Goal: Task Accomplishment & Management: Use online tool/utility

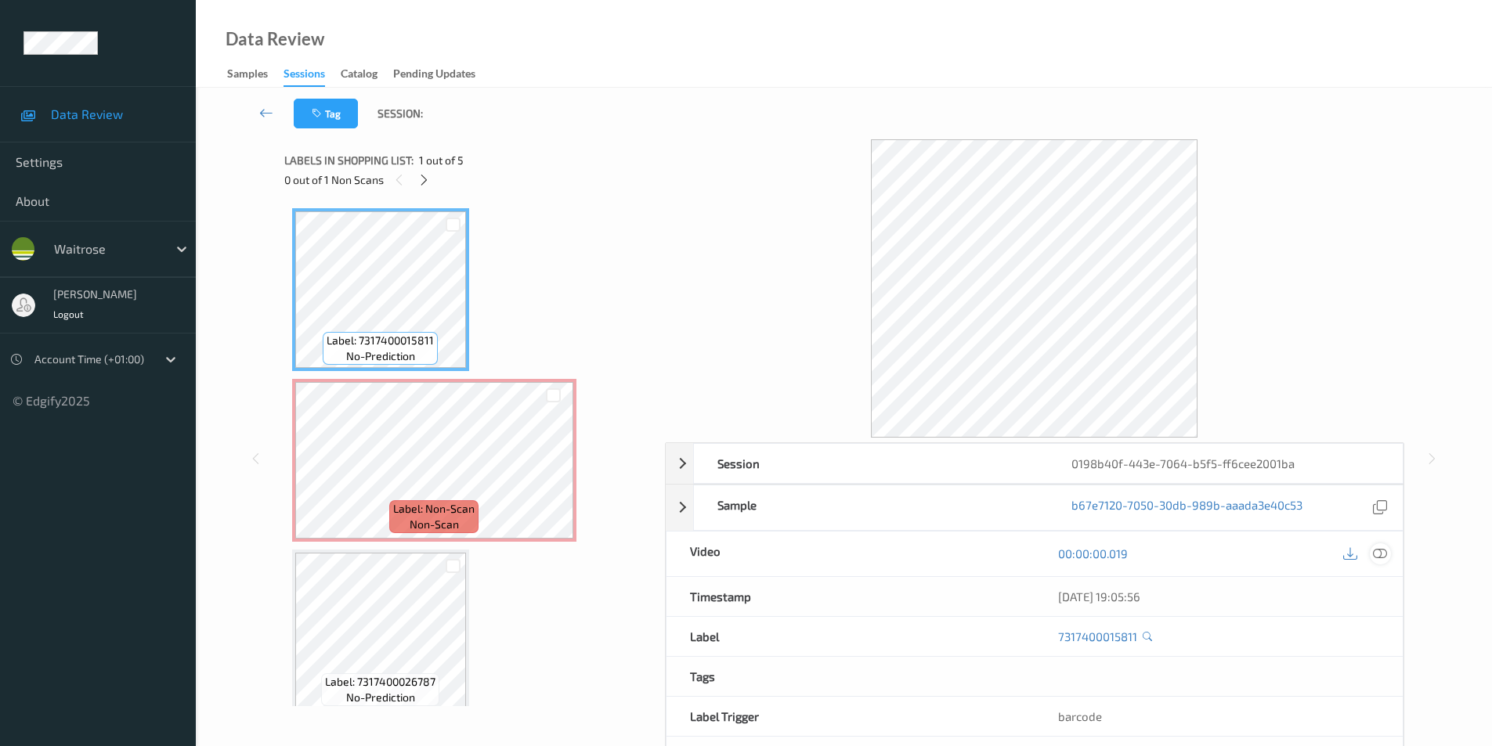
click at [1380, 553] on icon at bounding box center [1380, 554] width 14 height 14
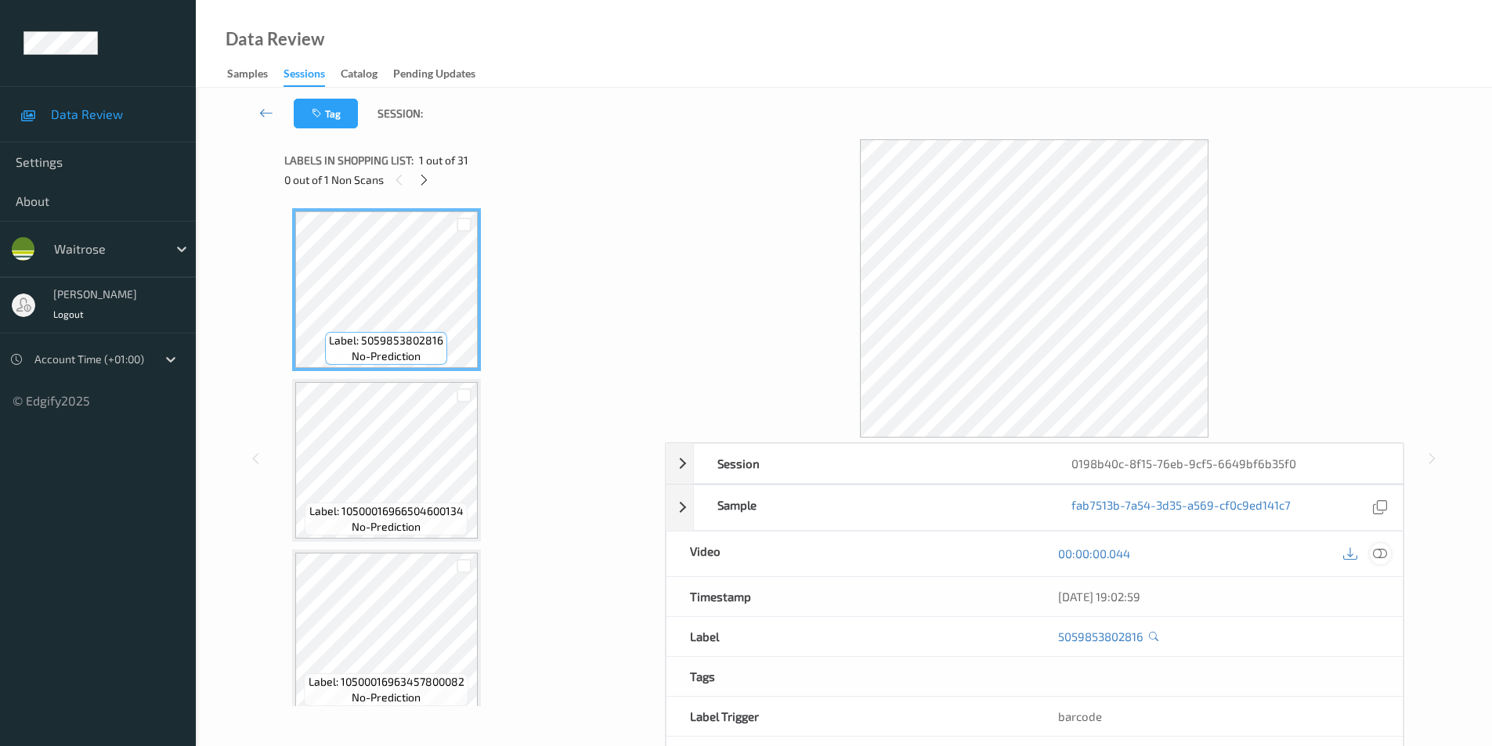
click at [1379, 555] on icon at bounding box center [1380, 554] width 14 height 14
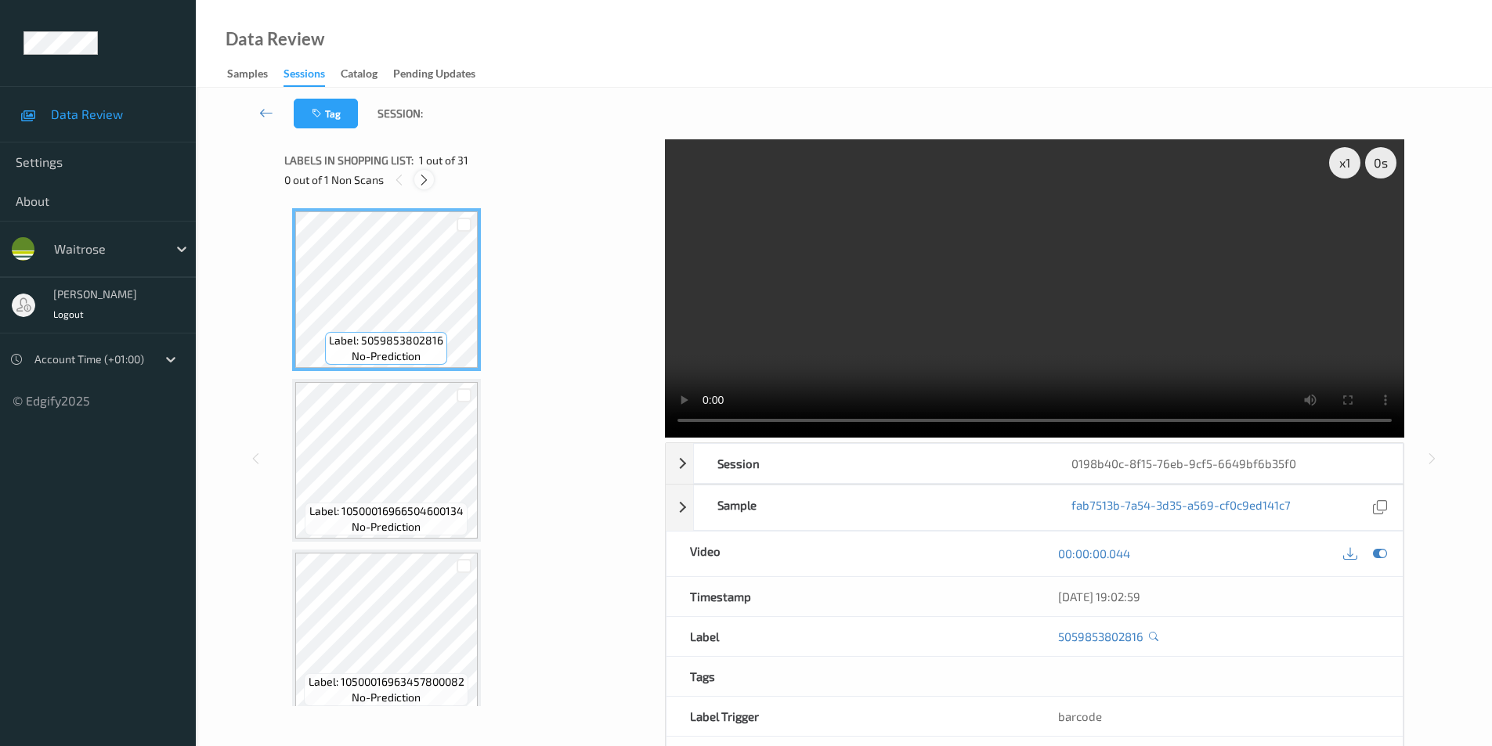
click at [425, 180] on icon at bounding box center [423, 180] width 13 height 14
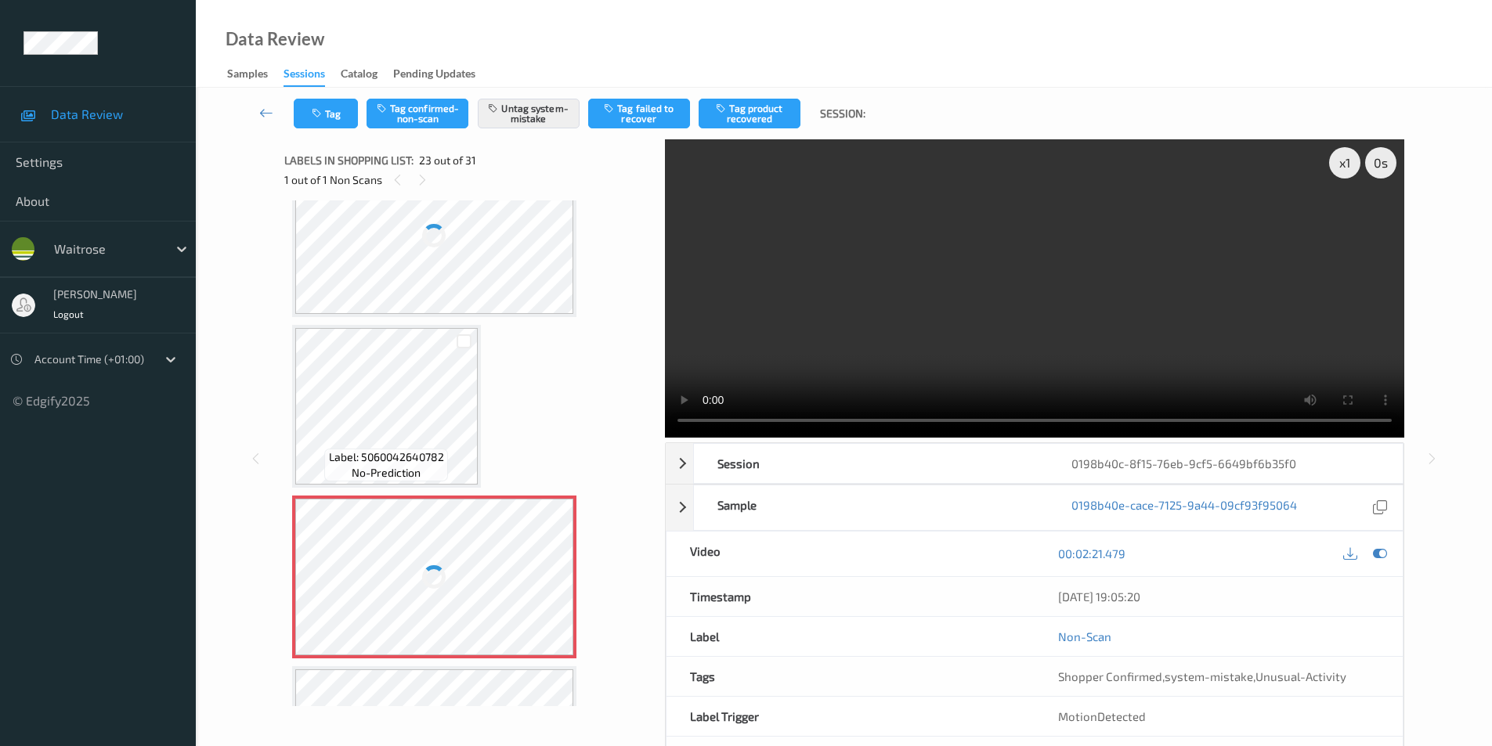
scroll to position [3437, 0]
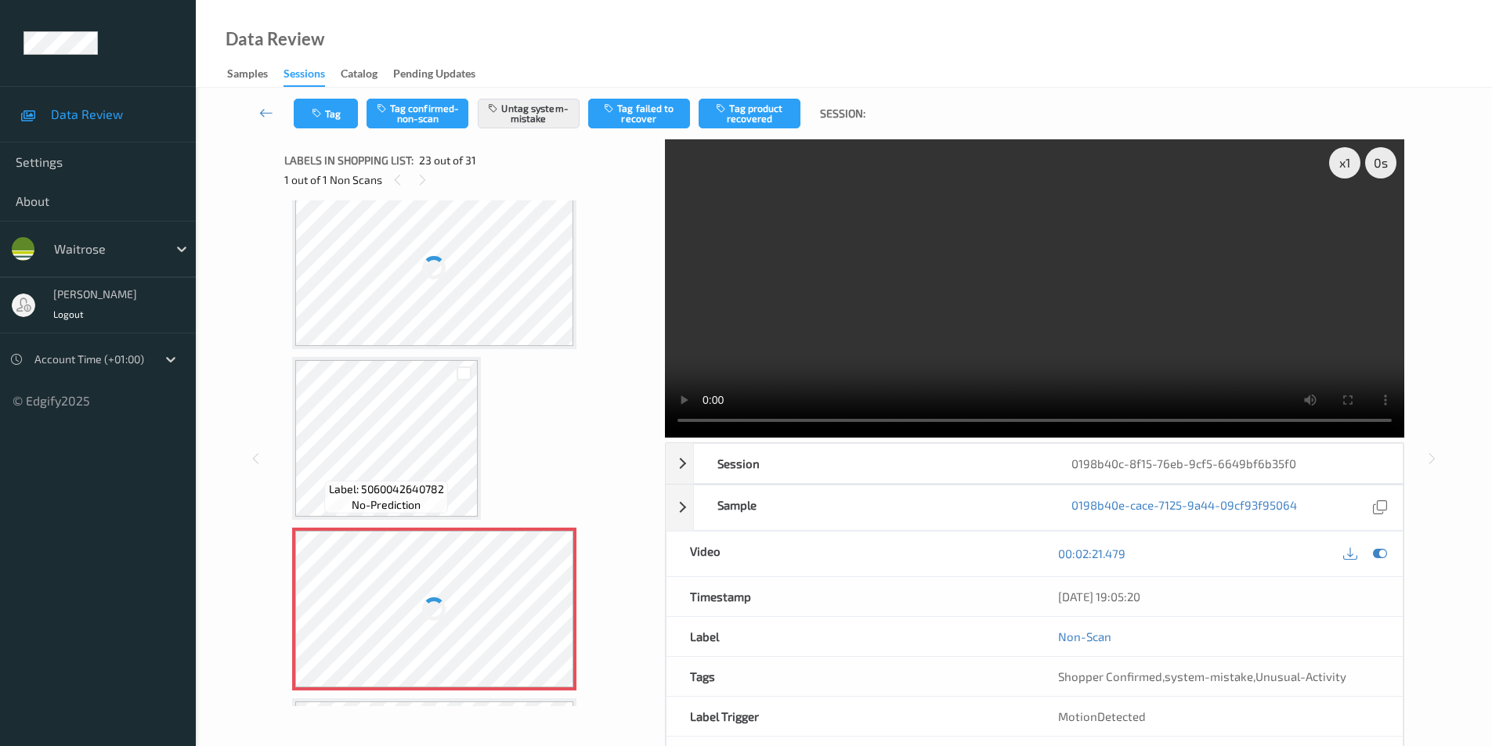
click at [446, 270] on div at bounding box center [434, 268] width 279 height 157
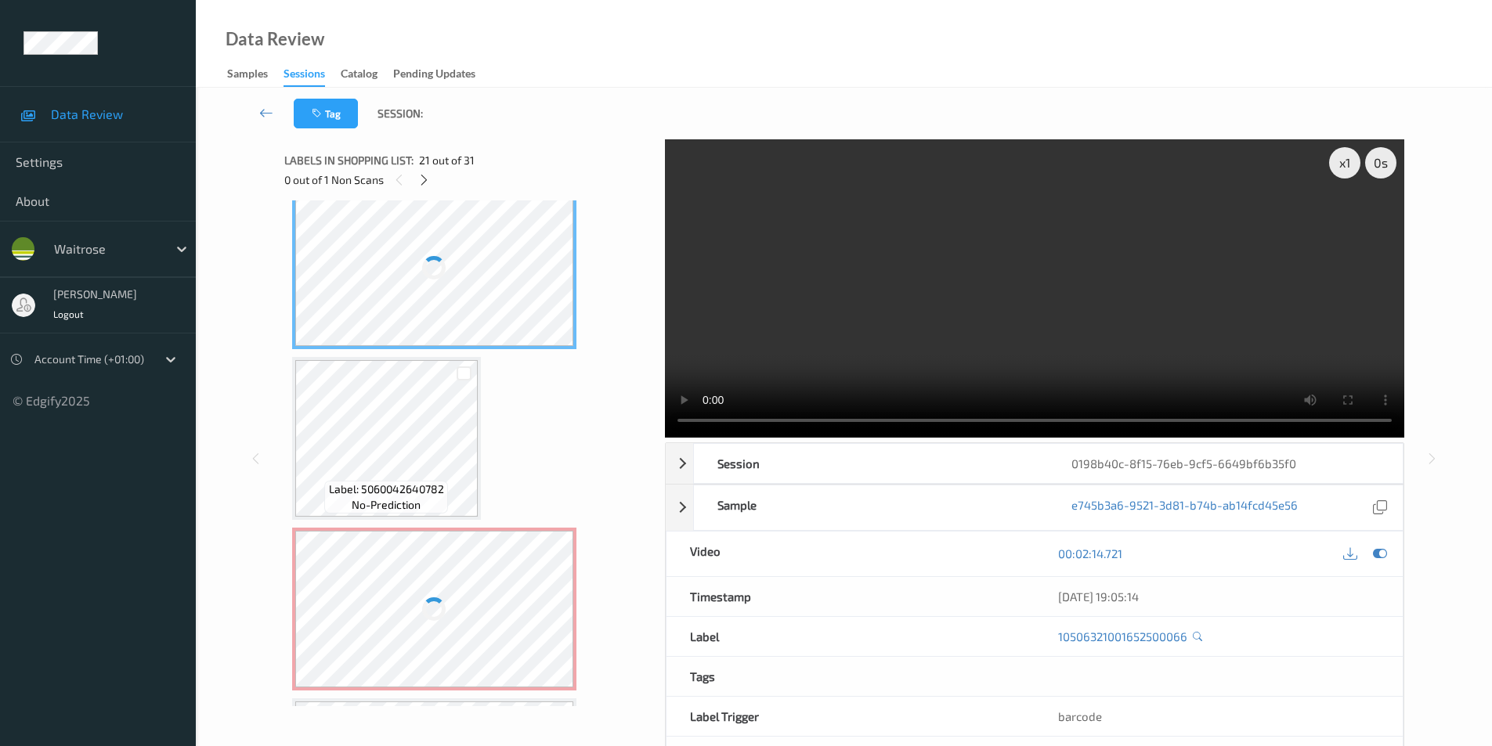
click at [446, 270] on div at bounding box center [434, 268] width 279 height 157
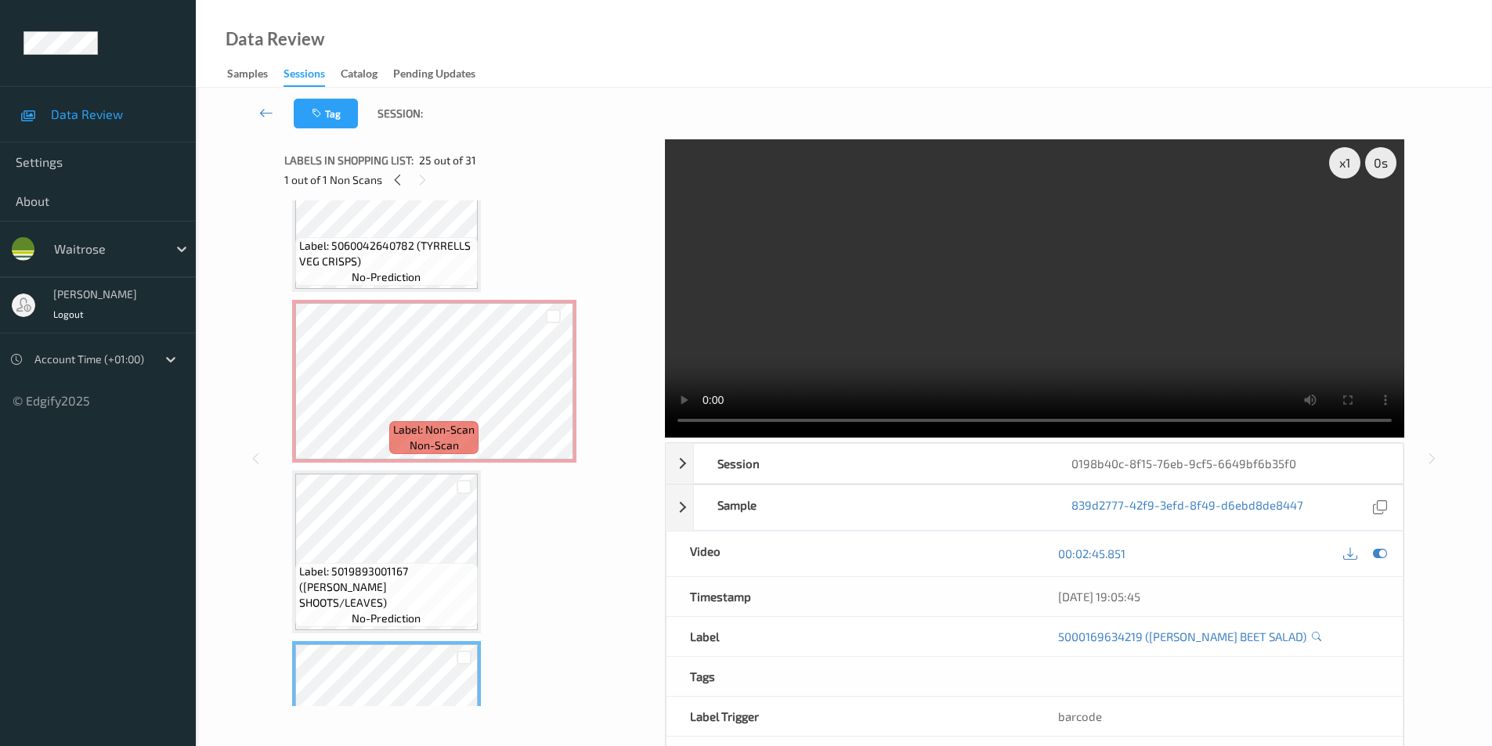
scroll to position [3658, 0]
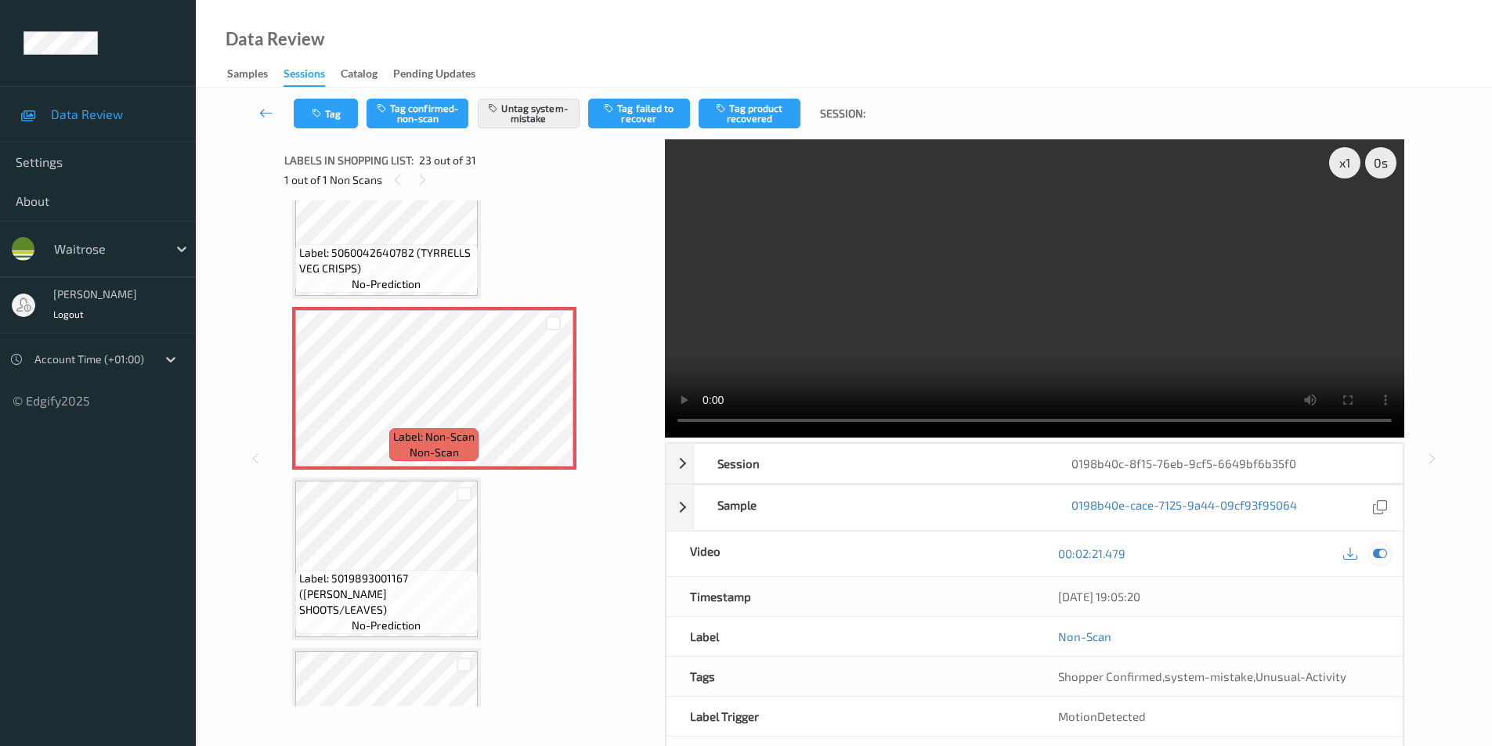
click at [1379, 553] on icon at bounding box center [1380, 554] width 14 height 14
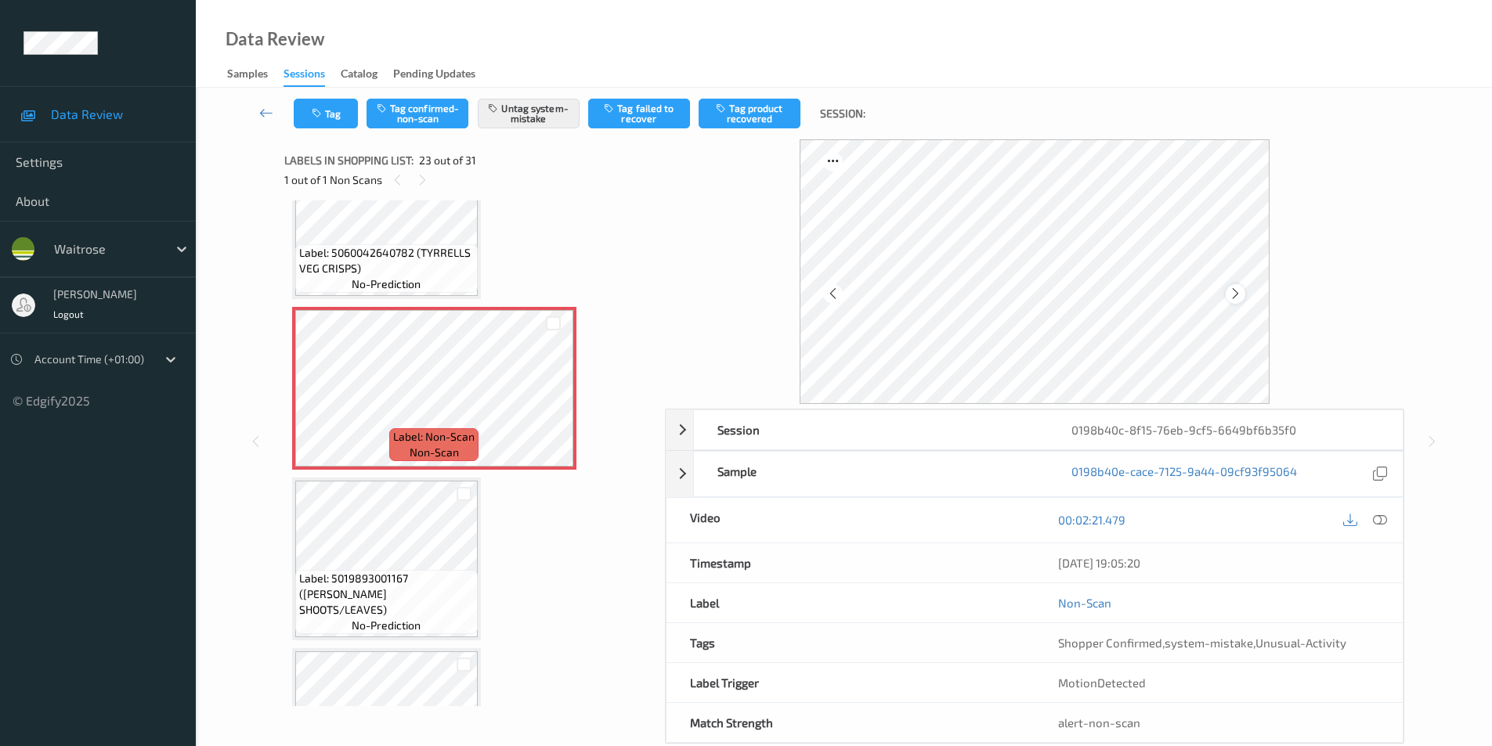
click at [1227, 293] on div at bounding box center [1236, 294] width 20 height 20
click at [1231, 292] on icon at bounding box center [1235, 294] width 13 height 14
click icon
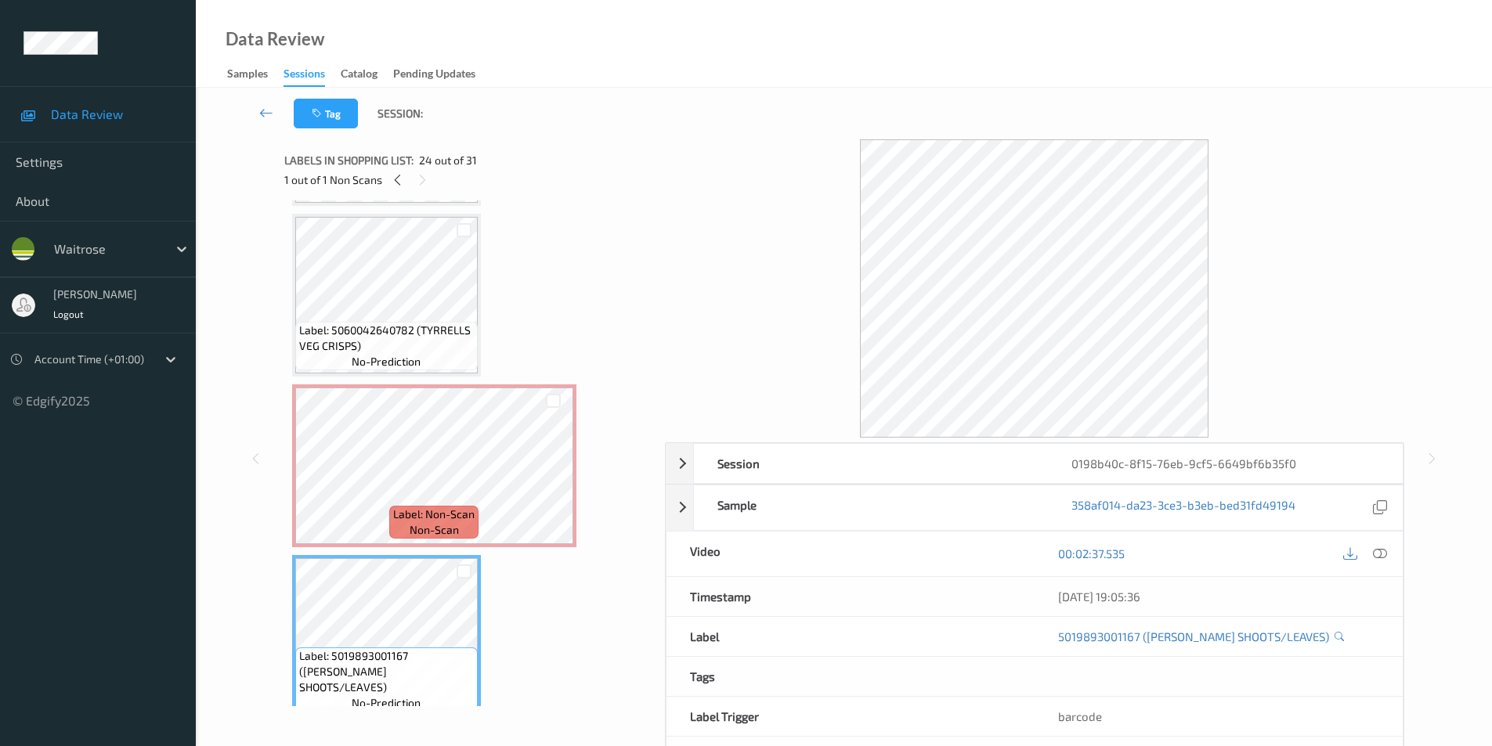
scroll to position [3580, 0]
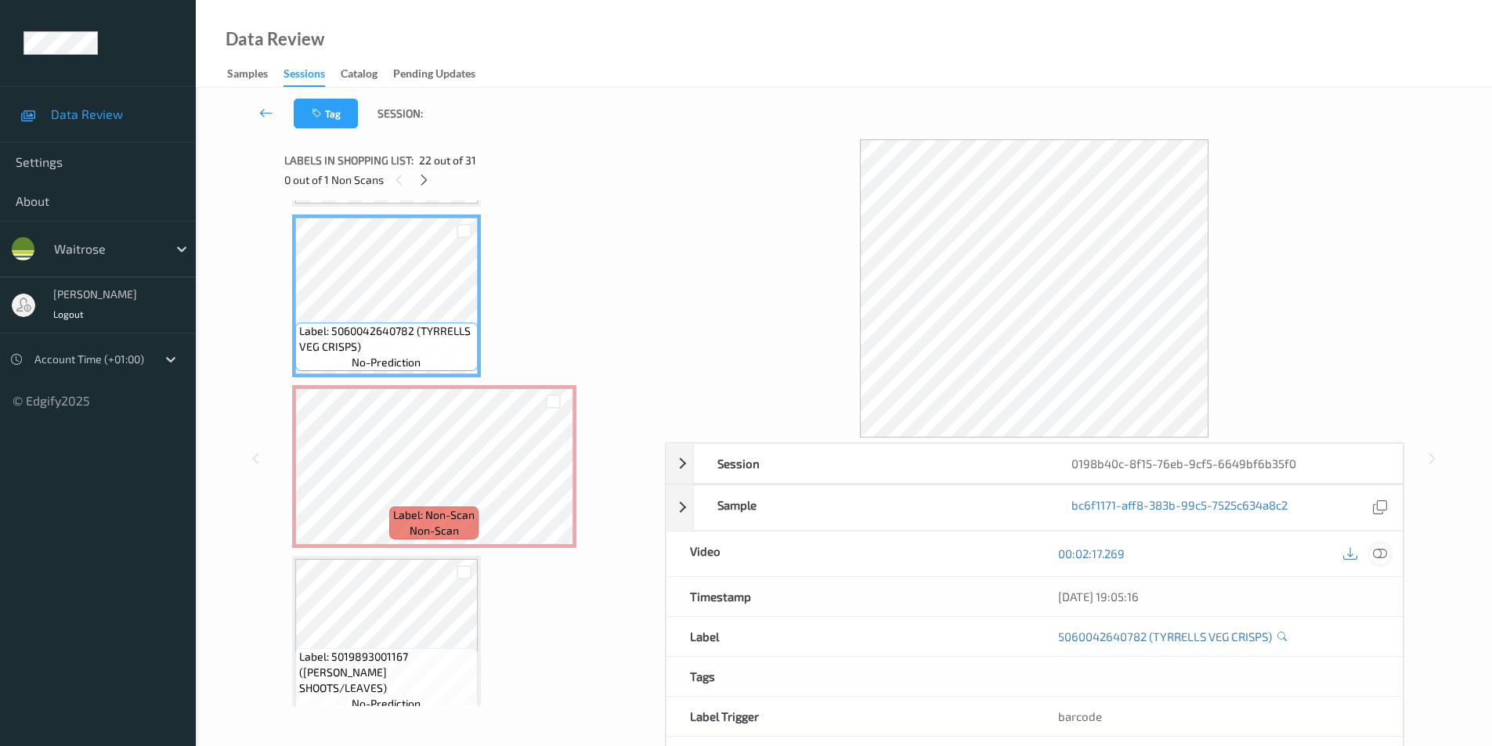
click icon
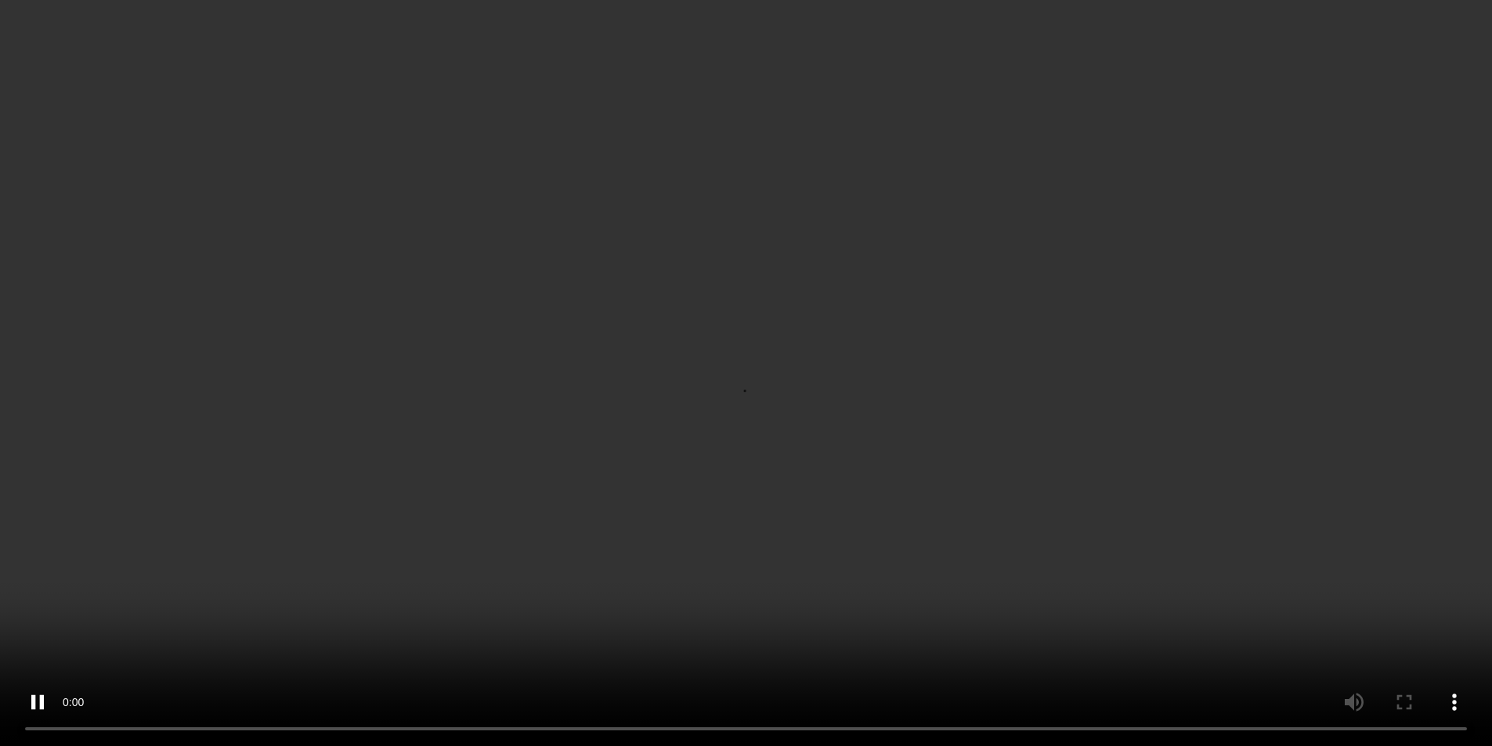
scroll to position [3658, 0]
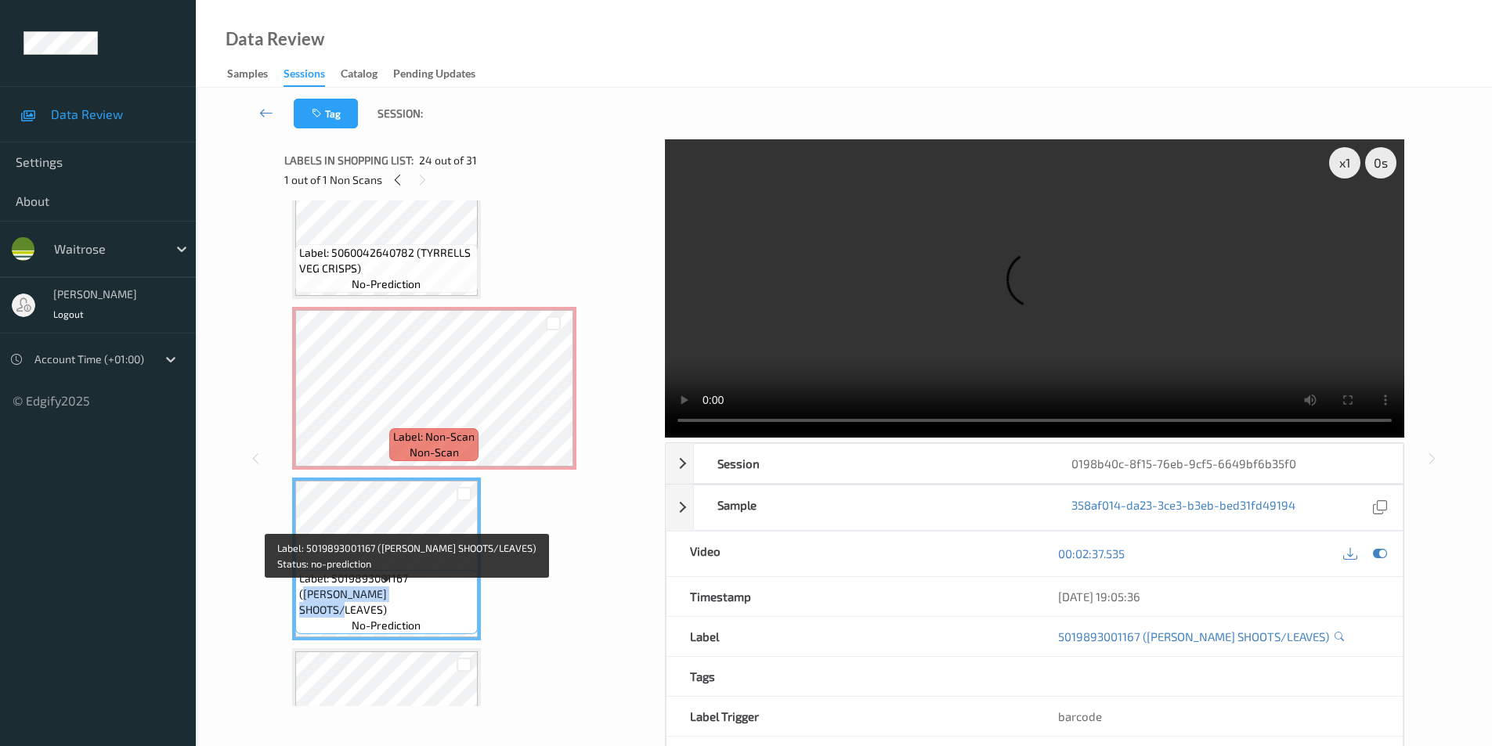
drag, startPoint x: 412, startPoint y: 594, endPoint x: 407, endPoint y: 609, distance: 15.6
click span "Label: 5019893001167 (STEVES SHOOTS/LEAVES)"
copy span "STEVES SHOOTS/LEAVES)"
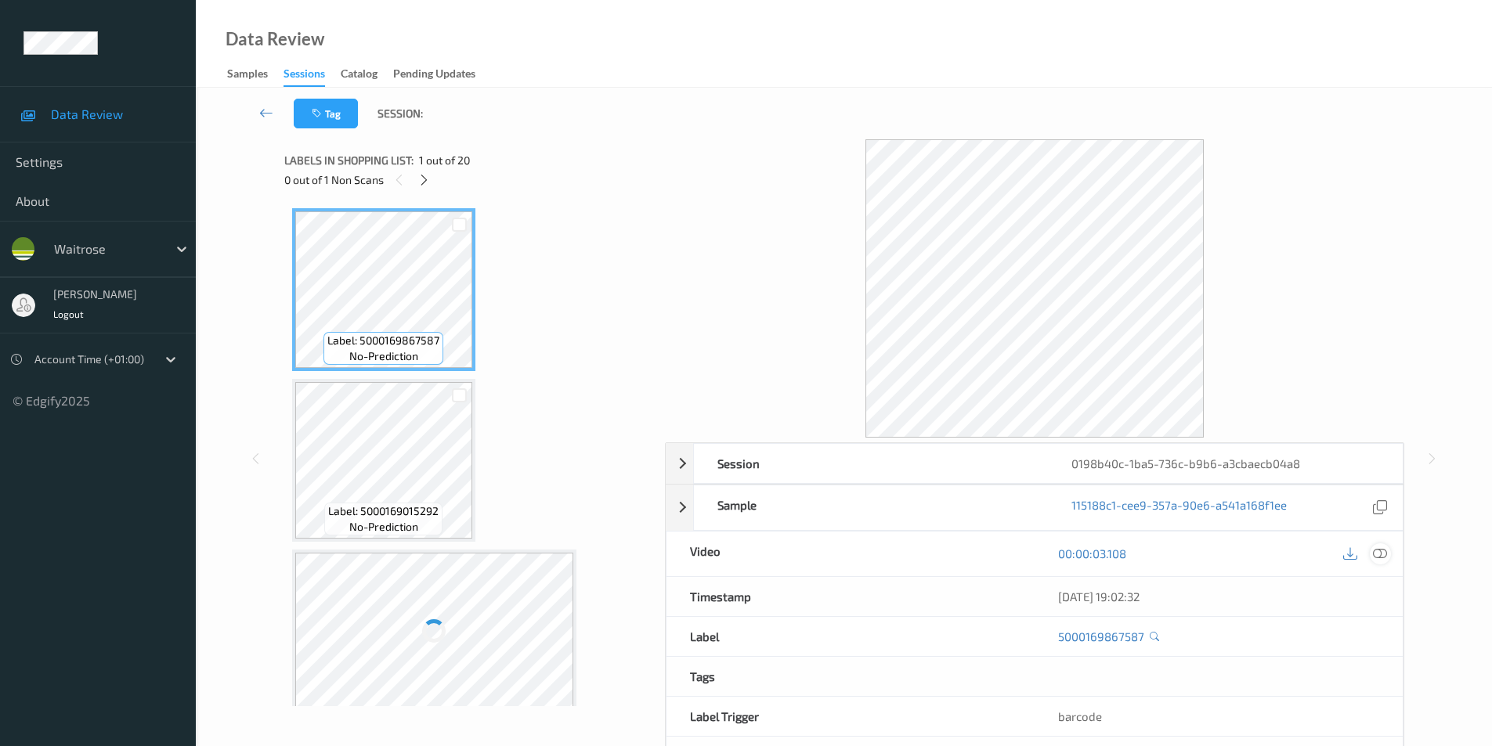
click at [1379, 555] on icon at bounding box center [1380, 554] width 14 height 14
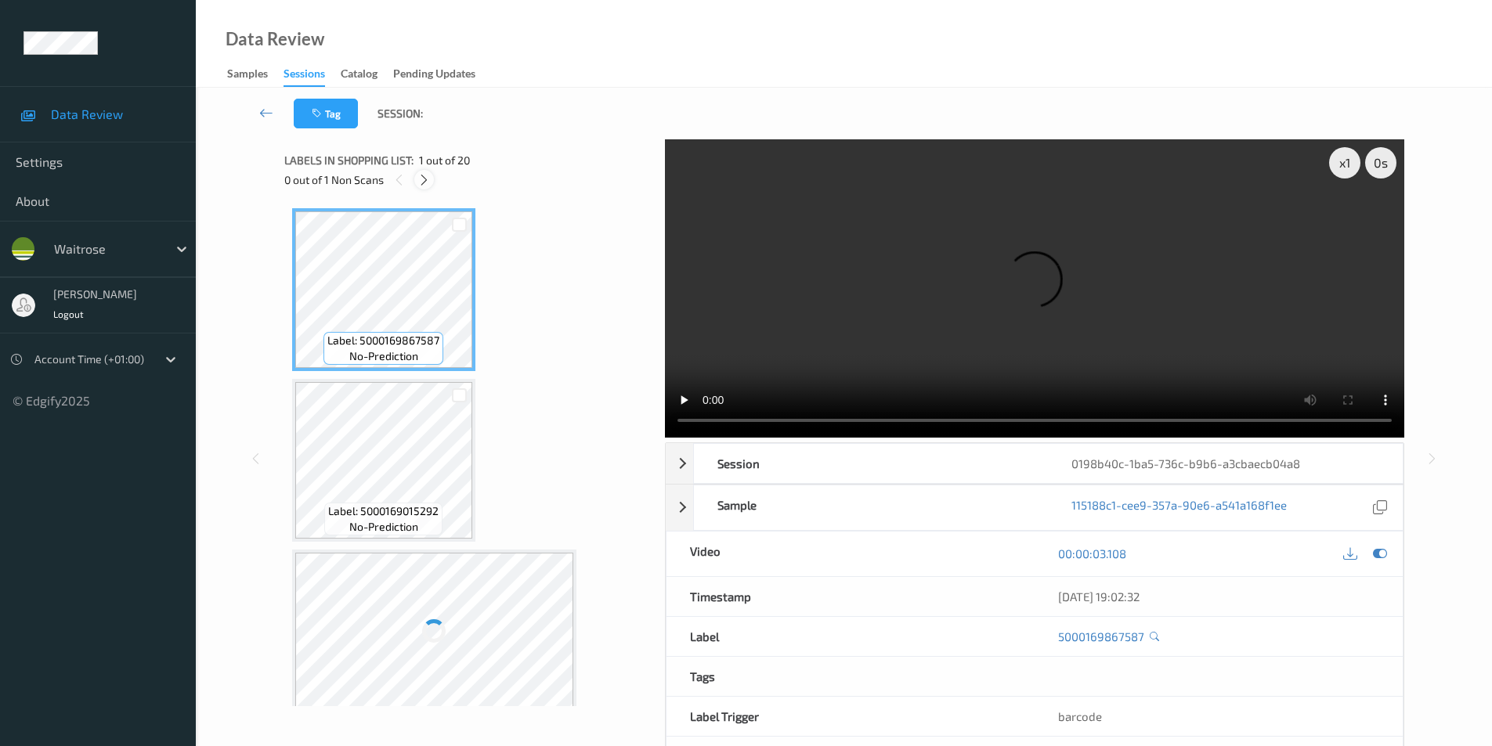
click at [421, 181] on icon at bounding box center [423, 180] width 13 height 14
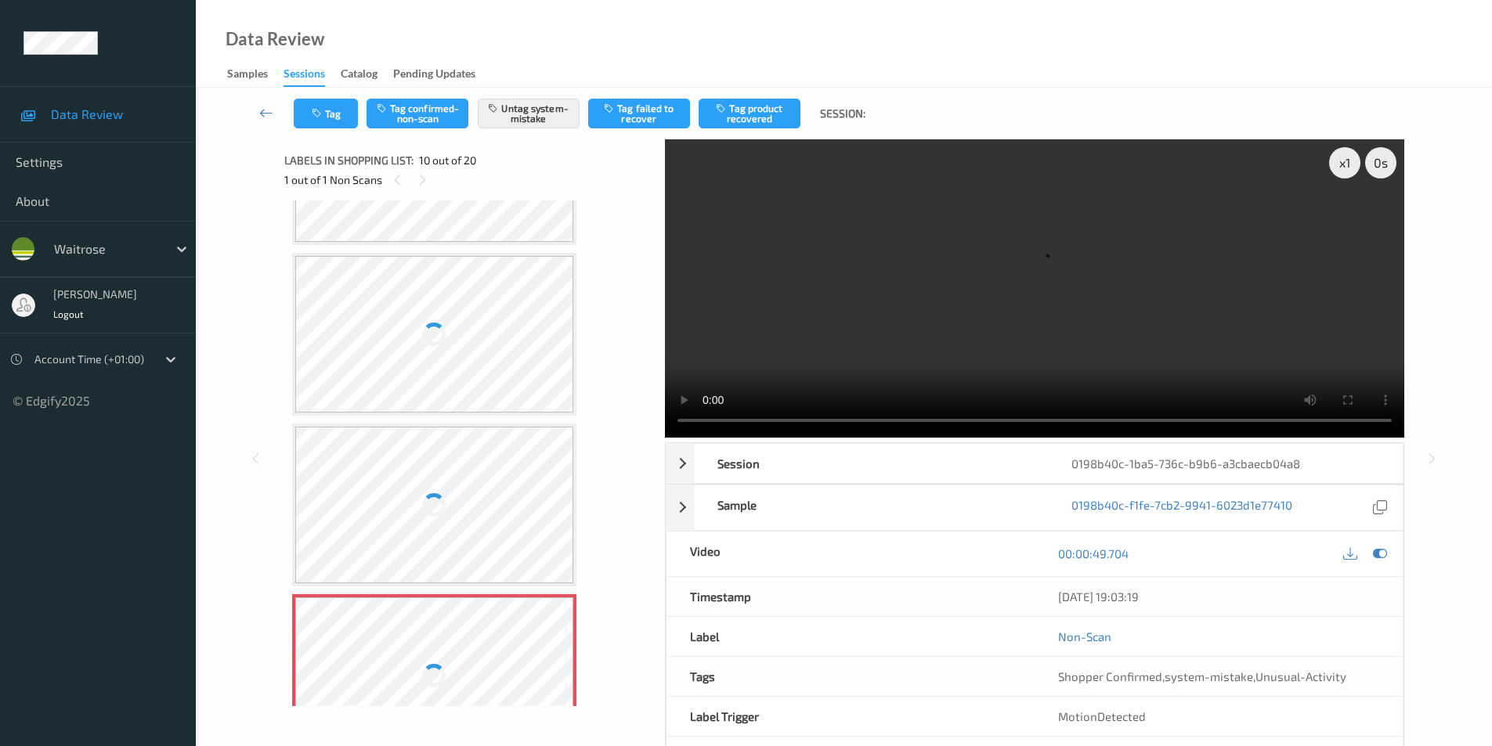
scroll to position [1139, 0]
click at [439, 370] on div at bounding box center [434, 346] width 279 height 157
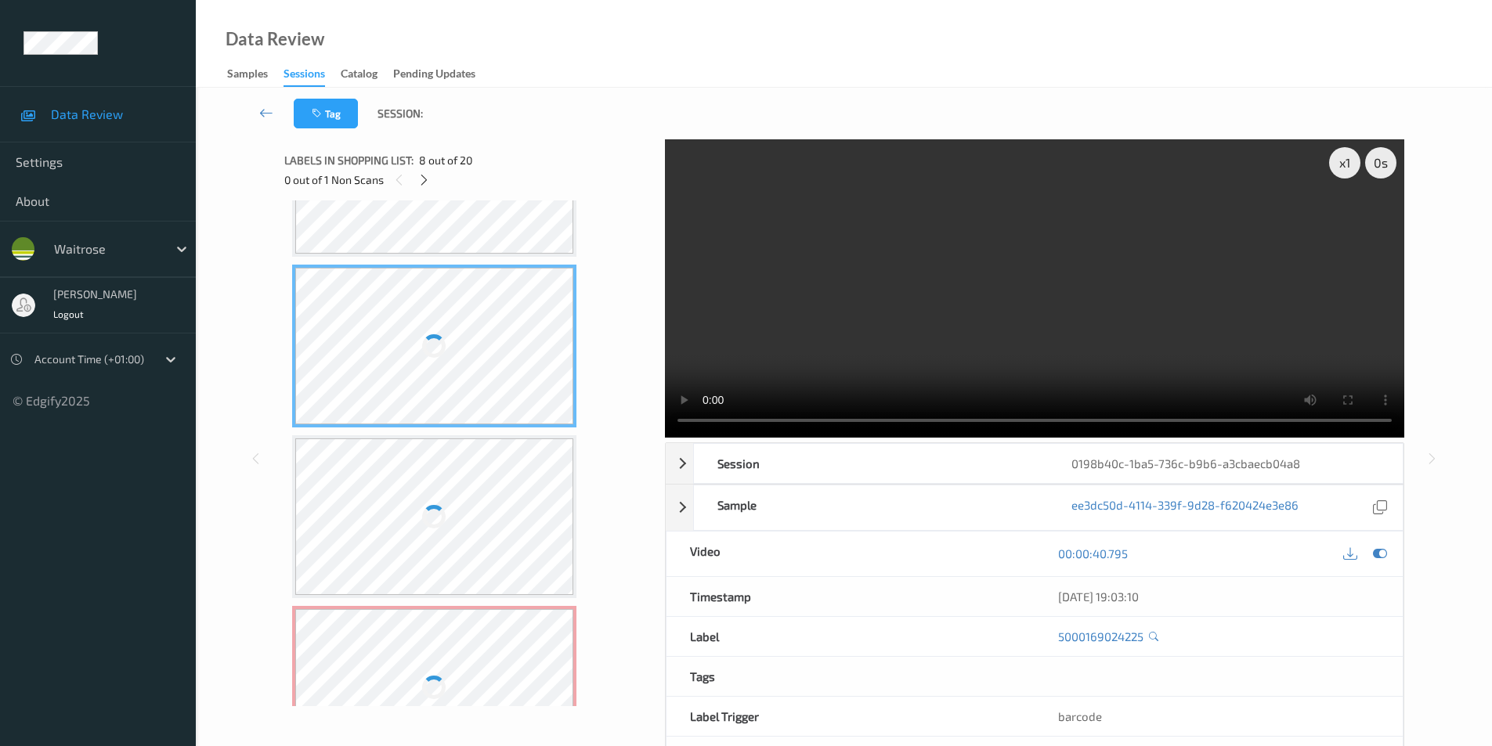
click at [439, 370] on div at bounding box center [434, 346] width 279 height 157
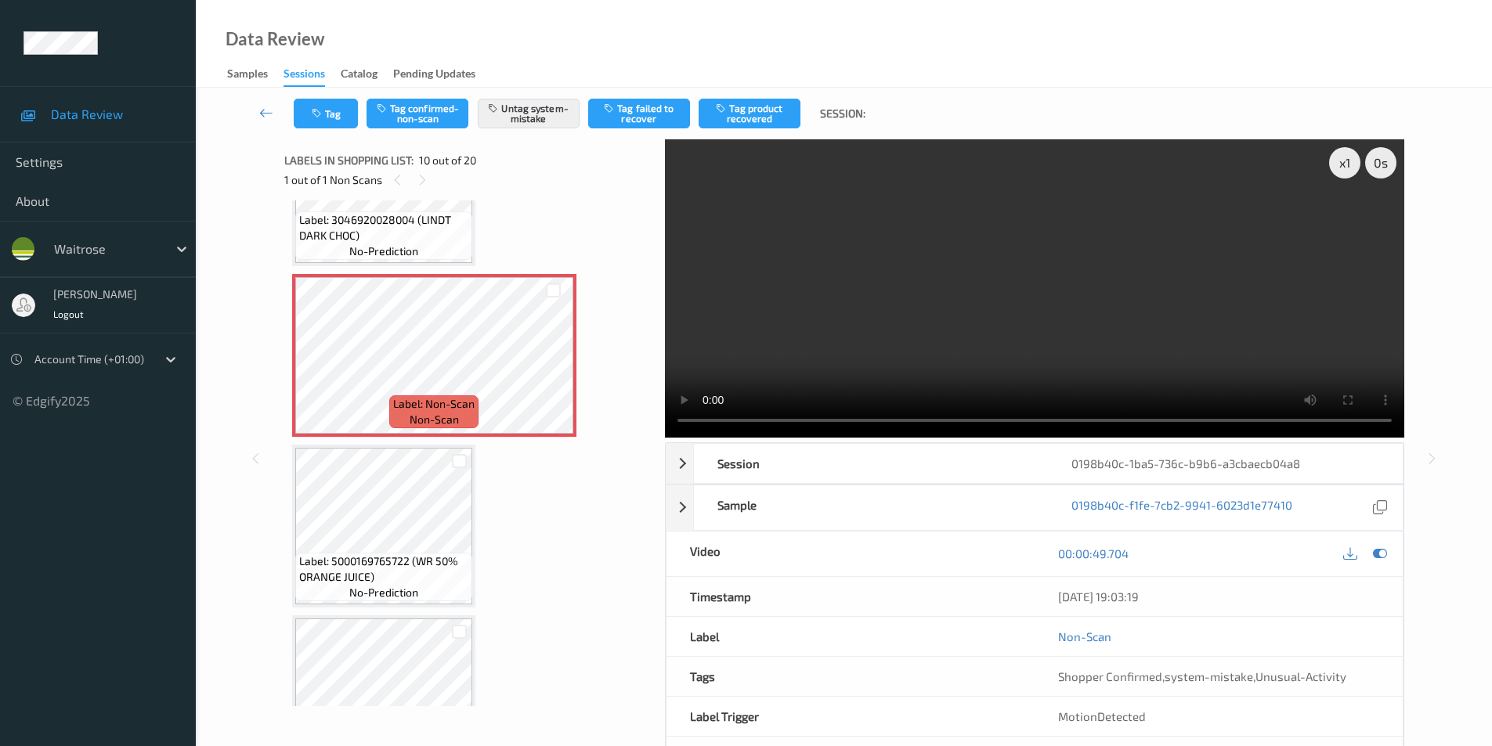
scroll to position [1438, 0]
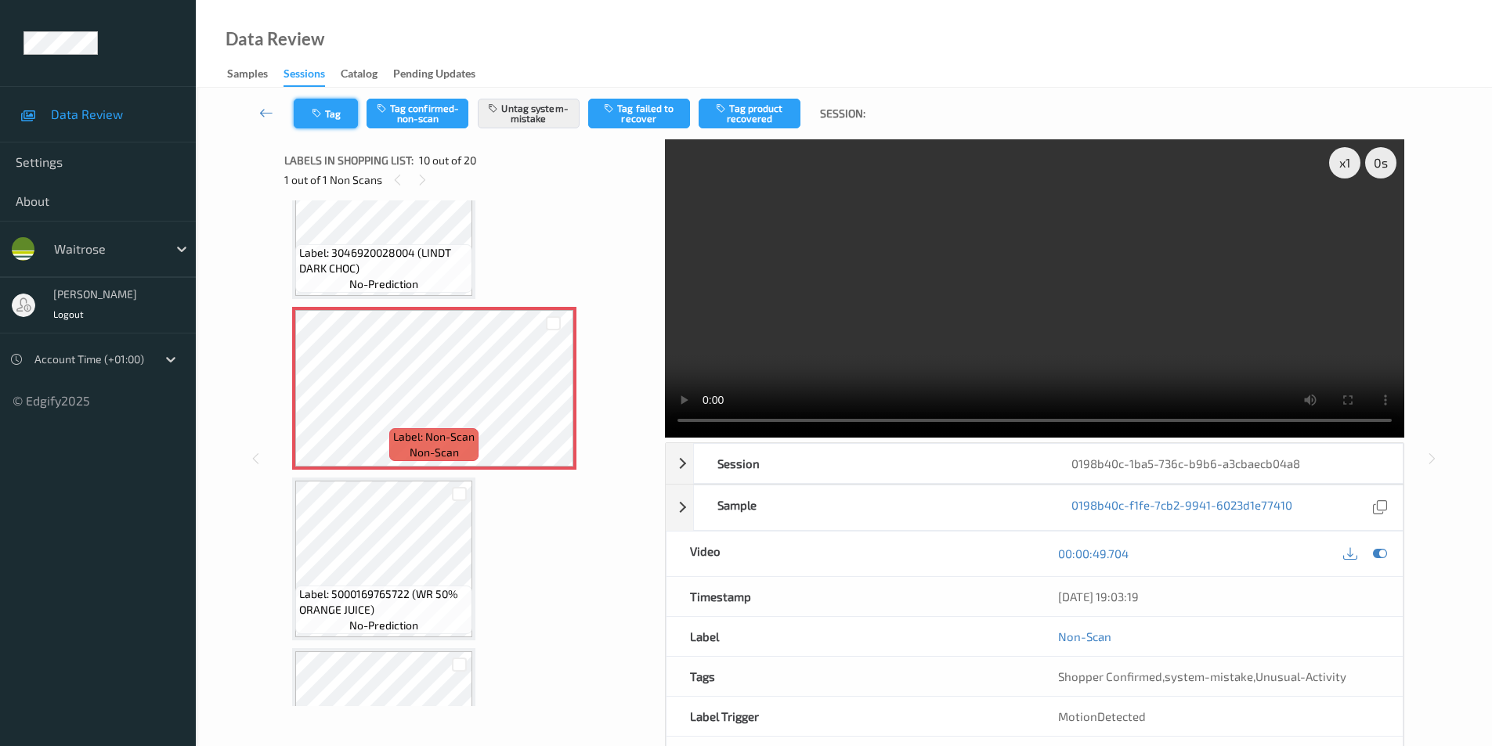
click at [313, 110] on icon "button" at bounding box center [318, 113] width 13 height 11
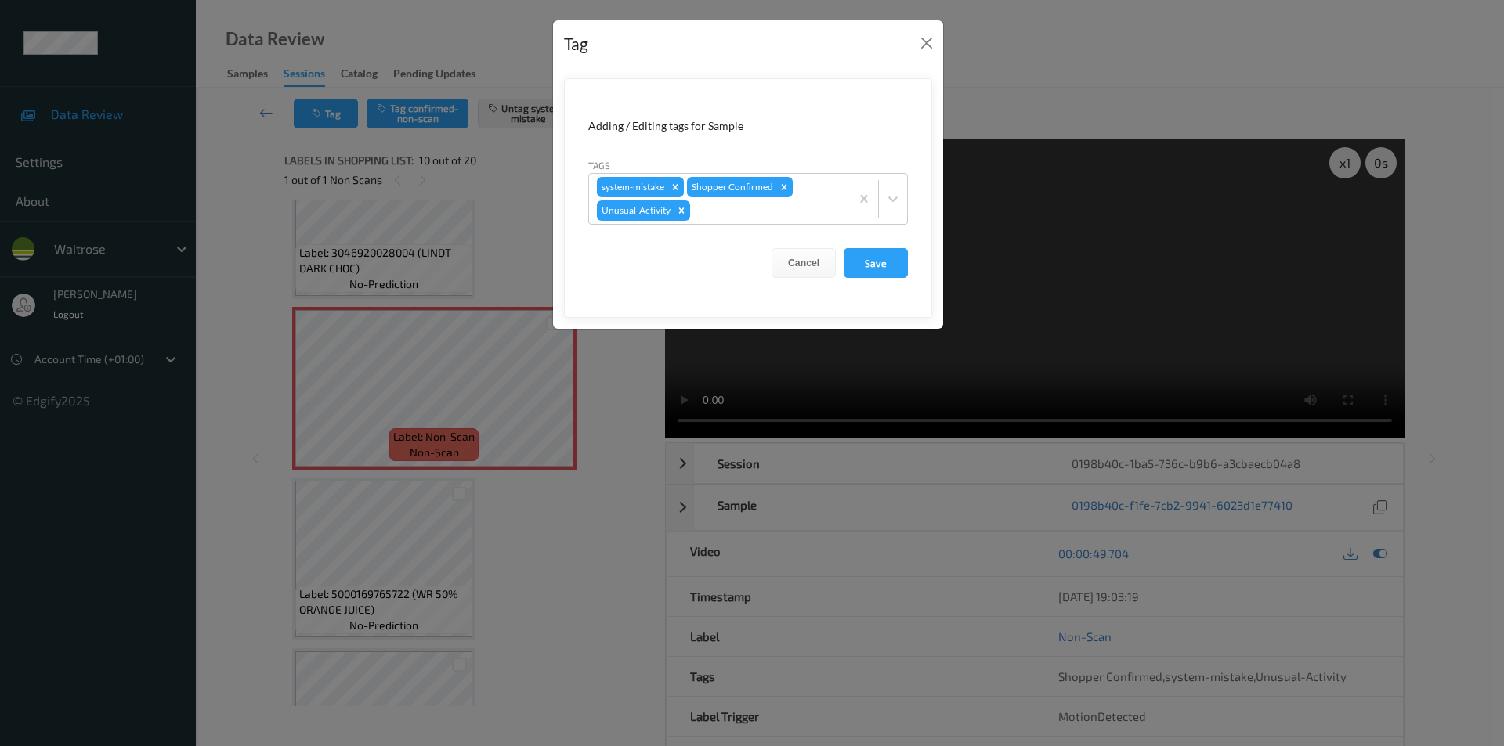
click at [681, 208] on icon "Remove Unusual-Activity" at bounding box center [681, 210] width 11 height 11
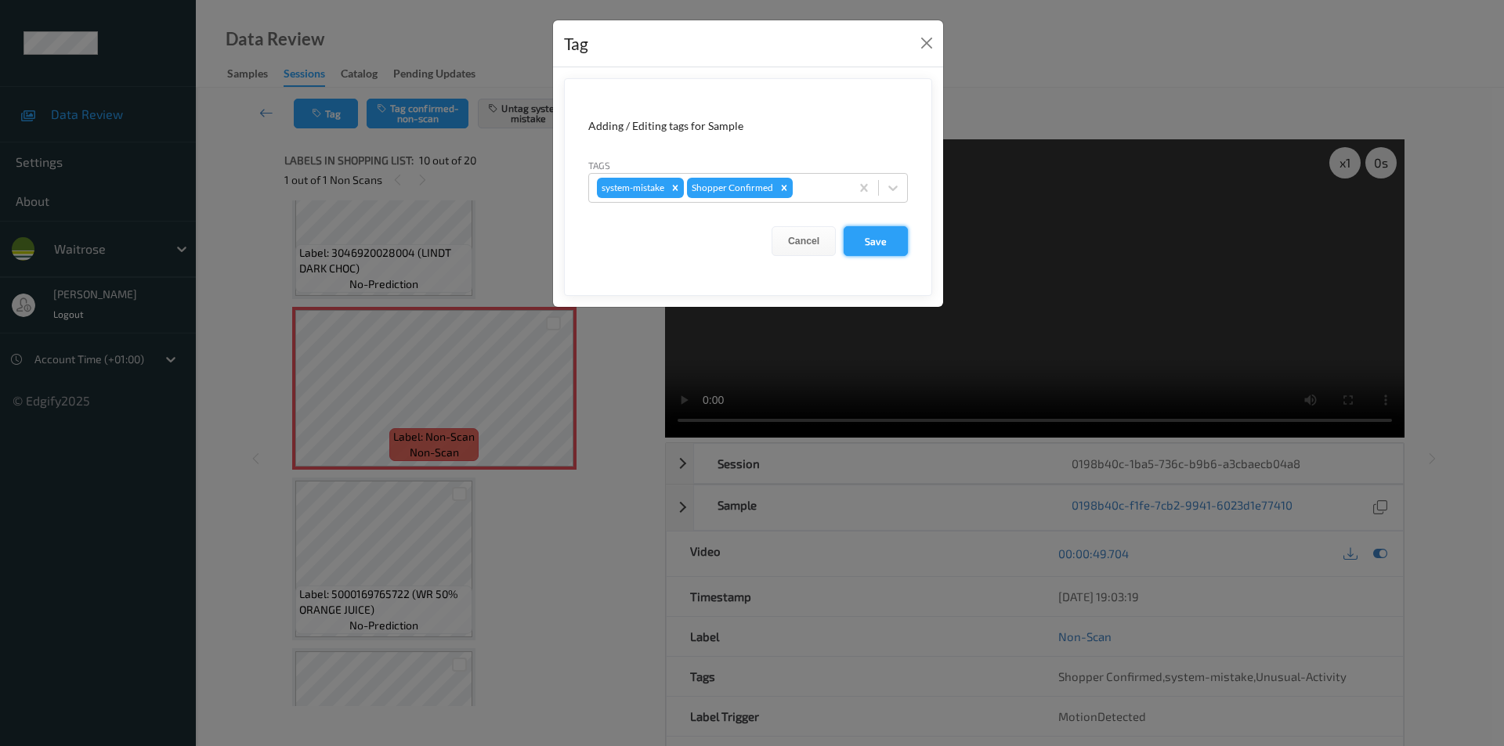
click at [870, 244] on button "Save" at bounding box center [876, 241] width 64 height 30
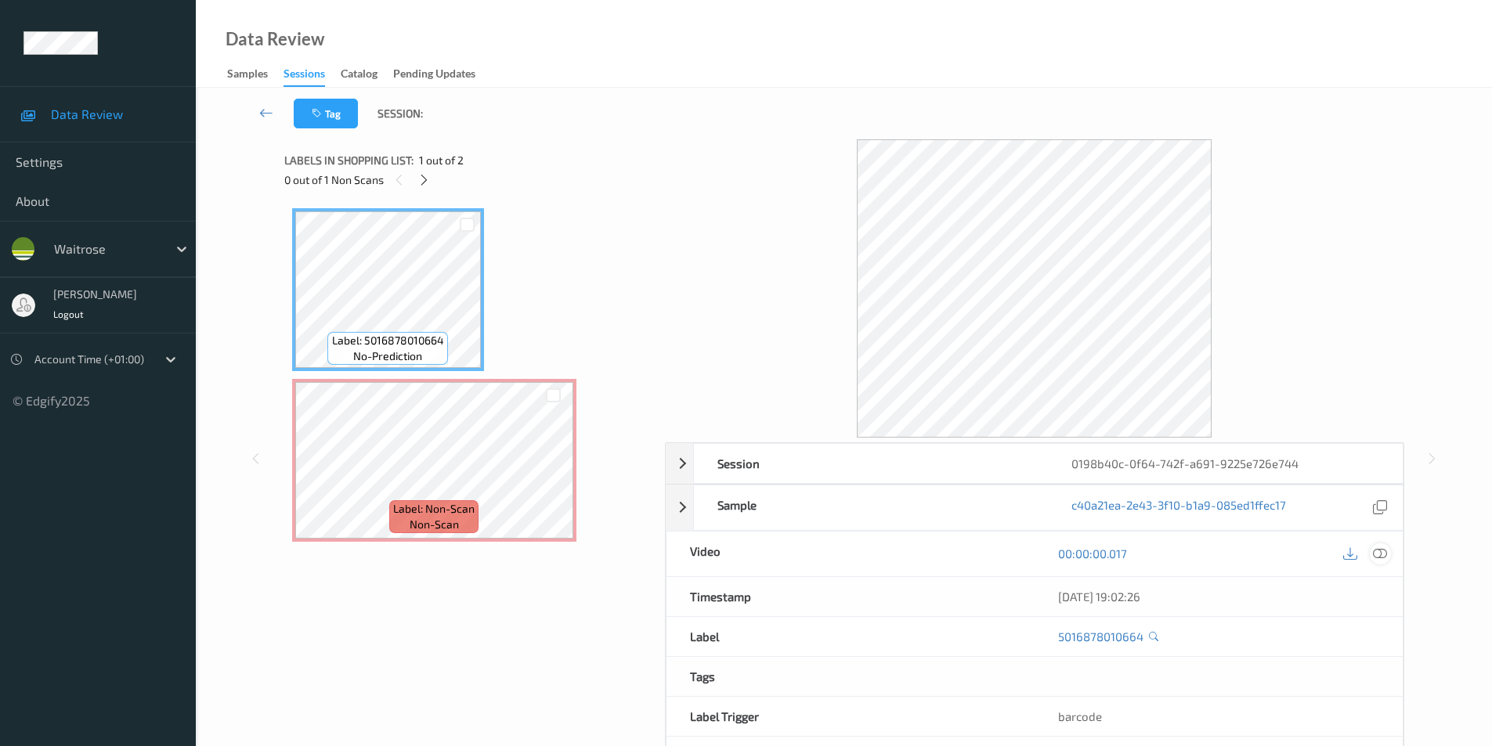
click at [1377, 551] on icon at bounding box center [1380, 554] width 14 height 14
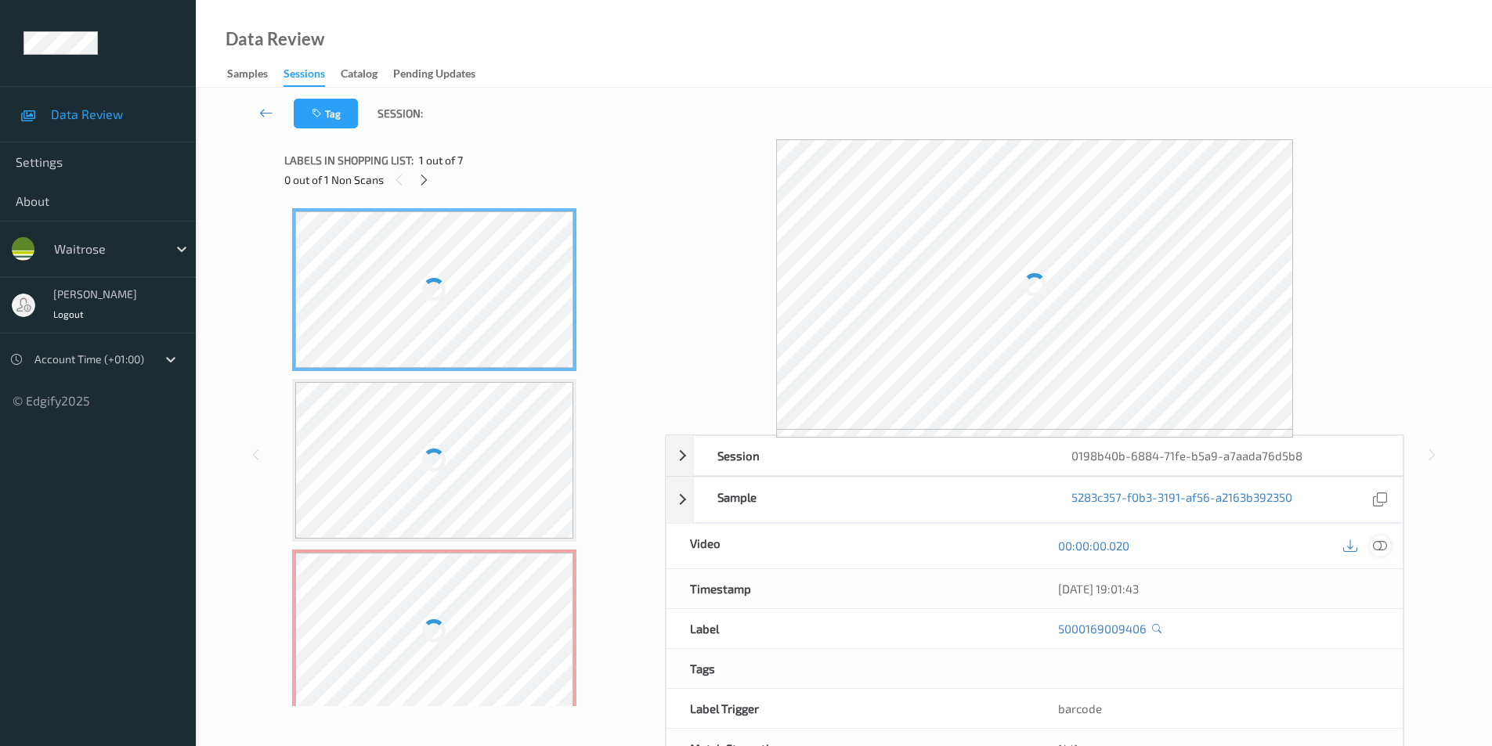
click at [1374, 544] on icon at bounding box center [1380, 546] width 14 height 14
click at [1382, 543] on icon at bounding box center [1380, 546] width 14 height 14
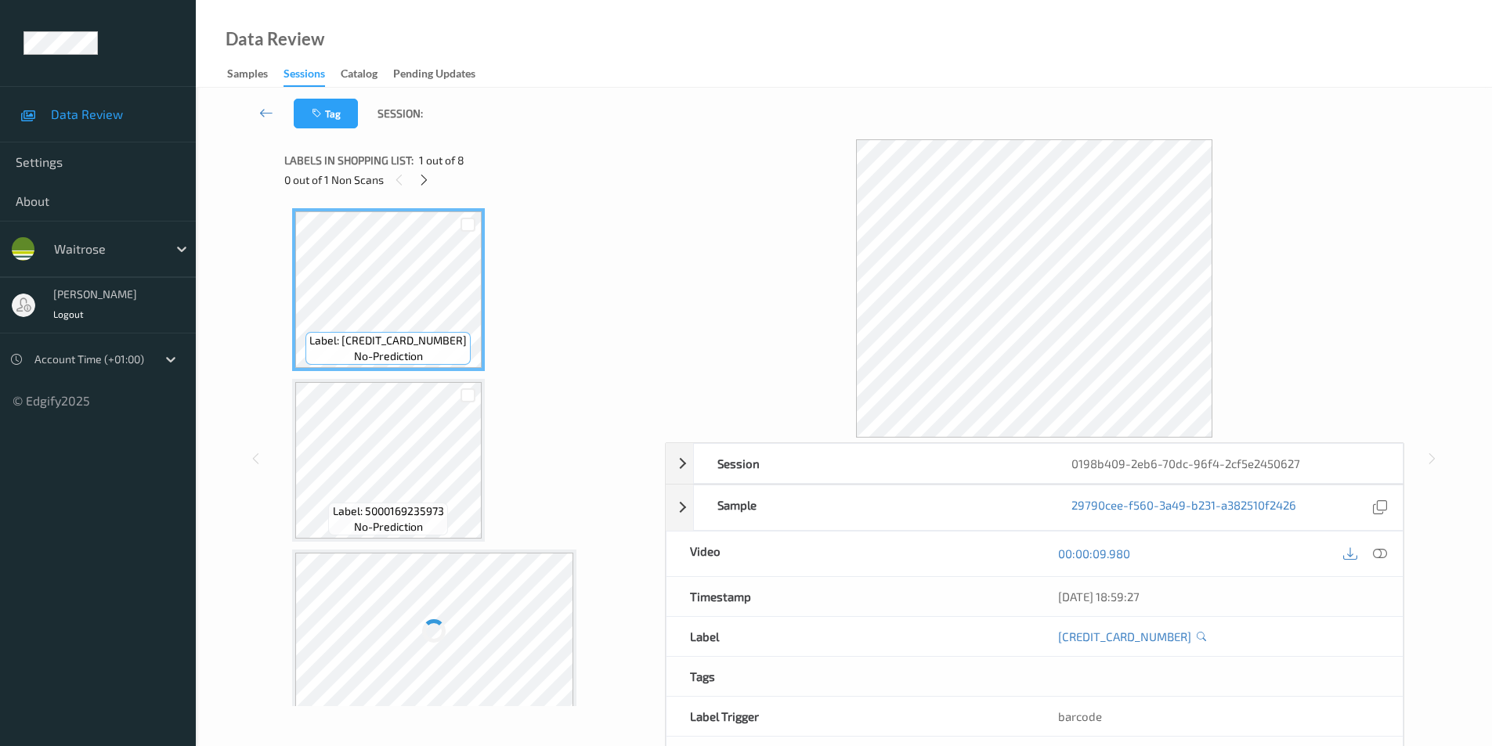
click at [1392, 548] on div "00:00:09.980" at bounding box center [1219, 554] width 368 height 45
click at [1377, 553] on icon at bounding box center [1380, 554] width 14 height 14
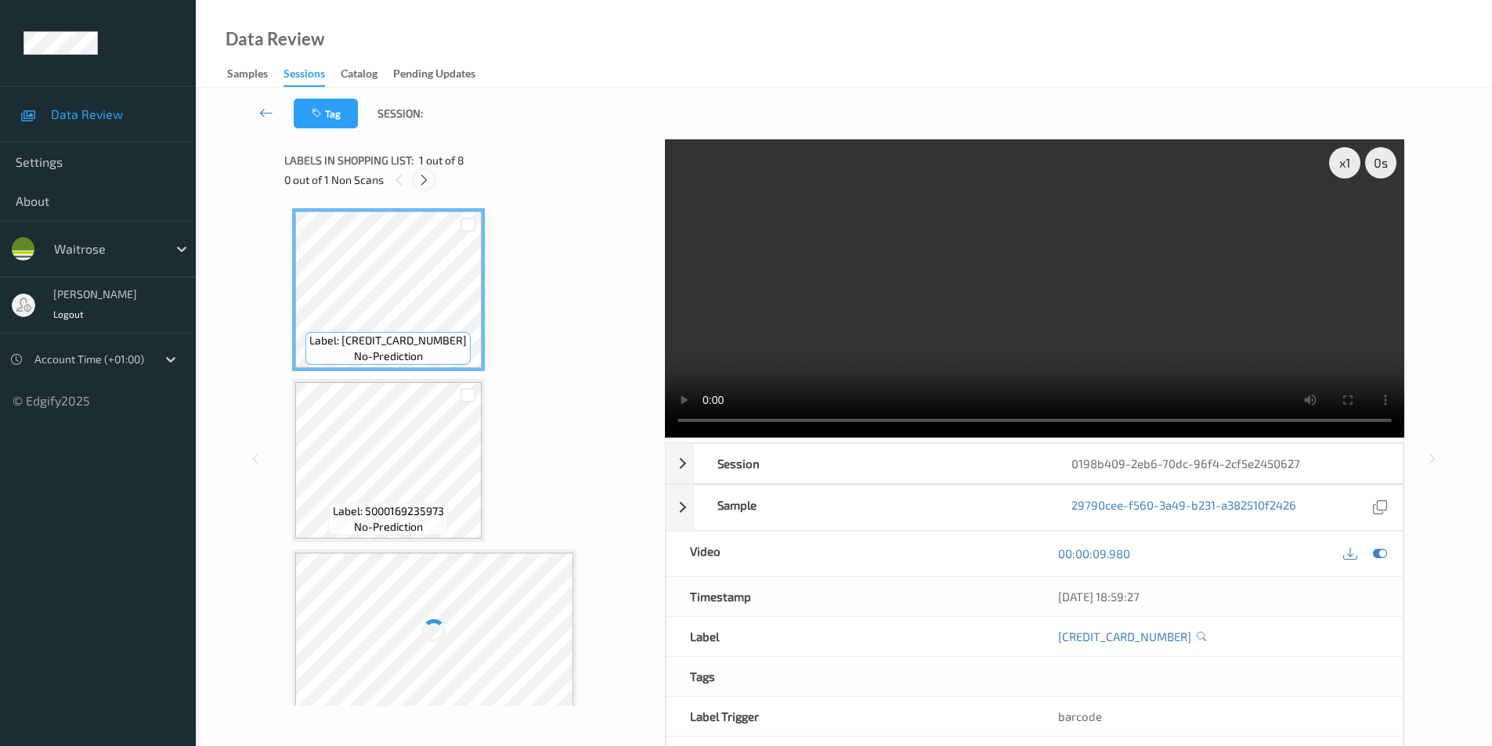
click at [428, 183] on icon at bounding box center [423, 180] width 13 height 14
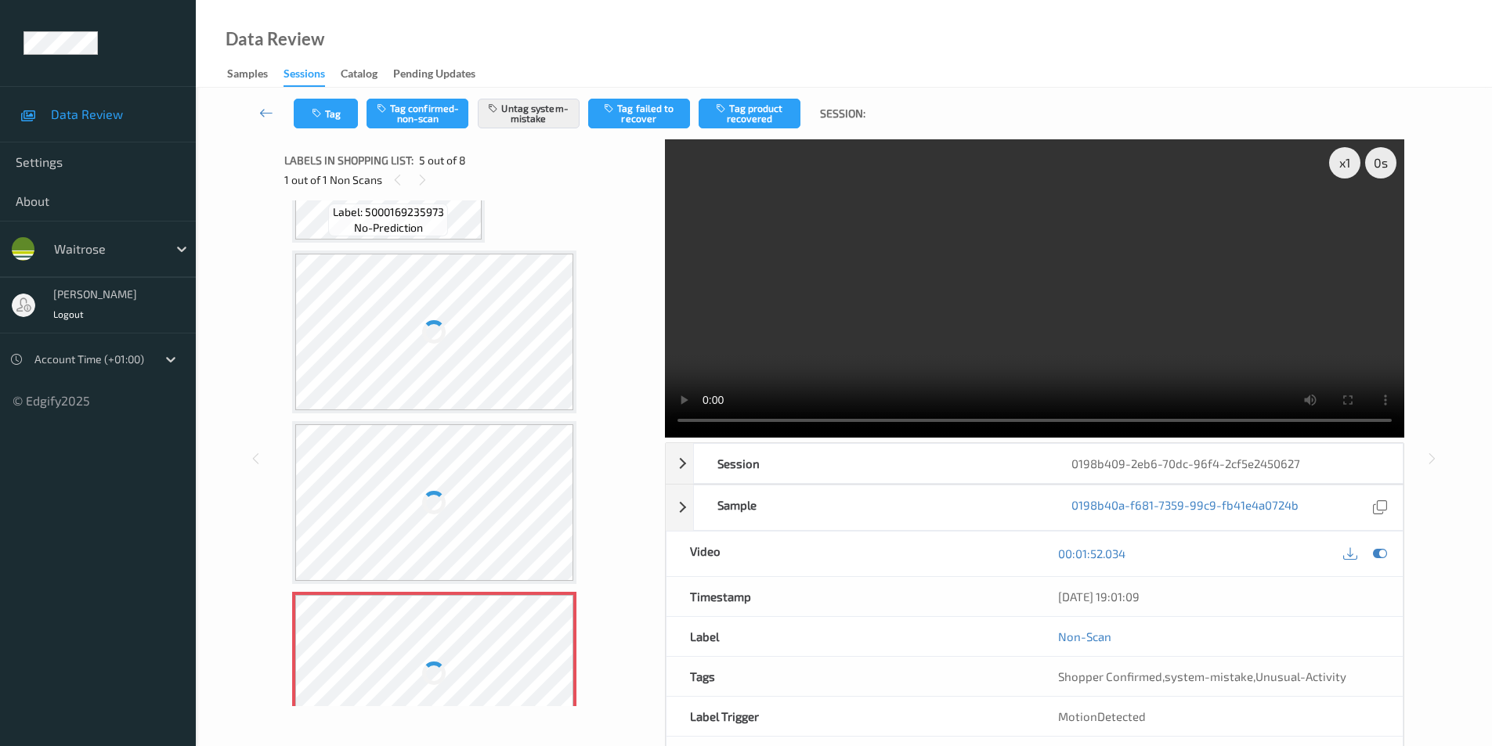
scroll to position [285, 0]
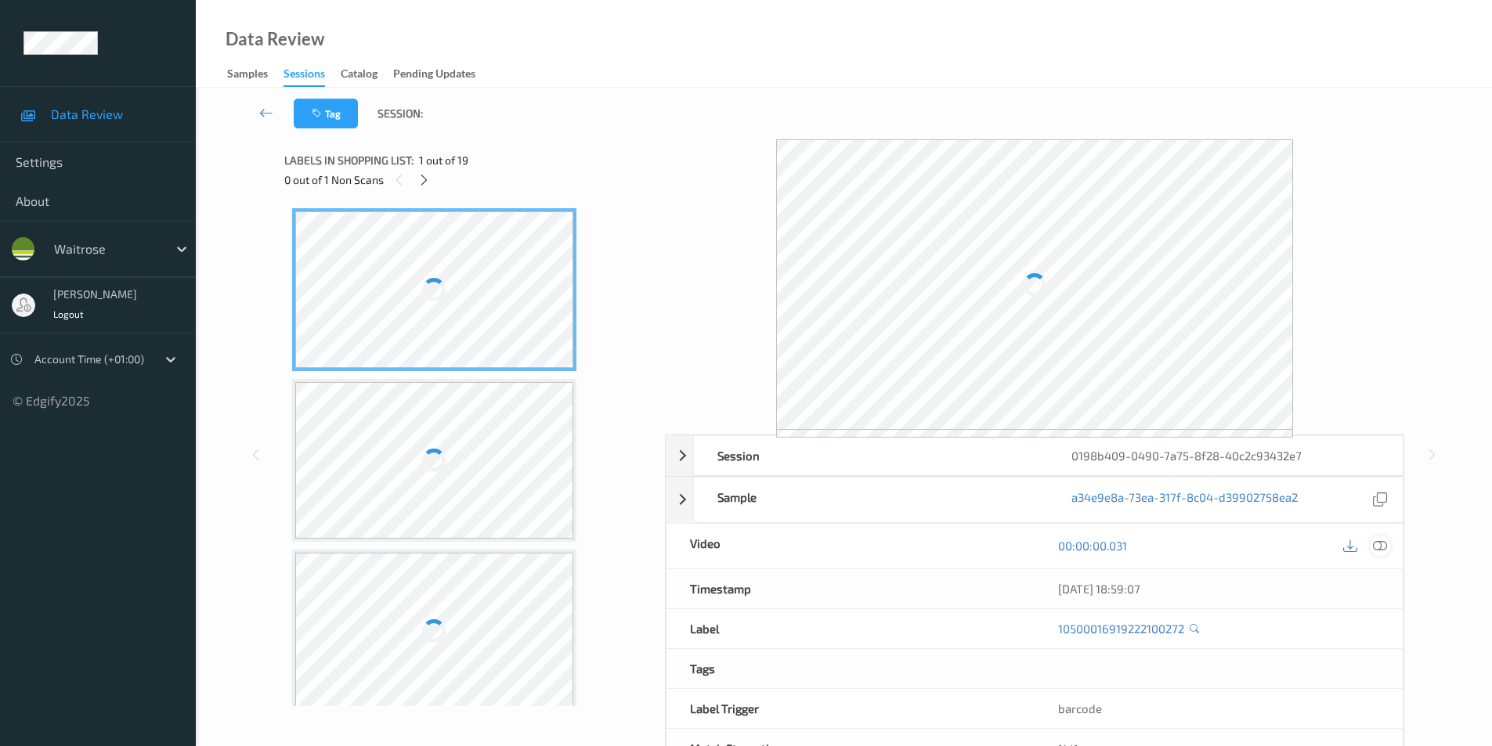
click at [1380, 545] on icon at bounding box center [1380, 546] width 14 height 14
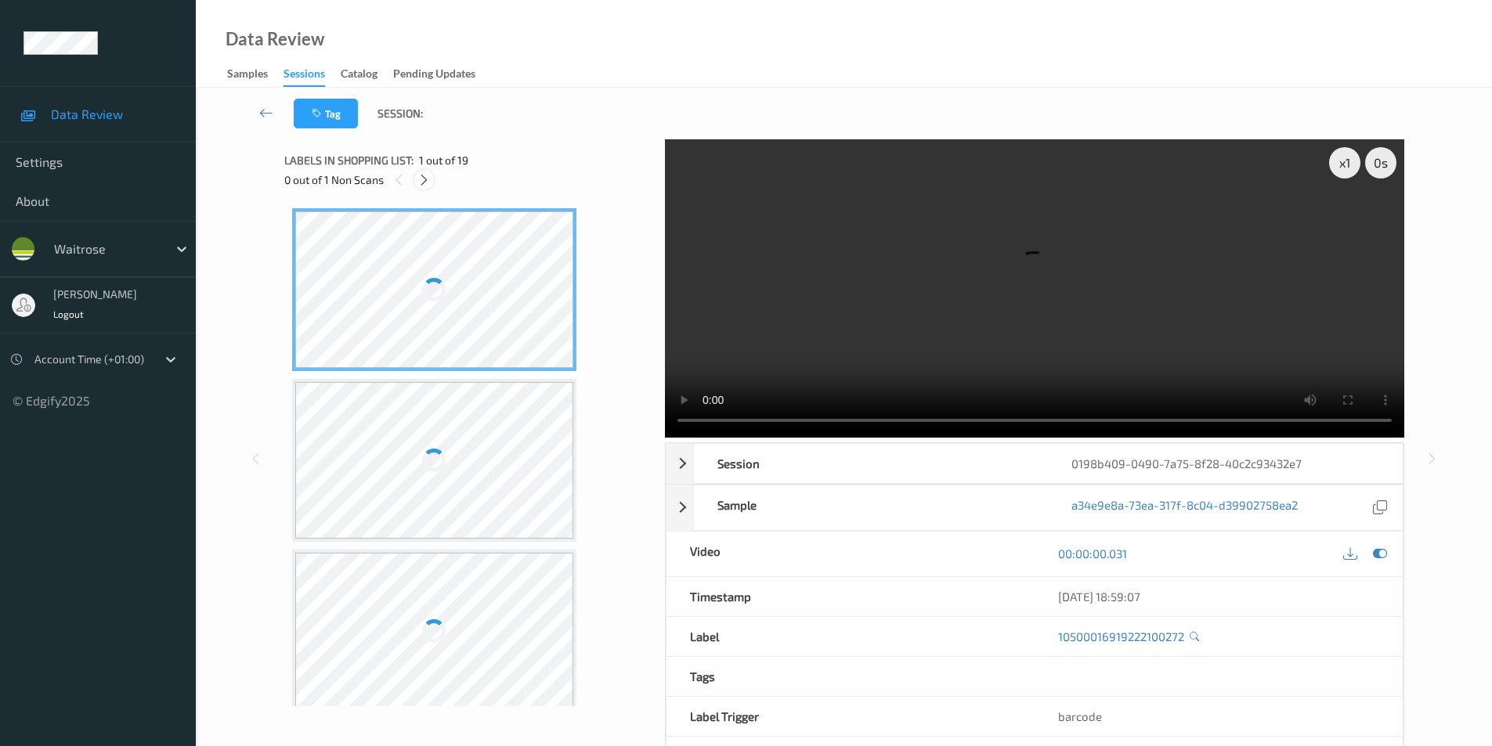
click at [428, 183] on icon at bounding box center [423, 180] width 13 height 14
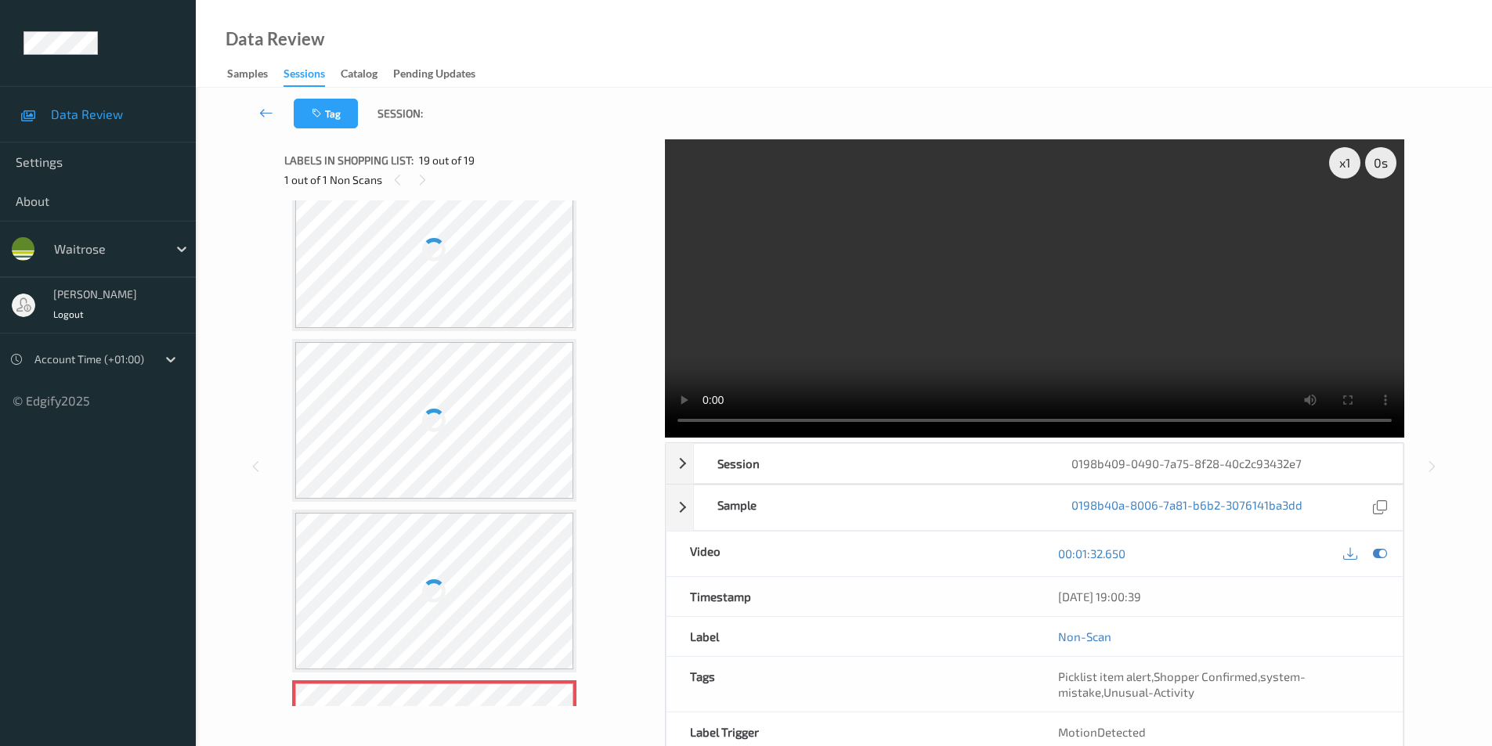
scroll to position [2590, 0]
click at [427, 376] on div at bounding box center [434, 432] width 279 height 157
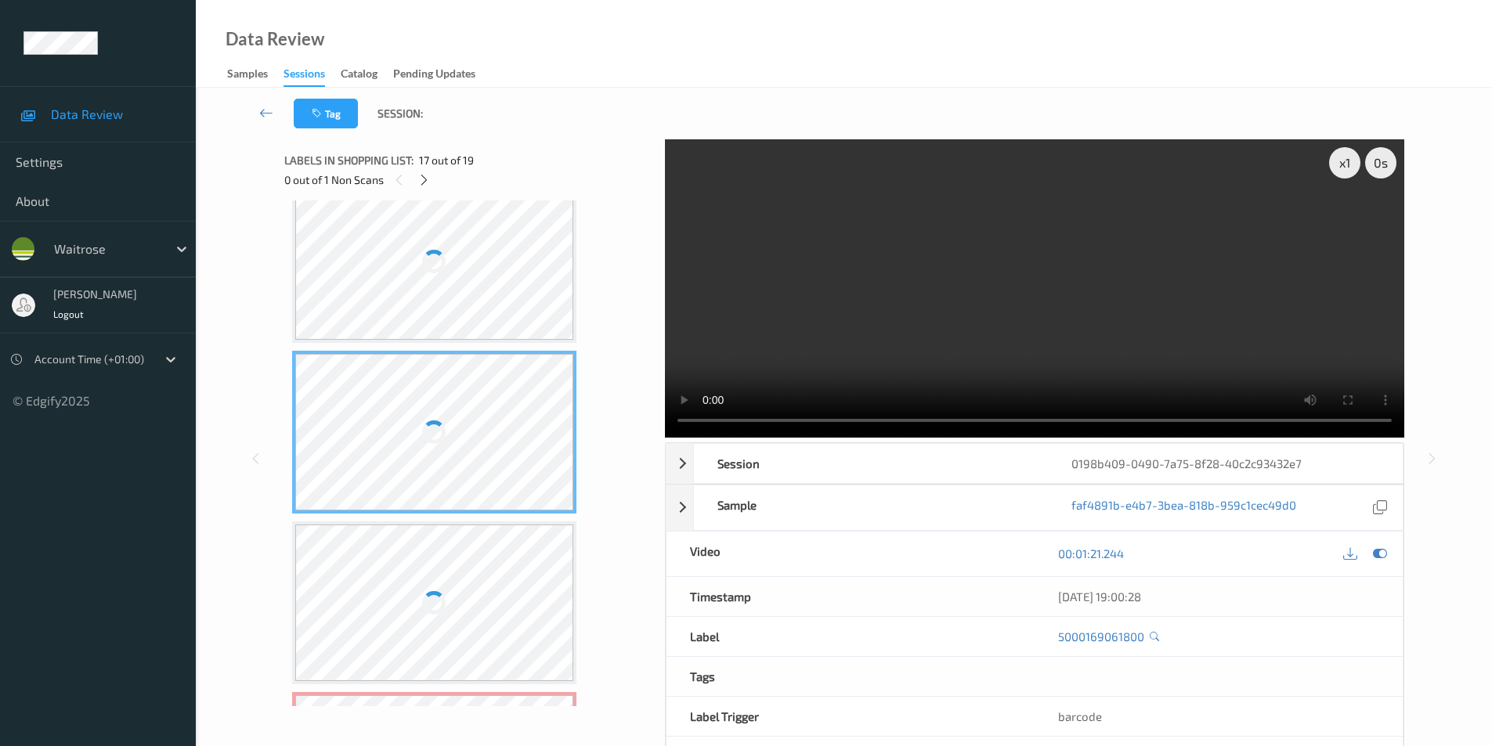
click at [427, 376] on div at bounding box center [434, 432] width 279 height 157
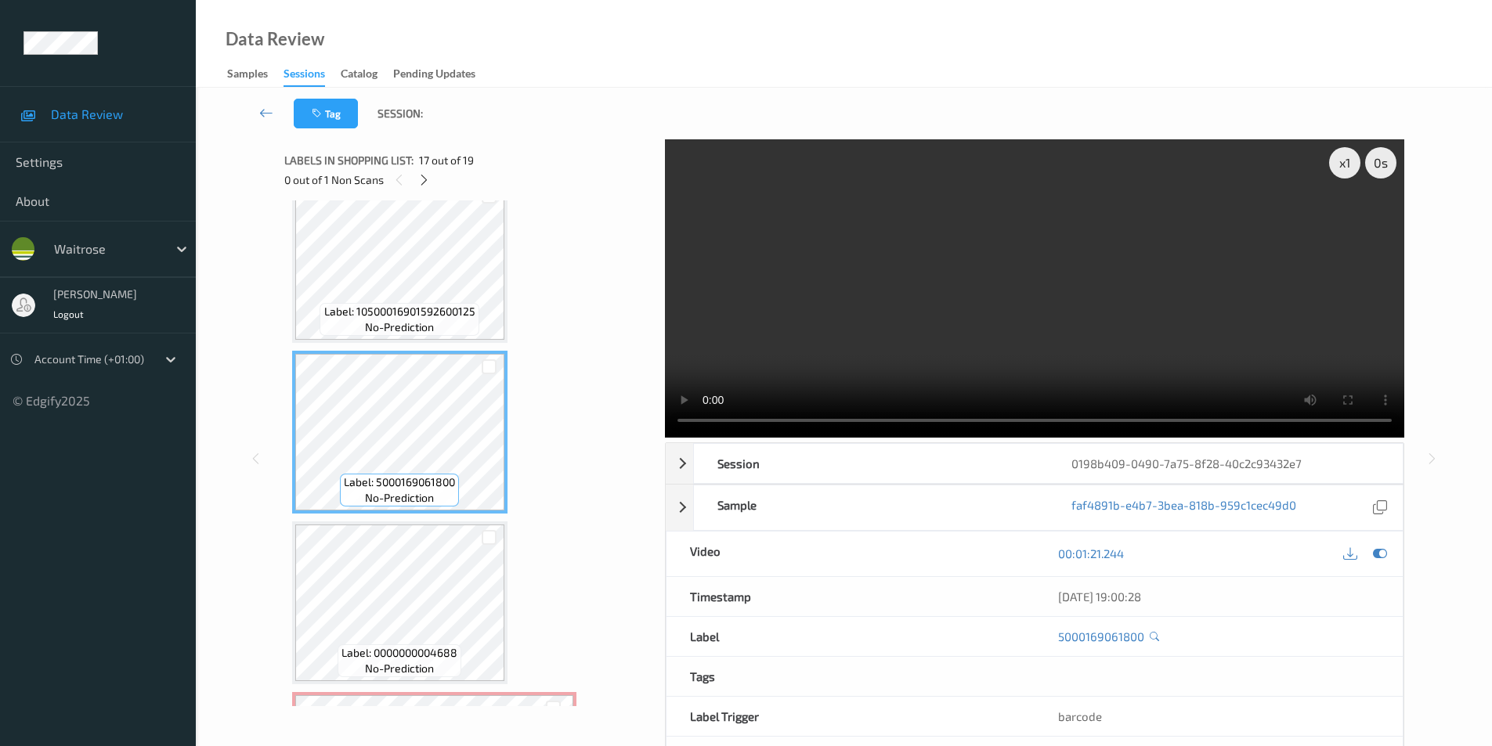
scroll to position [2590, 0]
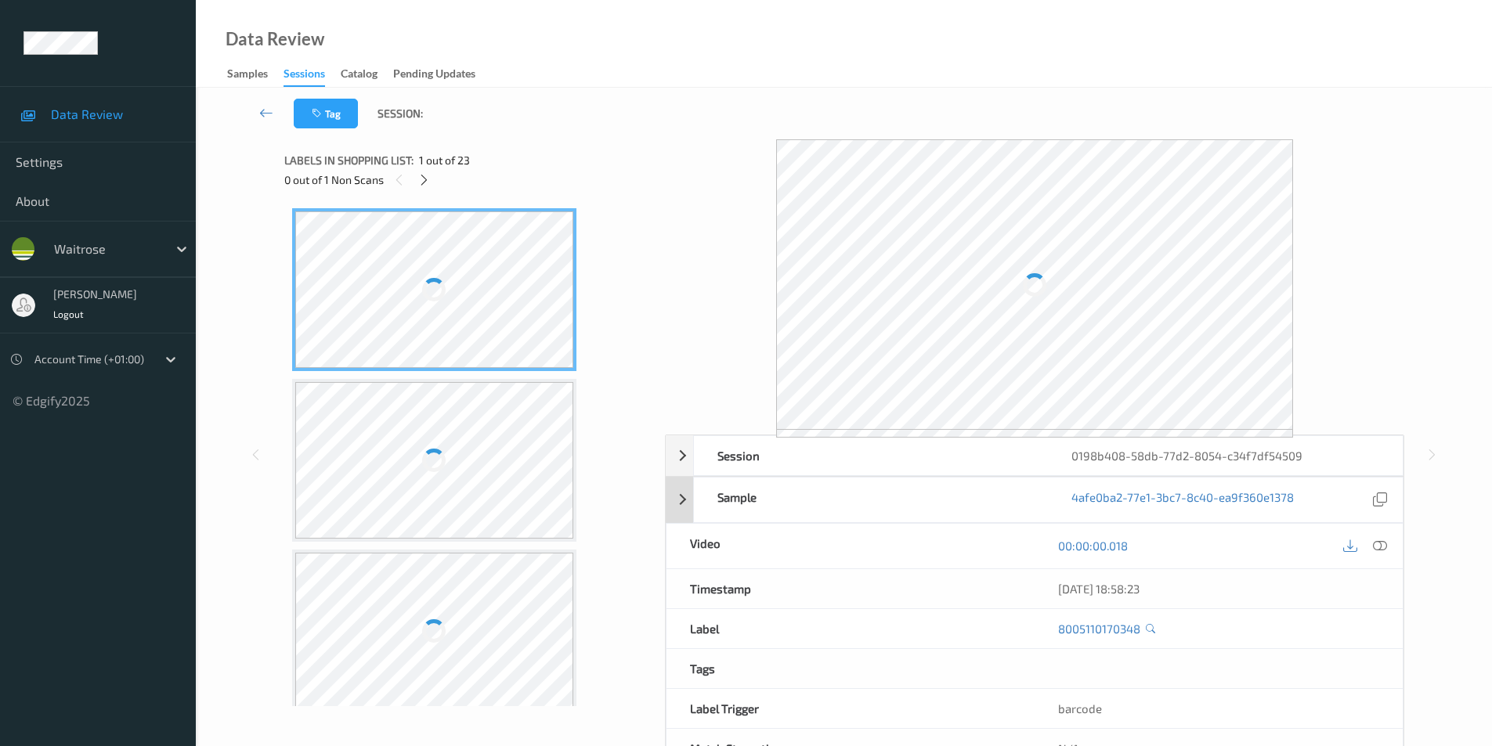
click at [1379, 545] on icon at bounding box center [1380, 546] width 14 height 14
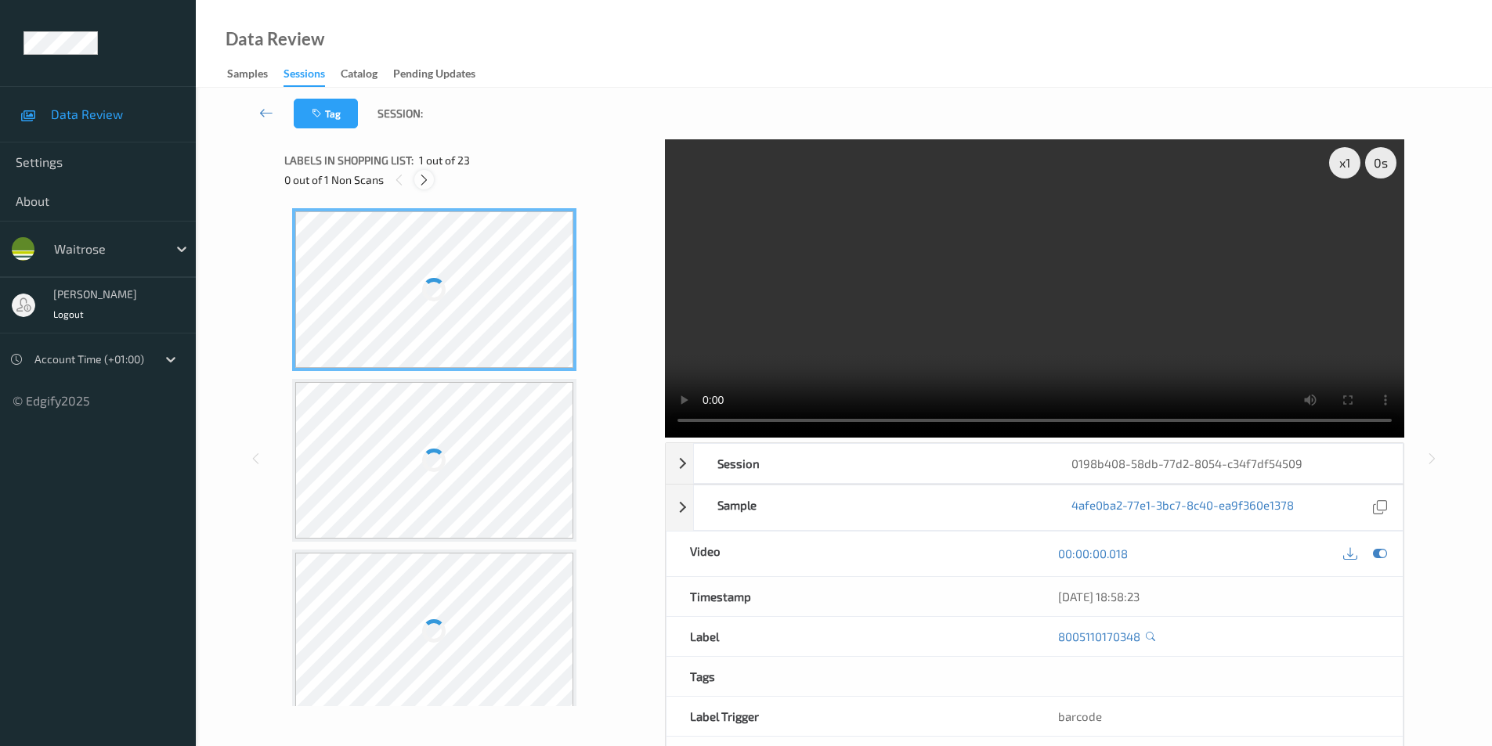
click at [425, 187] on div at bounding box center [424, 180] width 20 height 20
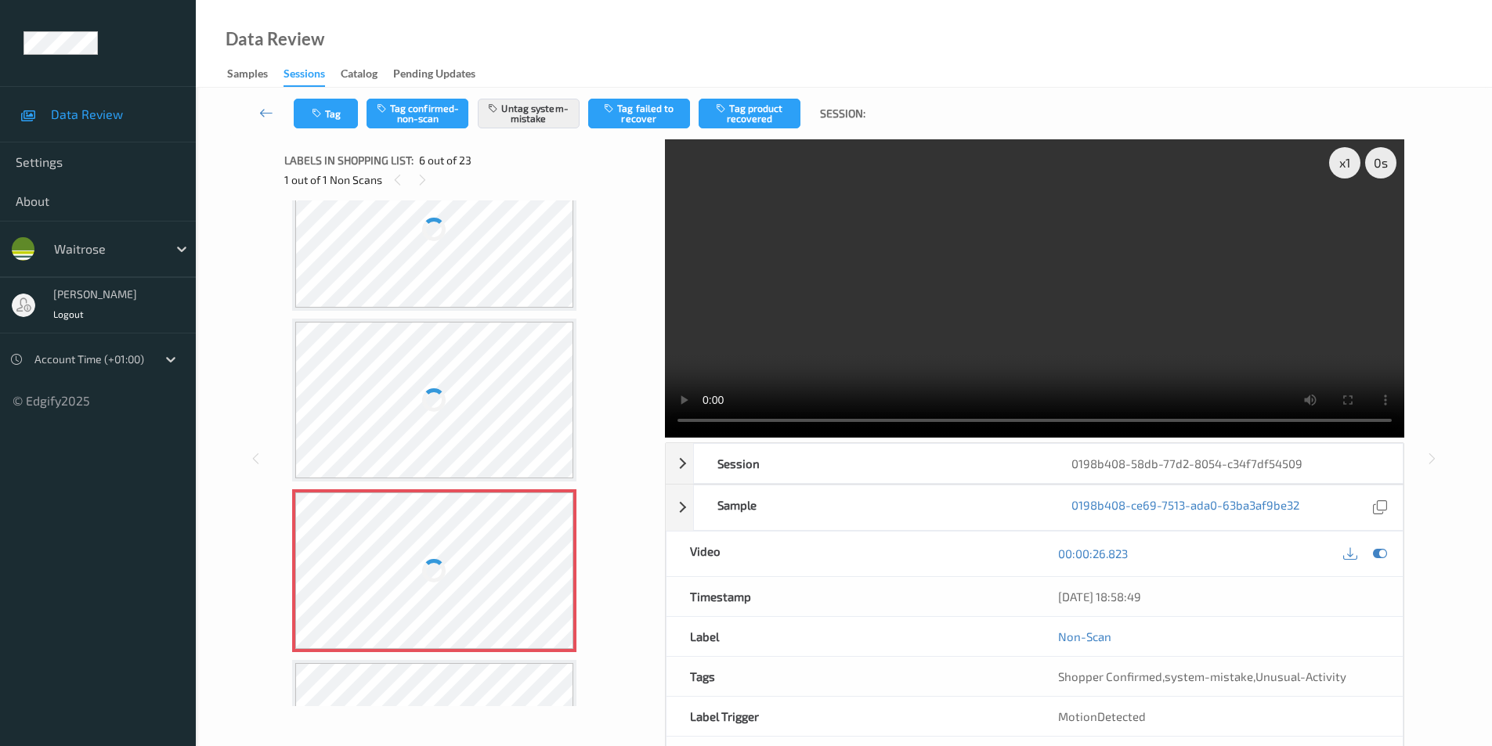
scroll to position [534, 0]
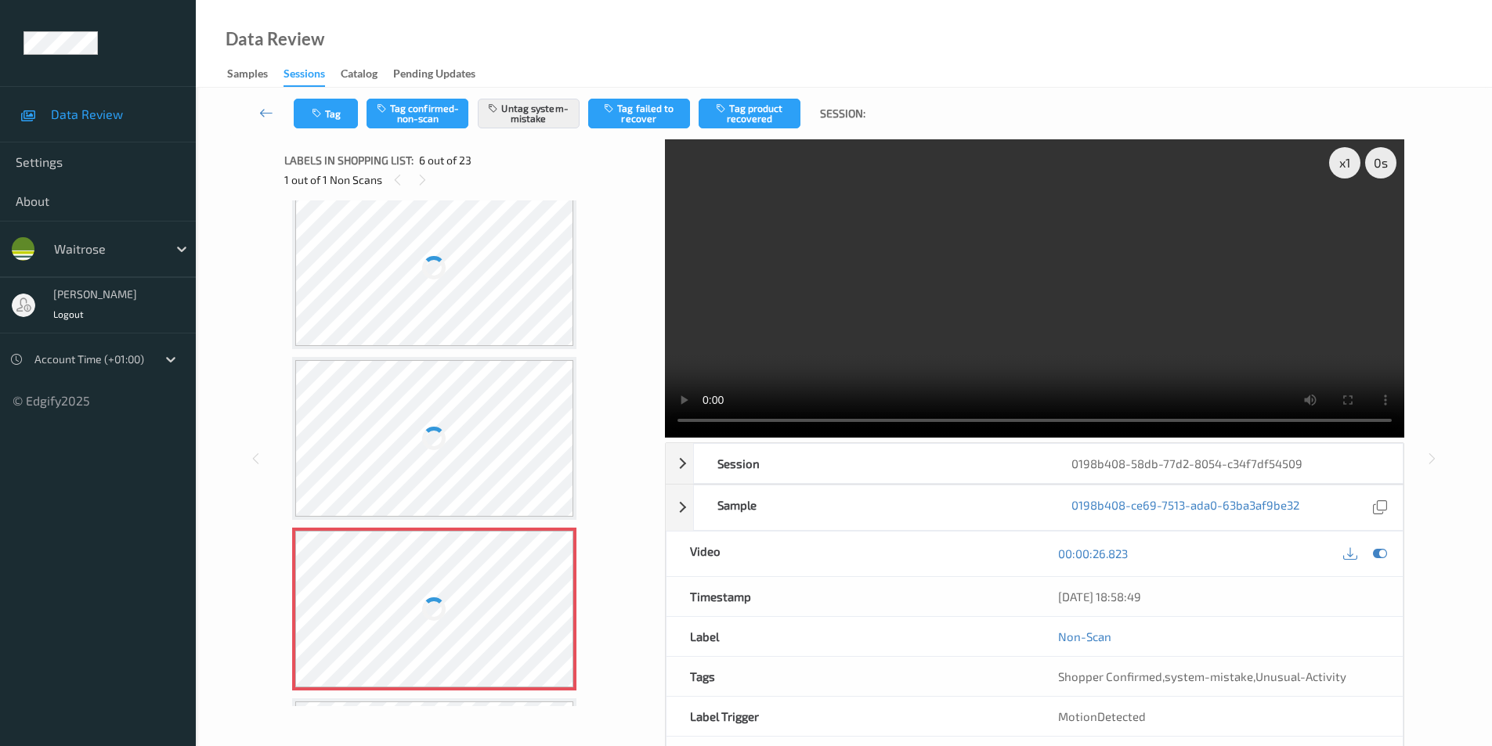
click at [479, 288] on div at bounding box center [434, 268] width 279 height 157
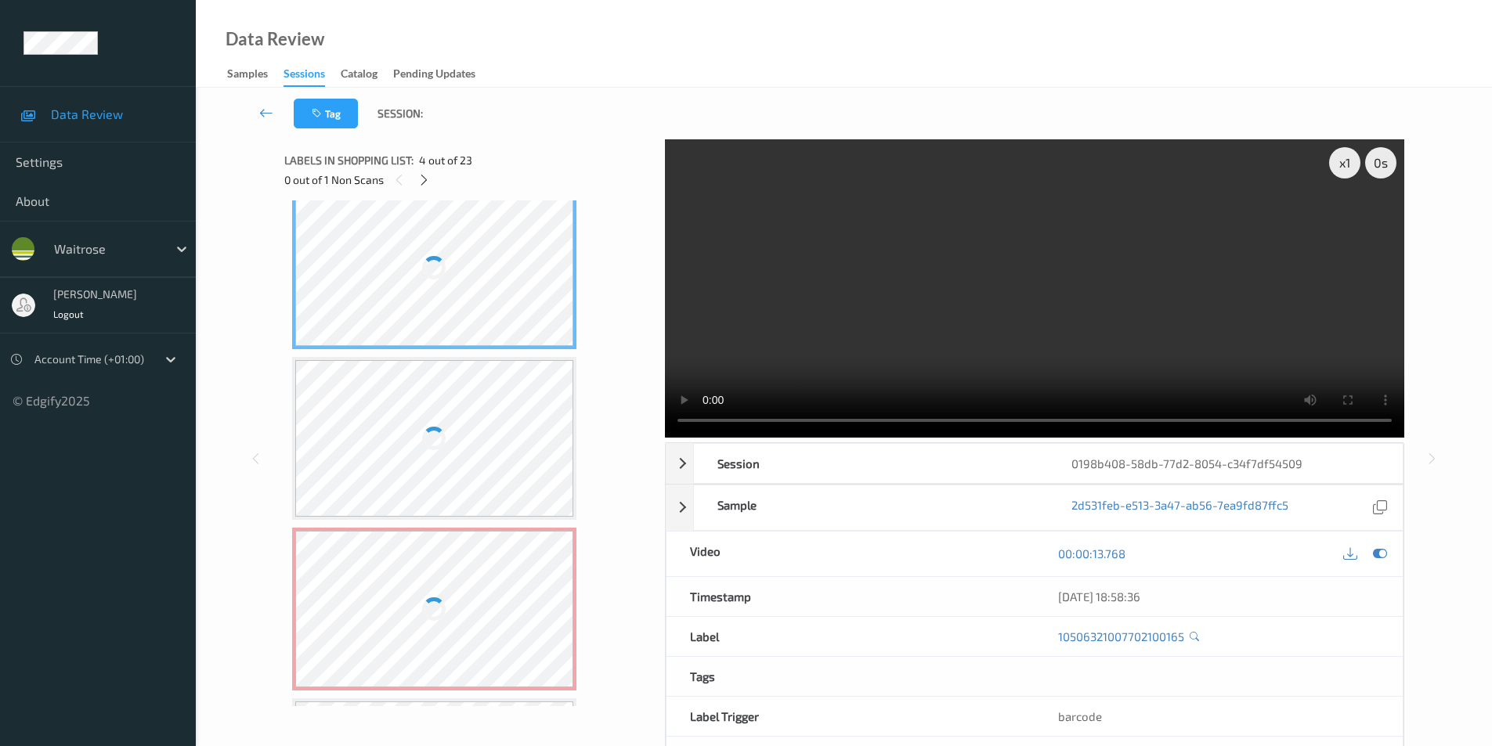
click at [479, 288] on div at bounding box center [434, 268] width 279 height 157
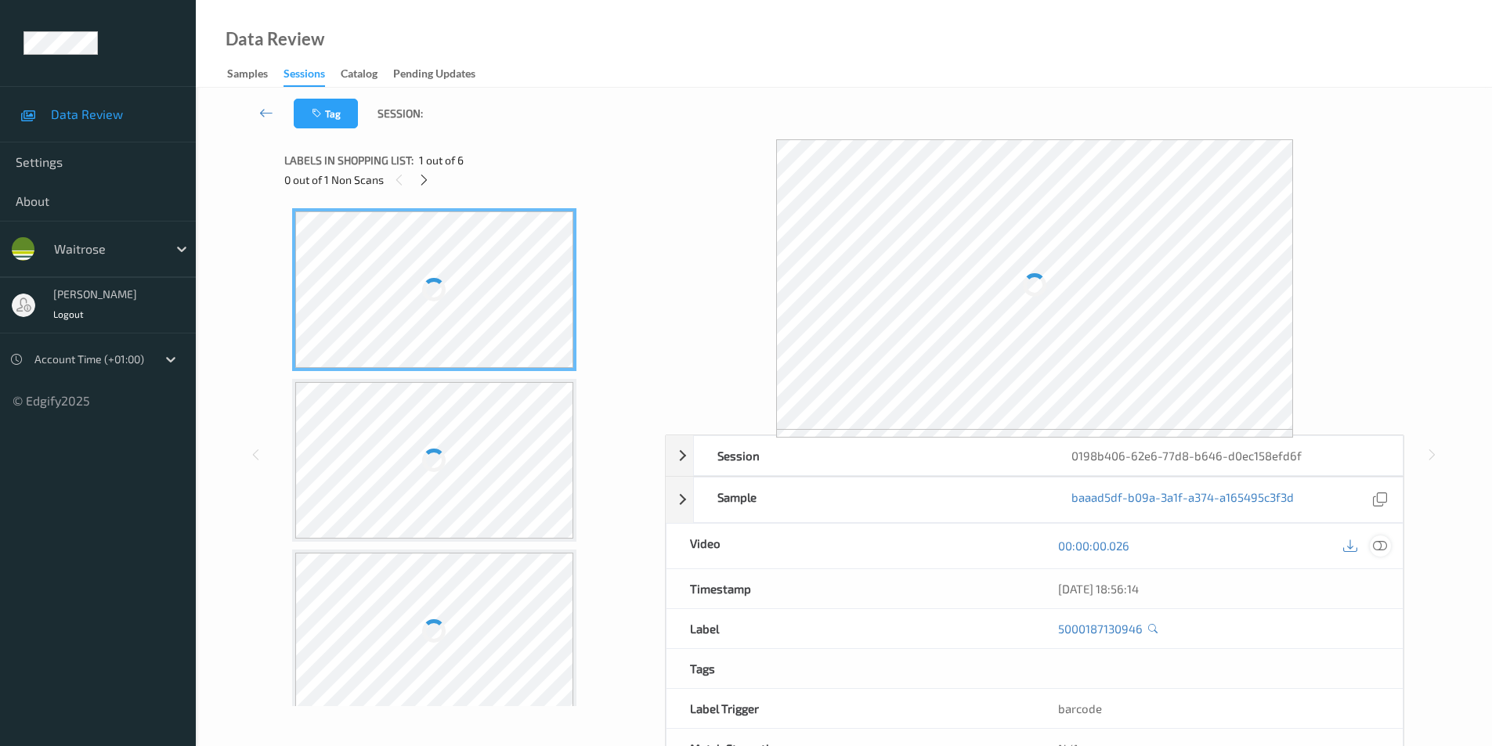
click at [1384, 543] on icon at bounding box center [1380, 546] width 14 height 14
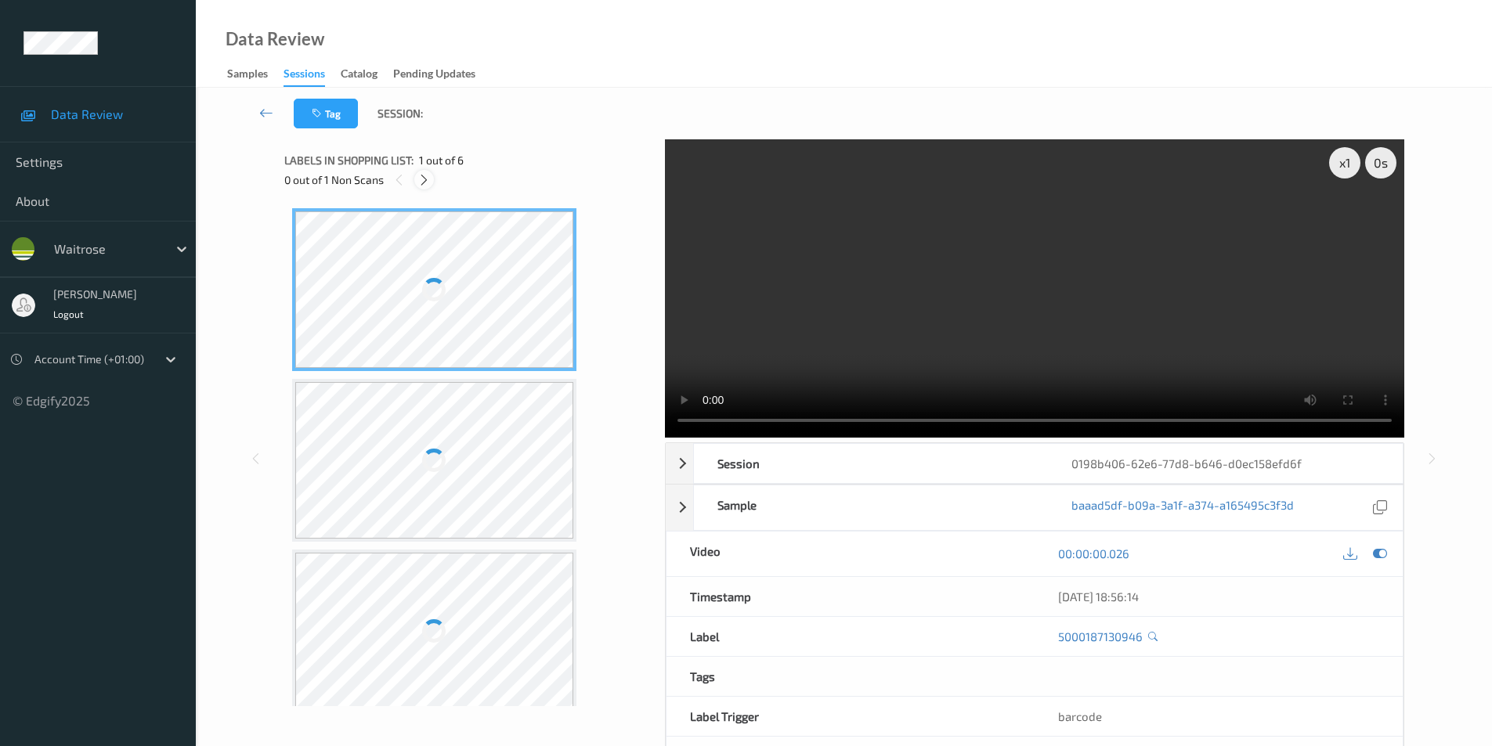
click at [429, 181] on icon at bounding box center [423, 180] width 13 height 14
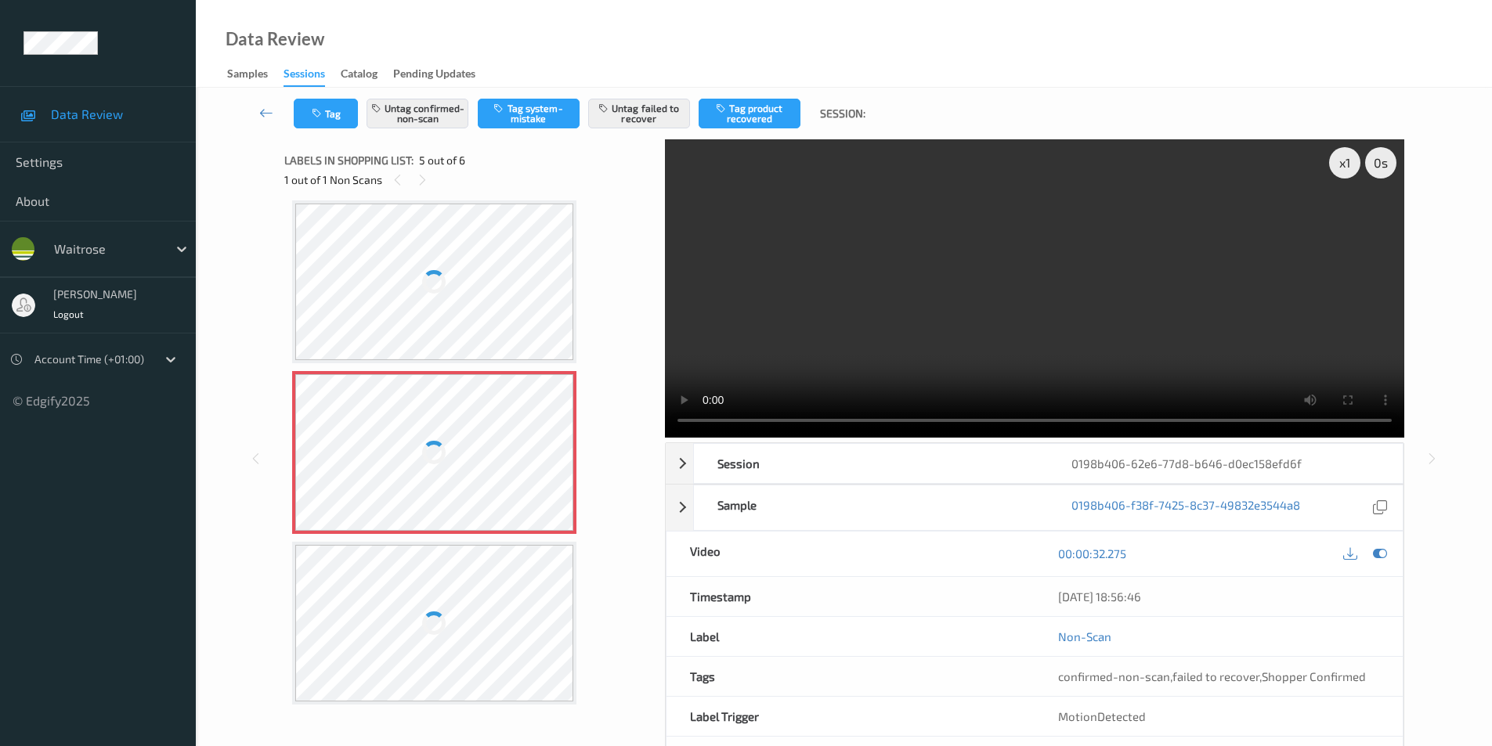
scroll to position [363, 0]
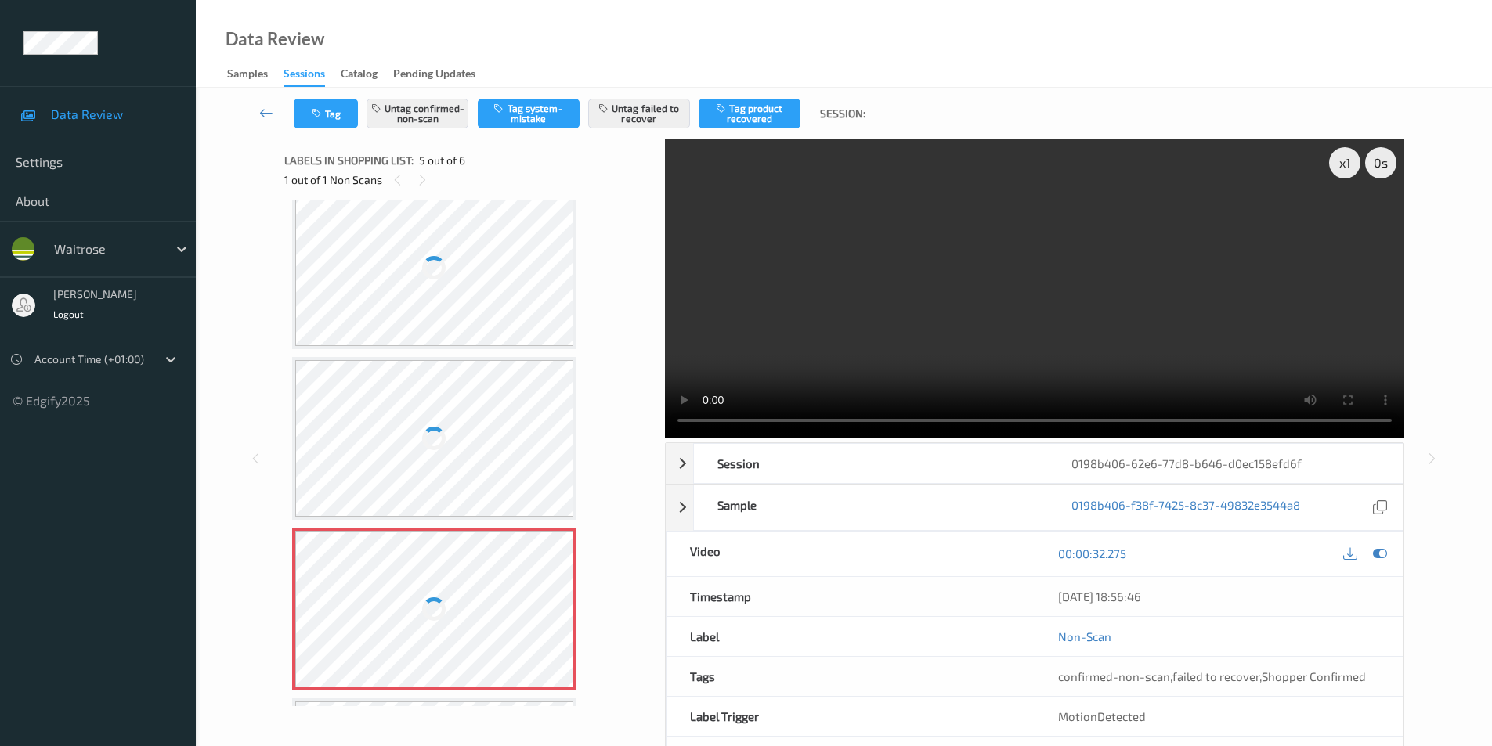
click at [480, 264] on div at bounding box center [434, 268] width 279 height 157
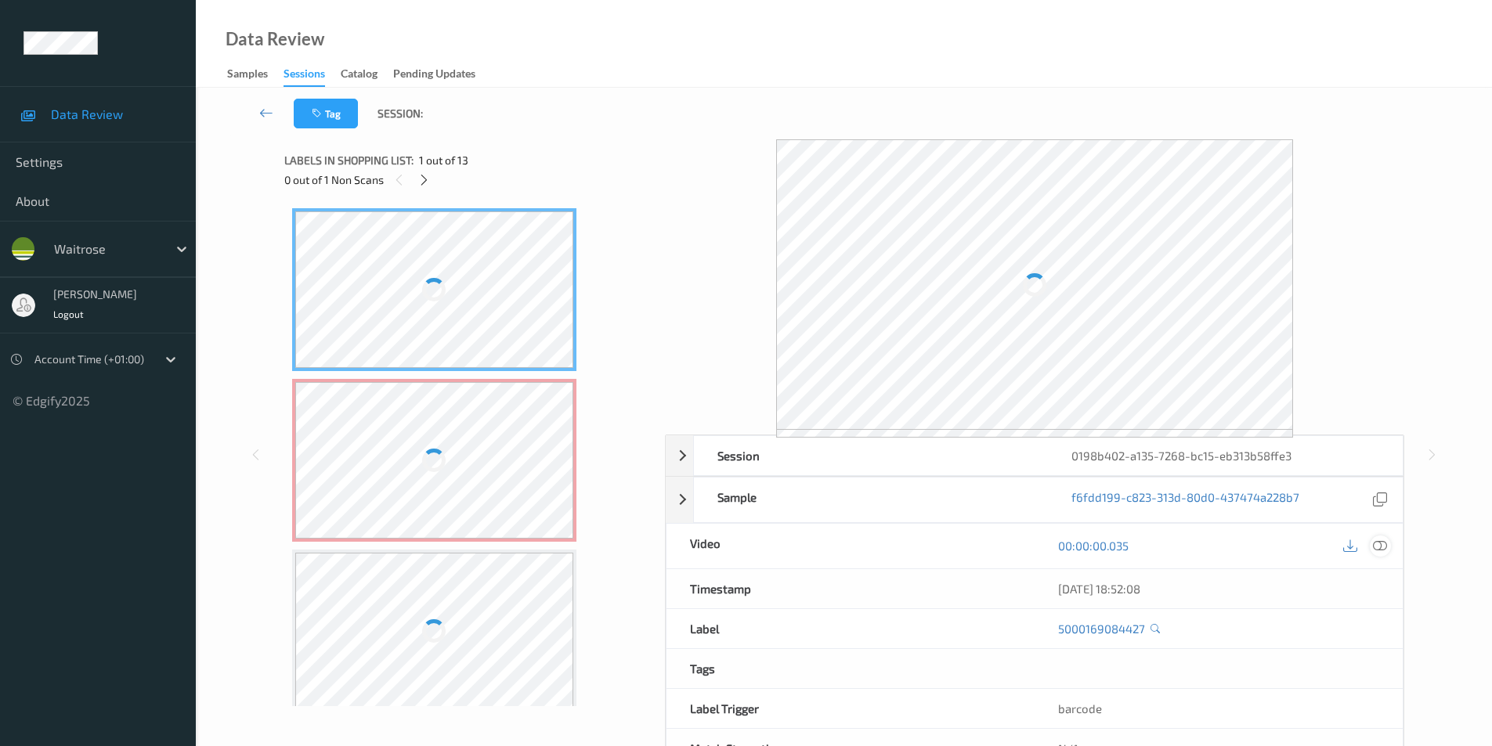
click at [1381, 548] on icon at bounding box center [1380, 546] width 14 height 14
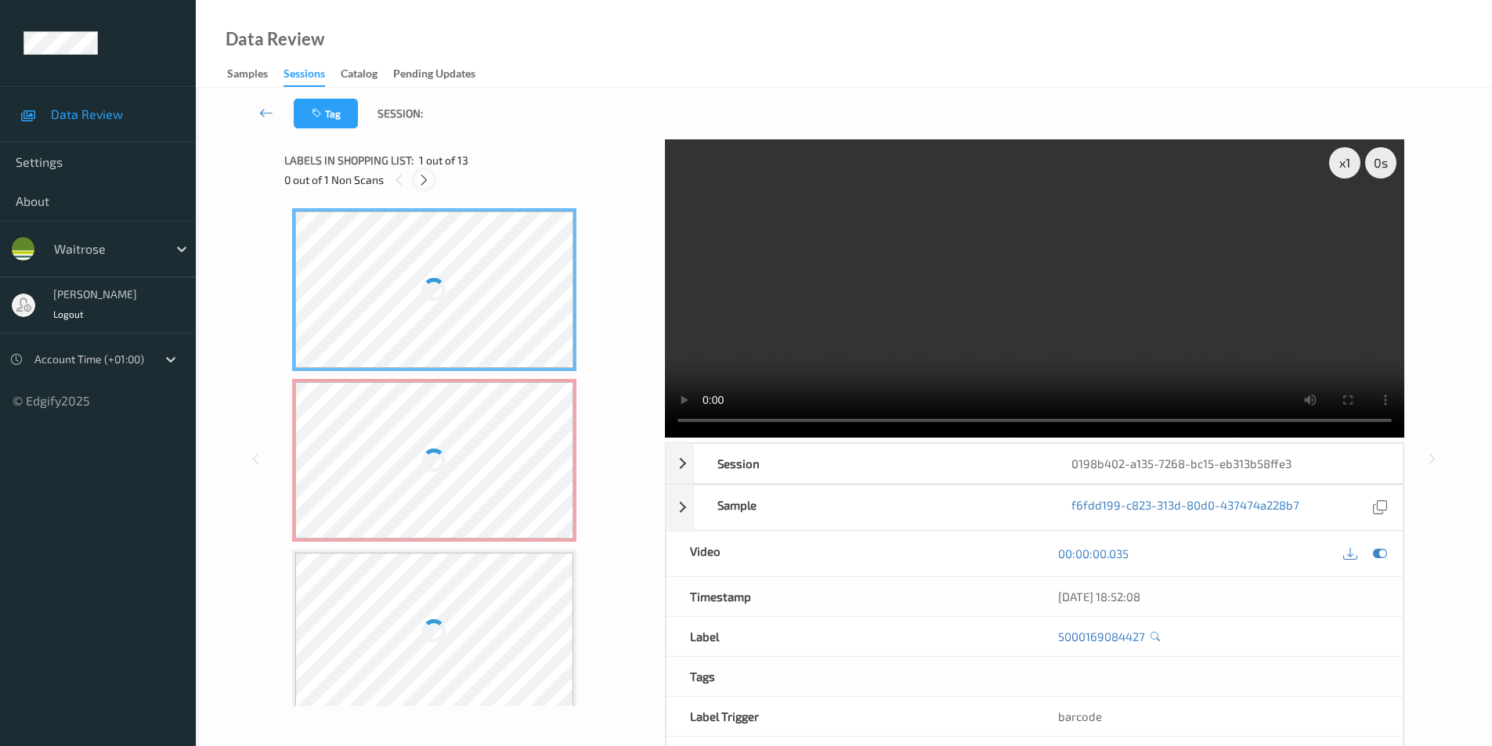
click at [417, 176] on icon at bounding box center [423, 180] width 13 height 14
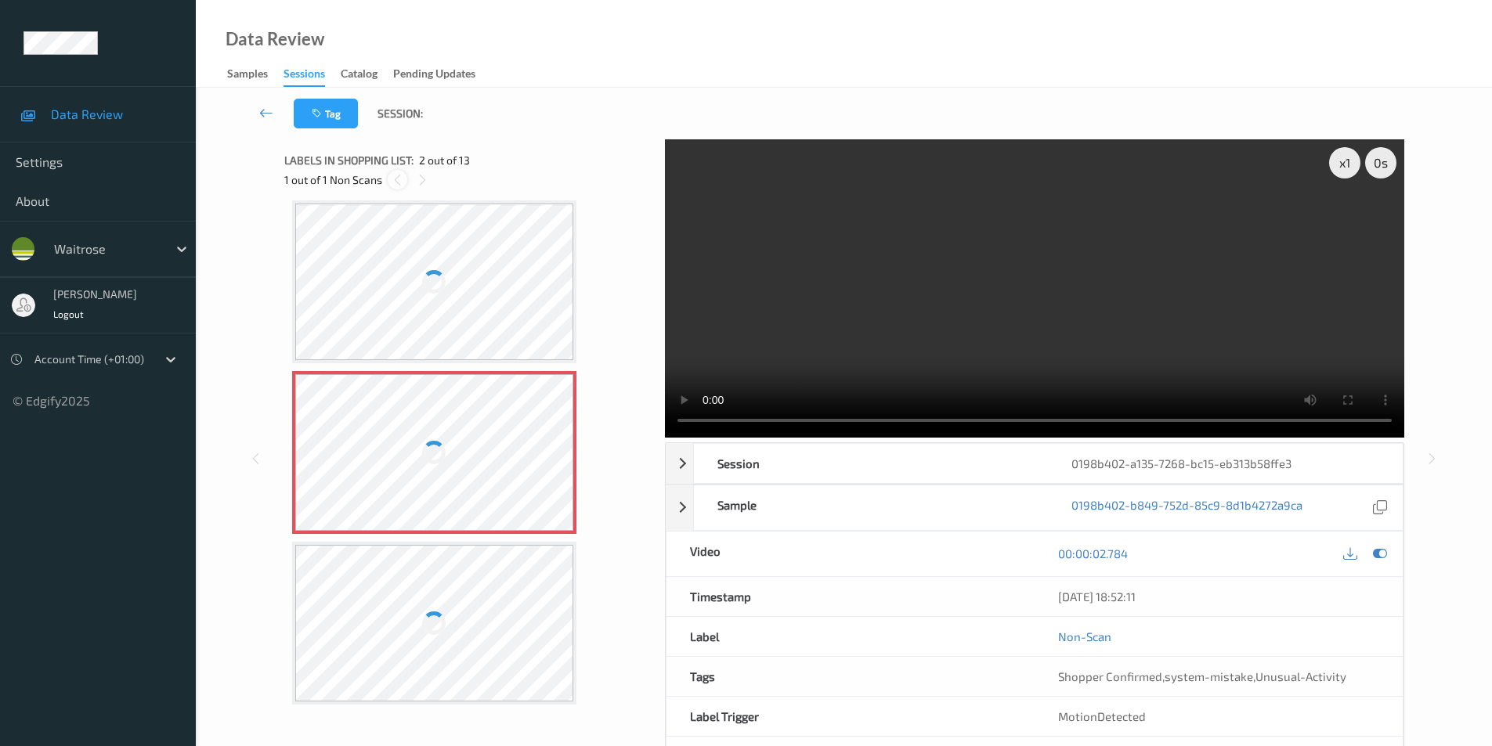
click at [396, 182] on icon at bounding box center [397, 180] width 13 height 14
click at [501, 273] on div at bounding box center [434, 289] width 279 height 157
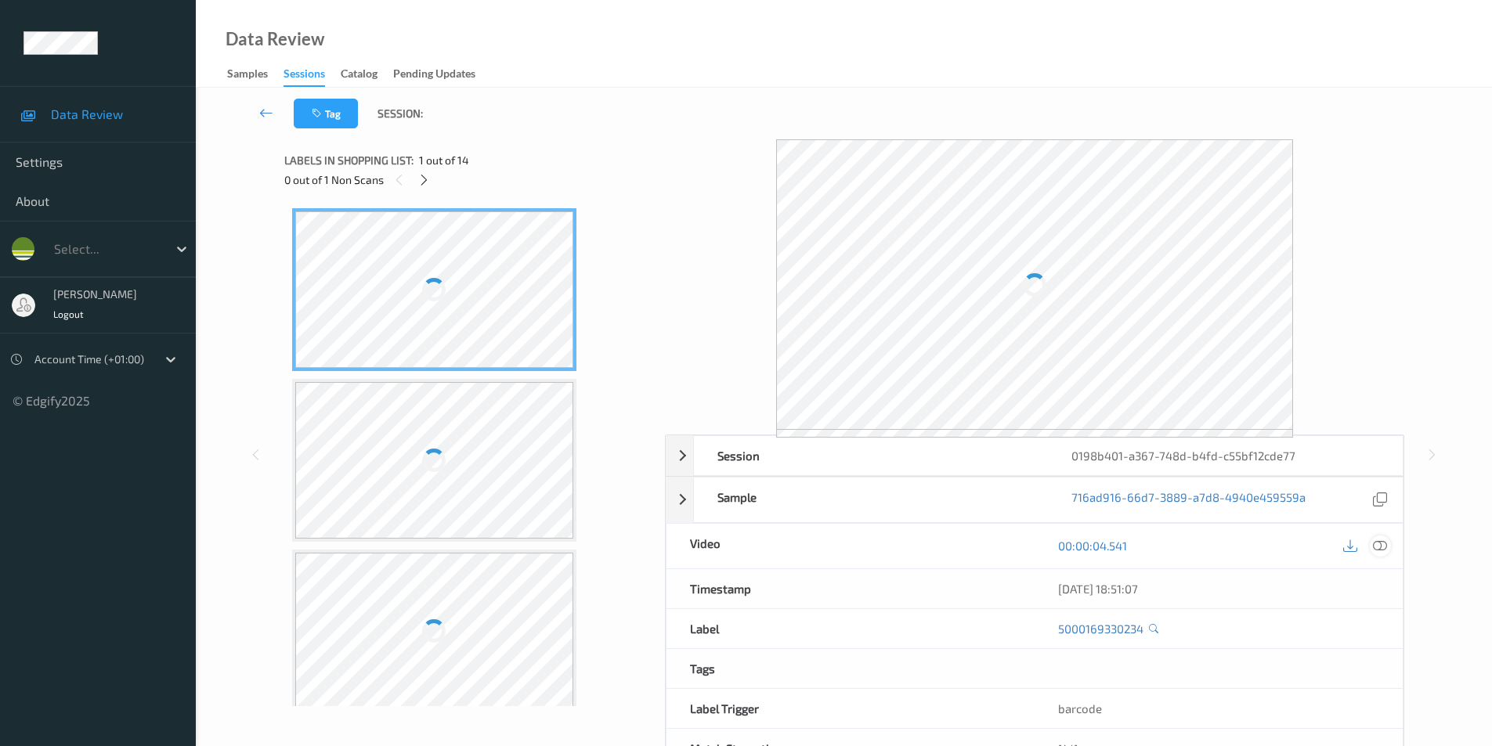
click at [1382, 544] on icon at bounding box center [1380, 546] width 14 height 14
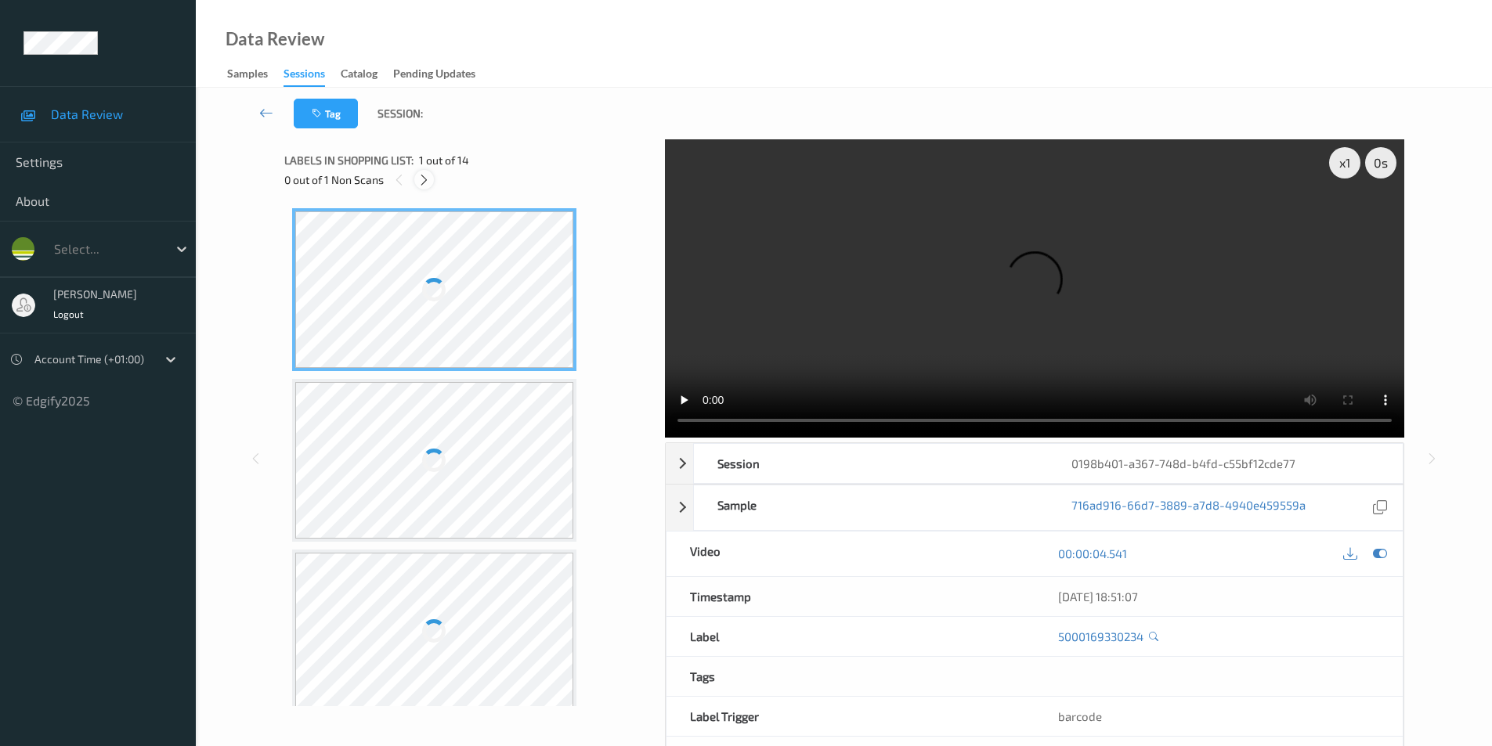
click at [425, 187] on div at bounding box center [424, 180] width 20 height 20
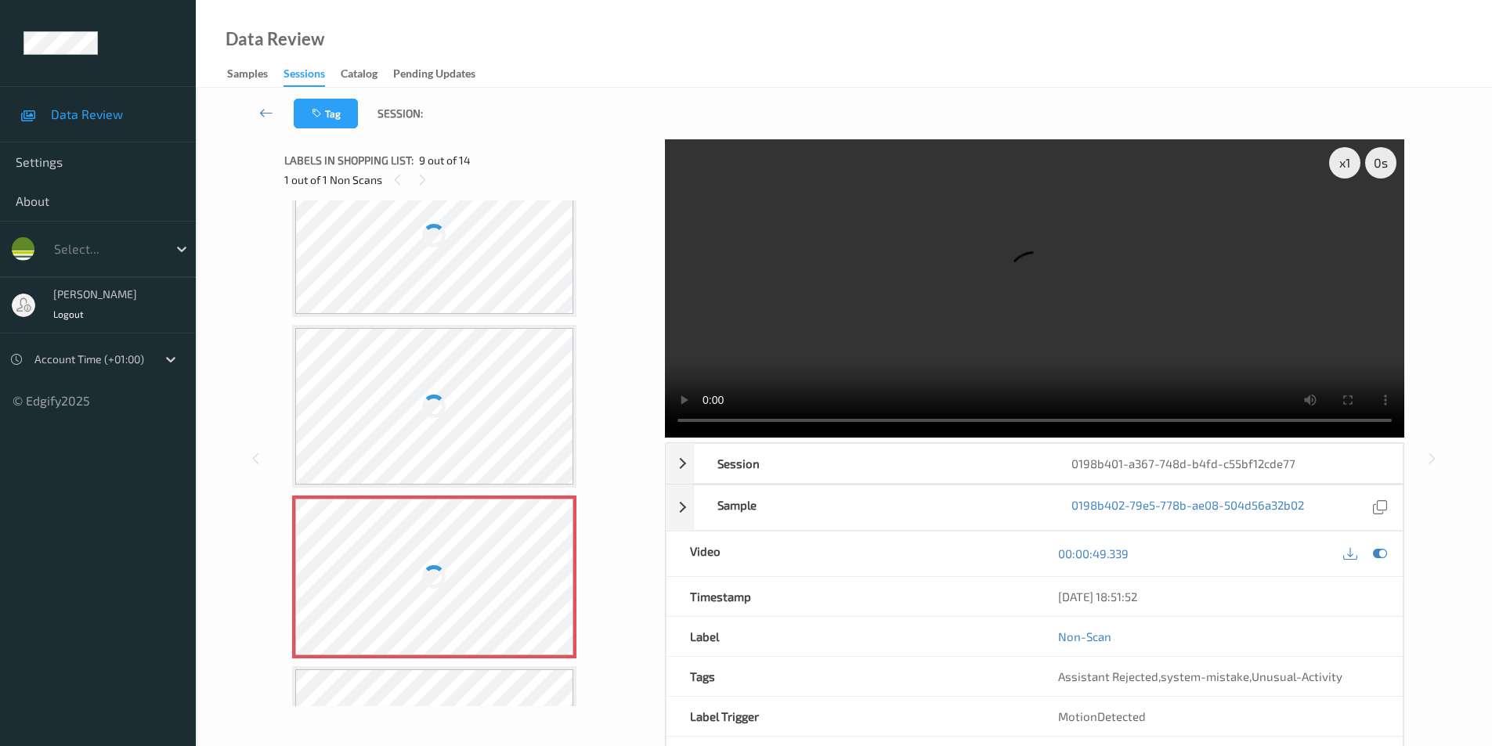
scroll to position [968, 0]
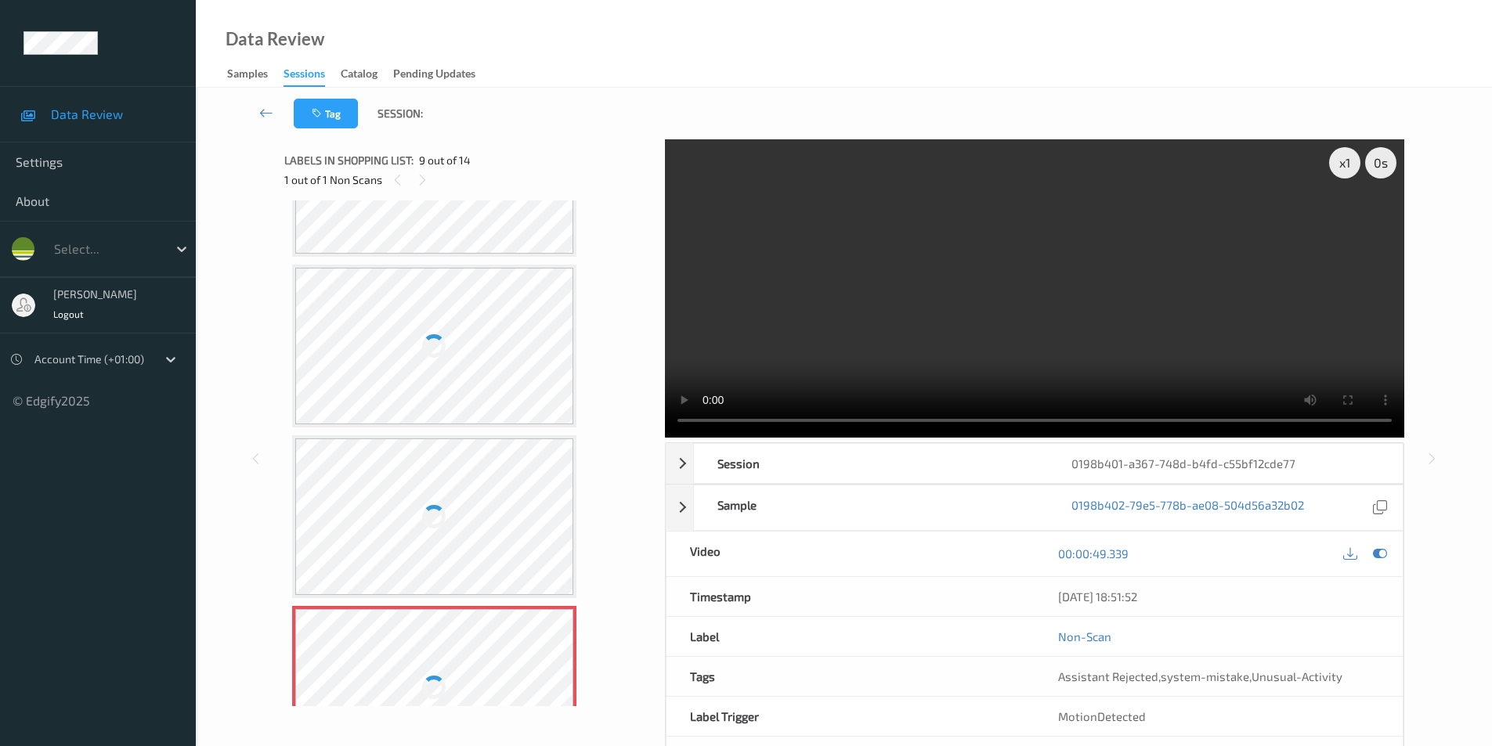
click at [471, 326] on div at bounding box center [434, 346] width 279 height 157
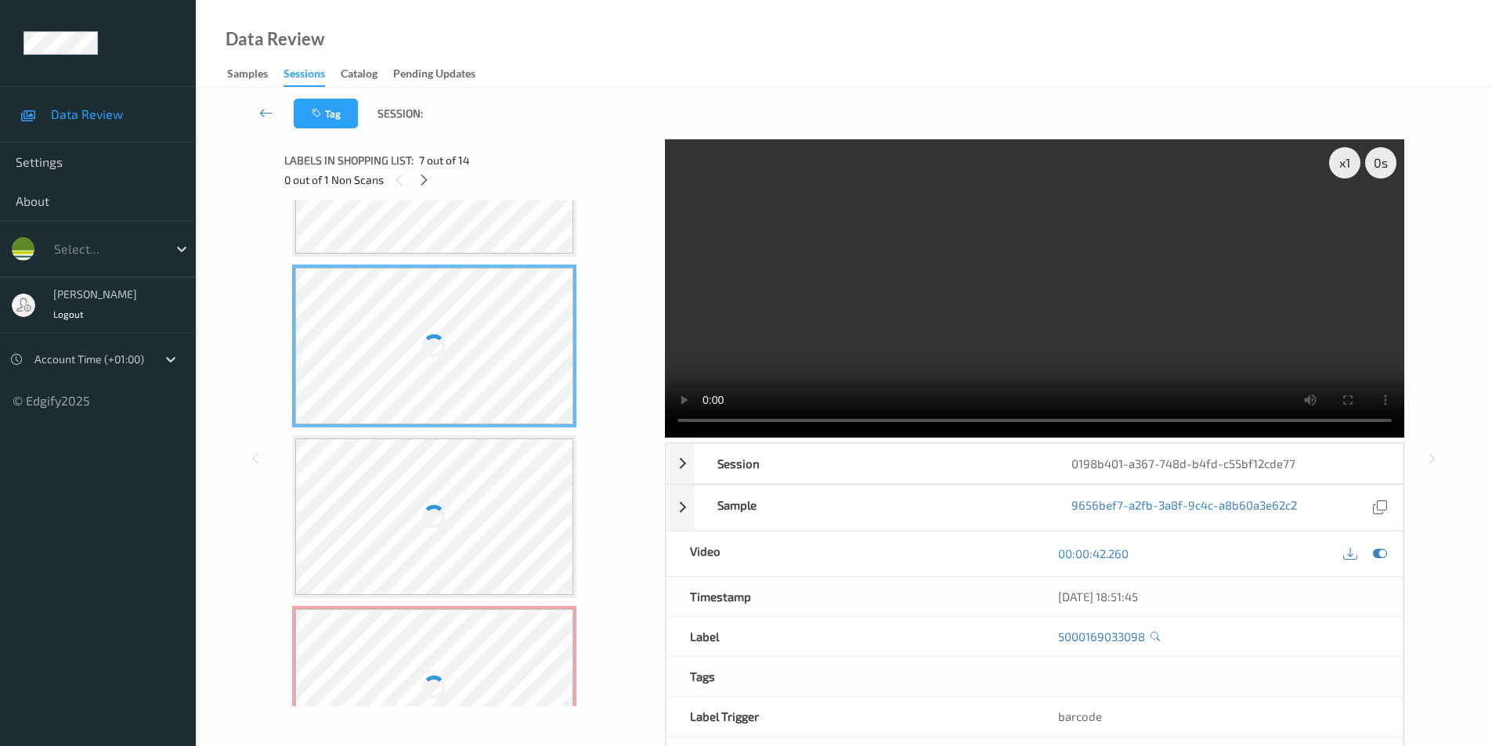
click at [471, 326] on div at bounding box center [434, 346] width 279 height 157
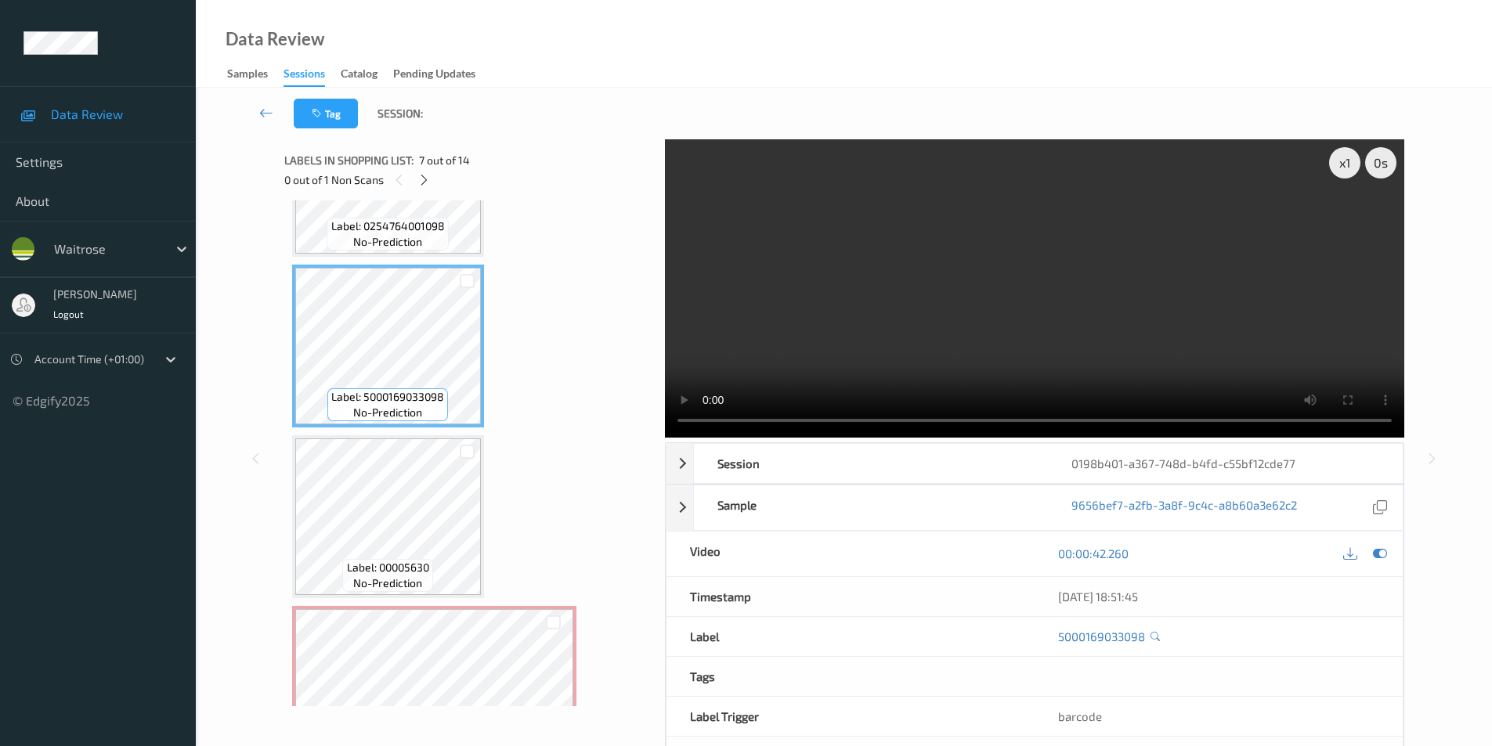
scroll to position [970, 0]
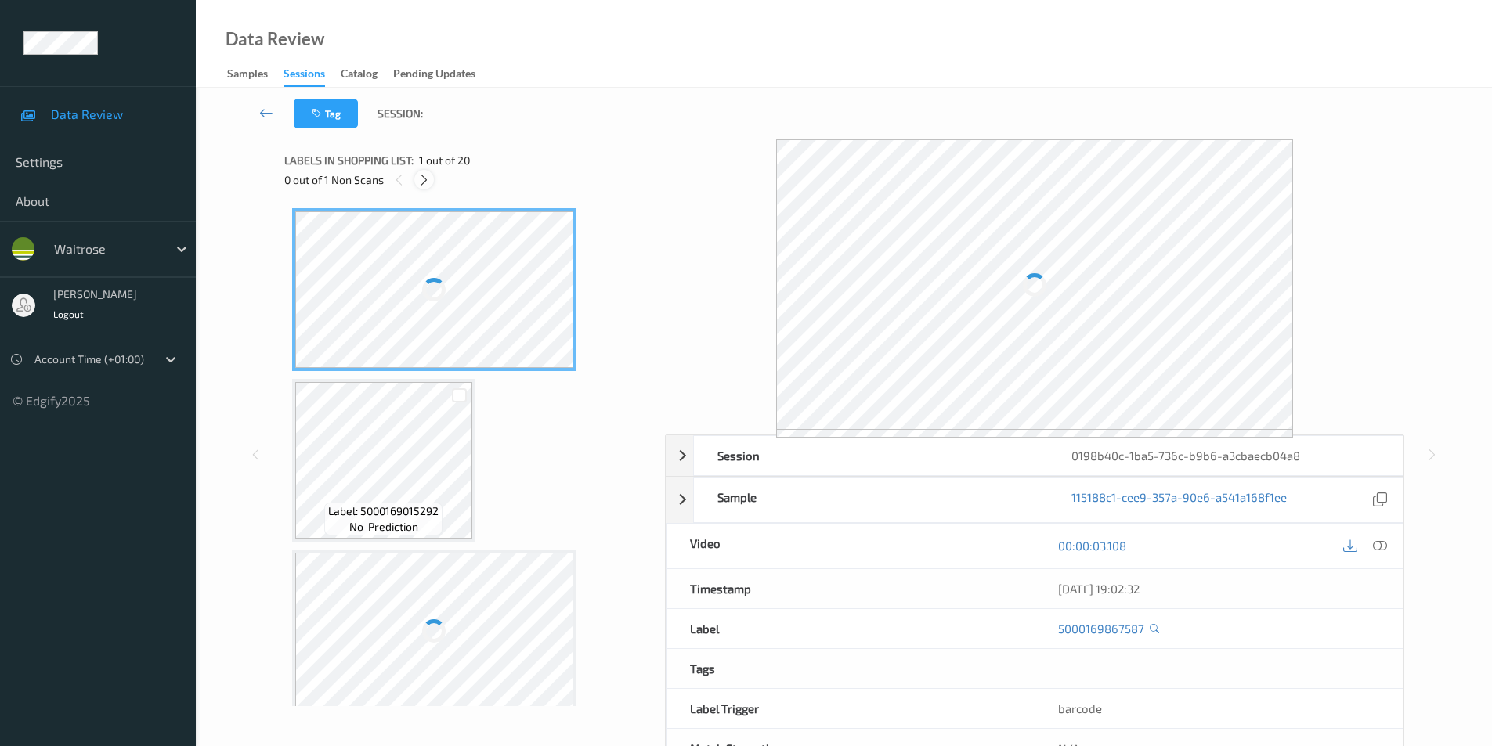
click at [423, 178] on icon at bounding box center [423, 180] width 13 height 14
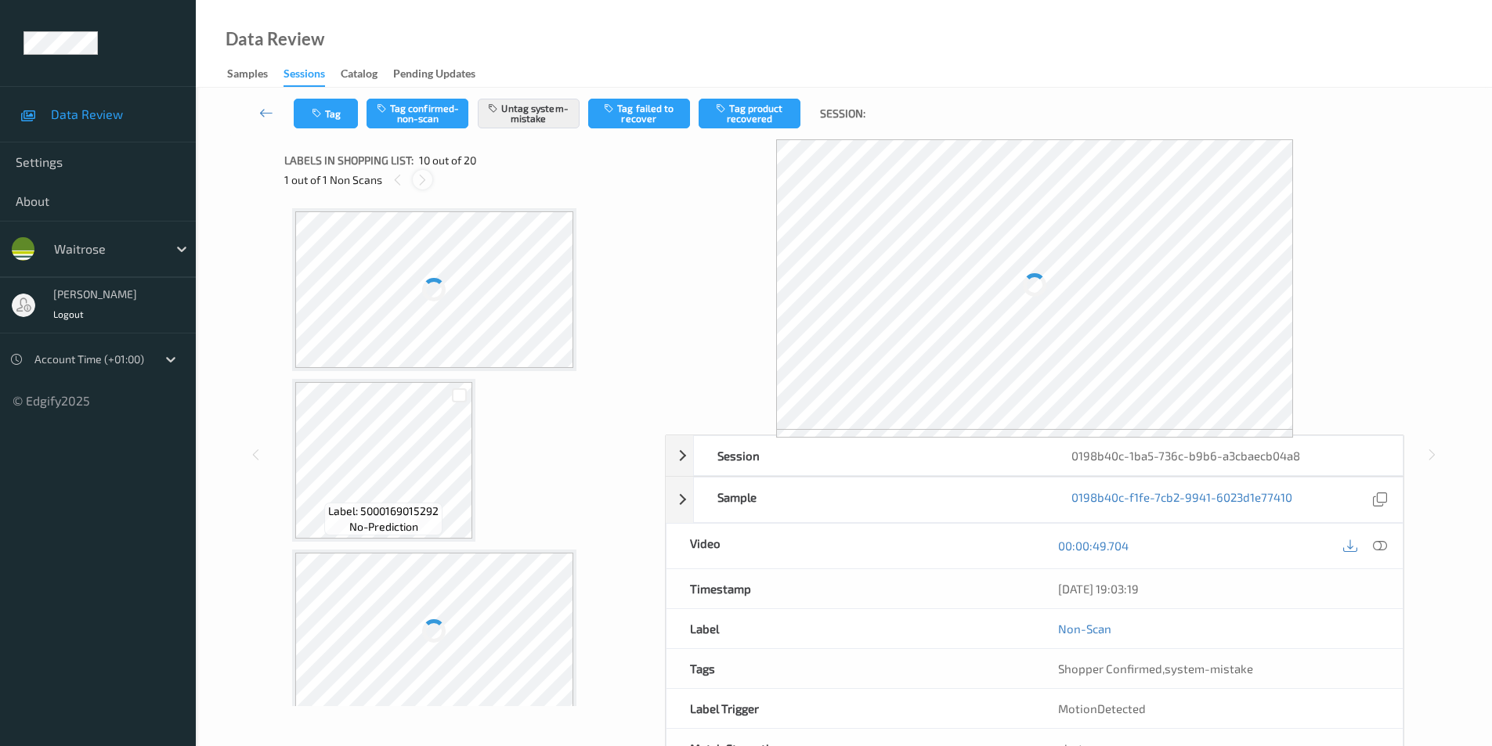
scroll to position [1374, 0]
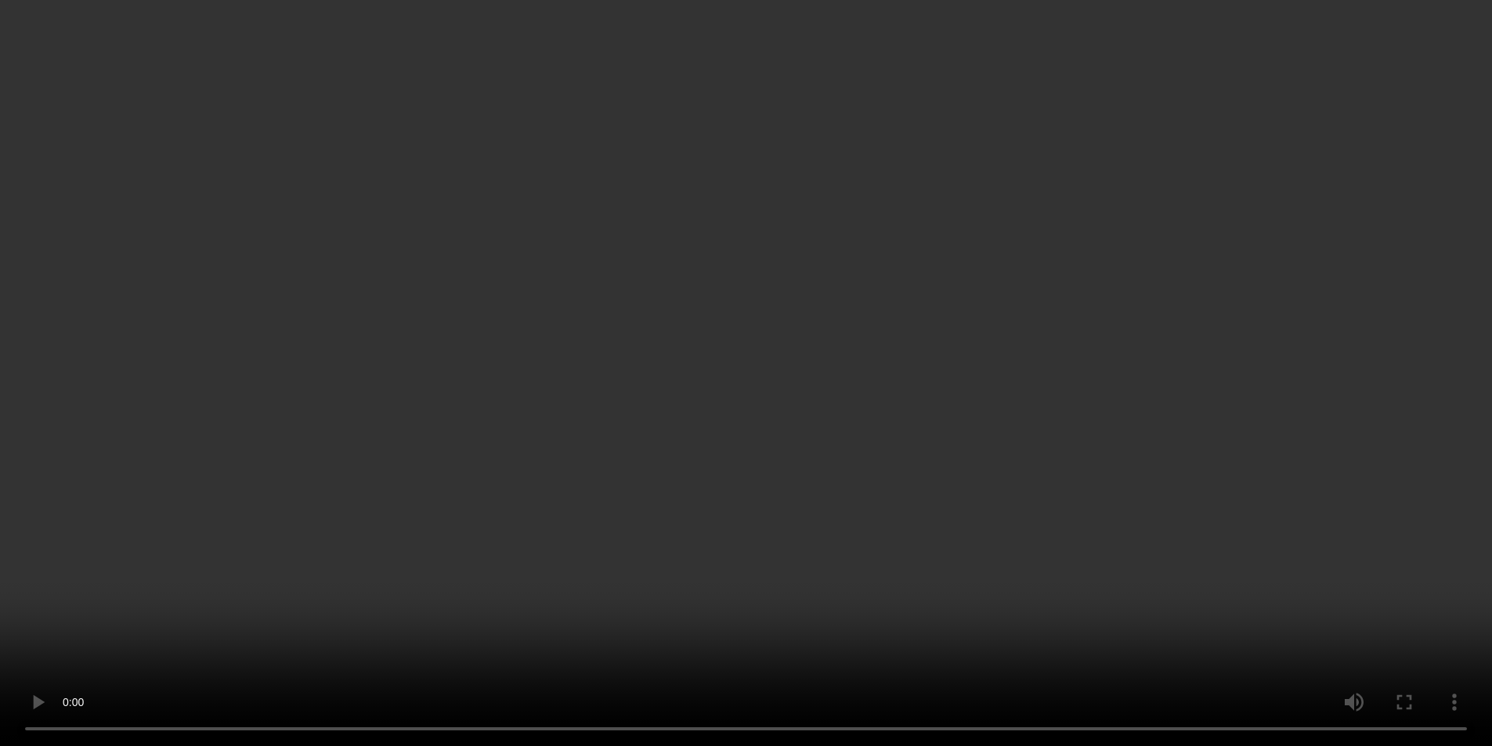
scroll to position [78, 0]
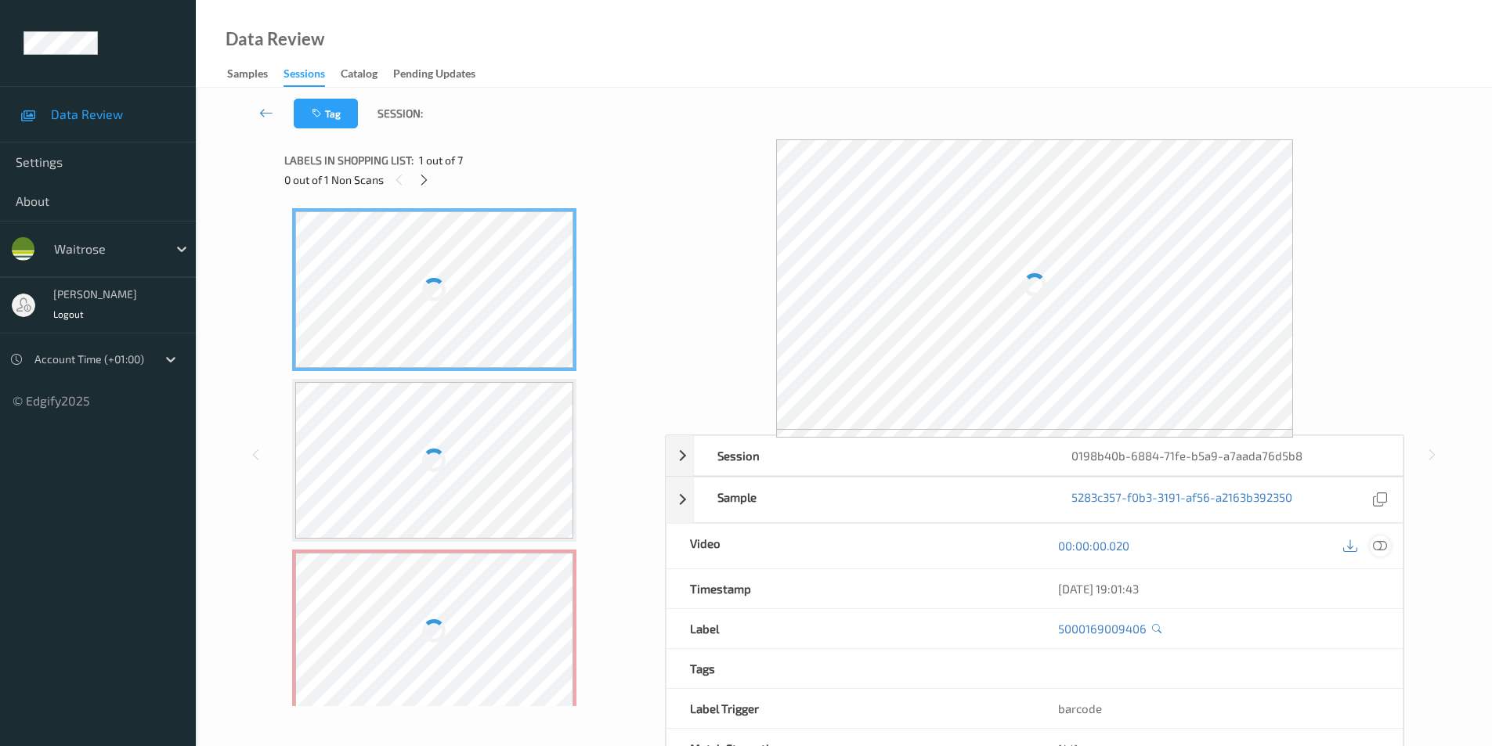
click at [1384, 544] on icon at bounding box center [1380, 546] width 14 height 14
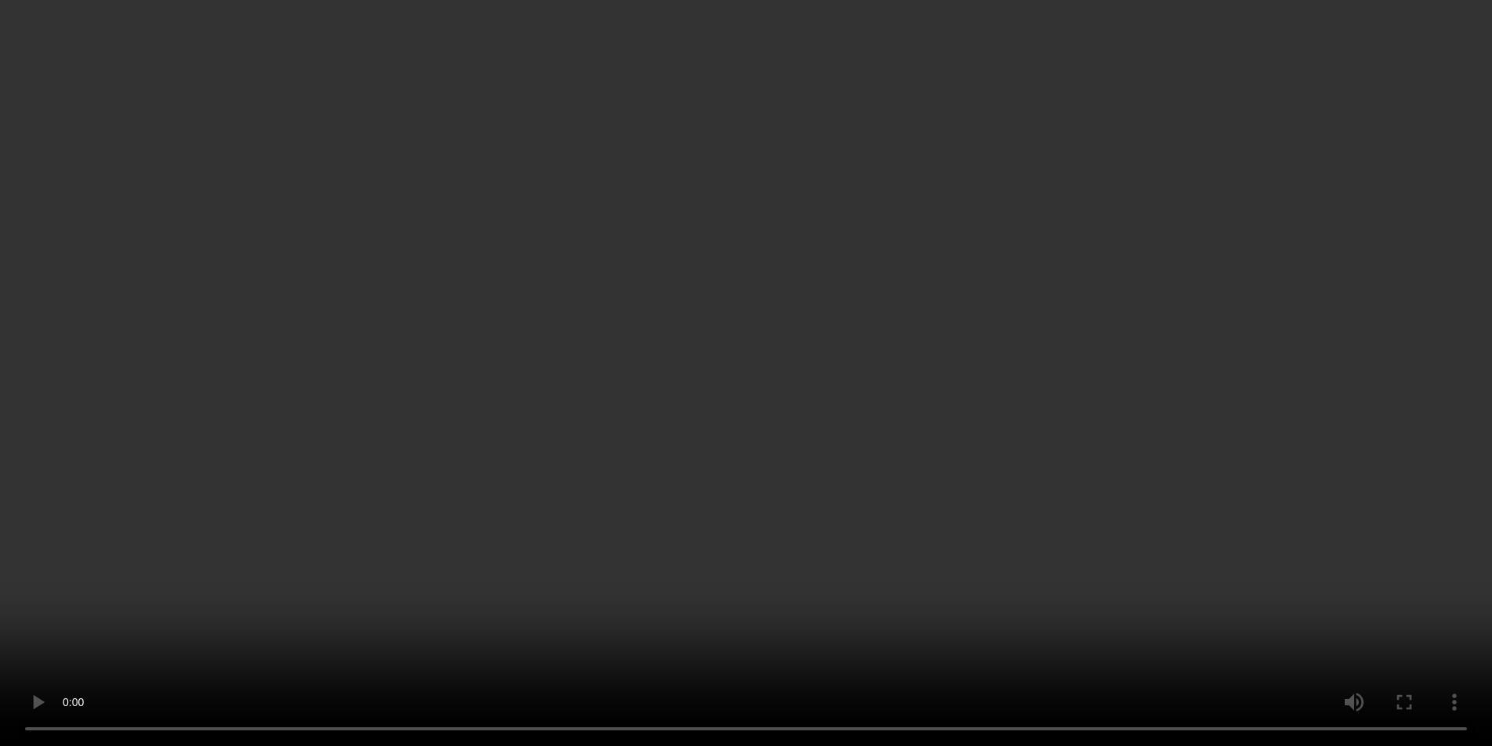
scroll to position [157, 0]
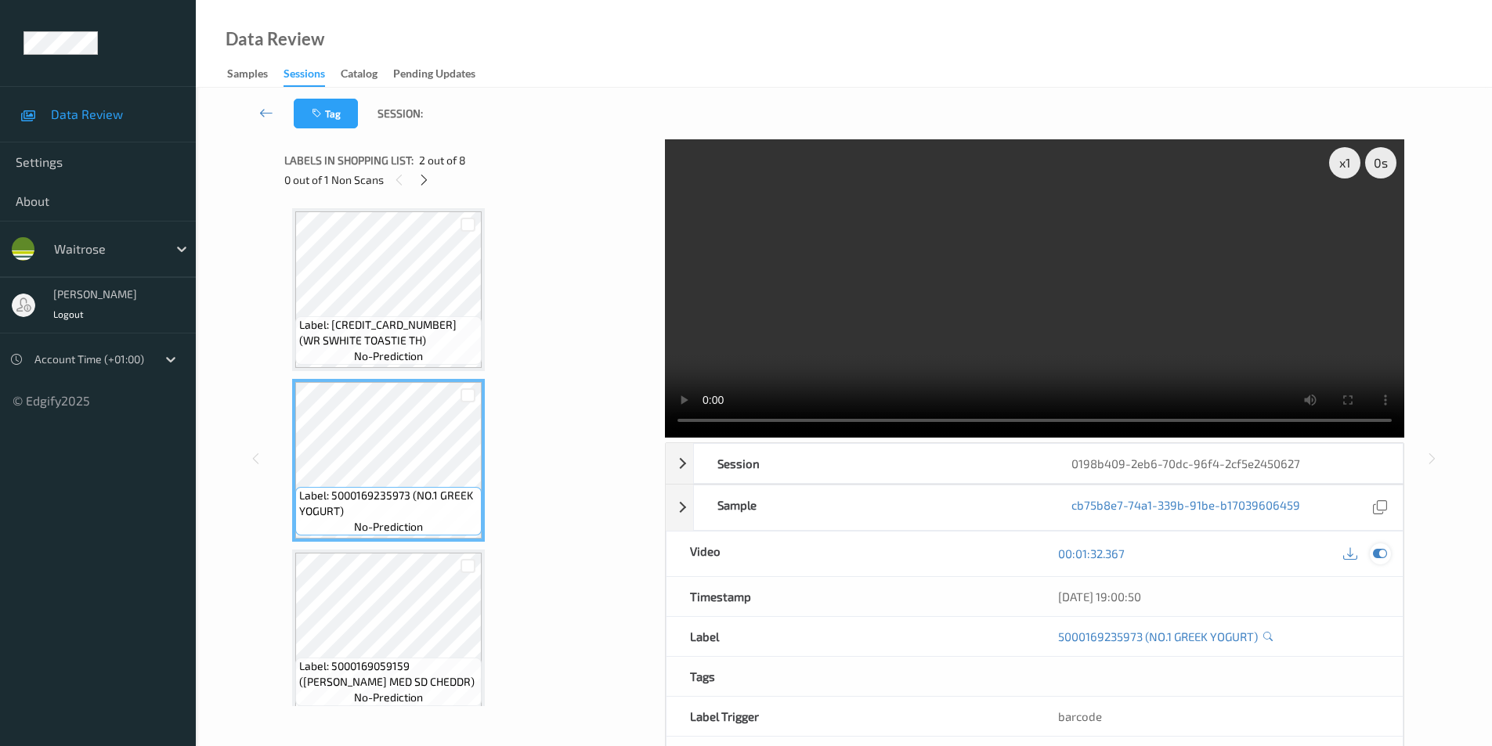
click at [1379, 552] on icon at bounding box center [1380, 554] width 14 height 14
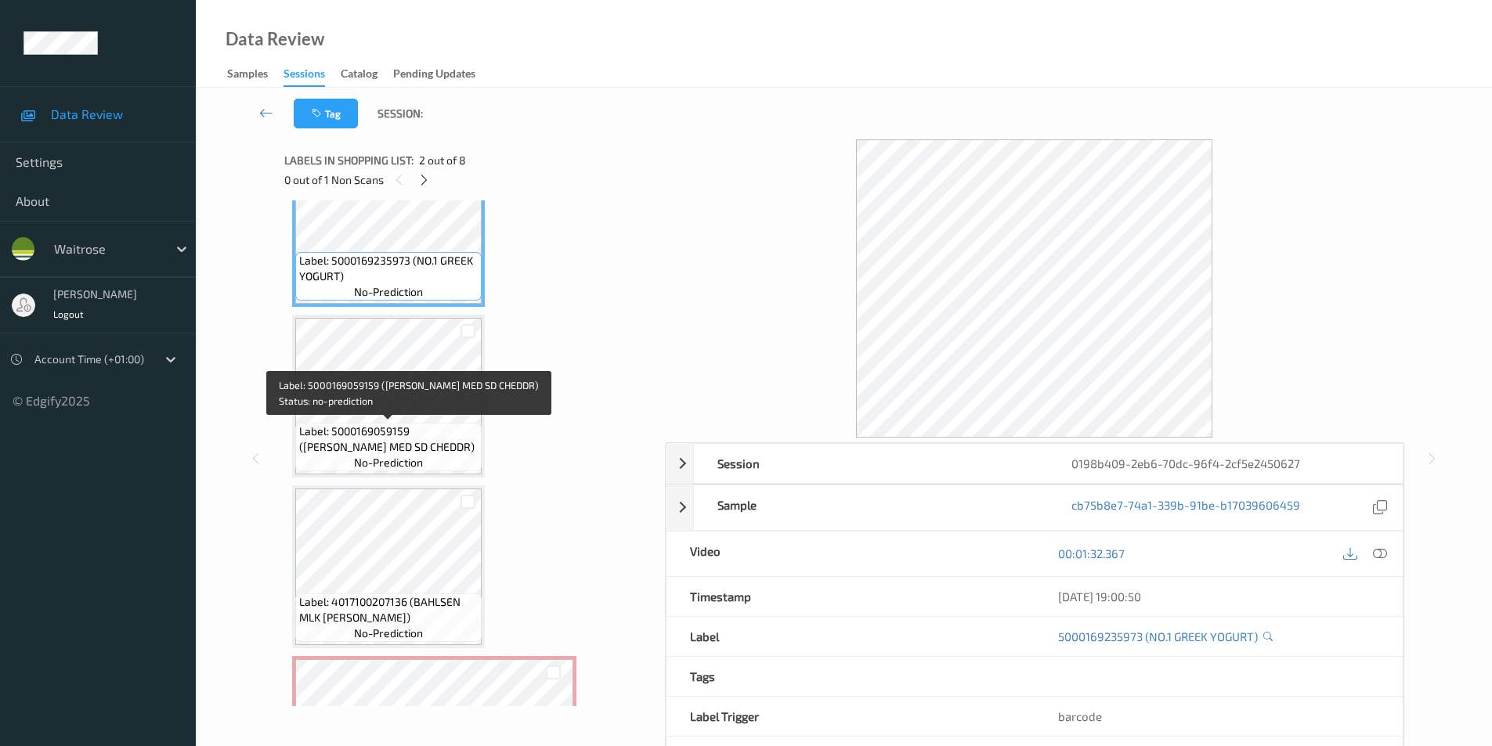
click at [401, 424] on span "Label: 5000169059159 (WR ESS MED SD CHEDDR)" at bounding box center [388, 439] width 179 height 31
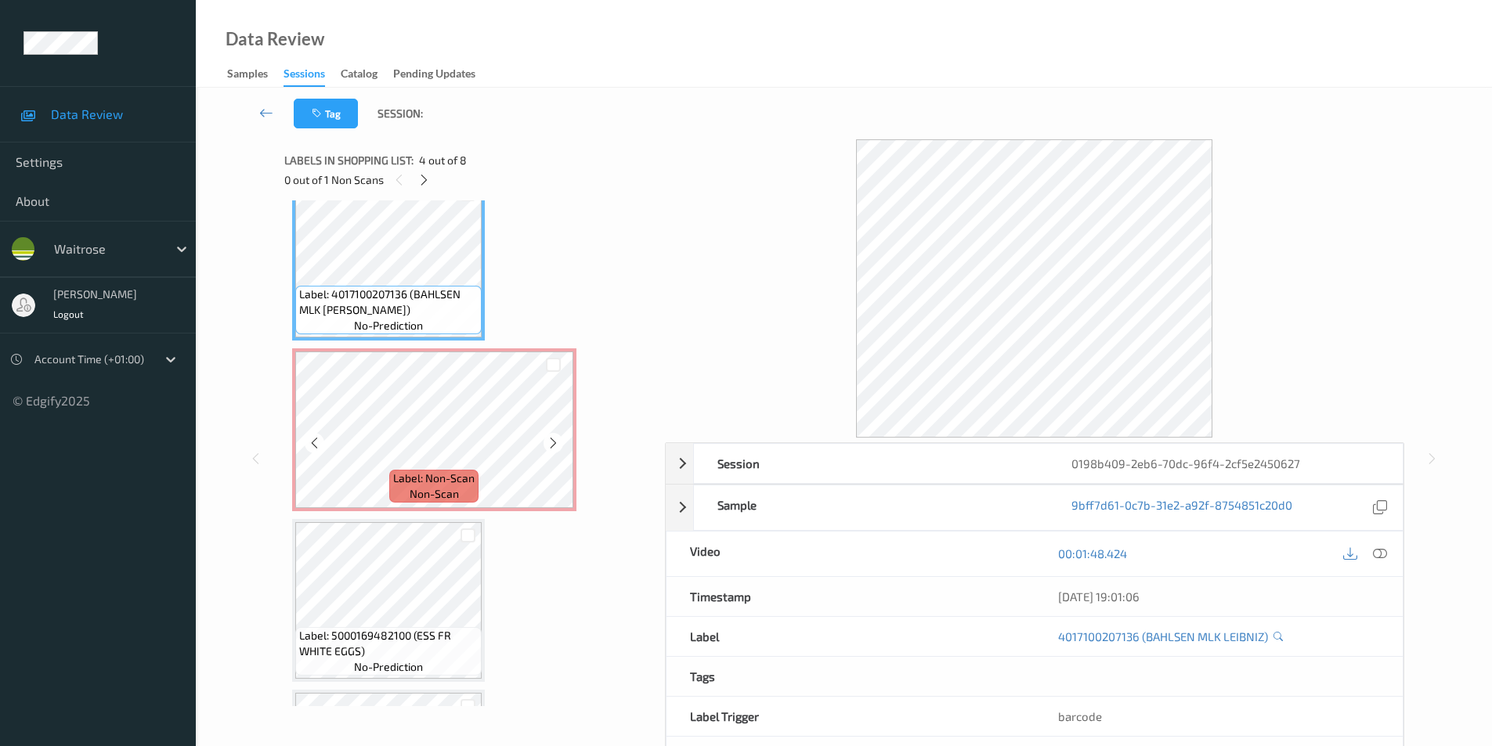
scroll to position [548, 0]
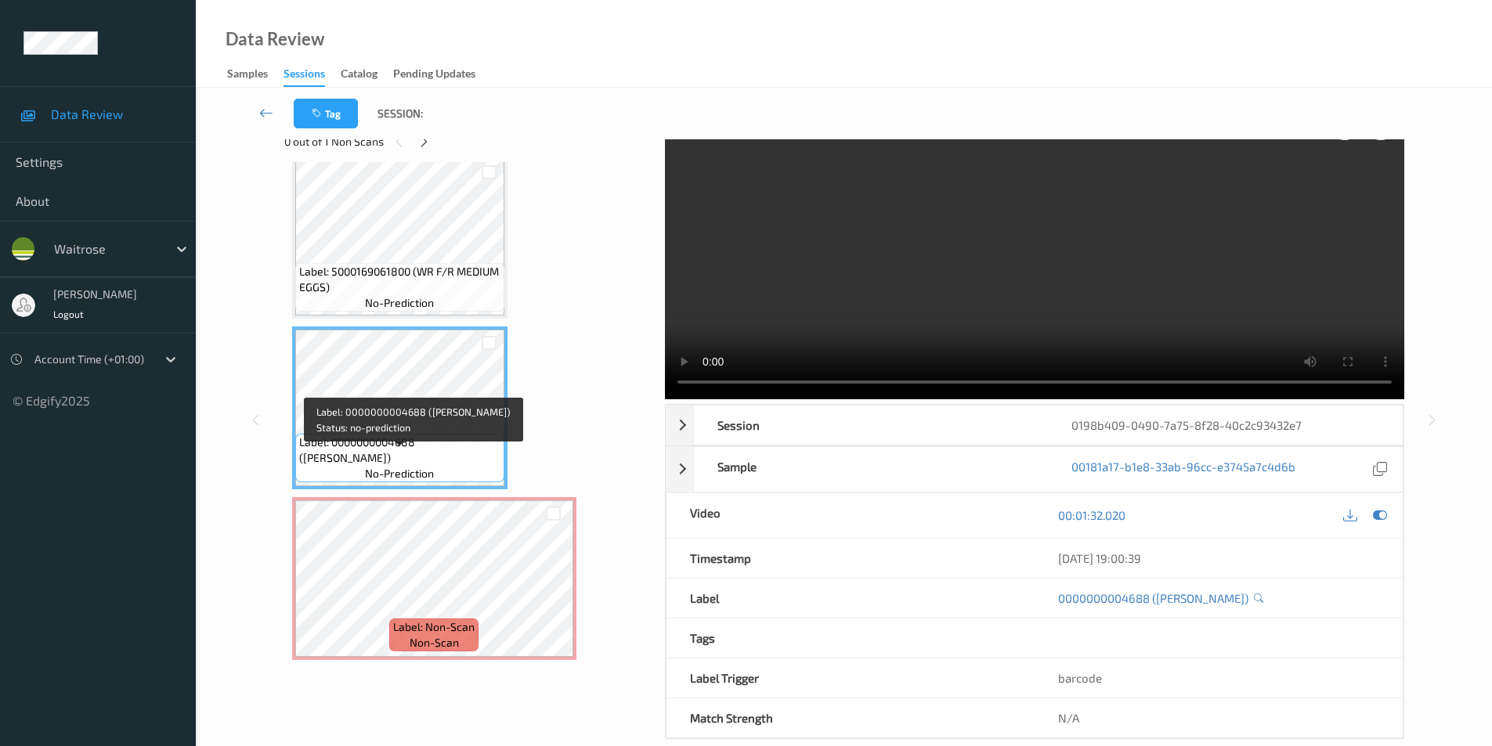
scroll to position [63, 0]
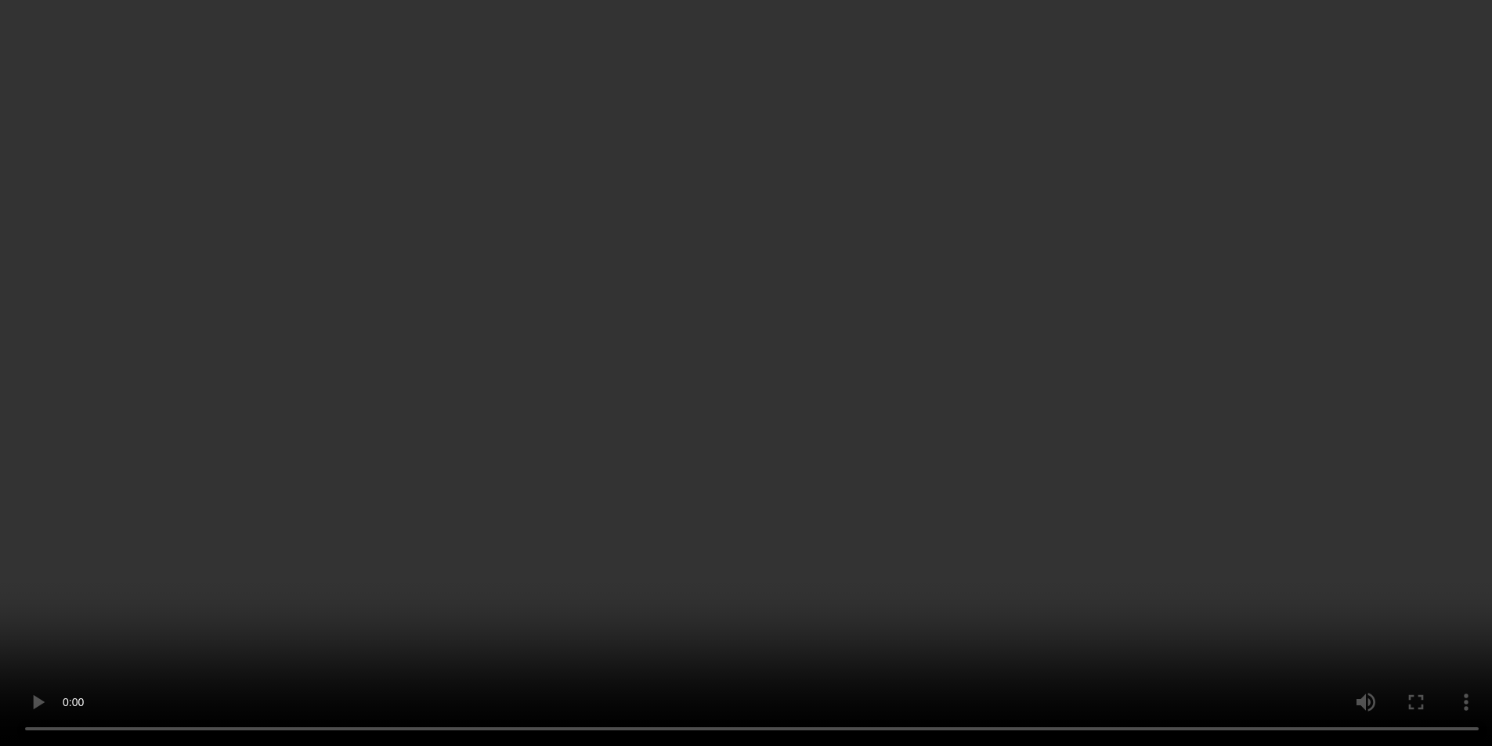
scroll to position [833, 0]
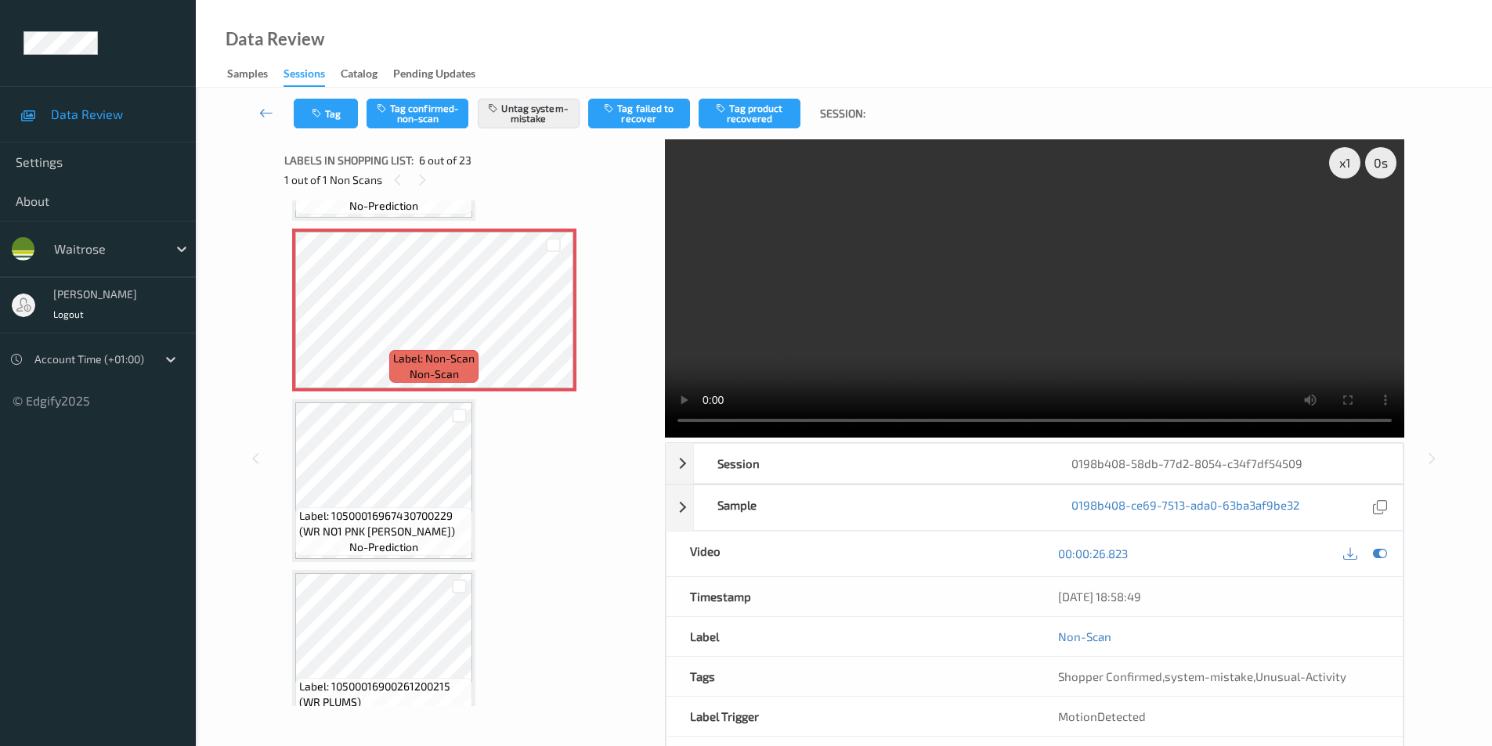
click at [455, 426] on div at bounding box center [458, 416] width 25 height 26
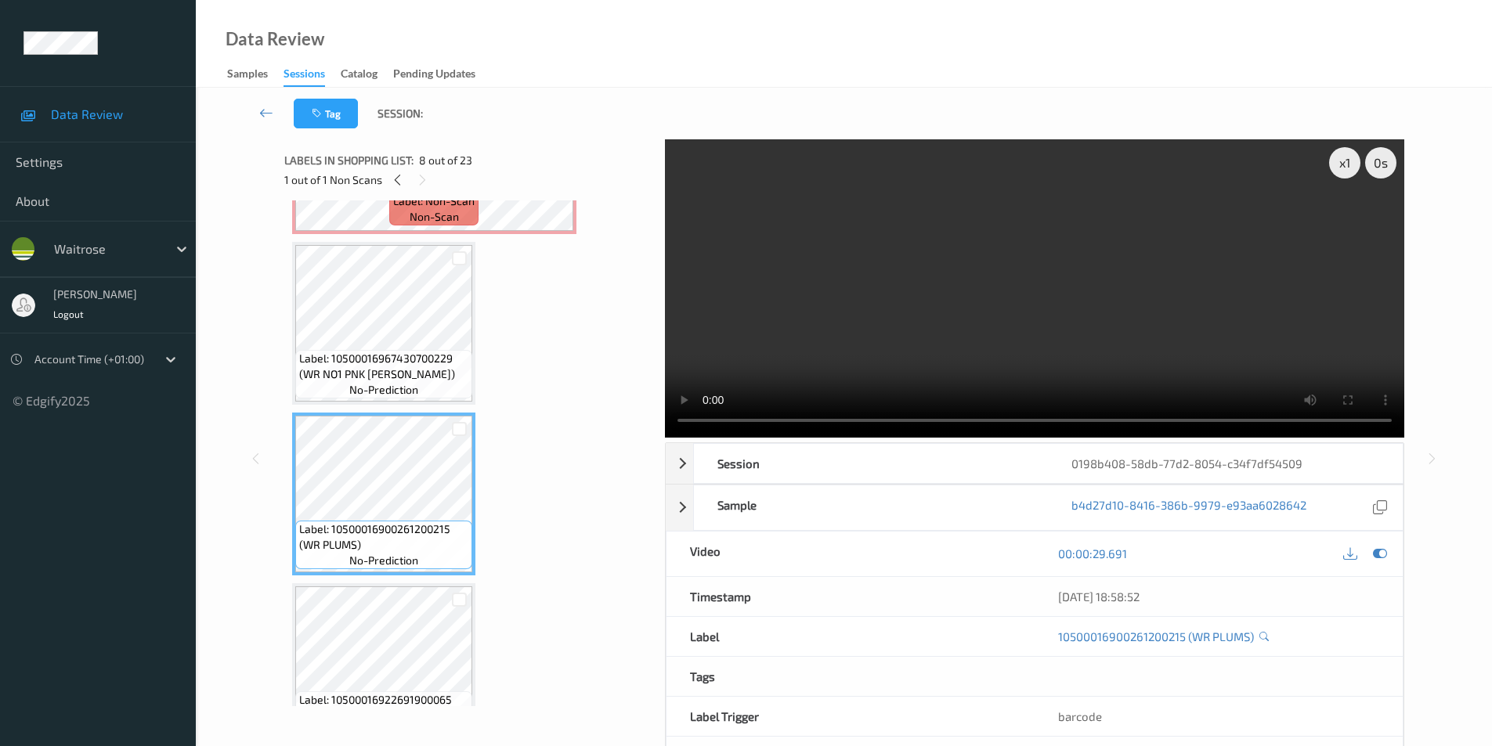
scroll to position [1068, 0]
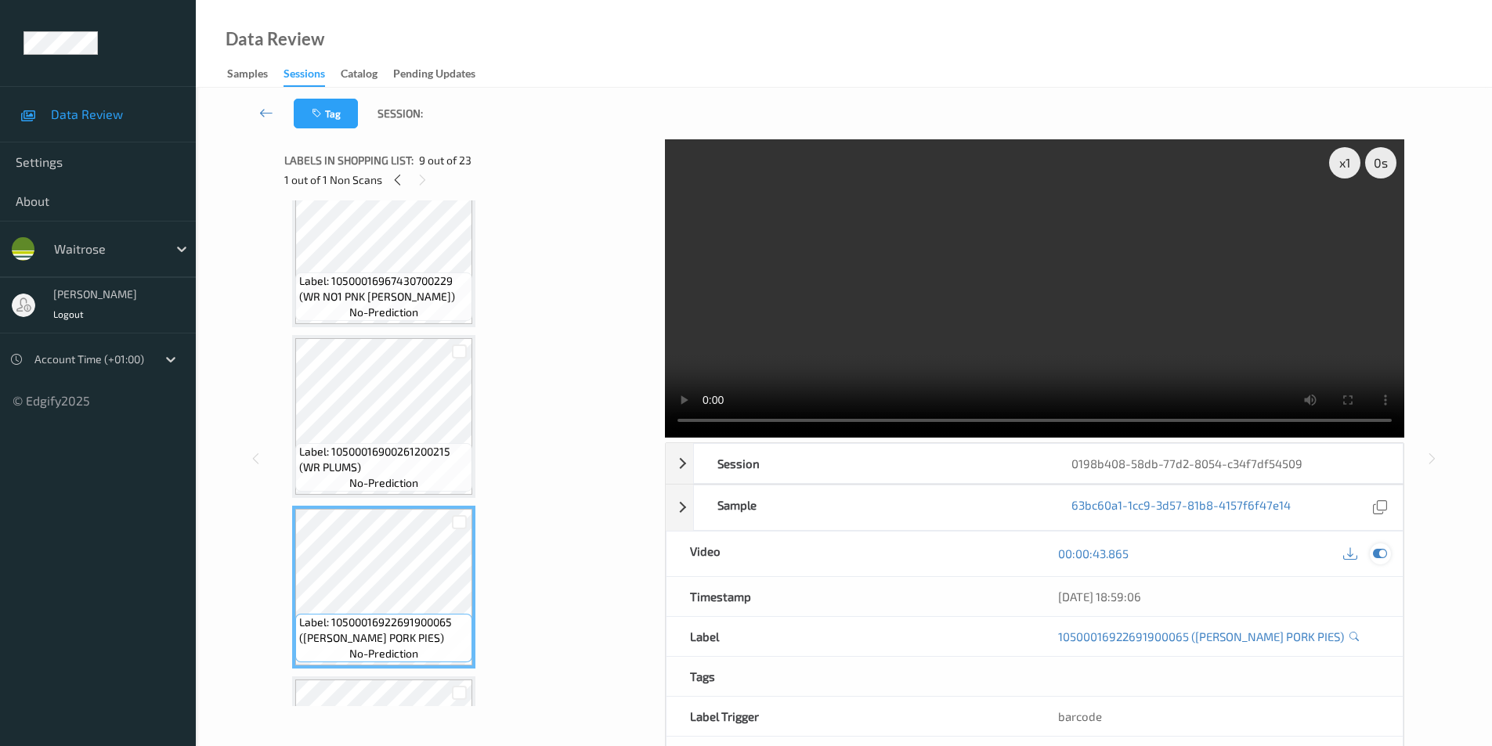
click at [1378, 558] on icon at bounding box center [1380, 554] width 14 height 14
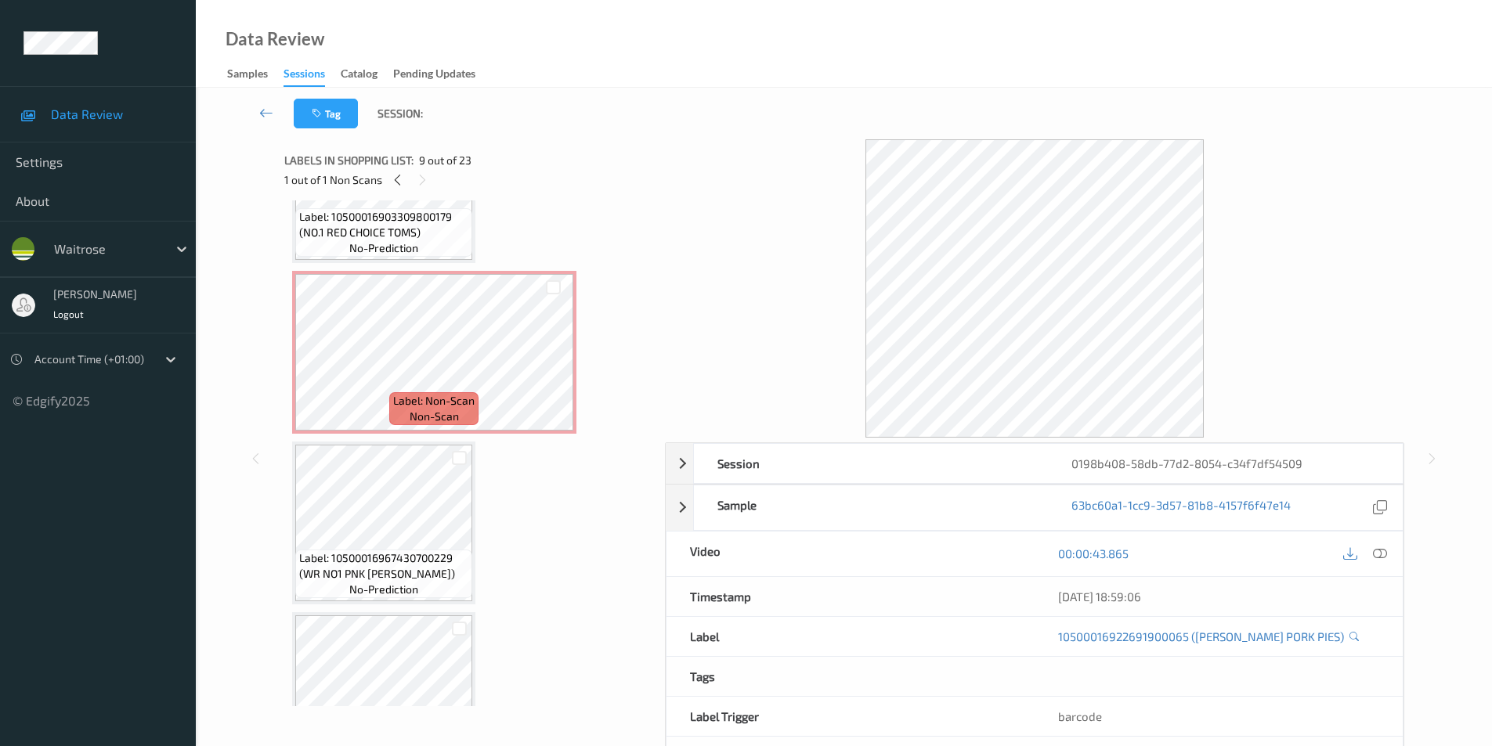
scroll to position [755, 0]
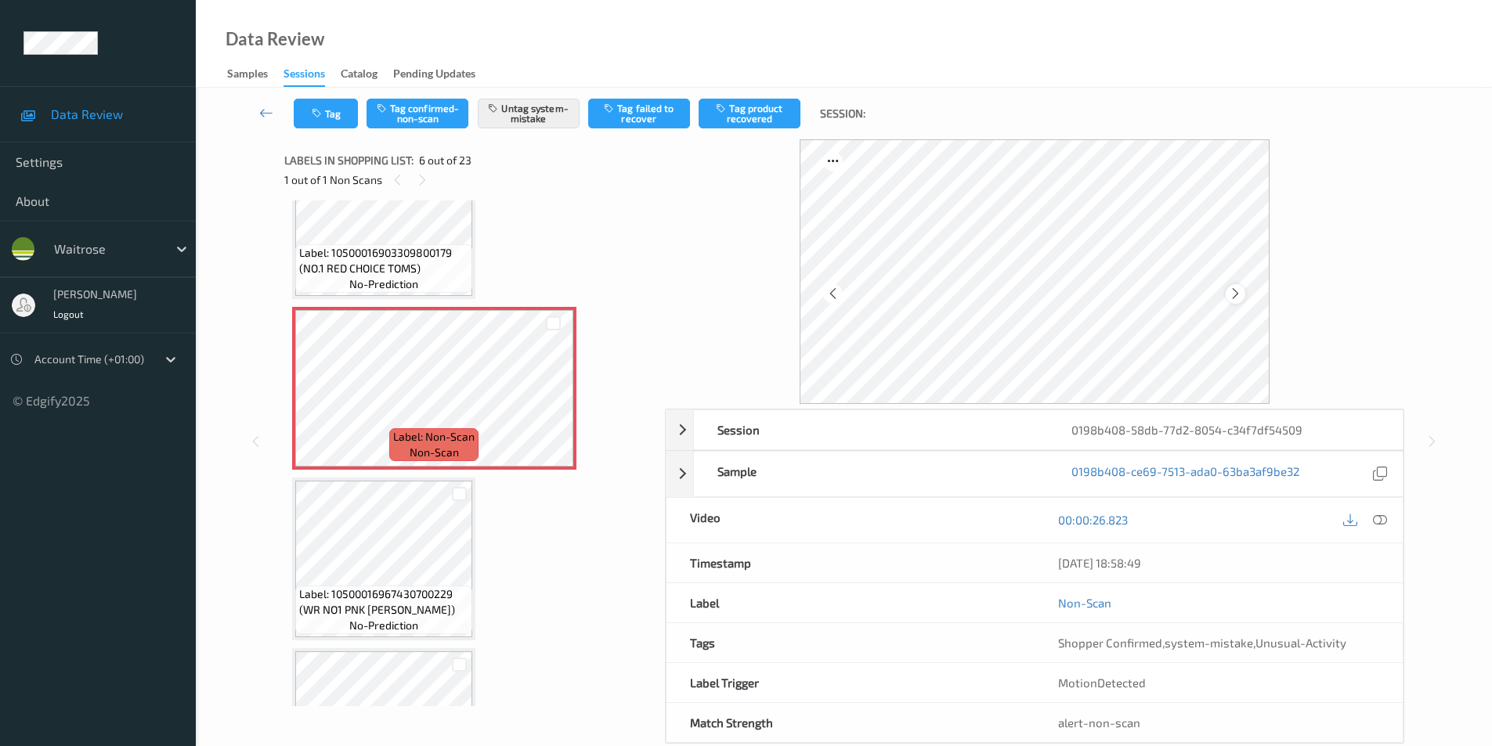
click at [1234, 302] on div at bounding box center [1236, 294] width 20 height 20
click at [1237, 298] on icon at bounding box center [1235, 294] width 13 height 14
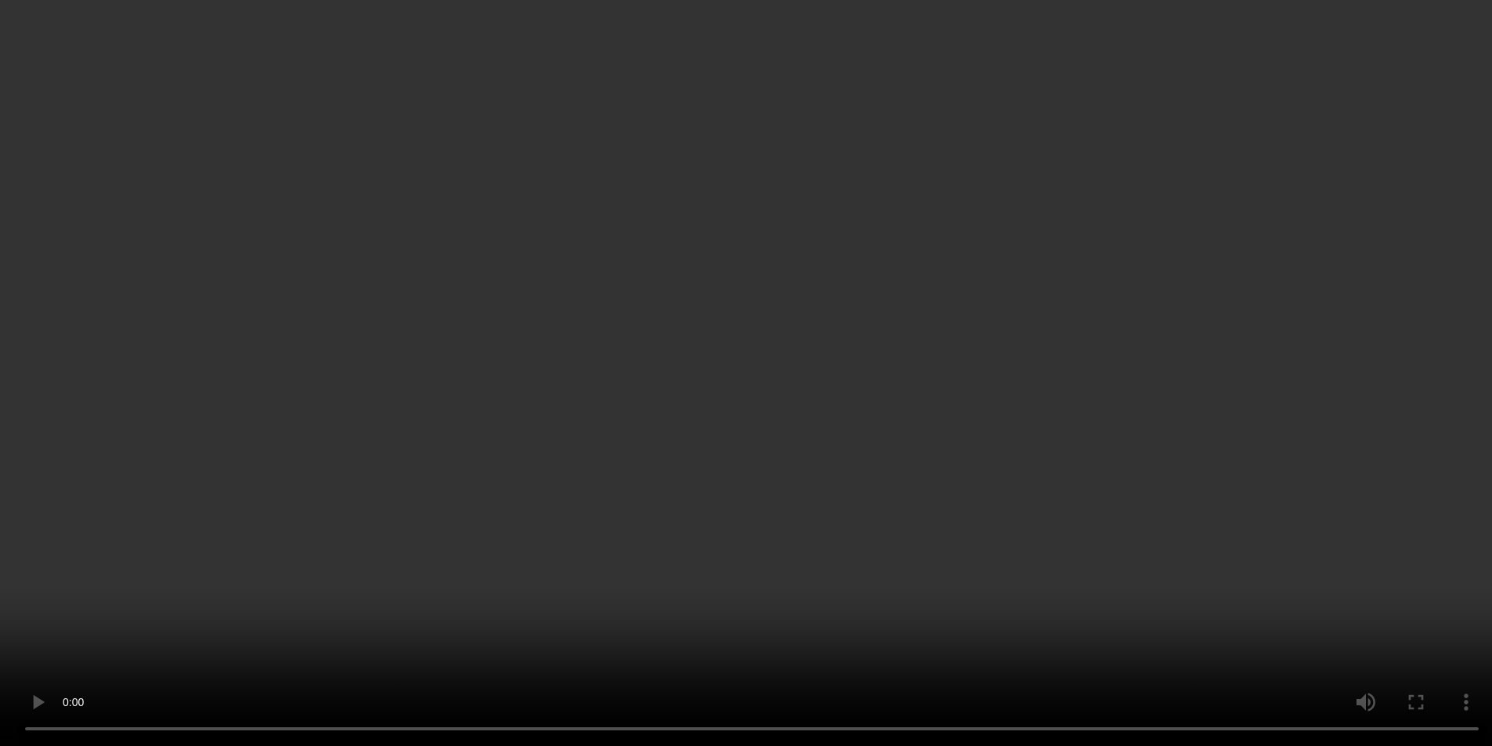
scroll to position [185, 0]
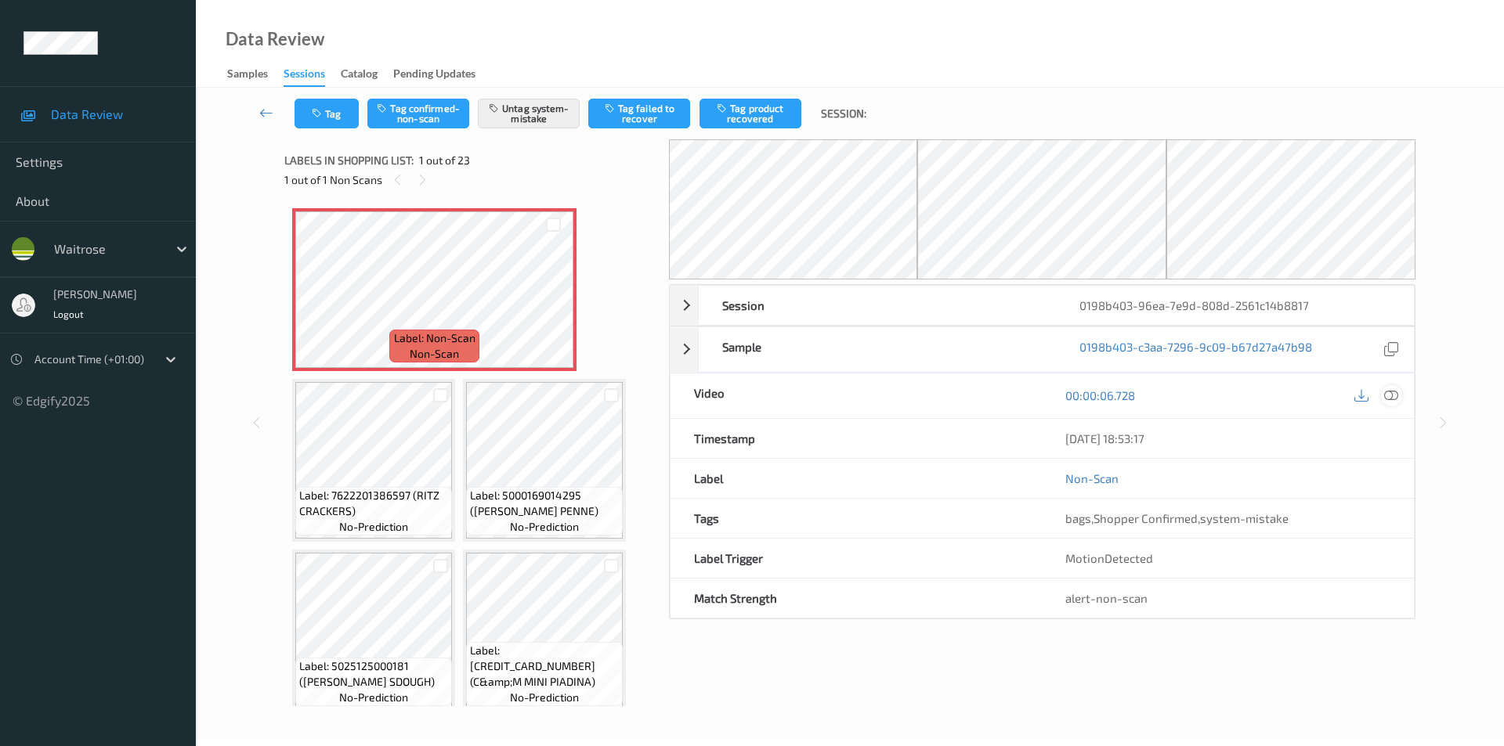
click at [1390, 393] on icon at bounding box center [1391, 396] width 14 height 14
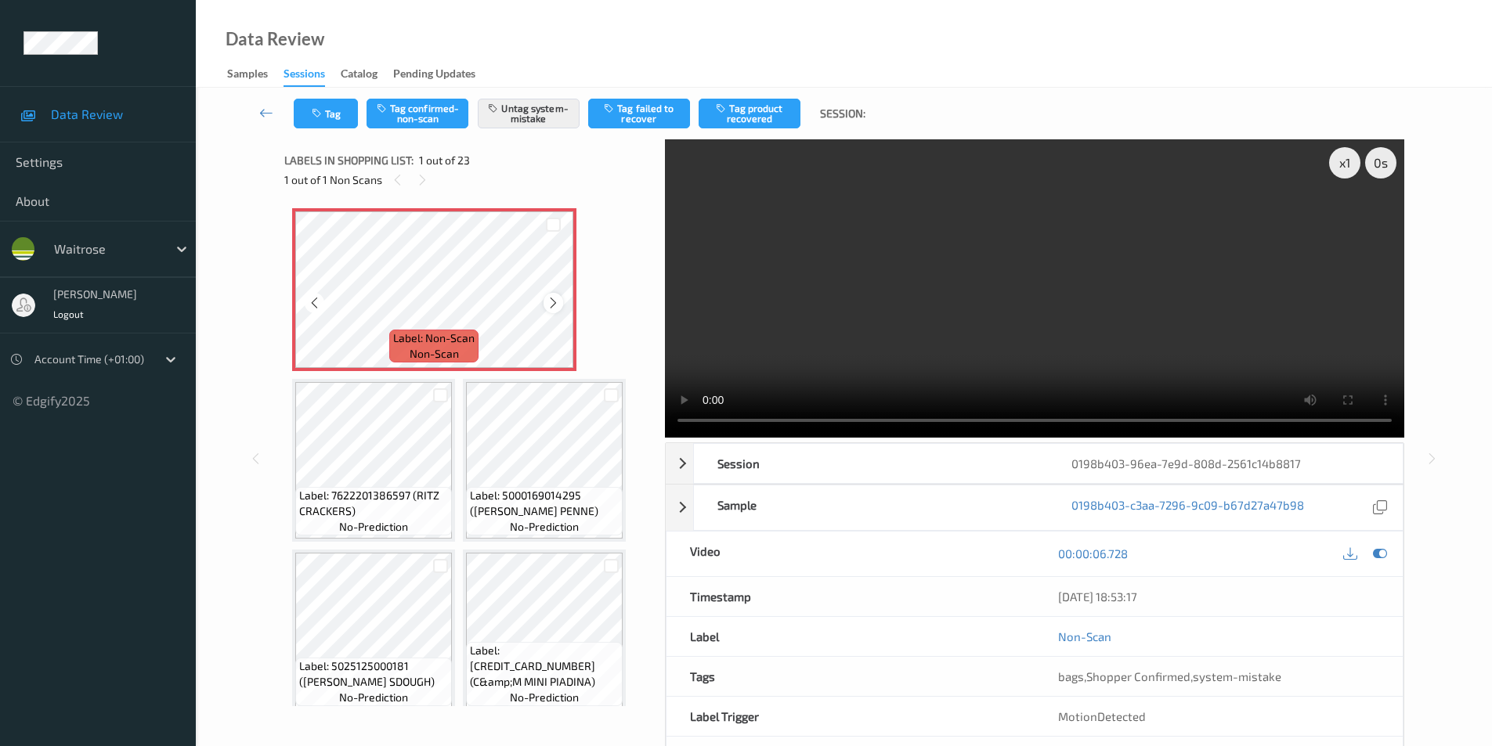
click at [555, 303] on icon at bounding box center [553, 303] width 13 height 14
click at [553, 299] on icon at bounding box center [553, 303] width 13 height 14
click at [554, 299] on icon at bounding box center [553, 303] width 13 height 14
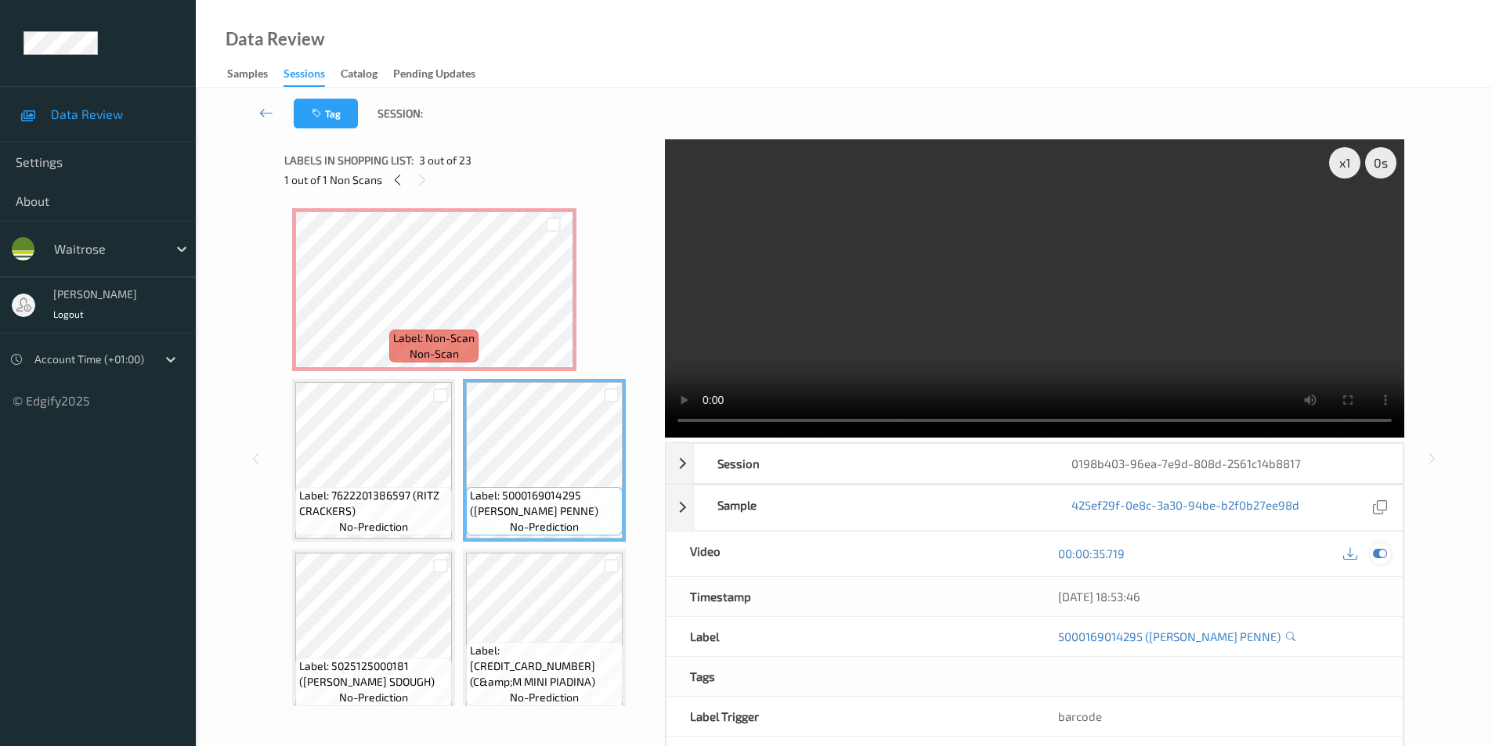
click at [1386, 556] on icon at bounding box center [1380, 554] width 14 height 14
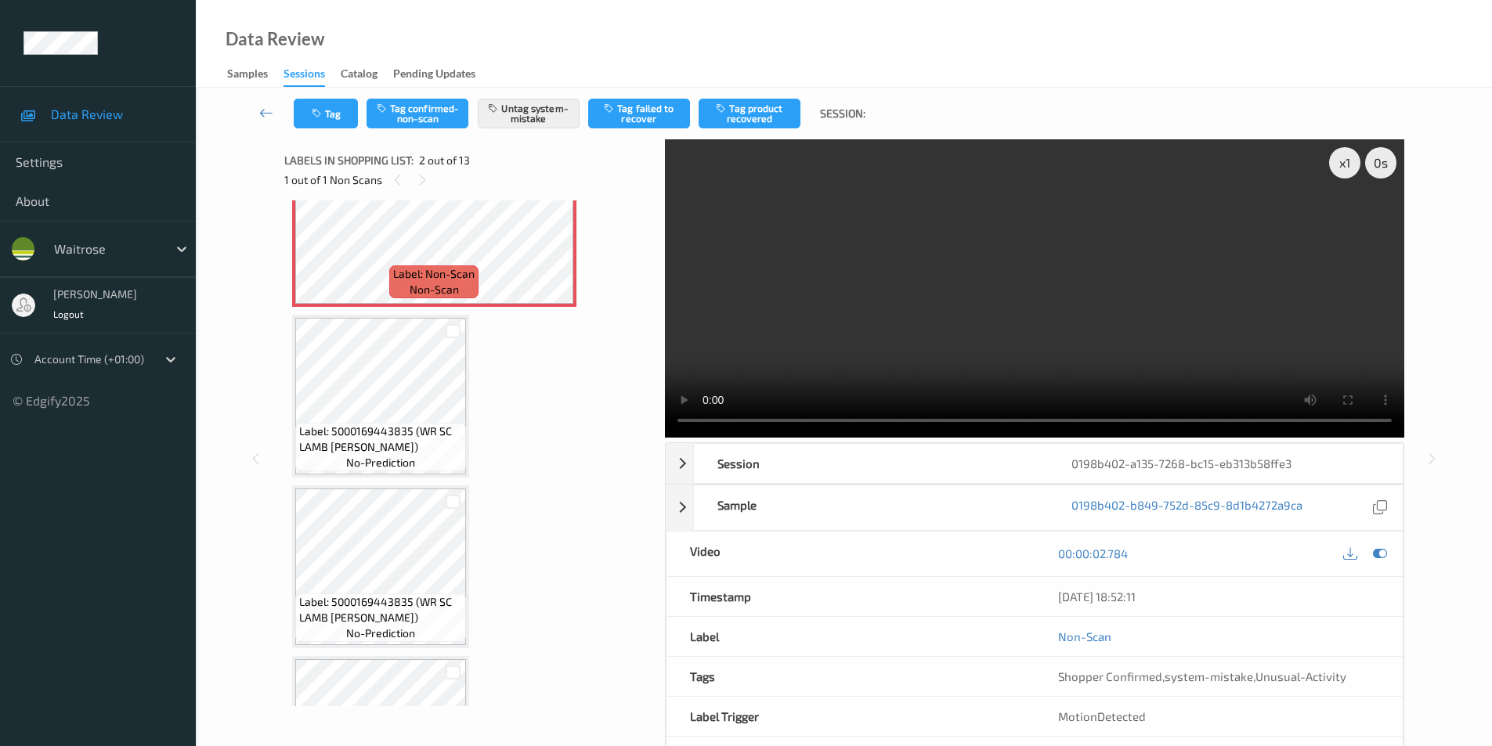
scroll to position [157, 0]
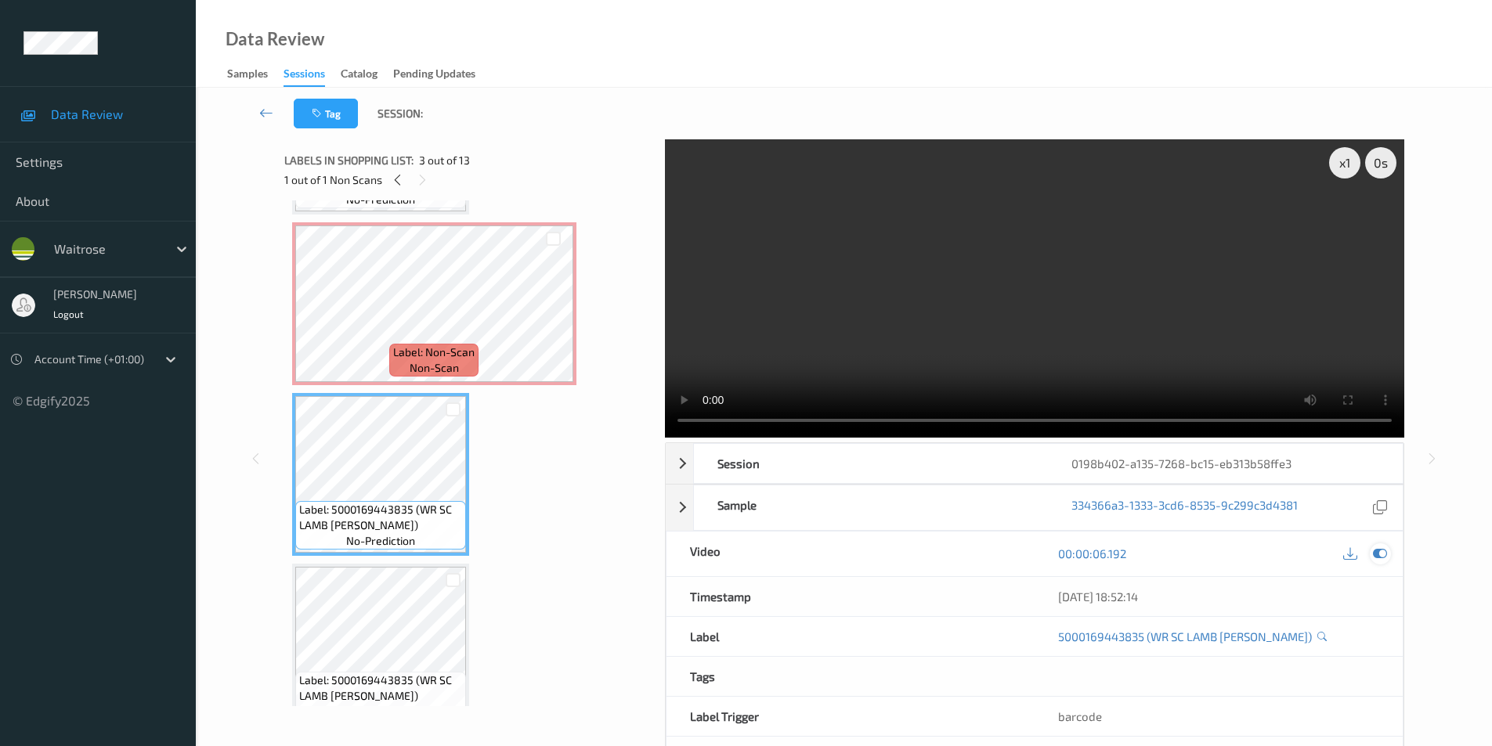
click at [1375, 554] on icon at bounding box center [1380, 554] width 14 height 14
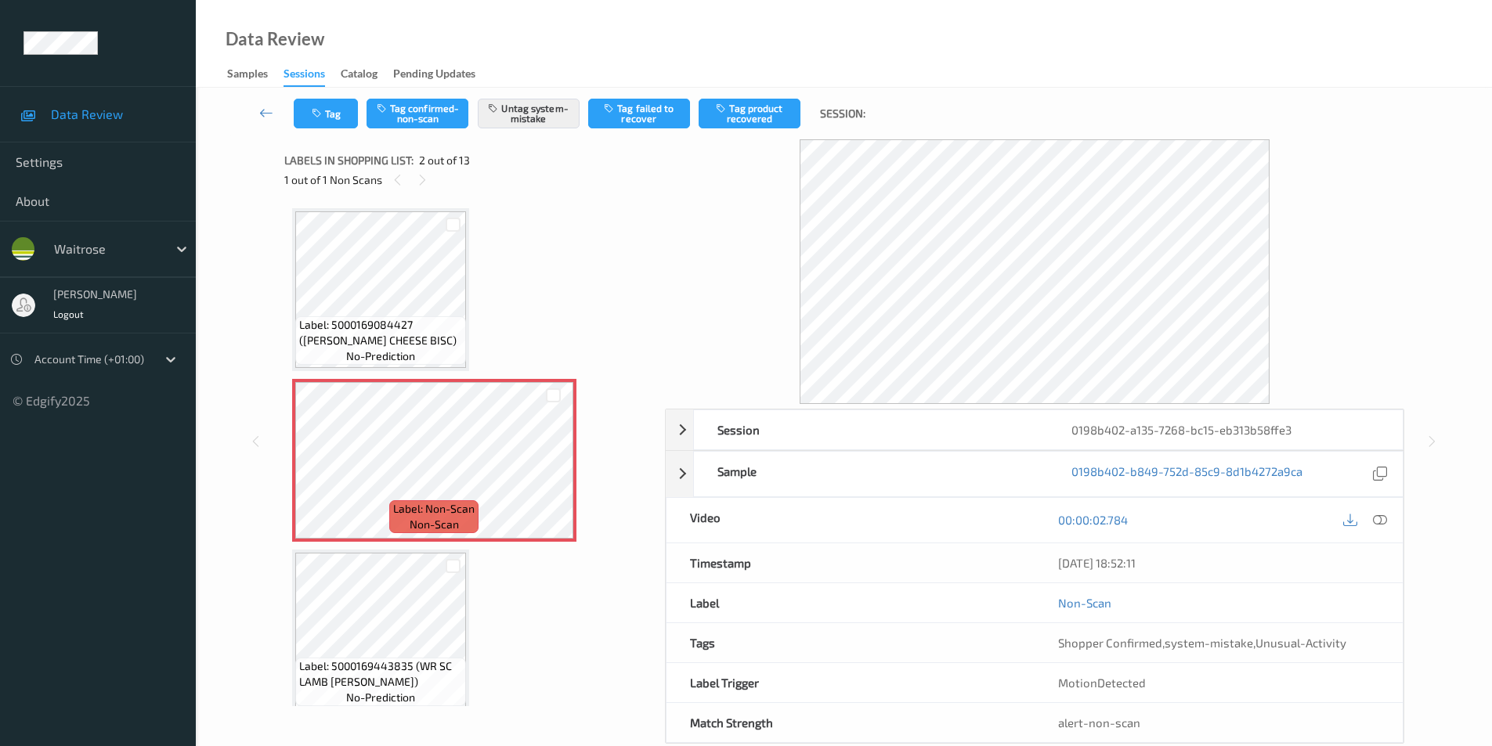
scroll to position [78, 0]
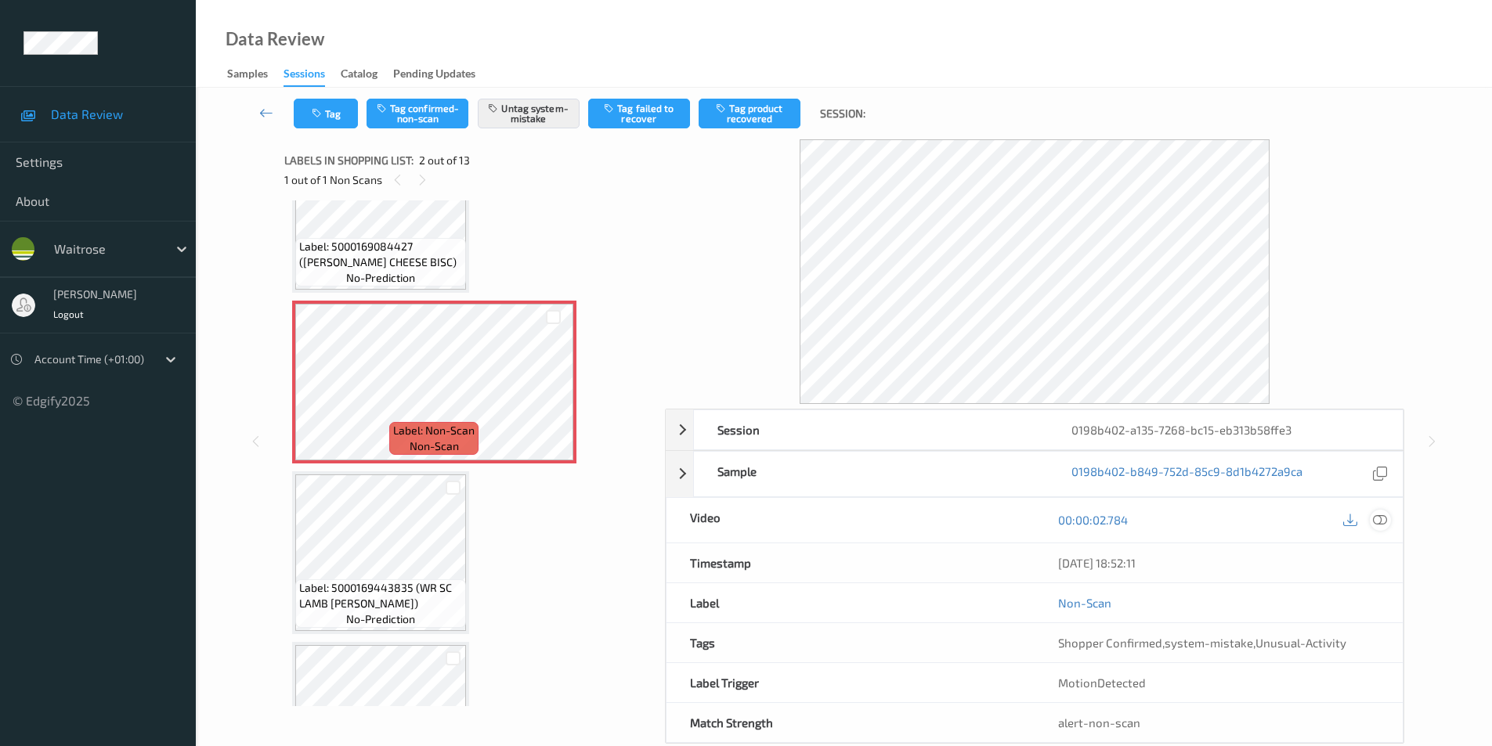
click at [1379, 516] on icon at bounding box center [1380, 520] width 14 height 14
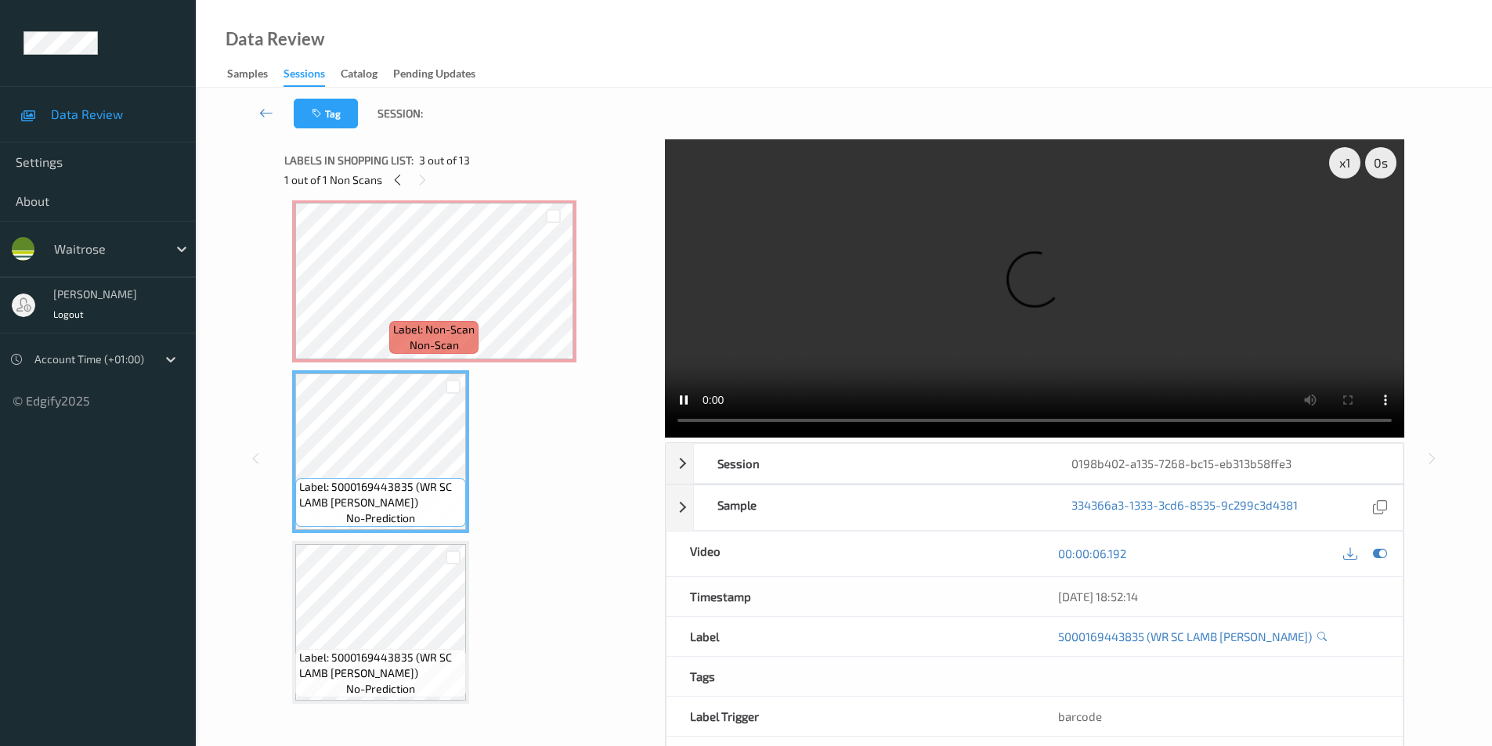
scroll to position [0, 0]
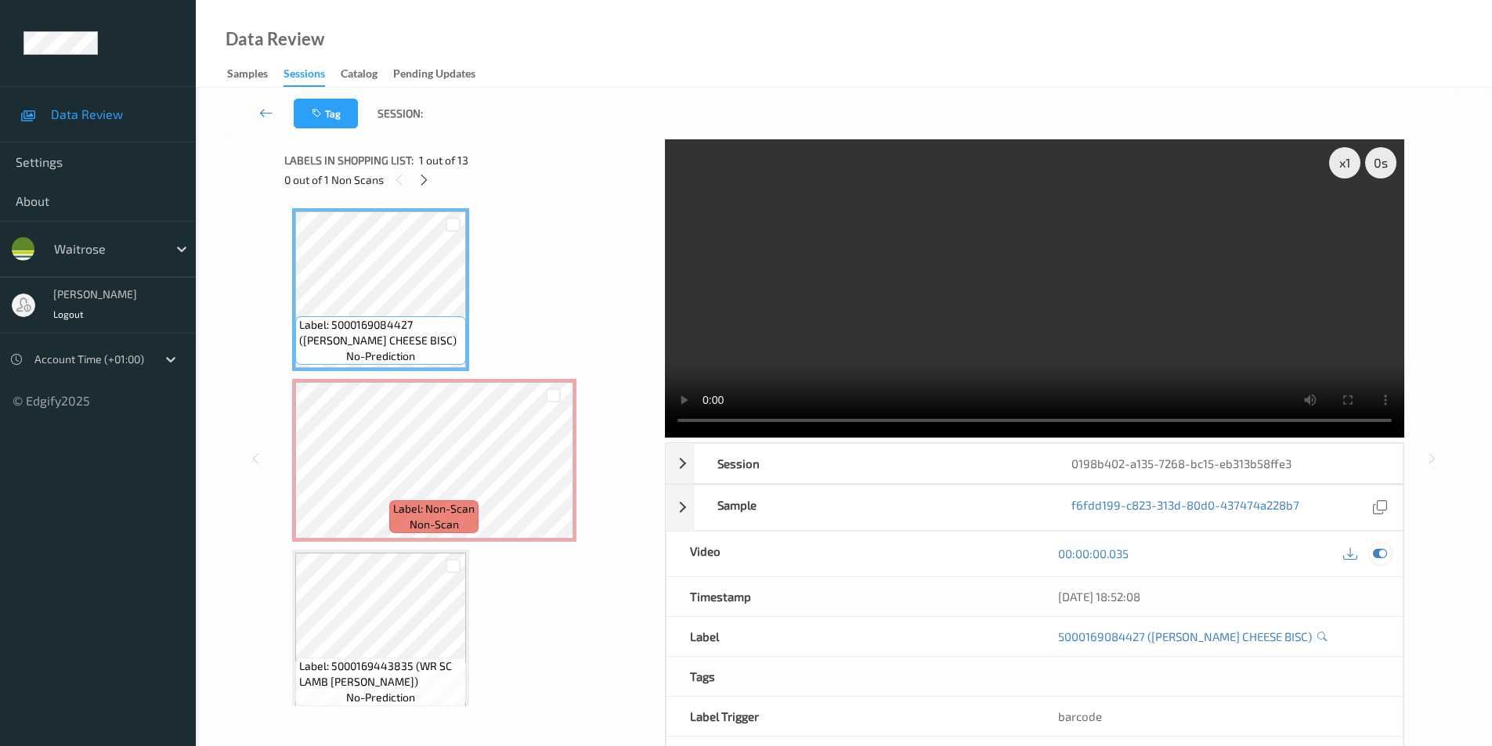
click at [1375, 551] on icon at bounding box center [1380, 554] width 14 height 14
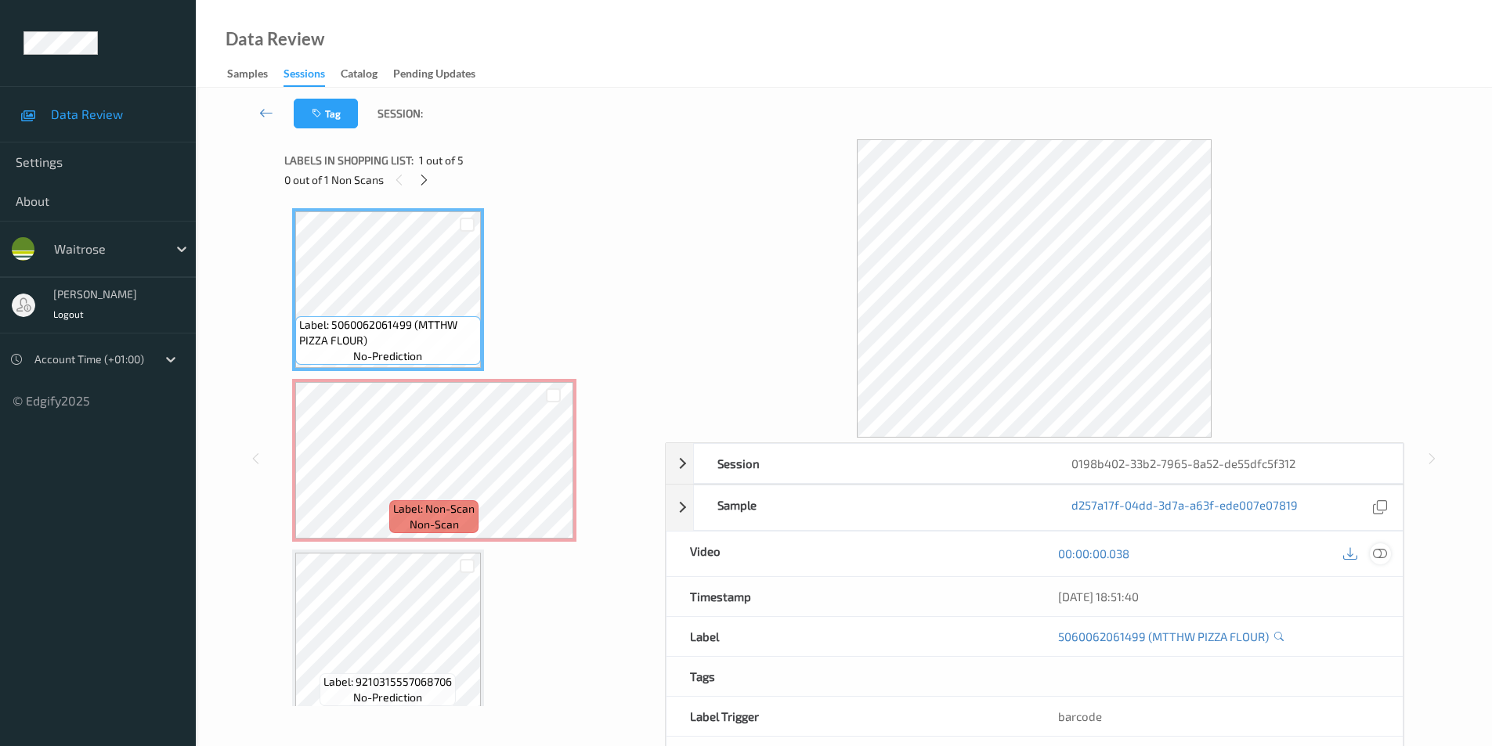
click at [1382, 554] on icon at bounding box center [1380, 554] width 14 height 14
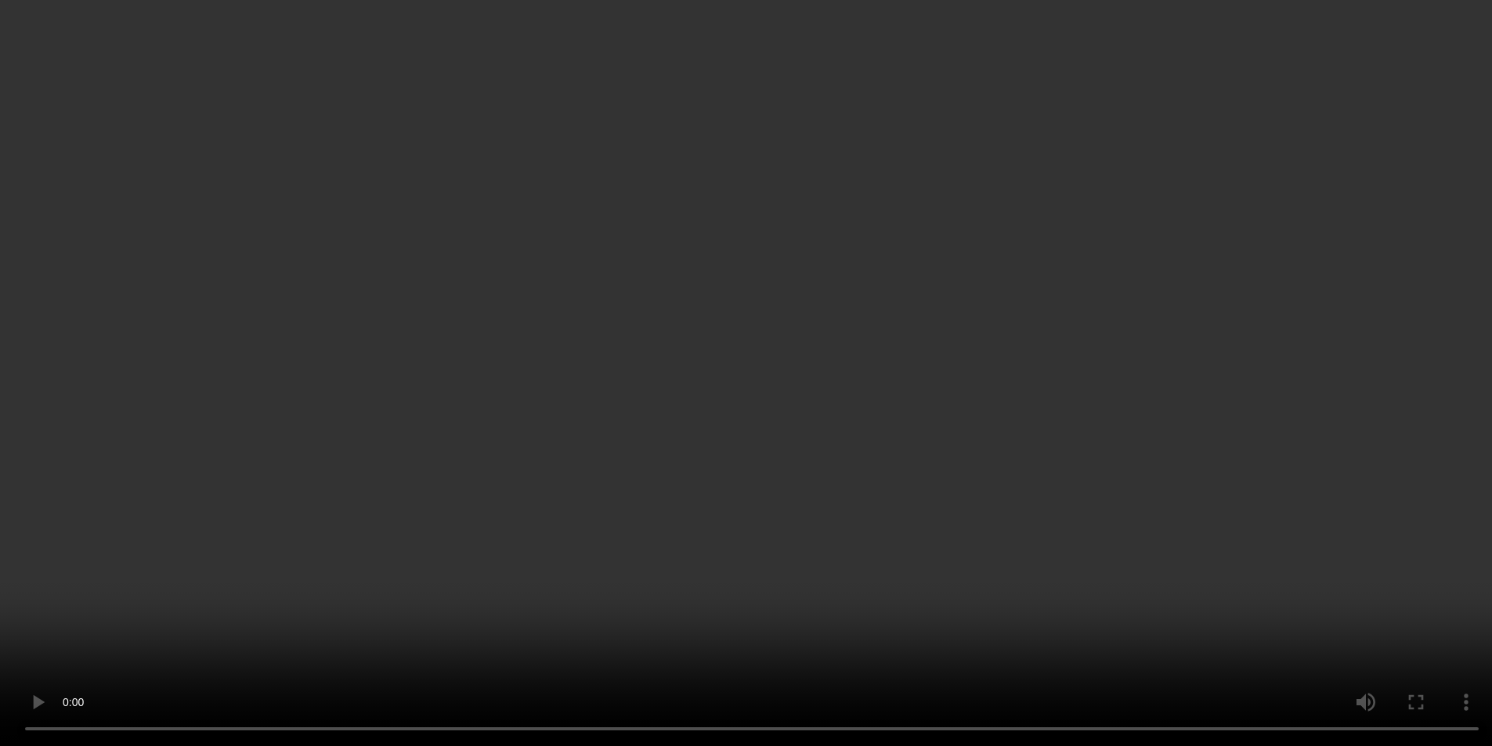
scroll to position [1189, 0]
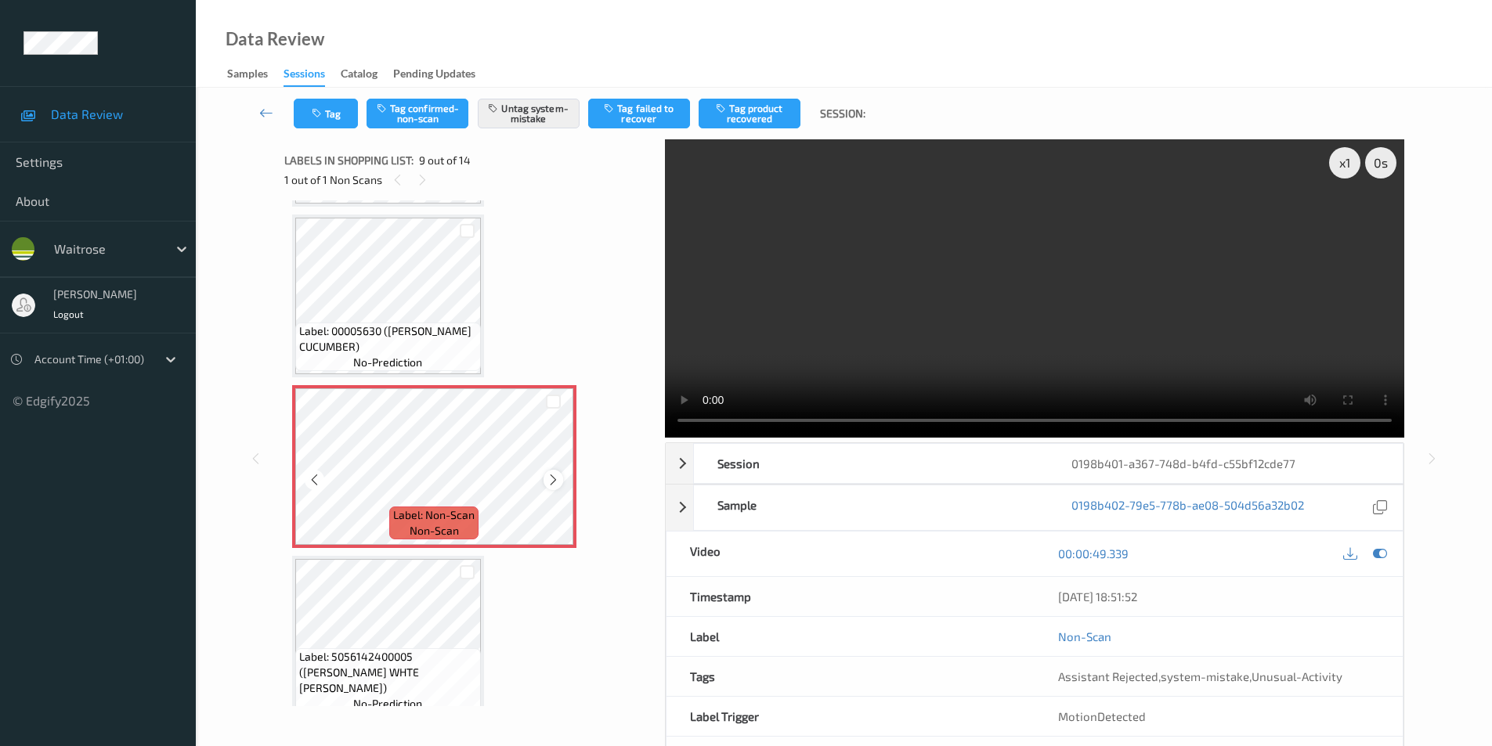
click at [559, 480] on icon at bounding box center [553, 480] width 13 height 14
click at [560, 480] on div at bounding box center [554, 480] width 20 height 20
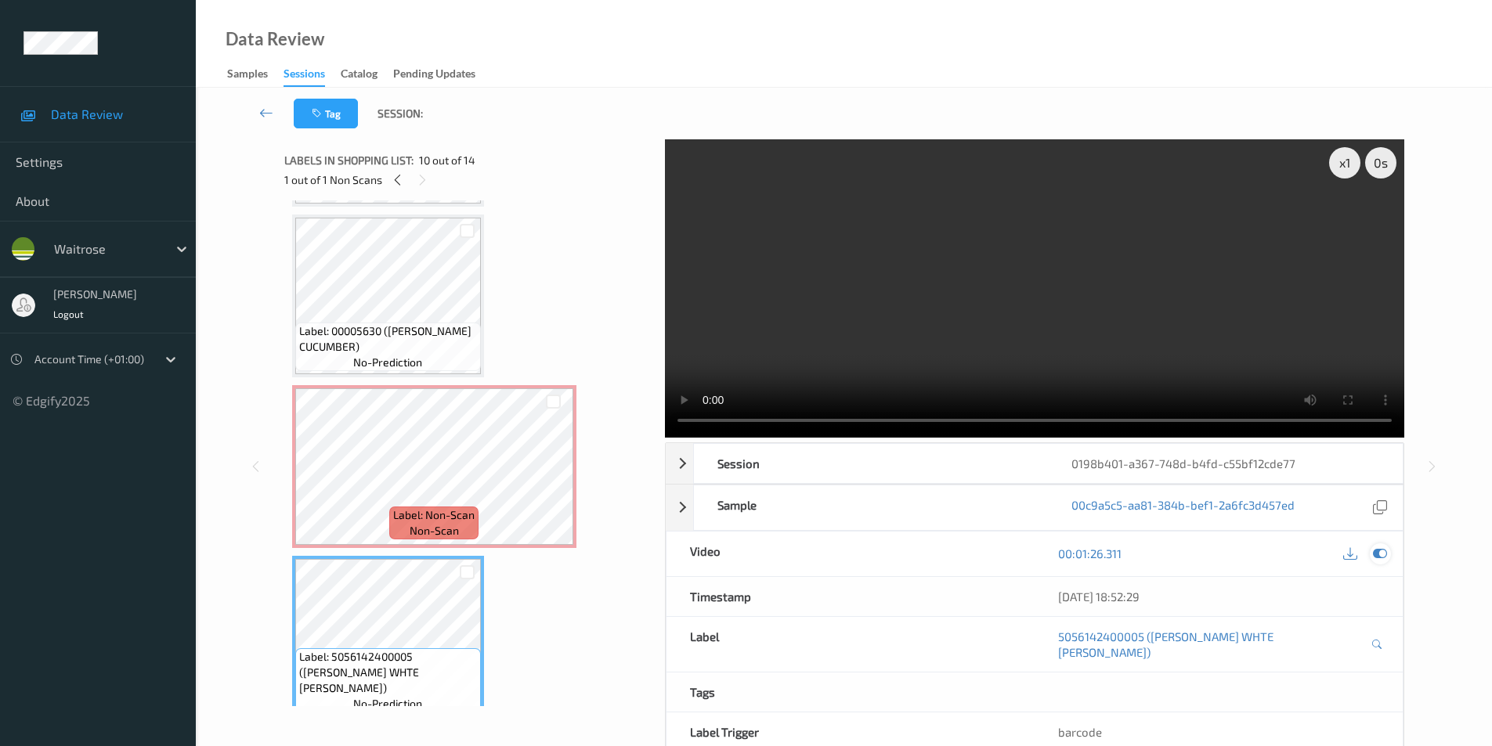
click at [1381, 553] on icon at bounding box center [1380, 554] width 14 height 14
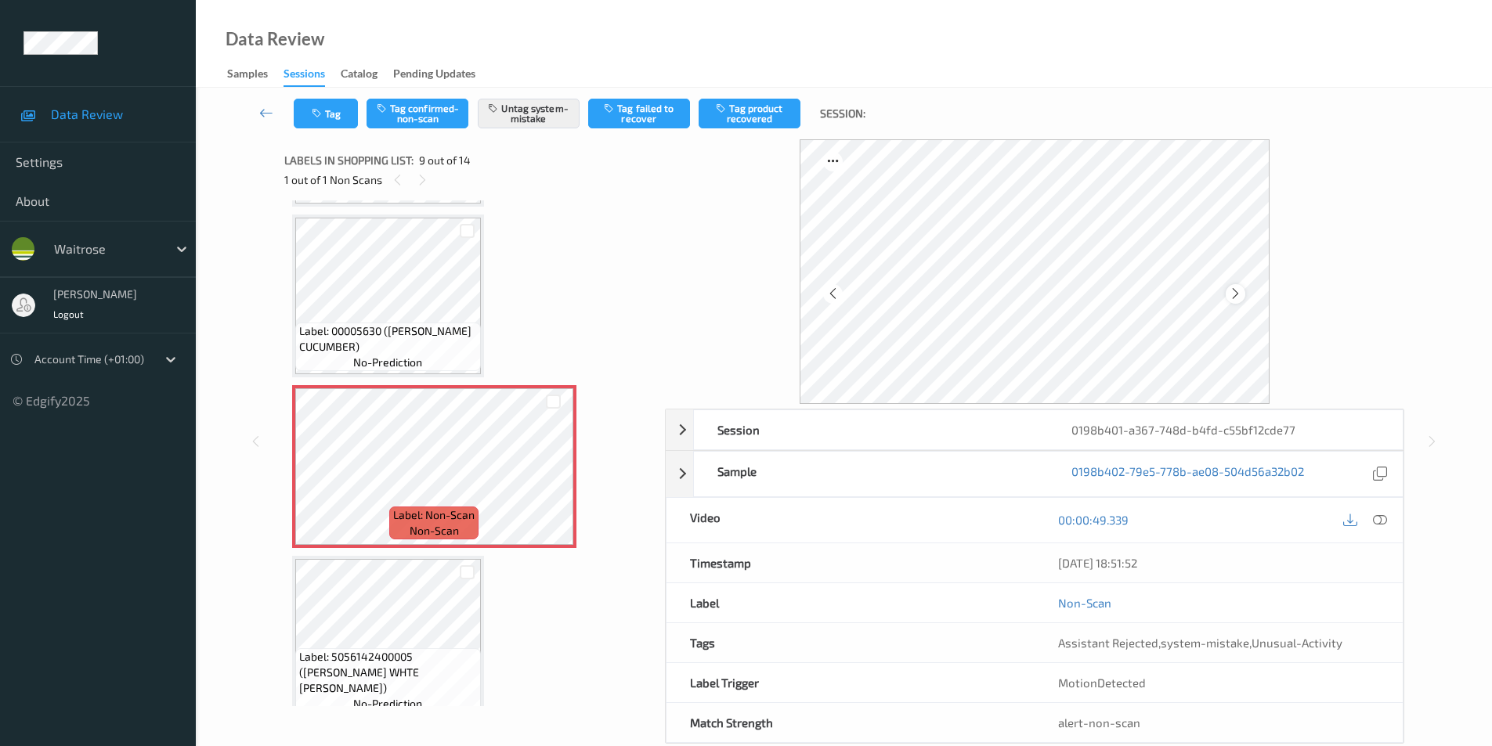
click at [1236, 296] on icon at bounding box center [1235, 294] width 13 height 14
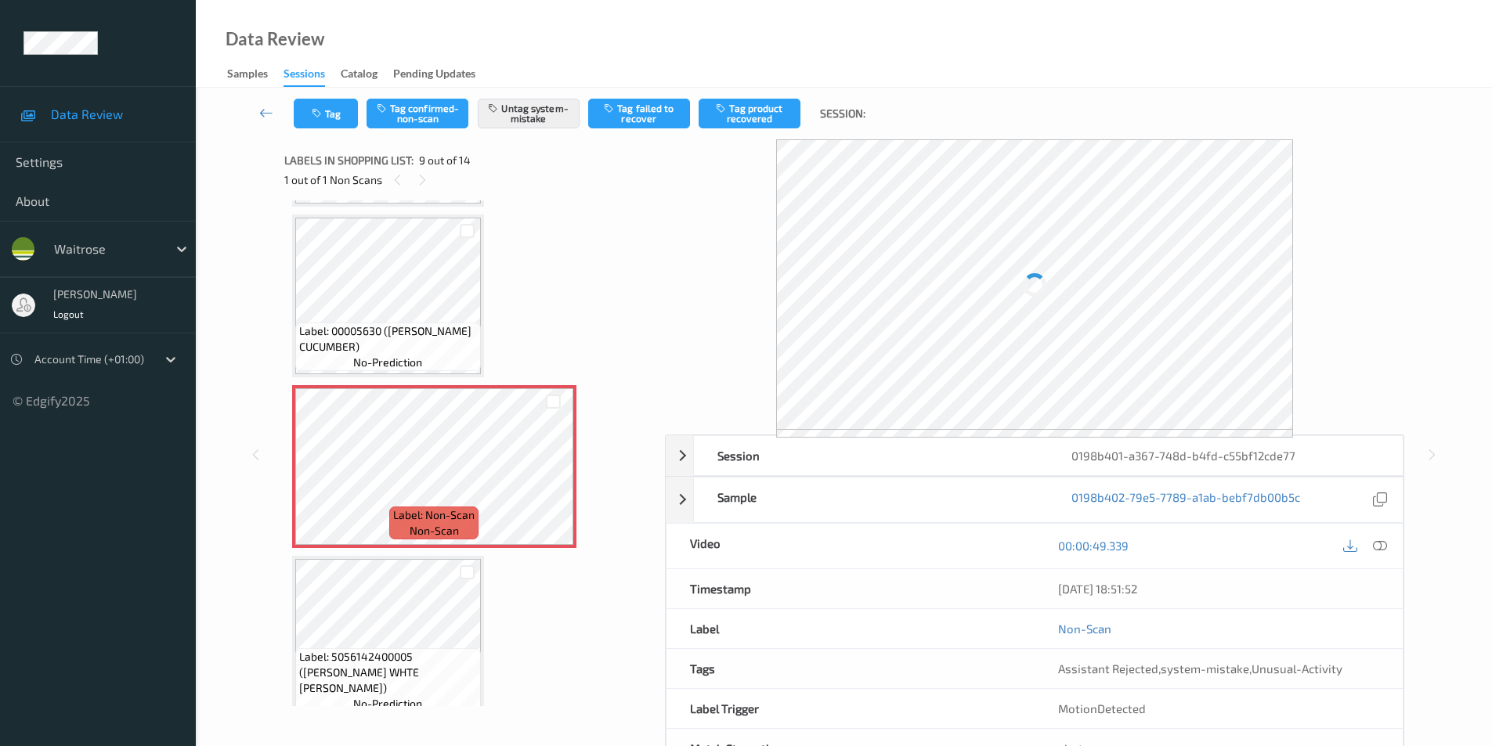
click at [1236, 296] on div at bounding box center [1034, 284] width 517 height 291
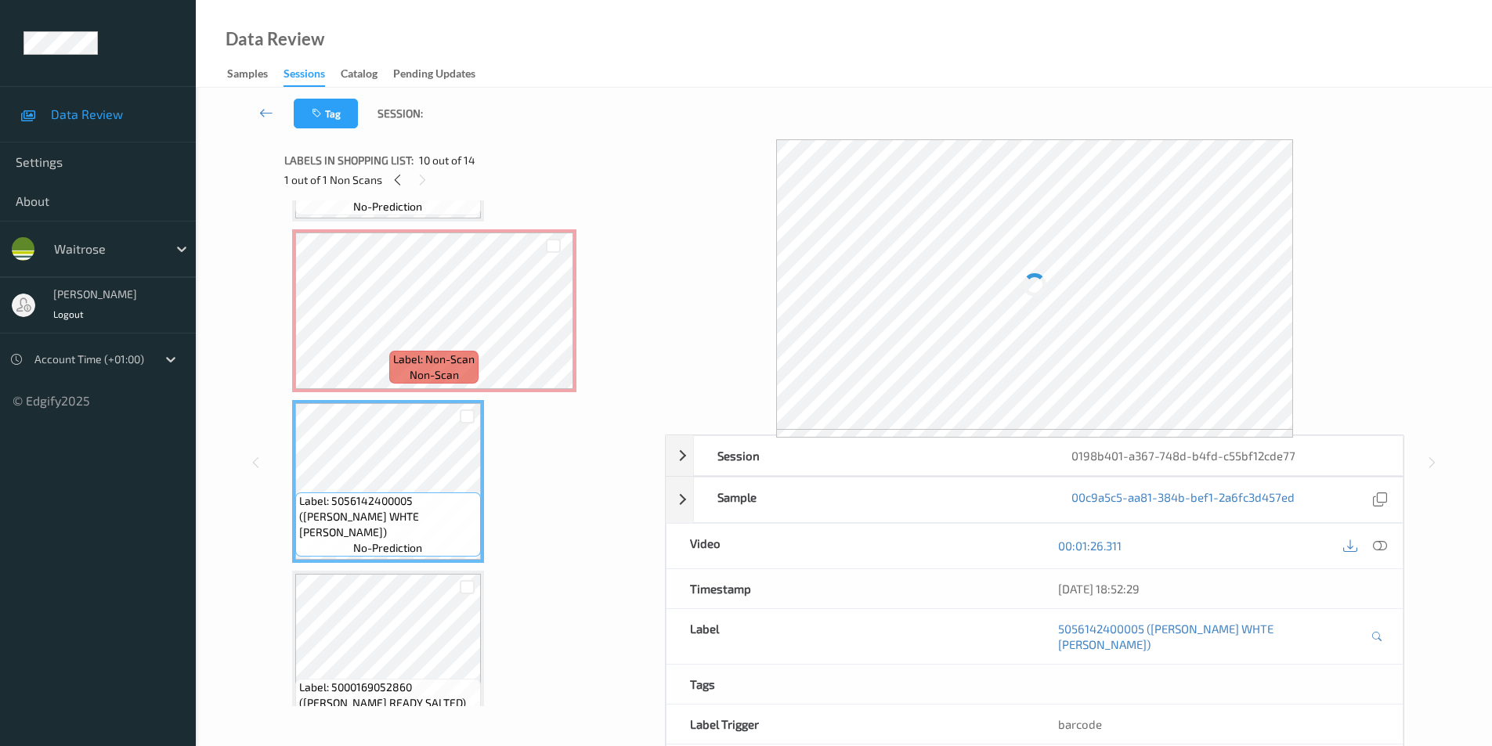
scroll to position [1346, 0]
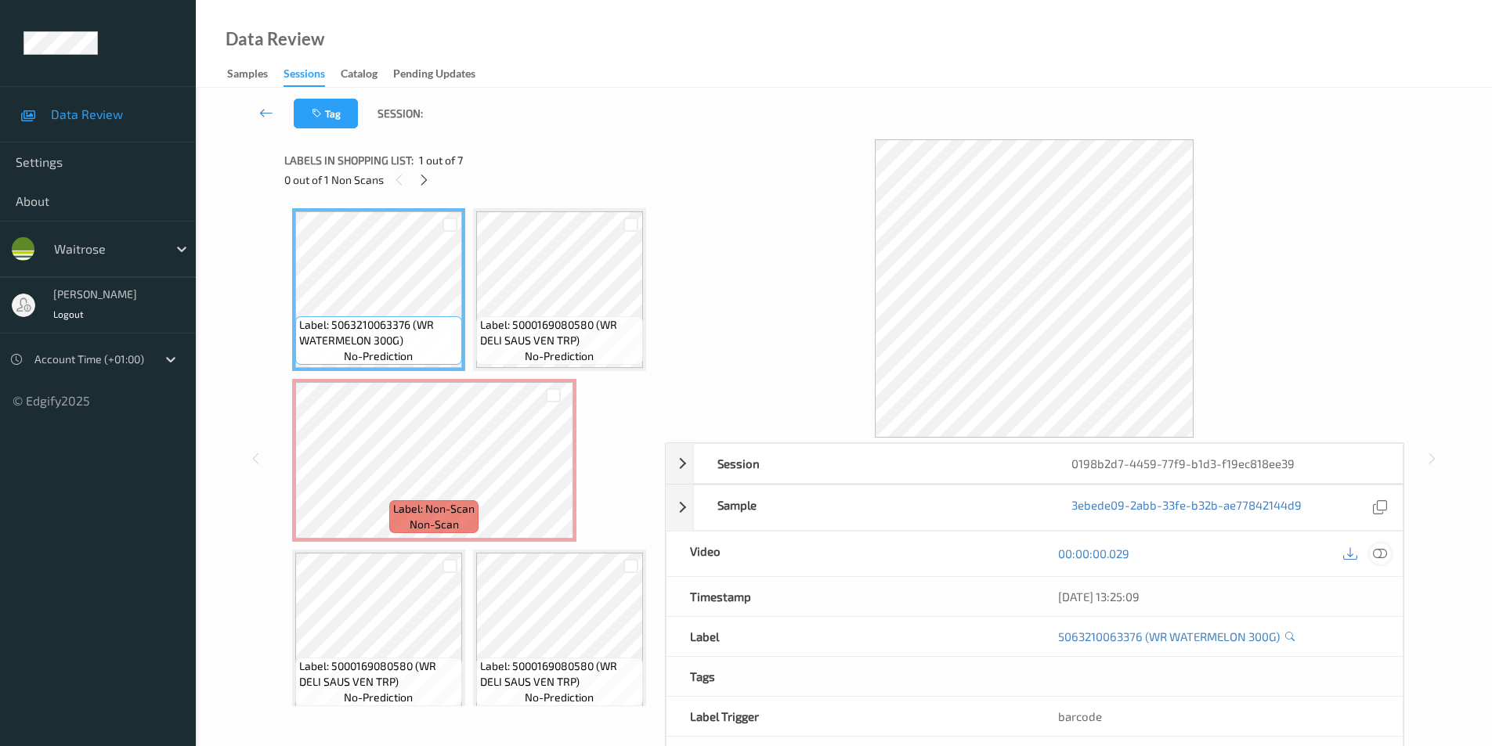
click at [1381, 551] on icon at bounding box center [1380, 554] width 14 height 14
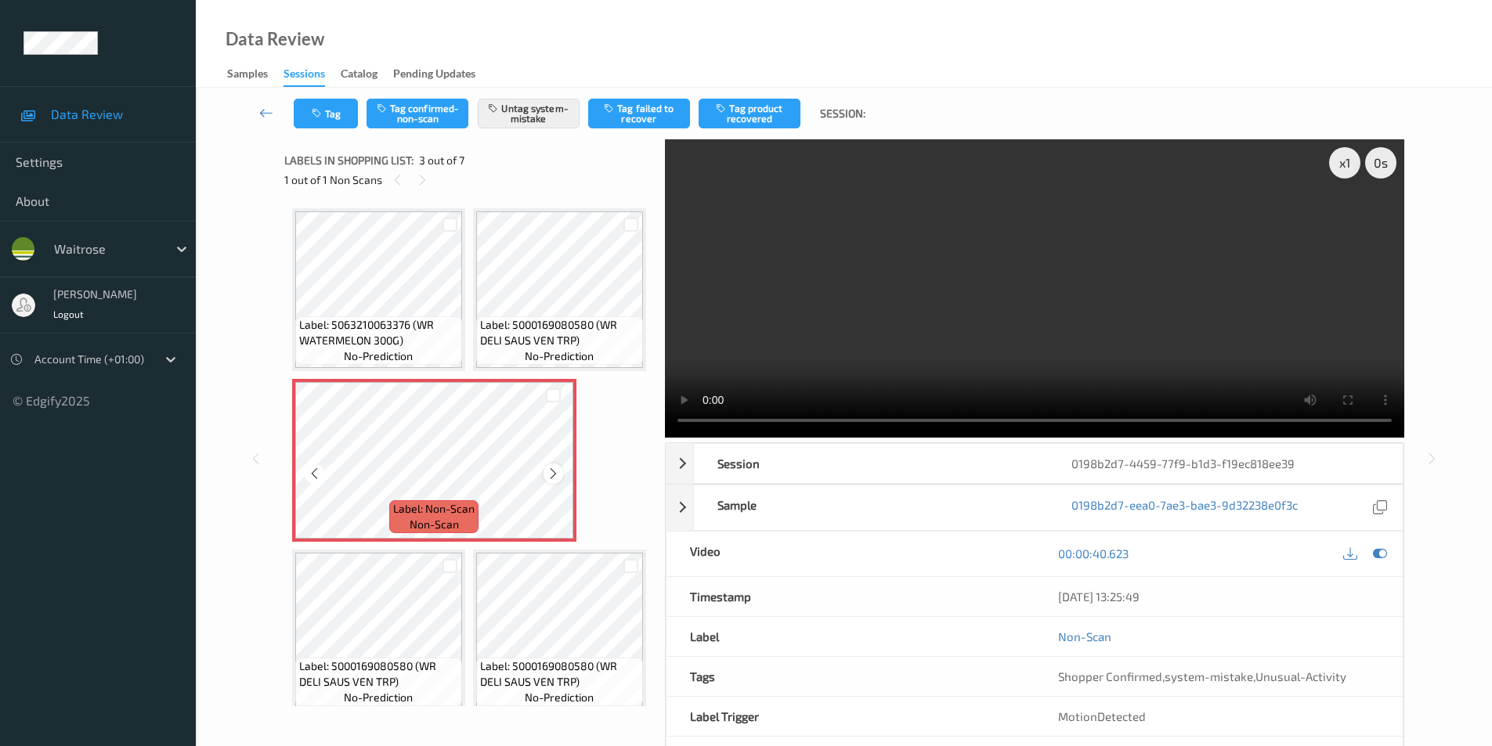
click at [553, 481] on icon at bounding box center [553, 474] width 13 height 14
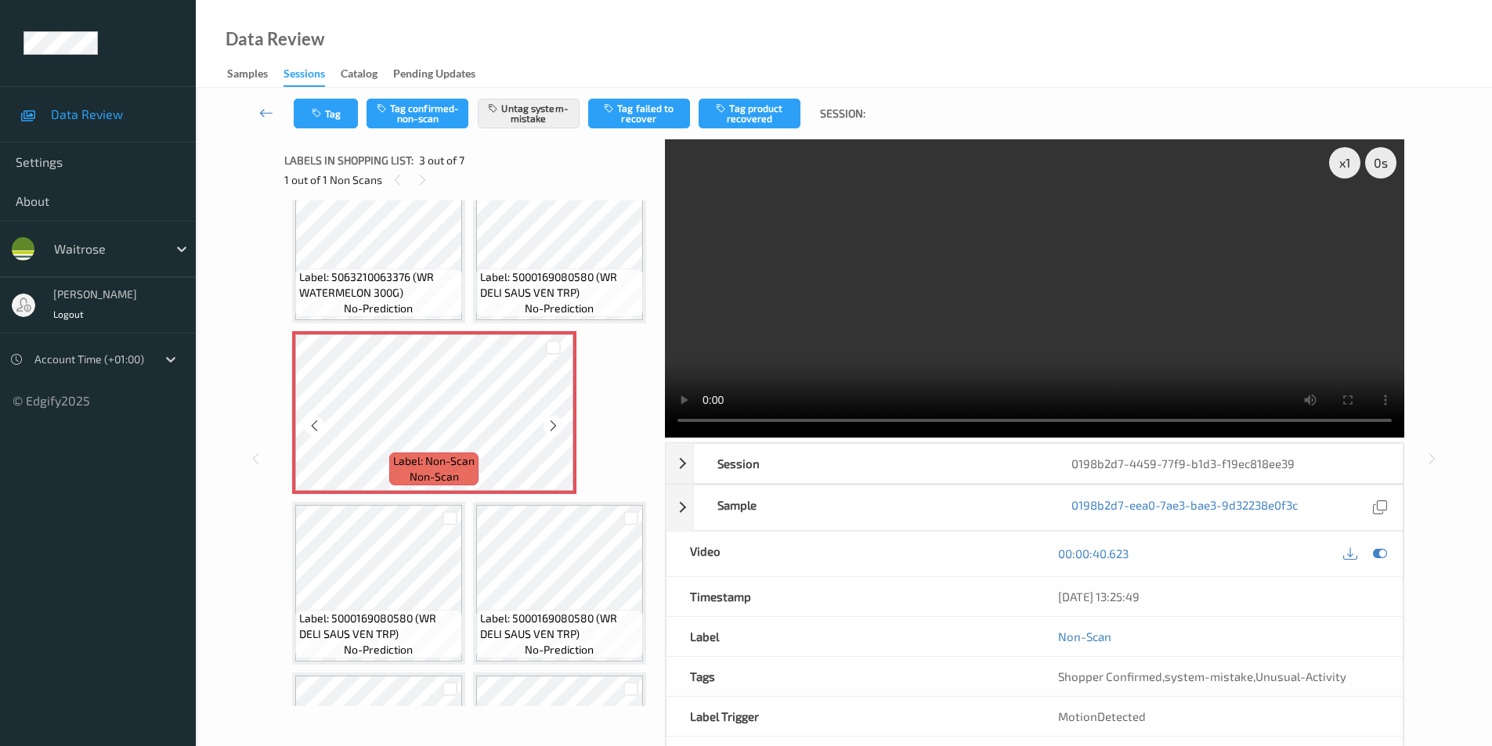
scroll to position [78, 0]
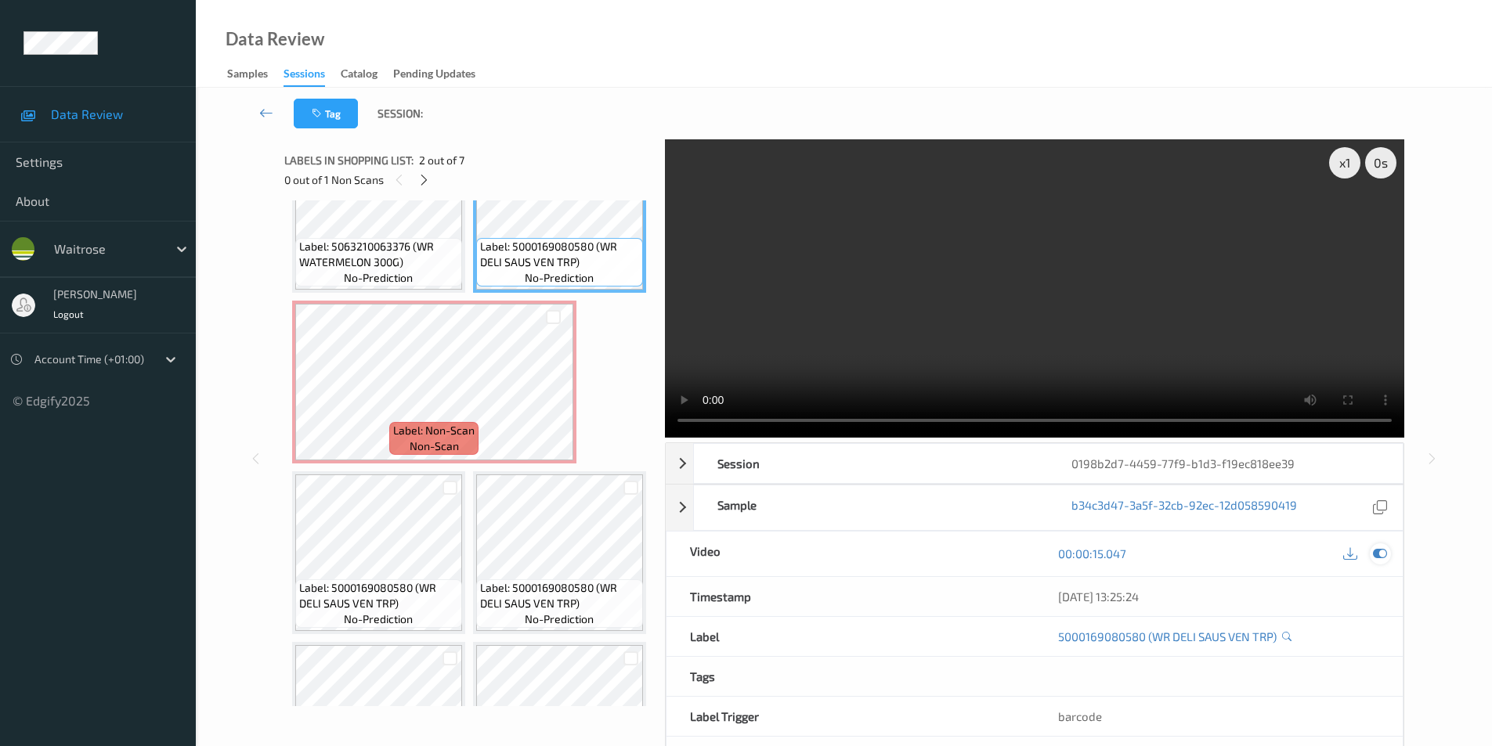
click at [1382, 553] on icon at bounding box center [1380, 554] width 14 height 14
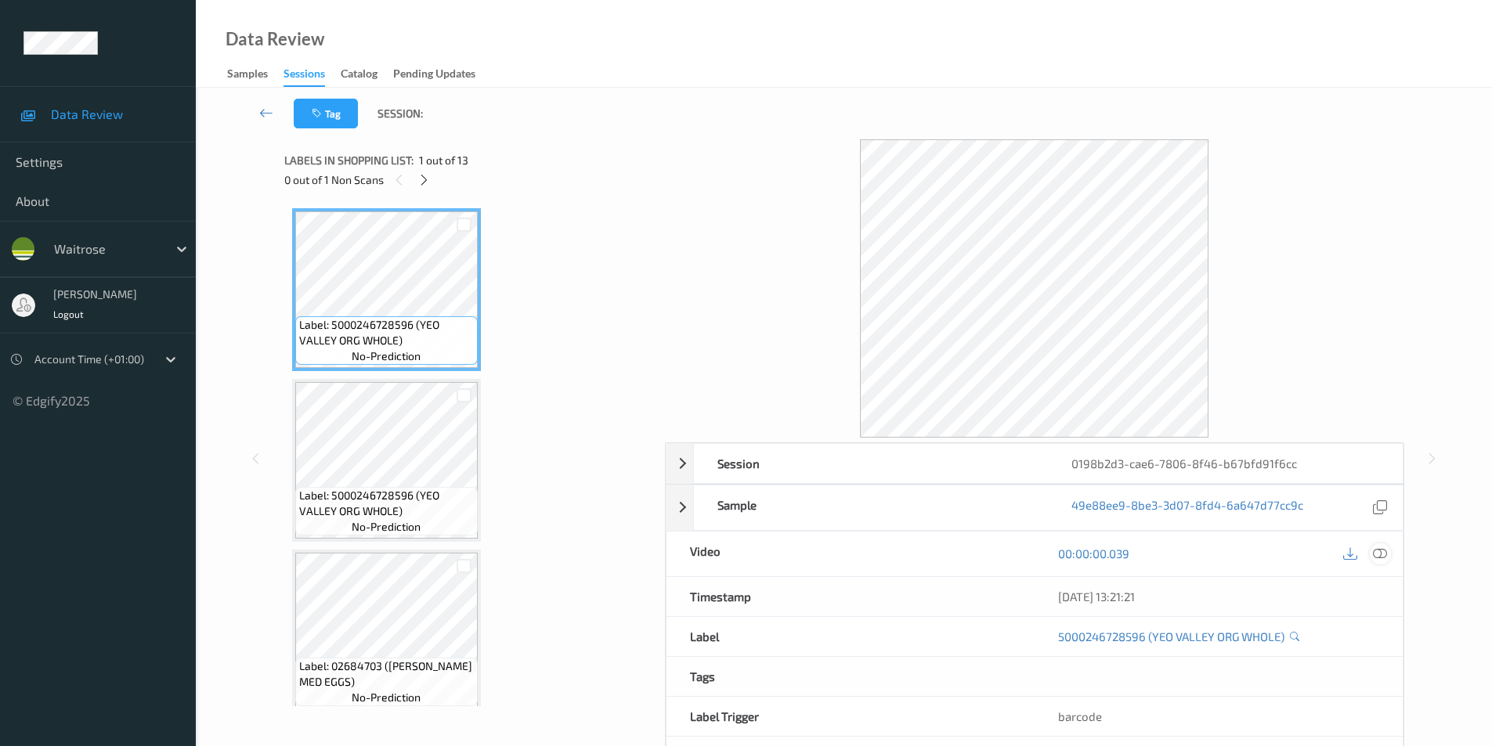
click at [1377, 556] on icon at bounding box center [1380, 554] width 14 height 14
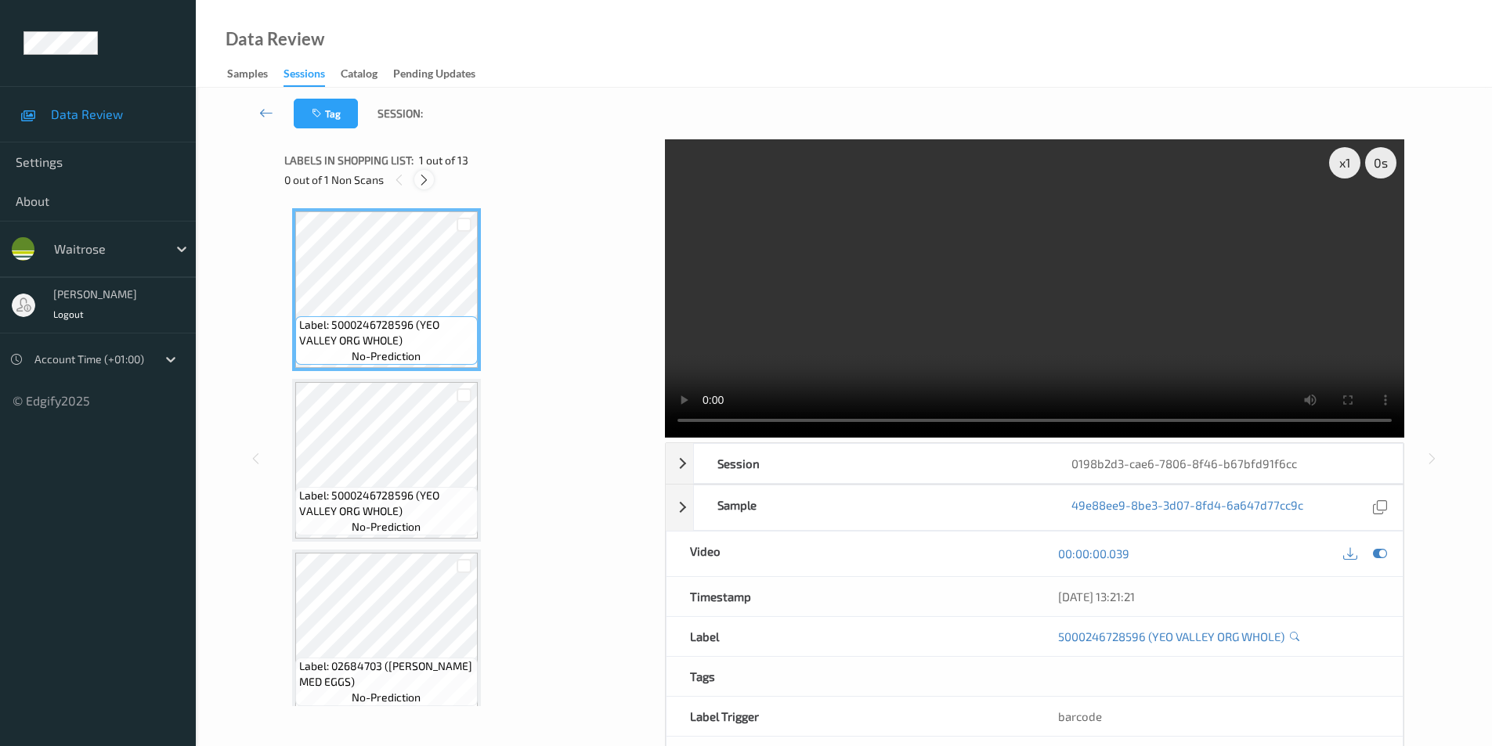
click at [432, 177] on div at bounding box center [424, 180] width 20 height 20
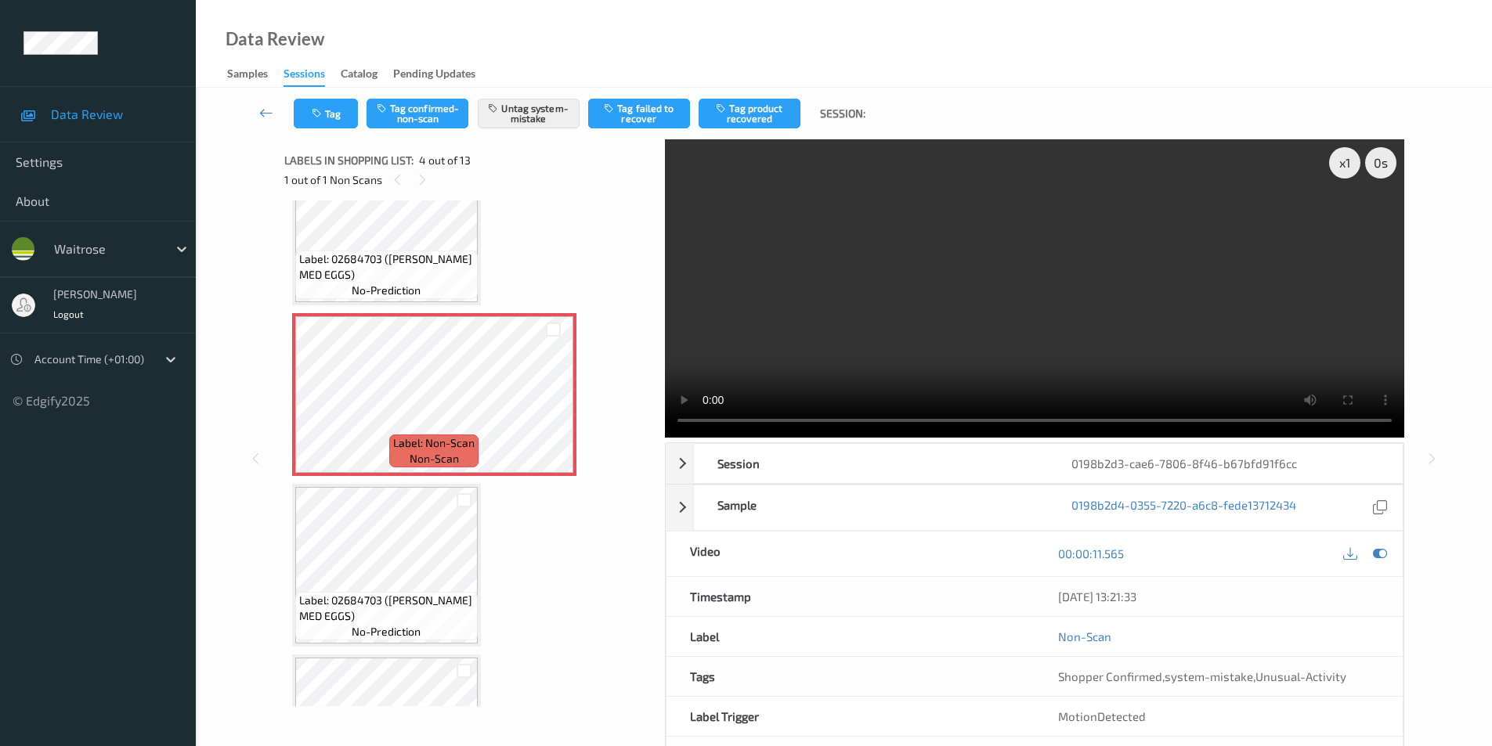
scroll to position [428, 0]
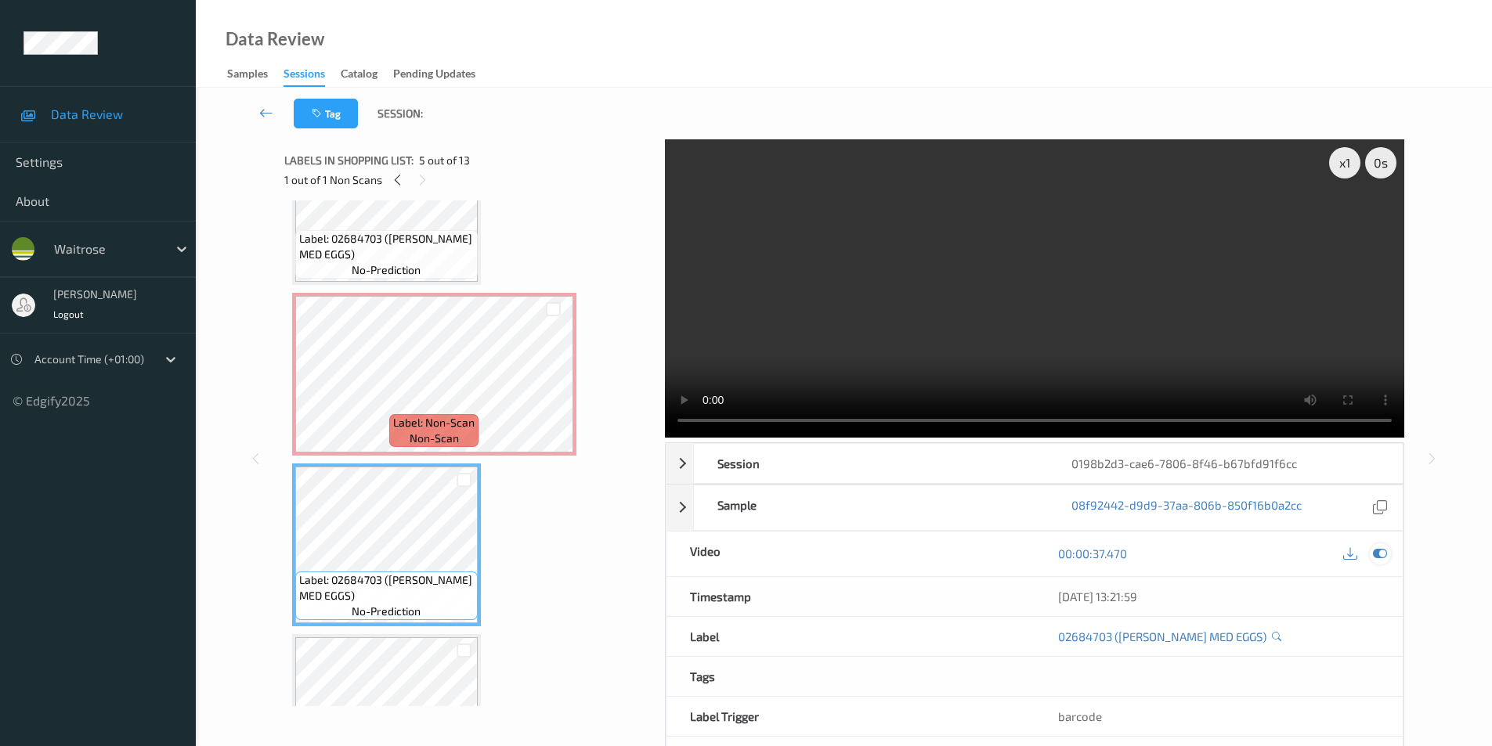
click at [1376, 553] on icon at bounding box center [1380, 554] width 14 height 14
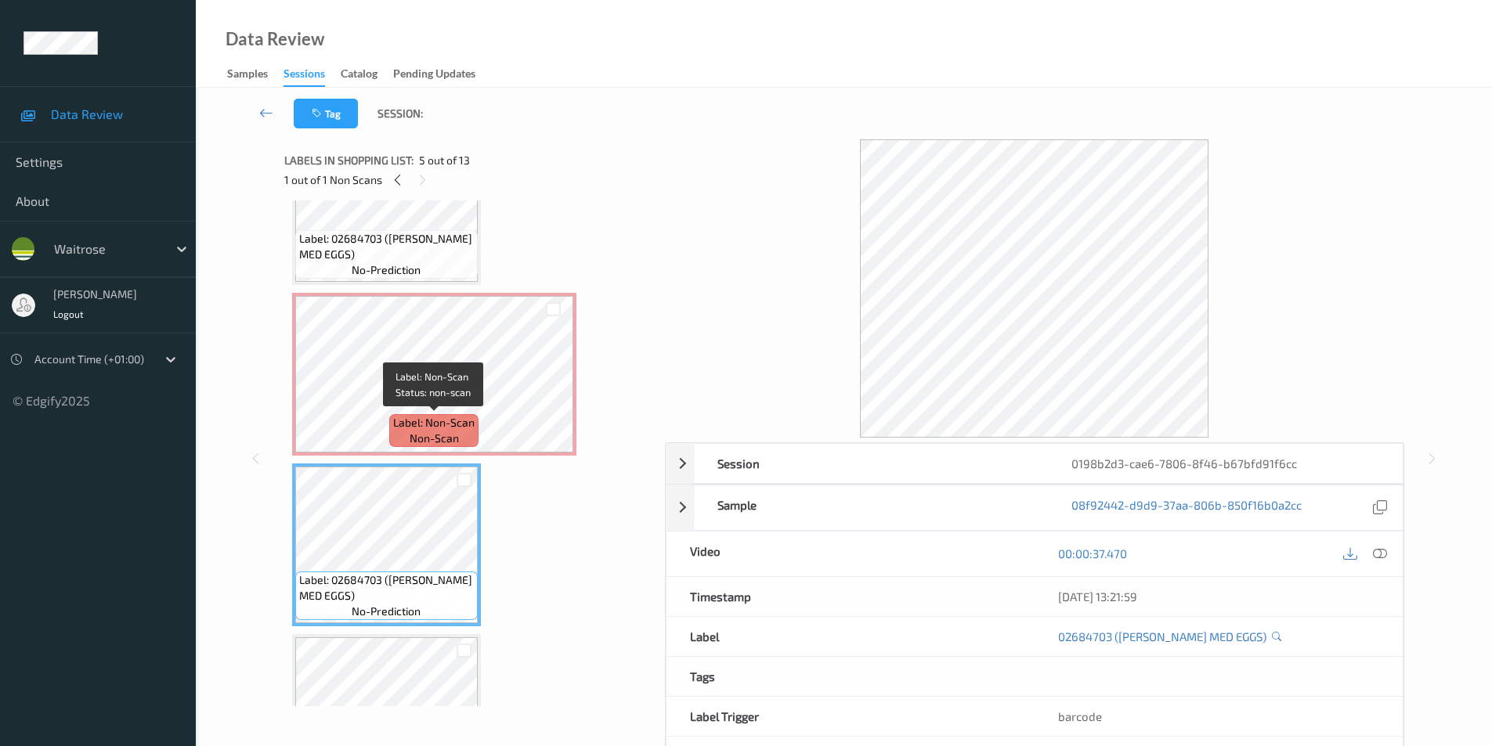
scroll to position [349, 0]
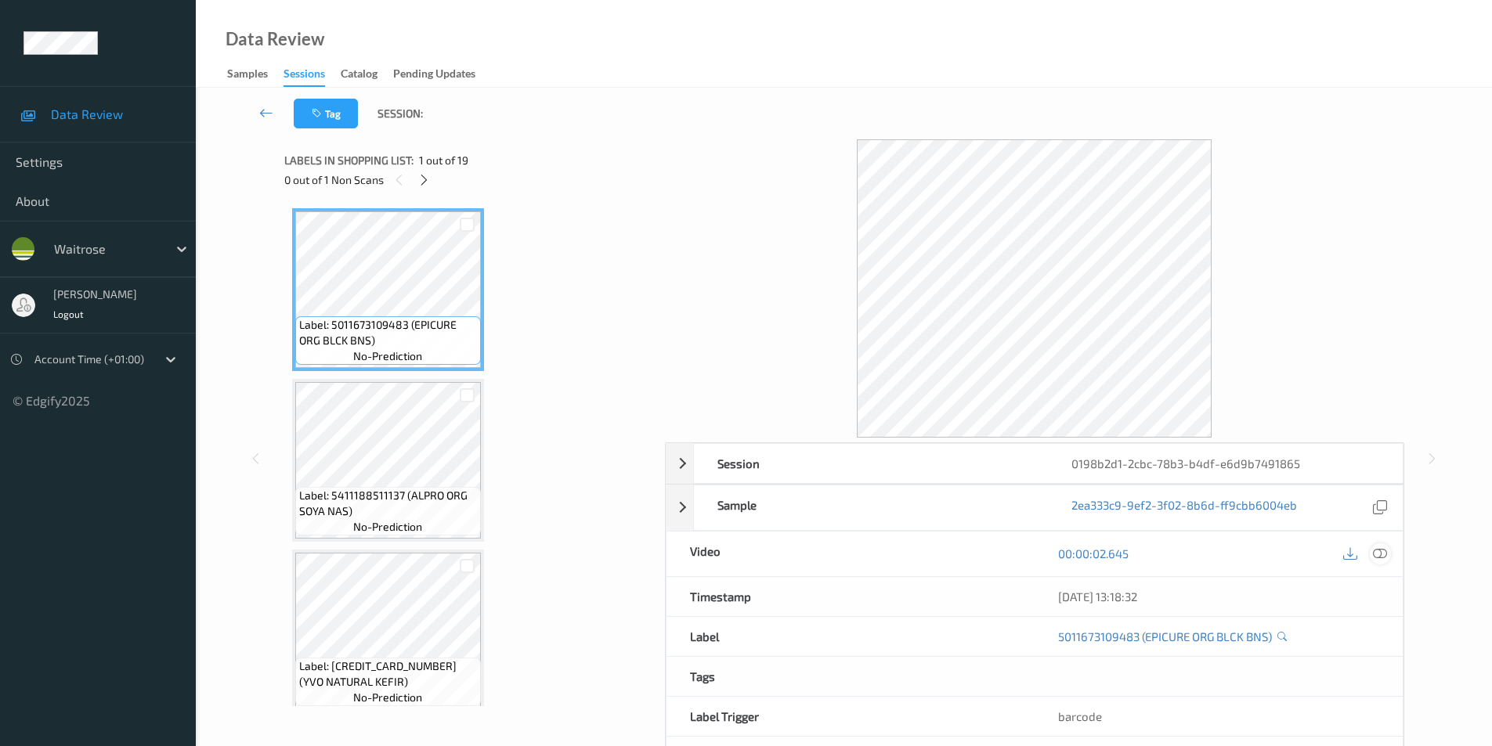
click at [1374, 551] on icon at bounding box center [1380, 554] width 14 height 14
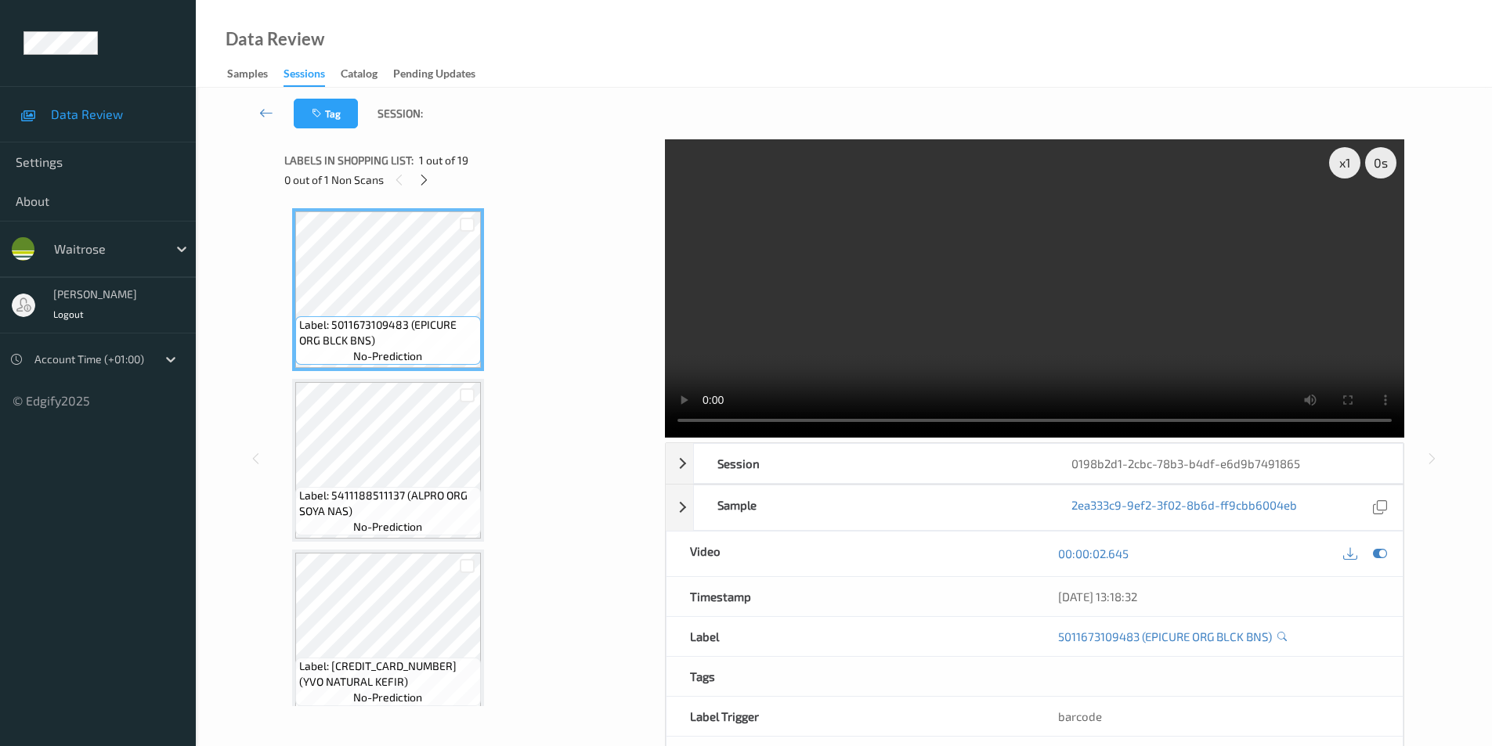
click at [418, 182] on icon at bounding box center [423, 180] width 13 height 14
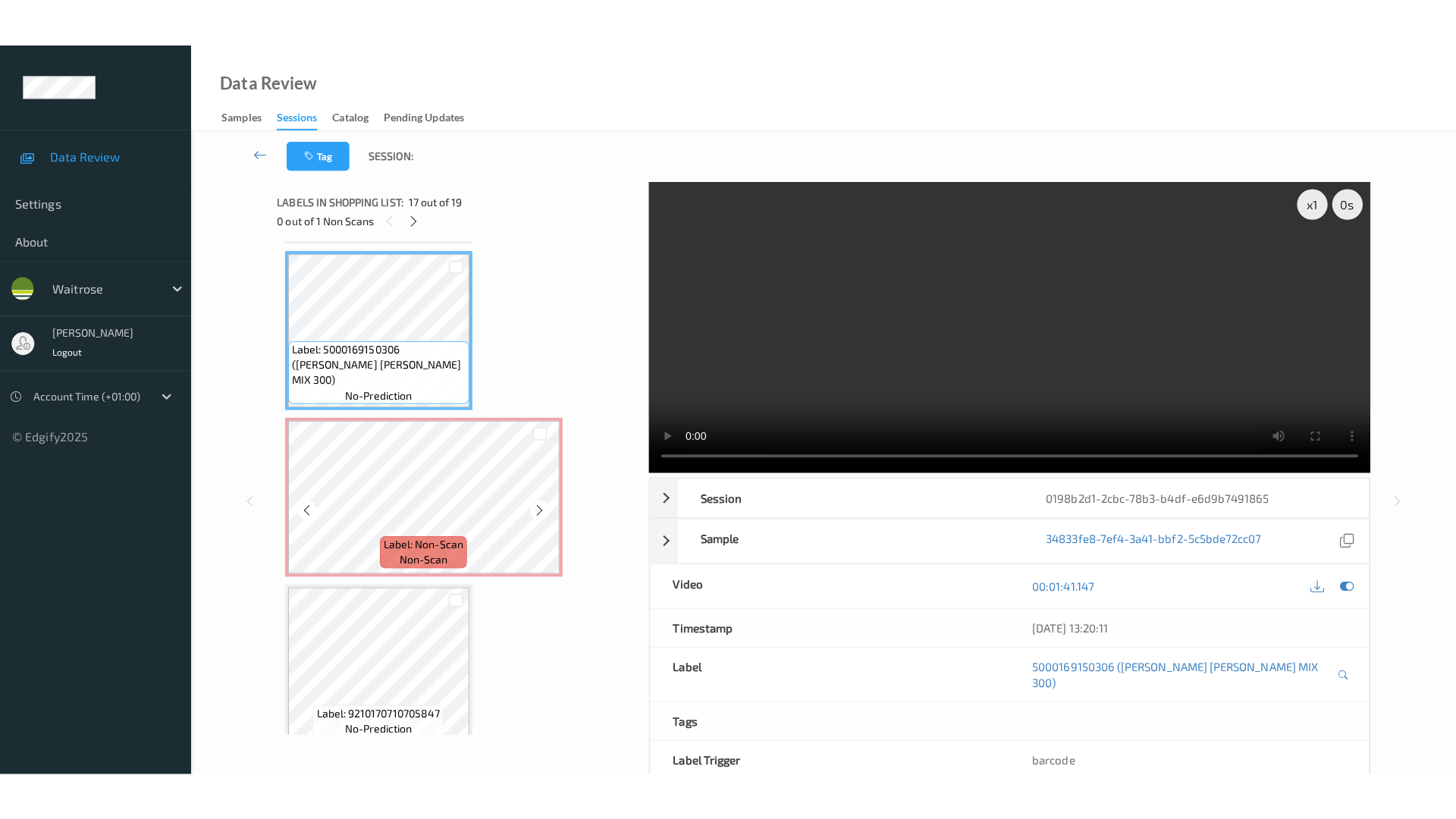
scroll to position [2653, 0]
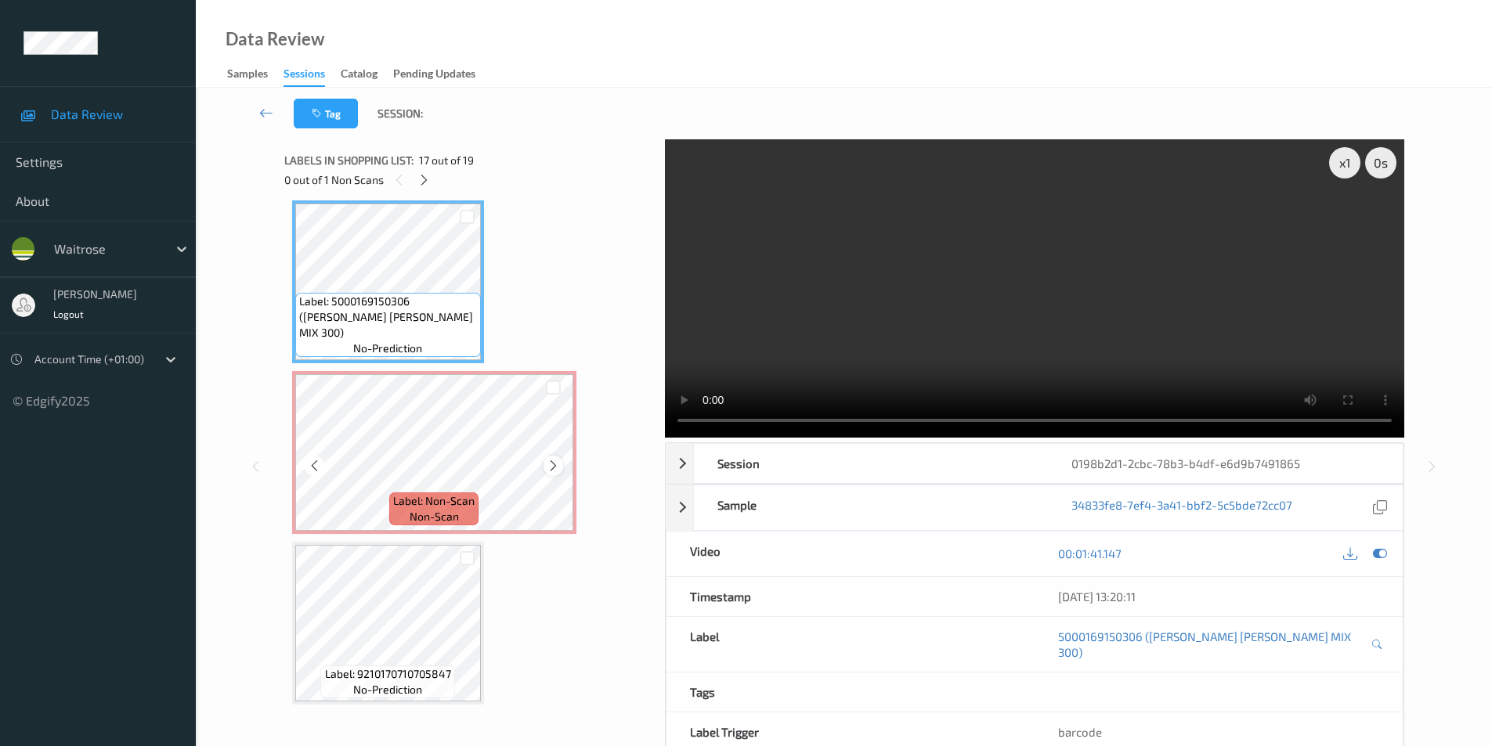
click at [555, 464] on icon at bounding box center [553, 466] width 13 height 14
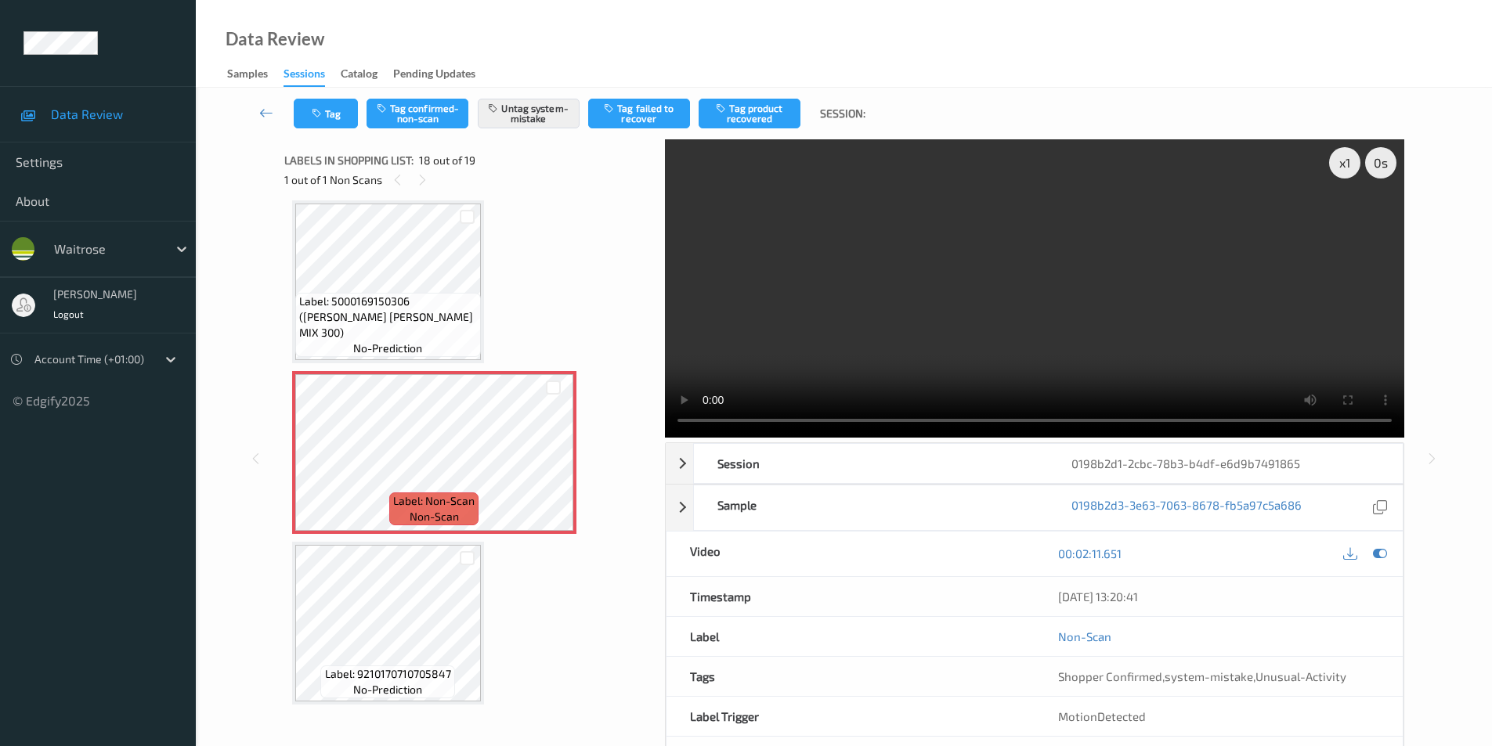
scroll to position [2647, 0]
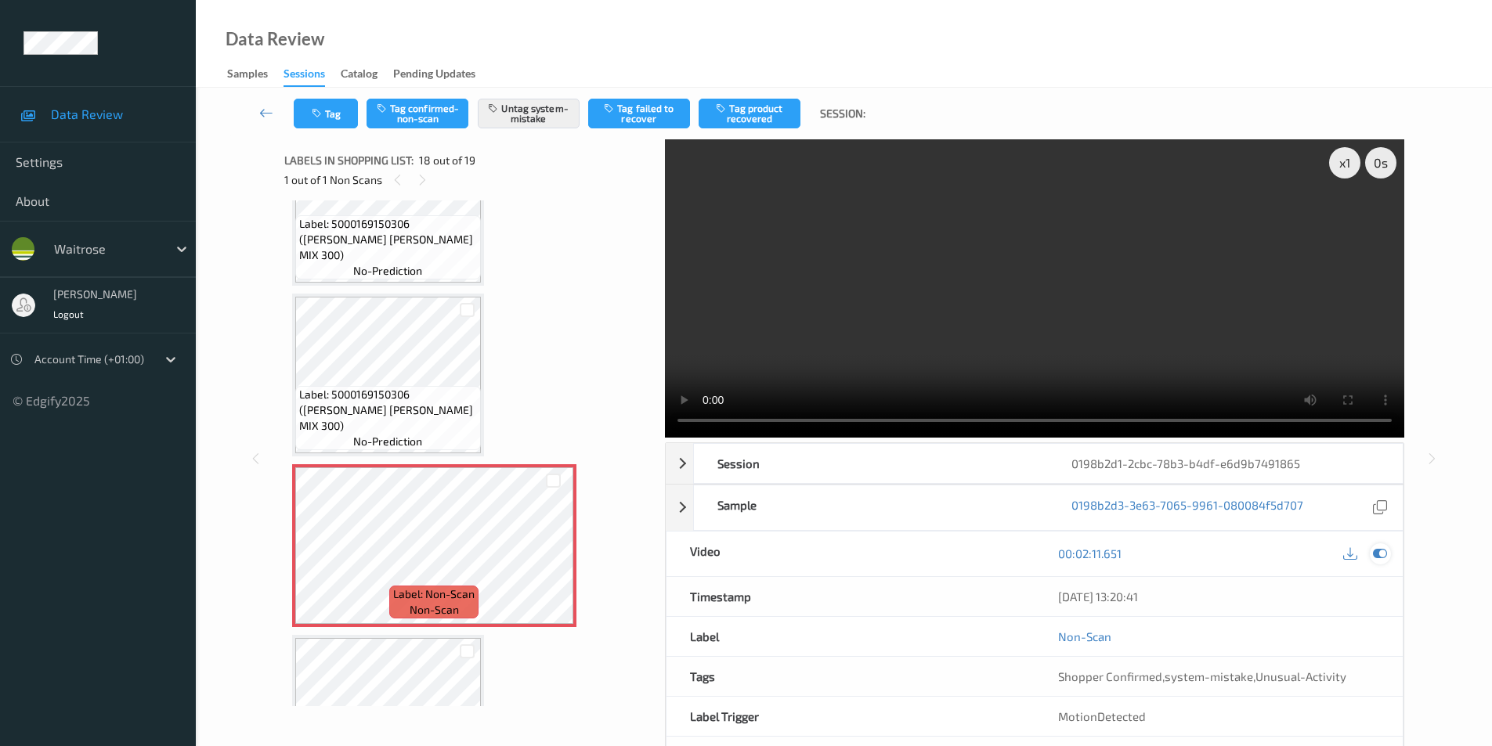
click at [1376, 552] on icon at bounding box center [1380, 554] width 14 height 14
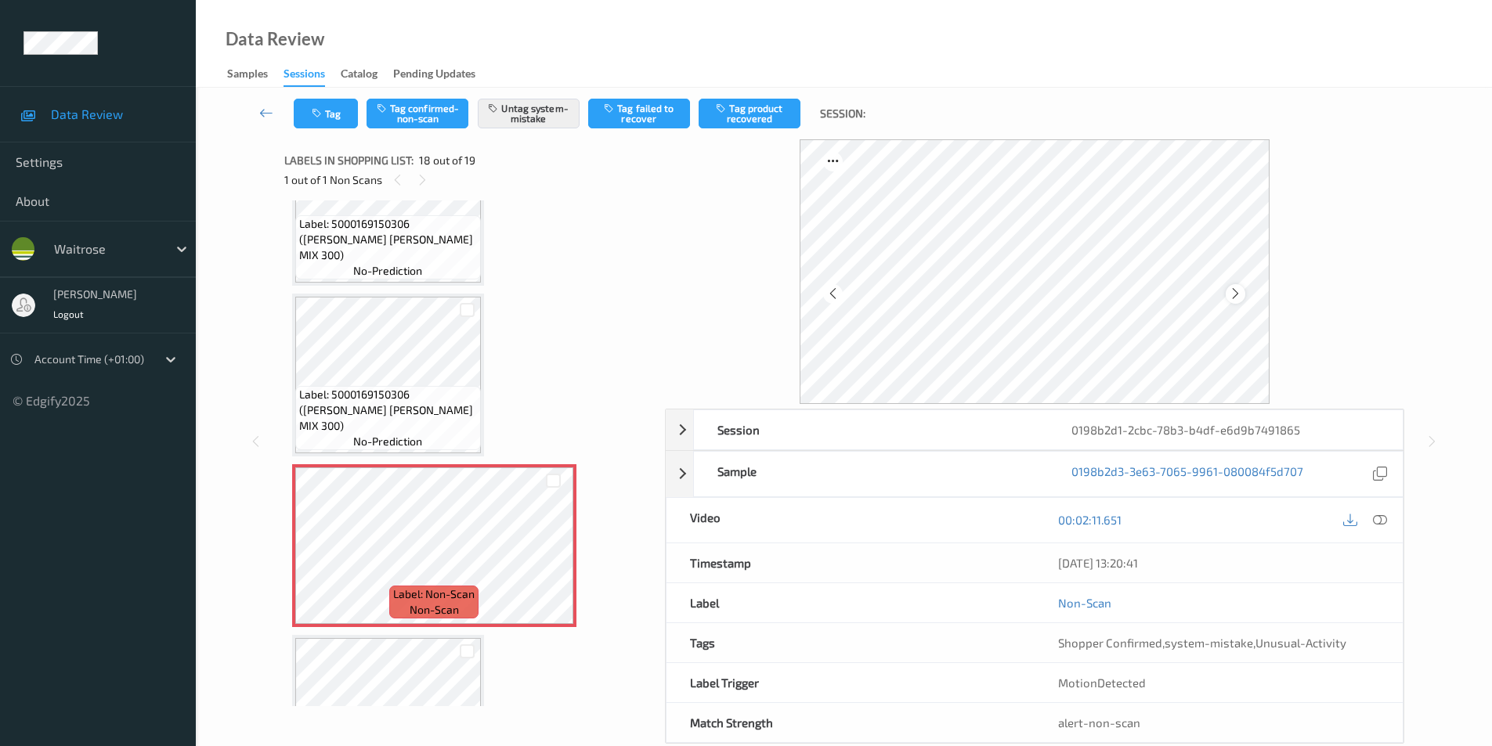
click at [1234, 296] on icon at bounding box center [1235, 294] width 13 height 14
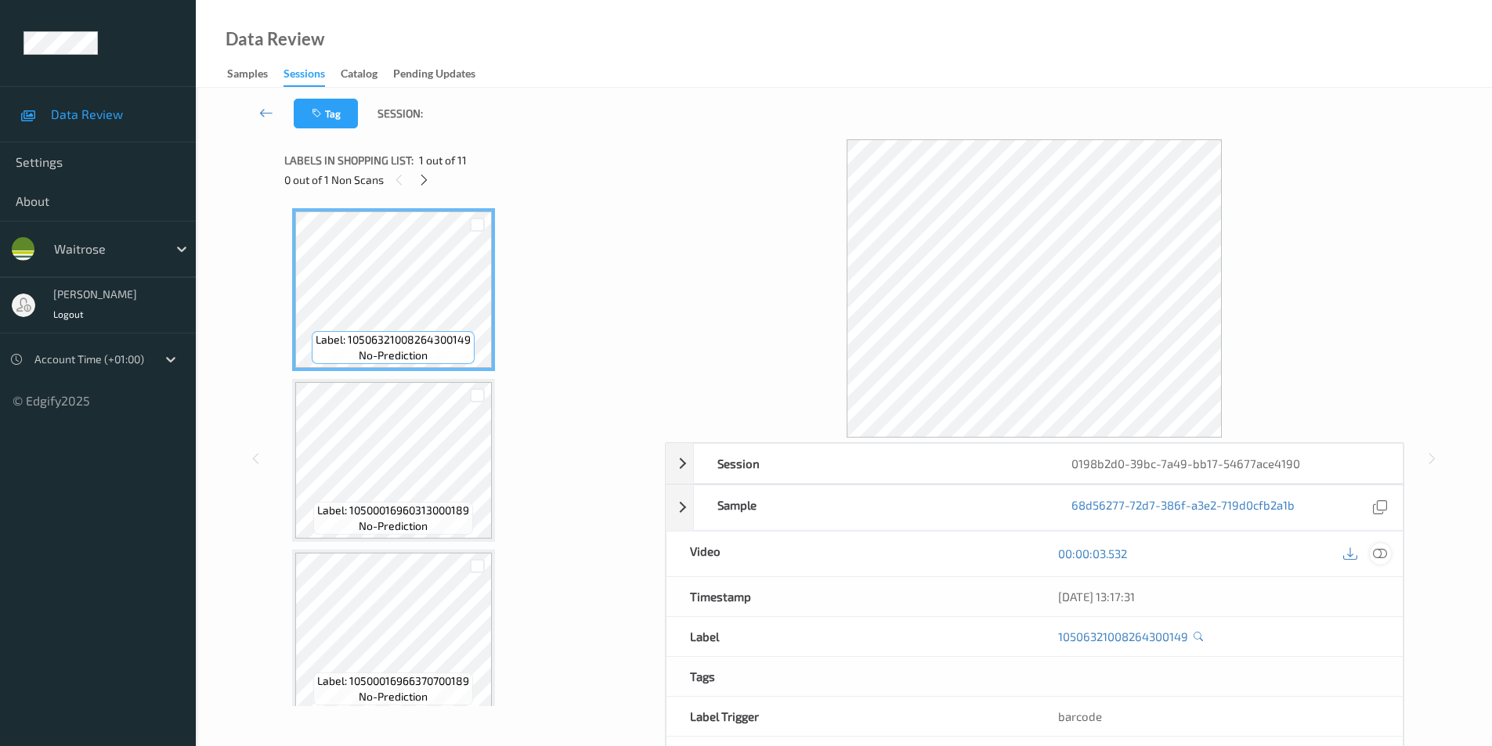
click at [1385, 555] on icon at bounding box center [1380, 554] width 14 height 14
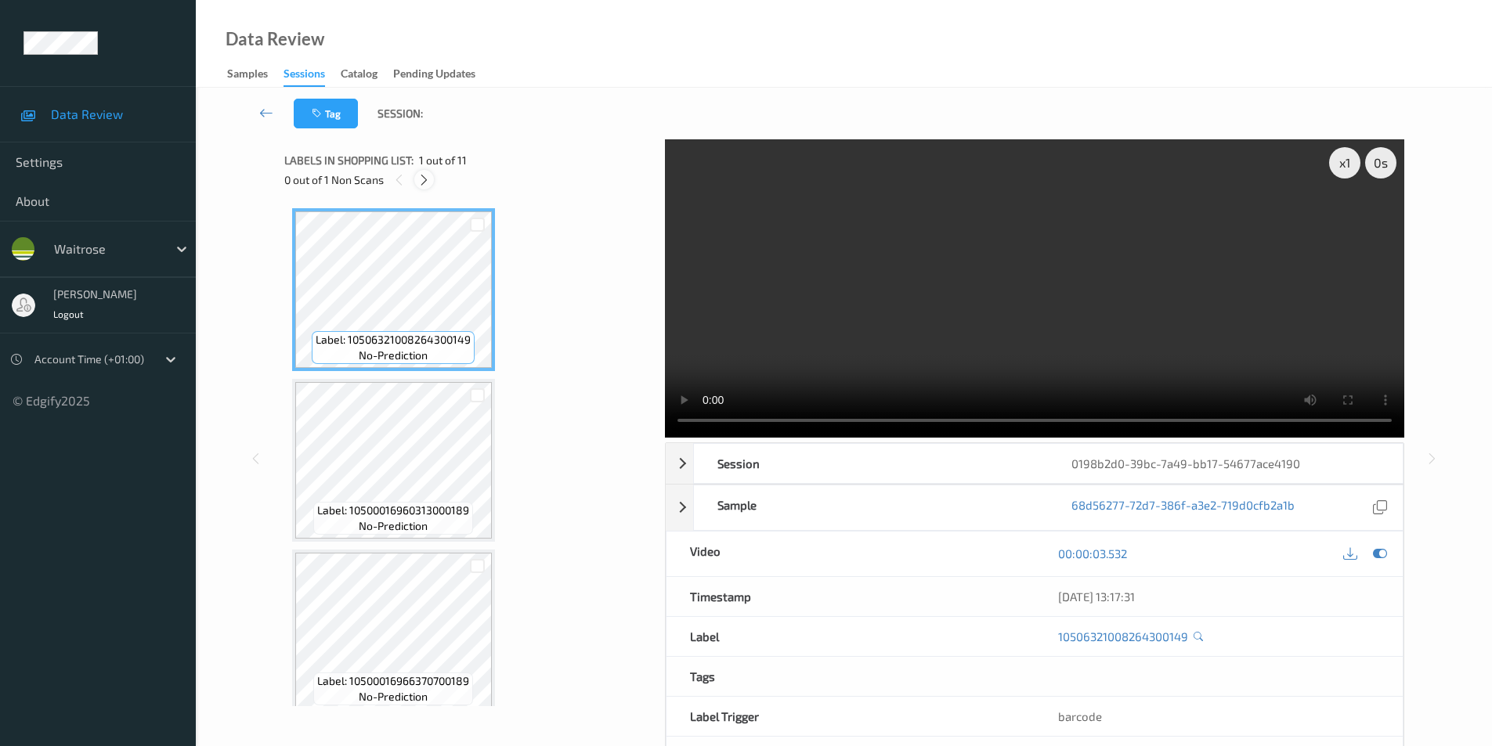
click at [427, 181] on icon at bounding box center [423, 180] width 13 height 14
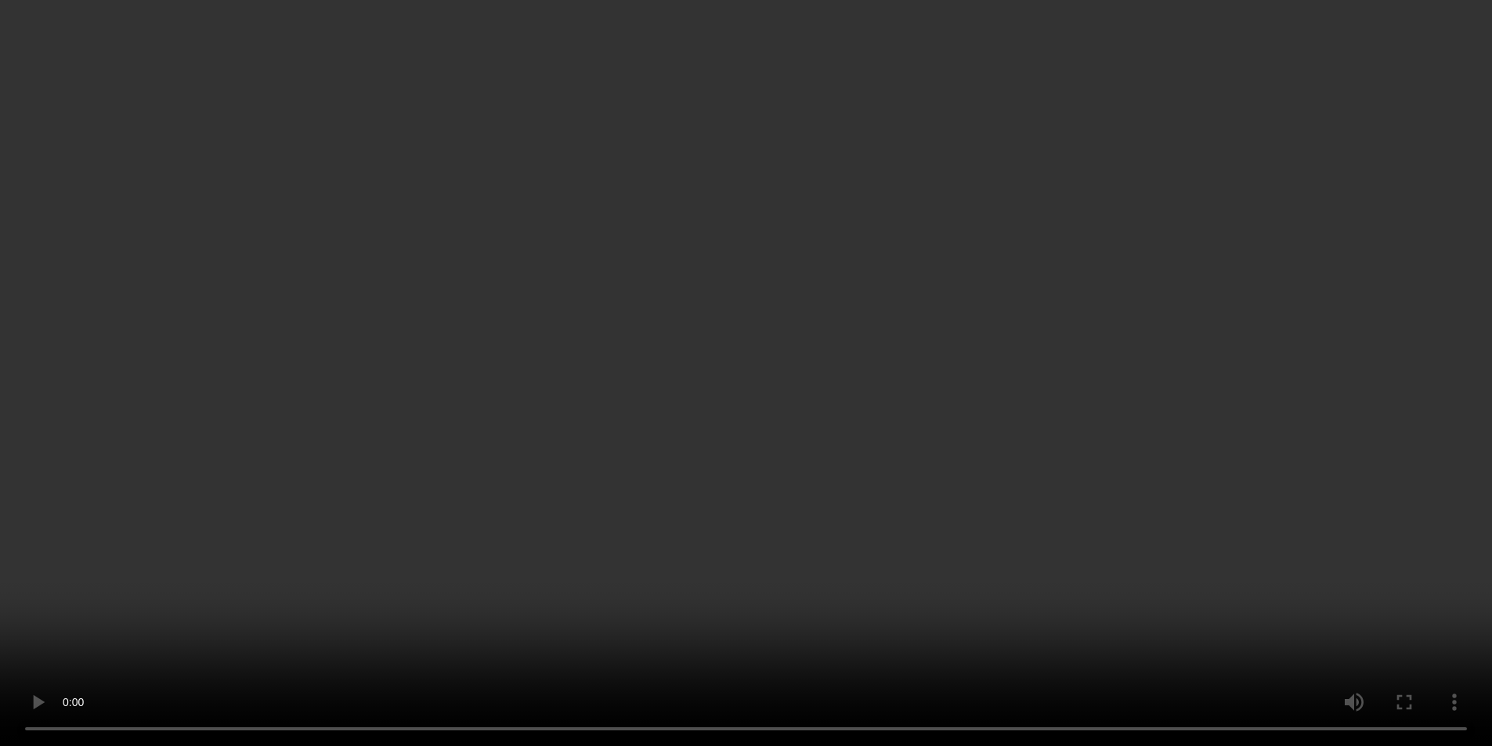
scroll to position [1380, 0]
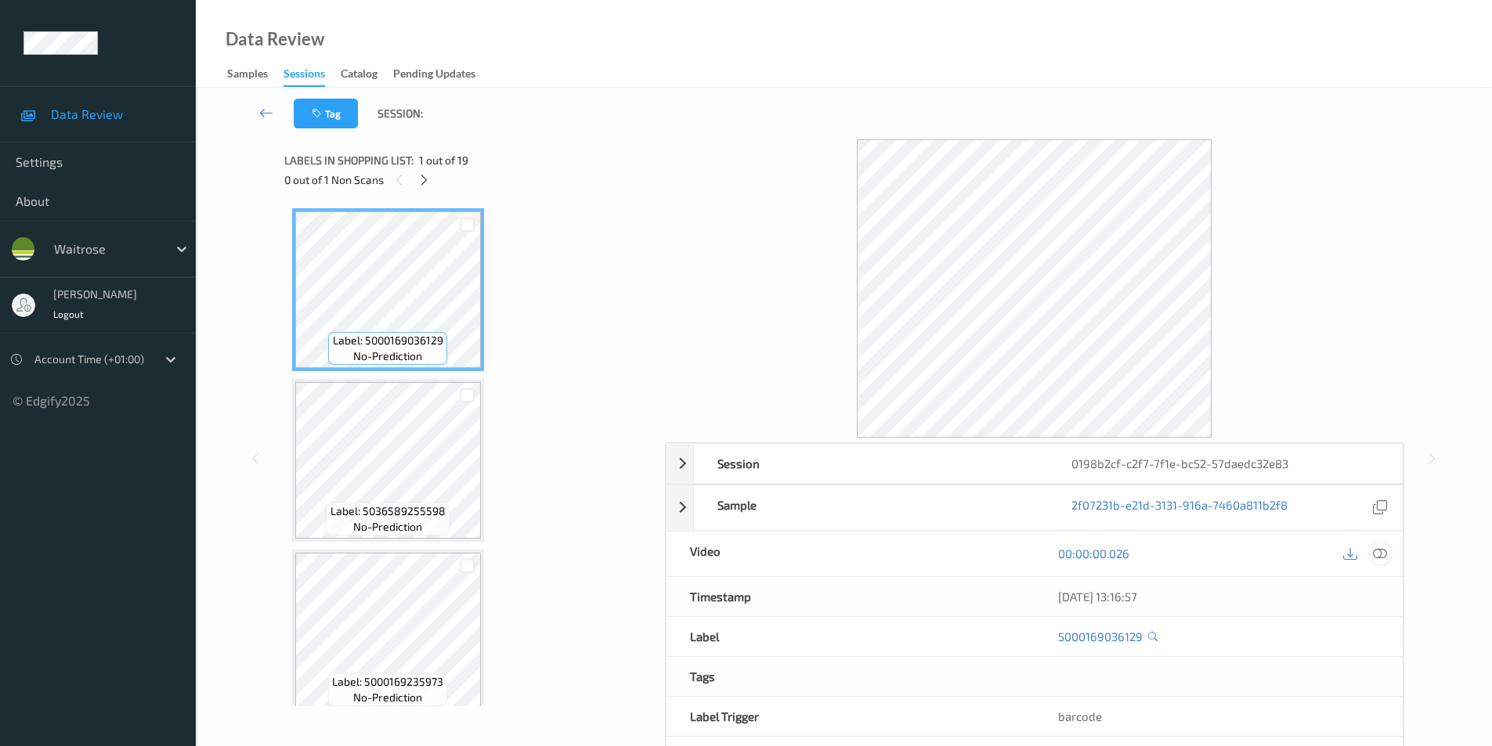
click at [1382, 555] on icon at bounding box center [1380, 554] width 14 height 14
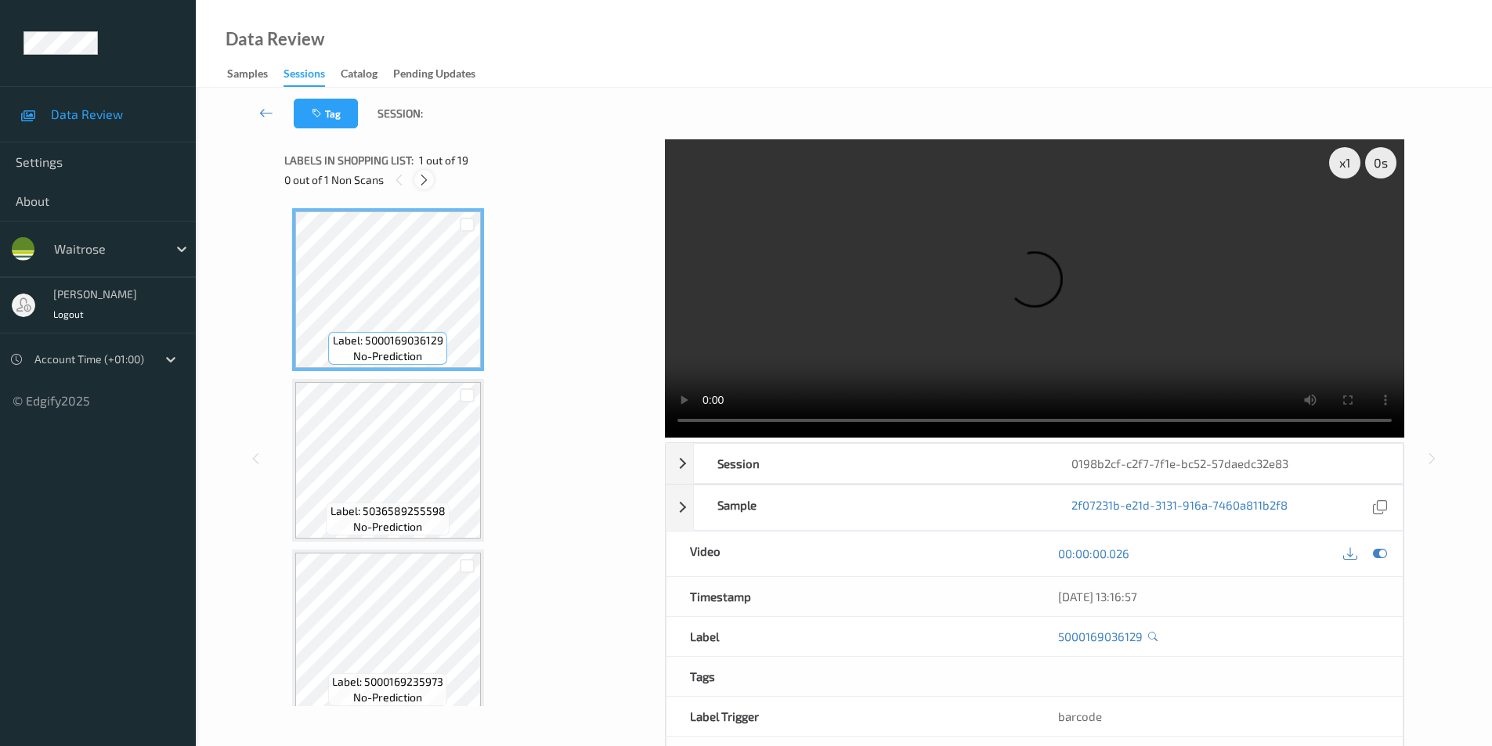
click at [422, 182] on icon at bounding box center [423, 180] width 13 height 14
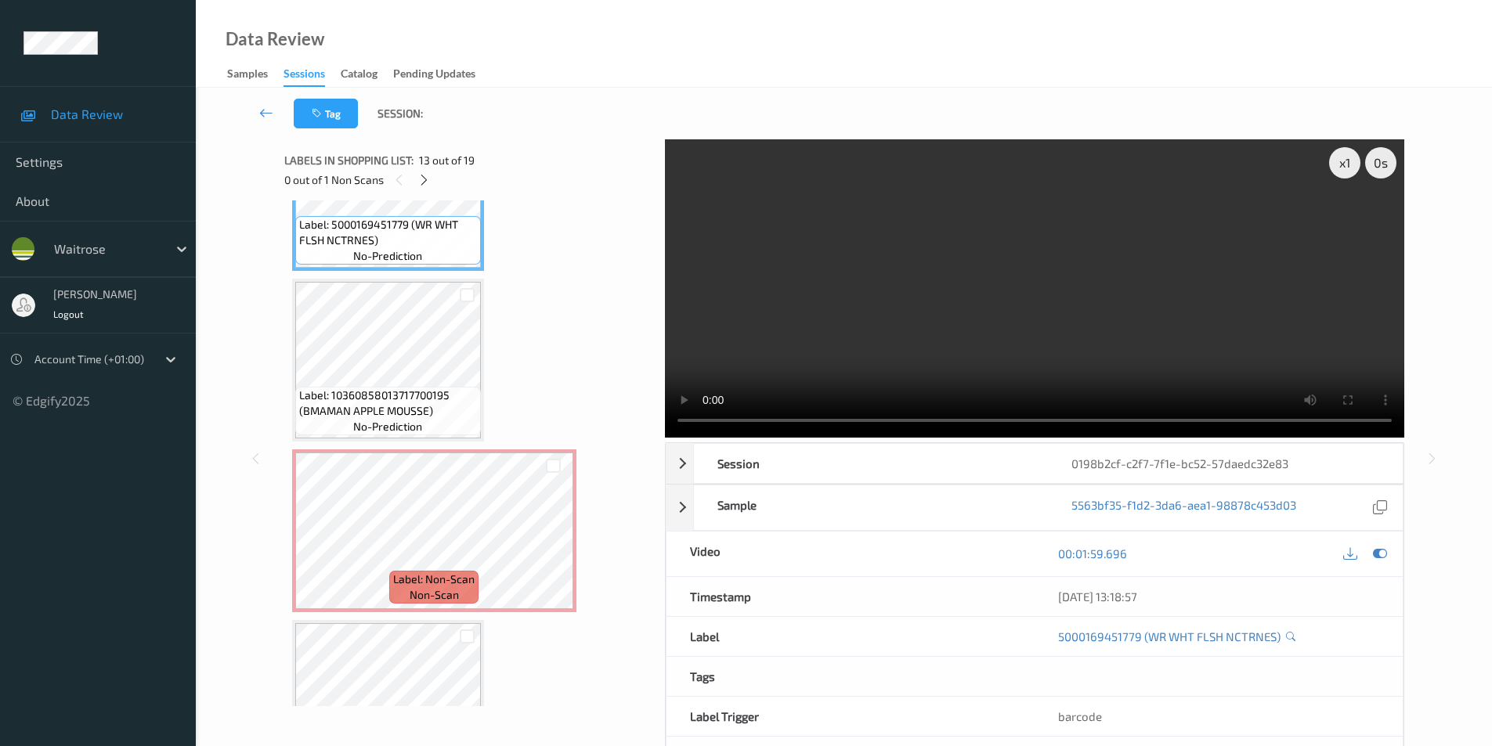
scroll to position [2134, 0]
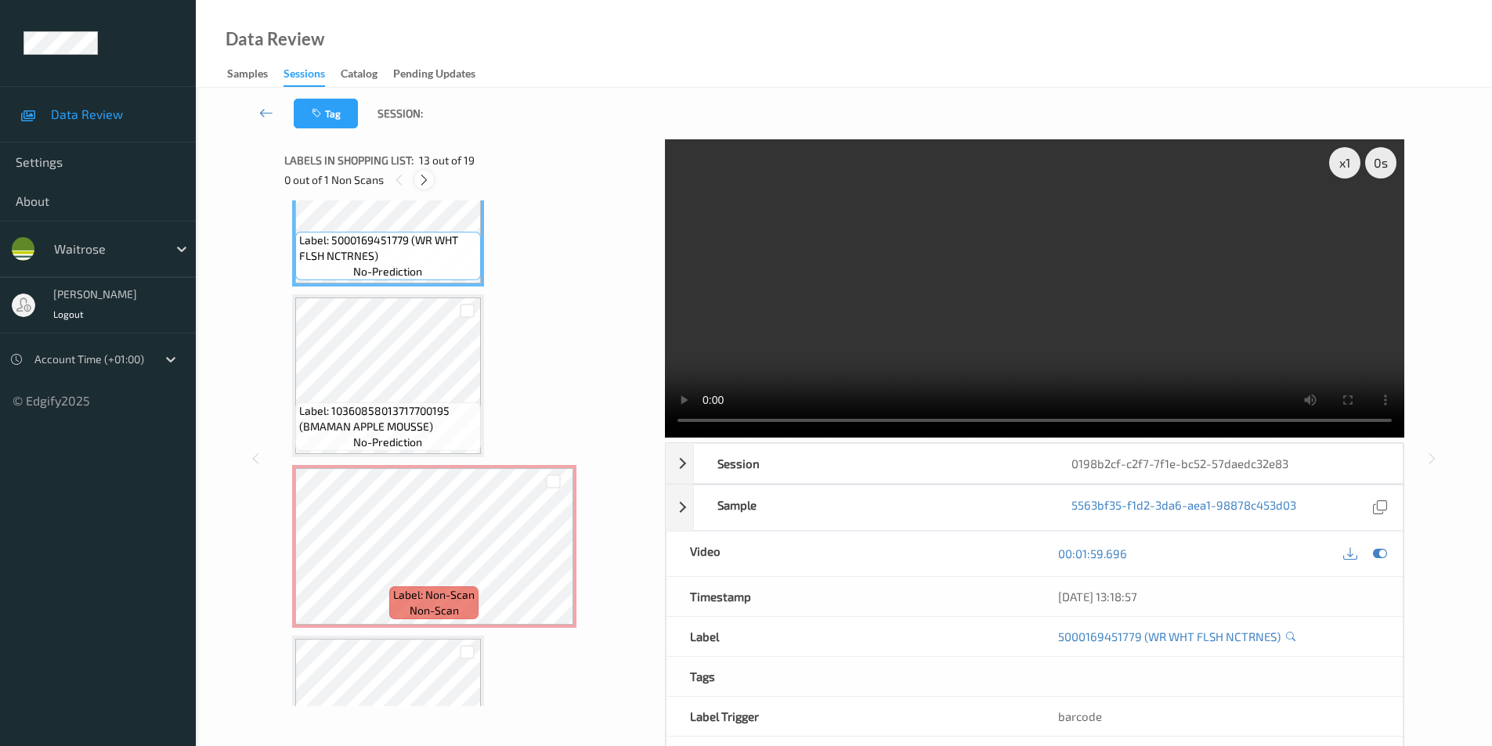
click at [431, 180] on icon at bounding box center [423, 180] width 13 height 14
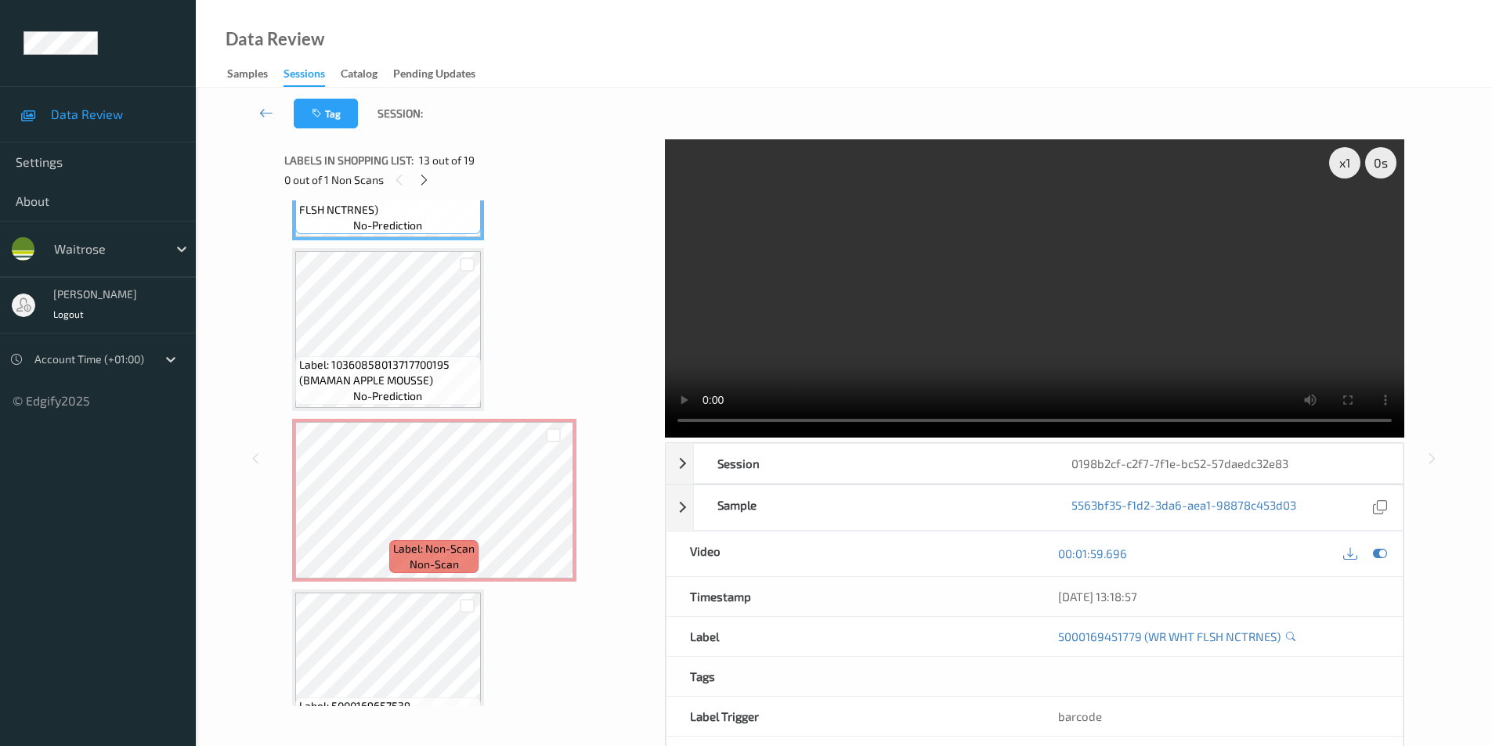
scroll to position [2149, 0]
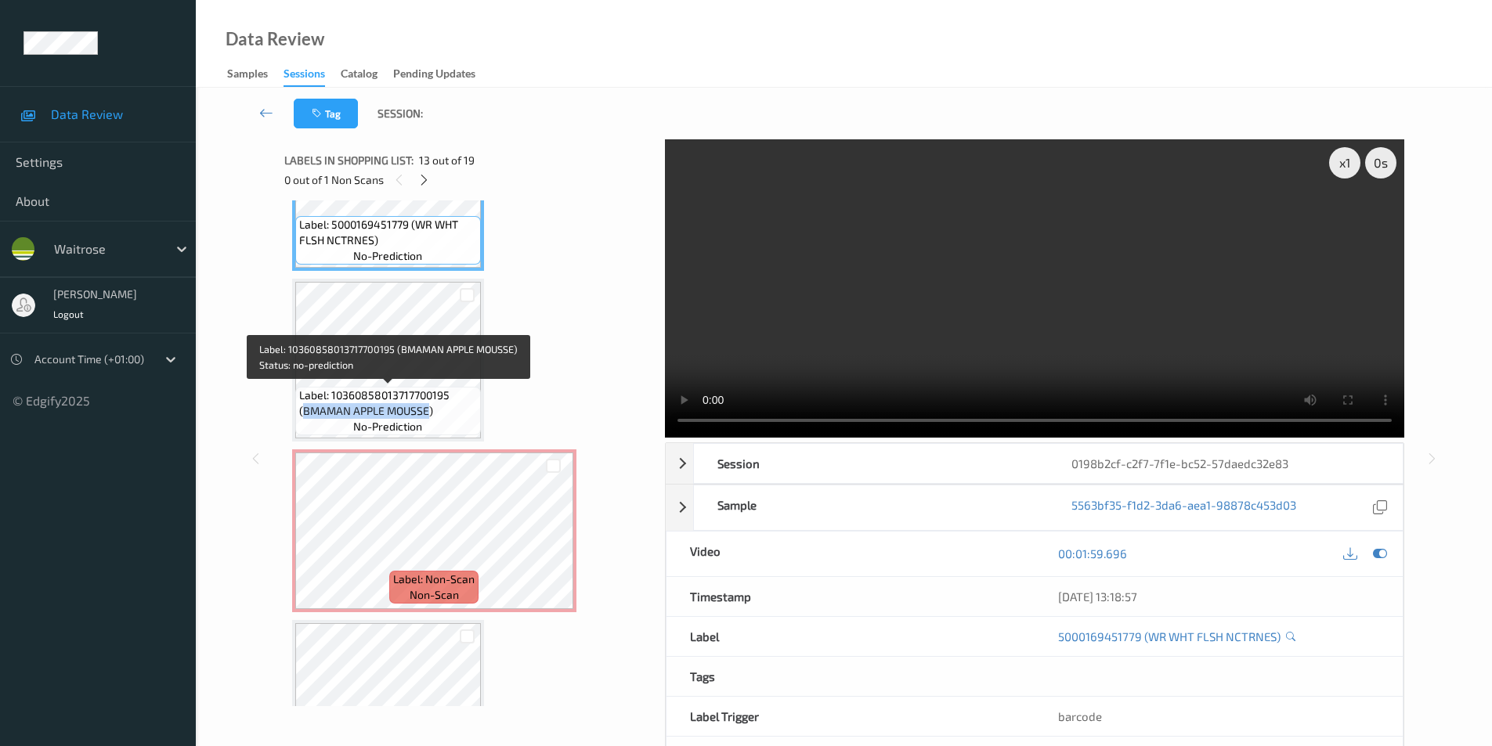
drag, startPoint x: 302, startPoint y: 409, endPoint x: 428, endPoint y: 411, distance: 125.3
click at [428, 411] on span "Label: 10360858013717700195 (BMAMAN APPLE MOUSSE)" at bounding box center [388, 403] width 178 height 31
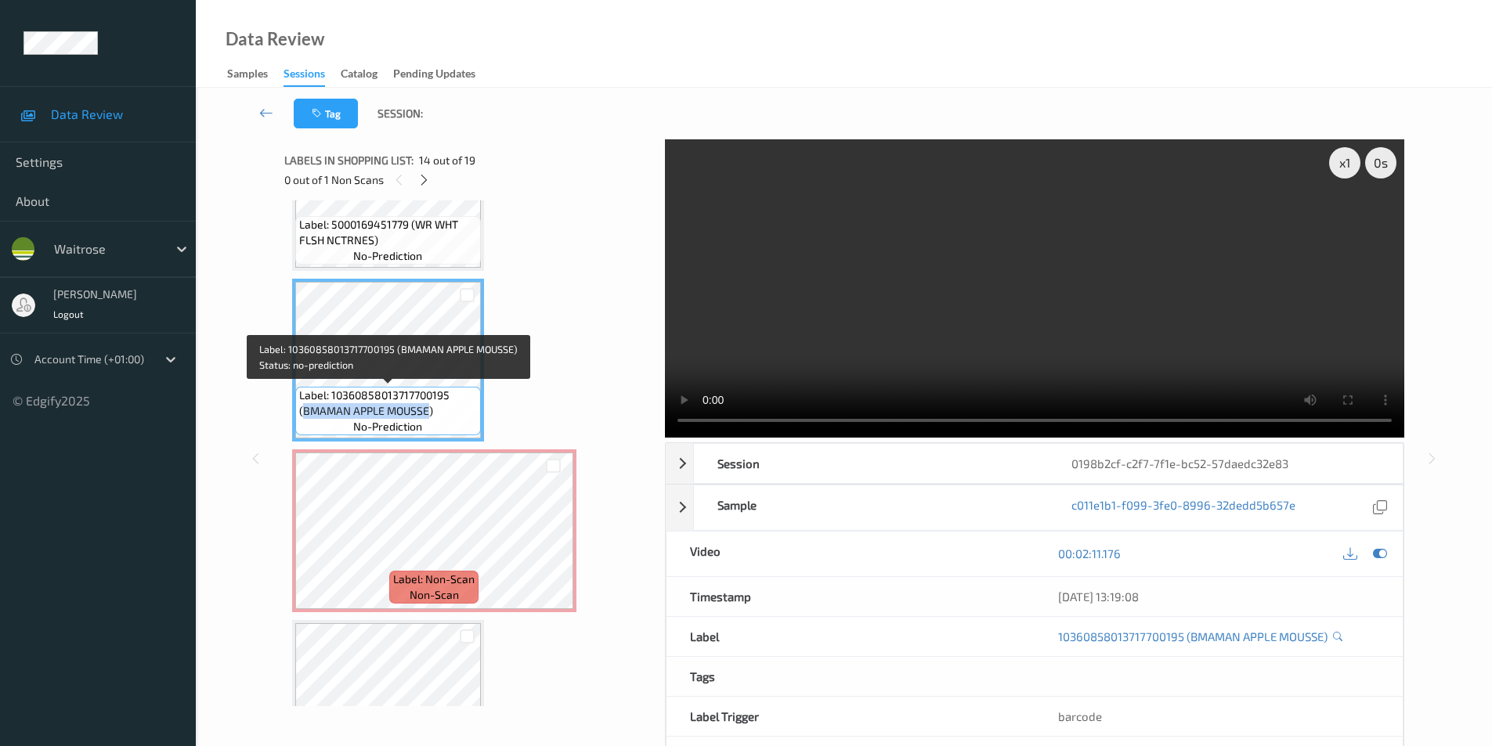
copy span "BMAMAN APPLE MOUSSE"
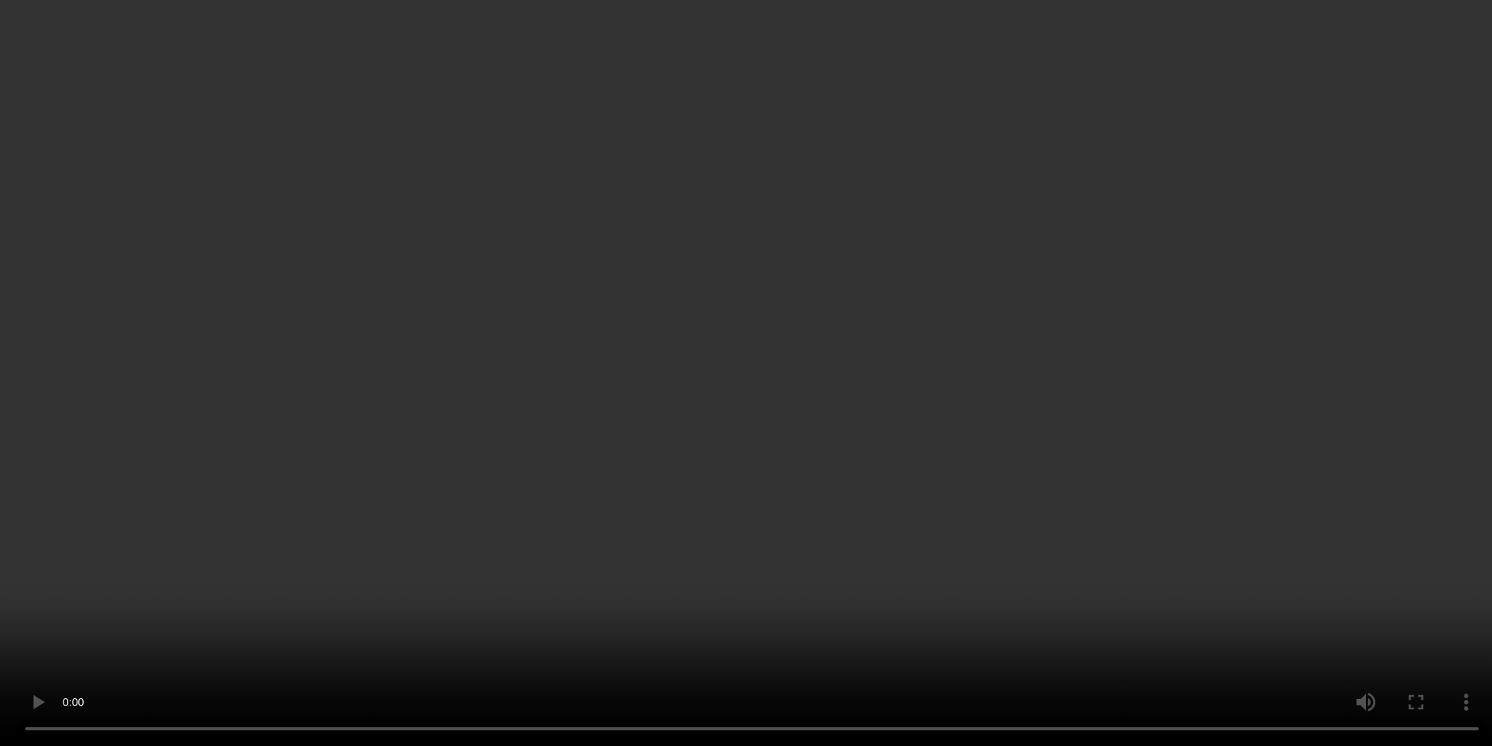
scroll to position [2384, 0]
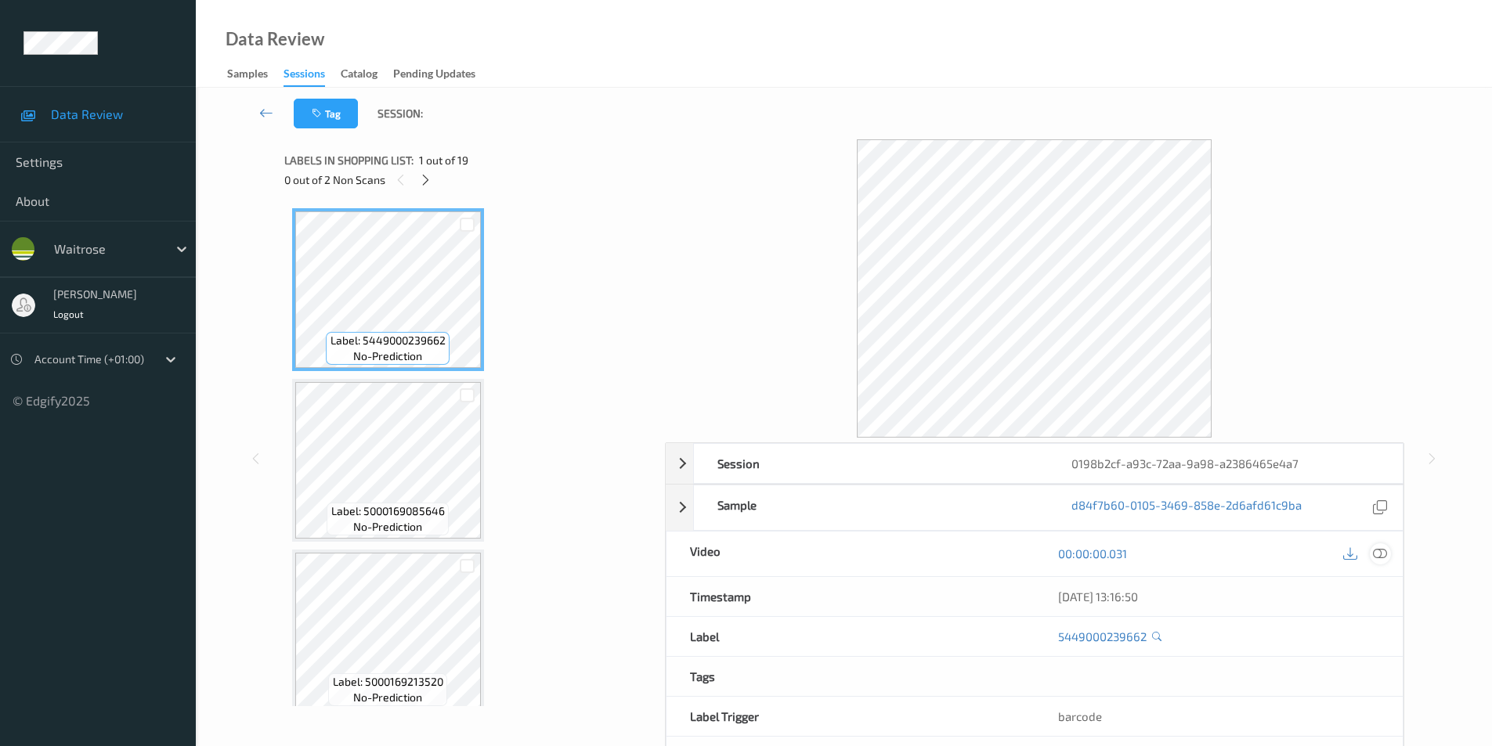
click at [1378, 552] on icon at bounding box center [1380, 554] width 14 height 14
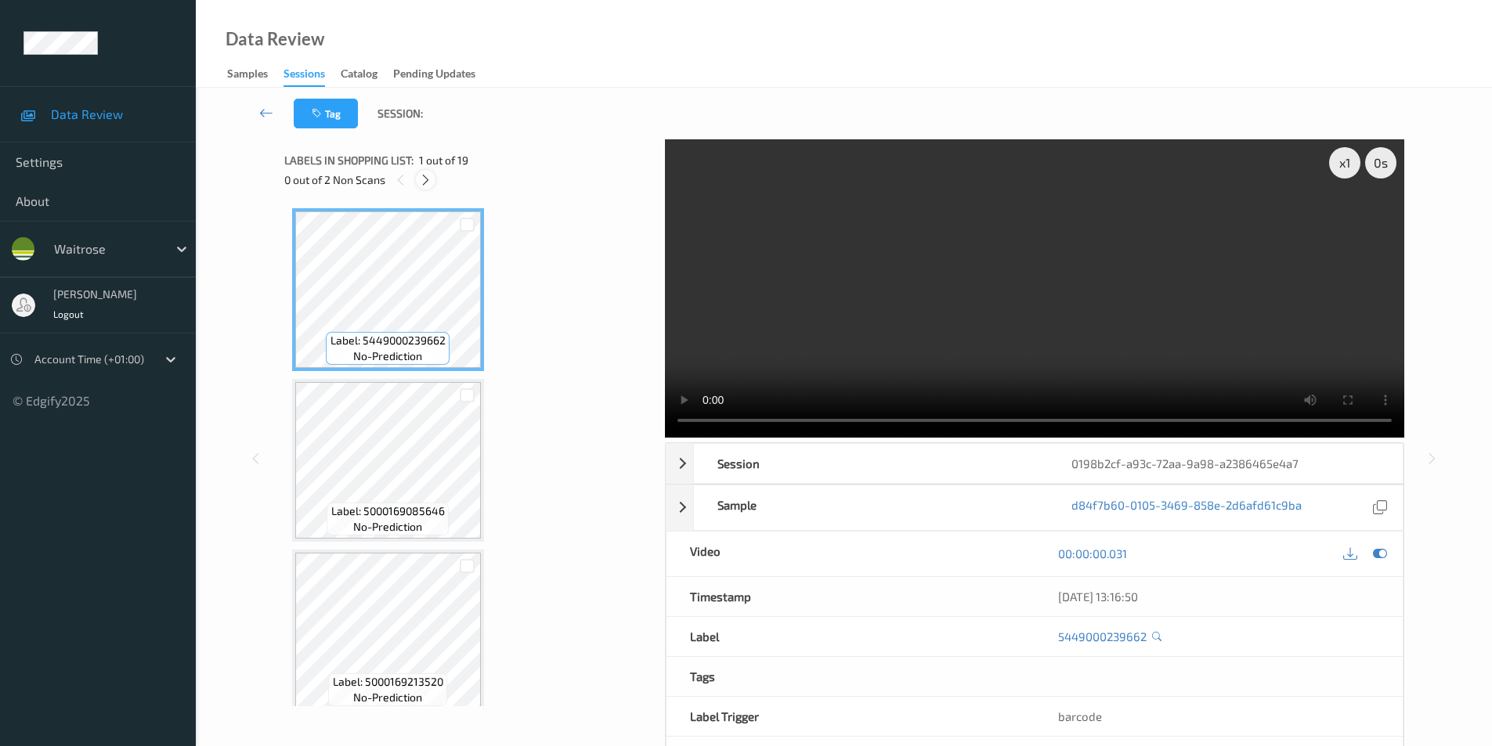
click at [421, 178] on icon at bounding box center [425, 180] width 13 height 14
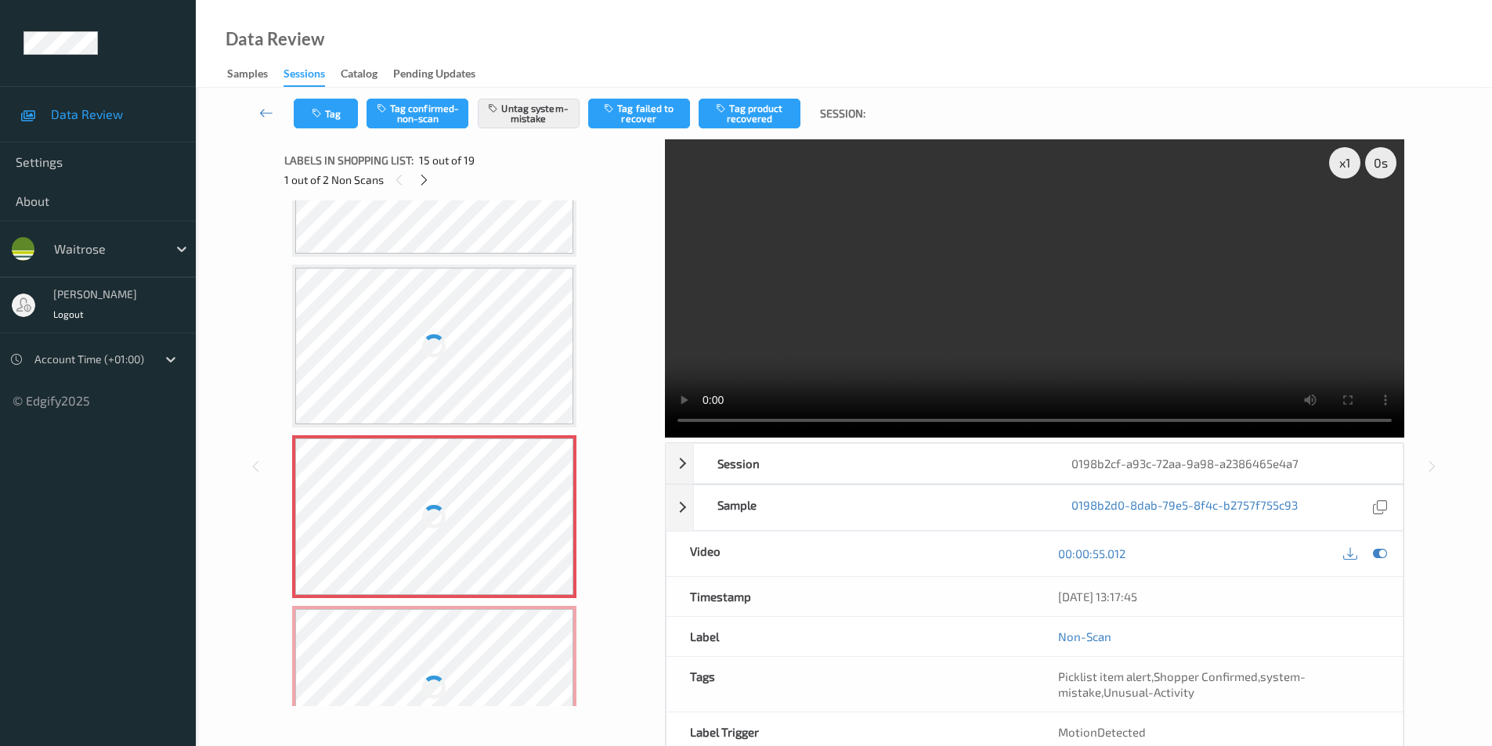
scroll to position [2071, 0]
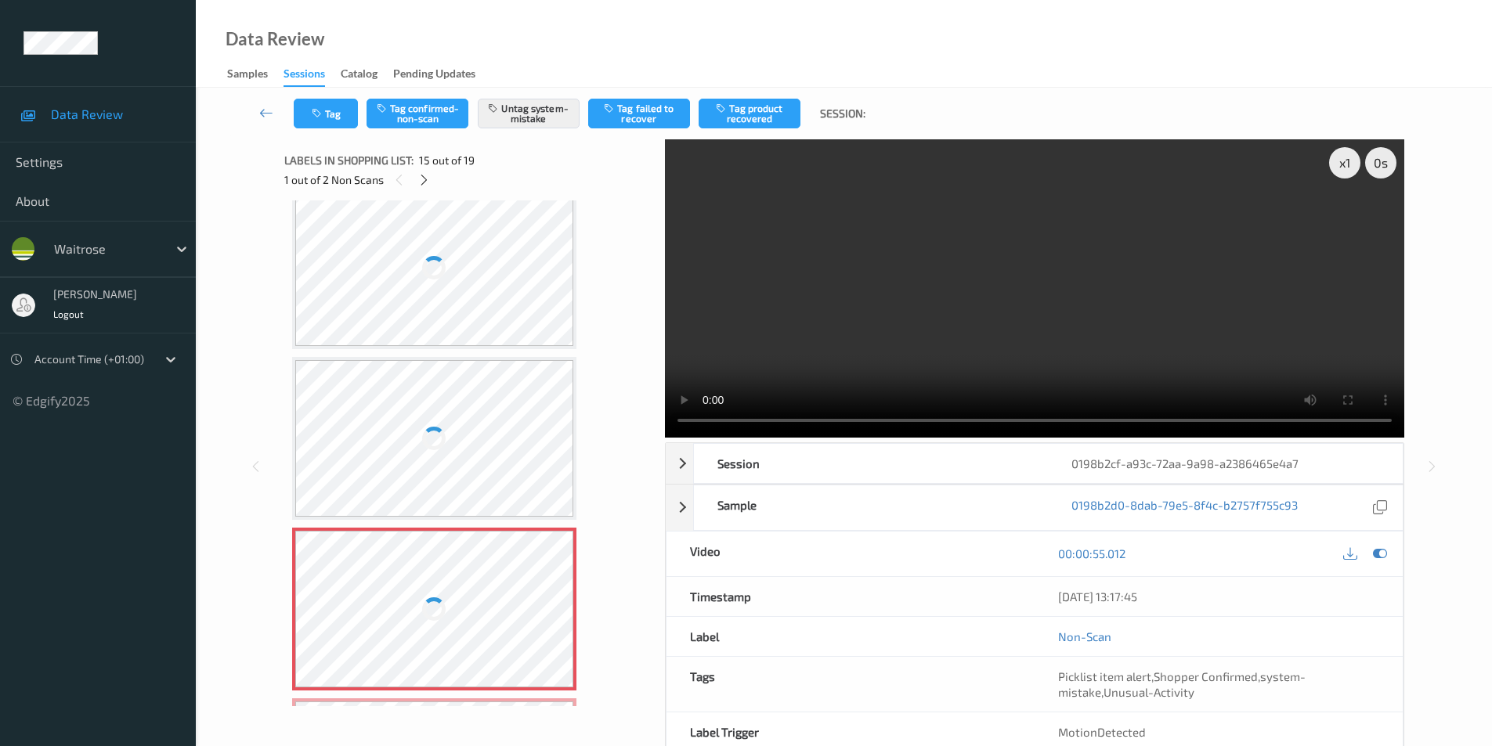
click at [471, 280] on div at bounding box center [434, 268] width 279 height 157
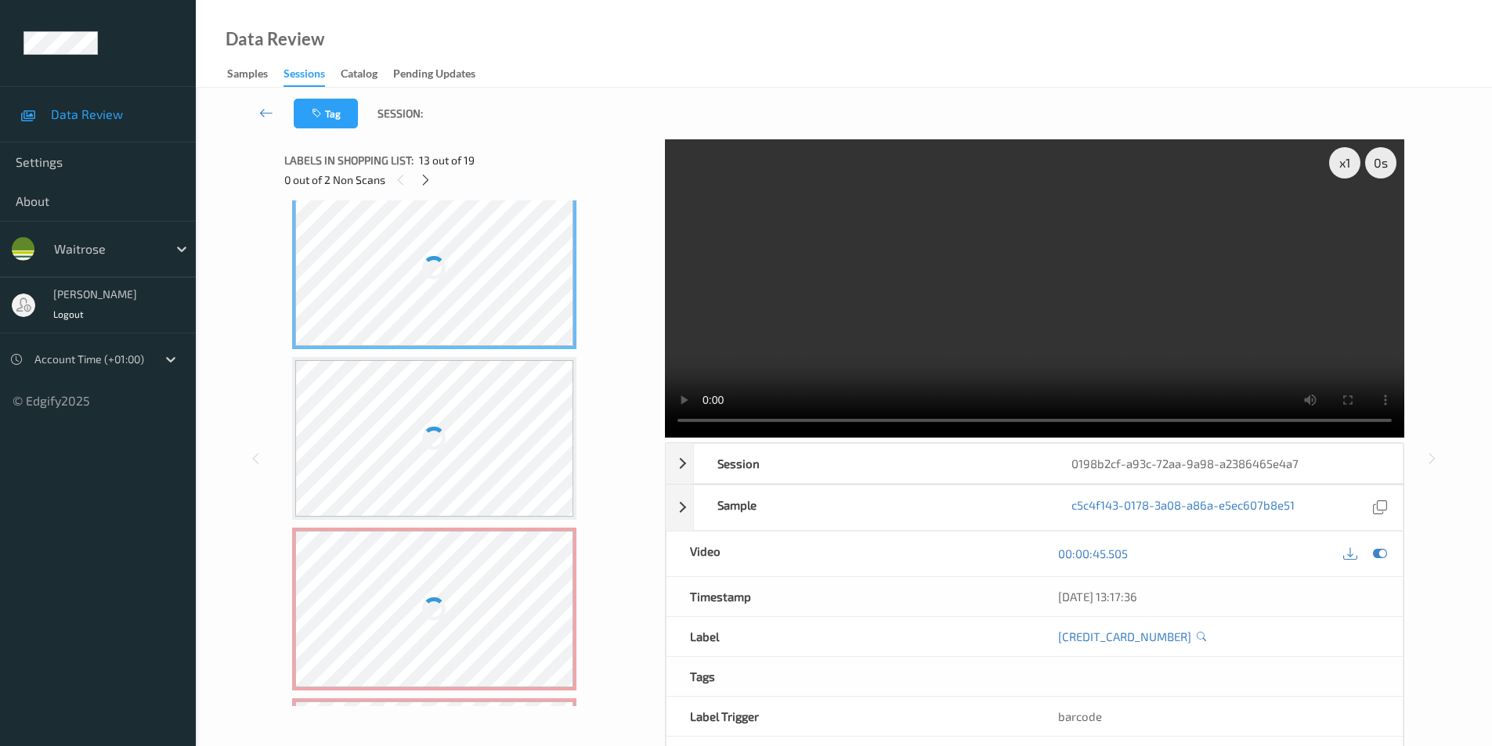
drag, startPoint x: 471, startPoint y: 280, endPoint x: 970, endPoint y: 40, distance: 554.6
click at [473, 280] on div at bounding box center [434, 268] width 279 height 157
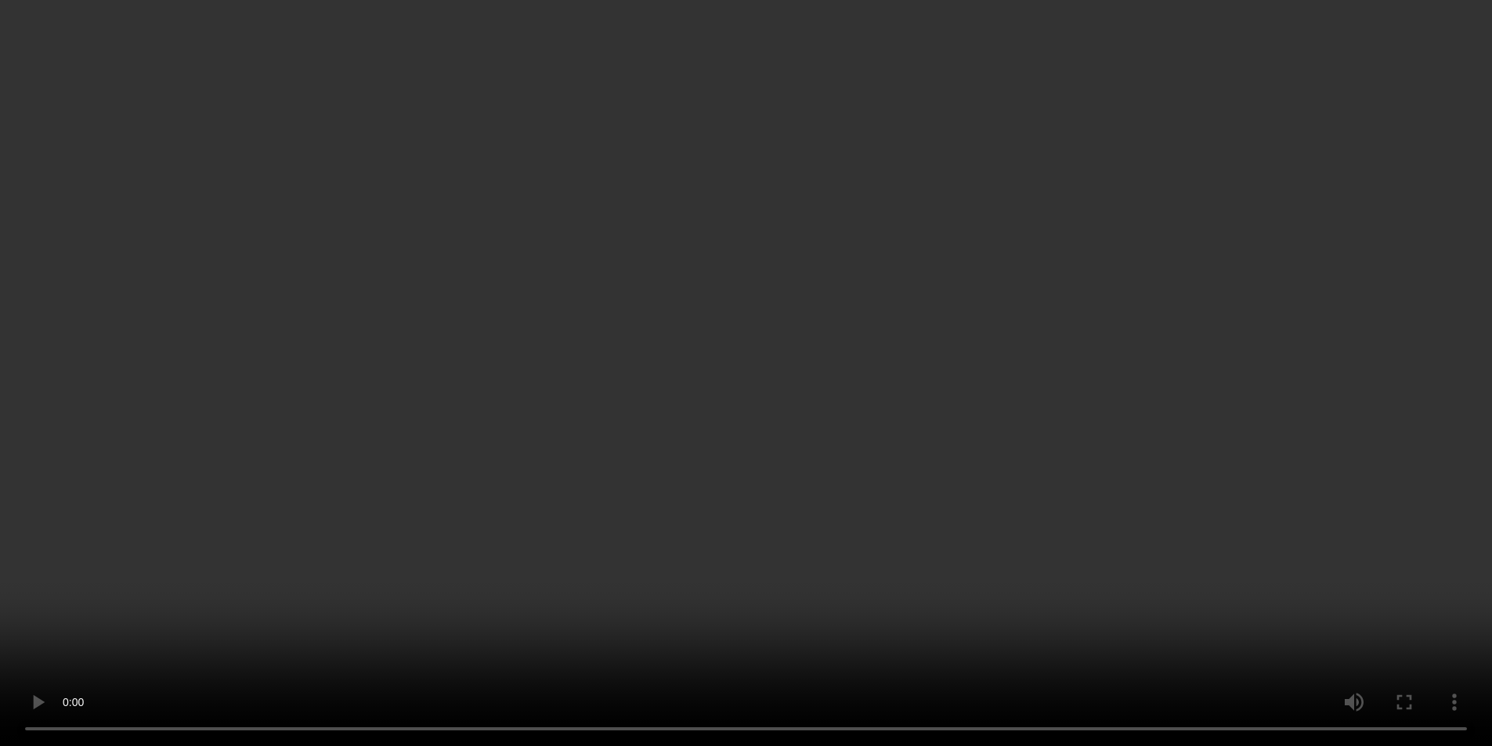
scroll to position [2135, 0]
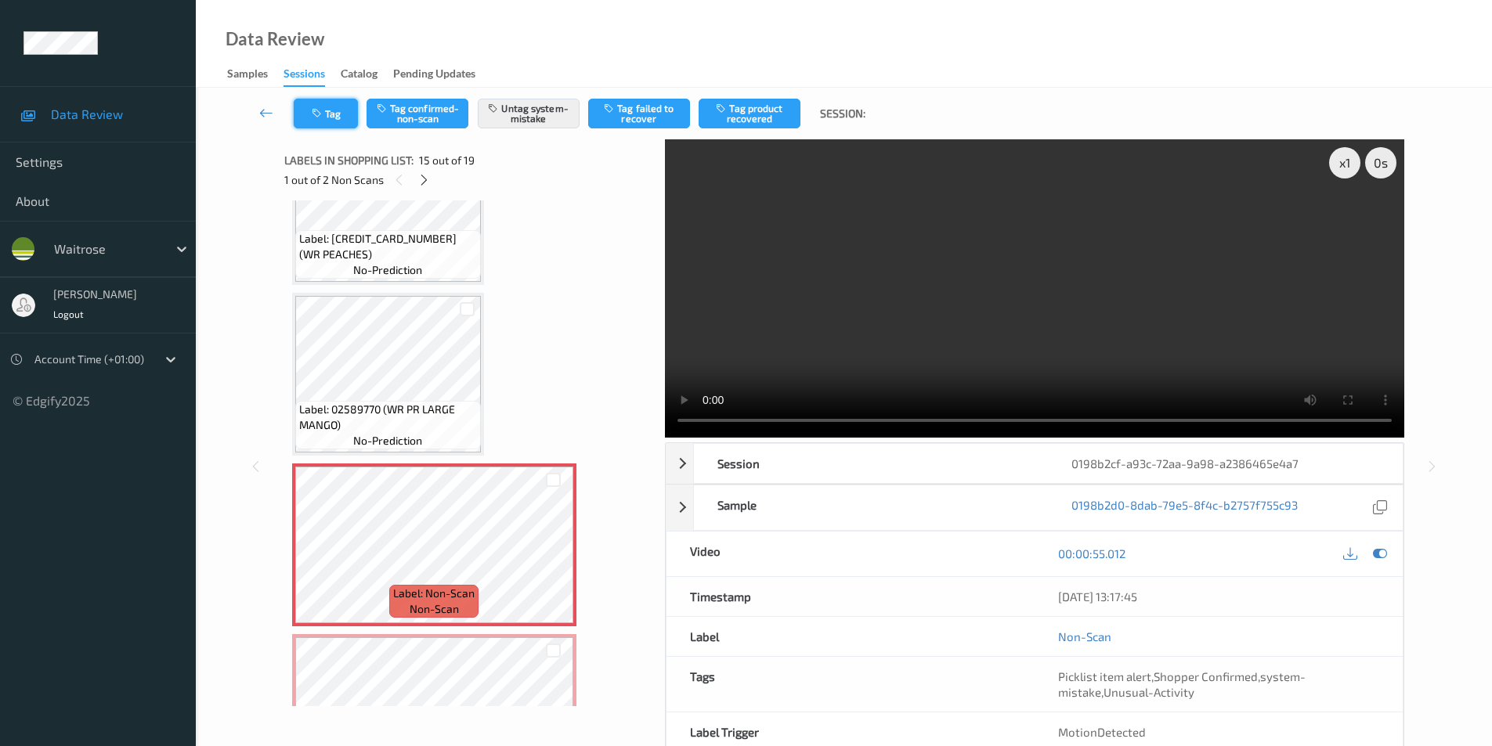
click at [326, 119] on button "Tag" at bounding box center [326, 114] width 64 height 30
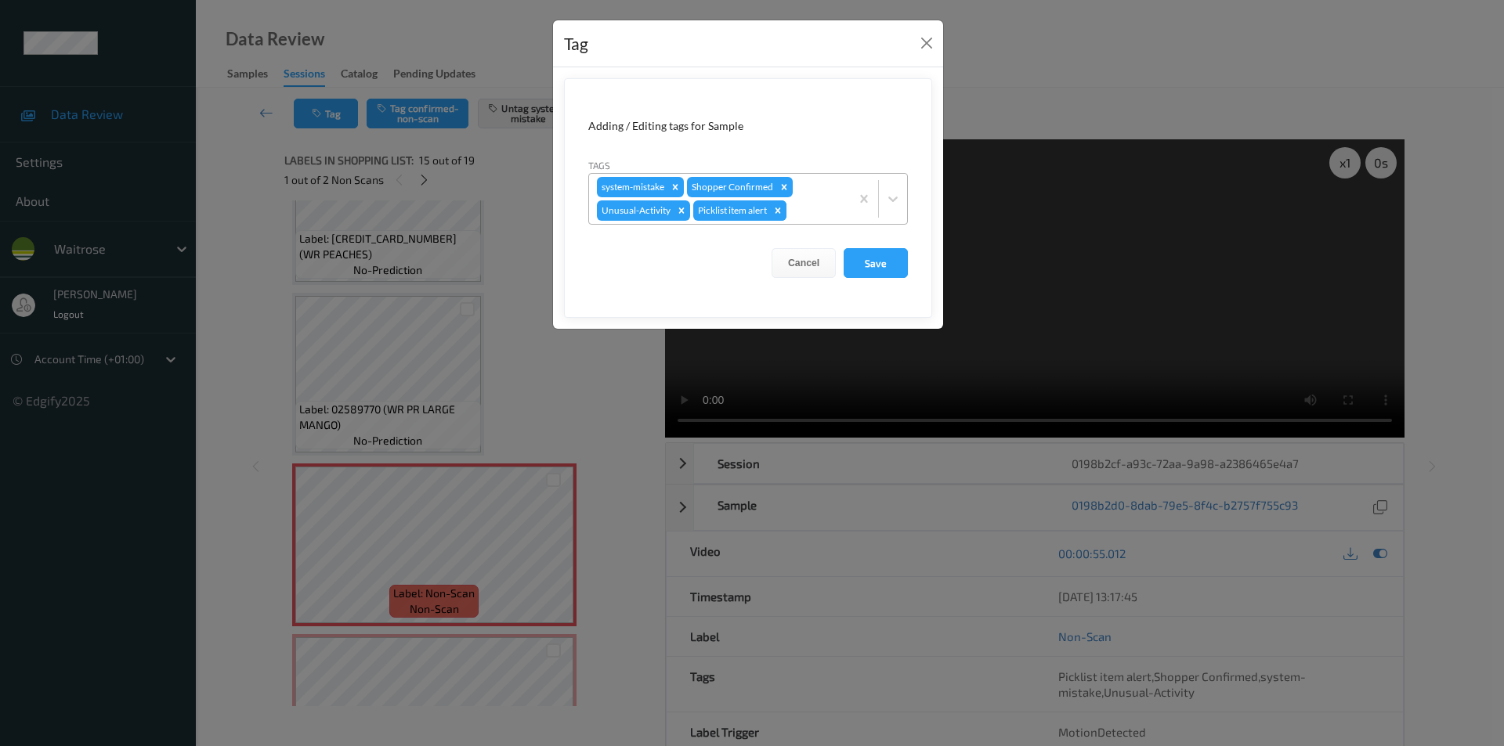
click at [780, 213] on icon "Remove Picklist item alert" at bounding box center [777, 210] width 11 height 11
click at [862, 267] on button "Save" at bounding box center [876, 263] width 64 height 30
click at [867, 266] on button "Save" at bounding box center [876, 263] width 64 height 30
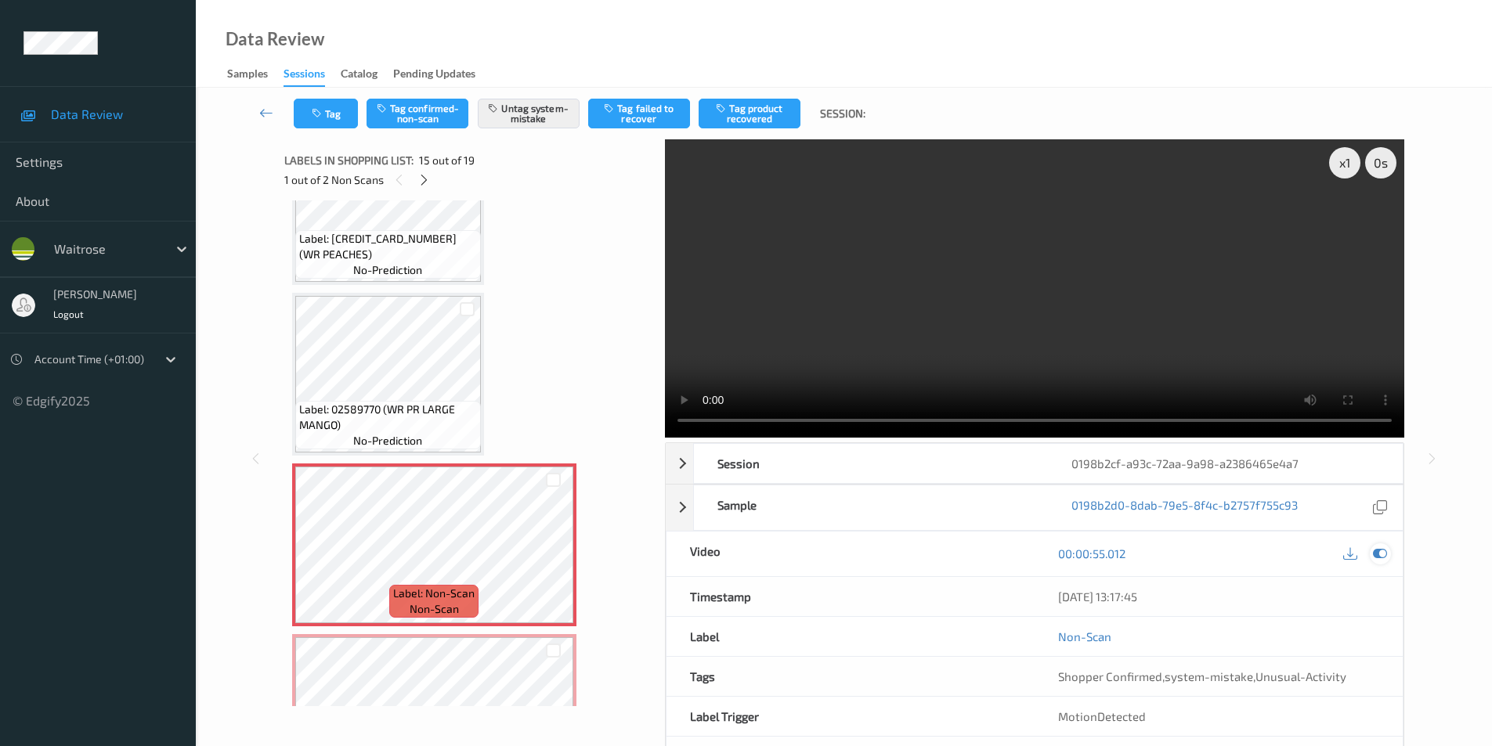
click at [1377, 555] on icon at bounding box center [1380, 554] width 14 height 14
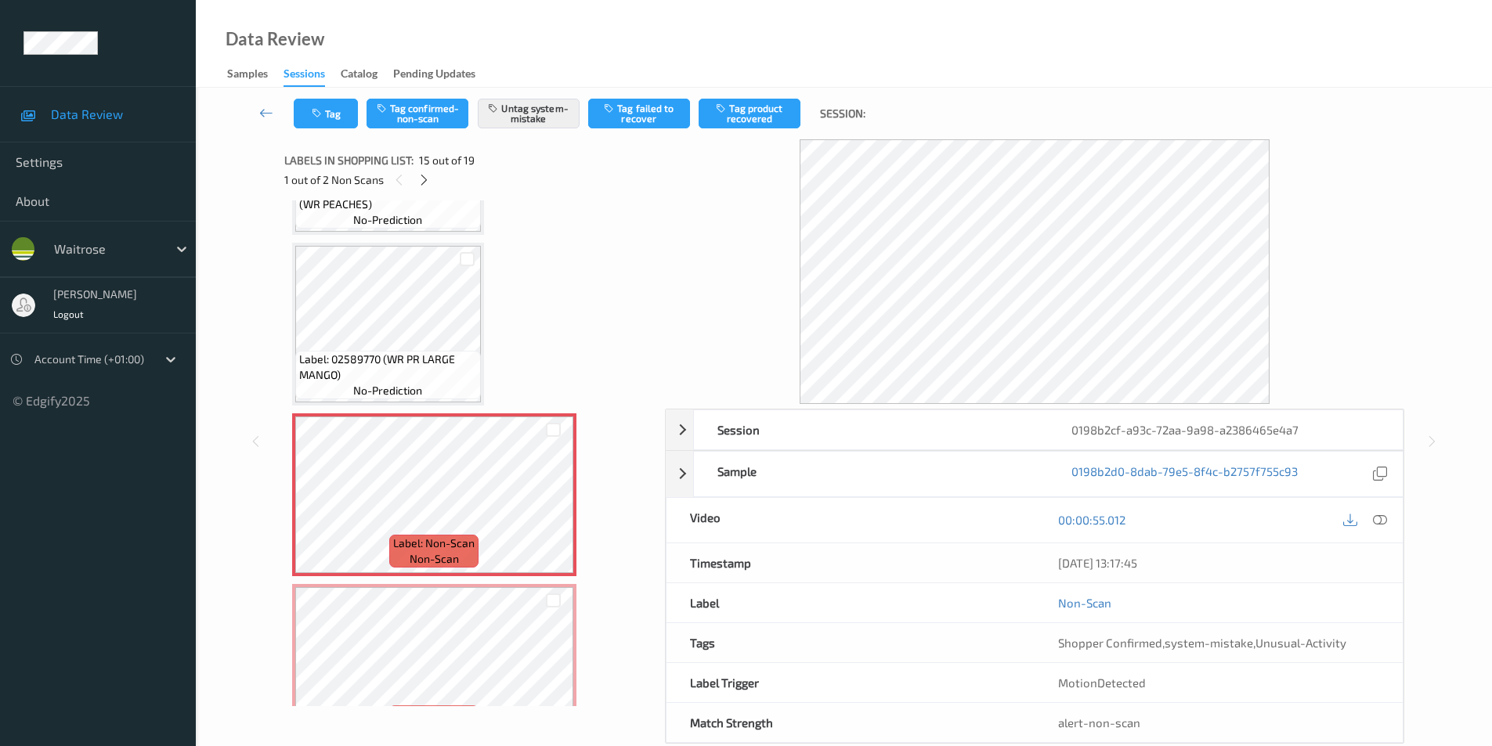
scroll to position [2292, 0]
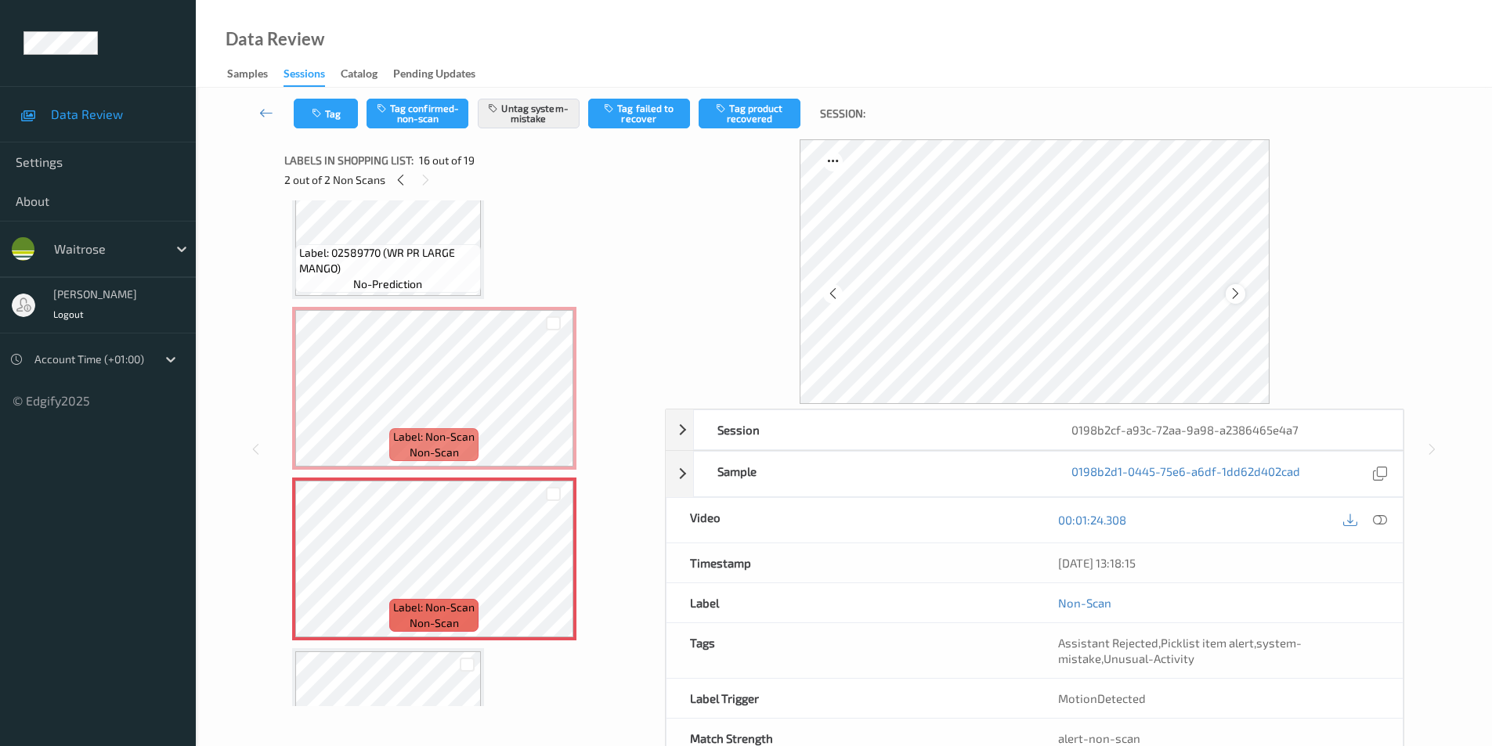
click at [1240, 298] on icon at bounding box center [1235, 294] width 13 height 14
click at [335, 110] on button "Tag" at bounding box center [326, 114] width 64 height 30
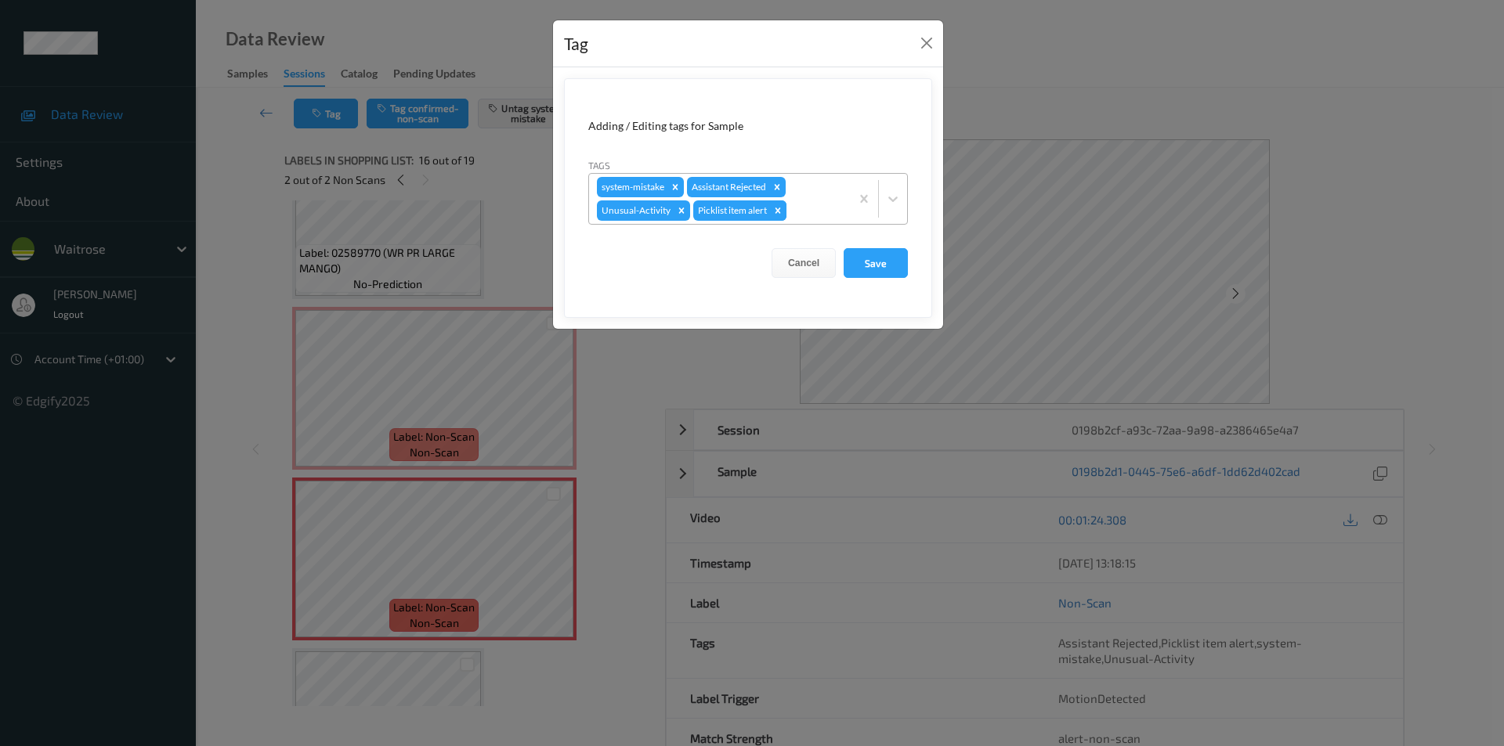
click at [780, 210] on icon "Remove Picklist item alert" at bounding box center [777, 210] width 5 height 5
click at [869, 255] on button "Save" at bounding box center [876, 263] width 64 height 30
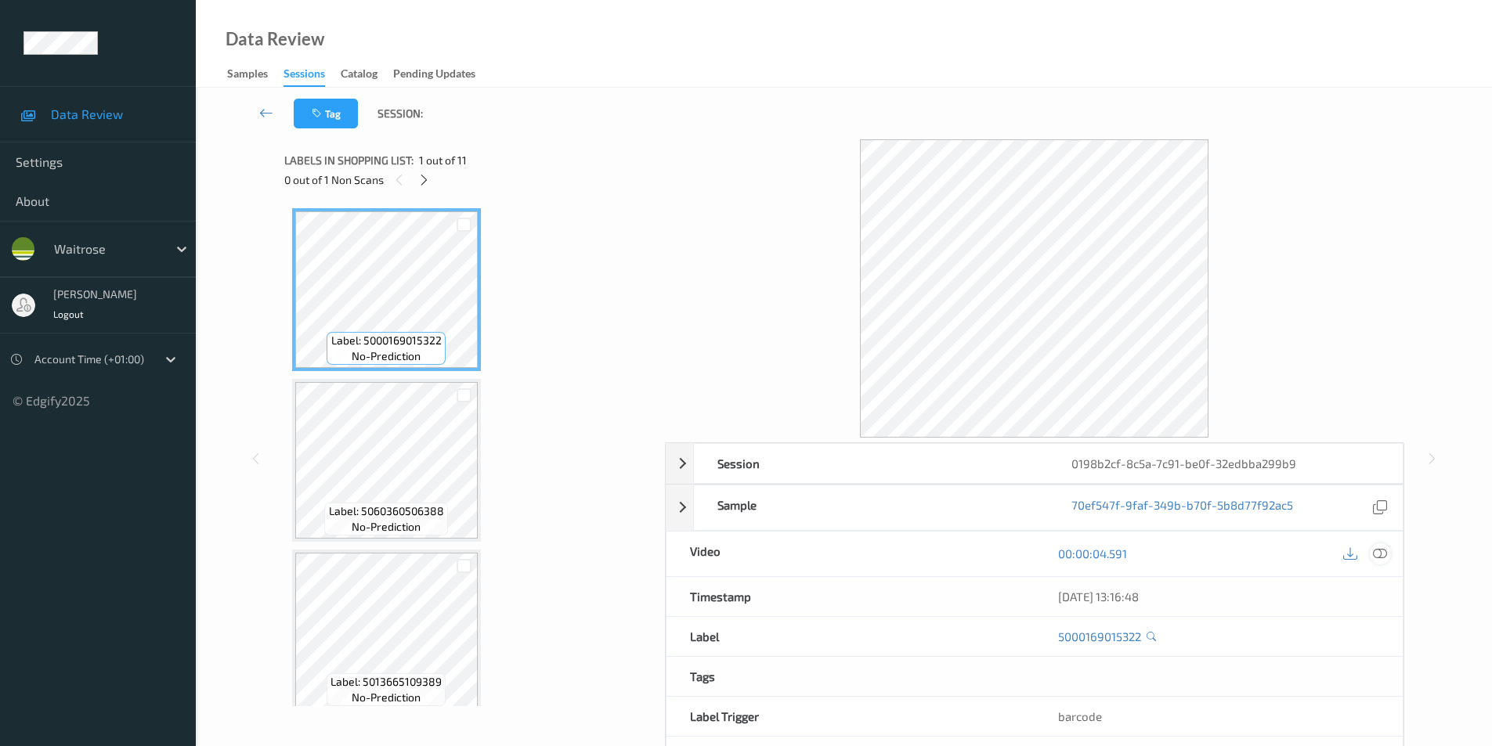
click at [1380, 550] on icon at bounding box center [1380, 554] width 14 height 14
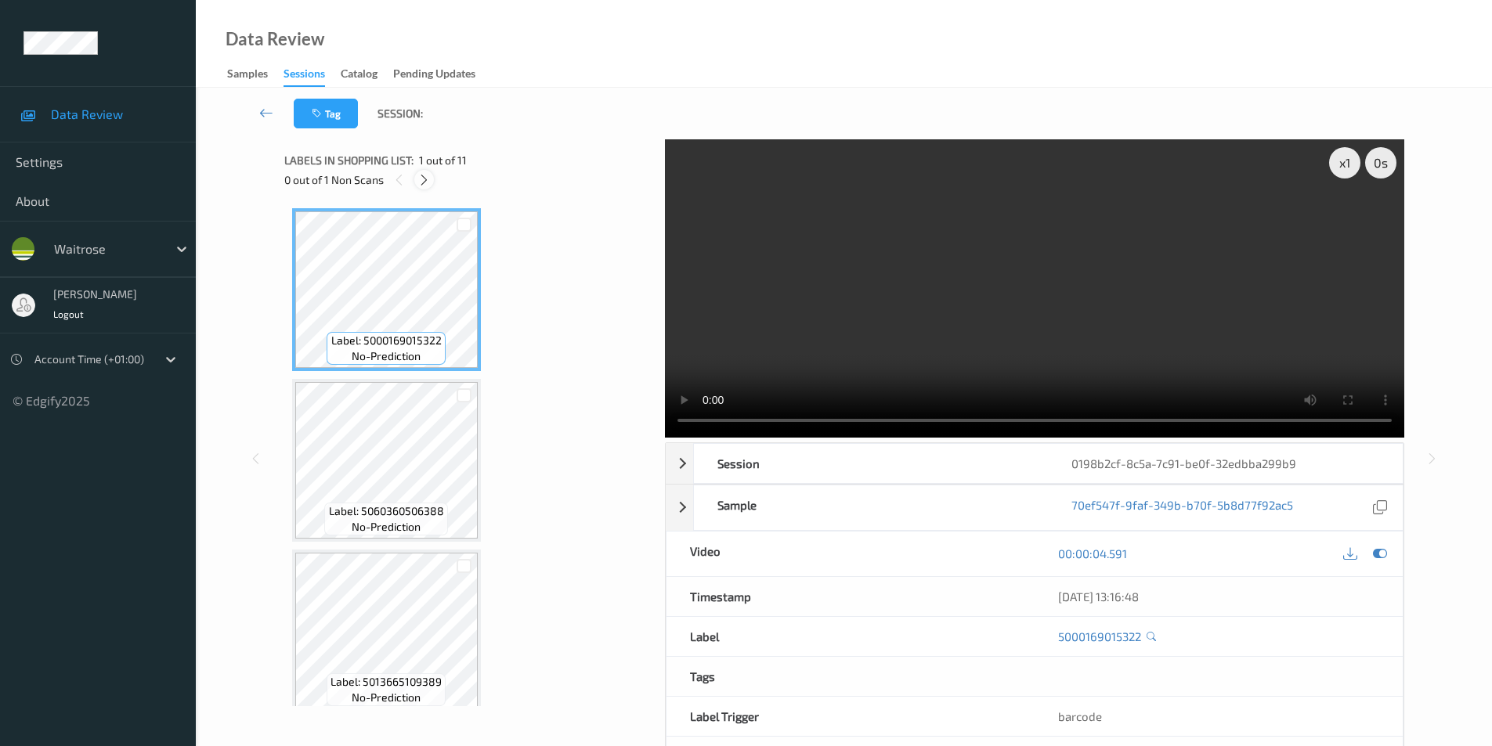
click at [423, 175] on icon at bounding box center [423, 180] width 13 height 14
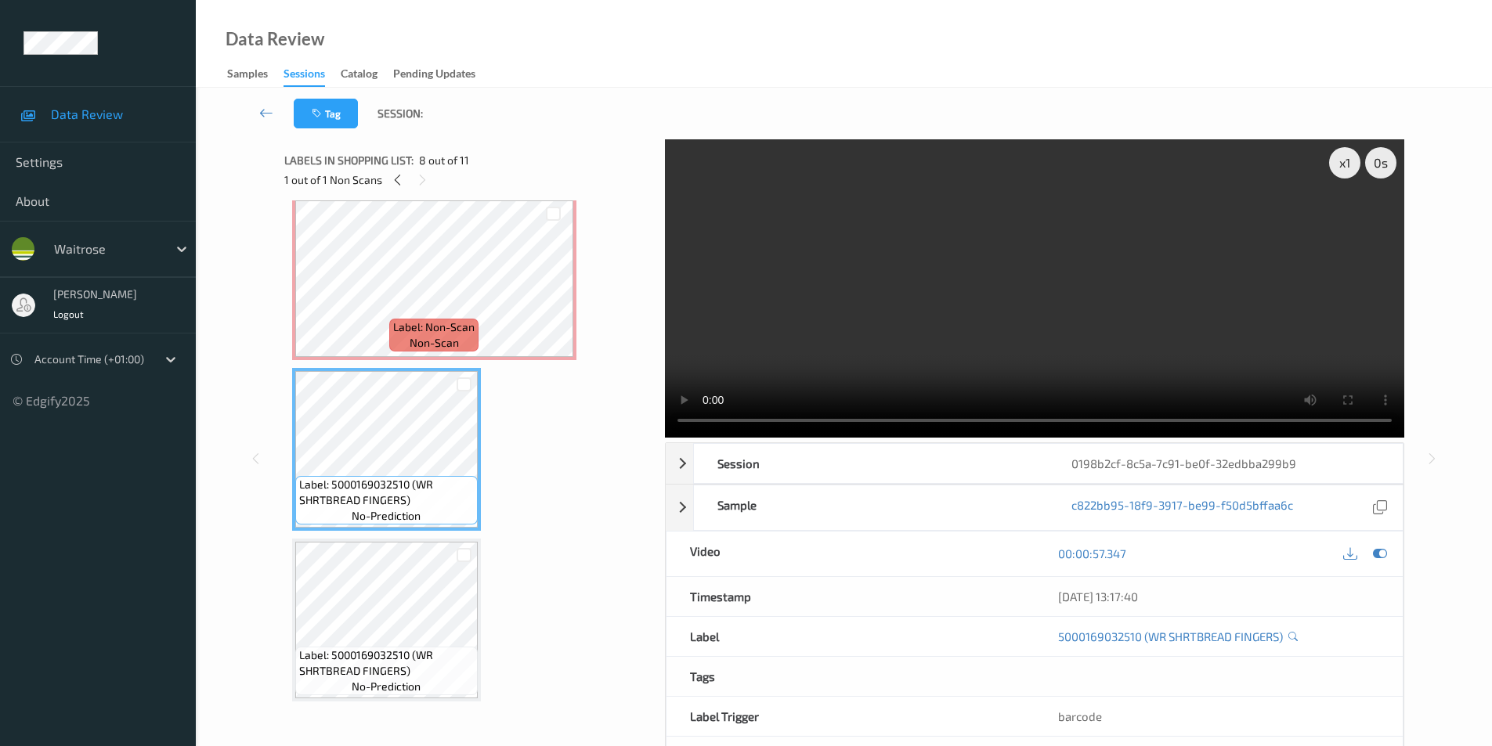
scroll to position [1003, 0]
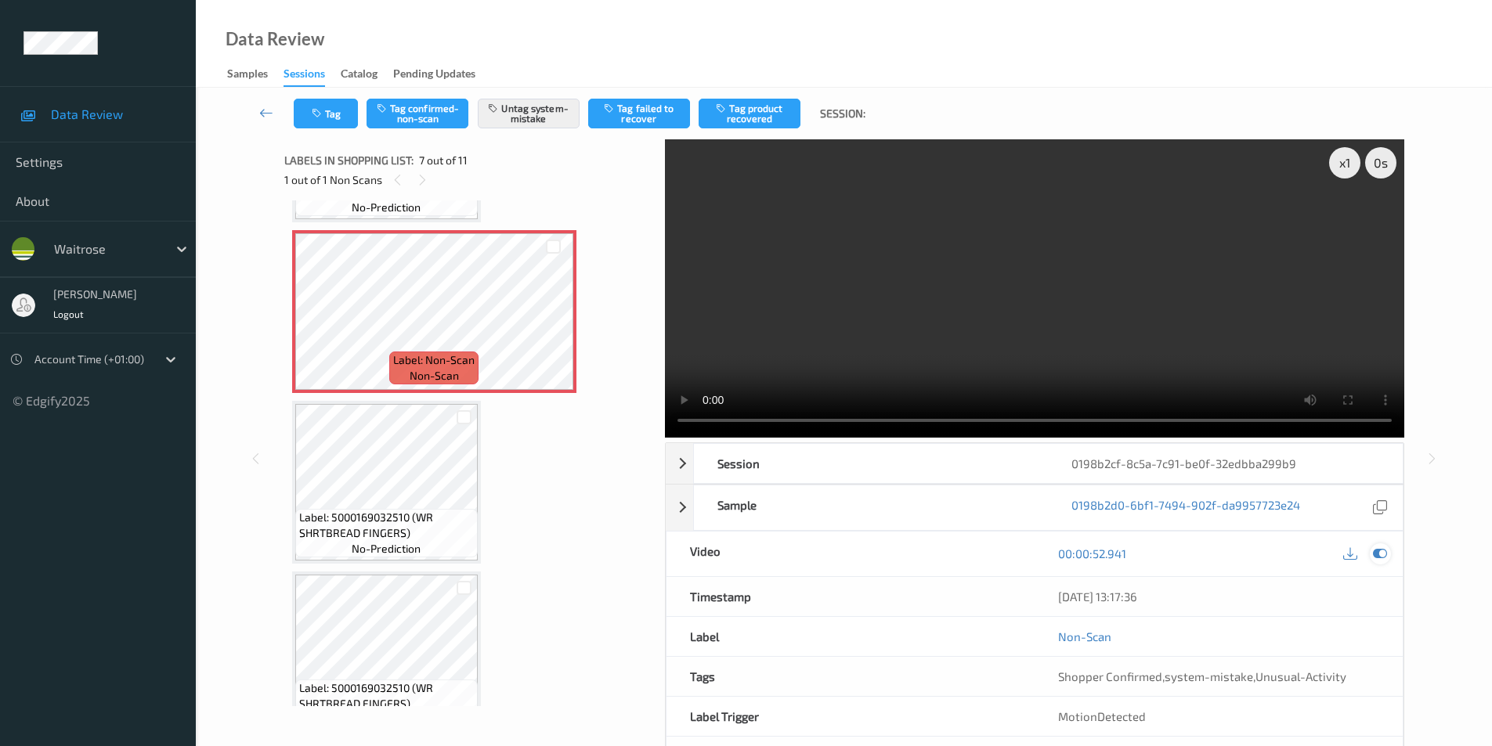
click at [1385, 555] on icon at bounding box center [1380, 554] width 14 height 14
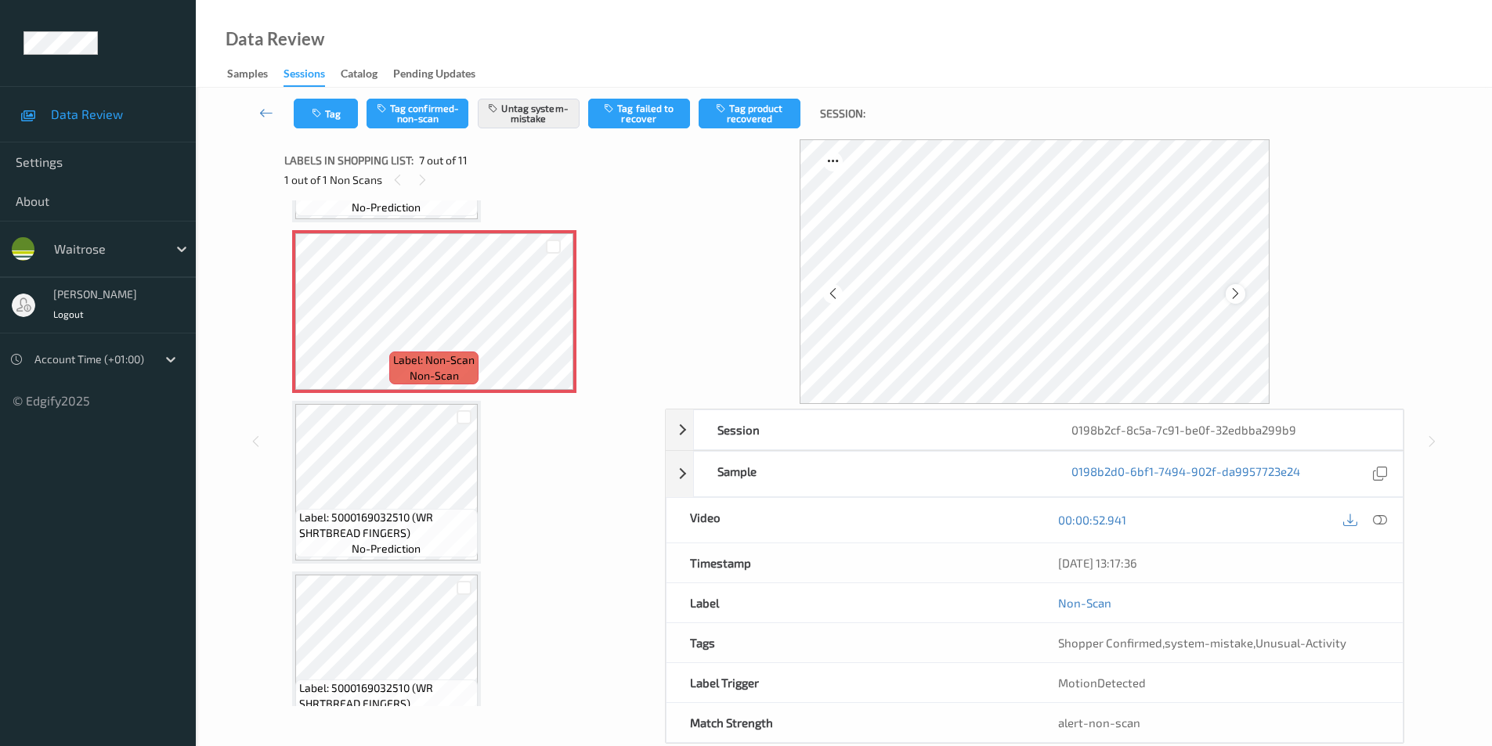
click at [1236, 292] on icon at bounding box center [1235, 294] width 13 height 14
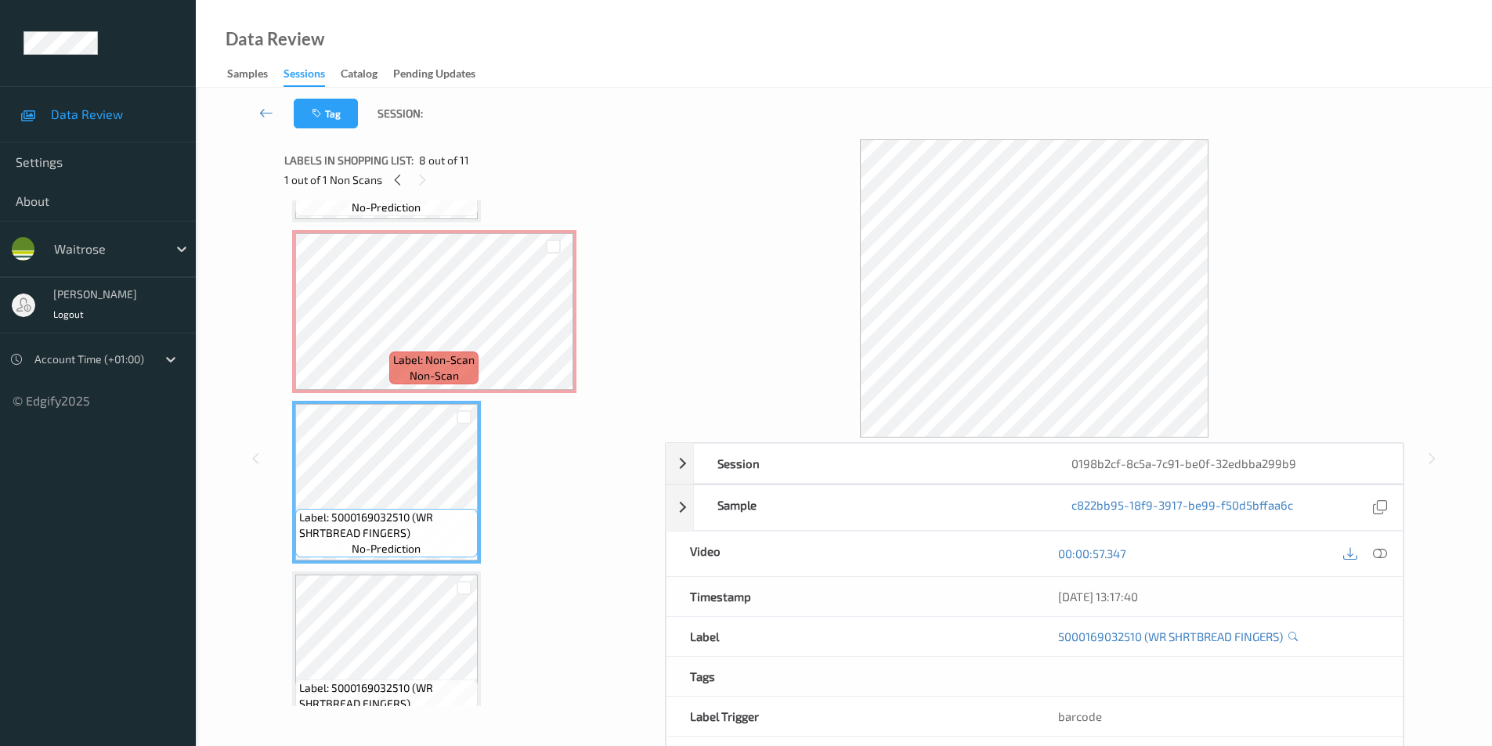
scroll to position [924, 0]
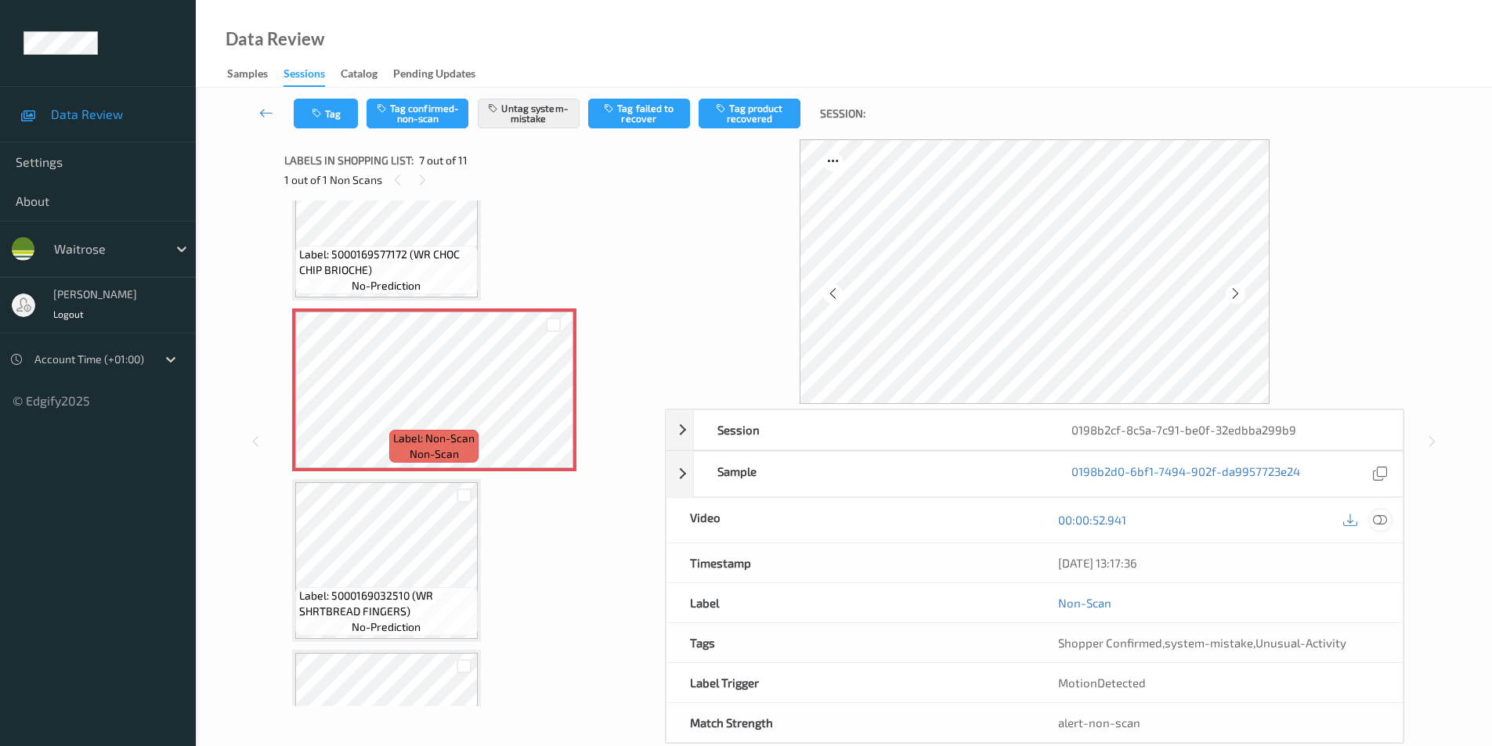
click at [1388, 522] on div at bounding box center [1380, 520] width 21 height 21
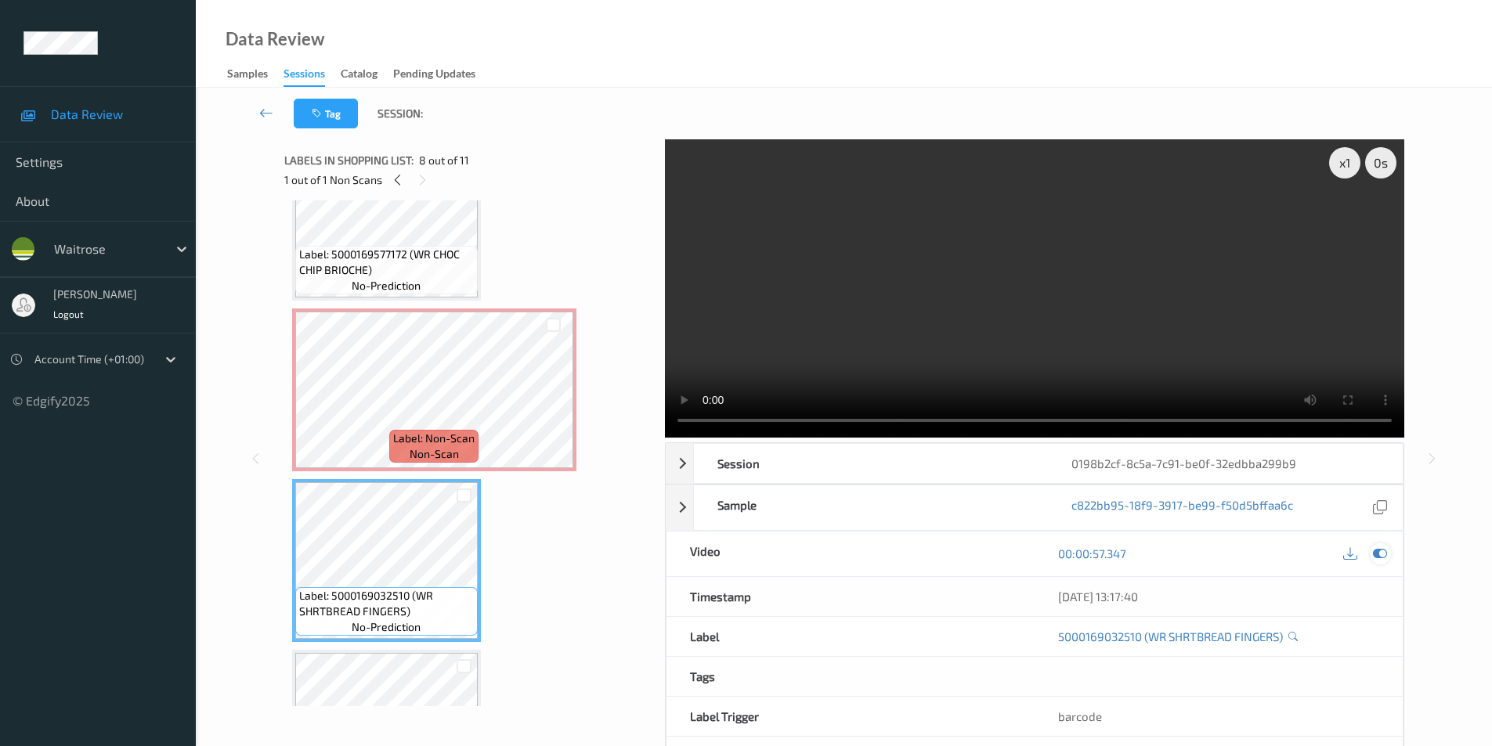
click at [1376, 556] on icon at bounding box center [1380, 554] width 14 height 14
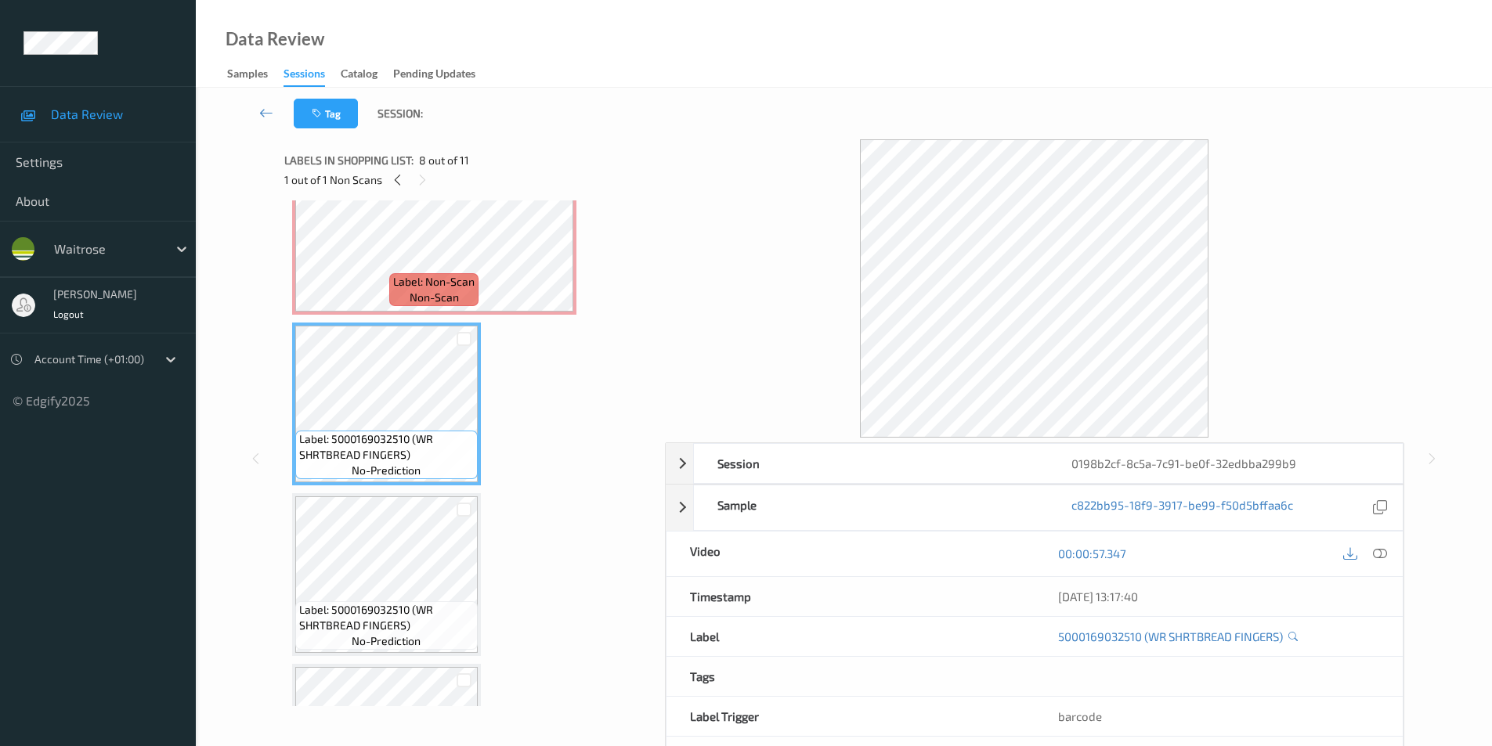
scroll to position [1003, 0]
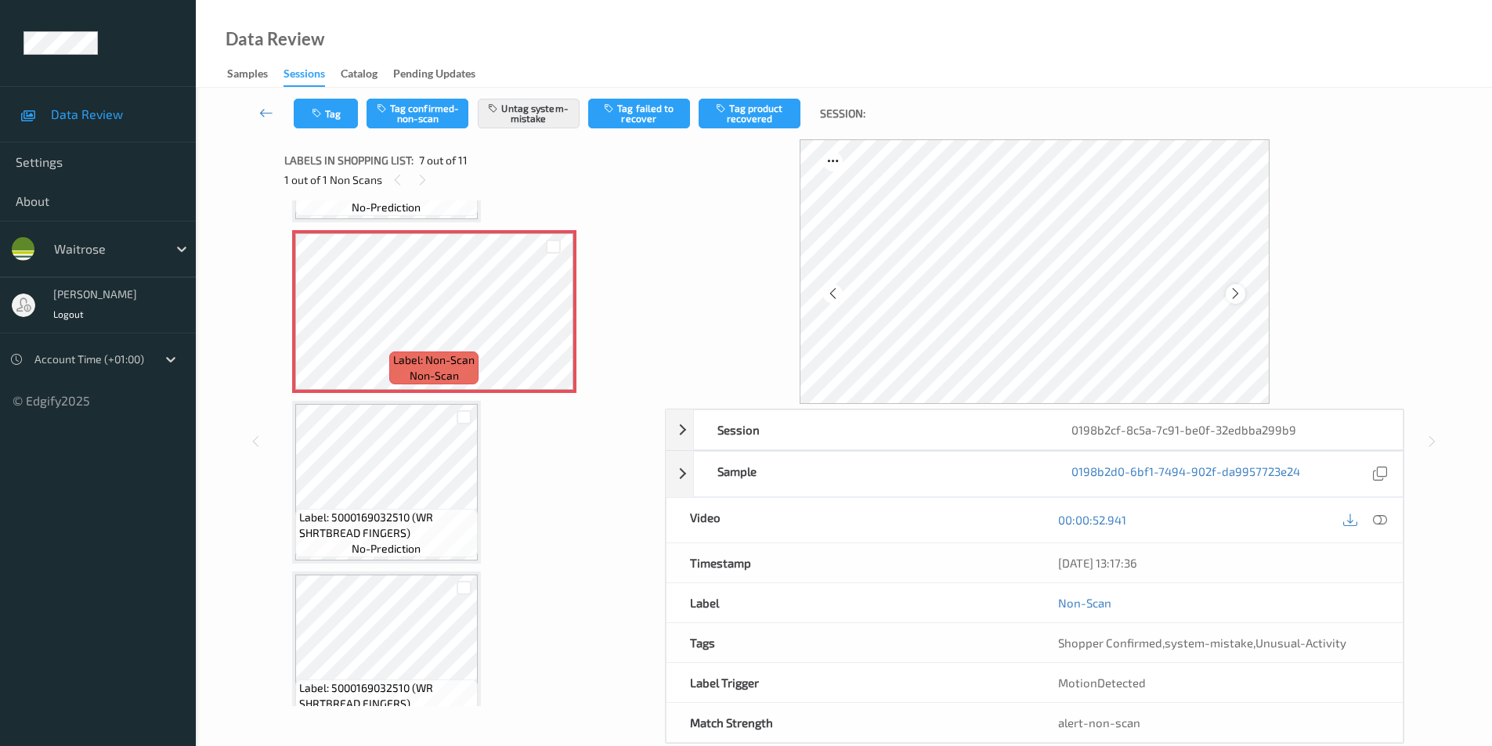
click at [1237, 292] on icon at bounding box center [1235, 294] width 13 height 14
click at [1234, 293] on icon at bounding box center [1235, 294] width 13 height 14
click at [320, 112] on icon "button" at bounding box center [318, 113] width 13 height 11
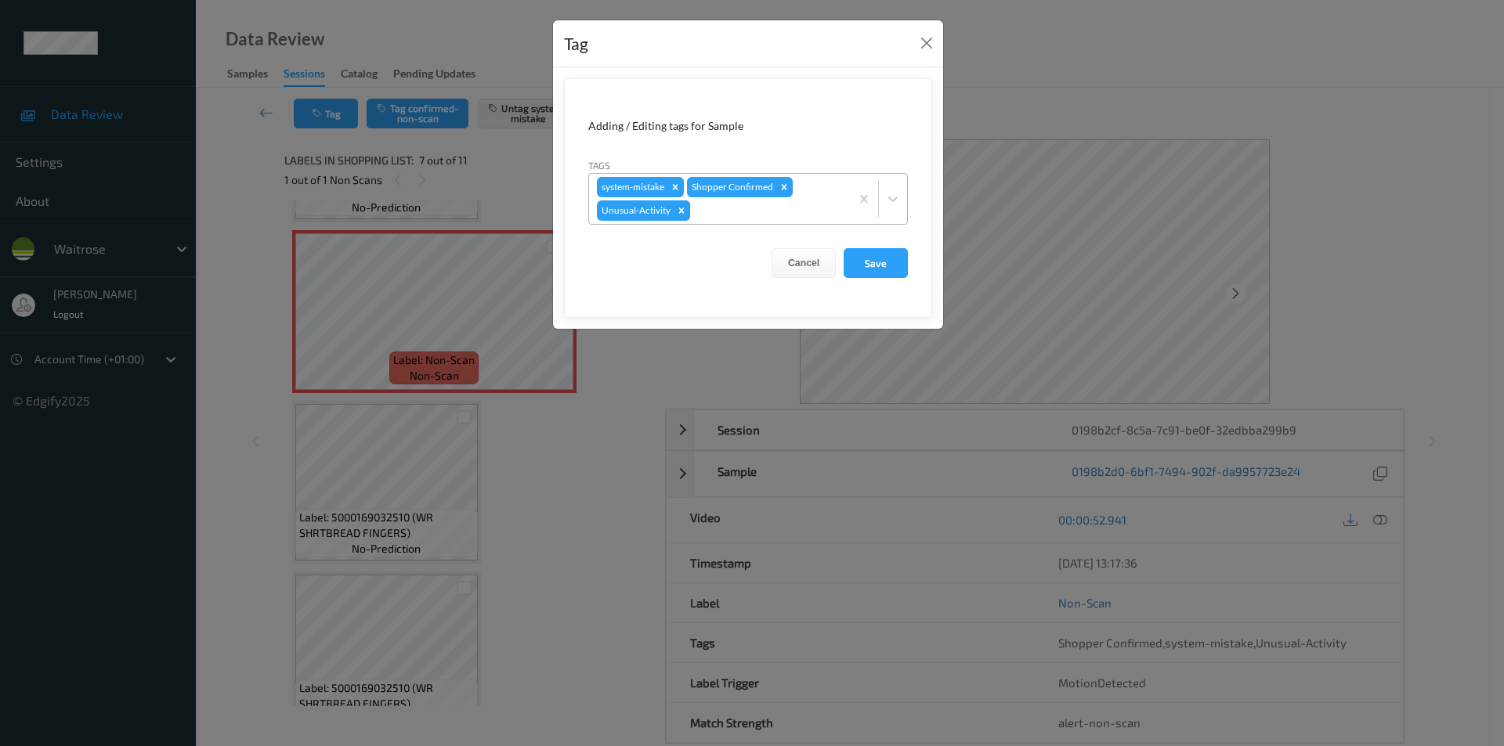
click at [683, 211] on icon "Remove Unusual-Activity" at bounding box center [681, 210] width 11 height 11
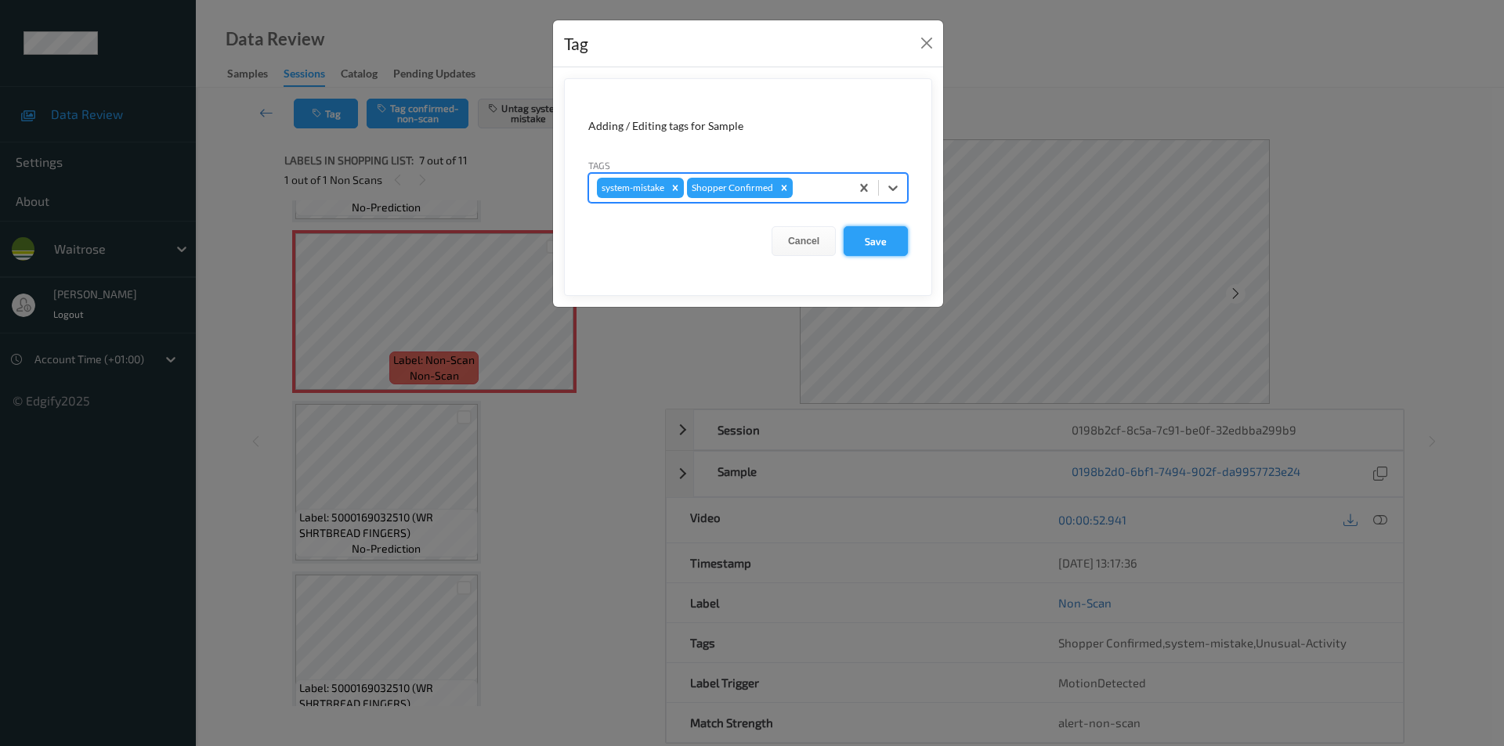
click at [879, 240] on button "Save" at bounding box center [876, 241] width 64 height 30
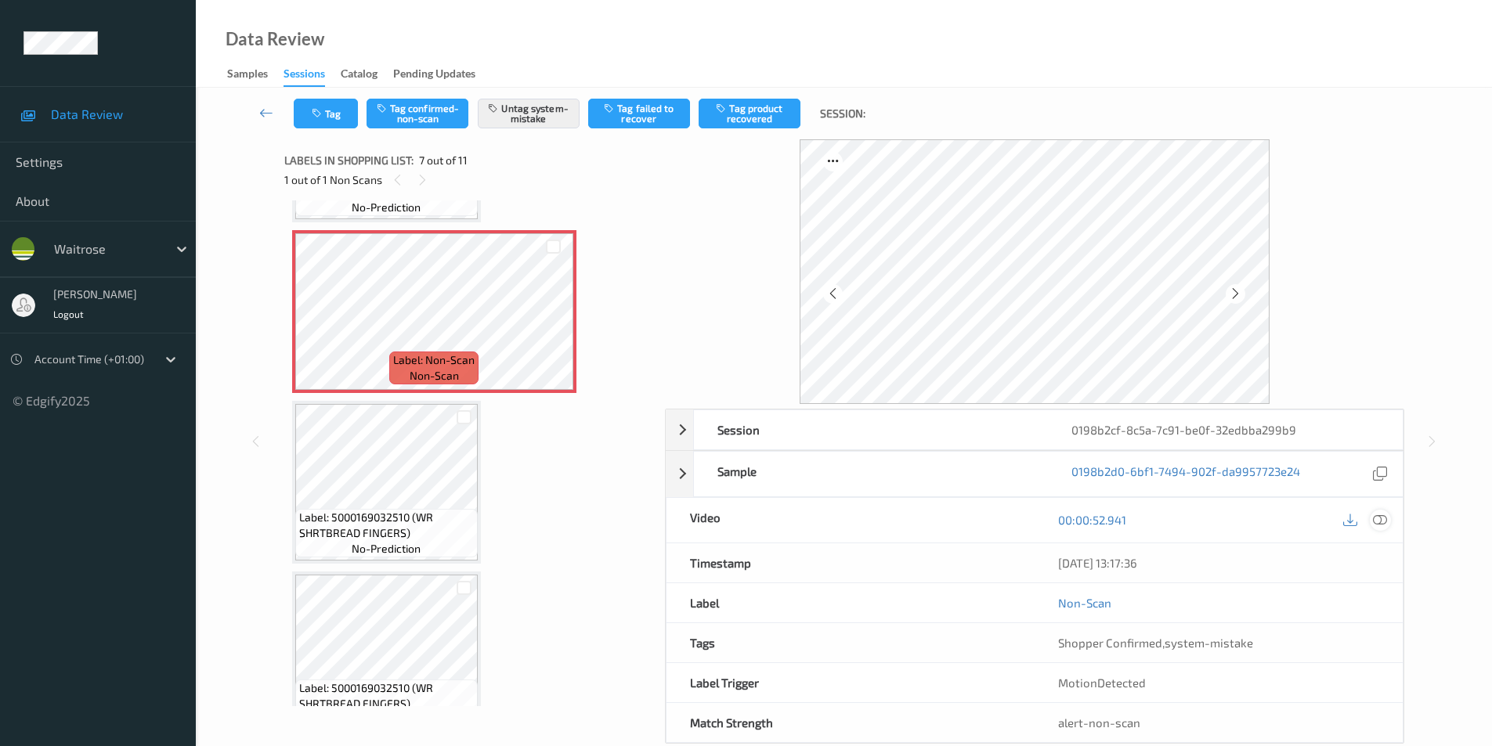
click at [1379, 518] on icon at bounding box center [1380, 520] width 14 height 14
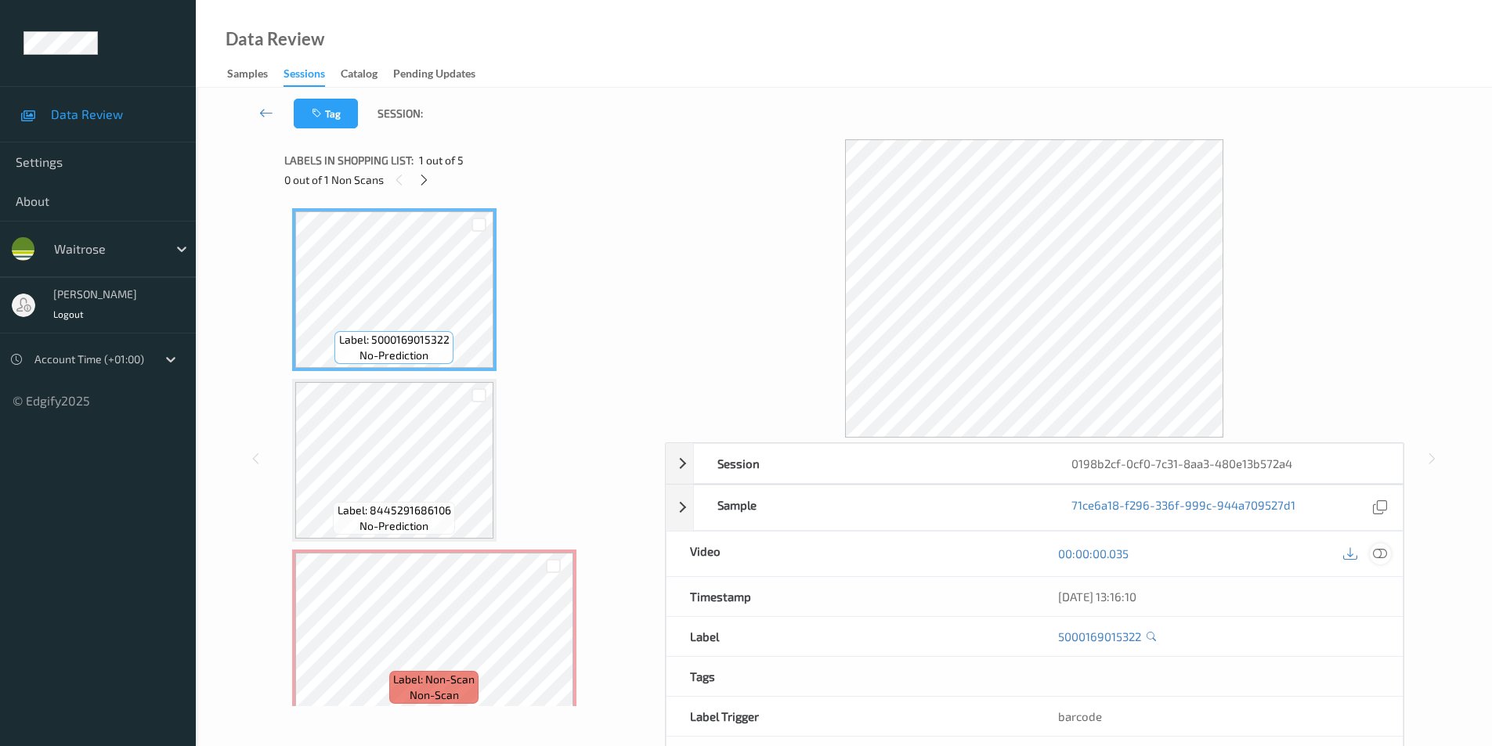
click at [1384, 552] on icon at bounding box center [1380, 554] width 14 height 14
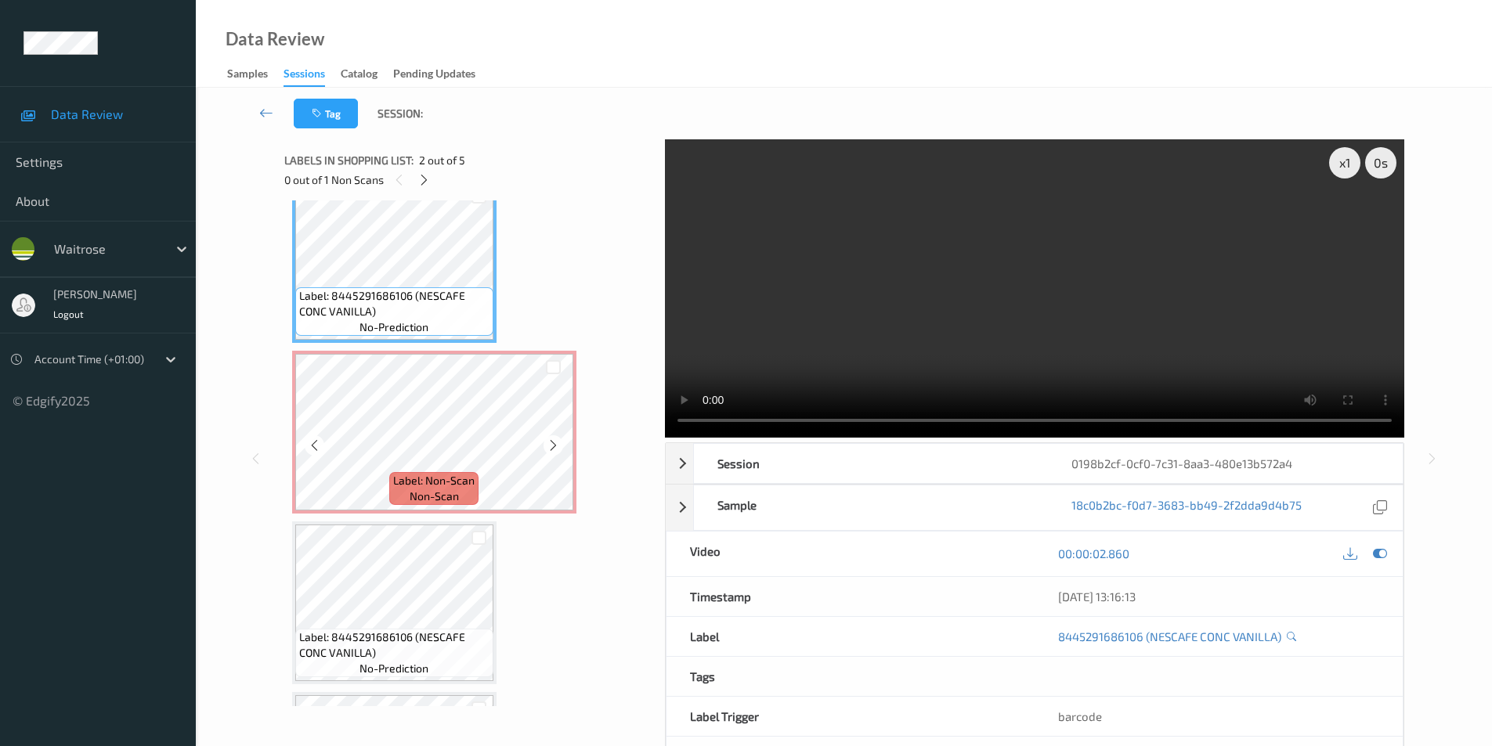
scroll to position [277, 0]
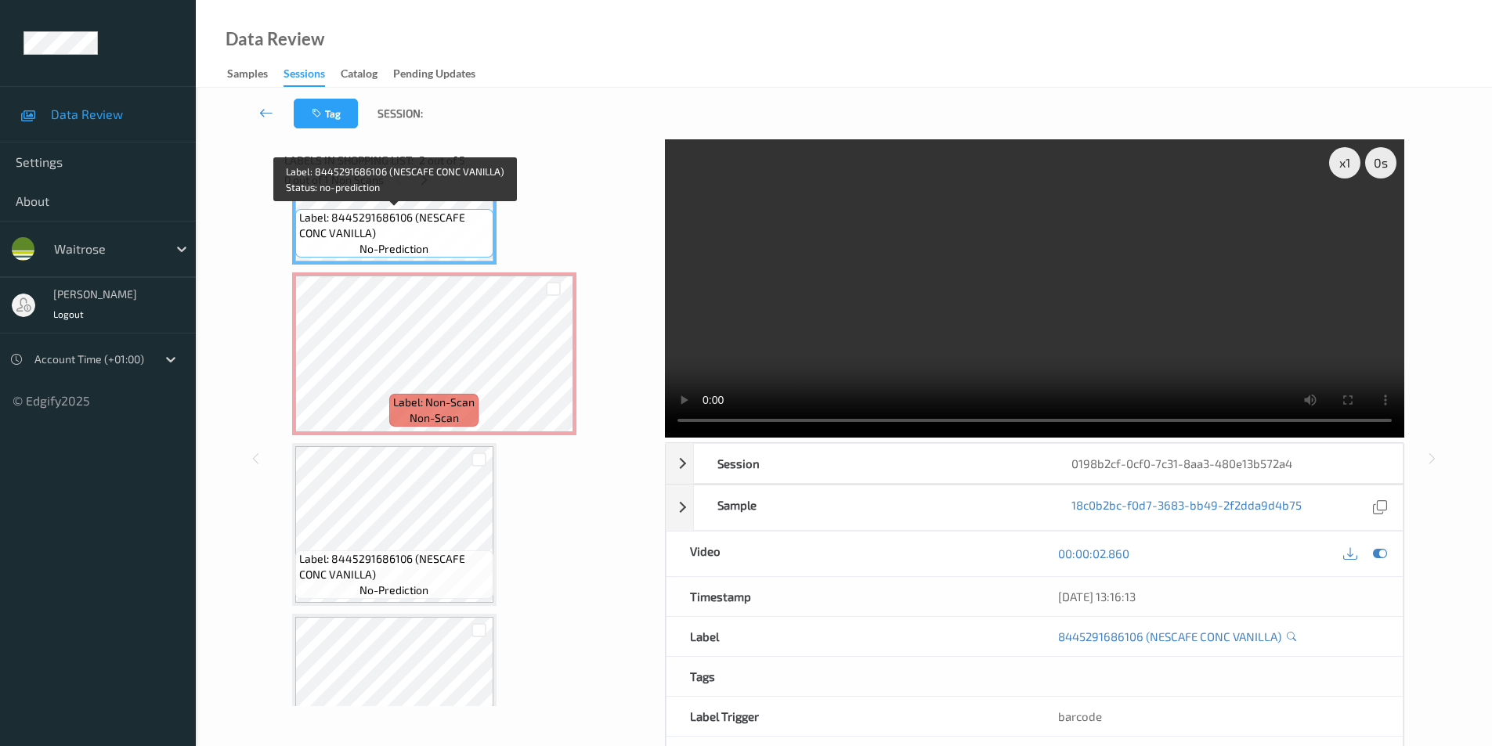
click at [436, 232] on span "Label: 8445291686106 (NESCAFE CONC VANILLA)" at bounding box center [394, 225] width 190 height 31
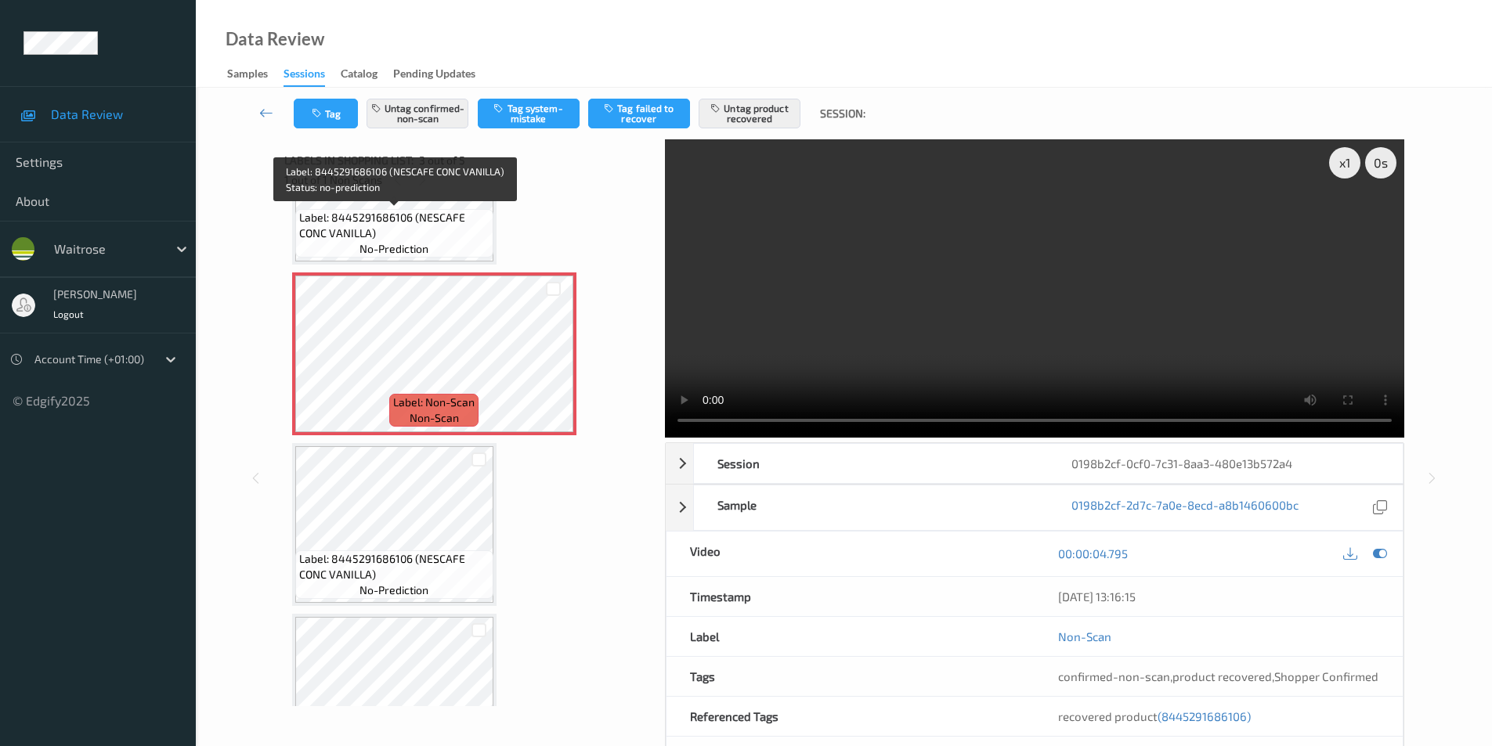
click at [447, 233] on span "Label: 8445291686106 (NESCAFE CONC VANILLA)" at bounding box center [394, 225] width 190 height 31
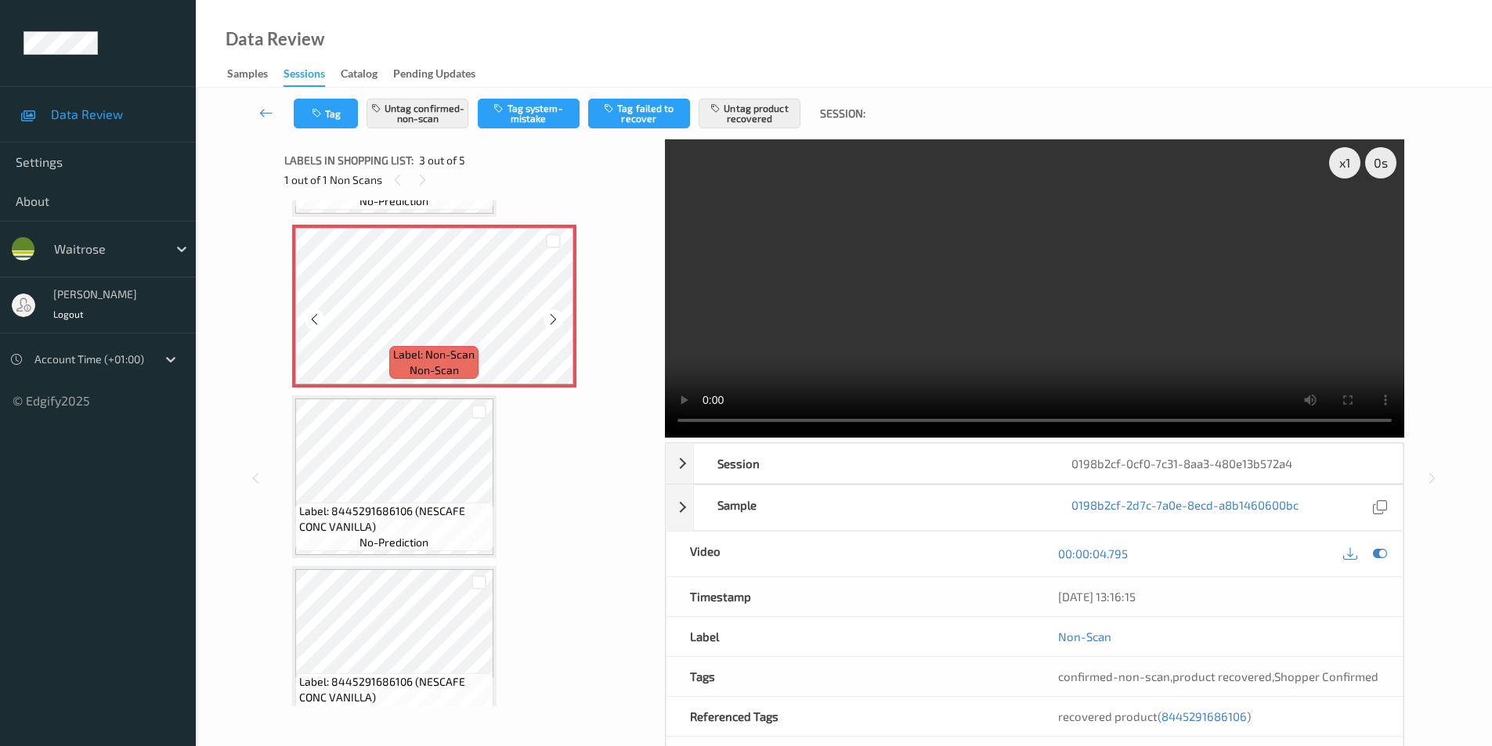
scroll to position [356, 0]
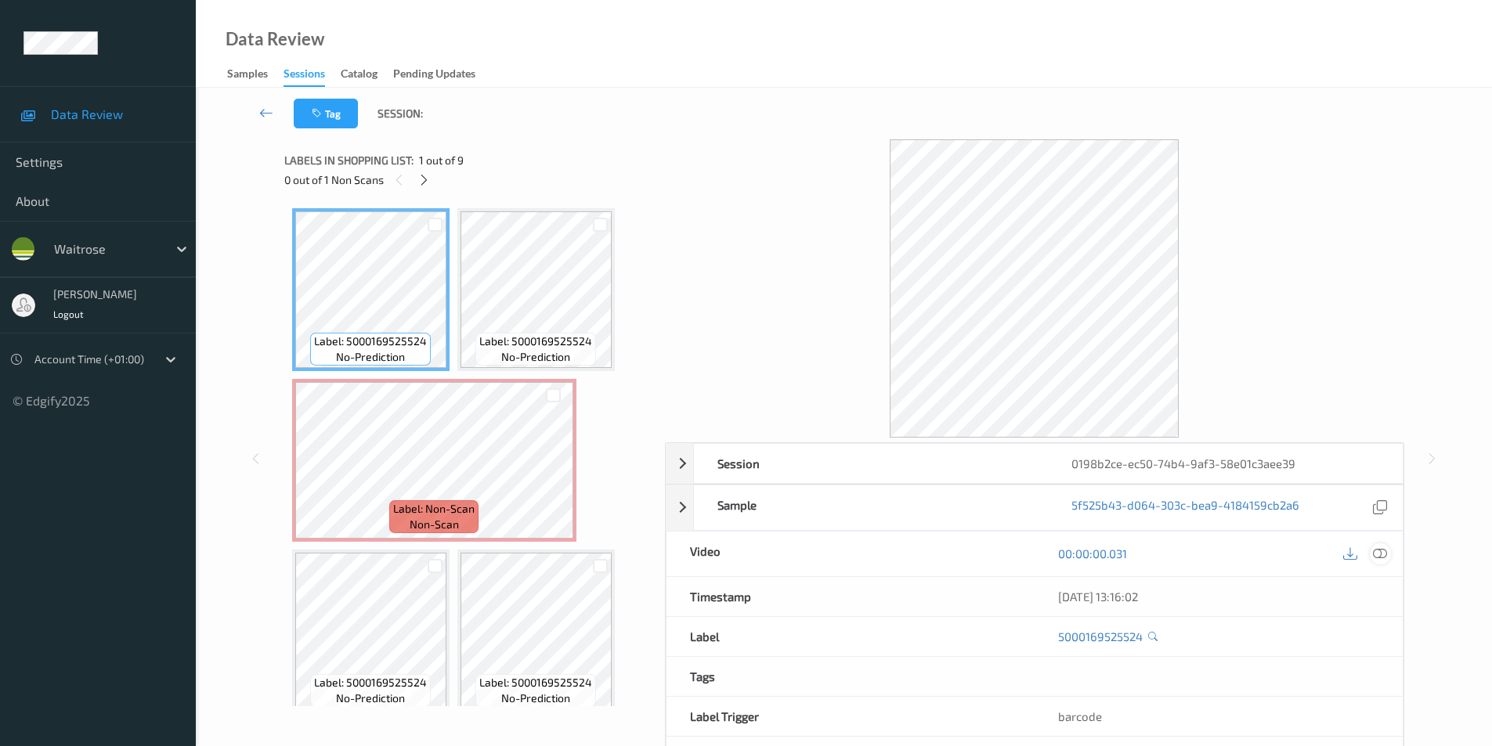
click at [1386, 551] on icon at bounding box center [1380, 554] width 14 height 14
click at [1382, 553] on icon at bounding box center [1380, 554] width 14 height 14
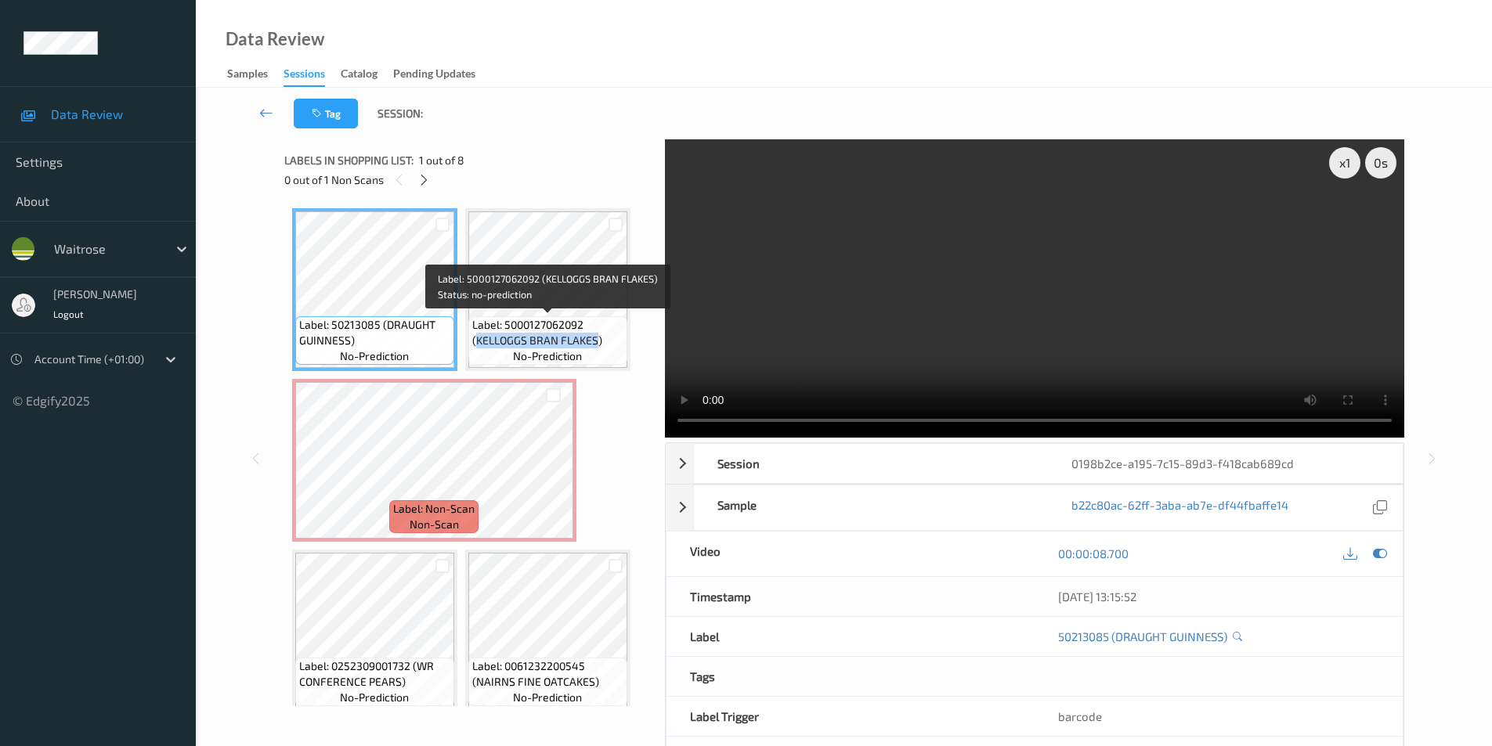
drag, startPoint x: 477, startPoint y: 339, endPoint x: 596, endPoint y: 346, distance: 119.3
click at [596, 346] on span "Label: 5000127062092 (KELLOGGS BRAN FLAKES)" at bounding box center [547, 332] width 151 height 31
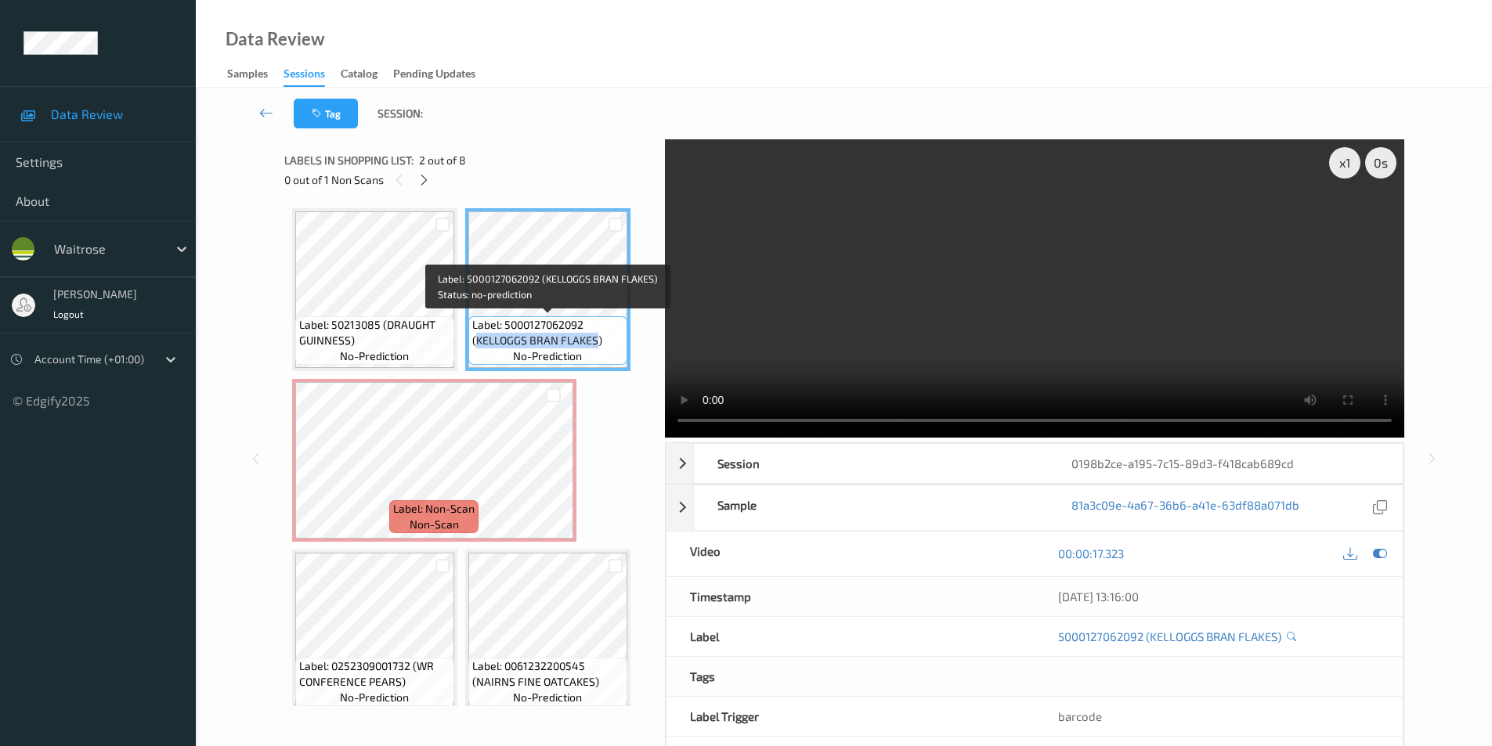
copy span "KELLOGGS BRAN FLAKES"
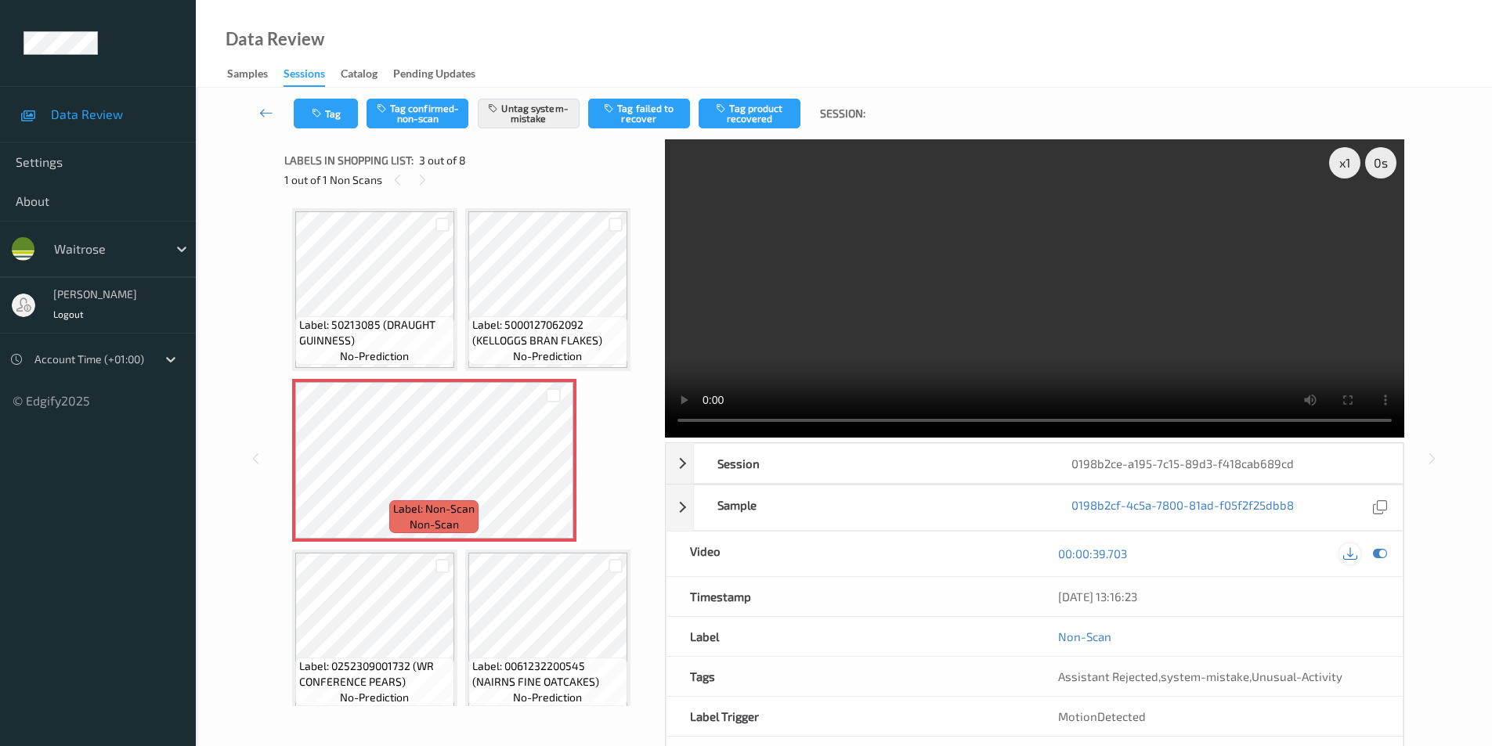
click at [1376, 551] on icon at bounding box center [1380, 554] width 14 height 14
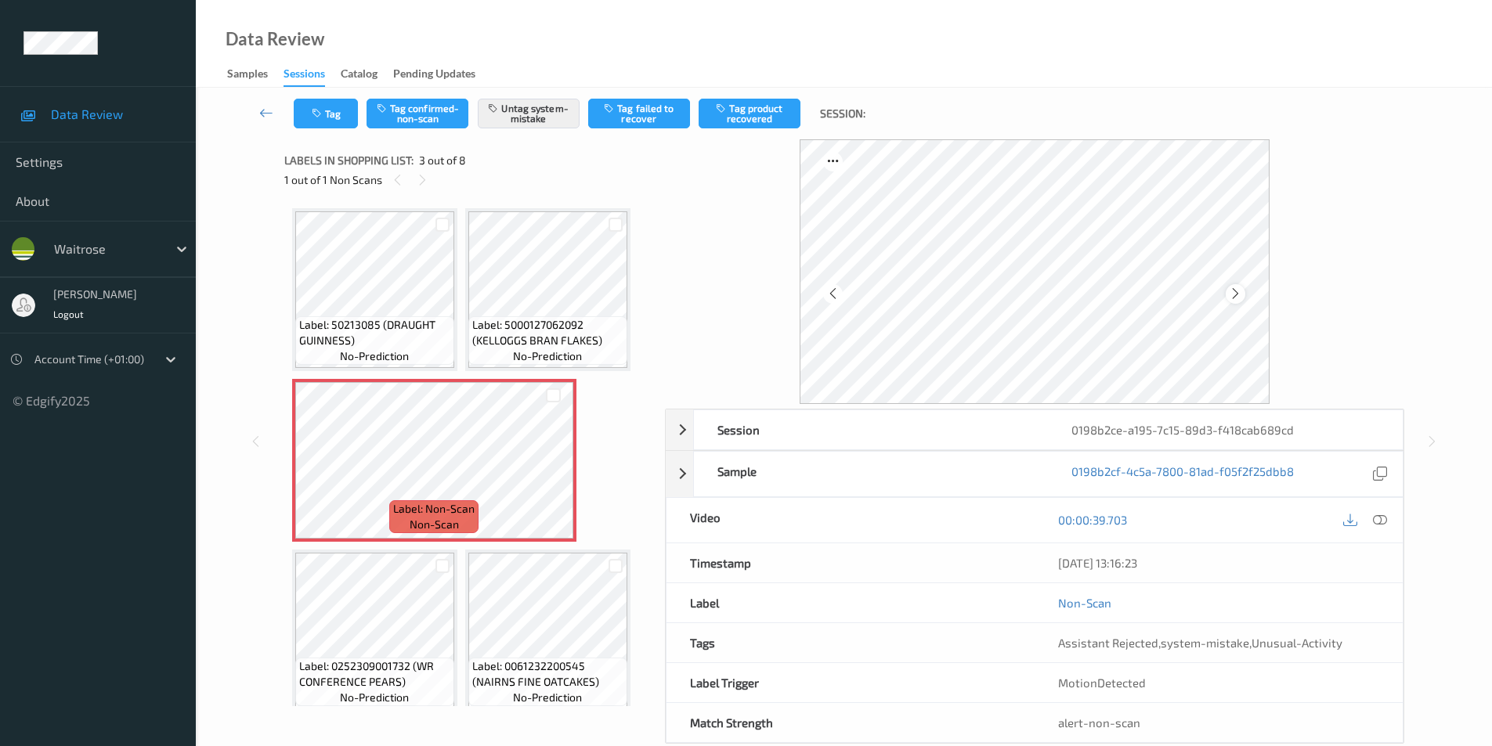
click at [1233, 292] on icon at bounding box center [1235, 294] width 13 height 14
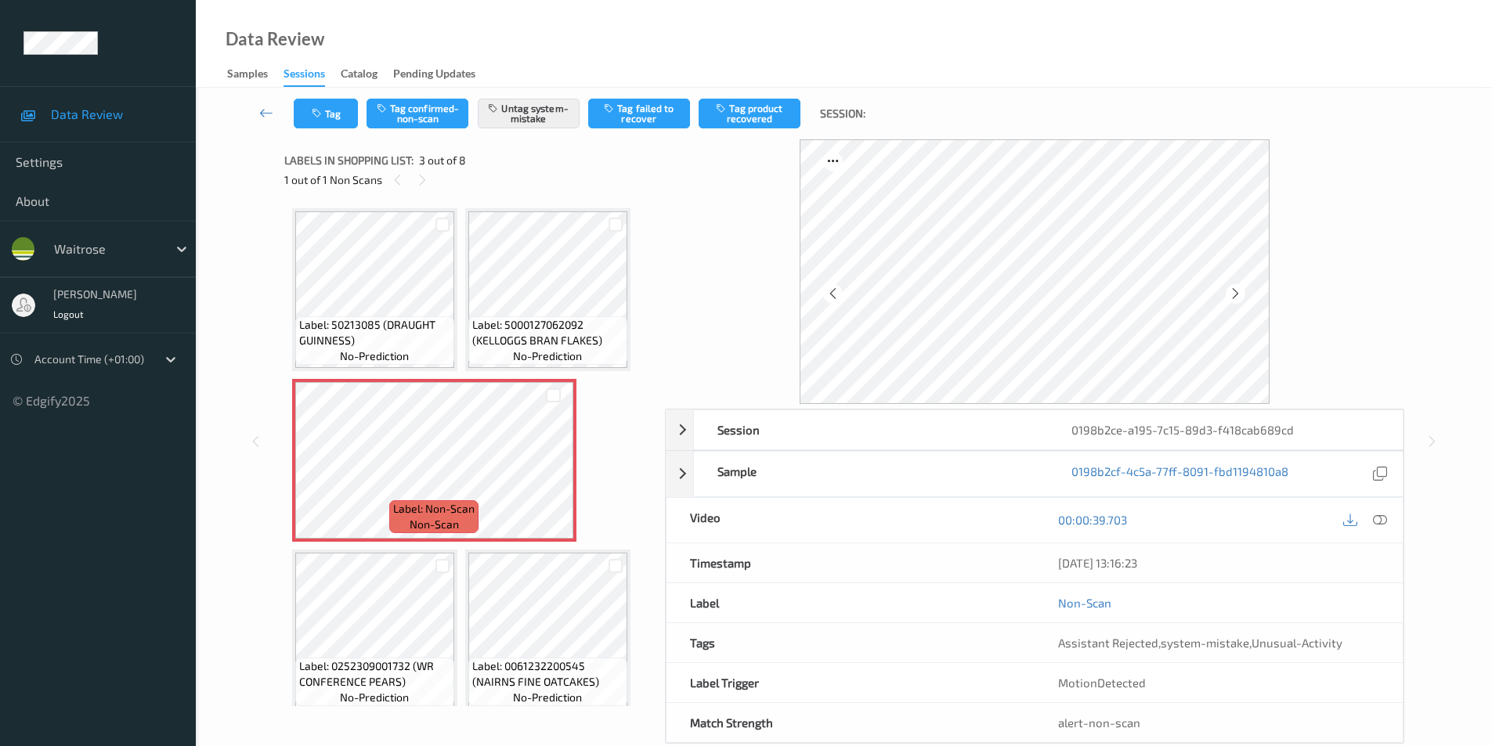
click at [1233, 292] on icon at bounding box center [1235, 294] width 13 height 14
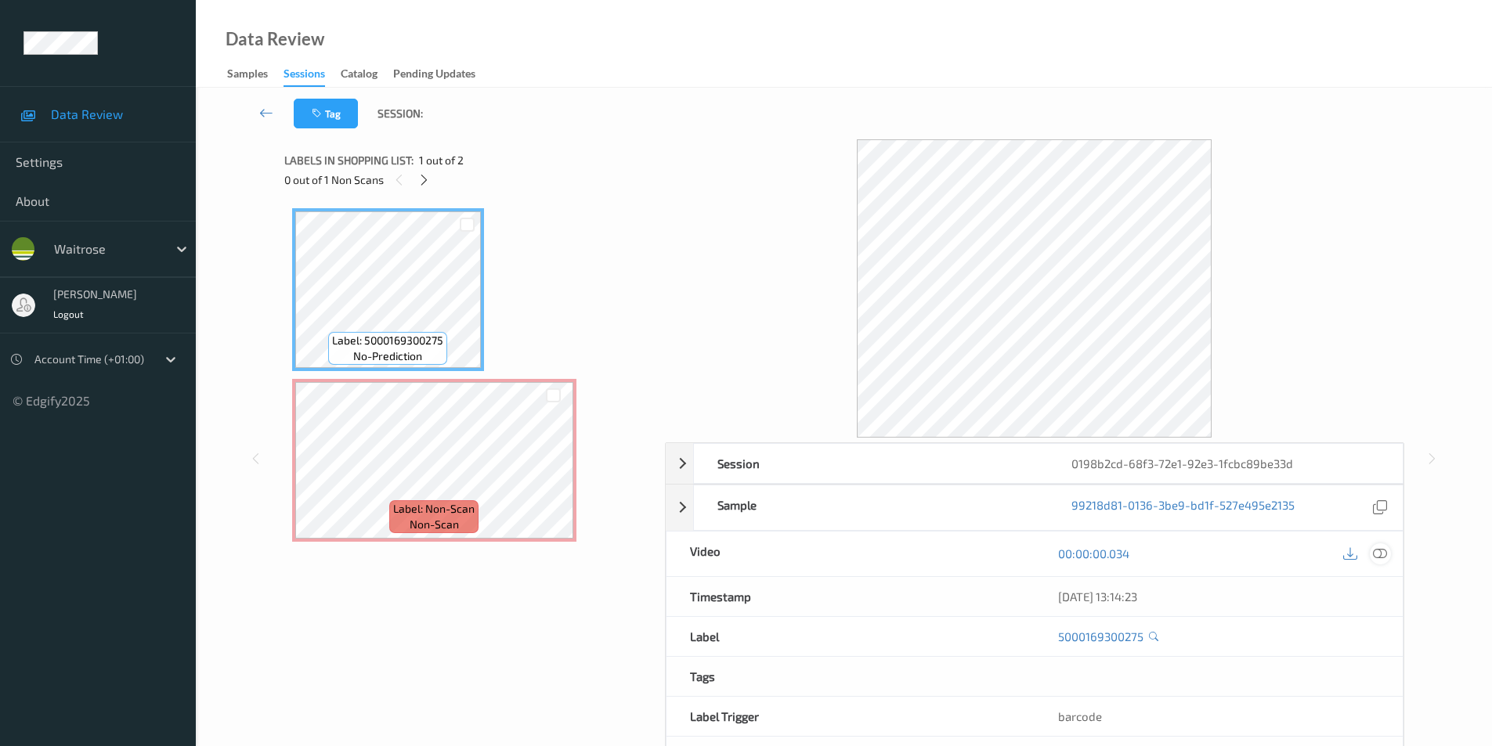
click at [1383, 555] on icon at bounding box center [1380, 554] width 14 height 14
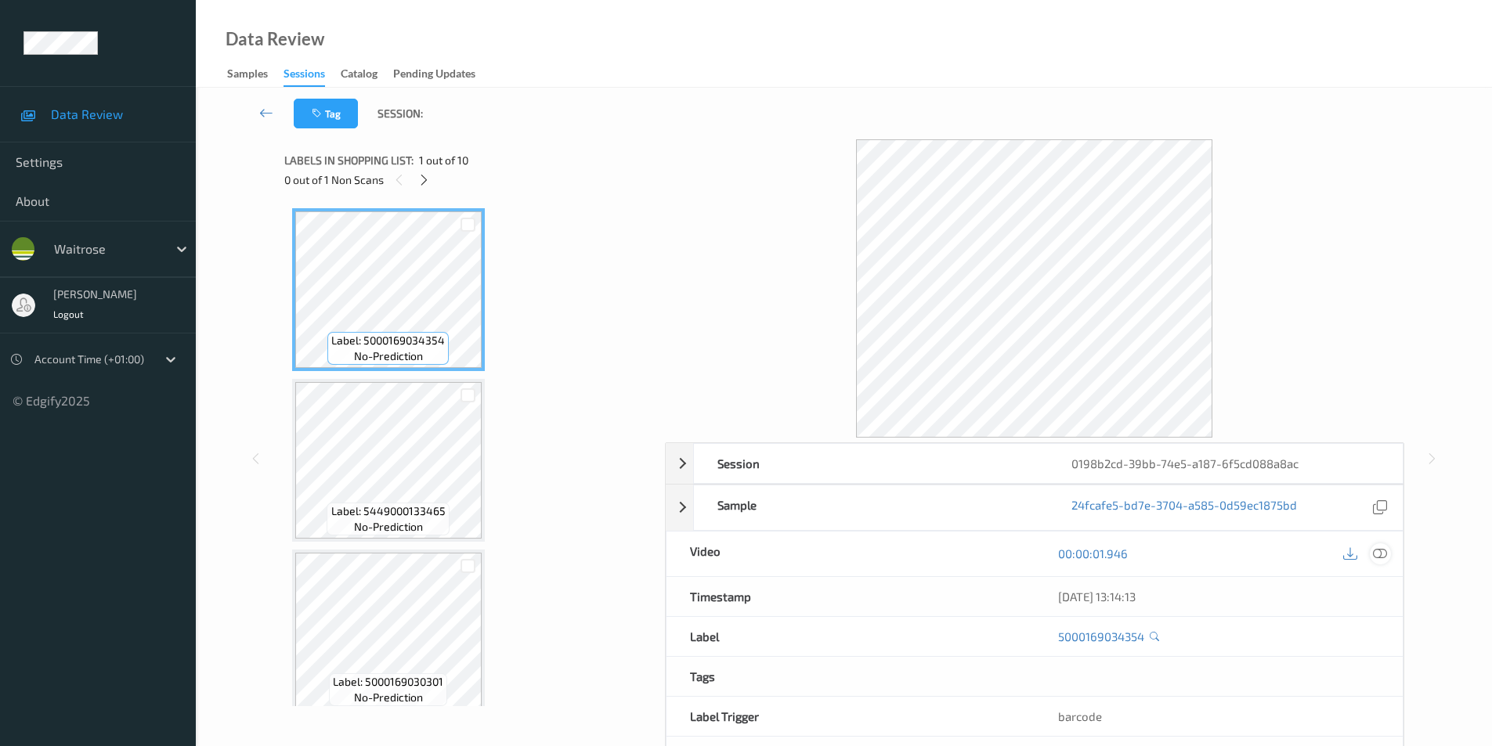
click at [1378, 552] on icon at bounding box center [1380, 554] width 14 height 14
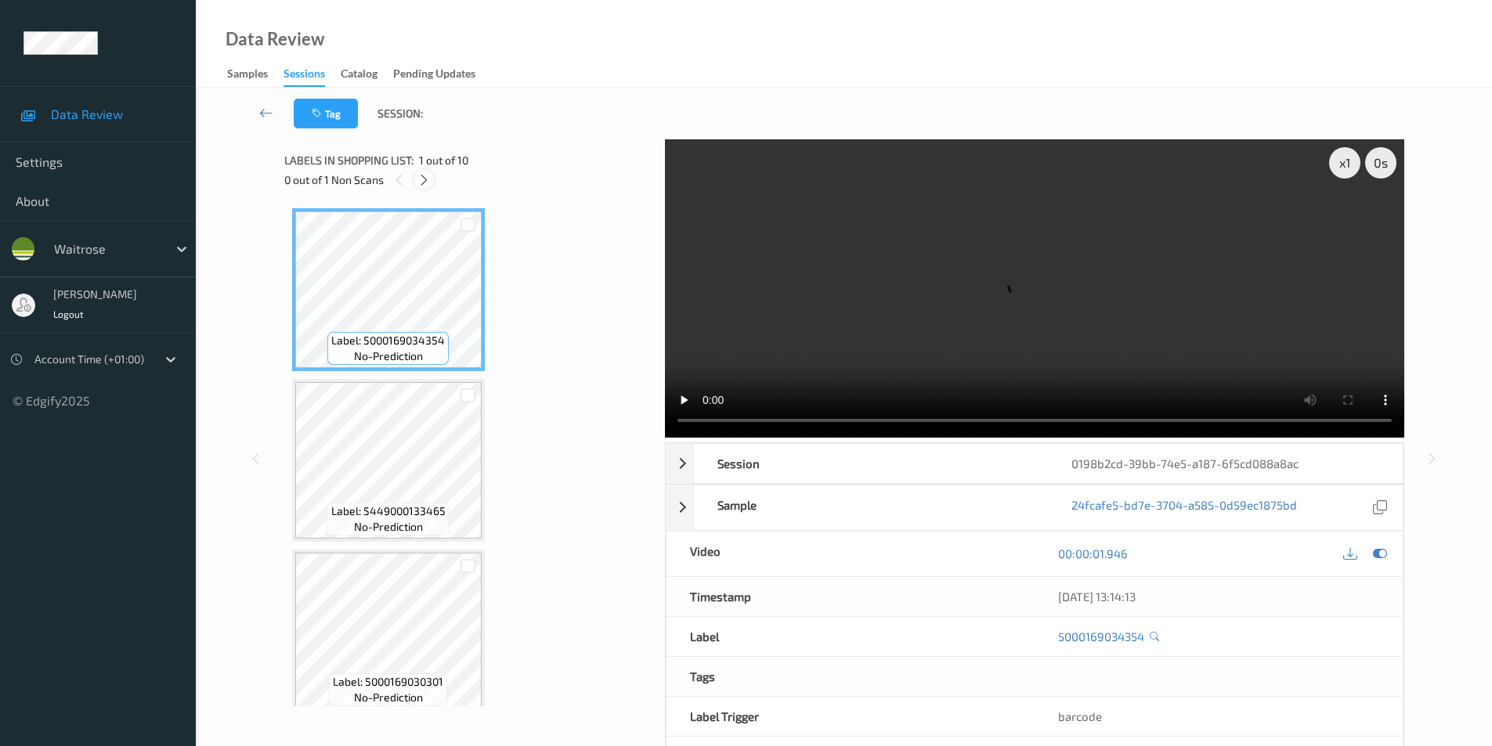
click at [424, 178] on icon at bounding box center [423, 180] width 13 height 14
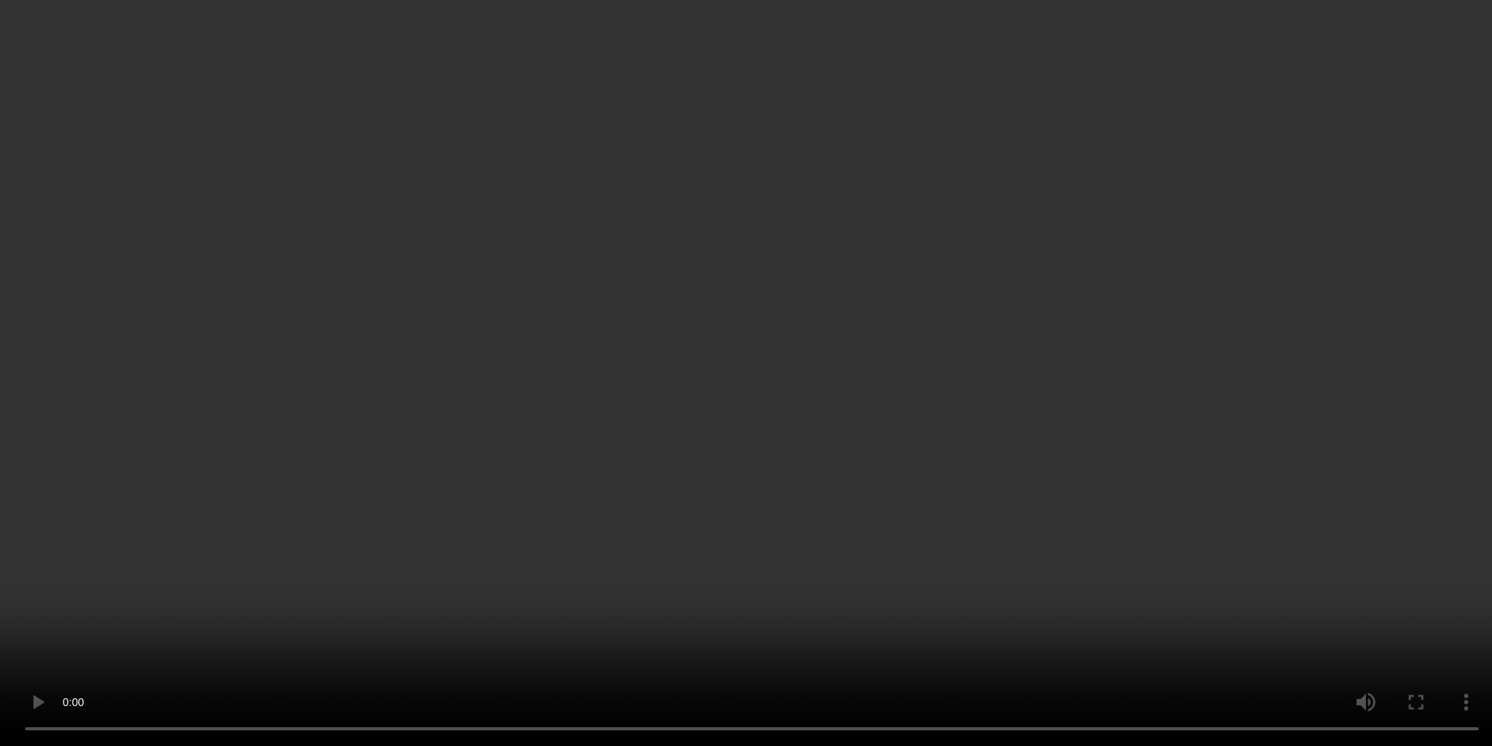
scroll to position [504, 0]
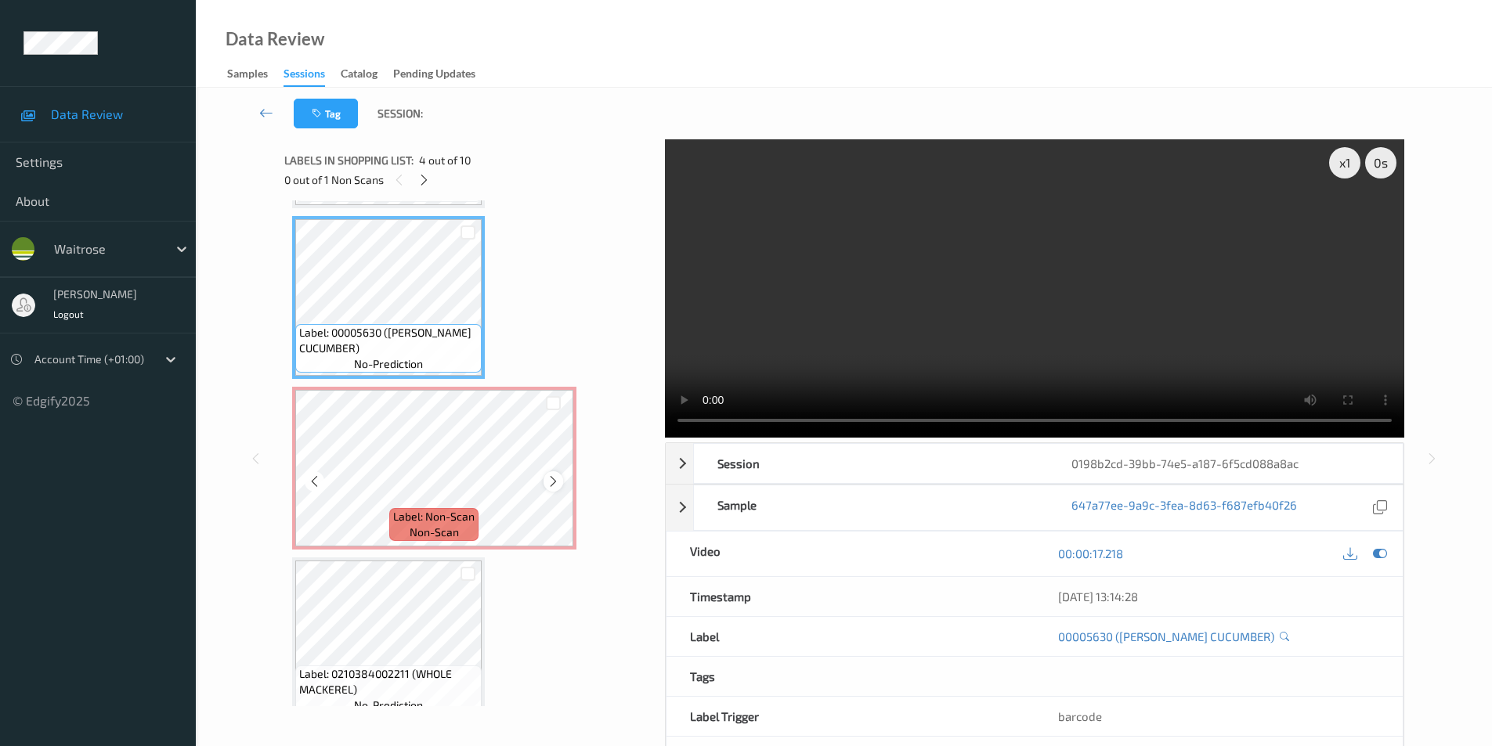
click at [553, 483] on icon at bounding box center [553, 482] width 13 height 14
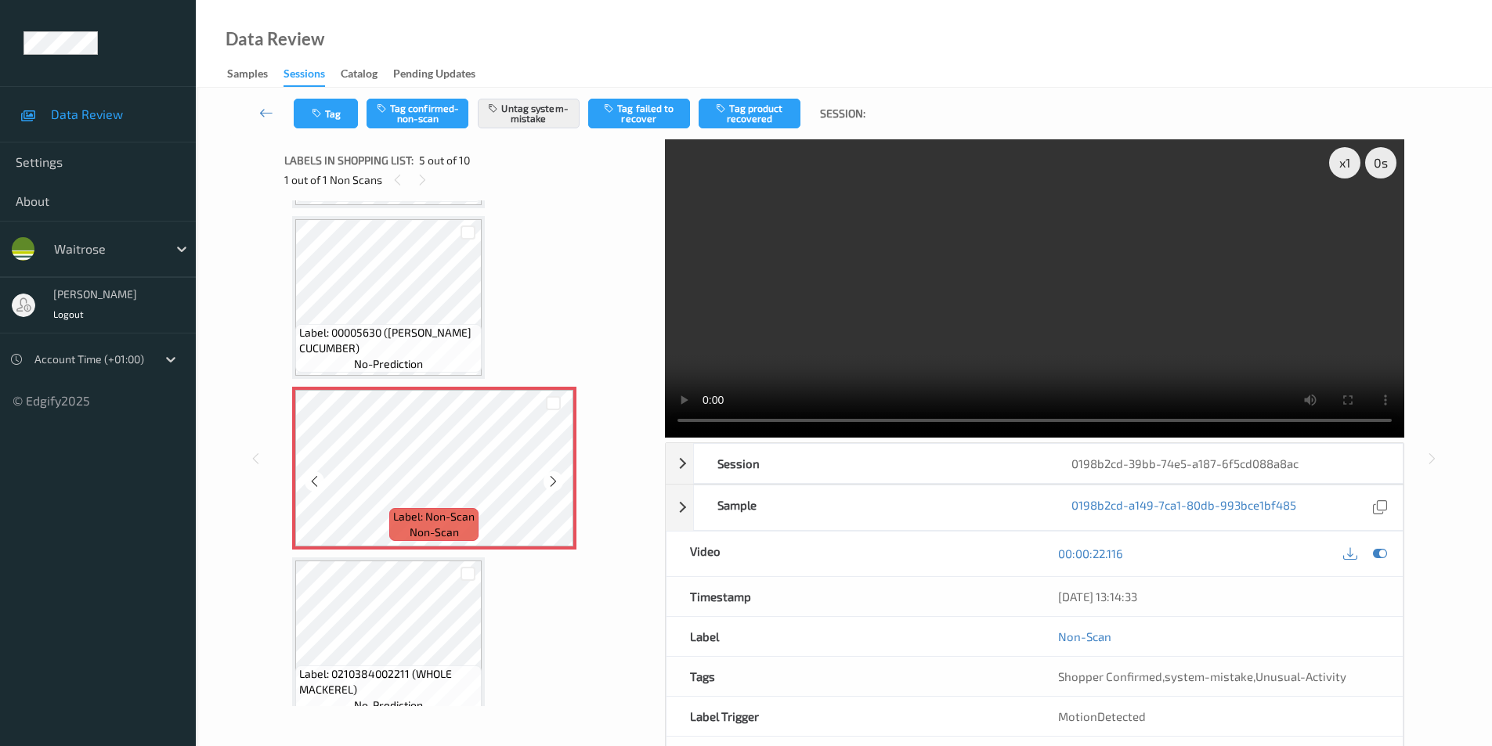
click at [553, 483] on icon at bounding box center [553, 482] width 13 height 14
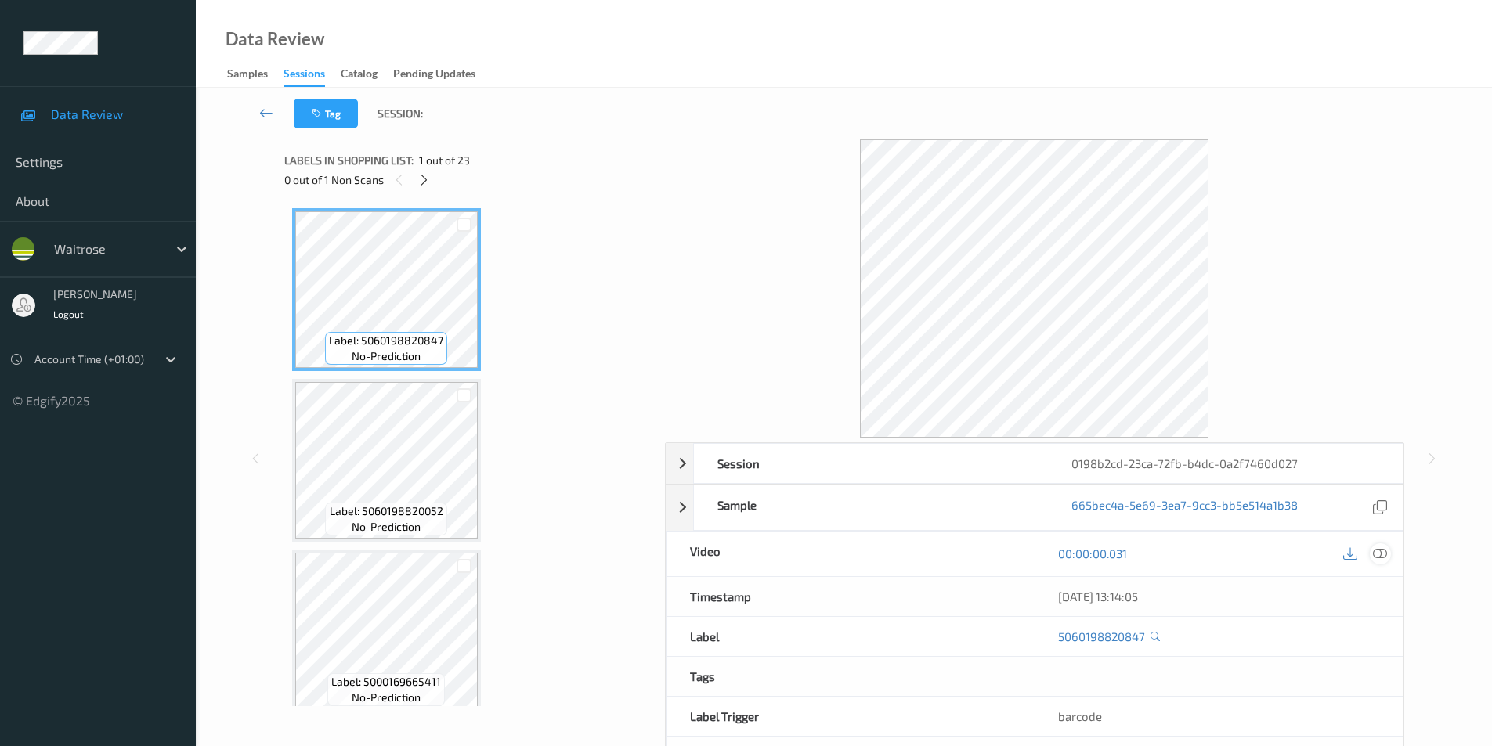
click at [1384, 555] on icon at bounding box center [1380, 554] width 14 height 14
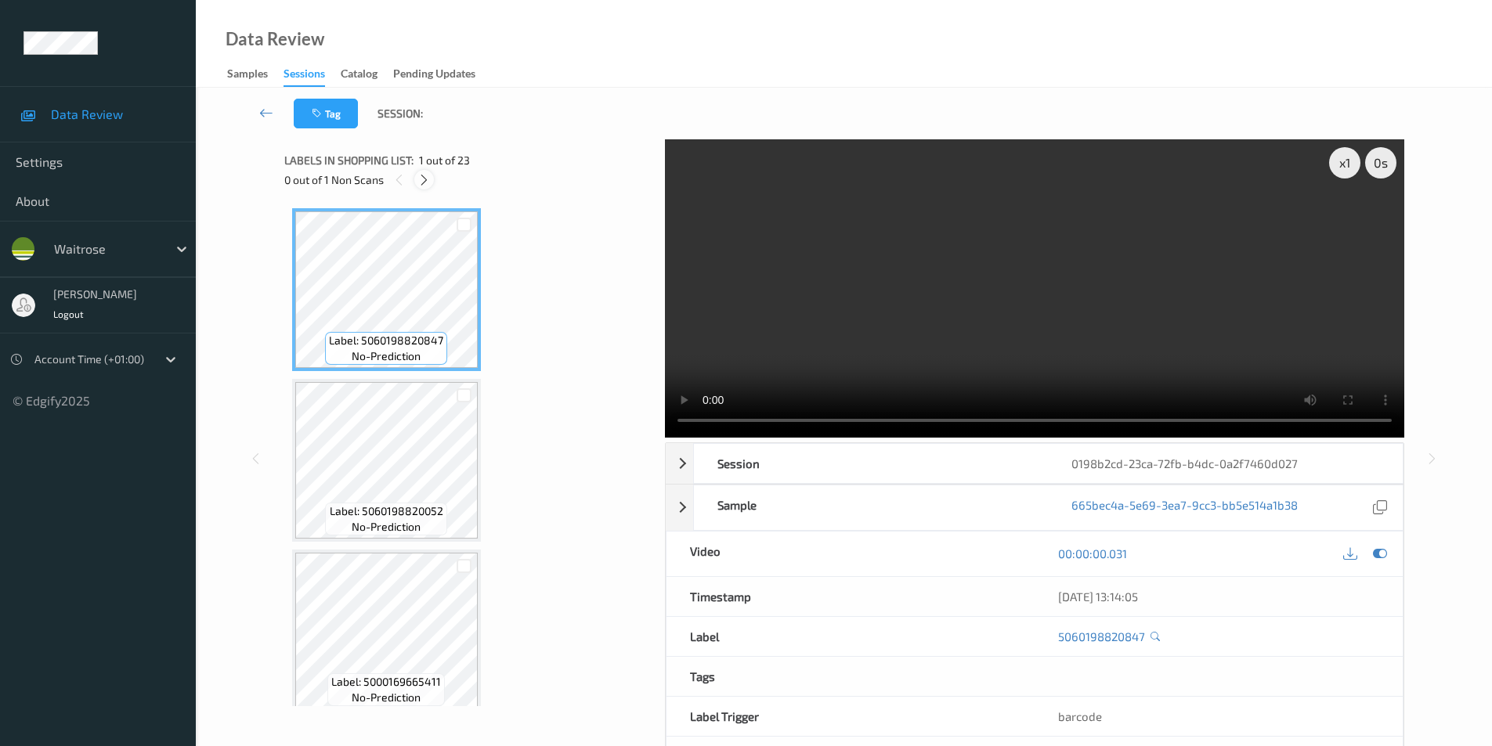
click at [422, 178] on icon at bounding box center [423, 180] width 13 height 14
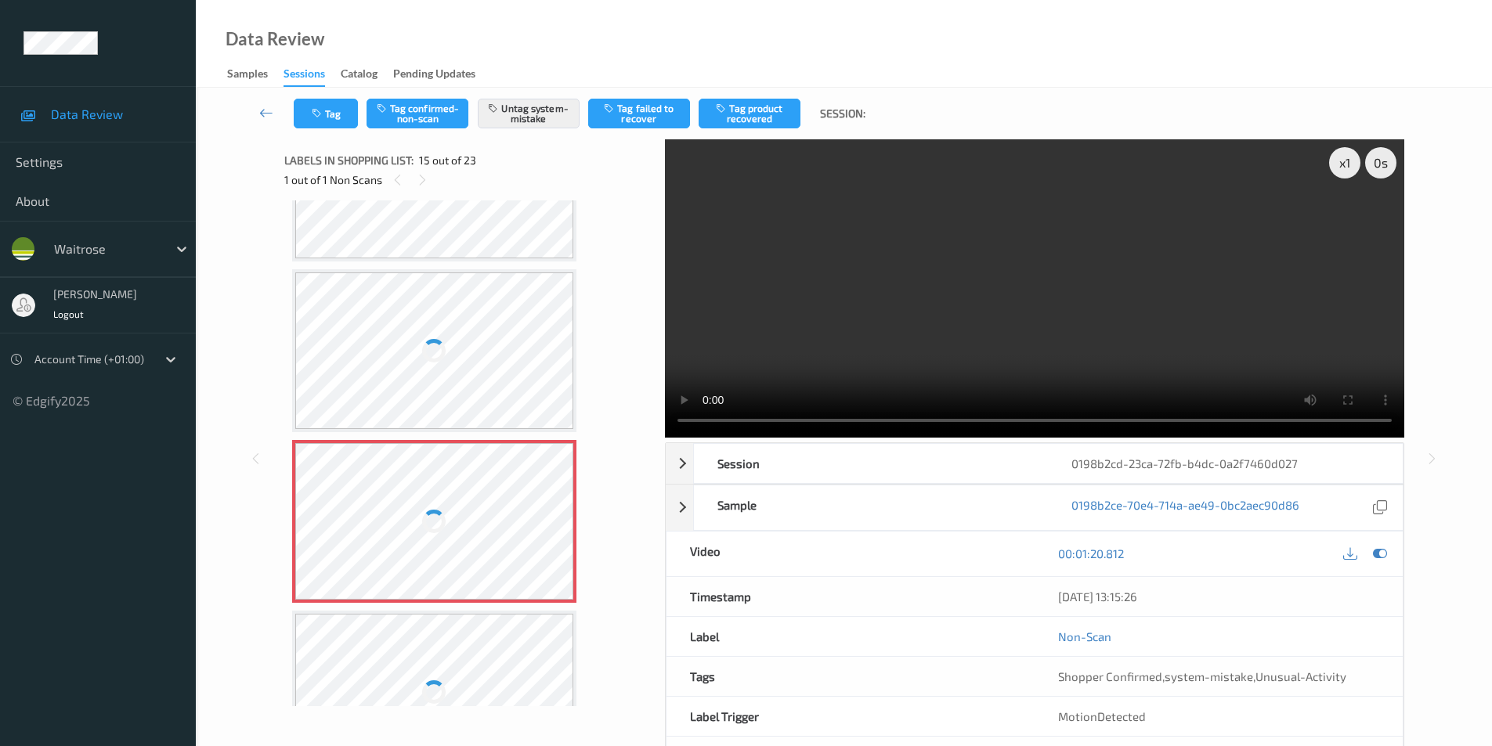
scroll to position [2071, 0]
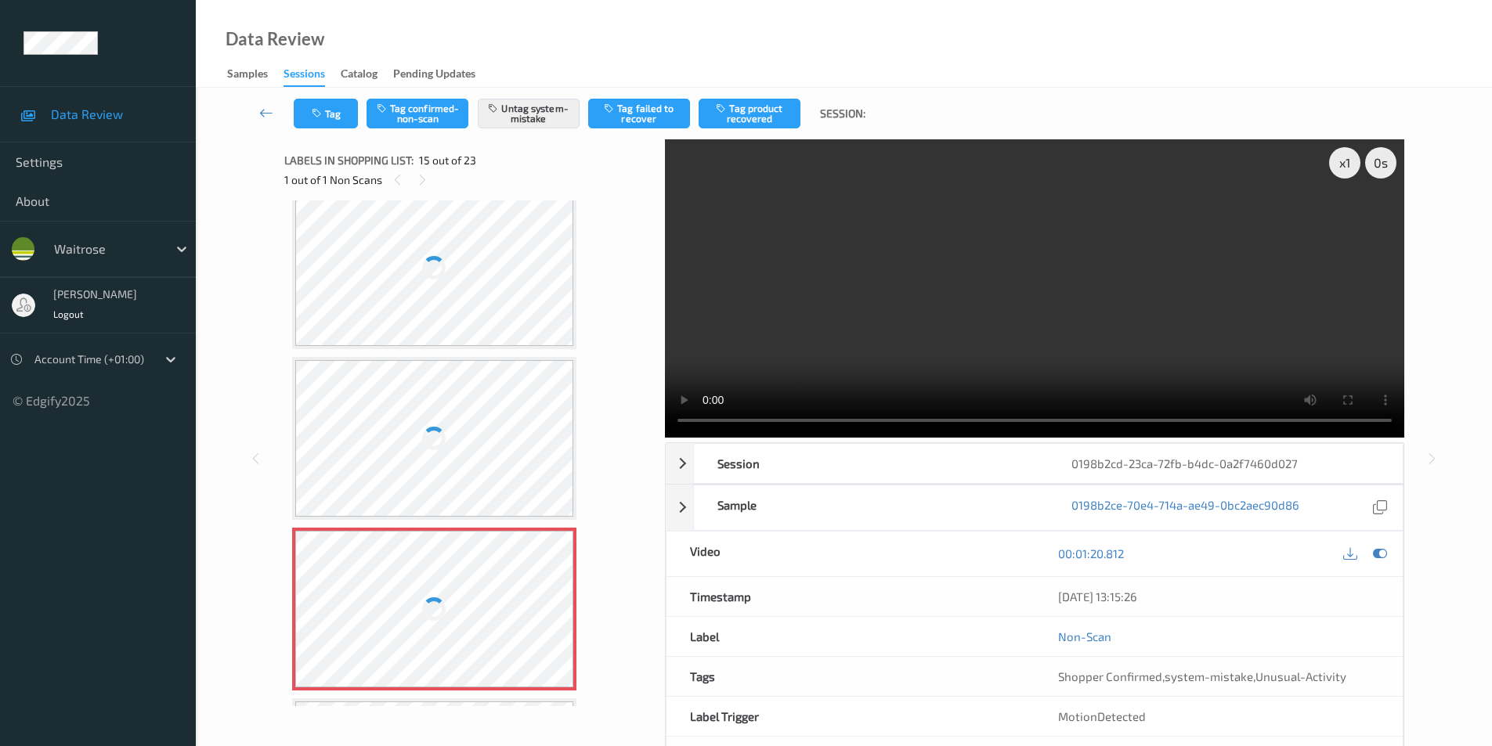
click at [454, 305] on div at bounding box center [434, 268] width 279 height 157
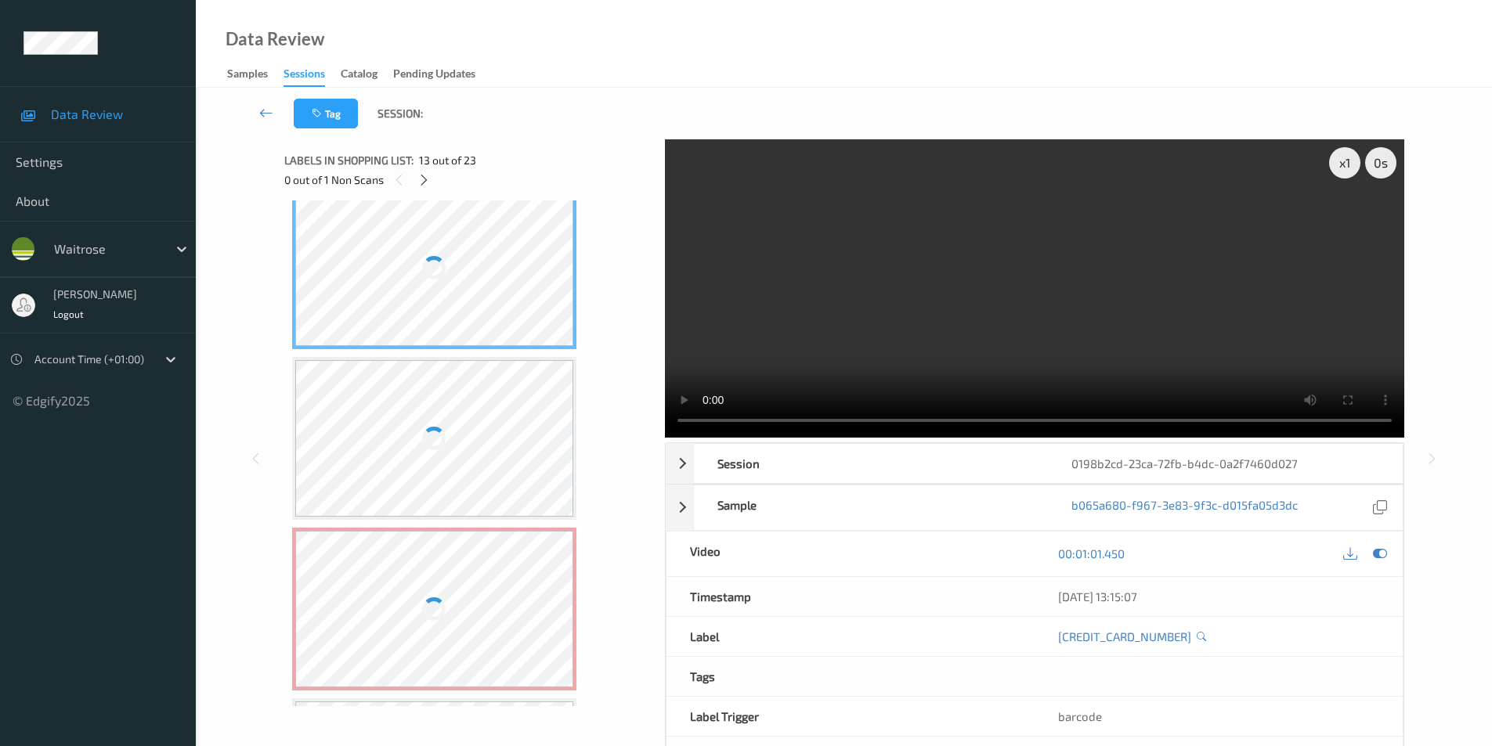
click at [454, 305] on div at bounding box center [434, 268] width 279 height 157
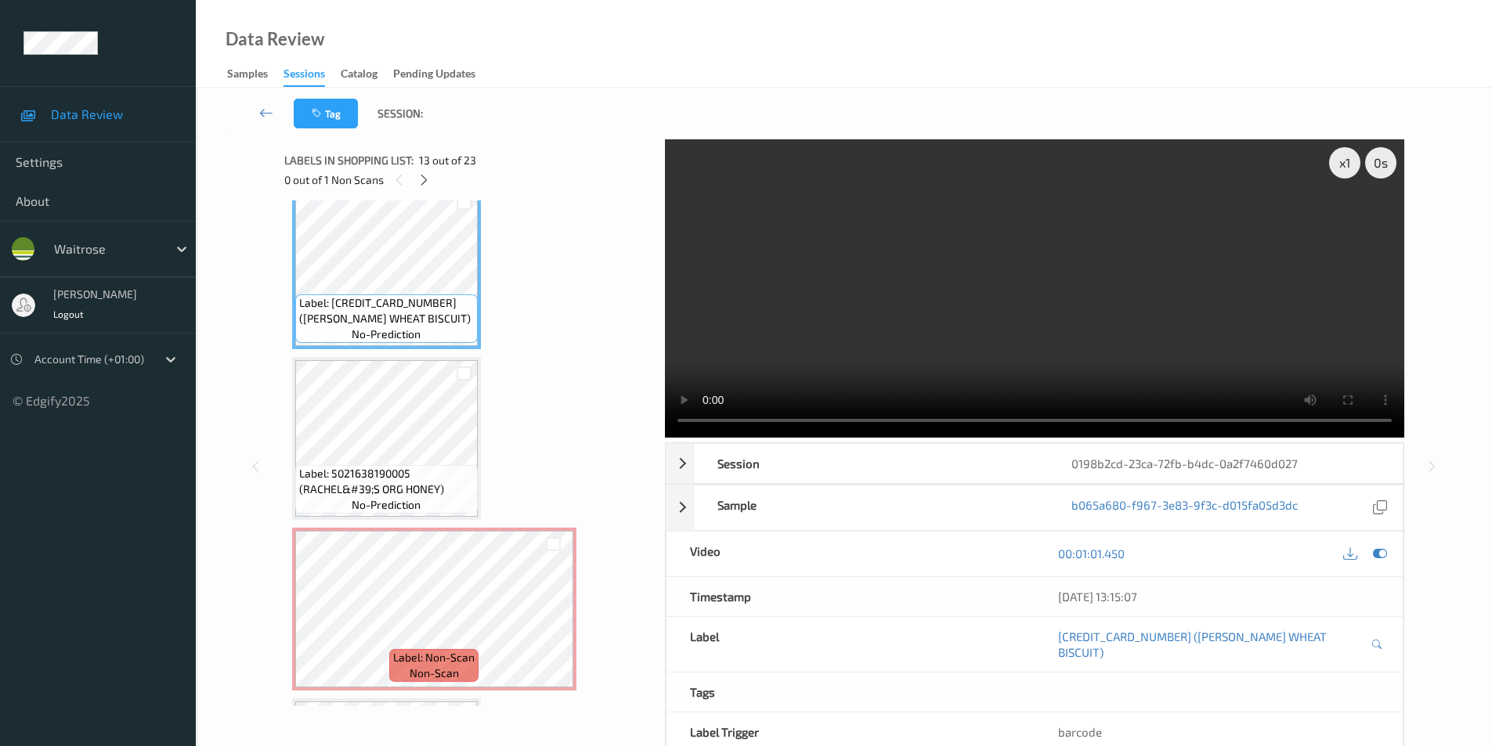
scroll to position [2057, 0]
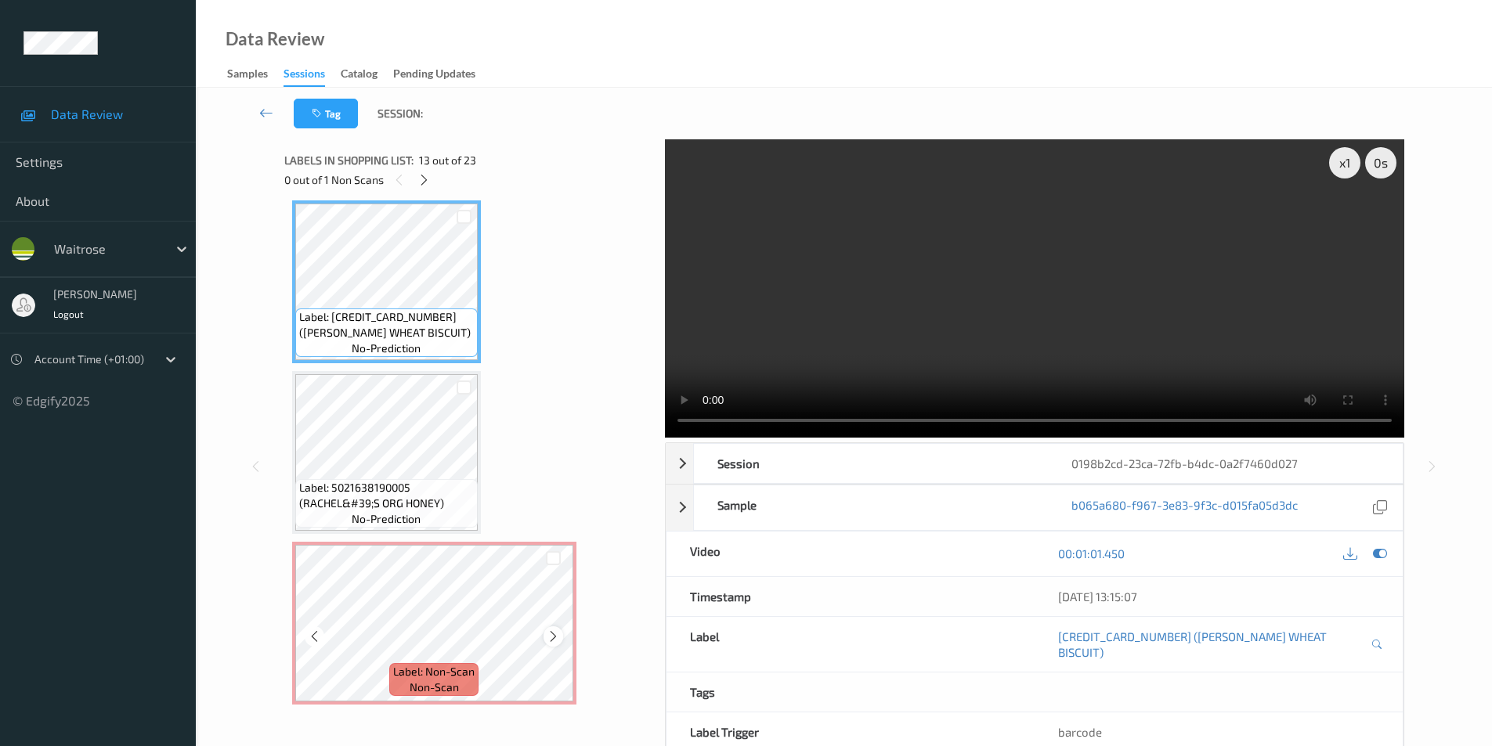
click at [547, 636] on icon at bounding box center [553, 637] width 13 height 14
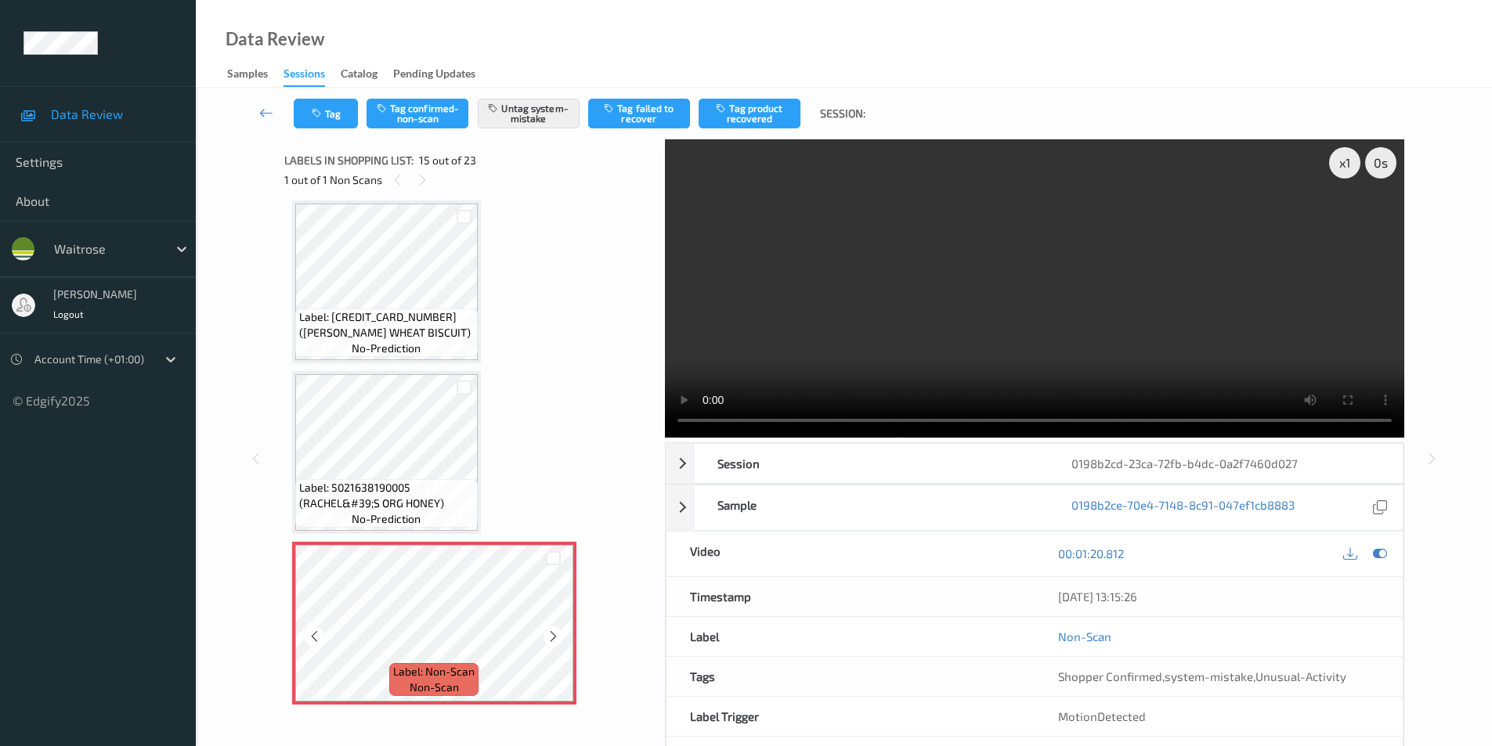
click at [547, 636] on icon at bounding box center [553, 637] width 13 height 14
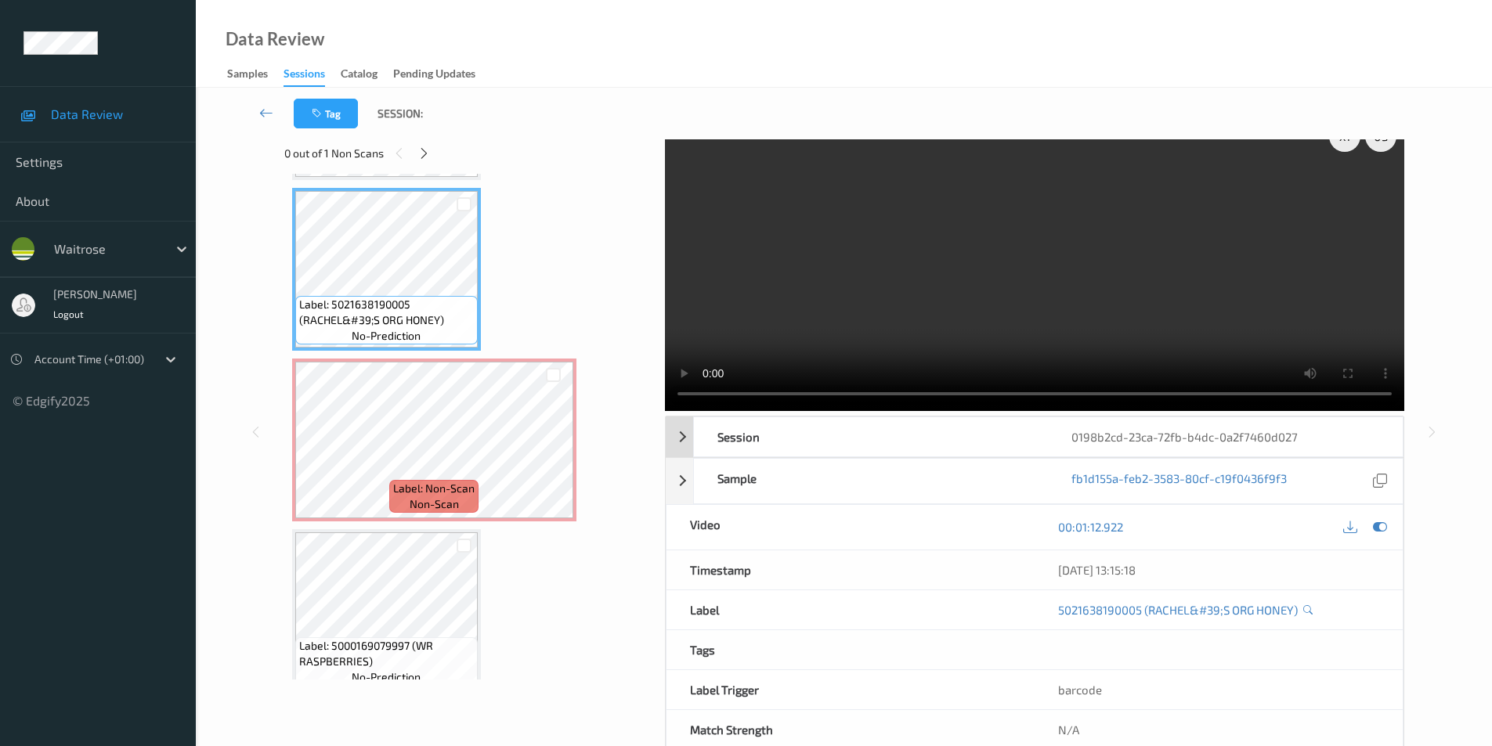
scroll to position [0, 0]
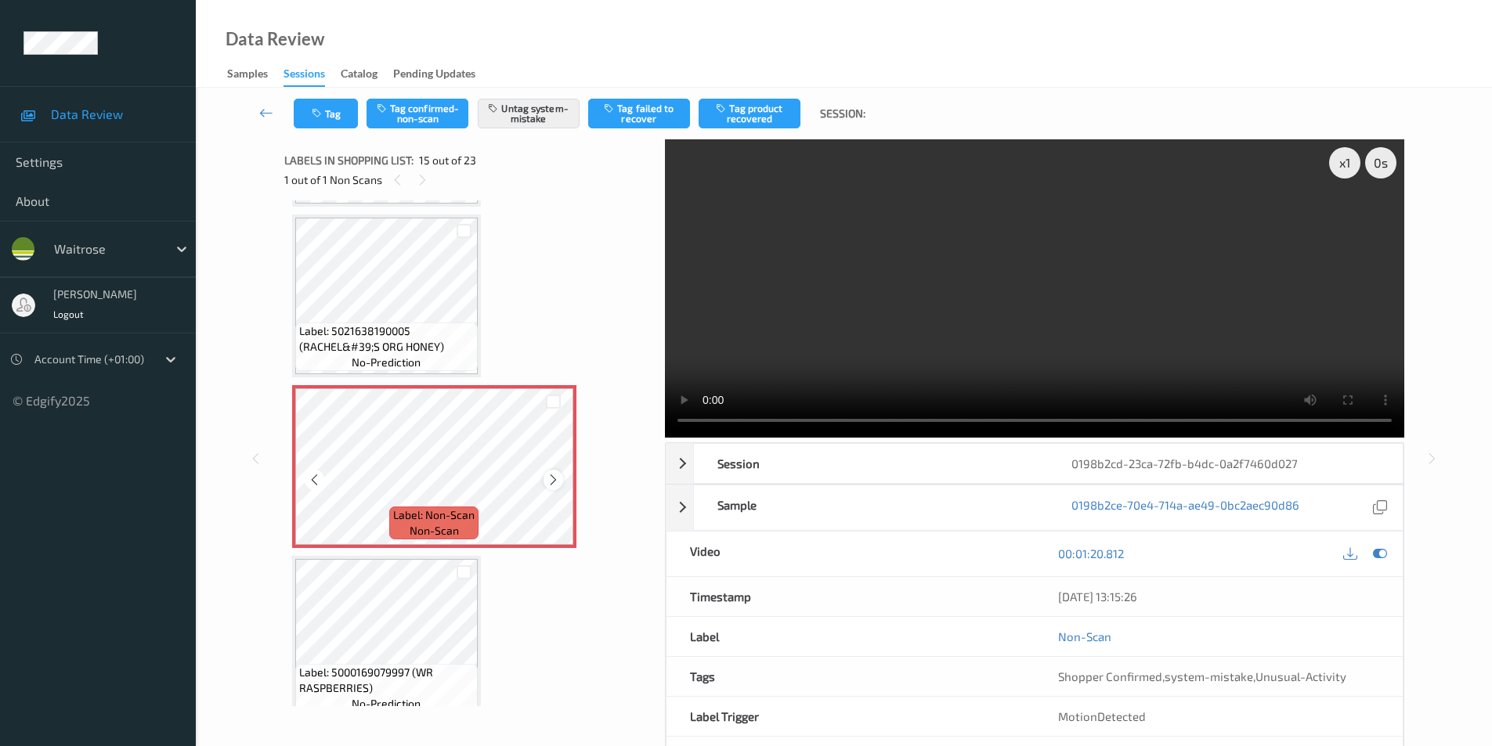
click at [553, 480] on icon at bounding box center [553, 480] width 13 height 14
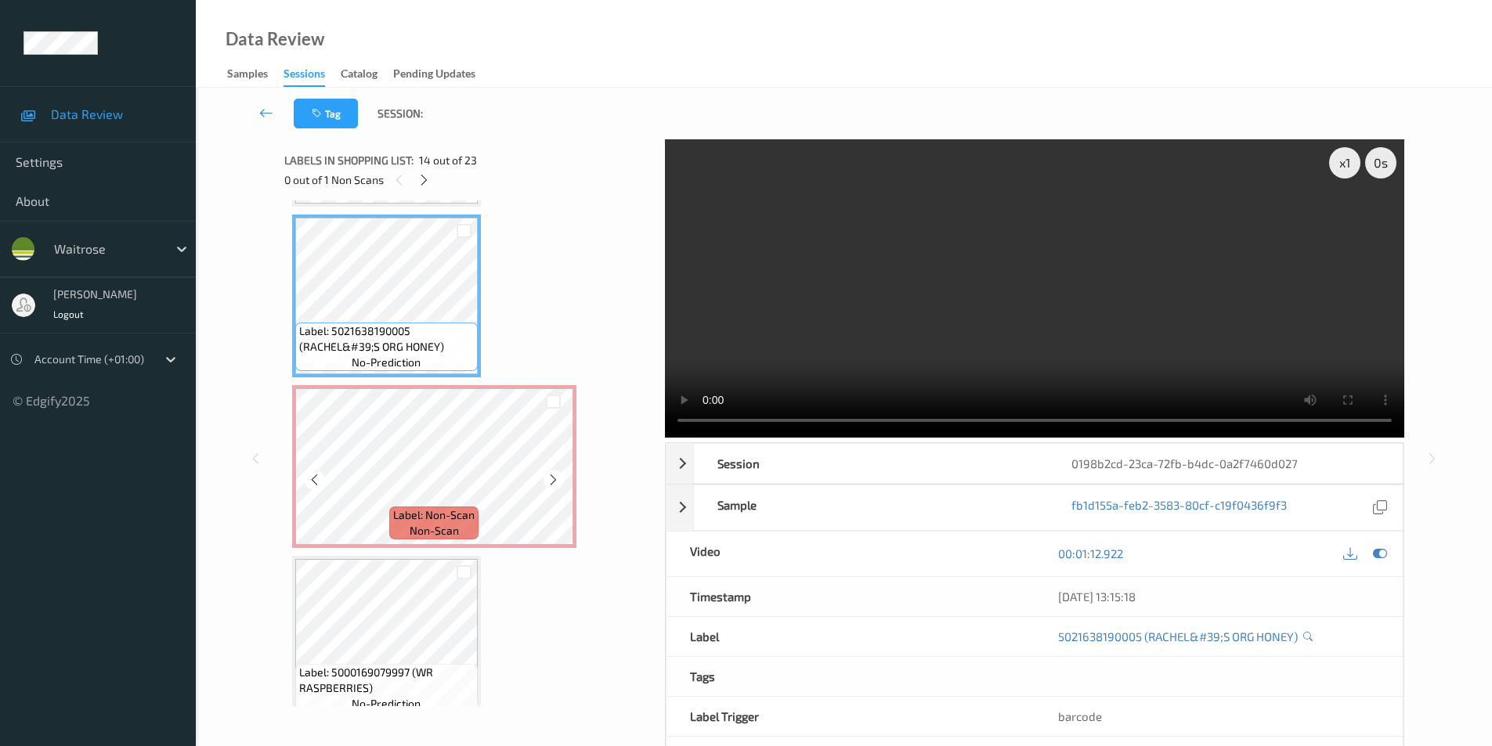
scroll to position [2292, 0]
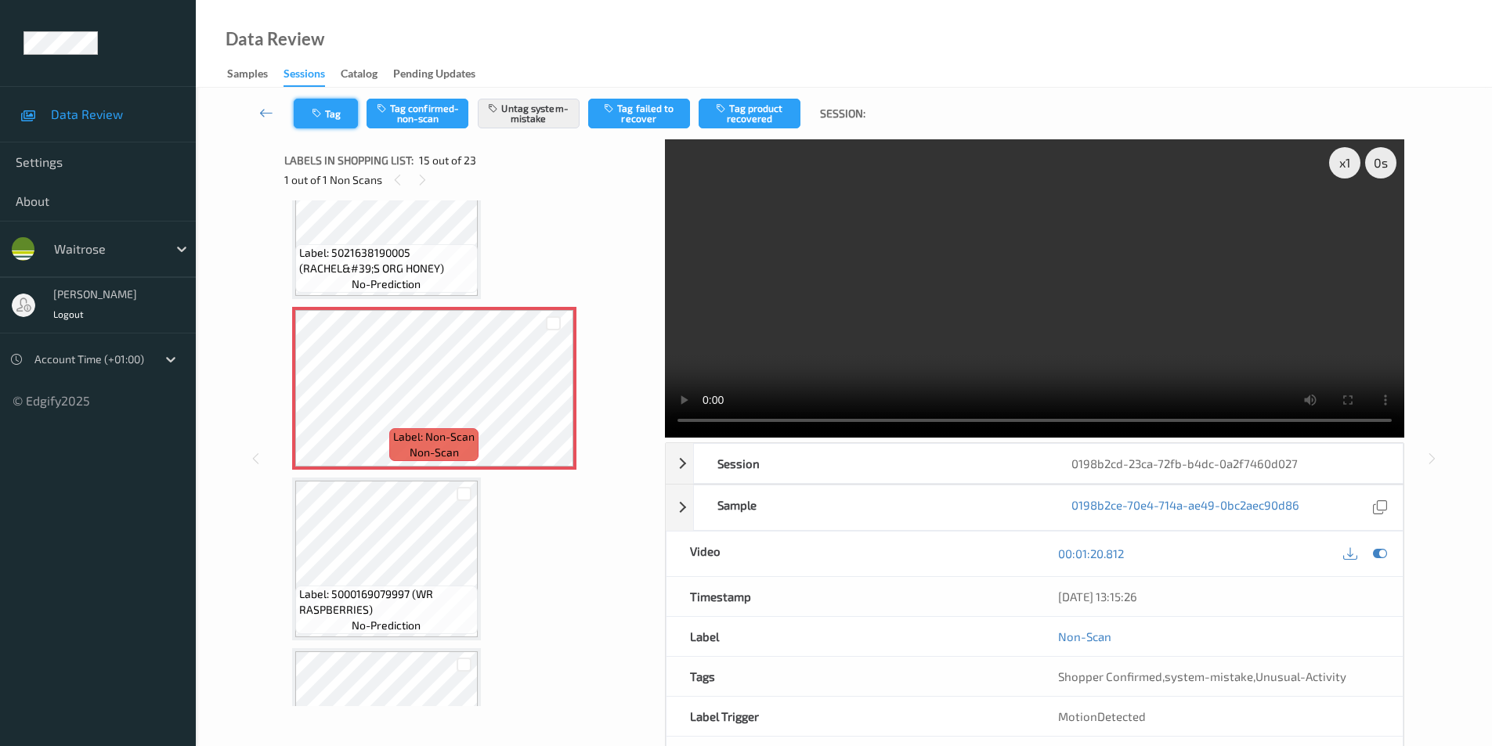
click at [324, 115] on icon "button" at bounding box center [318, 113] width 13 height 11
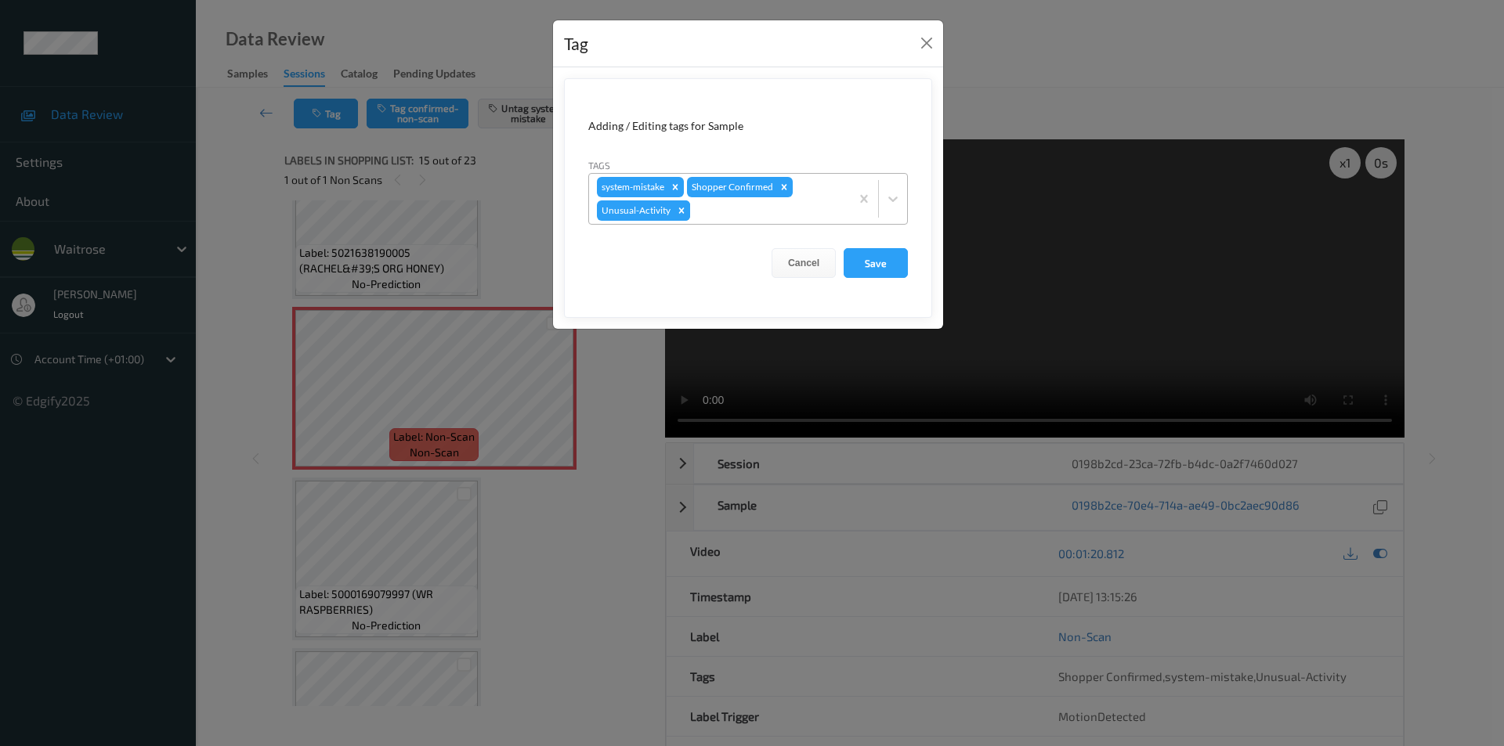
click at [679, 211] on icon "Remove Unusual-Activity" at bounding box center [681, 210] width 11 height 11
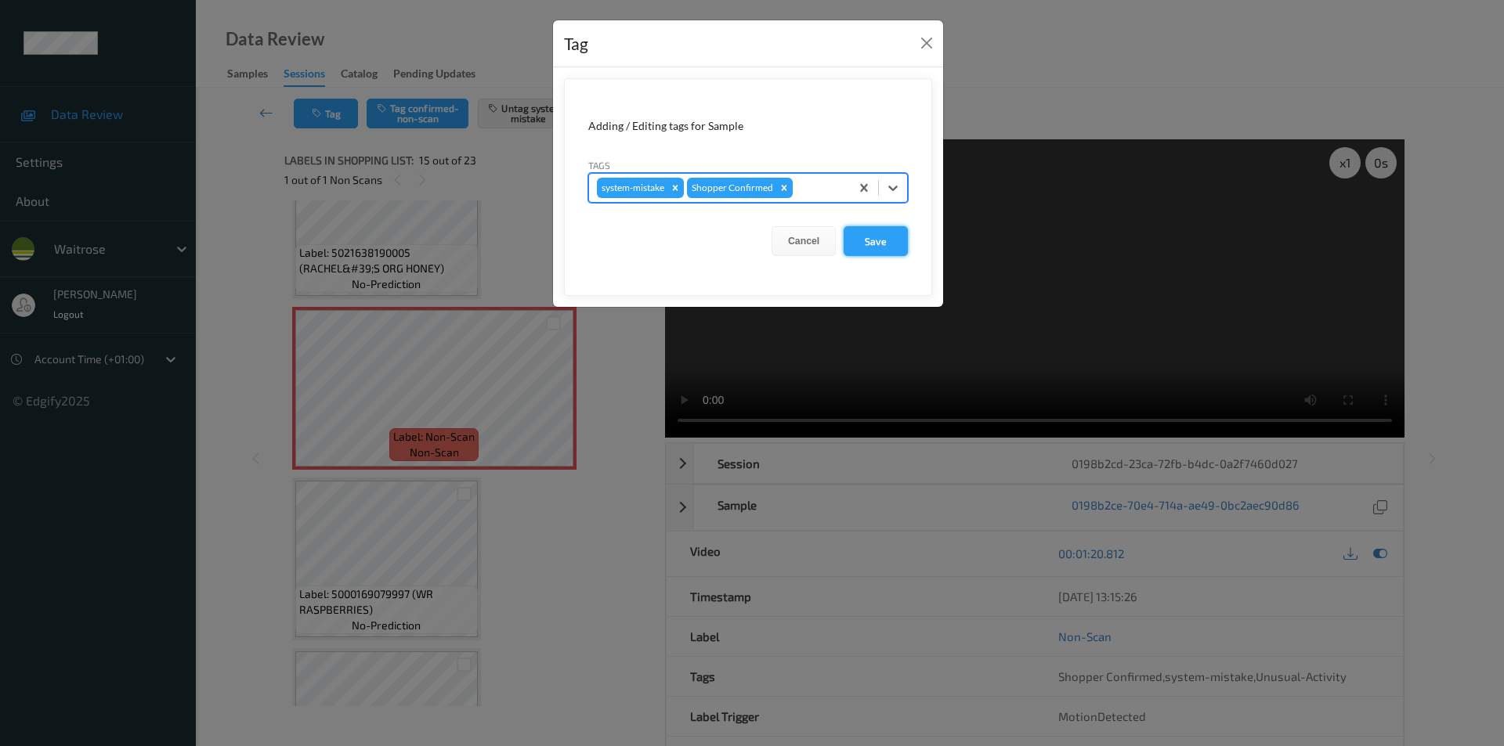
click at [878, 244] on button "Save" at bounding box center [876, 241] width 64 height 30
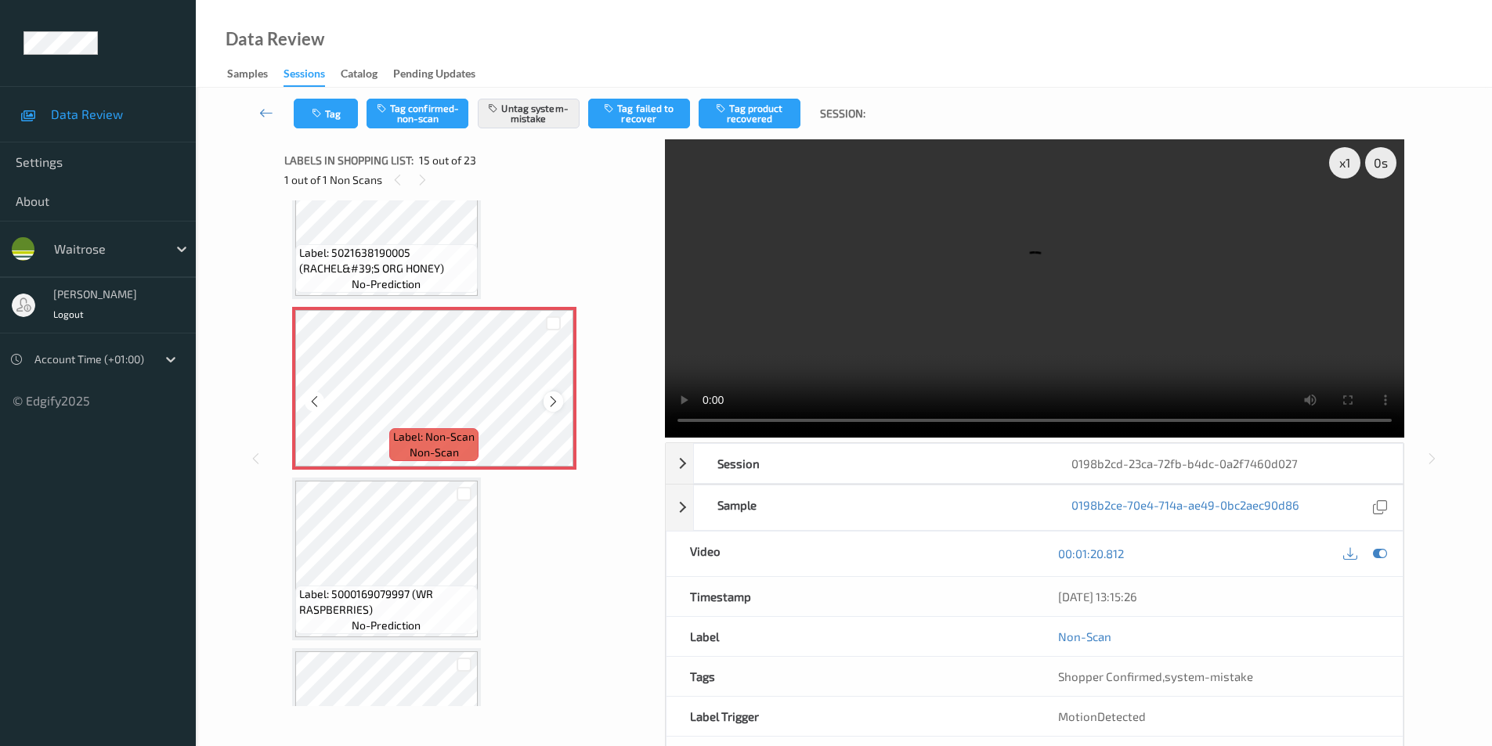
click at [551, 399] on icon at bounding box center [553, 402] width 13 height 14
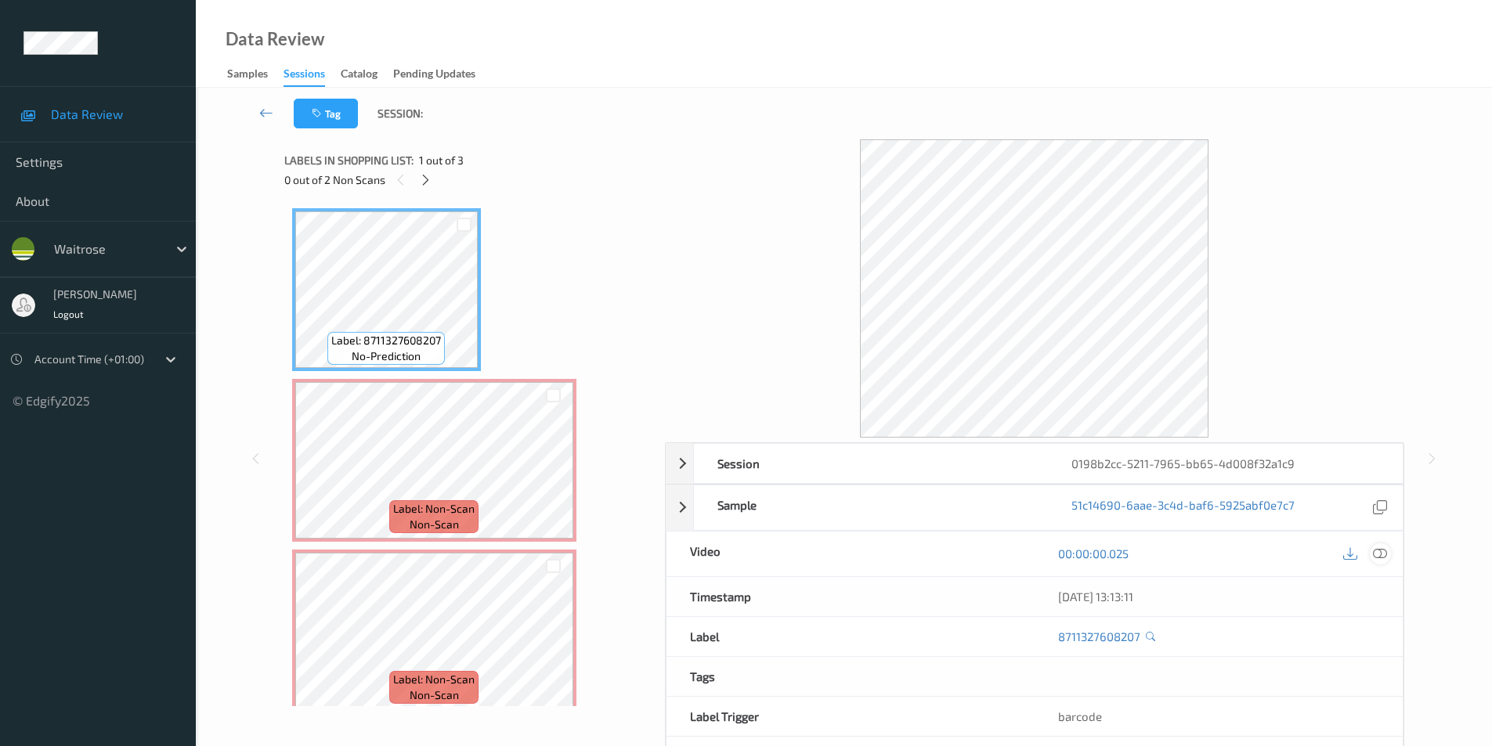
click at [1384, 551] on icon at bounding box center [1380, 554] width 14 height 14
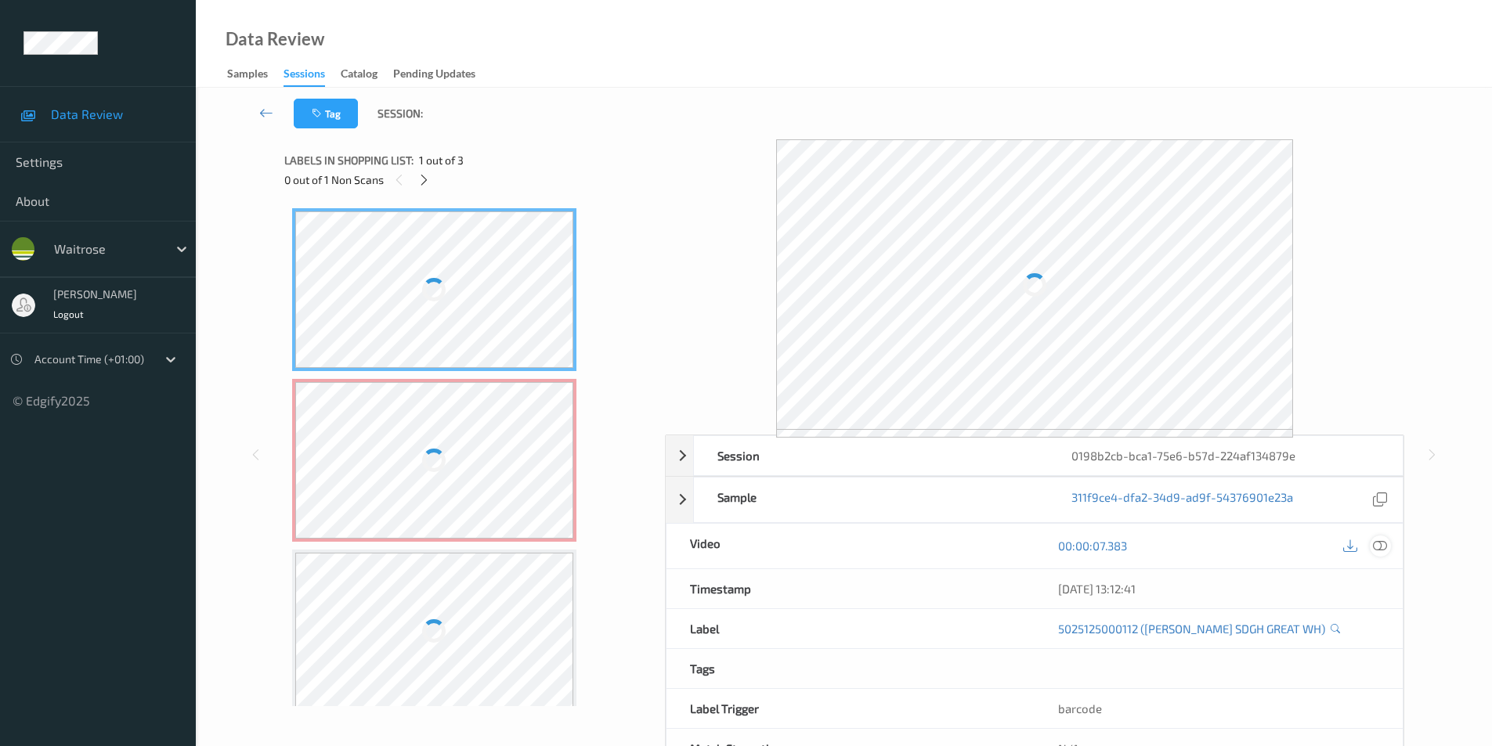
click at [1385, 546] on icon at bounding box center [1380, 546] width 14 height 14
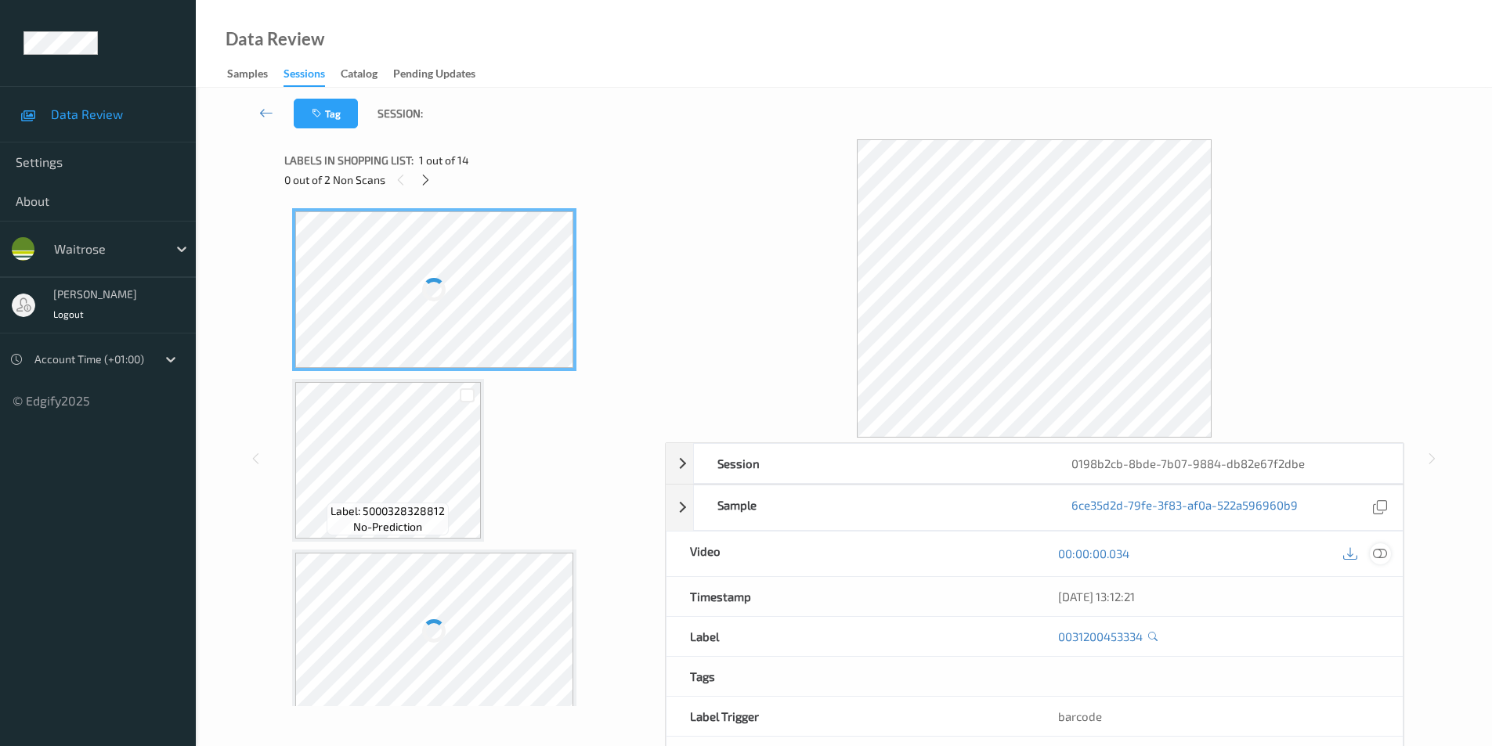
click at [1378, 552] on icon at bounding box center [1380, 554] width 14 height 14
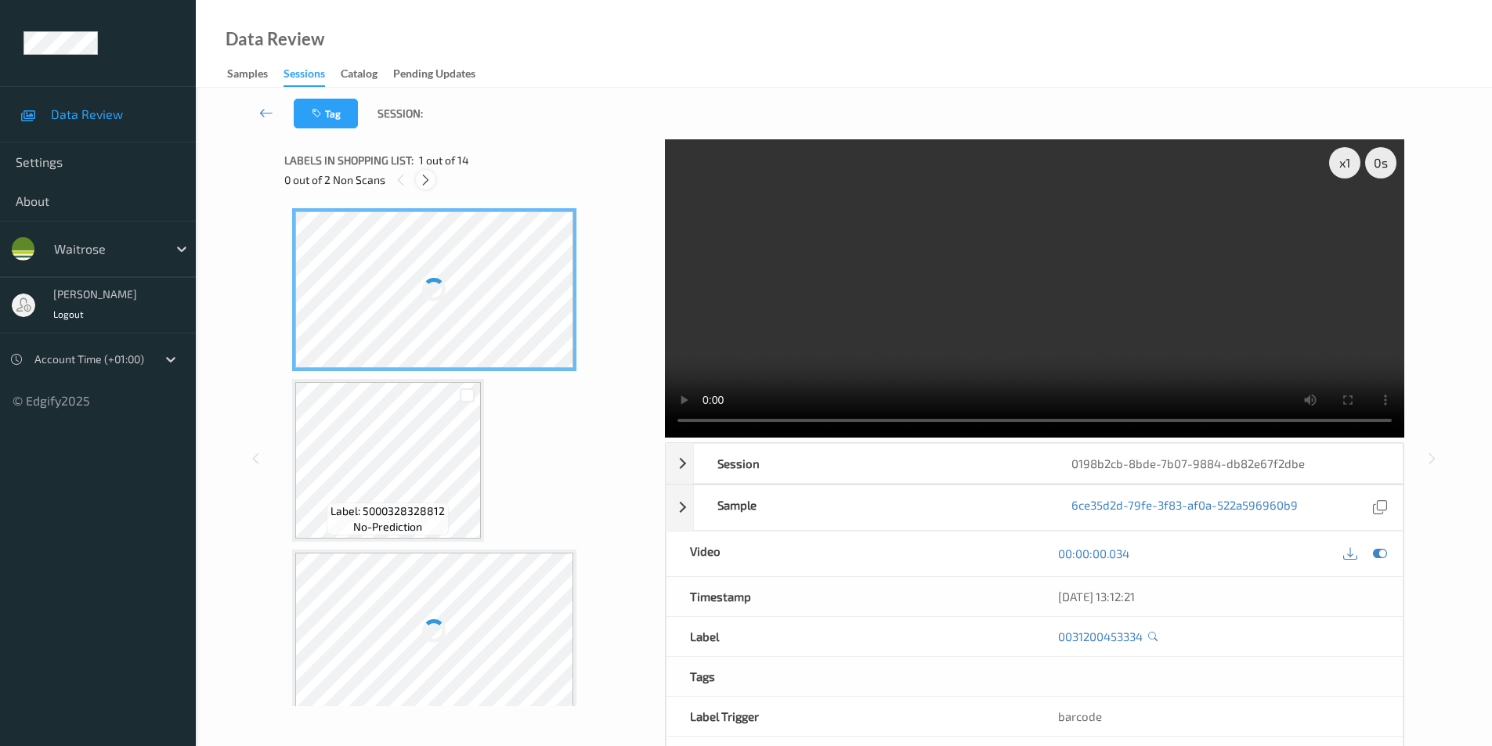
click at [425, 177] on icon at bounding box center [425, 180] width 13 height 14
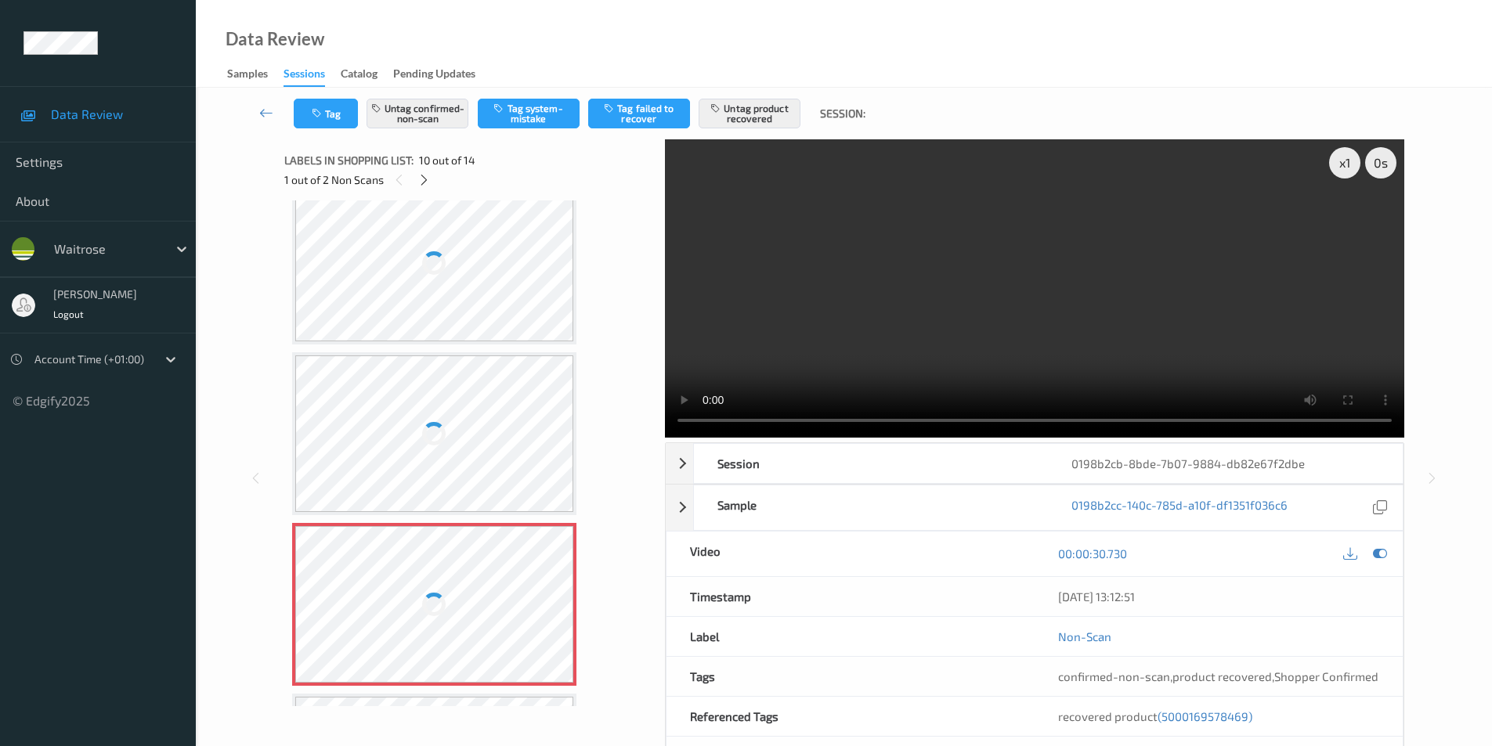
scroll to position [1217, 0]
click at [479, 201] on div at bounding box center [434, 268] width 279 height 157
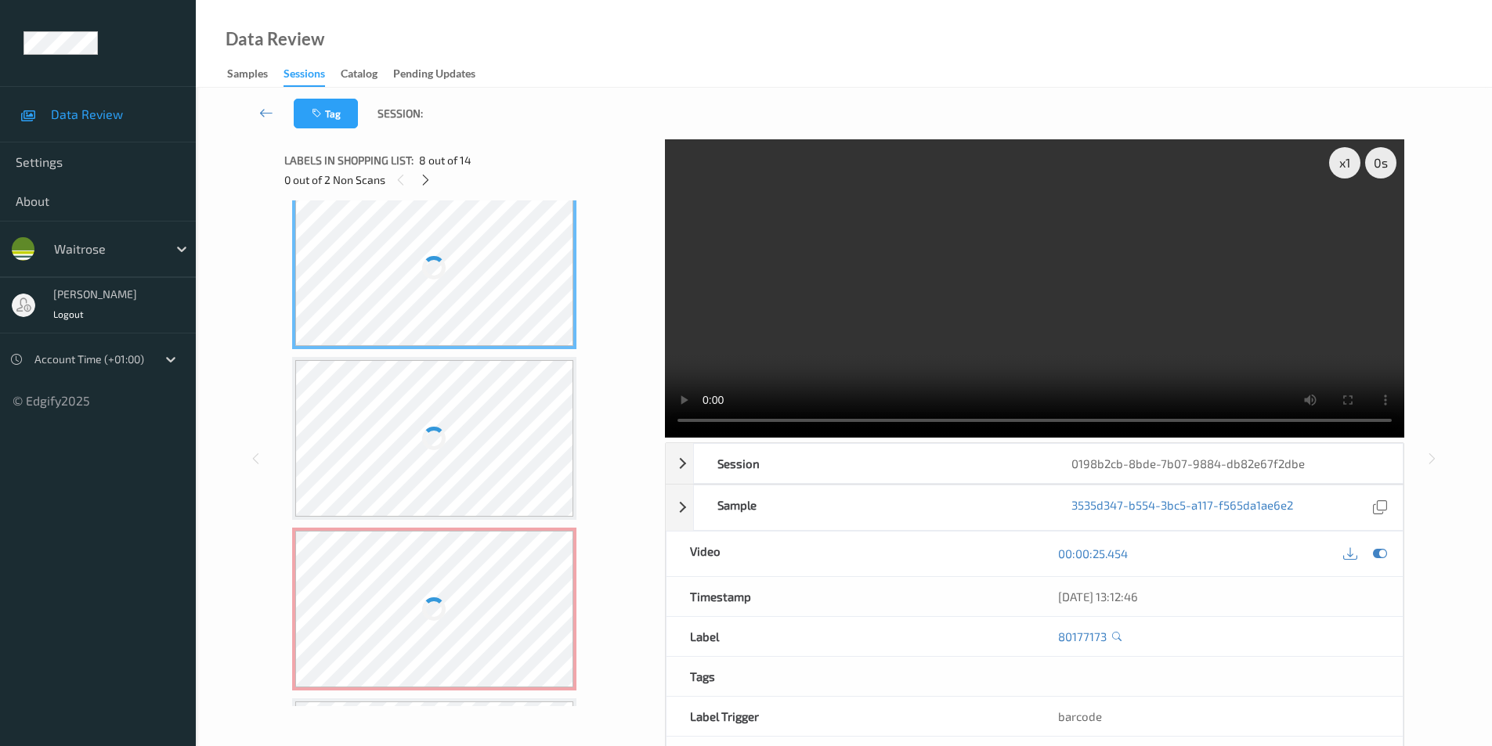
click at [463, 218] on div at bounding box center [434, 268] width 279 height 157
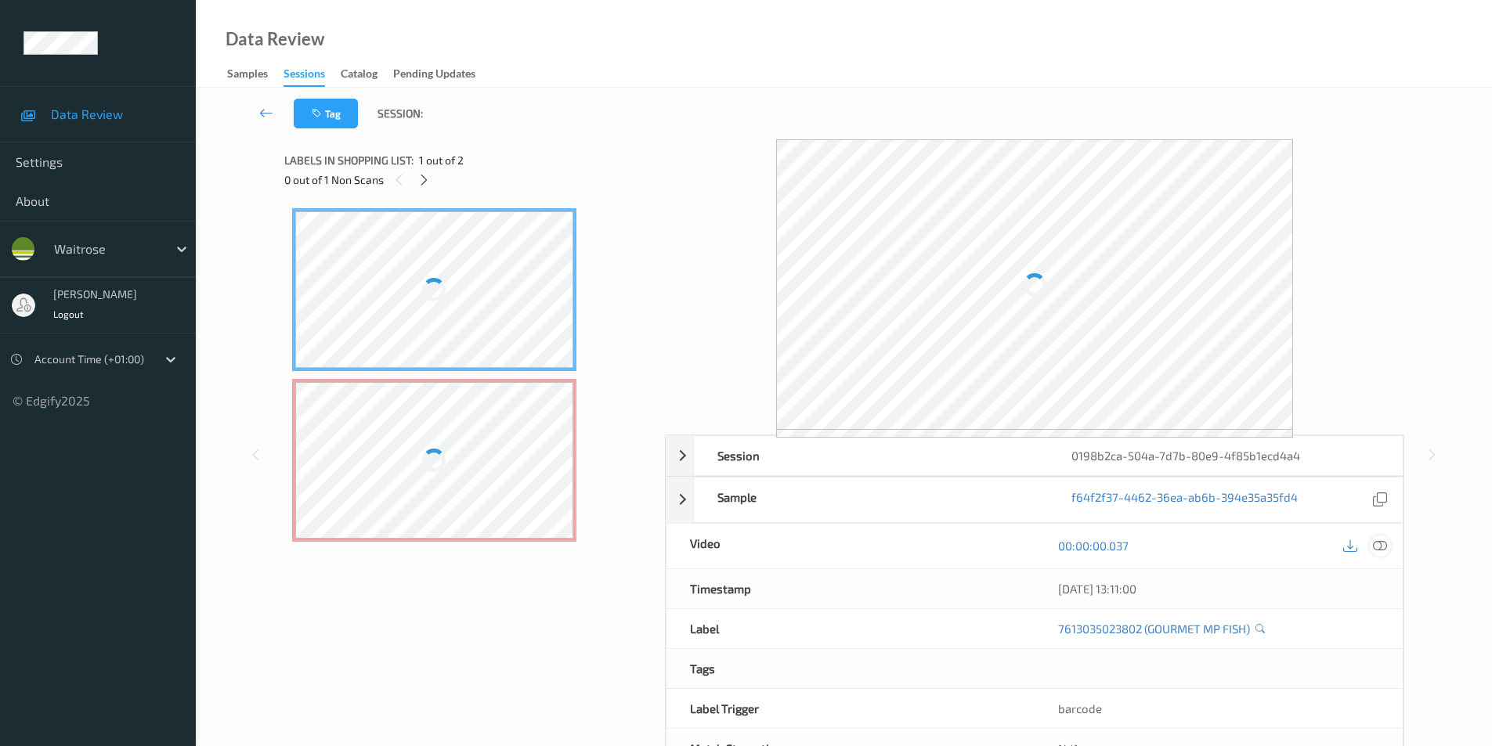
click at [1386, 545] on icon at bounding box center [1380, 546] width 14 height 14
click at [1380, 548] on icon at bounding box center [1380, 546] width 14 height 14
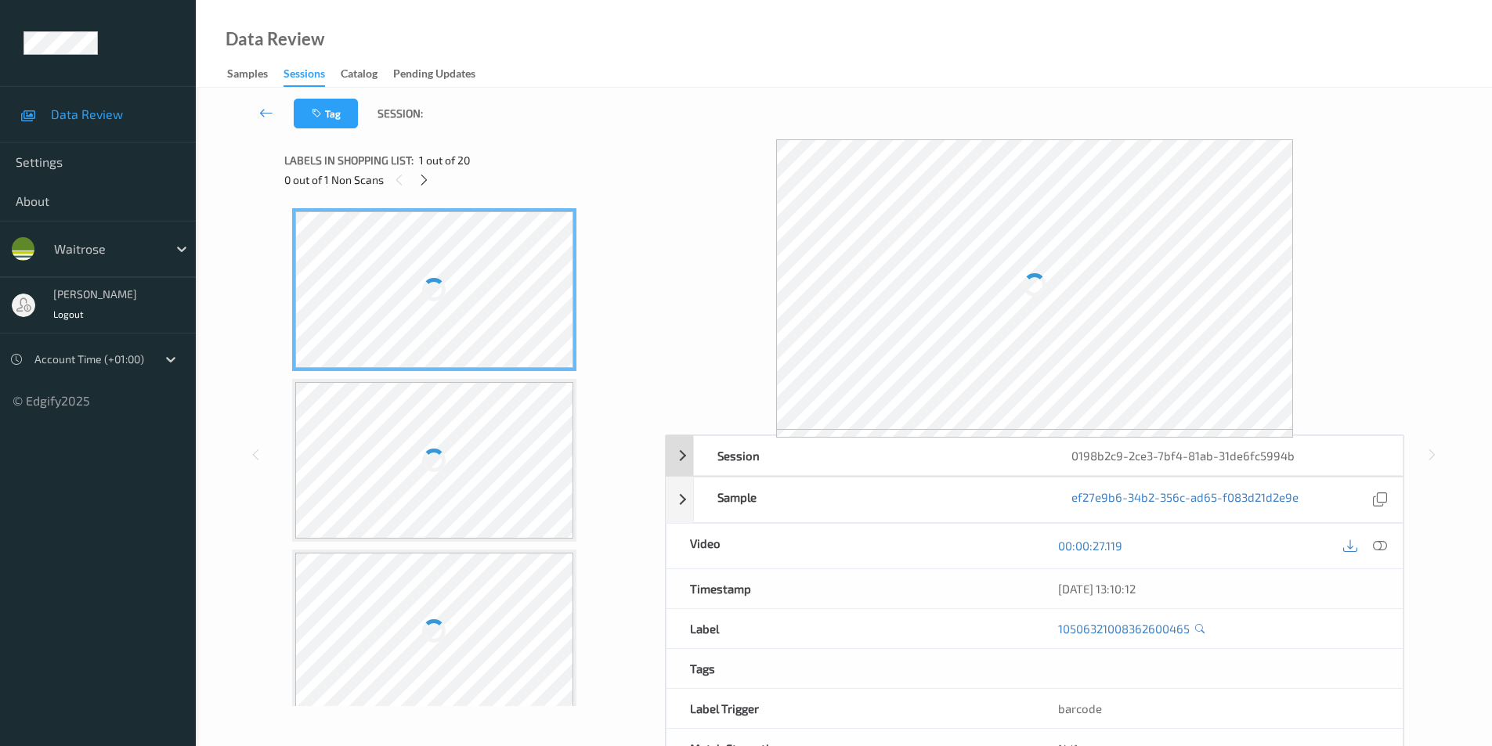
drag, startPoint x: 1380, startPoint y: 545, endPoint x: 1042, endPoint y: 454, distance: 350.4
click at [1379, 546] on icon at bounding box center [1380, 546] width 14 height 14
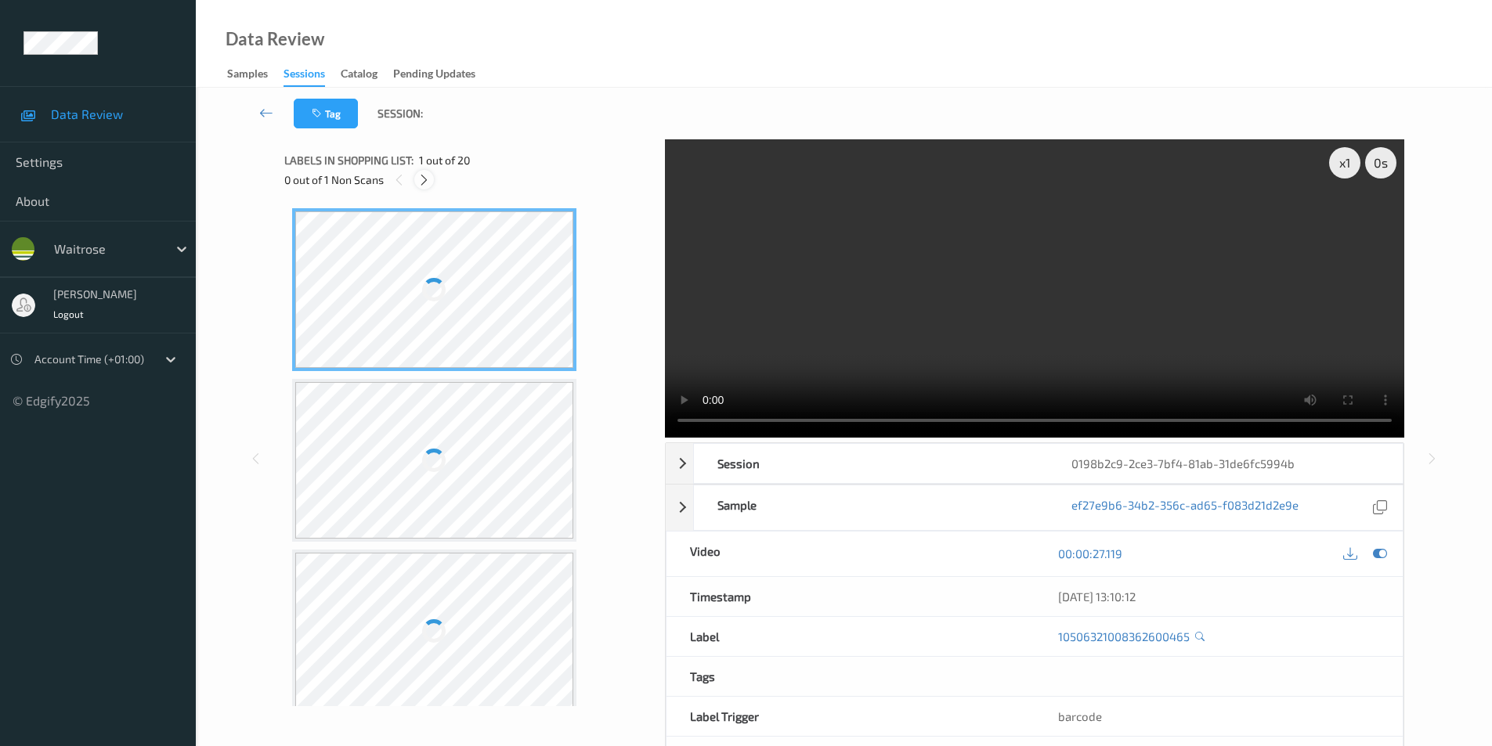
click at [421, 186] on icon at bounding box center [423, 180] width 13 height 14
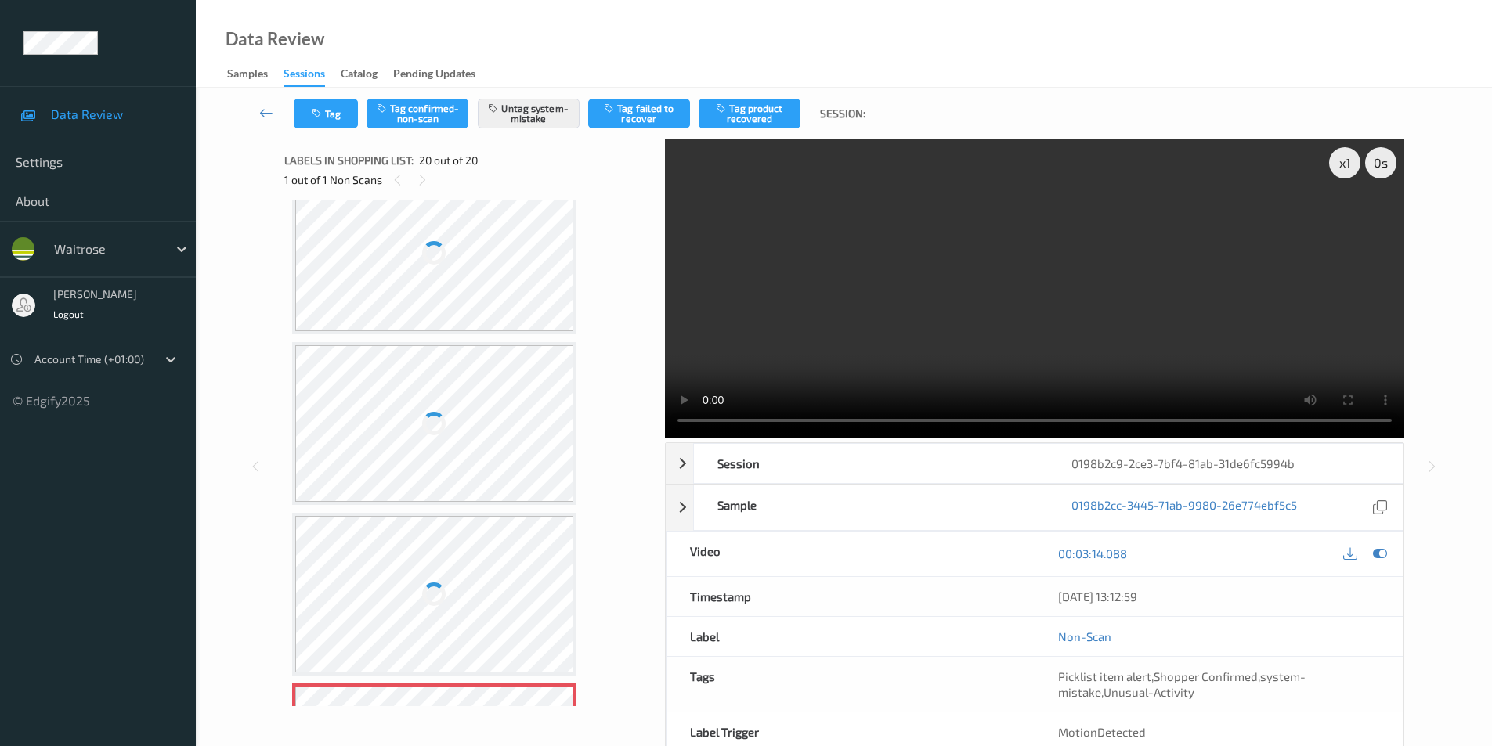
scroll to position [2760, 0]
click at [460, 423] on div at bounding box center [434, 432] width 279 height 157
click at [459, 422] on div at bounding box center [434, 432] width 279 height 157
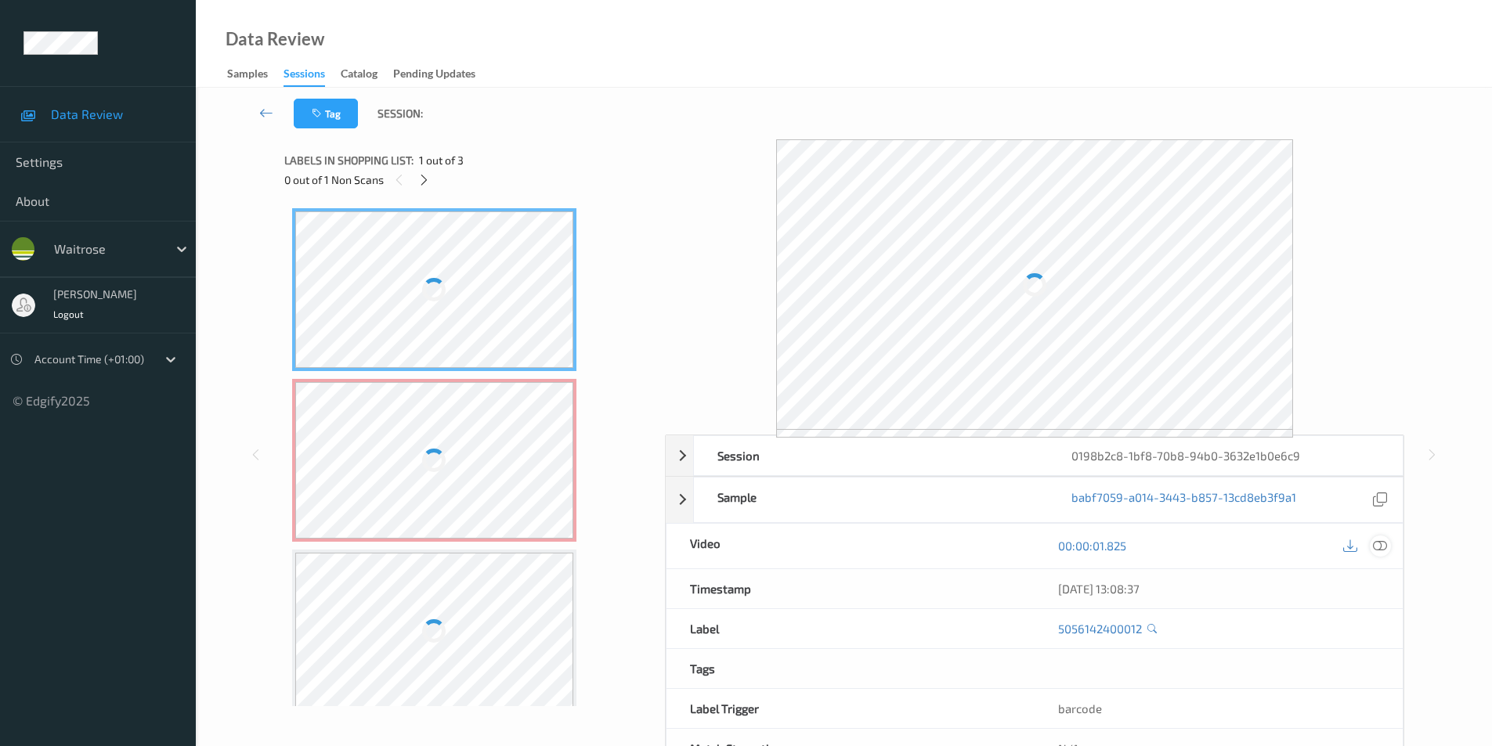
click at [1384, 544] on icon at bounding box center [1380, 546] width 14 height 14
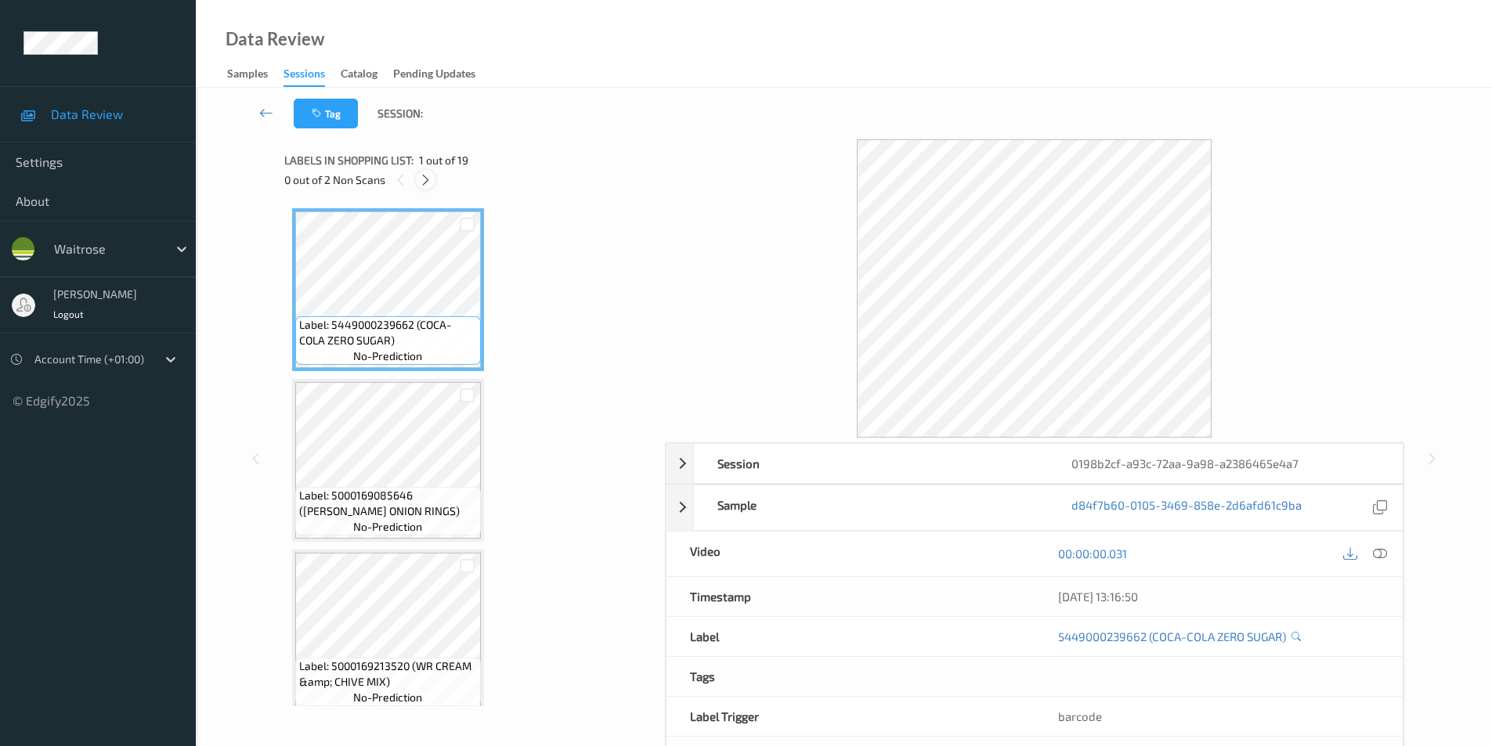
click at [428, 181] on icon at bounding box center [425, 180] width 13 height 14
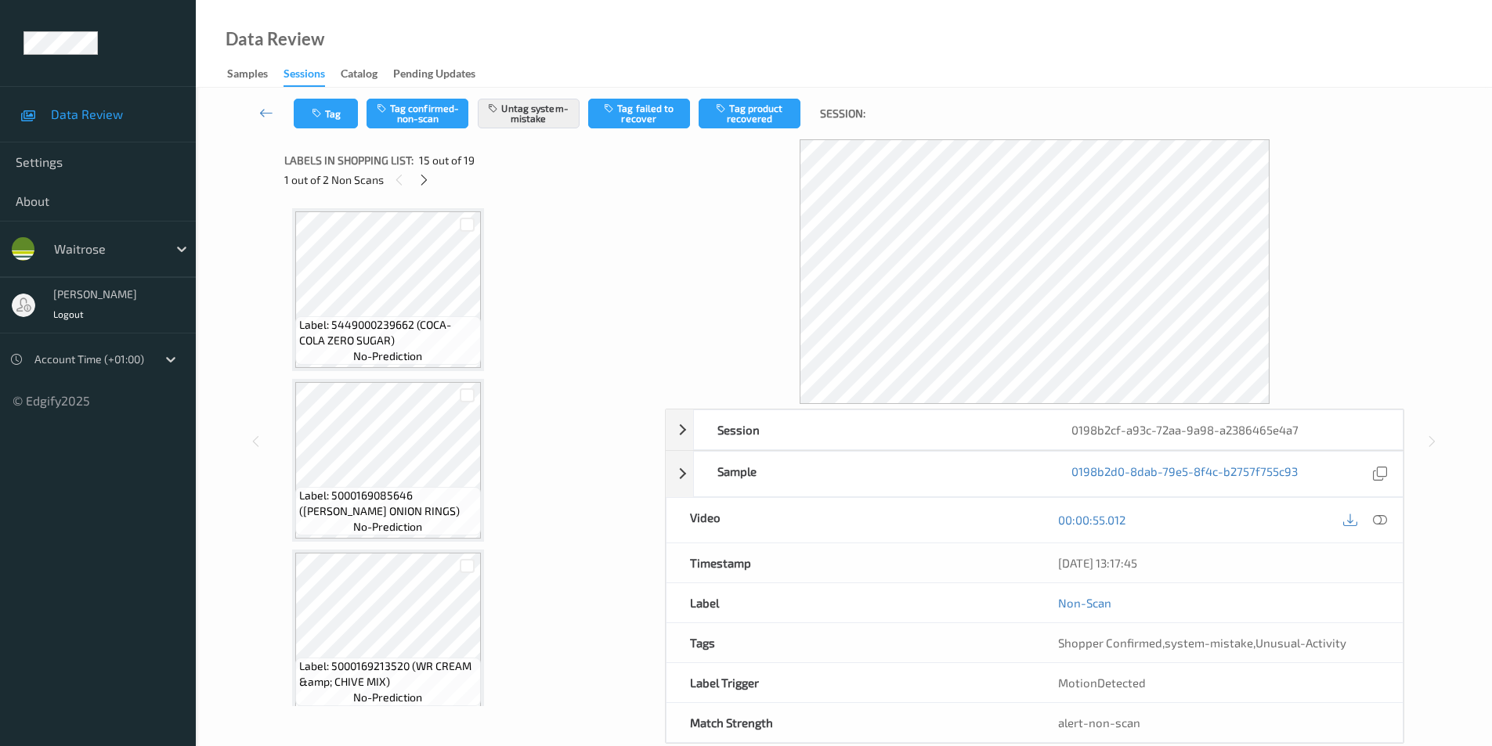
scroll to position [2228, 0]
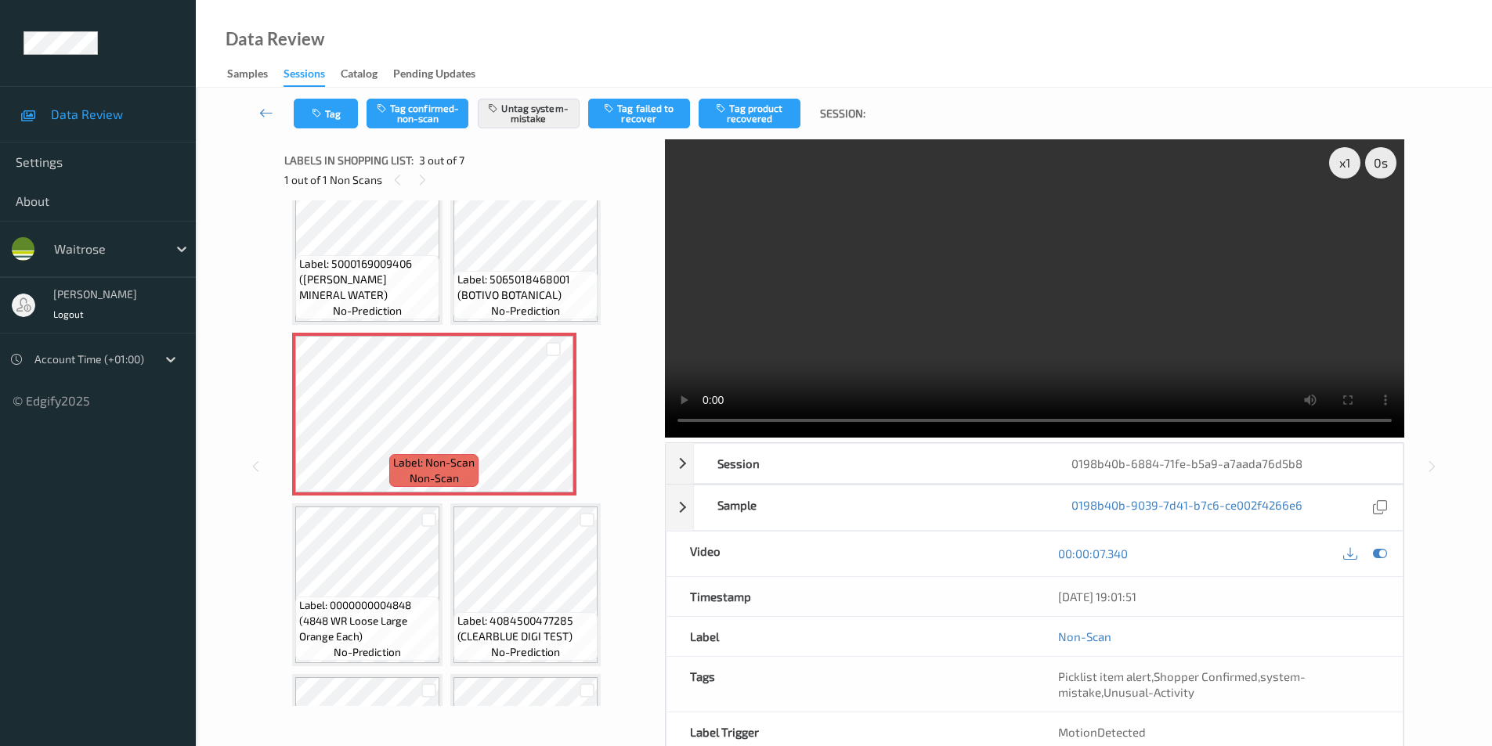
scroll to position [78, 0]
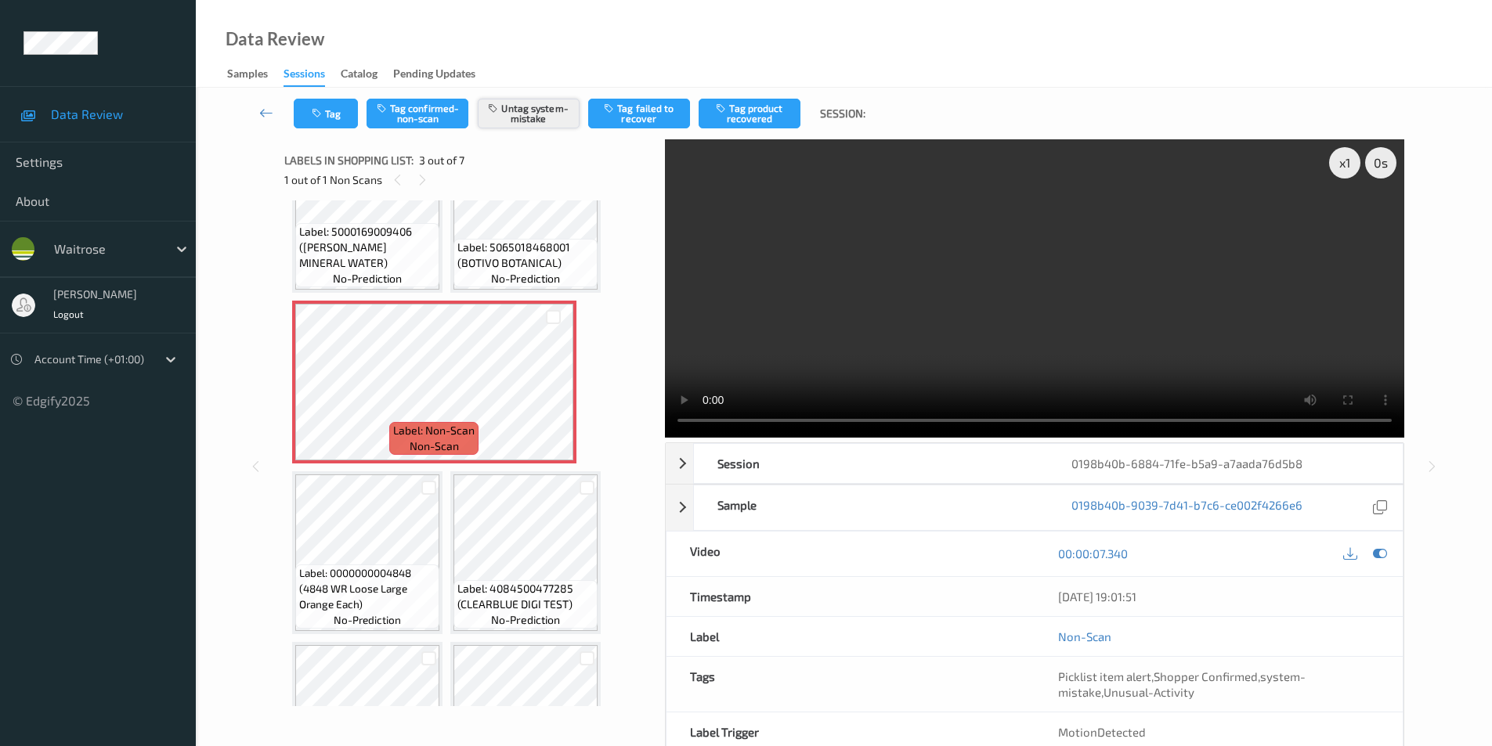
click at [521, 110] on button "Untag system-mistake" at bounding box center [529, 114] width 102 height 30
click at [425, 113] on button "Tag confirmed-non-scan" at bounding box center [418, 114] width 102 height 30
click at [316, 112] on icon "button" at bounding box center [318, 113] width 13 height 11
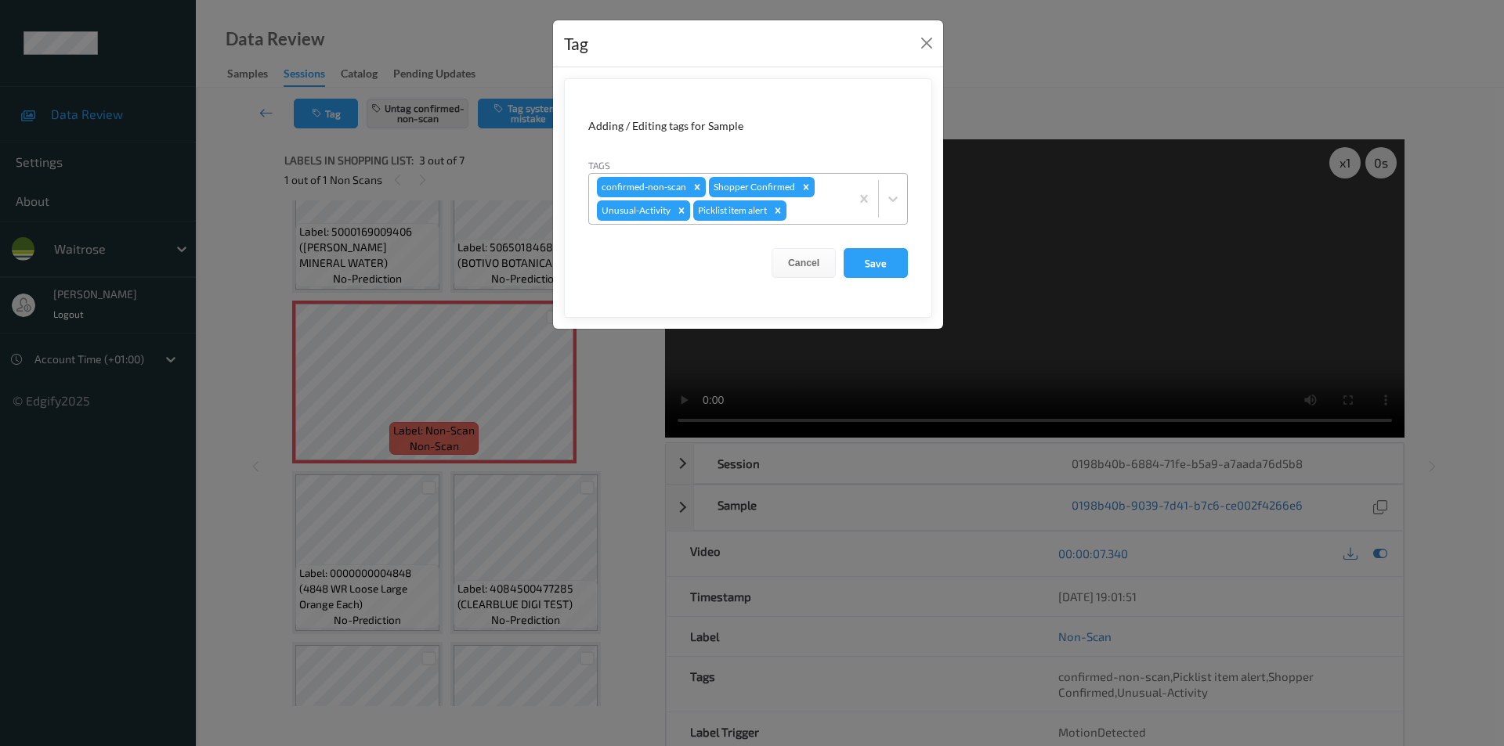
click at [679, 211] on icon "Remove Unusual-Activity" at bounding box center [681, 210] width 11 height 11
click at [682, 214] on icon "Remove Picklist item alert" at bounding box center [681, 210] width 11 height 11
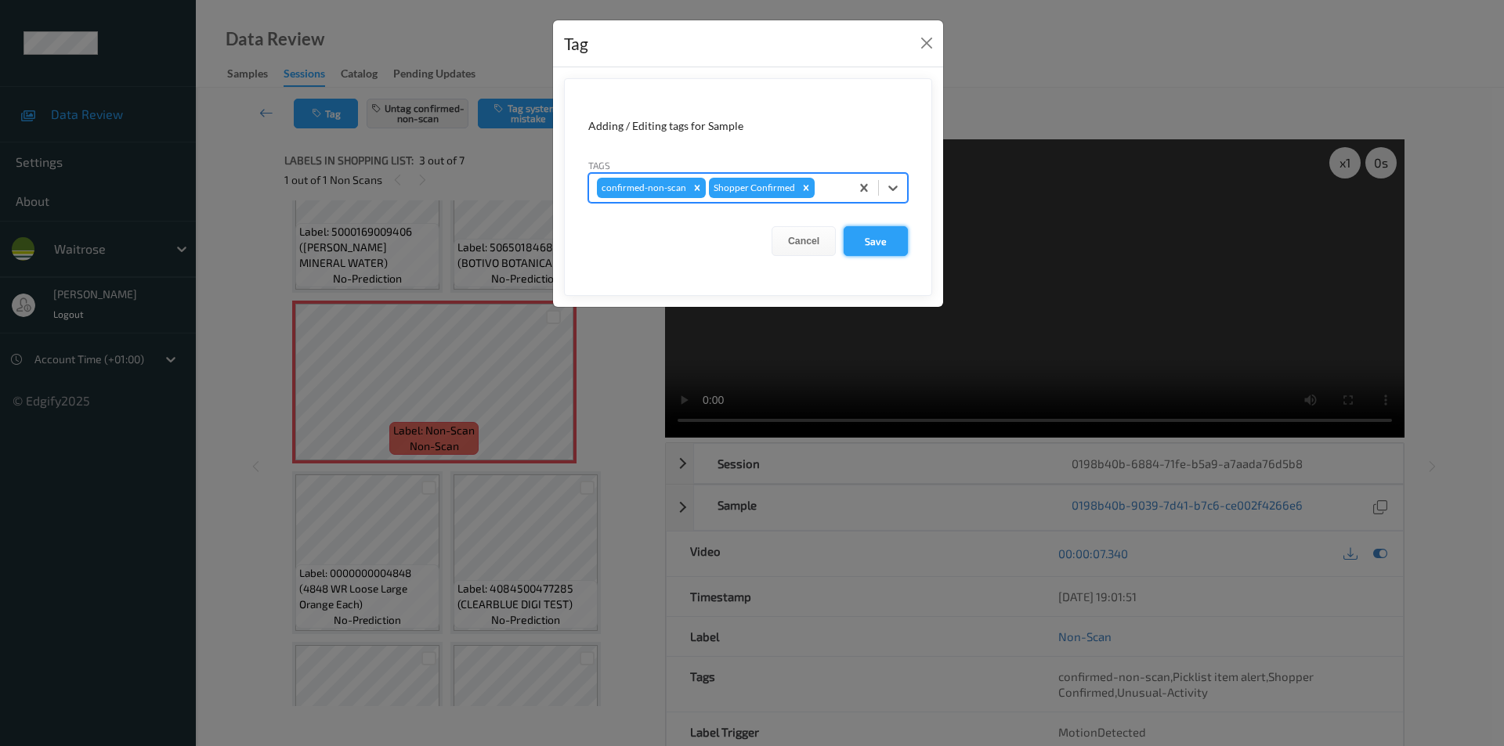
click at [862, 241] on button "Save" at bounding box center [876, 241] width 64 height 30
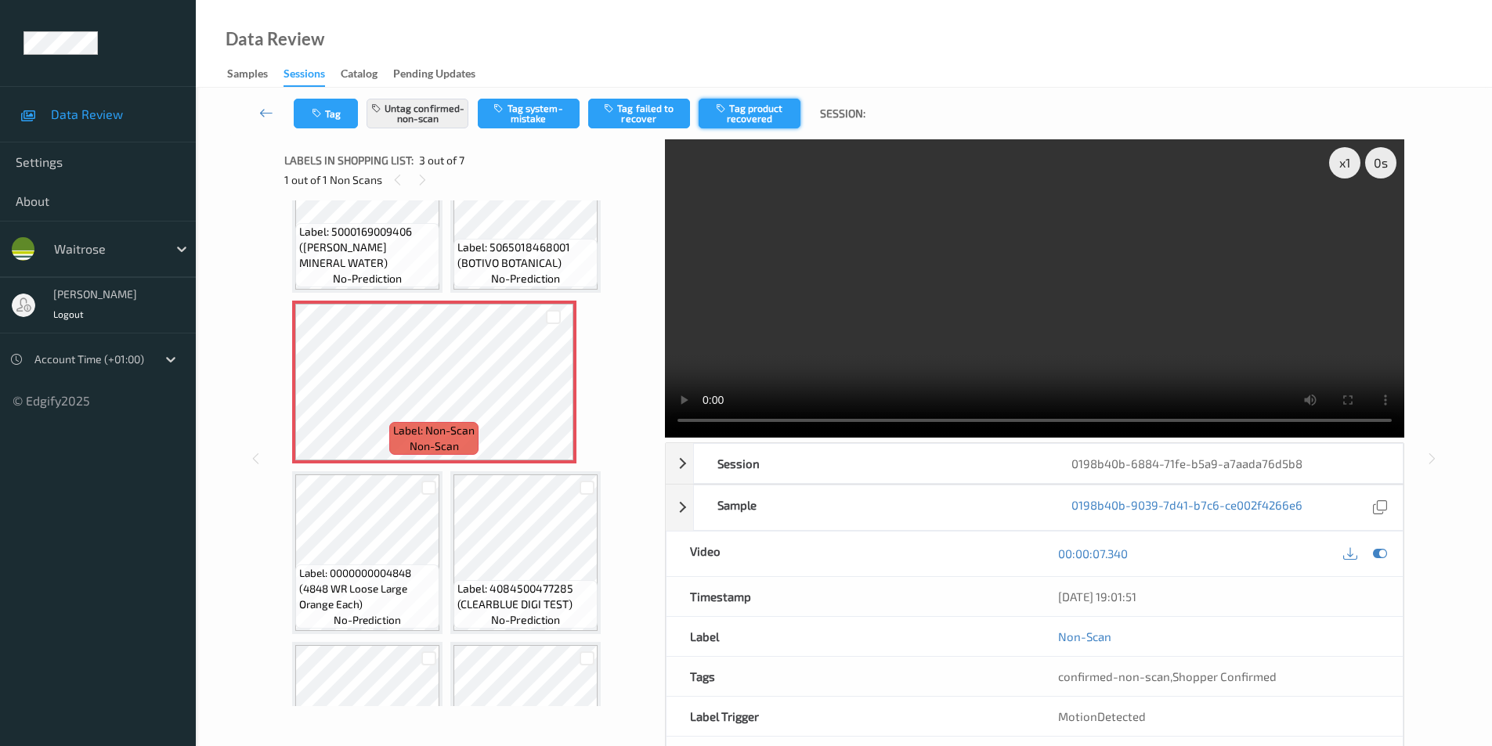
click at [756, 113] on button "Tag product recovered" at bounding box center [750, 114] width 102 height 30
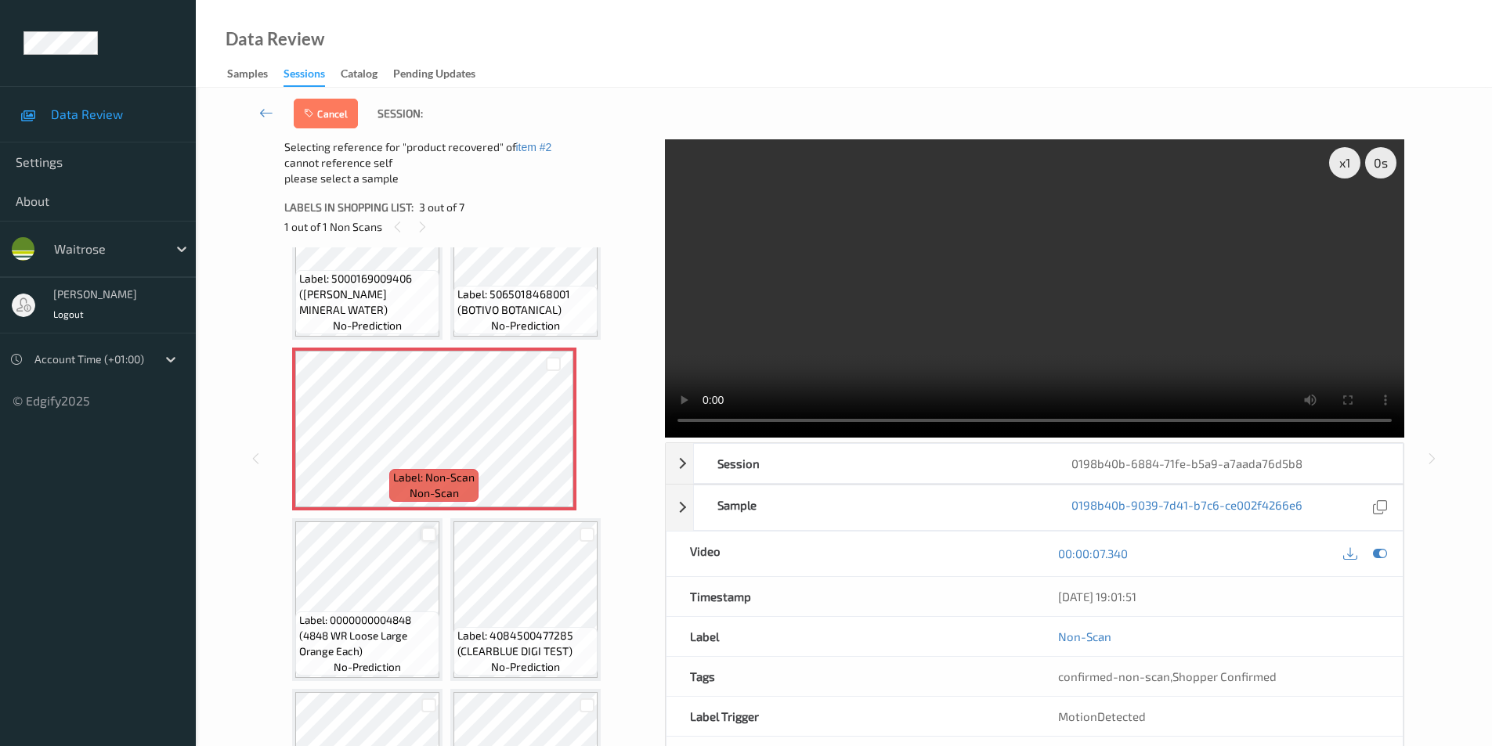
click at [430, 536] on div at bounding box center [428, 535] width 15 height 15
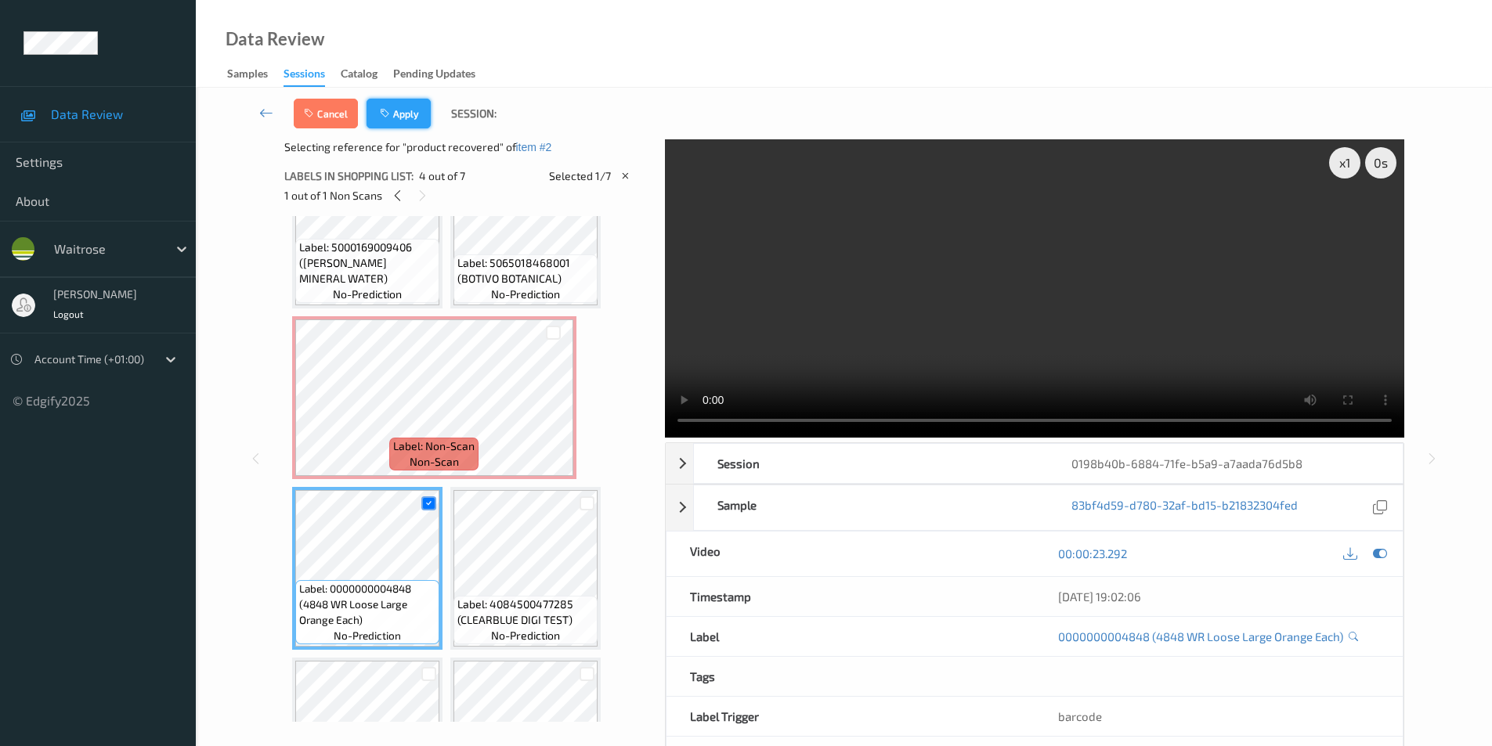
click at [412, 121] on button "Apply" at bounding box center [399, 114] width 64 height 30
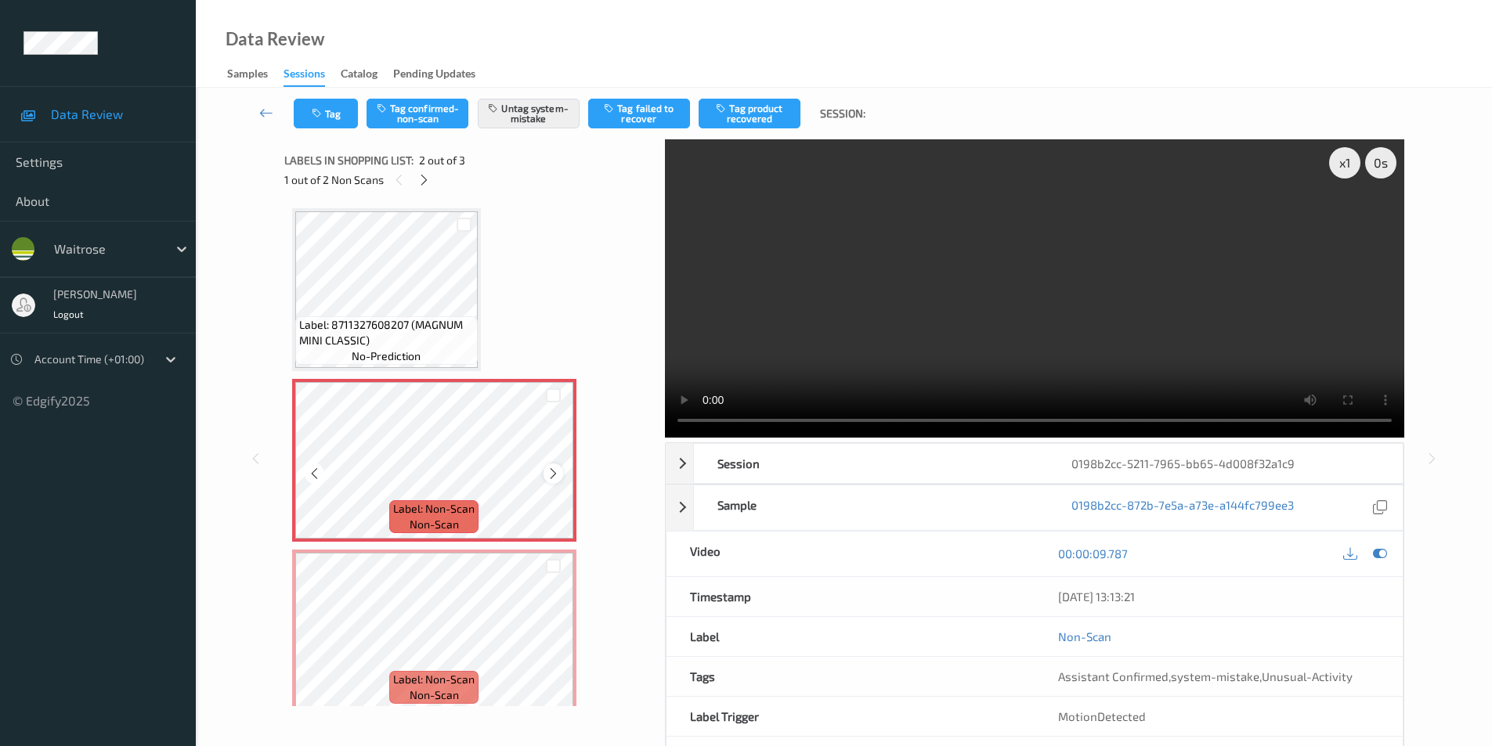
click at [548, 474] on icon at bounding box center [553, 474] width 13 height 14
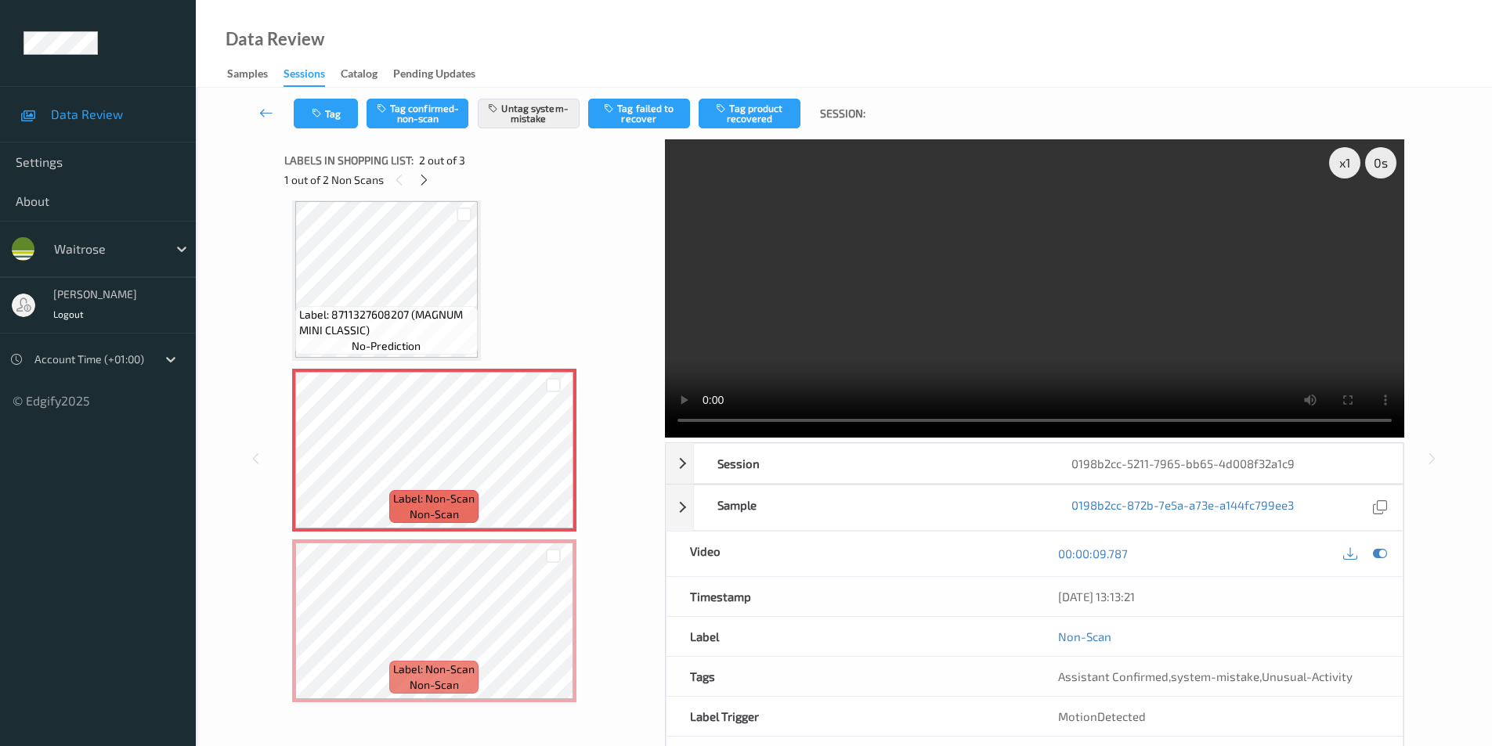
scroll to position [14, 0]
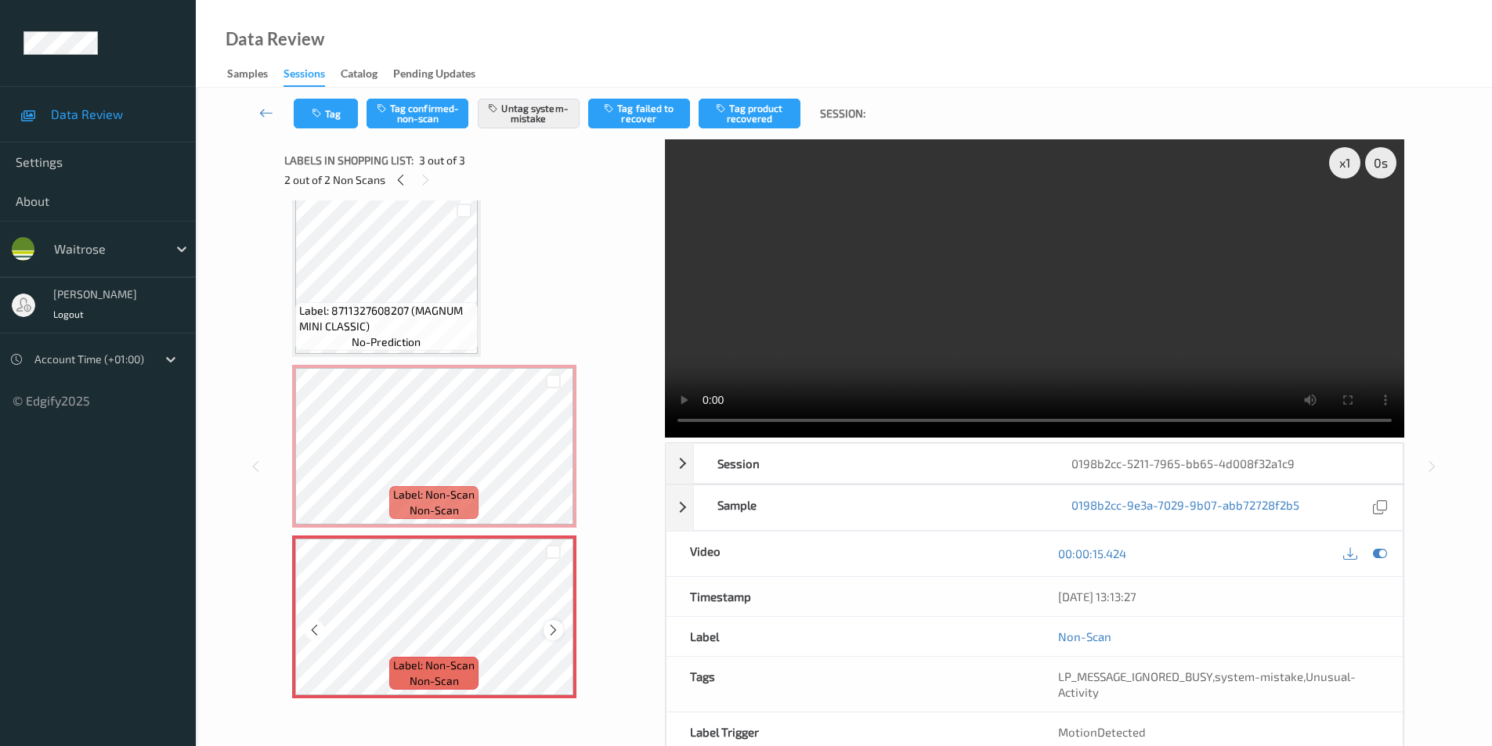
click at [551, 631] on icon at bounding box center [553, 630] width 13 height 14
click at [1374, 558] on icon at bounding box center [1380, 554] width 14 height 14
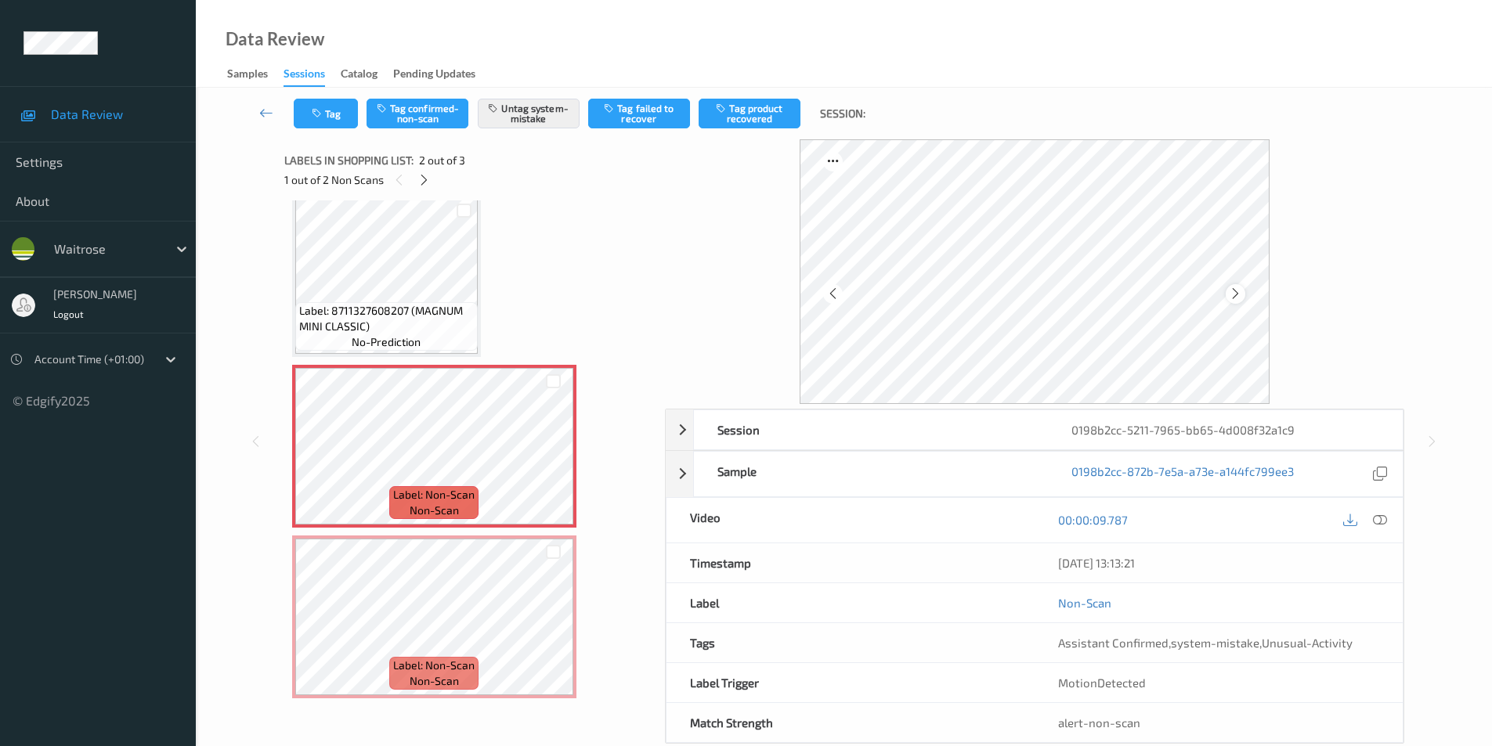
click at [1234, 296] on icon at bounding box center [1235, 294] width 13 height 14
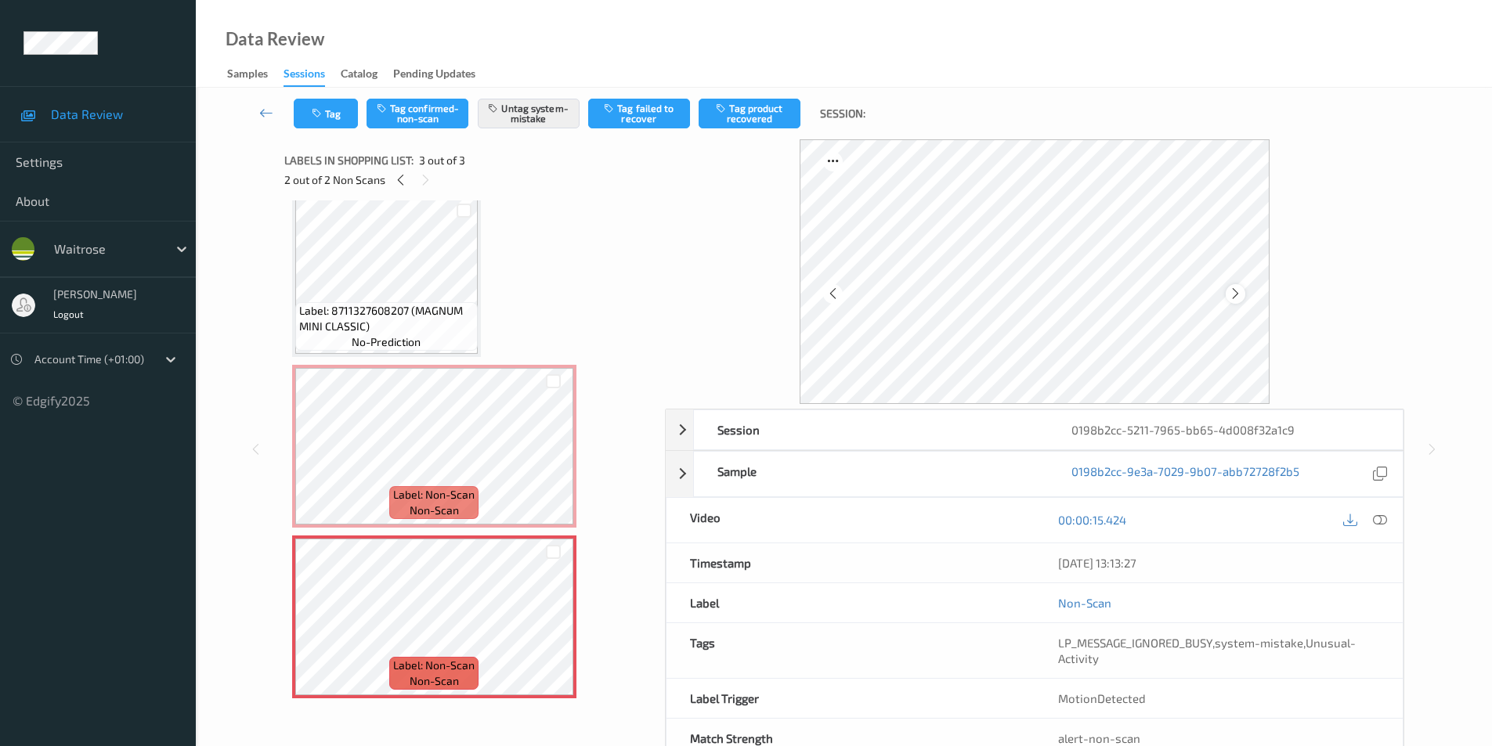
click at [1237, 295] on icon at bounding box center [1235, 294] width 13 height 14
click at [1234, 299] on icon at bounding box center [1235, 294] width 13 height 14
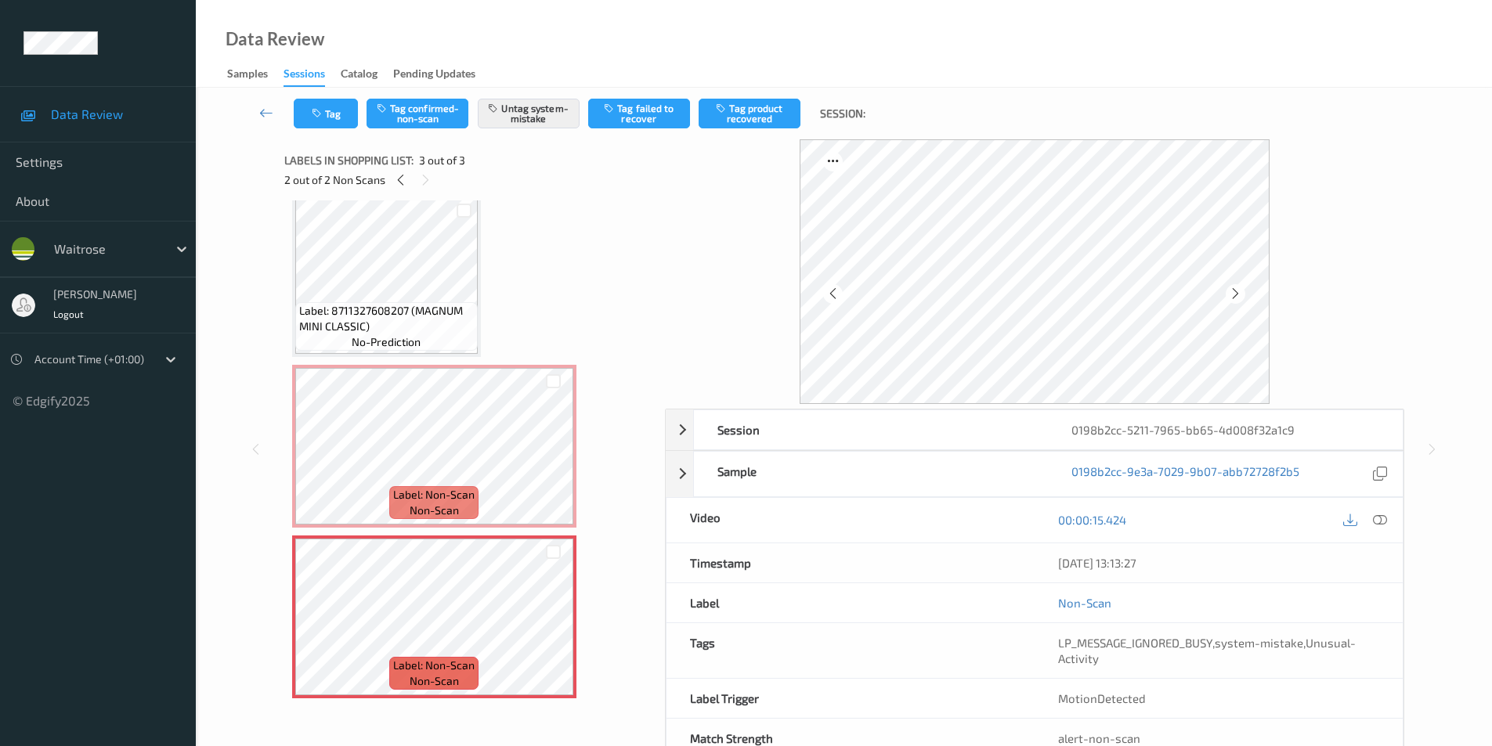
click at [1234, 299] on icon at bounding box center [1235, 294] width 13 height 14
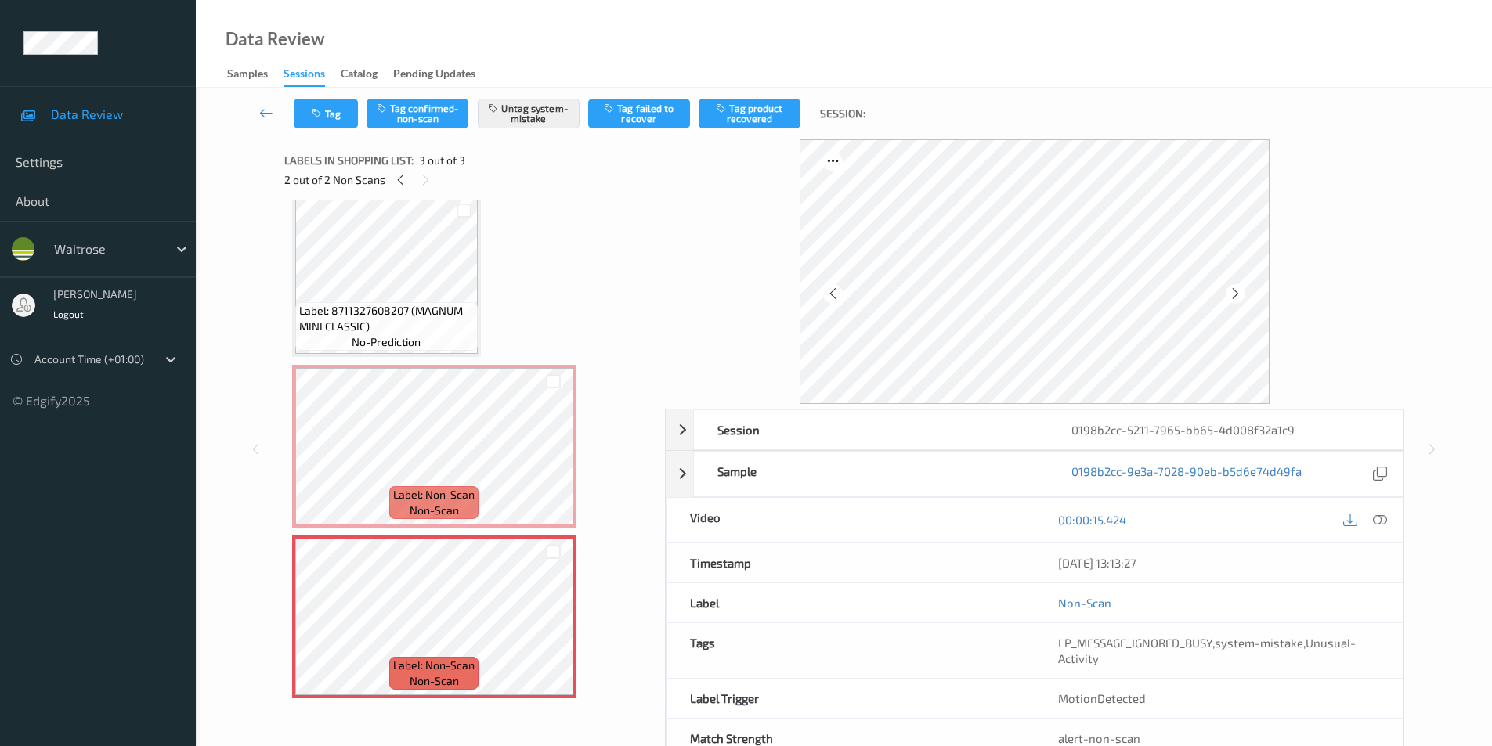
click at [1234, 299] on icon at bounding box center [1235, 294] width 13 height 14
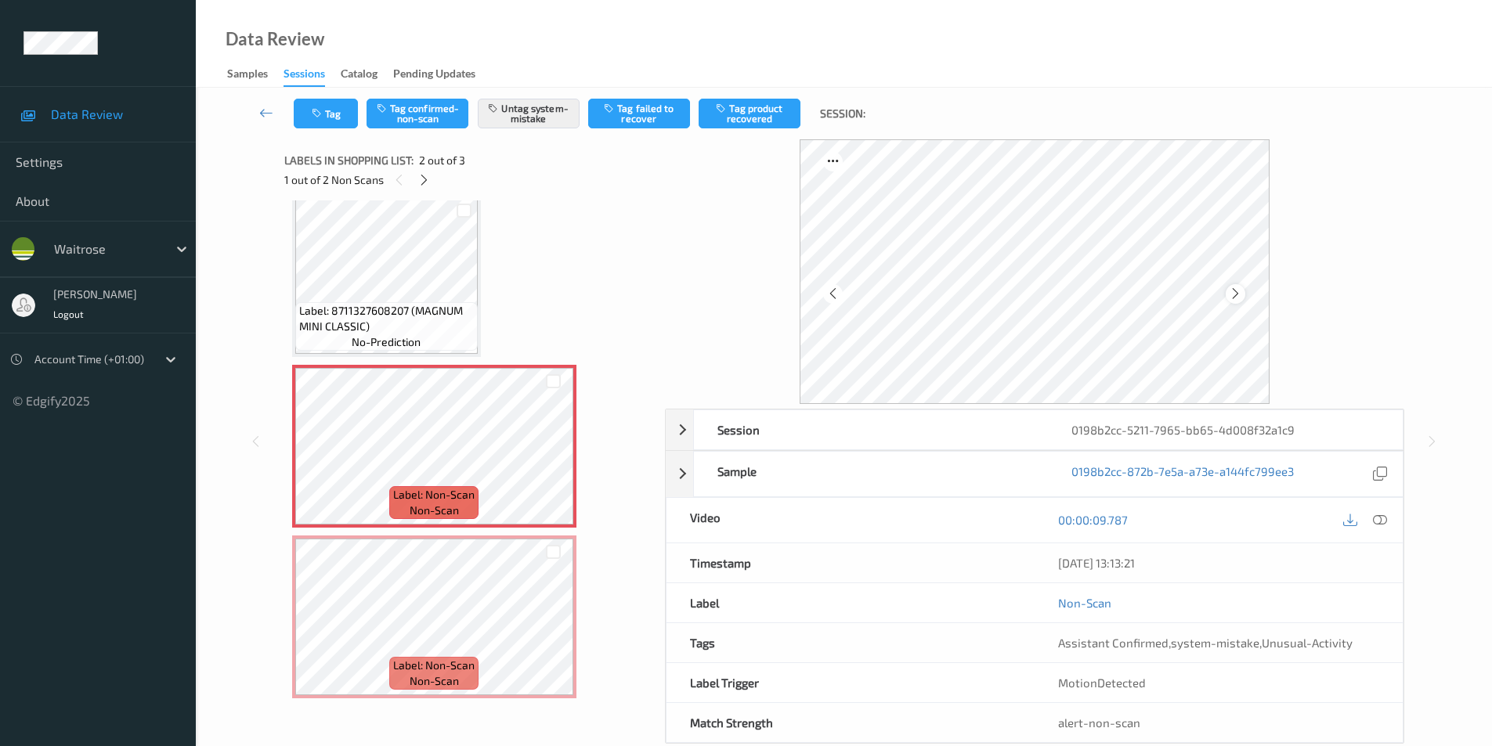
click at [1233, 289] on icon at bounding box center [1235, 294] width 13 height 14
click at [1233, 290] on icon at bounding box center [1235, 294] width 13 height 14
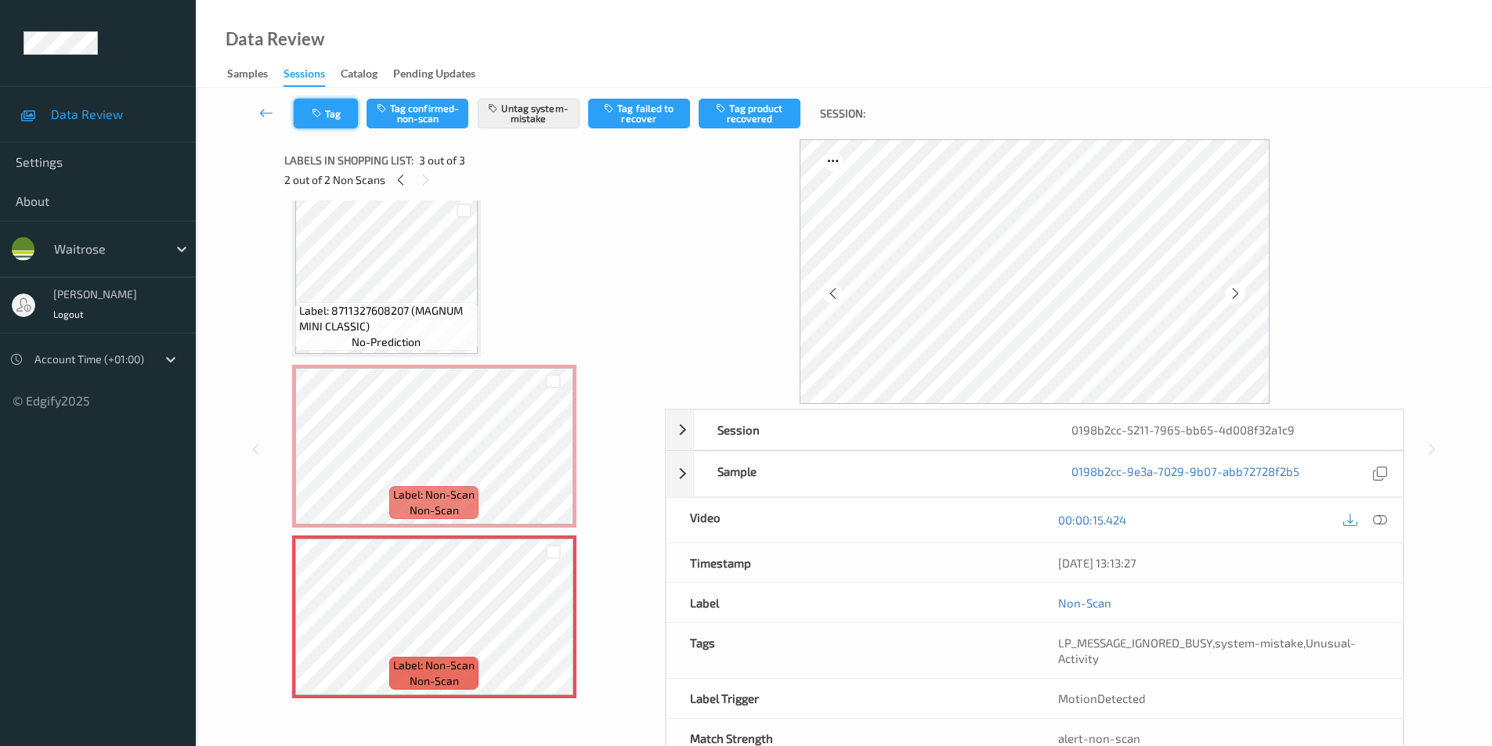
click at [330, 118] on button "Tag" at bounding box center [326, 114] width 64 height 30
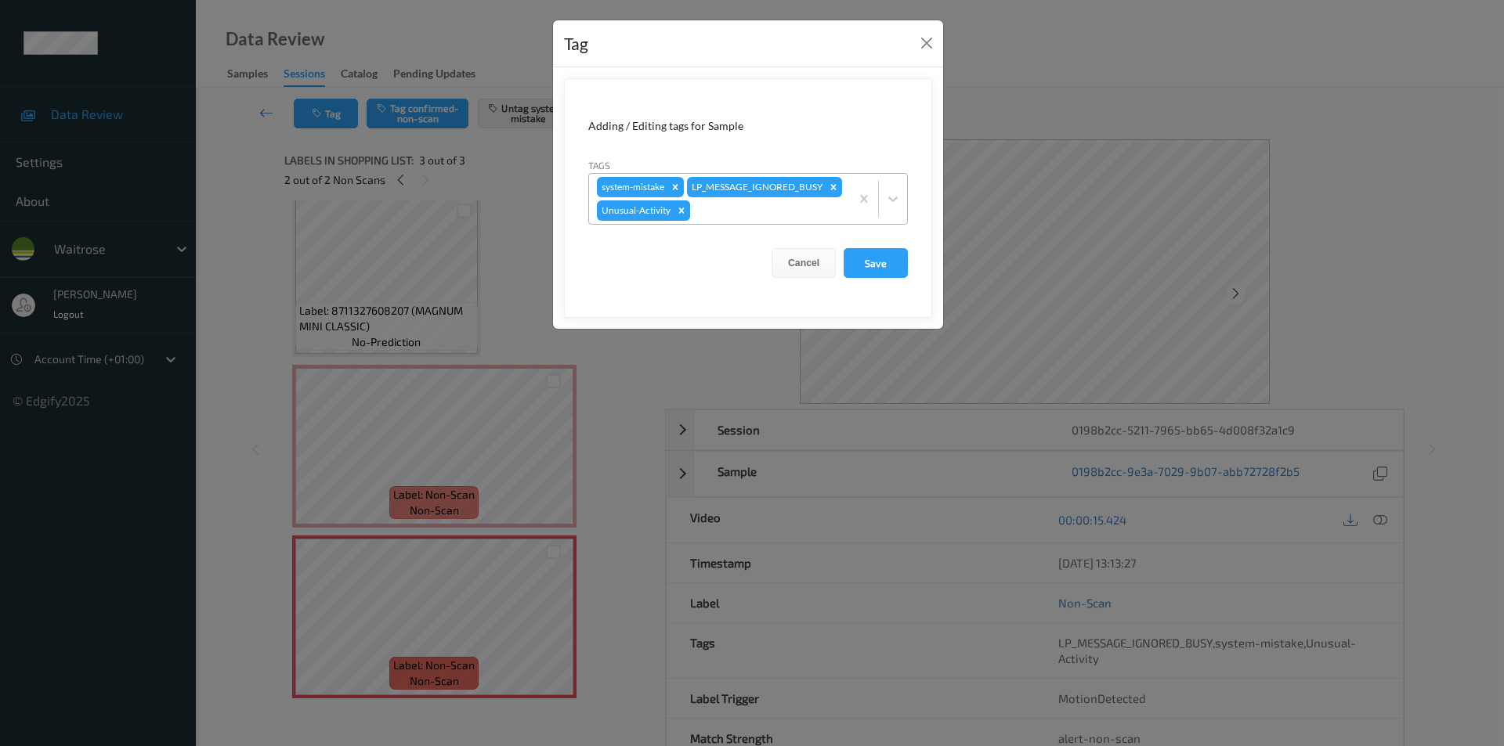
click at [684, 216] on icon "Remove Unusual-Activity" at bounding box center [681, 210] width 11 height 11
click at [857, 266] on button "Save" at bounding box center [876, 262] width 64 height 30
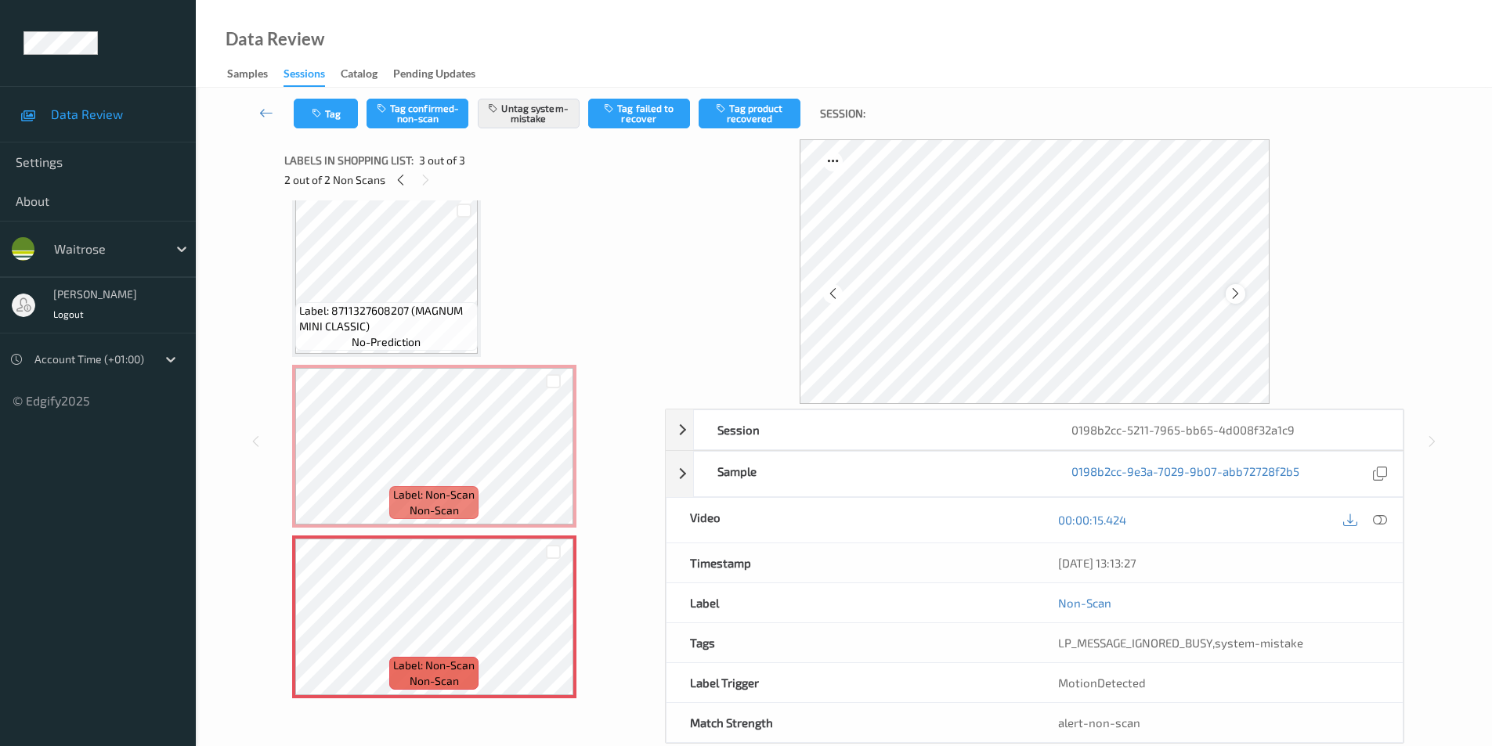
click at [1233, 298] on icon at bounding box center [1235, 294] width 13 height 14
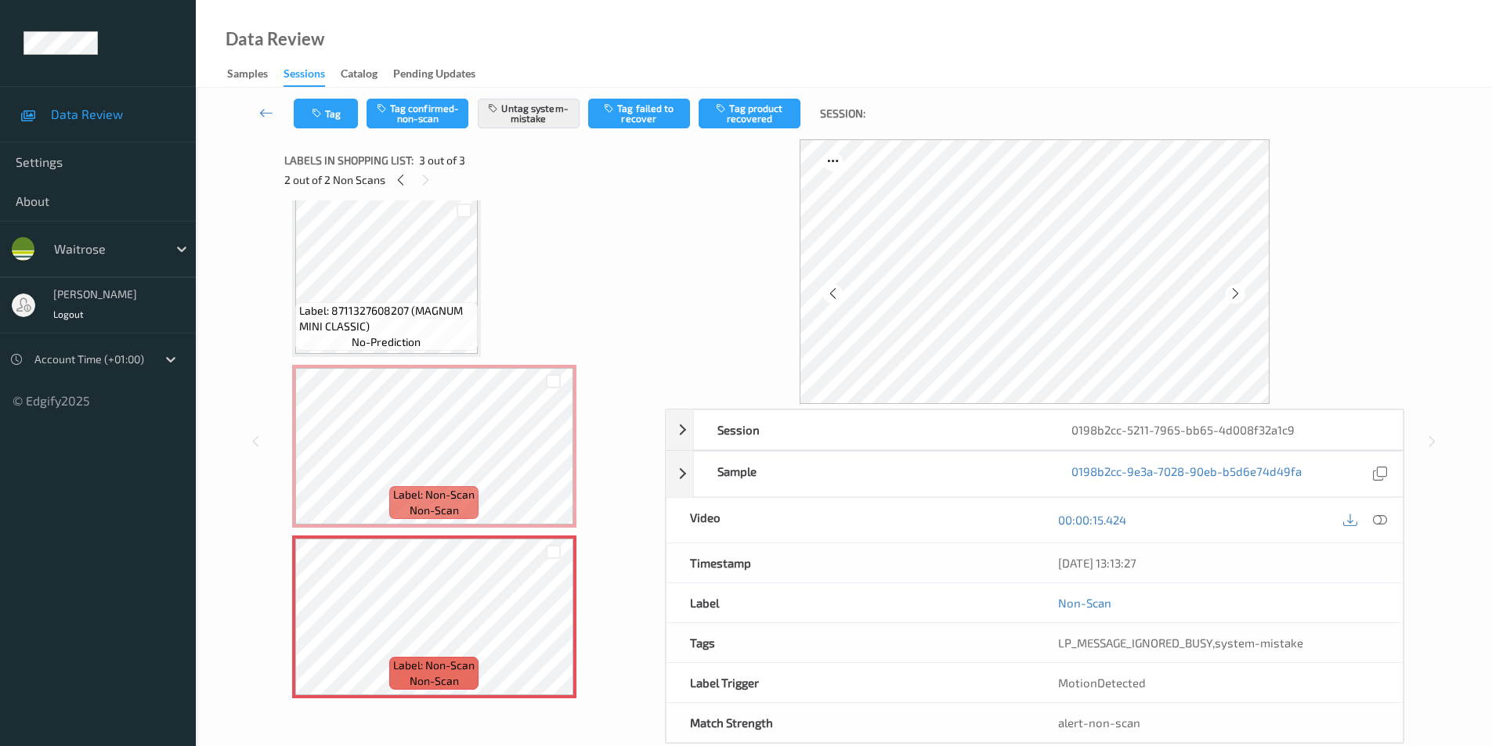
click at [1233, 298] on icon at bounding box center [1235, 294] width 13 height 14
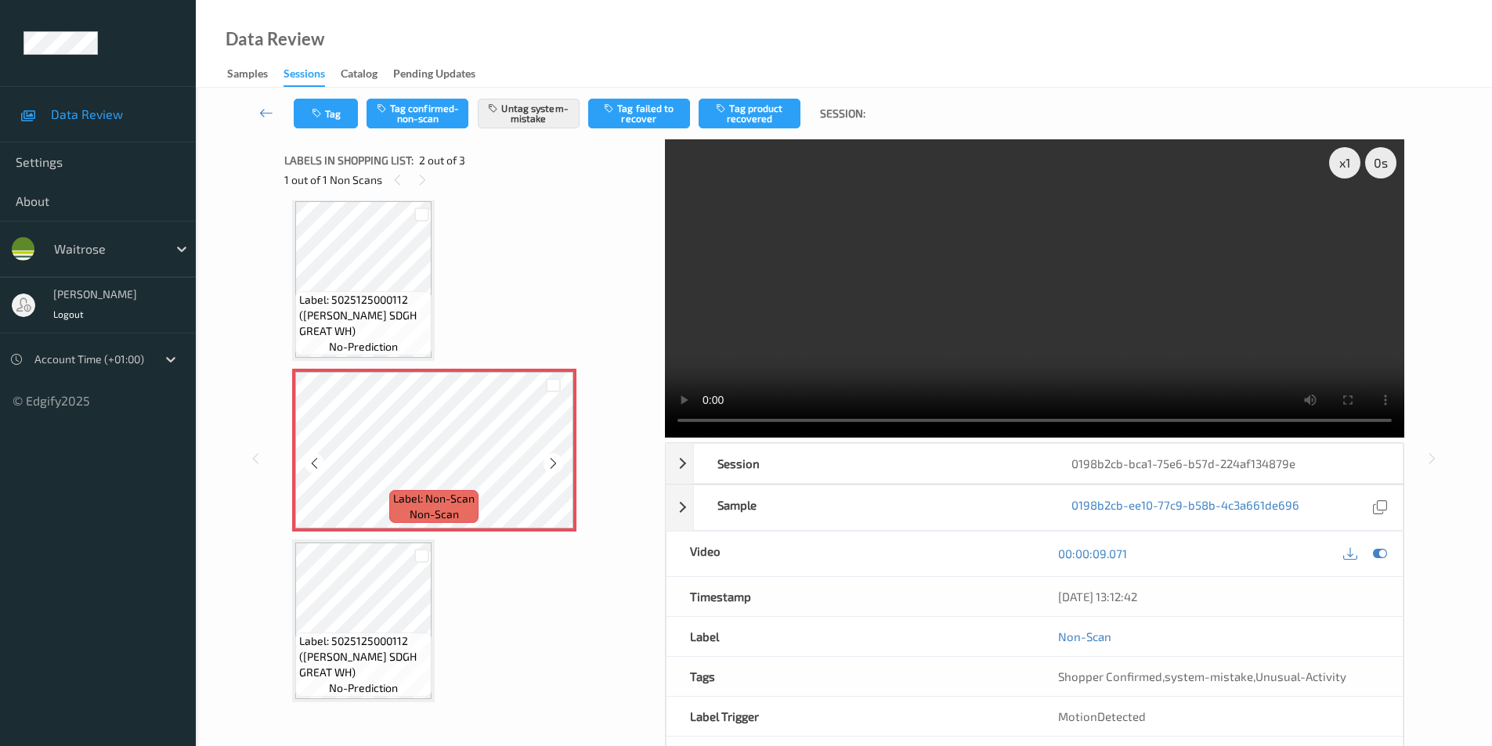
scroll to position [14, 0]
click at [551, 461] on icon at bounding box center [553, 460] width 13 height 14
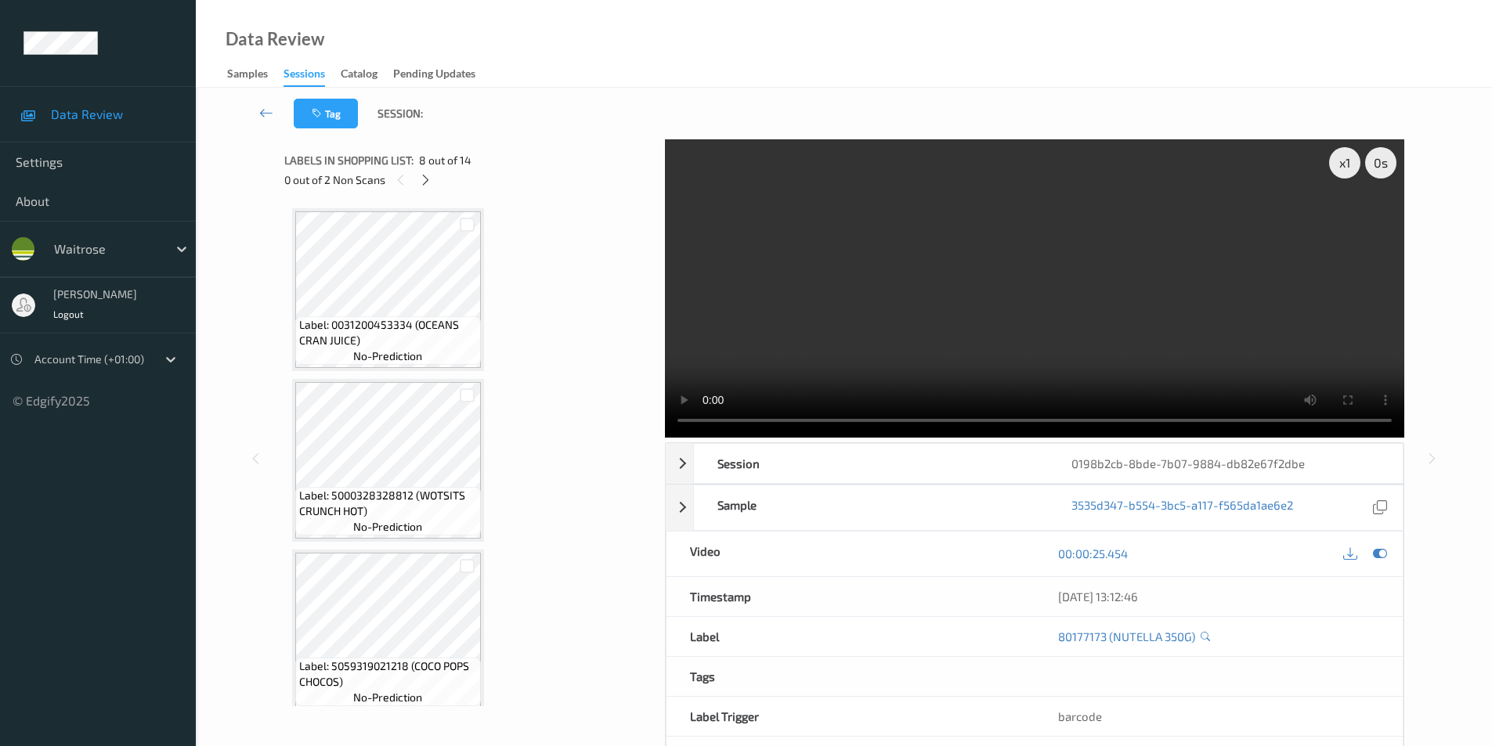
scroll to position [1219, 0]
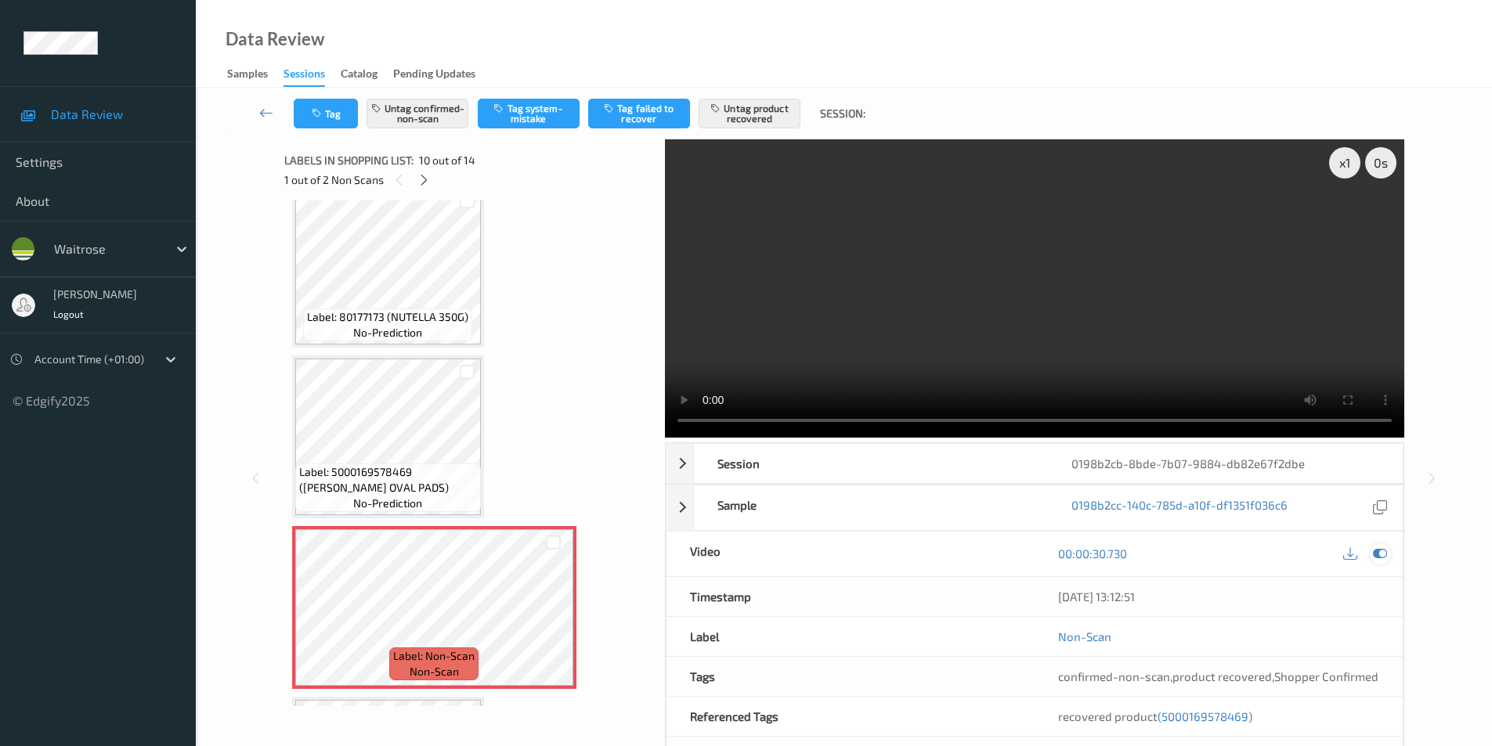
click at [1375, 548] on icon at bounding box center [1380, 554] width 14 height 14
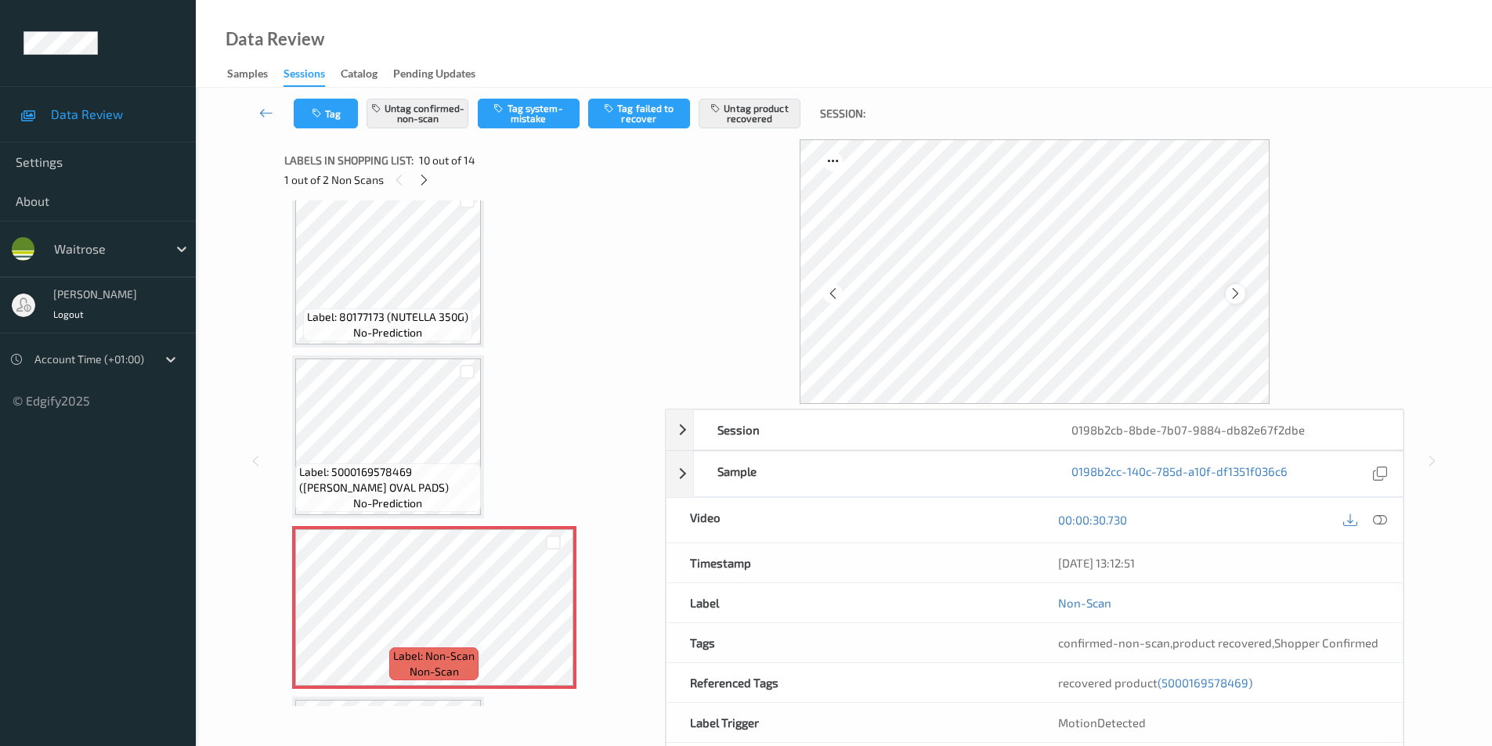
click at [1236, 292] on icon at bounding box center [1235, 294] width 13 height 14
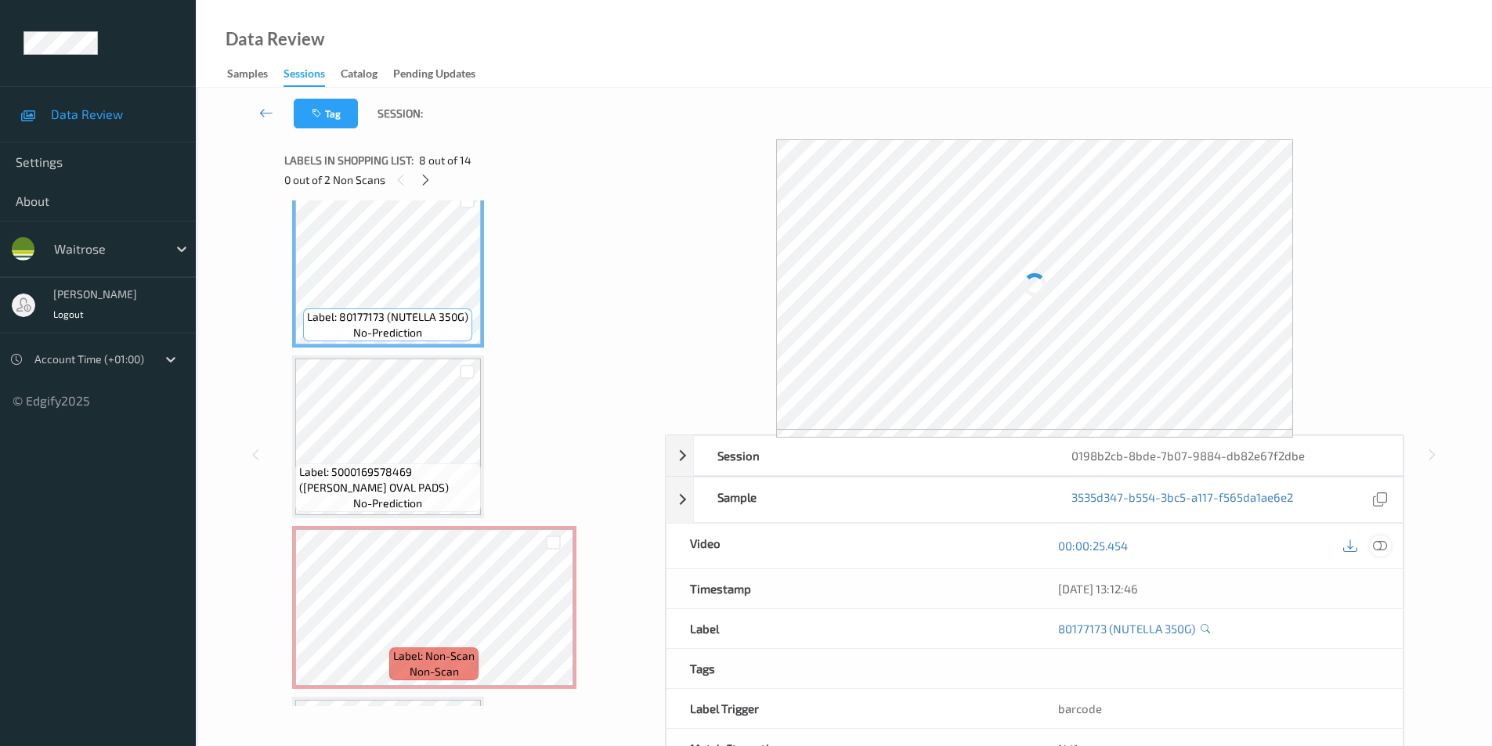
click at [1376, 548] on icon at bounding box center [1380, 546] width 14 height 14
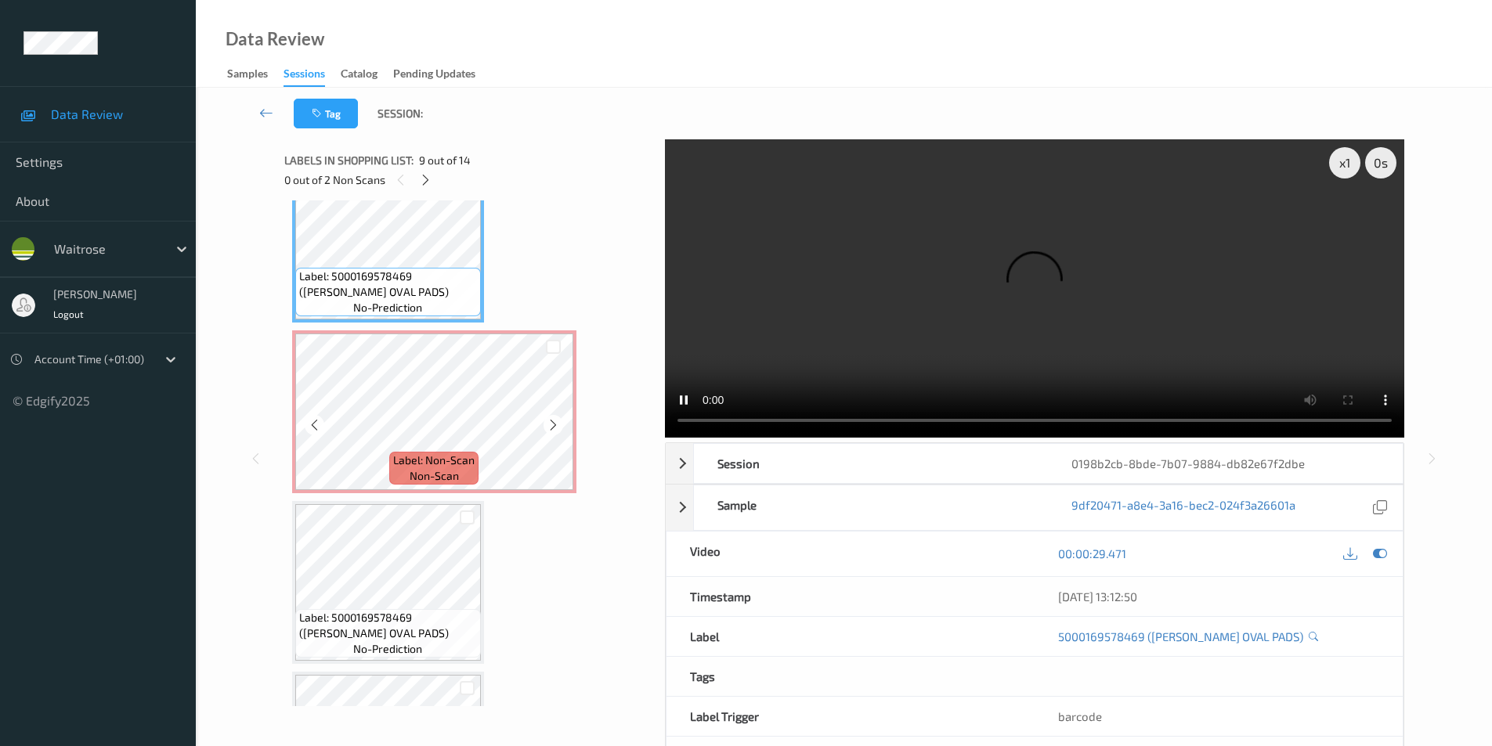
scroll to position [1375, 0]
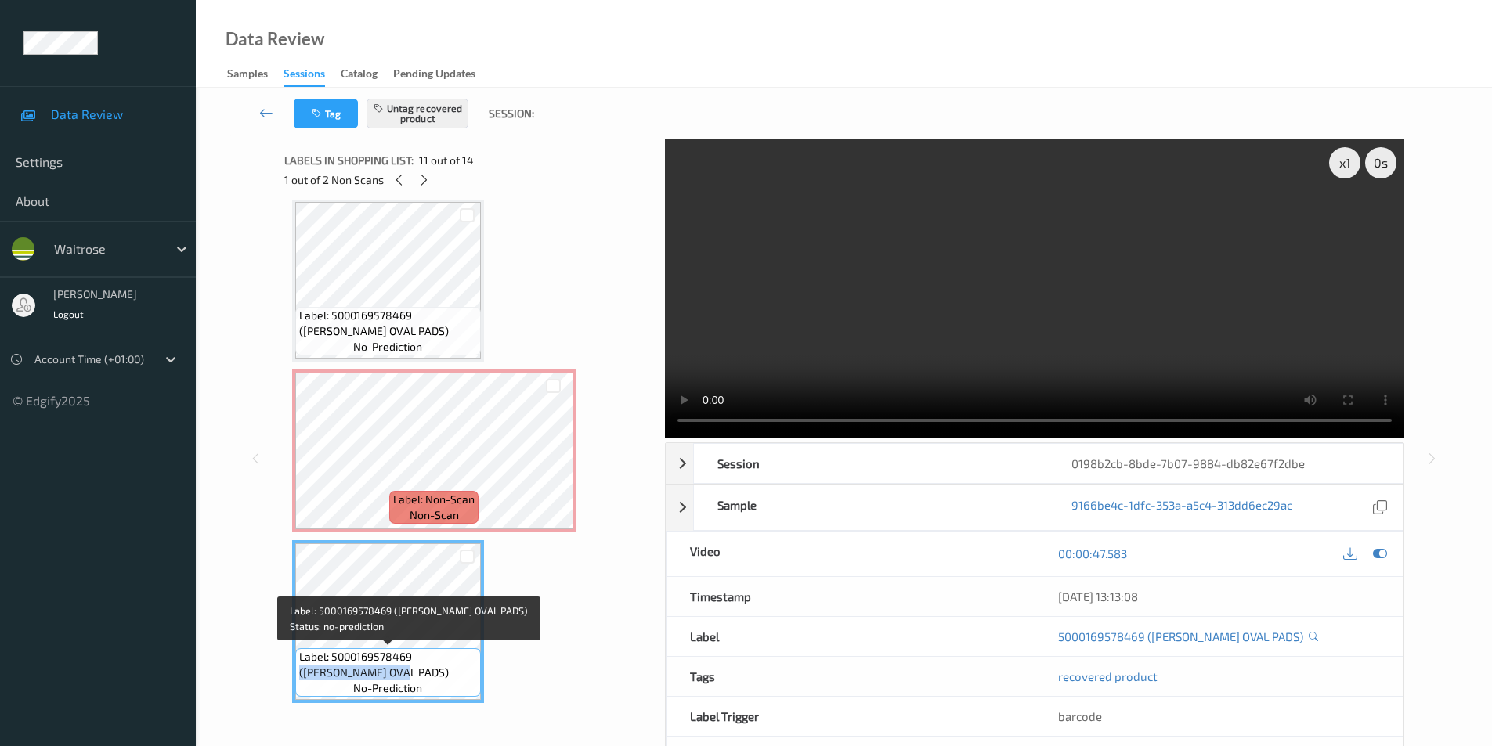
drag, startPoint x: 414, startPoint y: 658, endPoint x: 414, endPoint y: 670, distance: 12.5
click at [414, 670] on span "Label: 5000169578469 (WR ESS OVAL PADS)" at bounding box center [388, 664] width 178 height 31
copy span "(WR ESS OVAL PADS)"
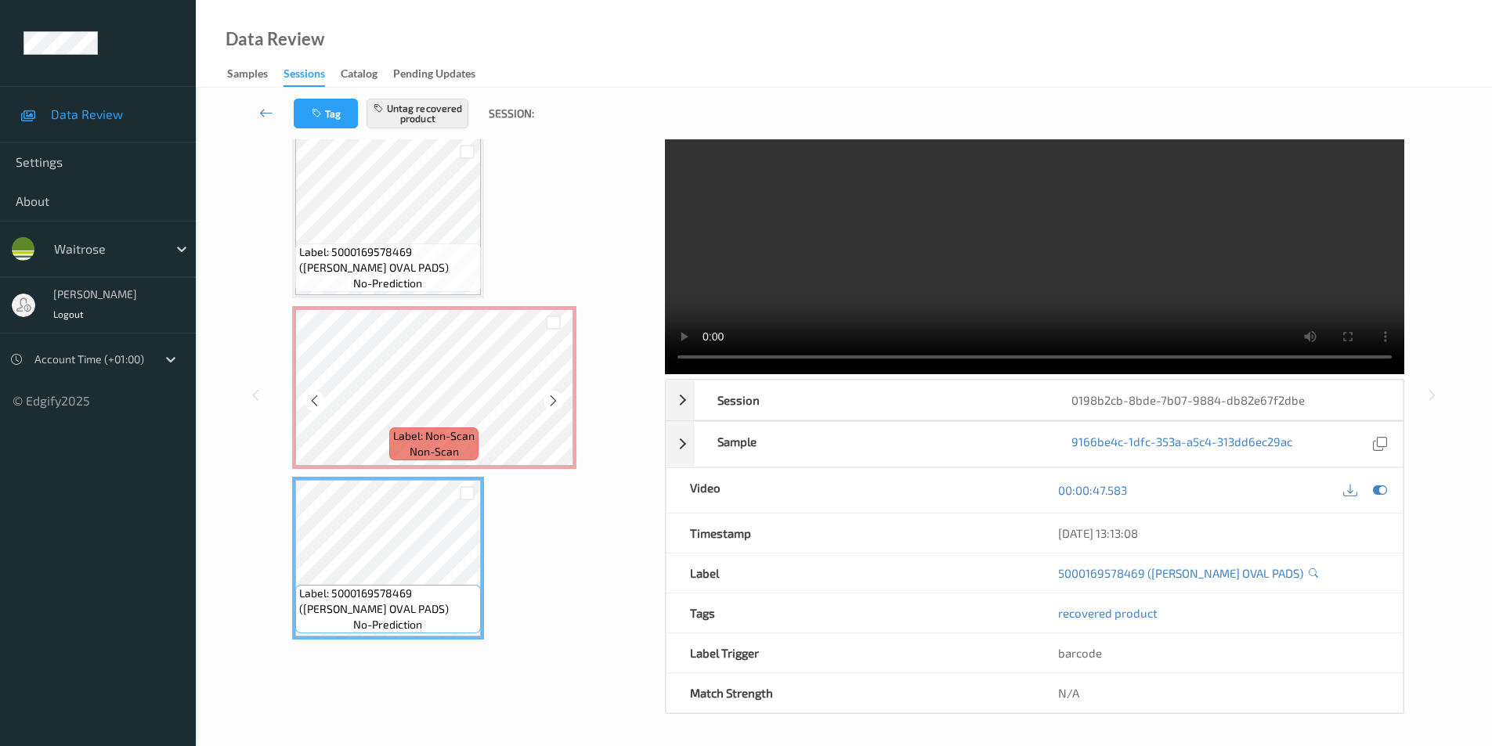
scroll to position [103, 0]
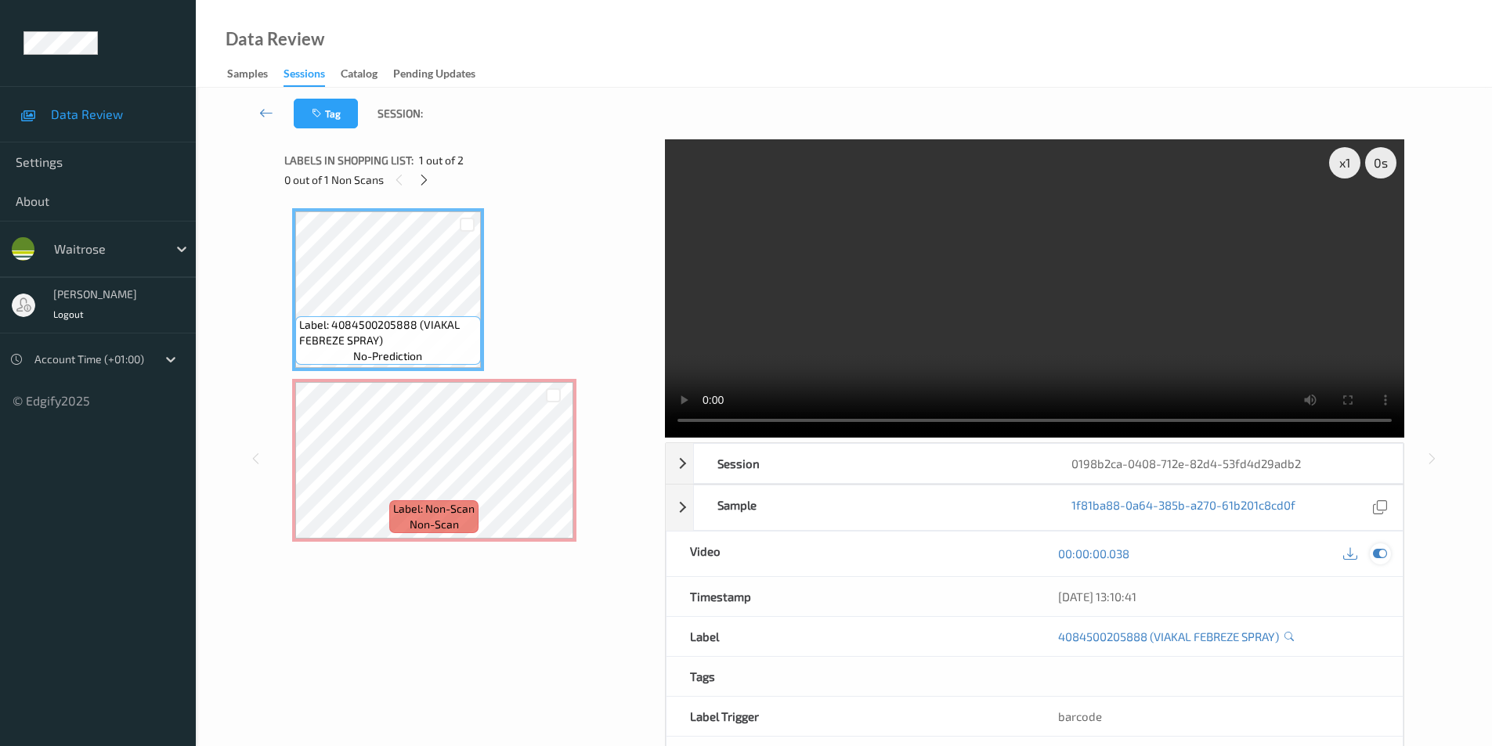
click at [1377, 555] on icon at bounding box center [1380, 554] width 14 height 14
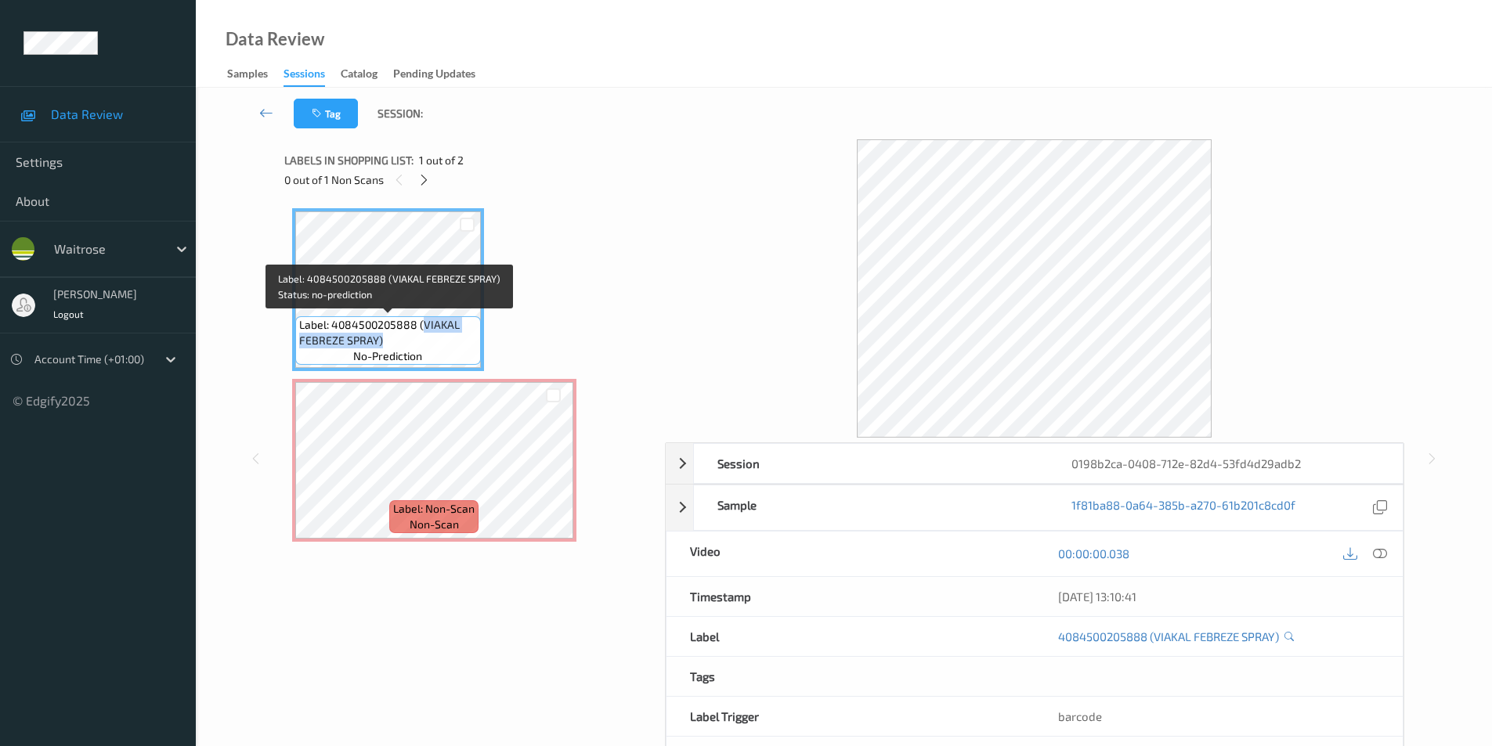
drag, startPoint x: 422, startPoint y: 326, endPoint x: 408, endPoint y: 344, distance: 22.9
click at [408, 344] on span "Label: 4084500205888 (VIAKAL FEBREZE SPRAY)" at bounding box center [388, 332] width 178 height 31
copy span "VIAKAL FEBREZE SPRAY)"
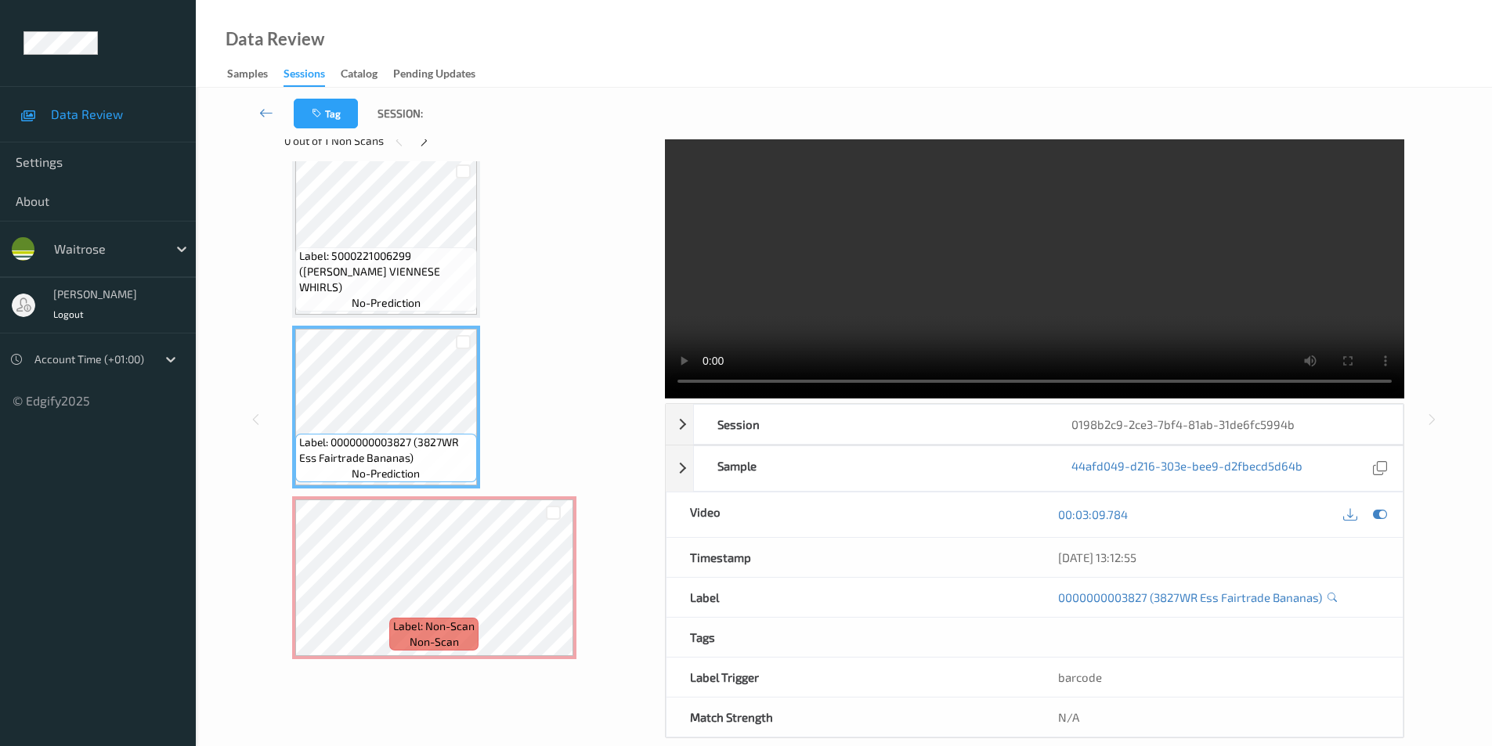
scroll to position [63, 0]
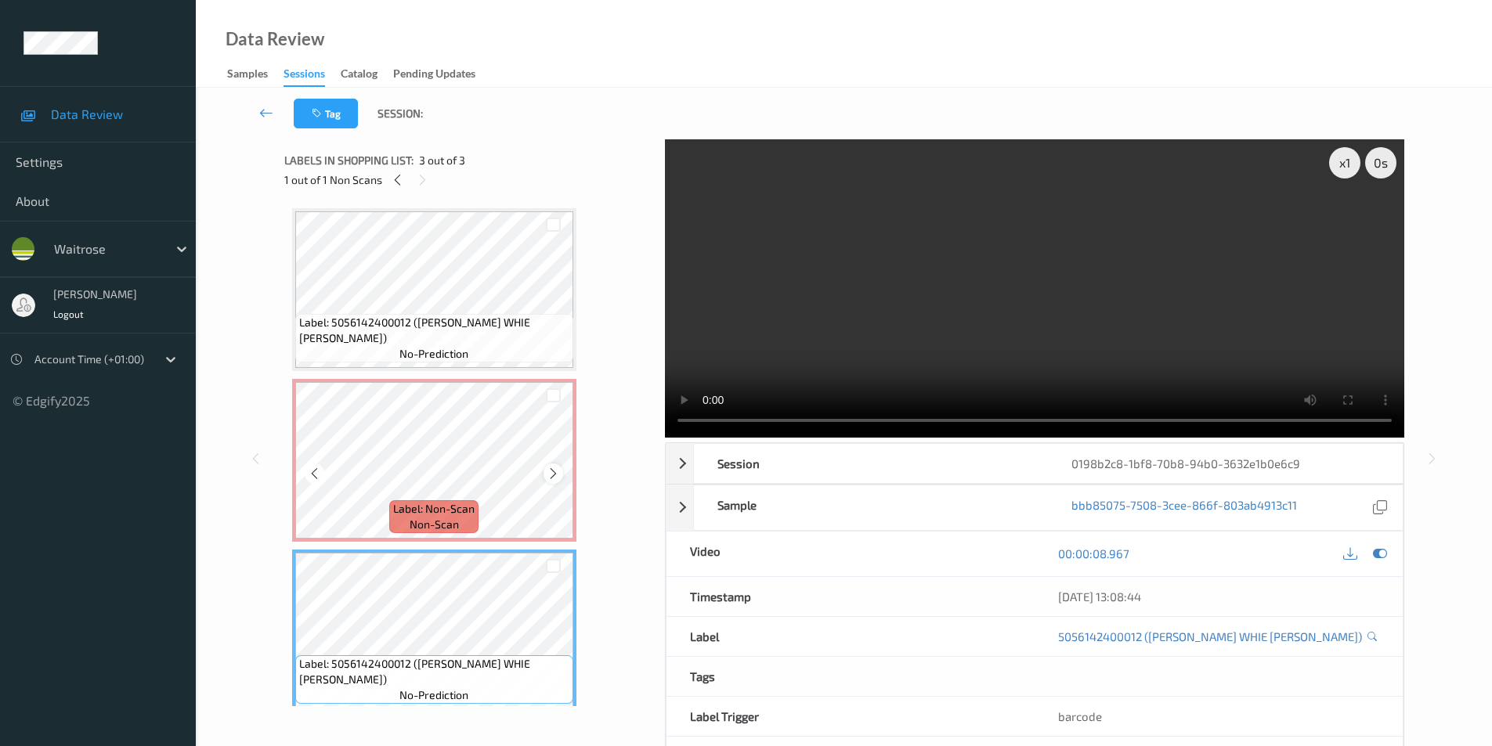
click at [552, 472] on icon at bounding box center [553, 474] width 13 height 14
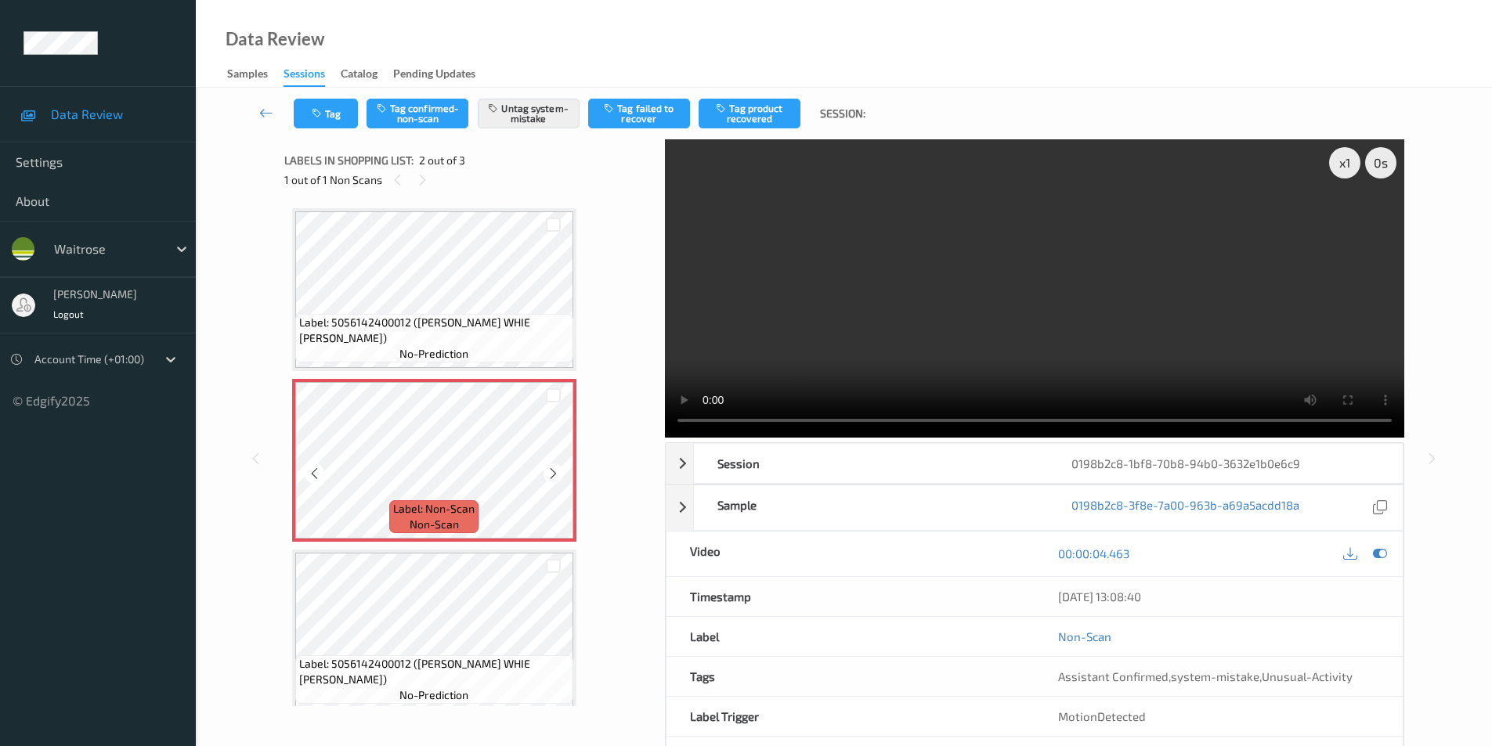
click at [552, 472] on icon at bounding box center [553, 474] width 13 height 14
click at [1378, 549] on icon at bounding box center [1380, 554] width 14 height 14
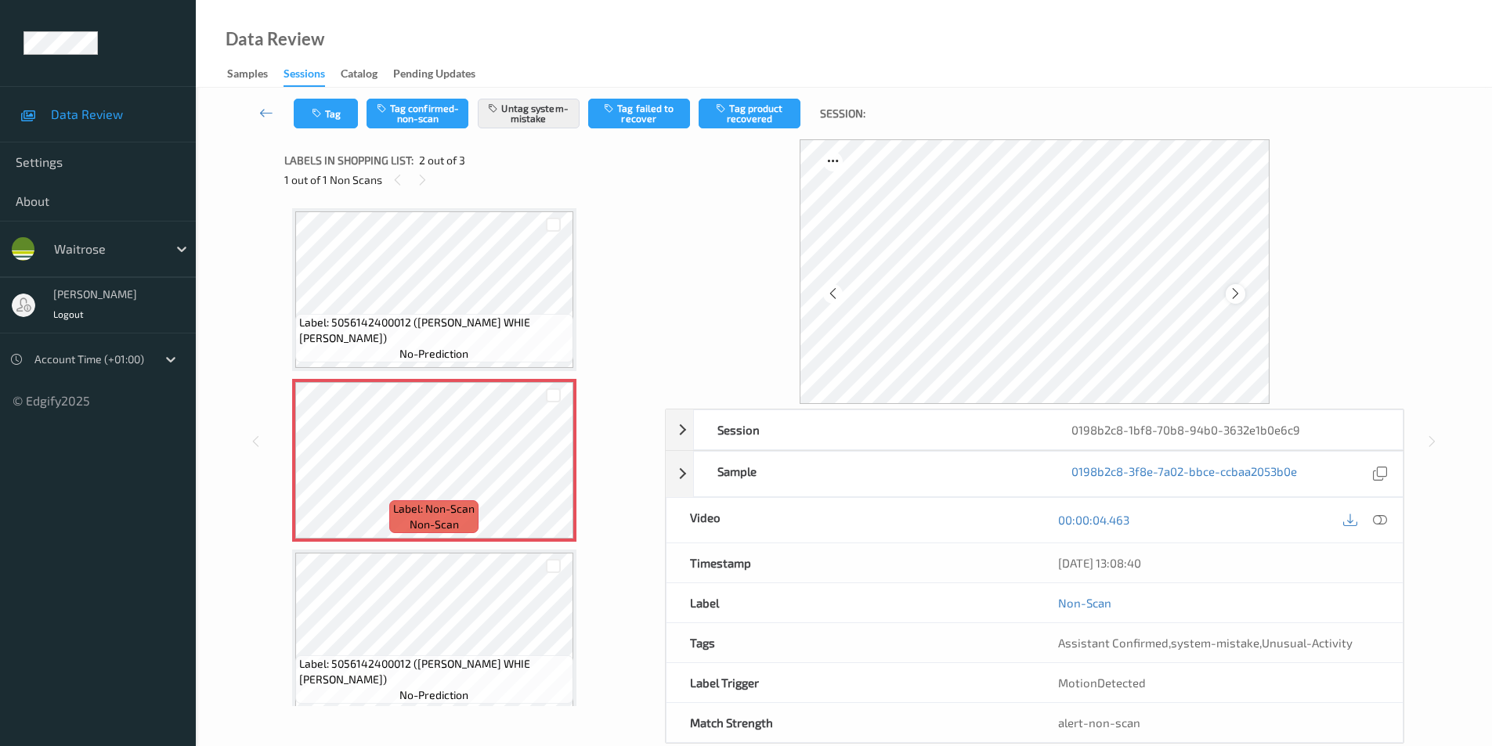
click at [1242, 289] on icon at bounding box center [1235, 294] width 13 height 14
click at [1242, 288] on icon at bounding box center [1235, 294] width 13 height 14
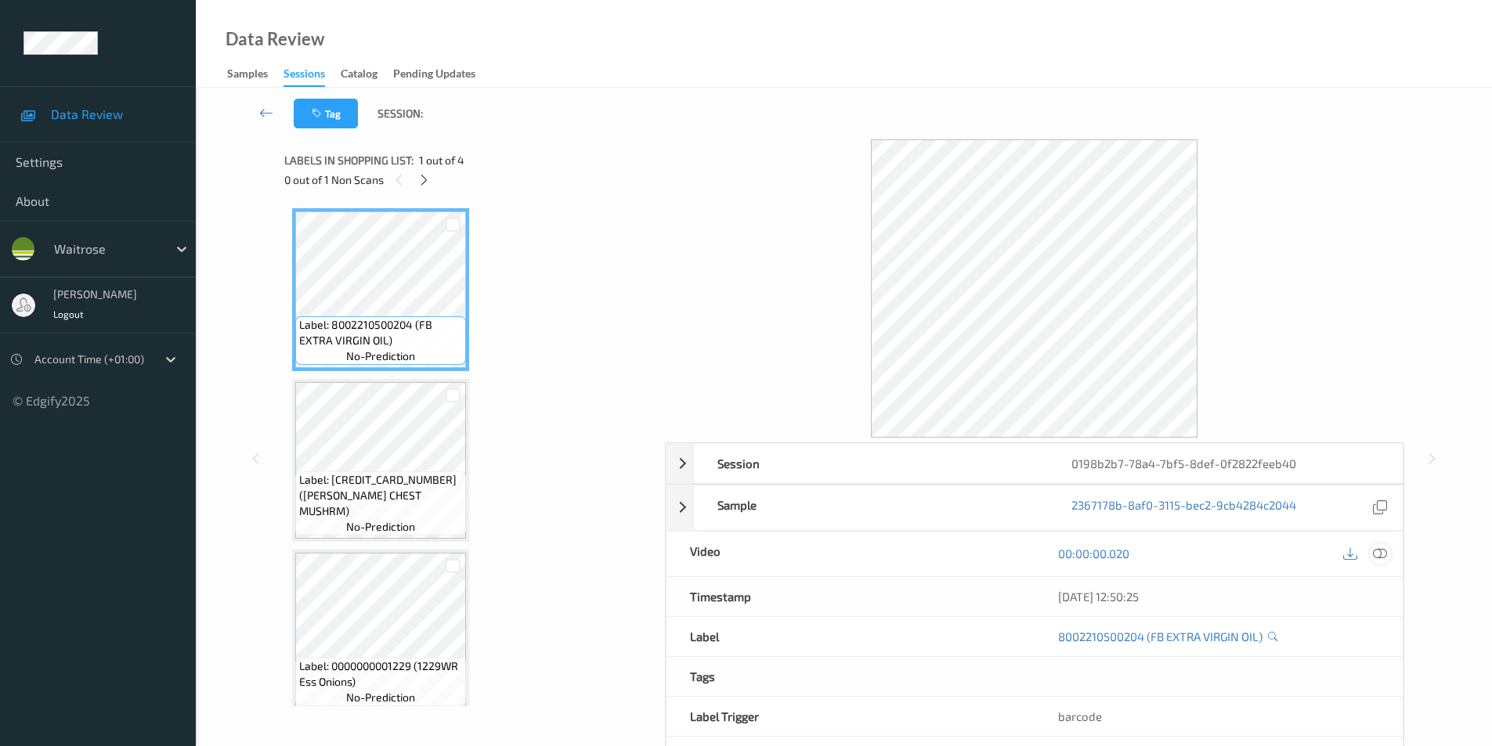
click at [1375, 552] on icon at bounding box center [1380, 554] width 14 height 14
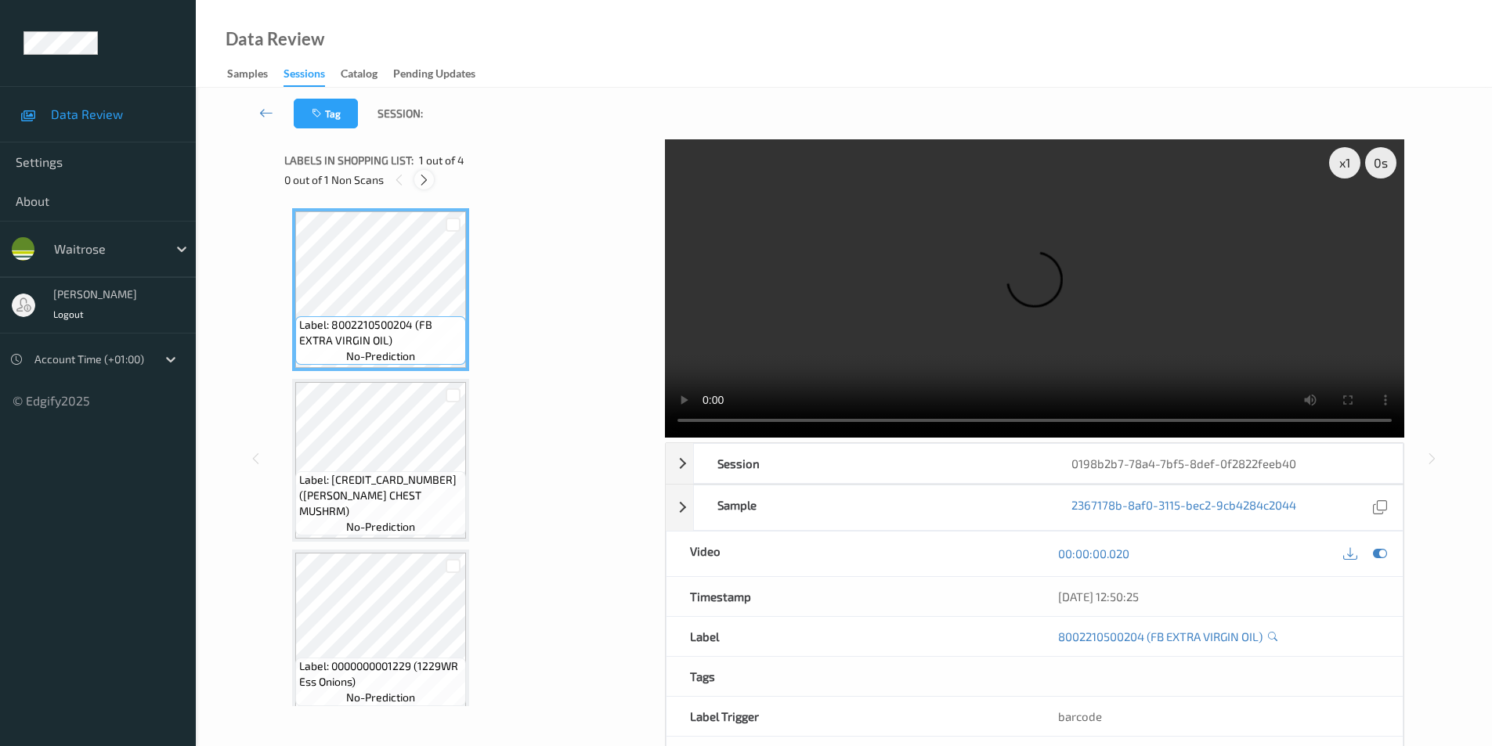
click at [417, 180] on icon at bounding box center [423, 180] width 13 height 14
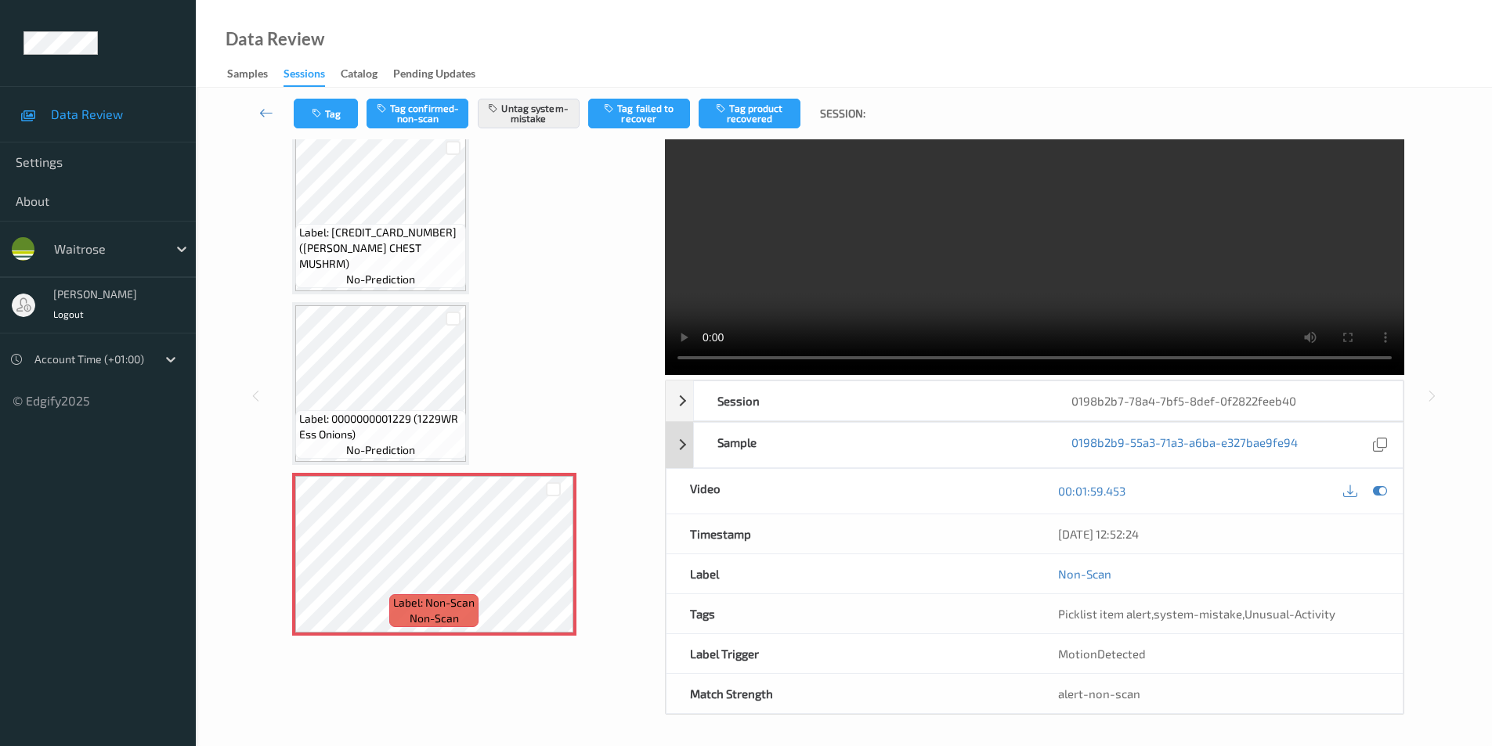
scroll to position [63, 0]
click at [330, 117] on button "Tag" at bounding box center [326, 114] width 64 height 30
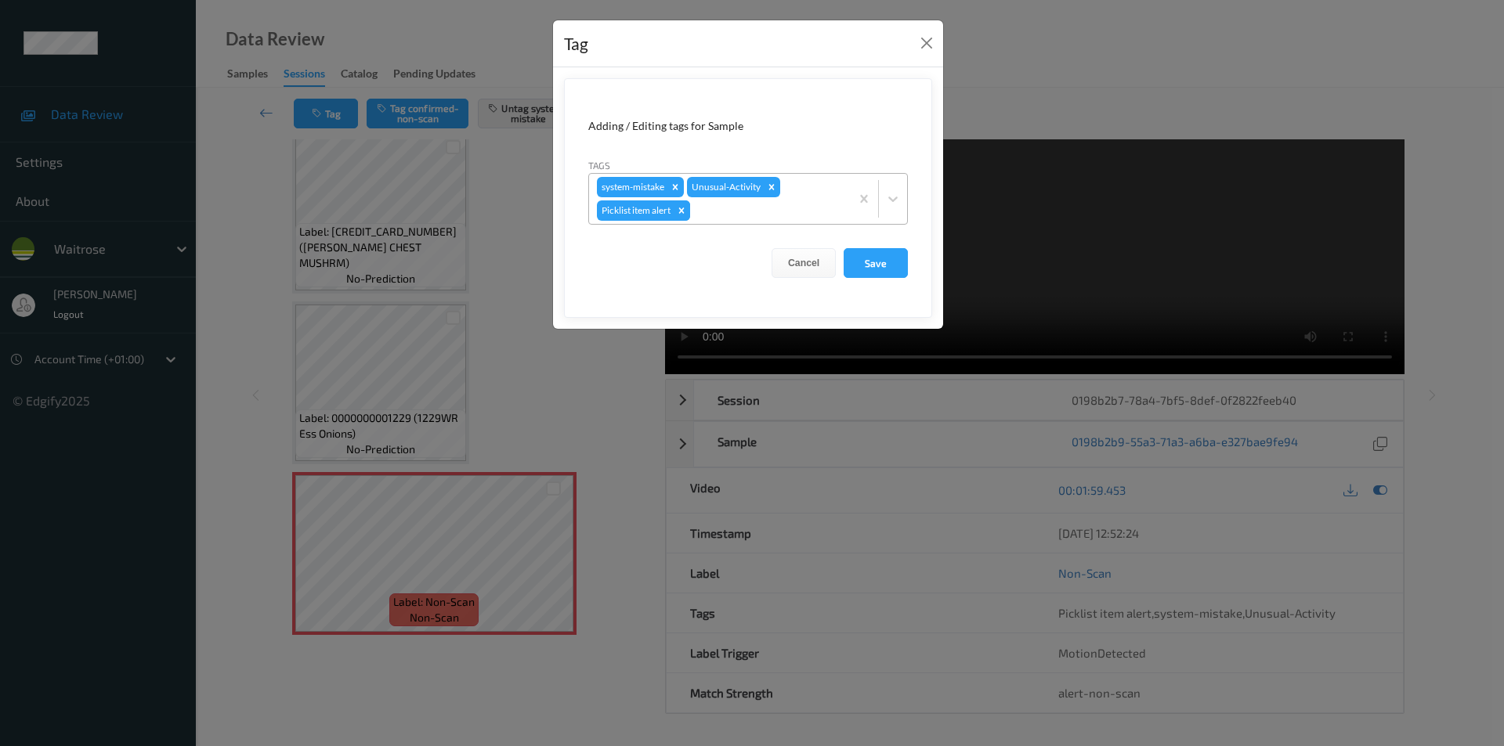
click at [684, 212] on icon "Remove Picklist item alert" at bounding box center [681, 210] width 11 height 11
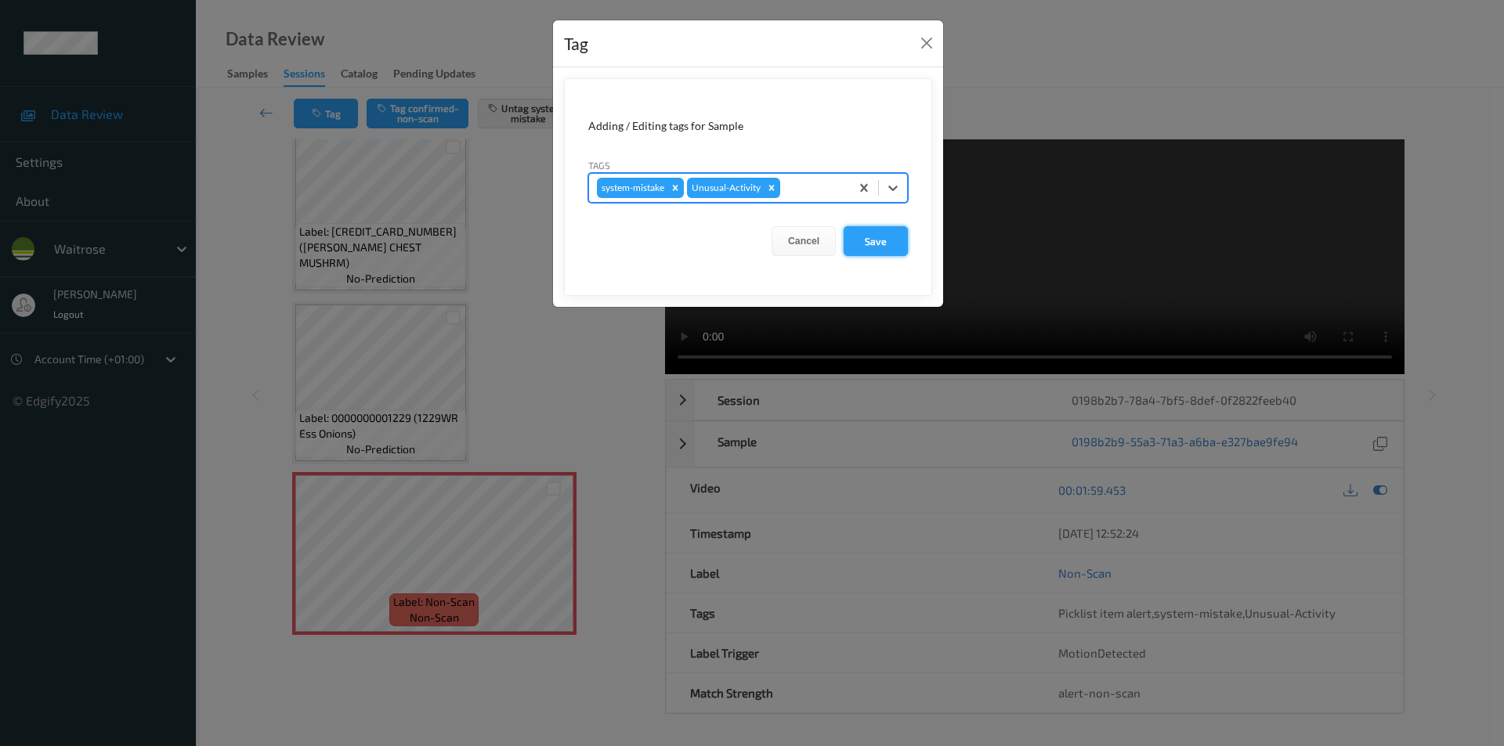
click at [857, 245] on button "Save" at bounding box center [876, 241] width 64 height 30
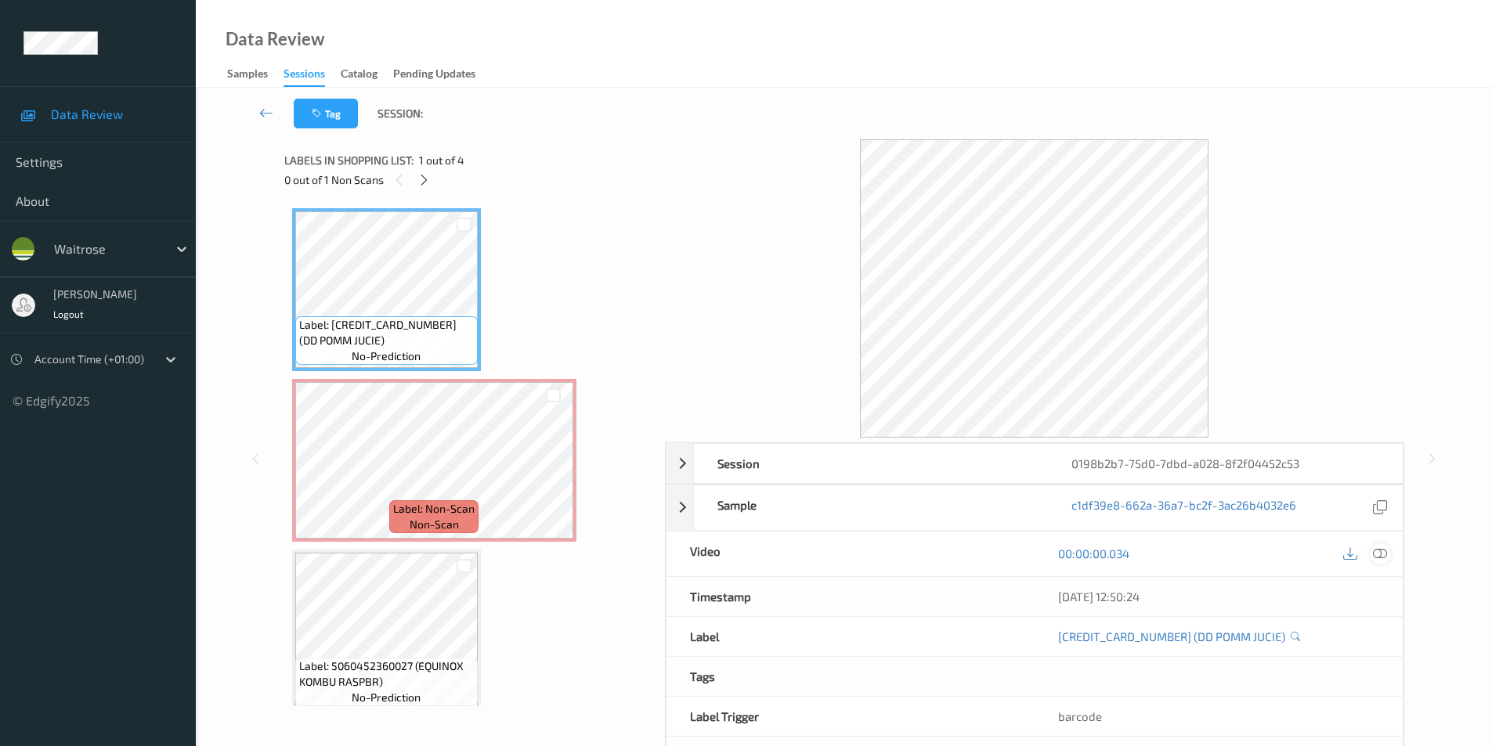
click at [1380, 554] on icon at bounding box center [1380, 554] width 14 height 14
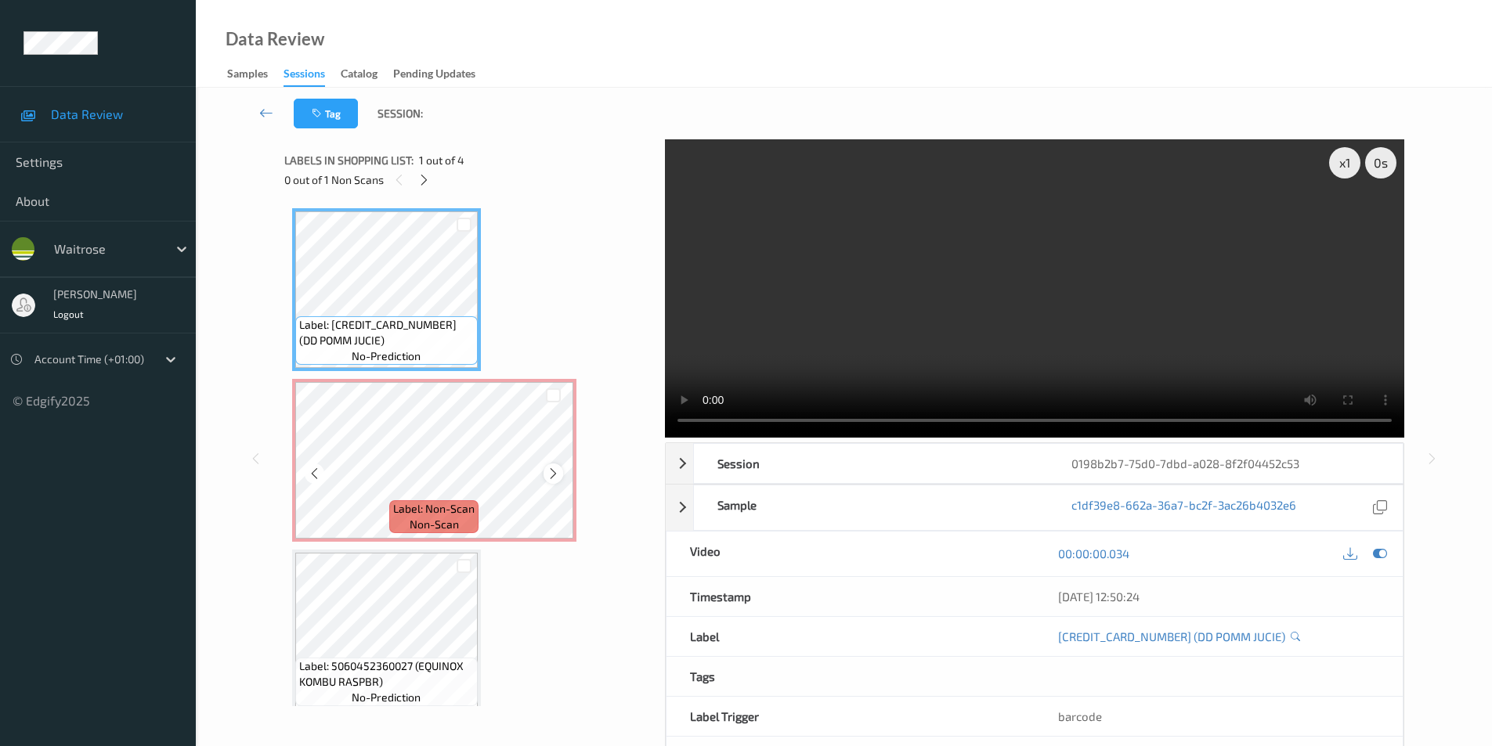
click at [551, 469] on icon at bounding box center [553, 474] width 13 height 14
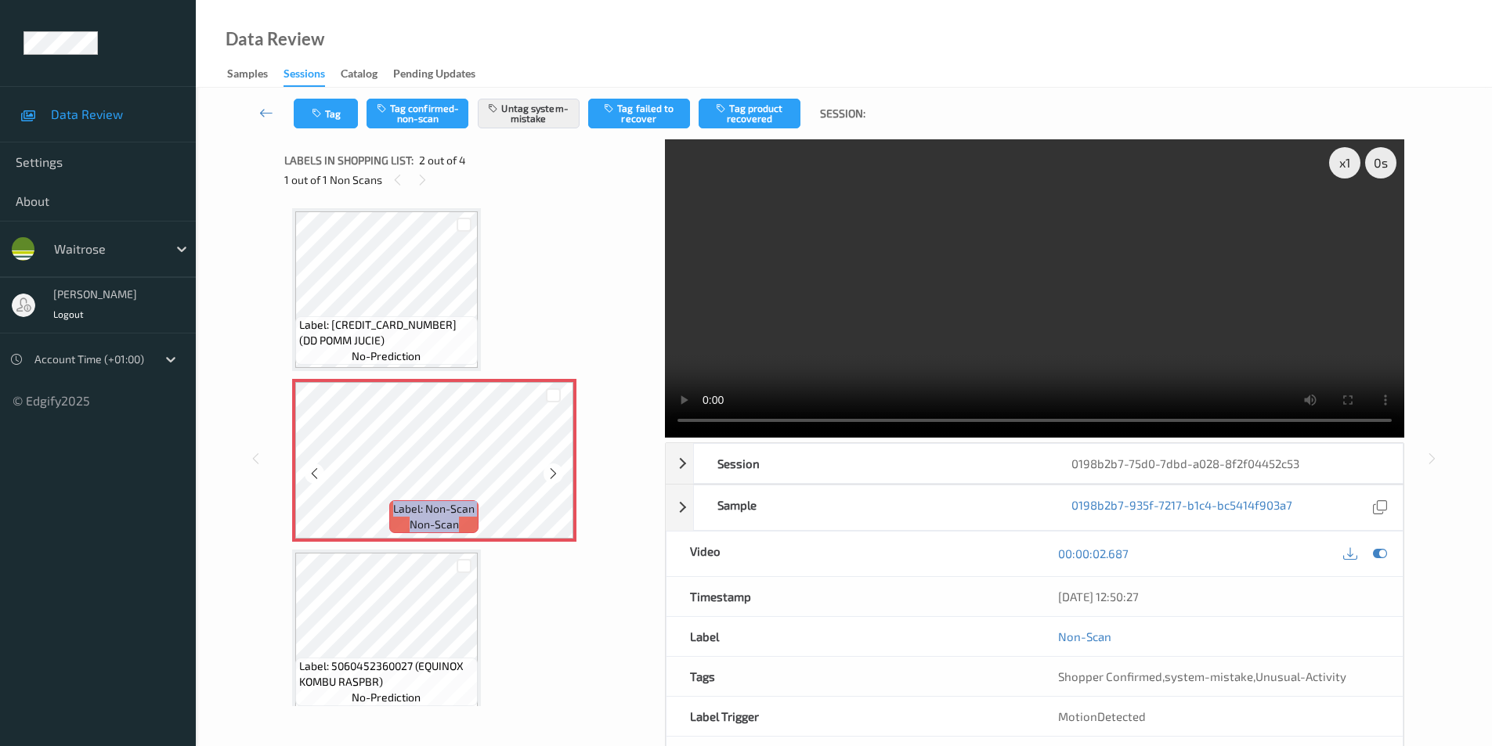
click at [551, 469] on icon at bounding box center [553, 474] width 13 height 14
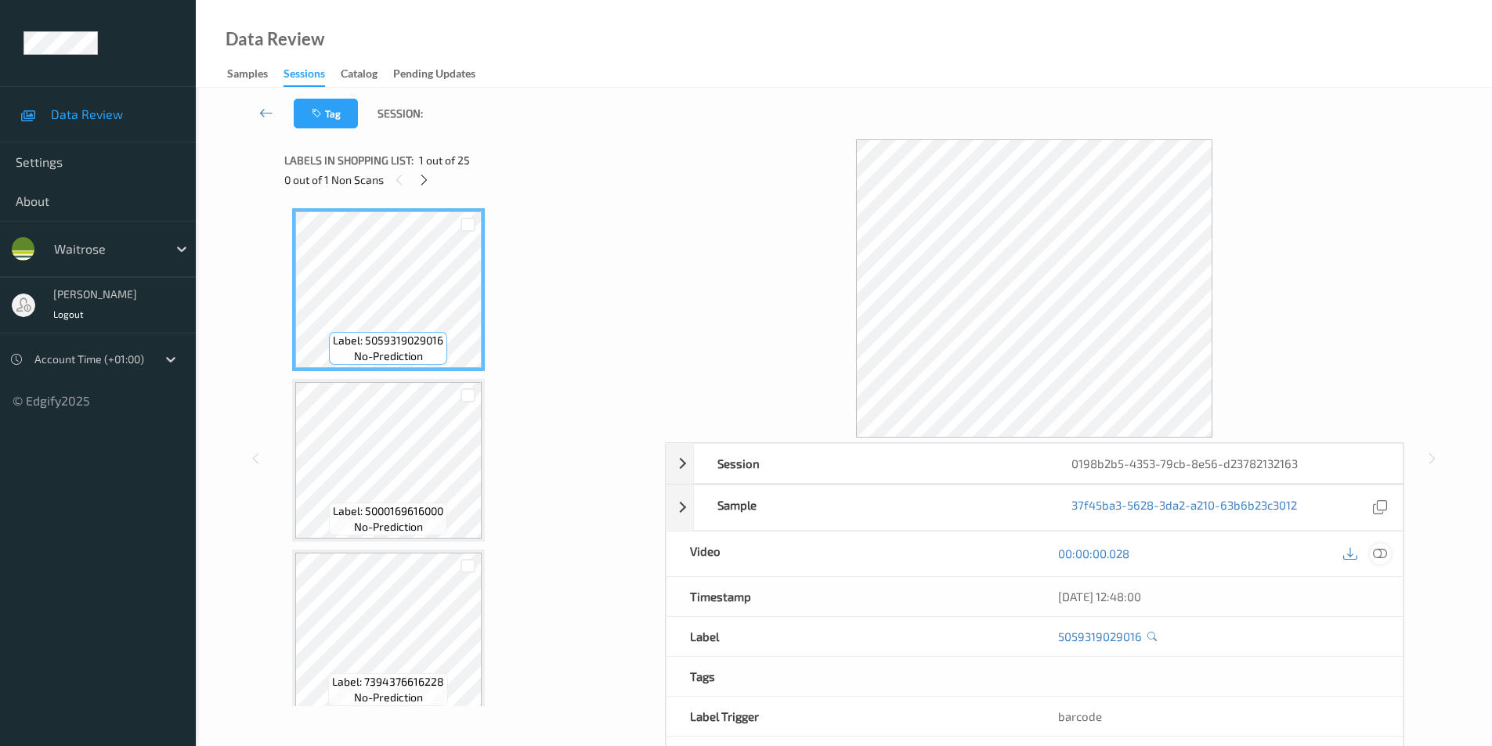
click at [1379, 556] on icon at bounding box center [1380, 554] width 14 height 14
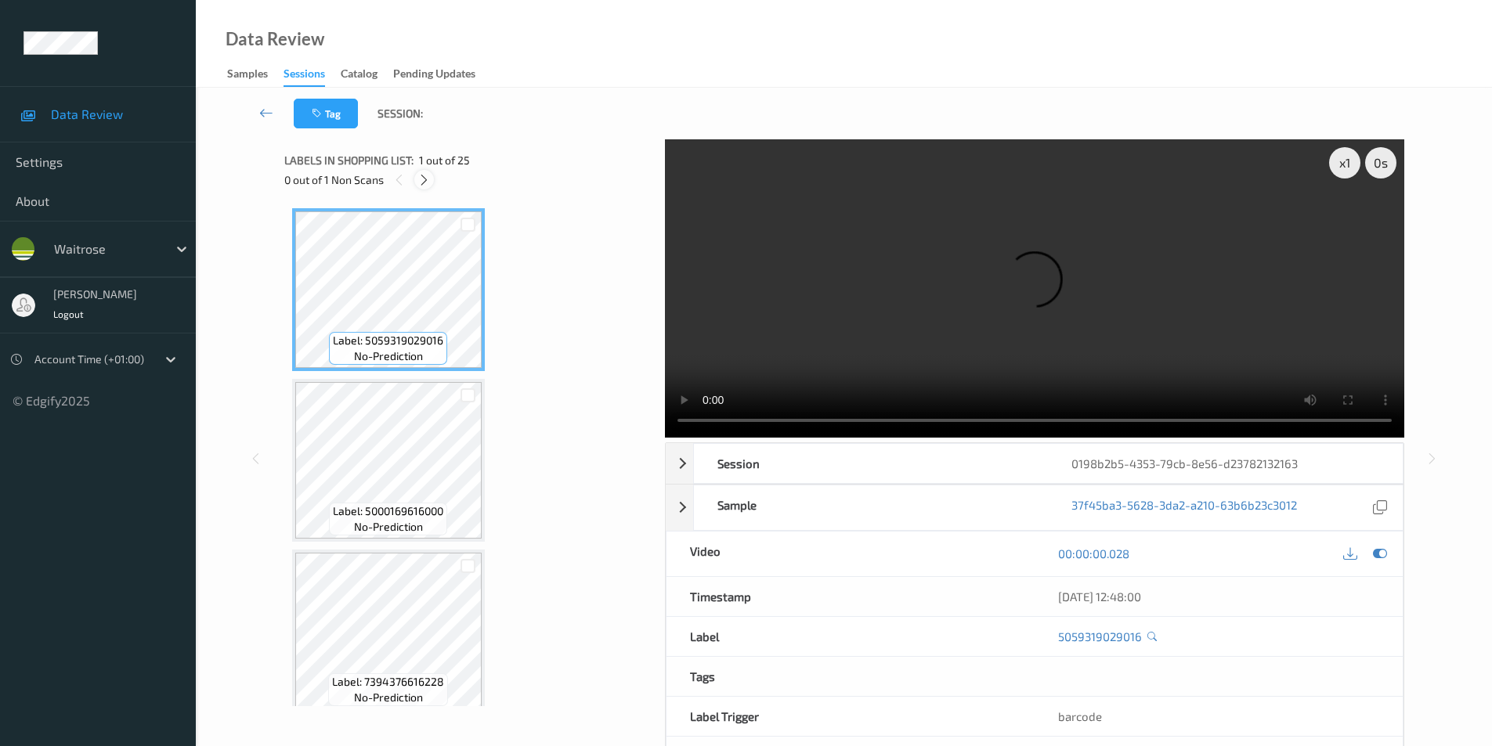
click at [421, 186] on icon at bounding box center [423, 180] width 13 height 14
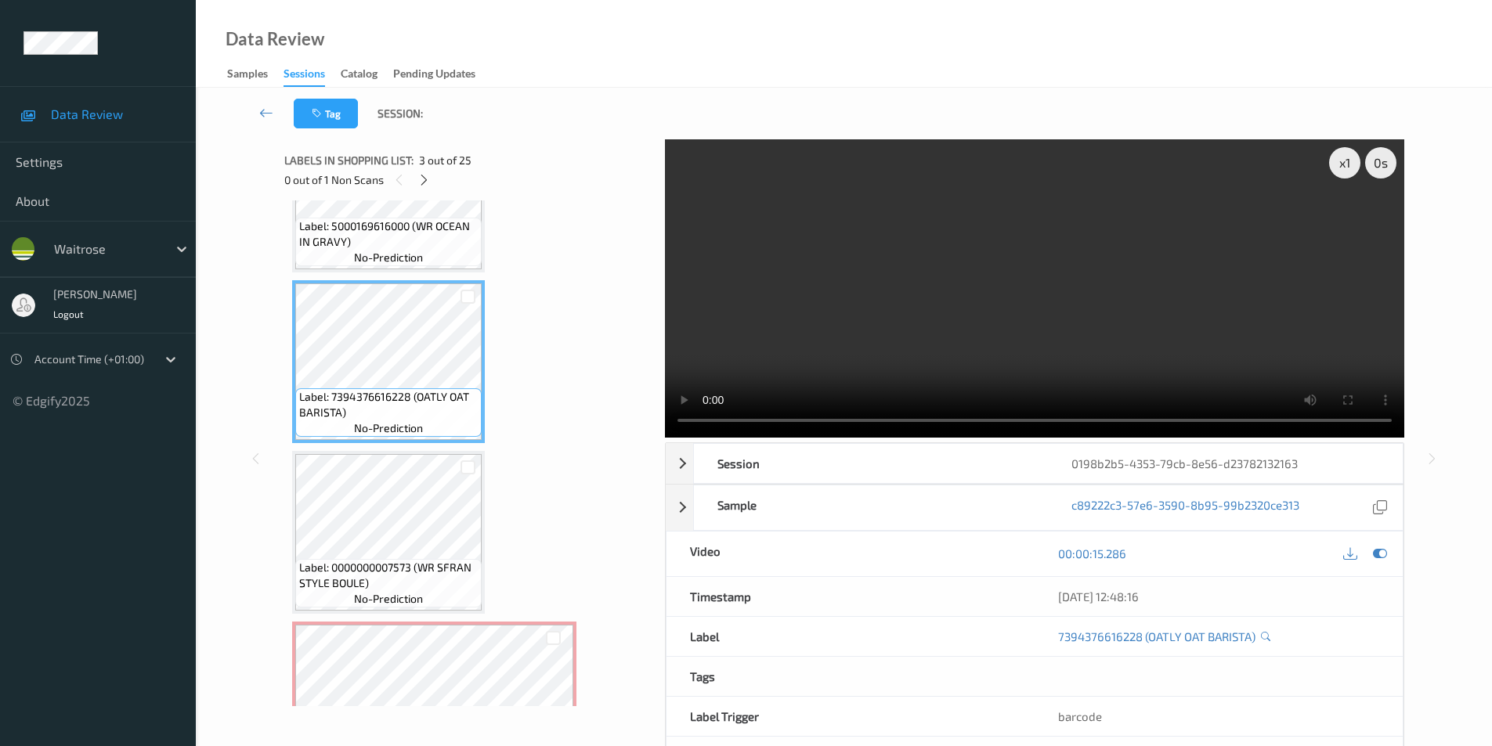
scroll to position [348, 0]
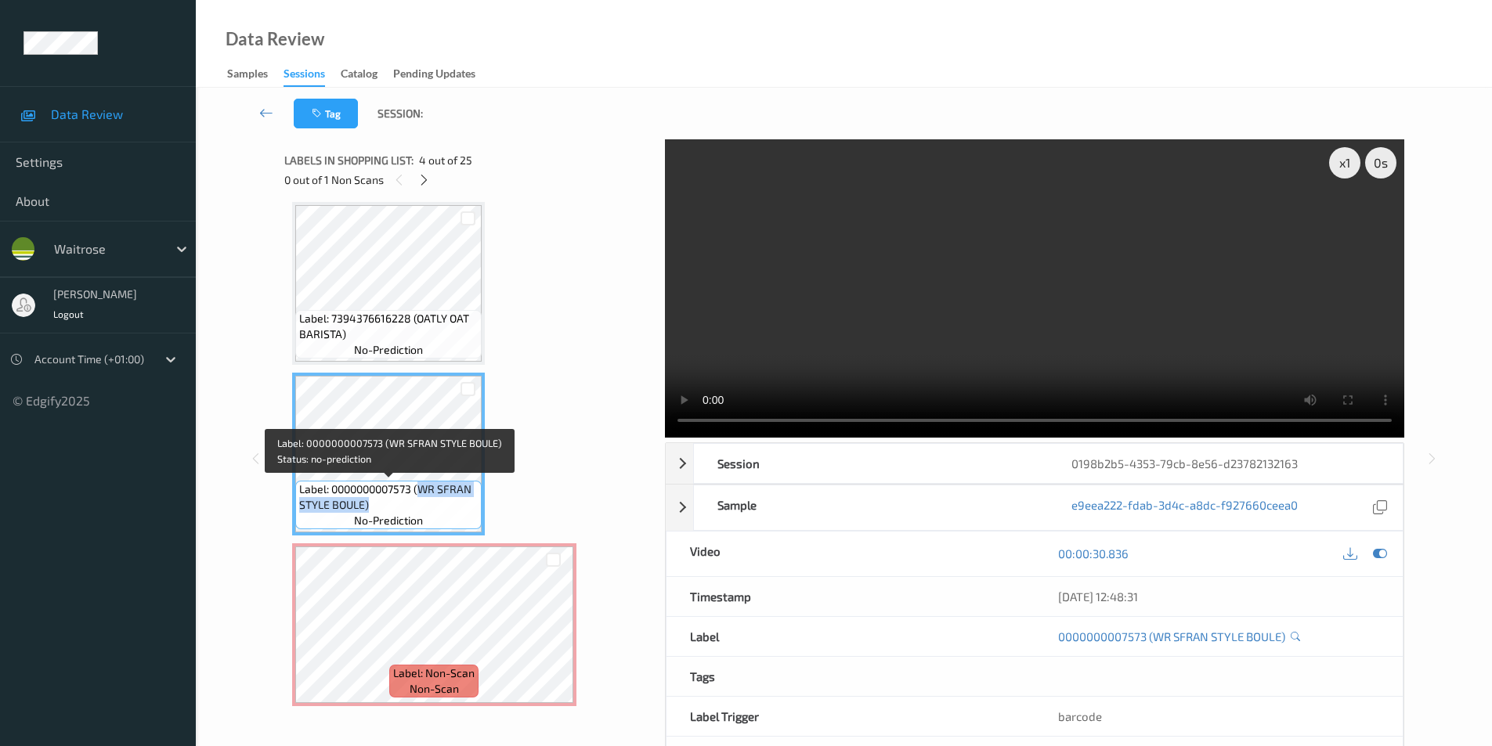
drag, startPoint x: 419, startPoint y: 488, endPoint x: 417, endPoint y: 497, distance: 9.5
click at [417, 497] on span "Label: 0000000007573 (WR SFRAN STYLE BOULE)" at bounding box center [388, 497] width 179 height 31
copy span "WR SFRAN STYLE BOULE)"
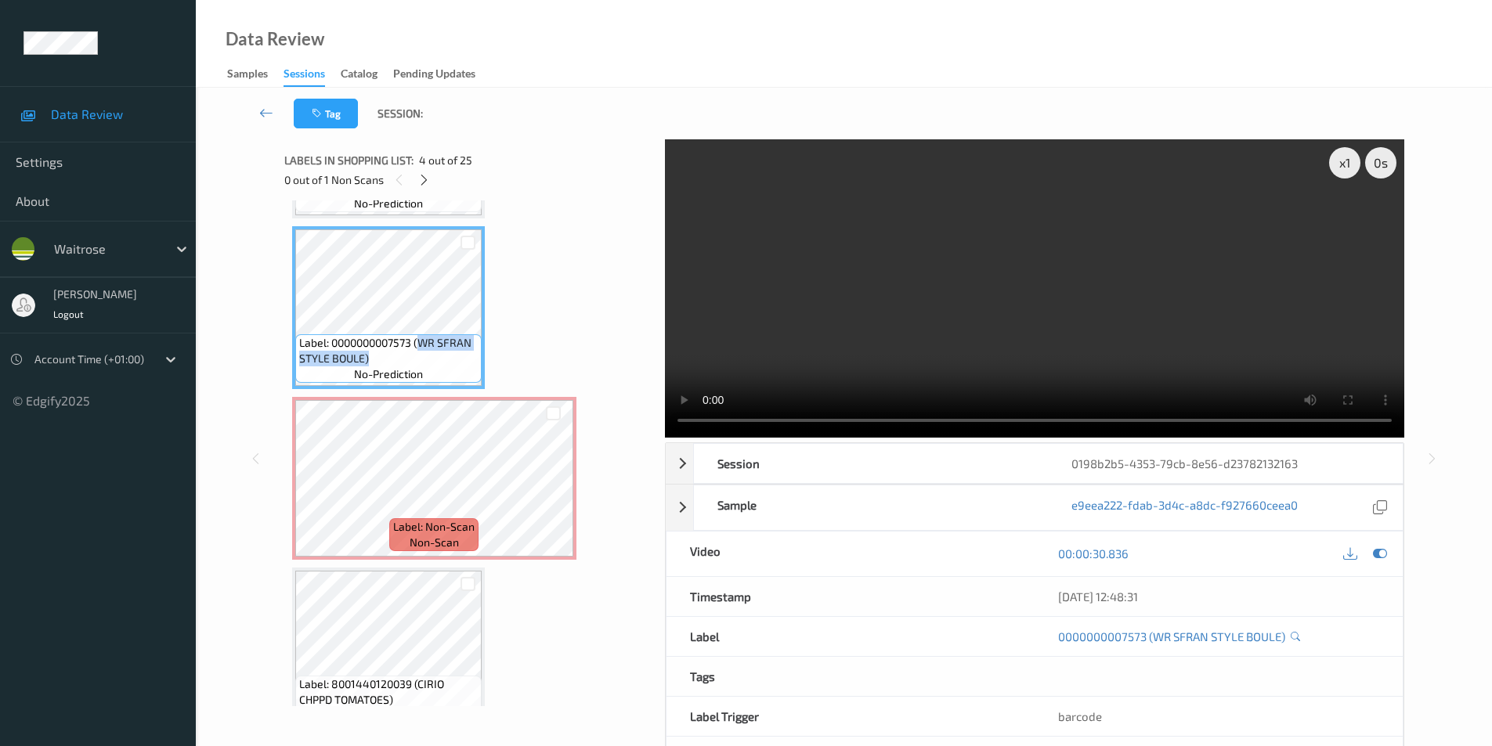
scroll to position [504, 0]
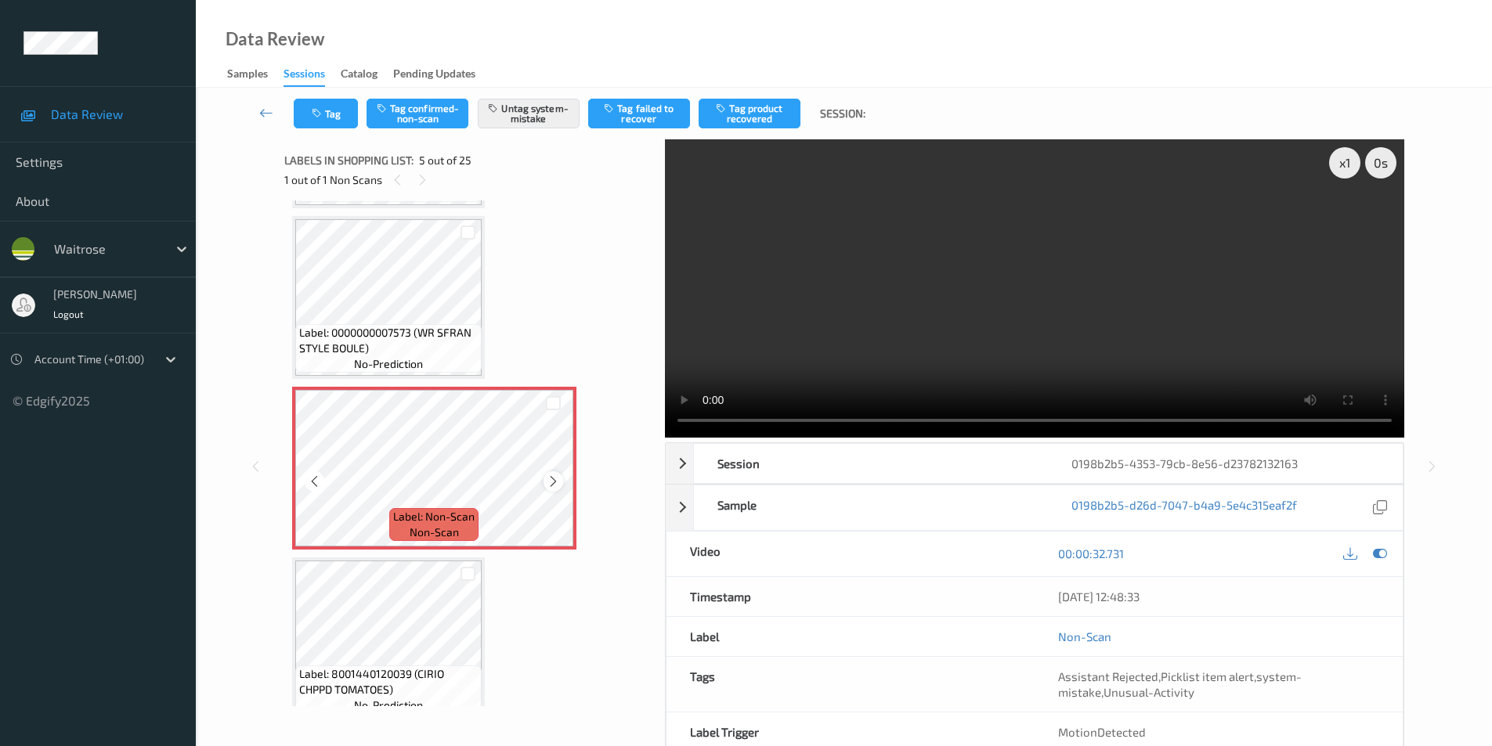
click at [556, 477] on icon at bounding box center [553, 482] width 13 height 14
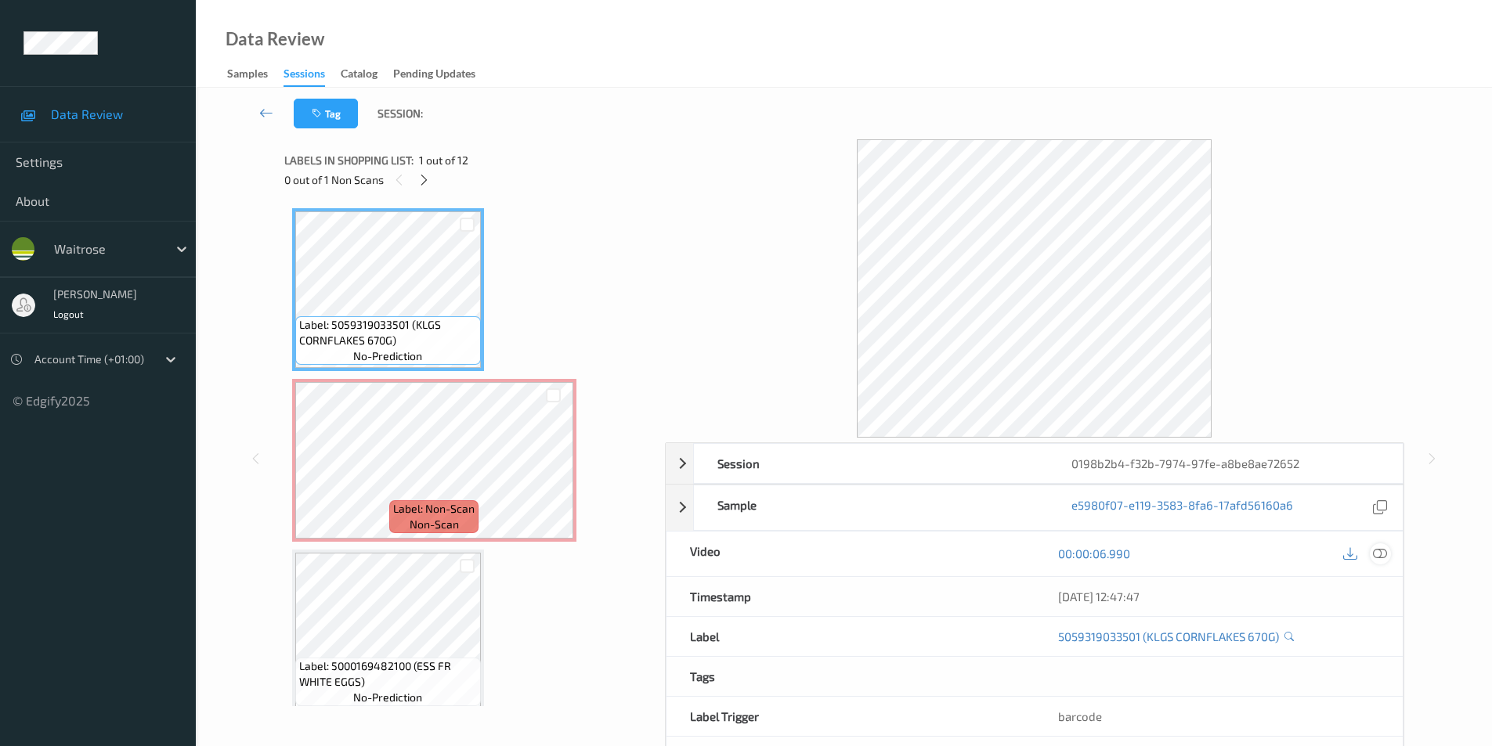
click at [1386, 554] on icon at bounding box center [1380, 554] width 14 height 14
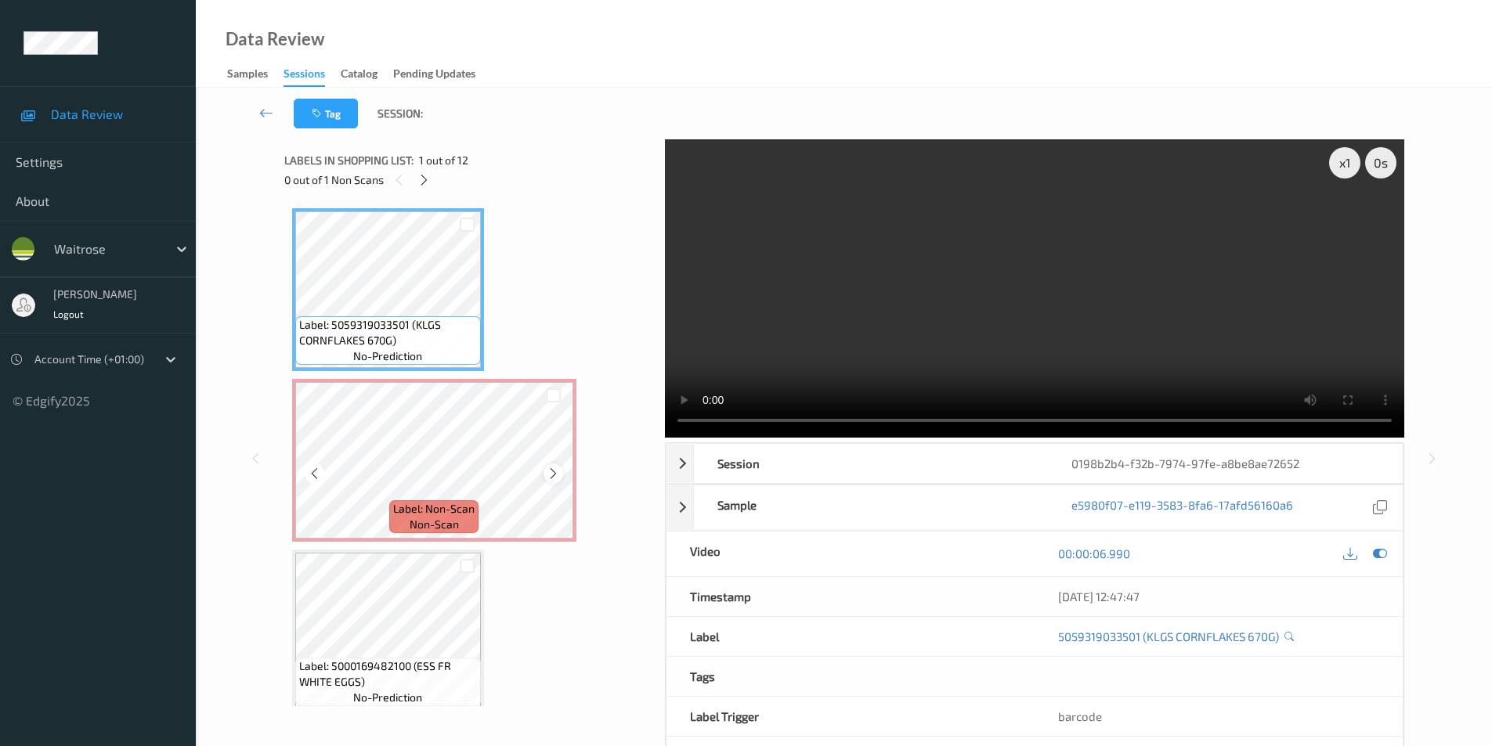
click at [552, 477] on icon at bounding box center [553, 474] width 13 height 14
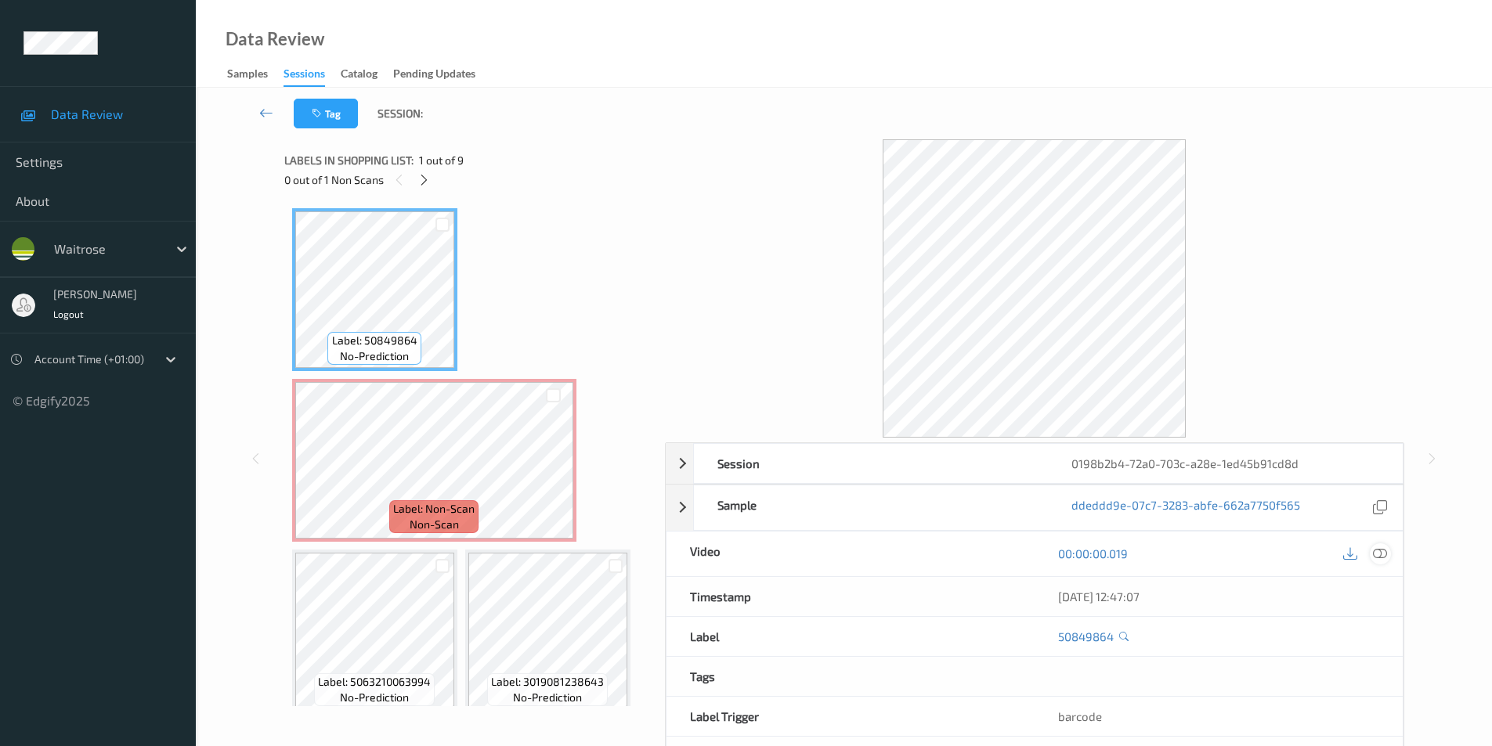
click at [1380, 563] on div at bounding box center [1380, 554] width 21 height 21
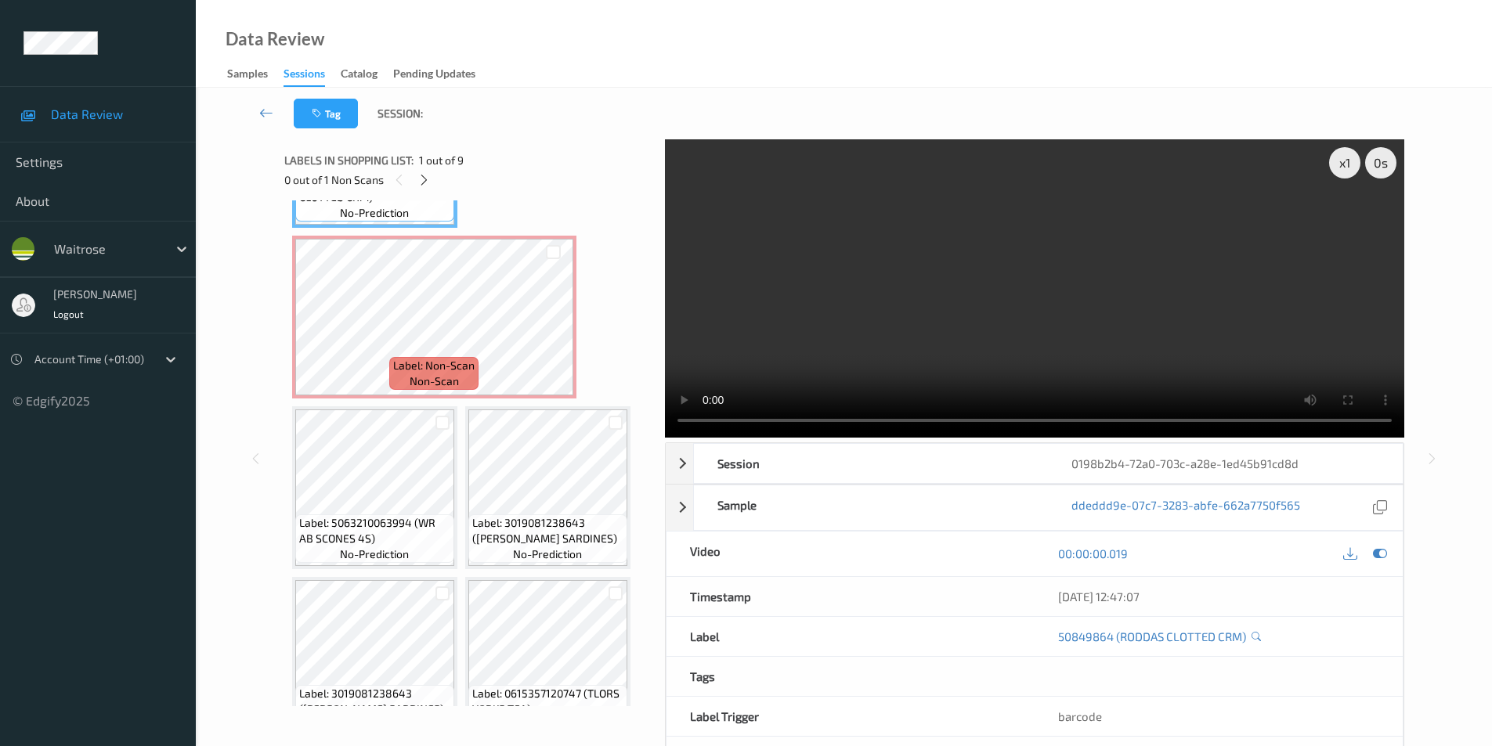
scroll to position [157, 0]
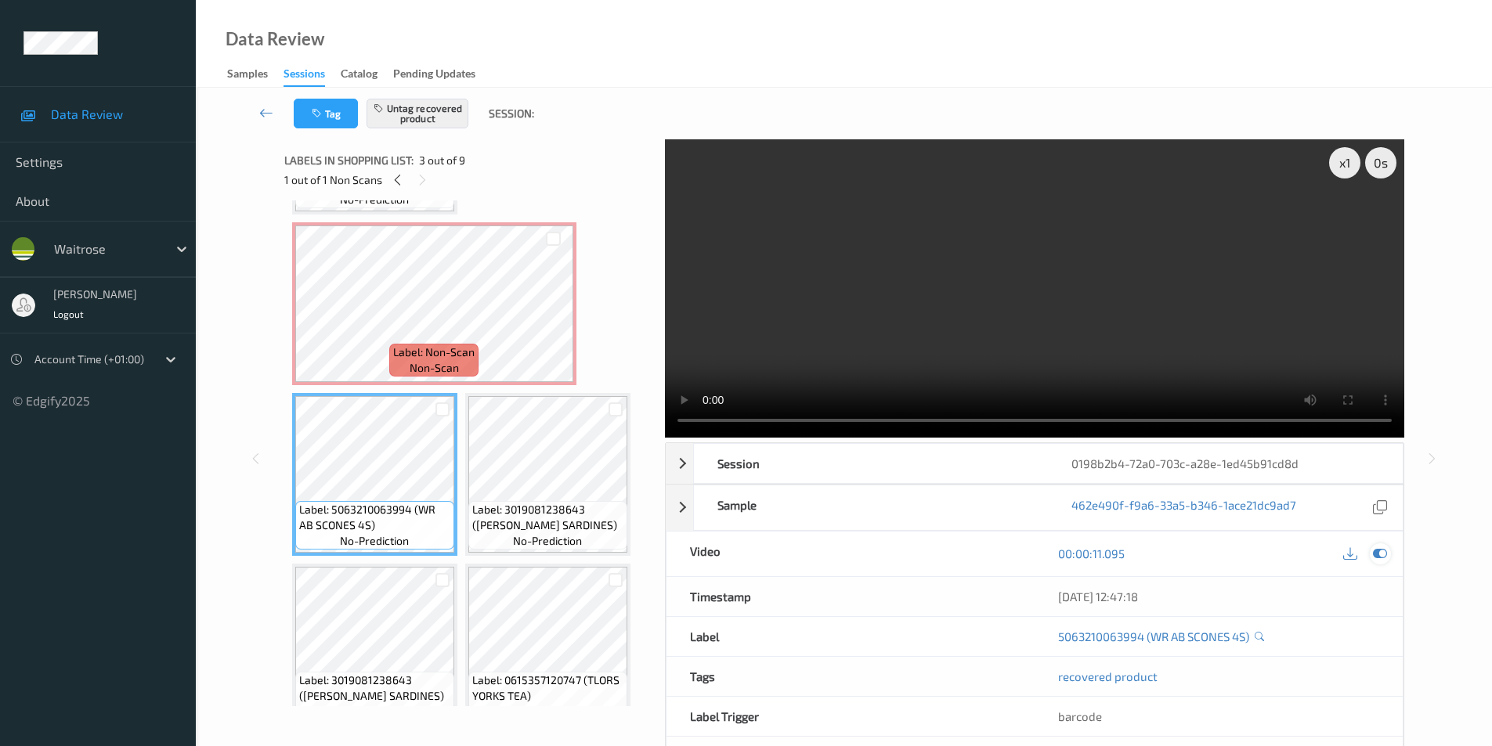
click at [1382, 554] on icon at bounding box center [1380, 554] width 14 height 14
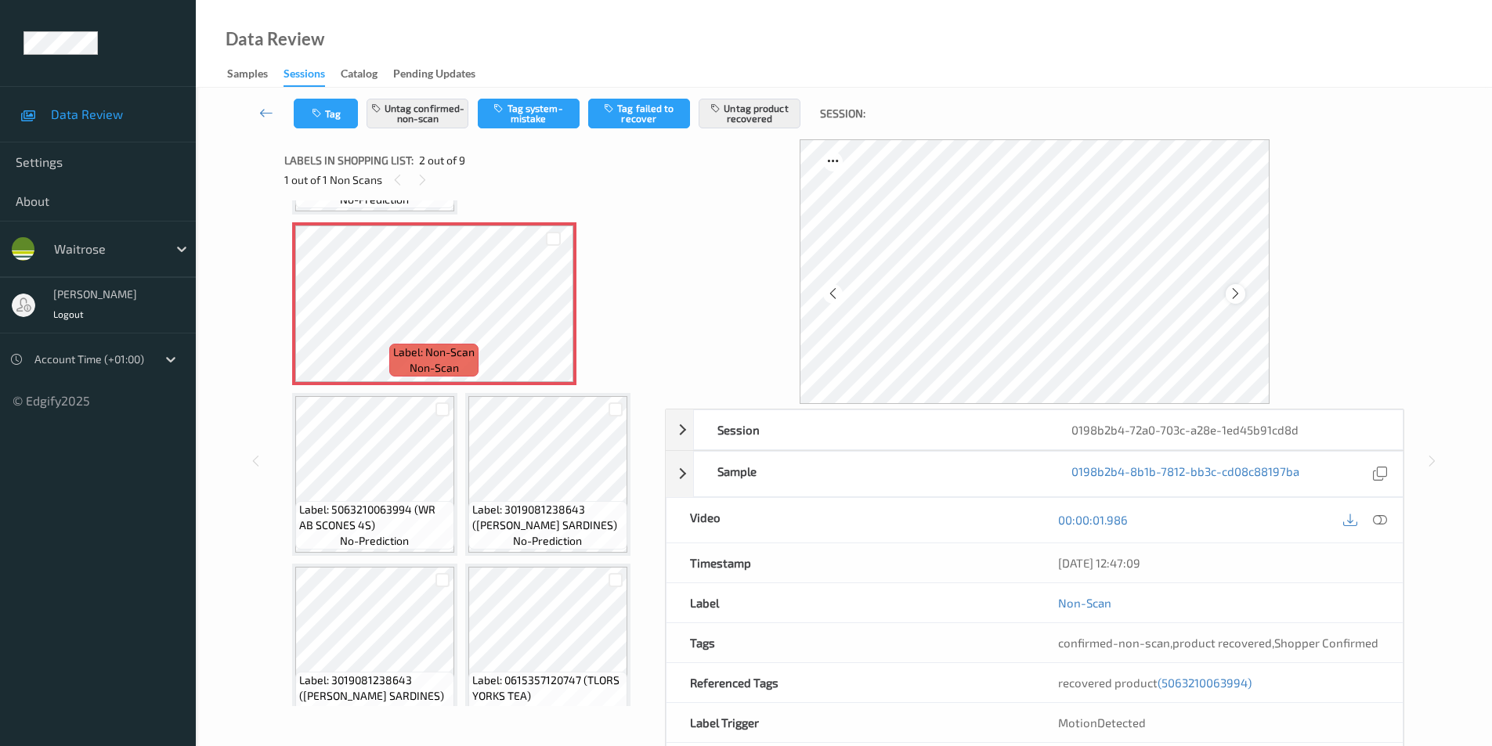
click at [1241, 292] on icon at bounding box center [1235, 294] width 13 height 14
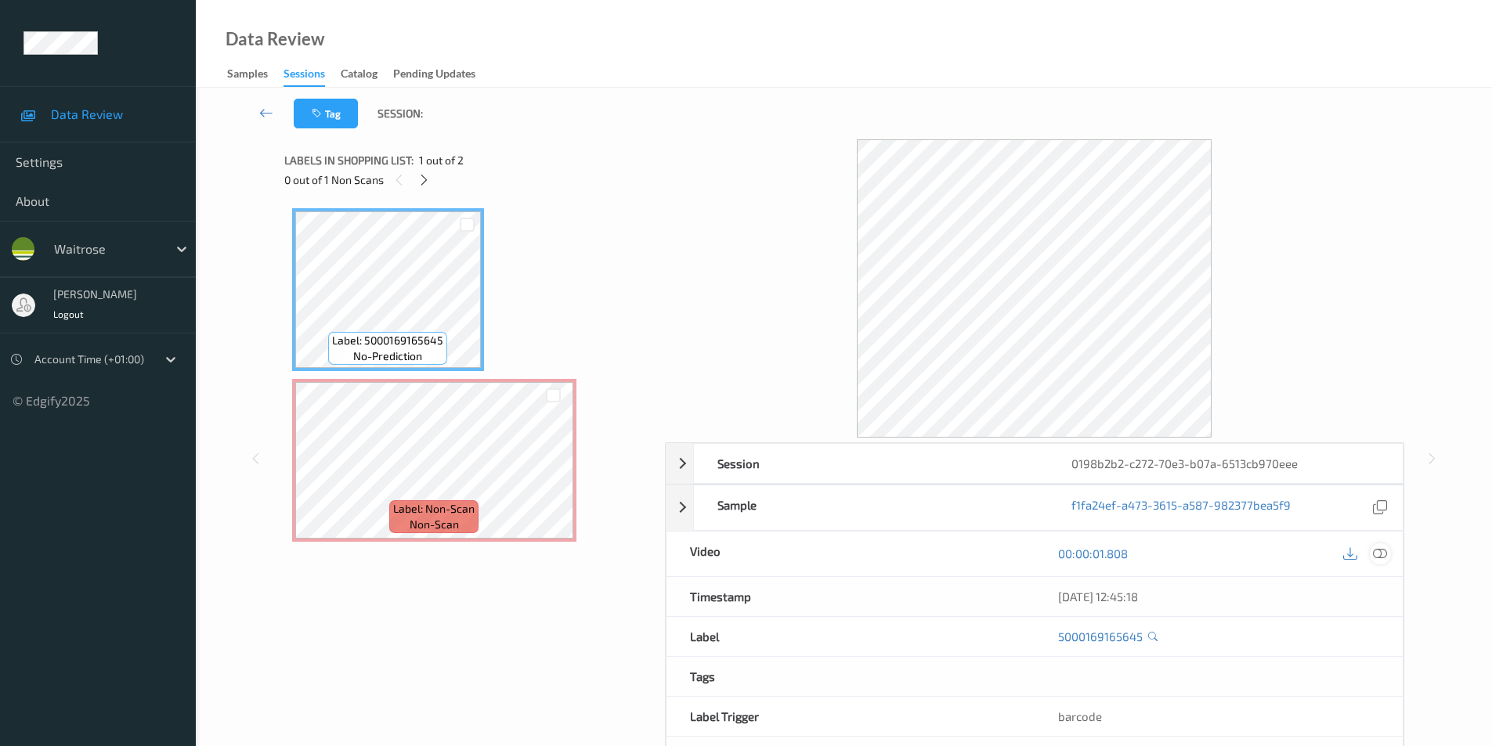
click at [1379, 554] on icon at bounding box center [1380, 554] width 14 height 14
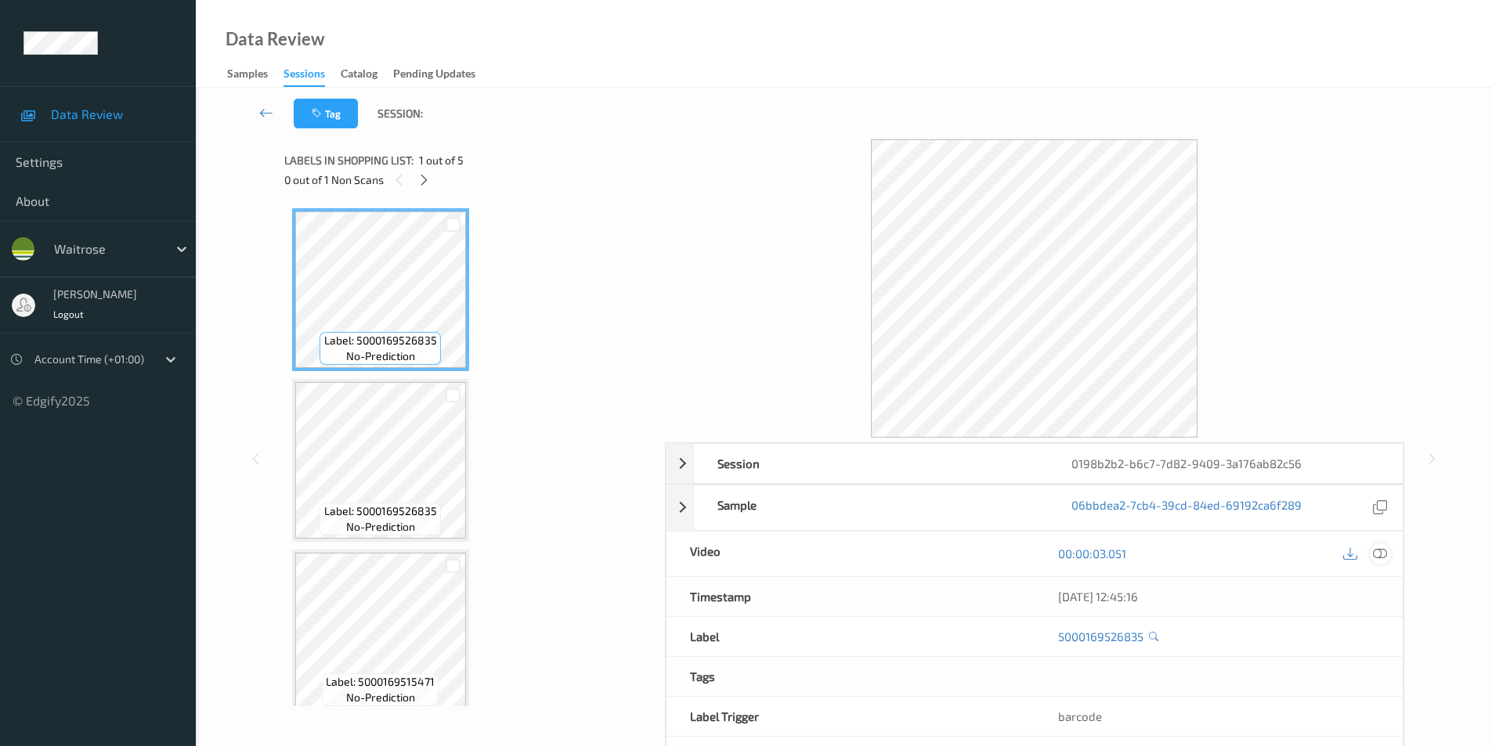
click at [1380, 554] on icon at bounding box center [1380, 554] width 14 height 14
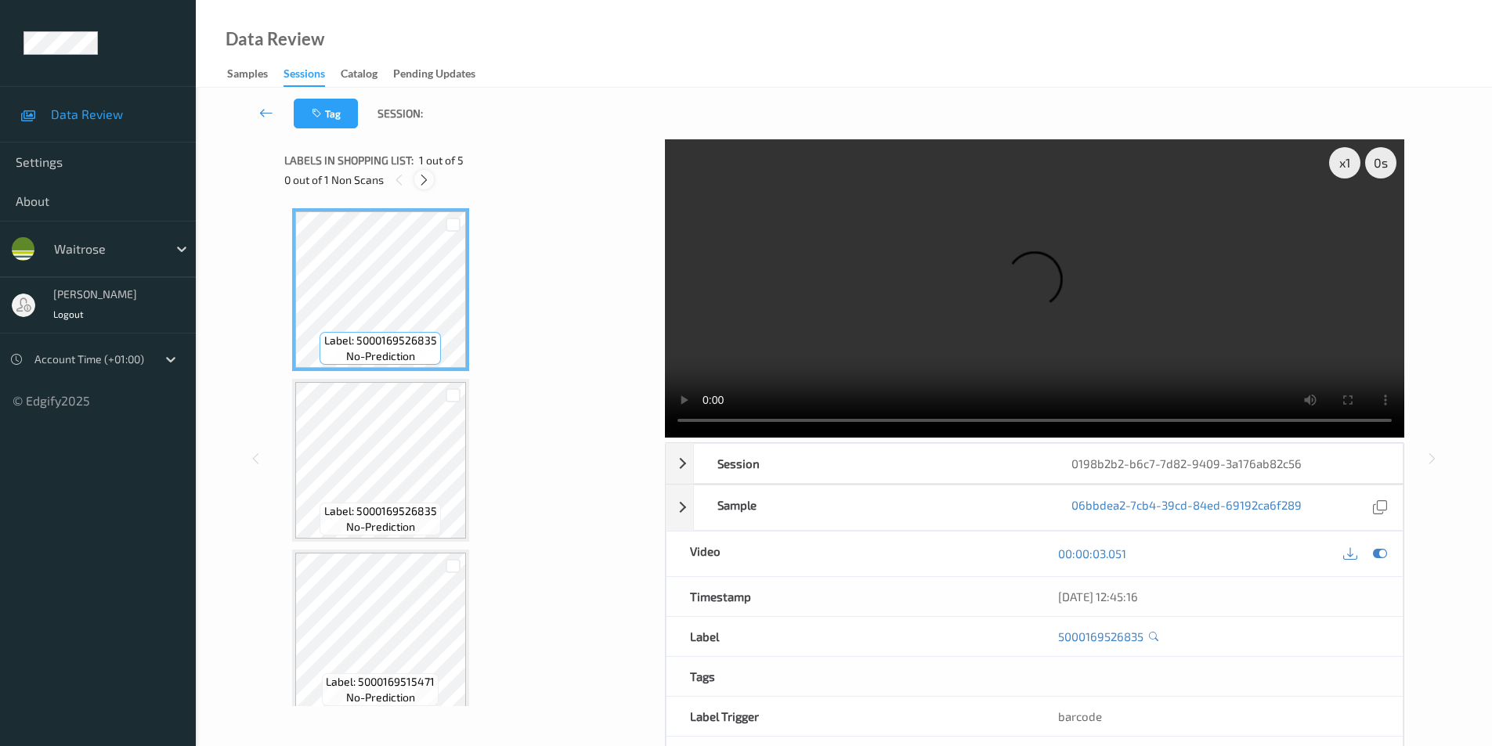
click at [423, 176] on icon at bounding box center [423, 180] width 13 height 14
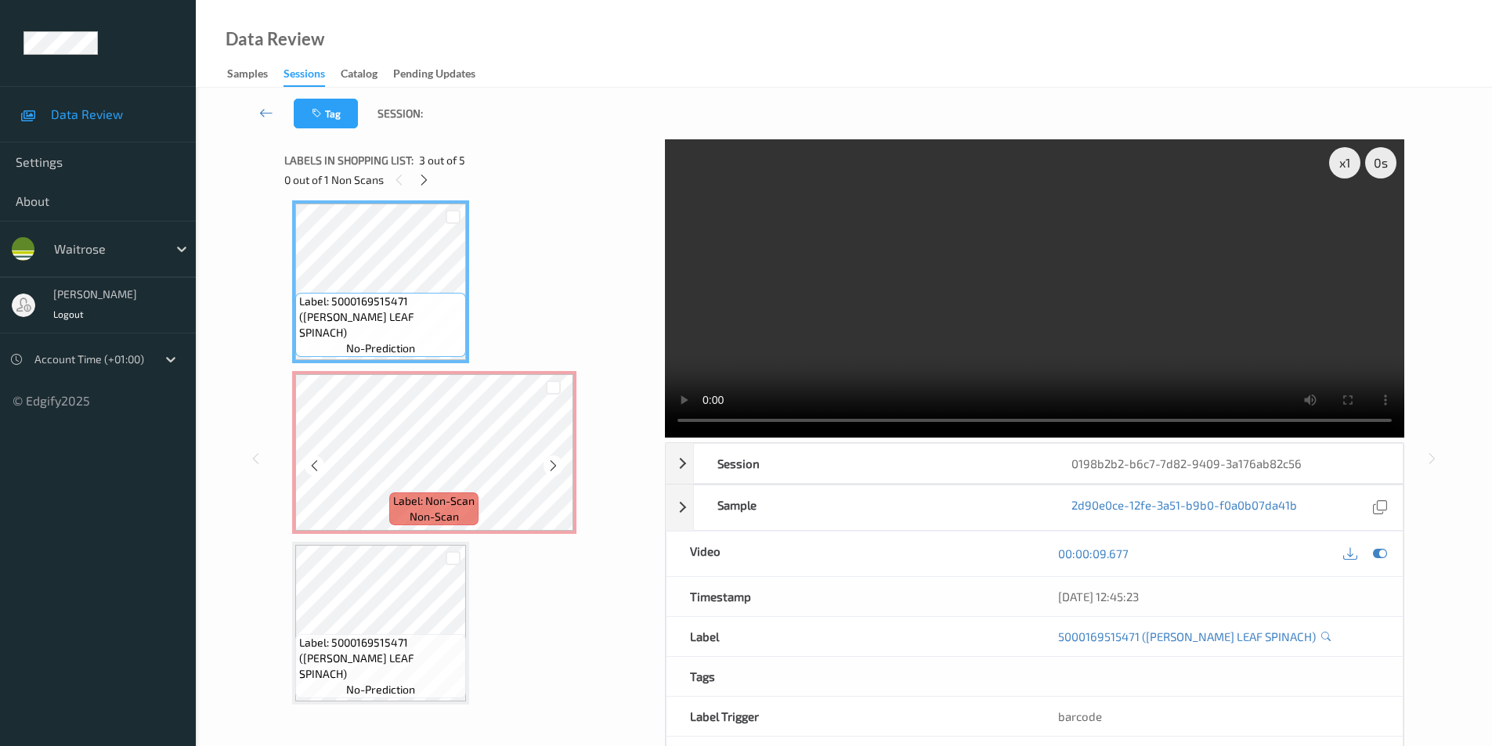
scroll to position [356, 0]
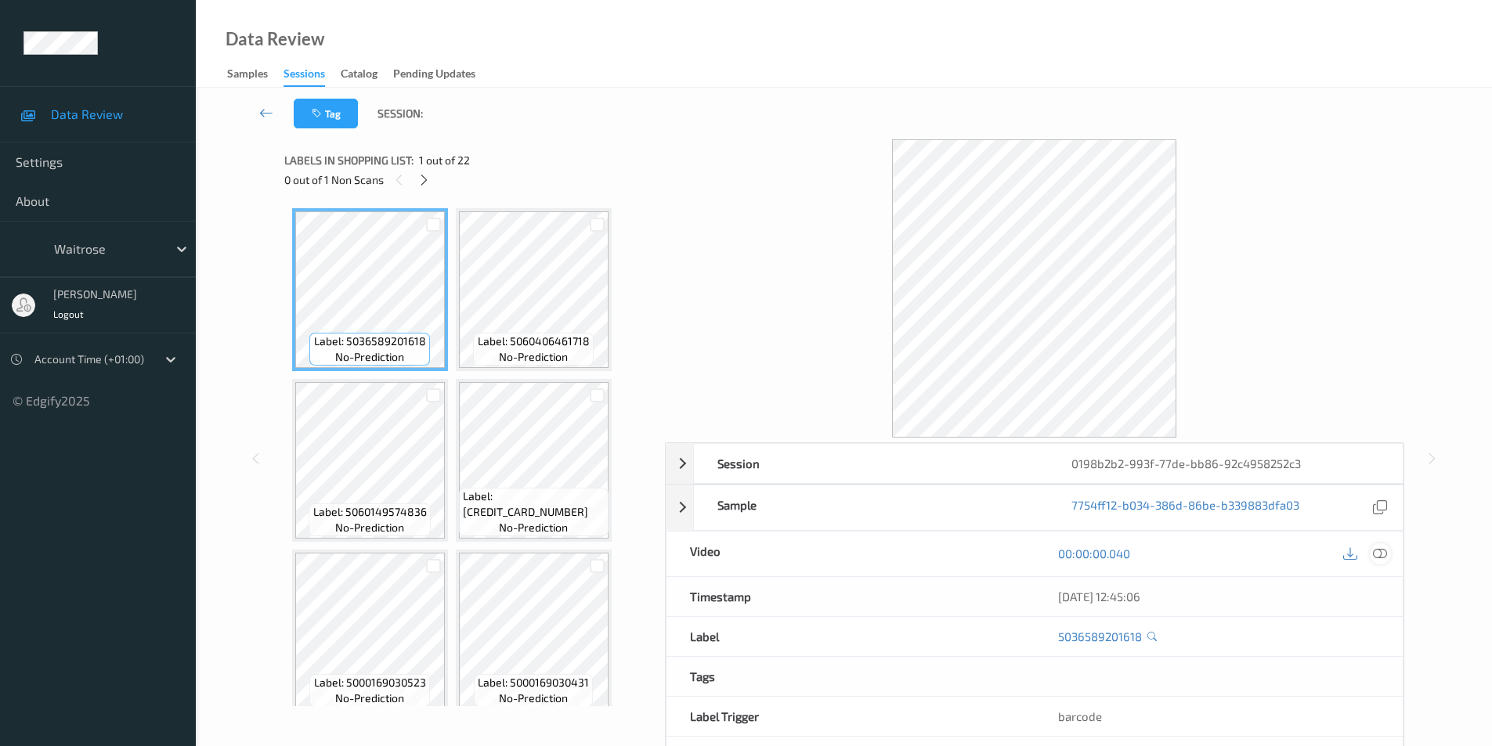
click at [1376, 552] on icon at bounding box center [1380, 554] width 14 height 14
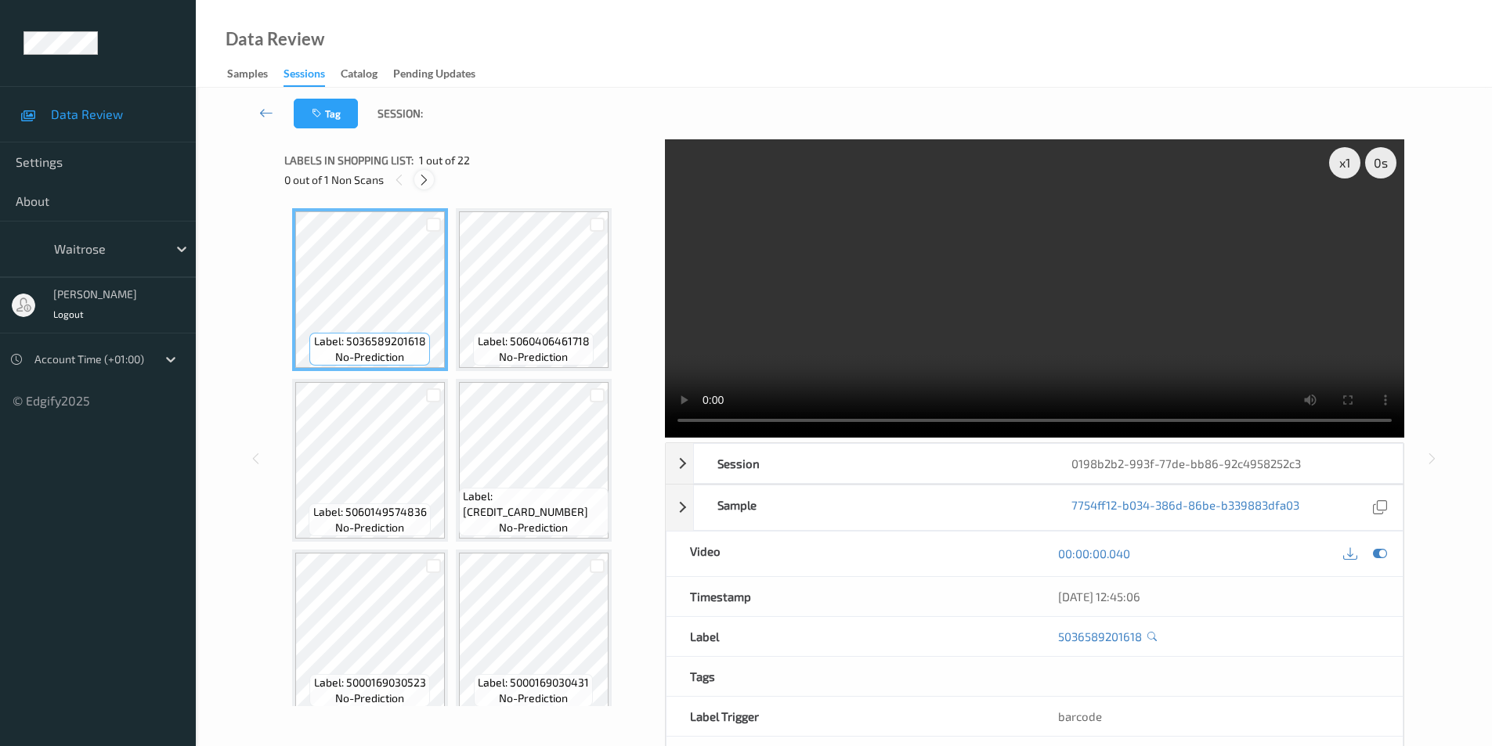
click at [429, 179] on icon at bounding box center [423, 180] width 13 height 14
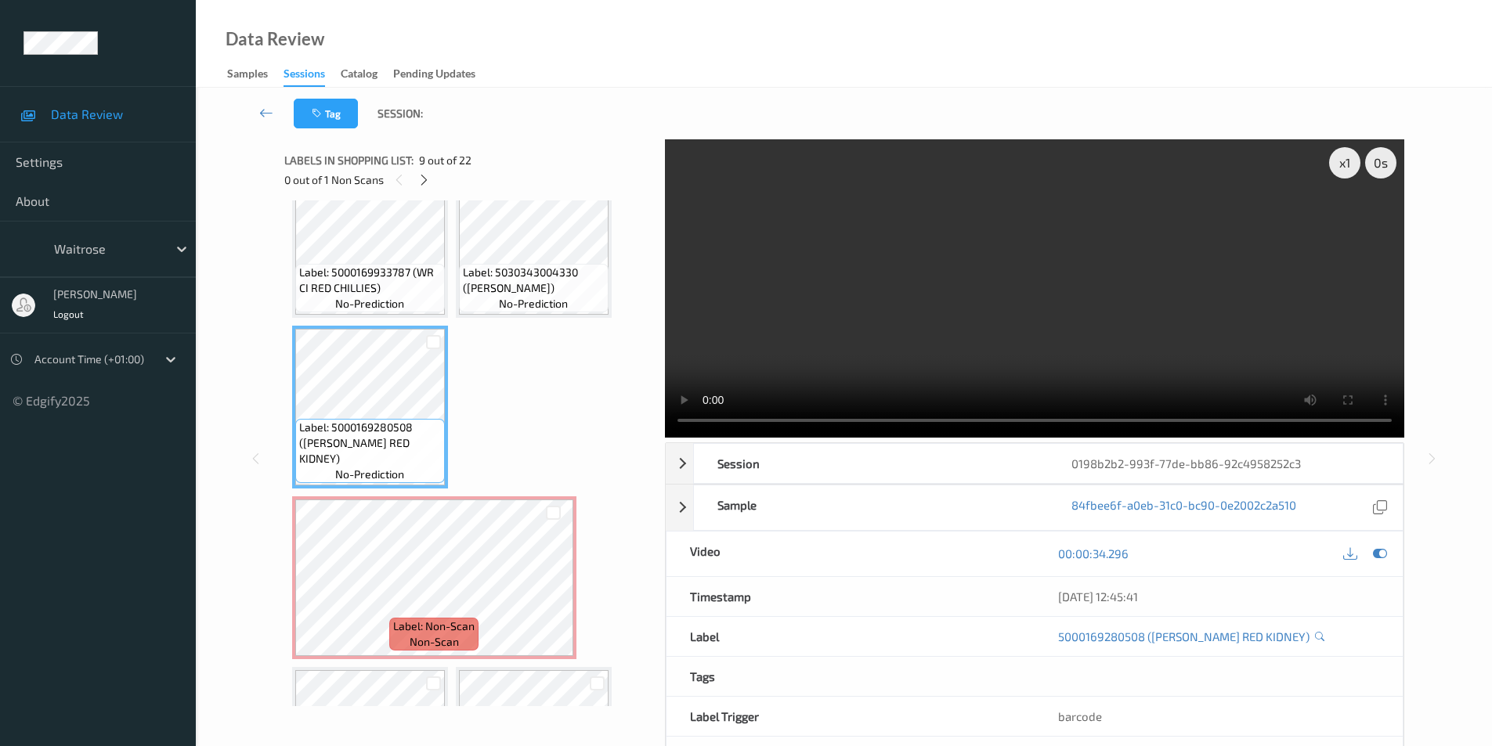
scroll to position [597, 0]
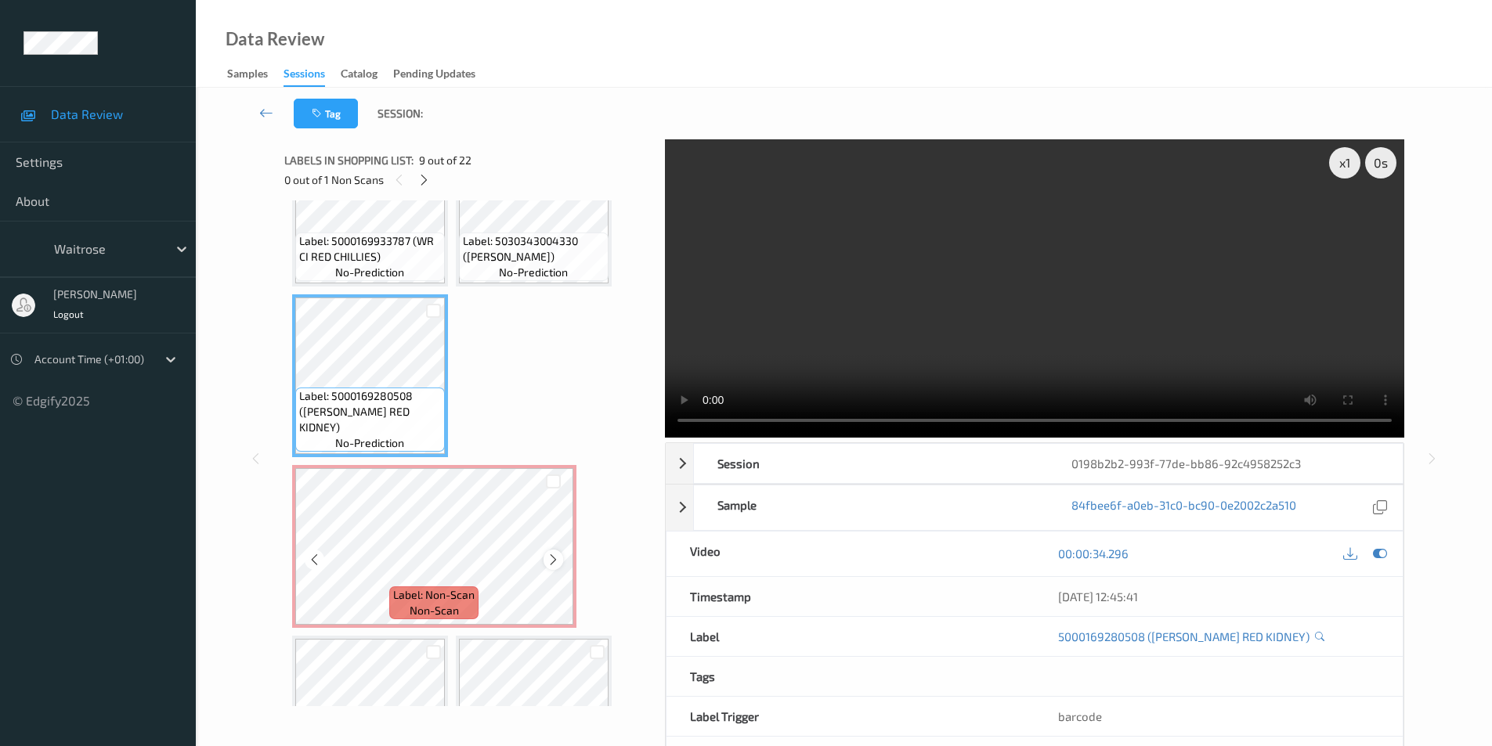
click at [551, 560] on icon at bounding box center [553, 560] width 13 height 14
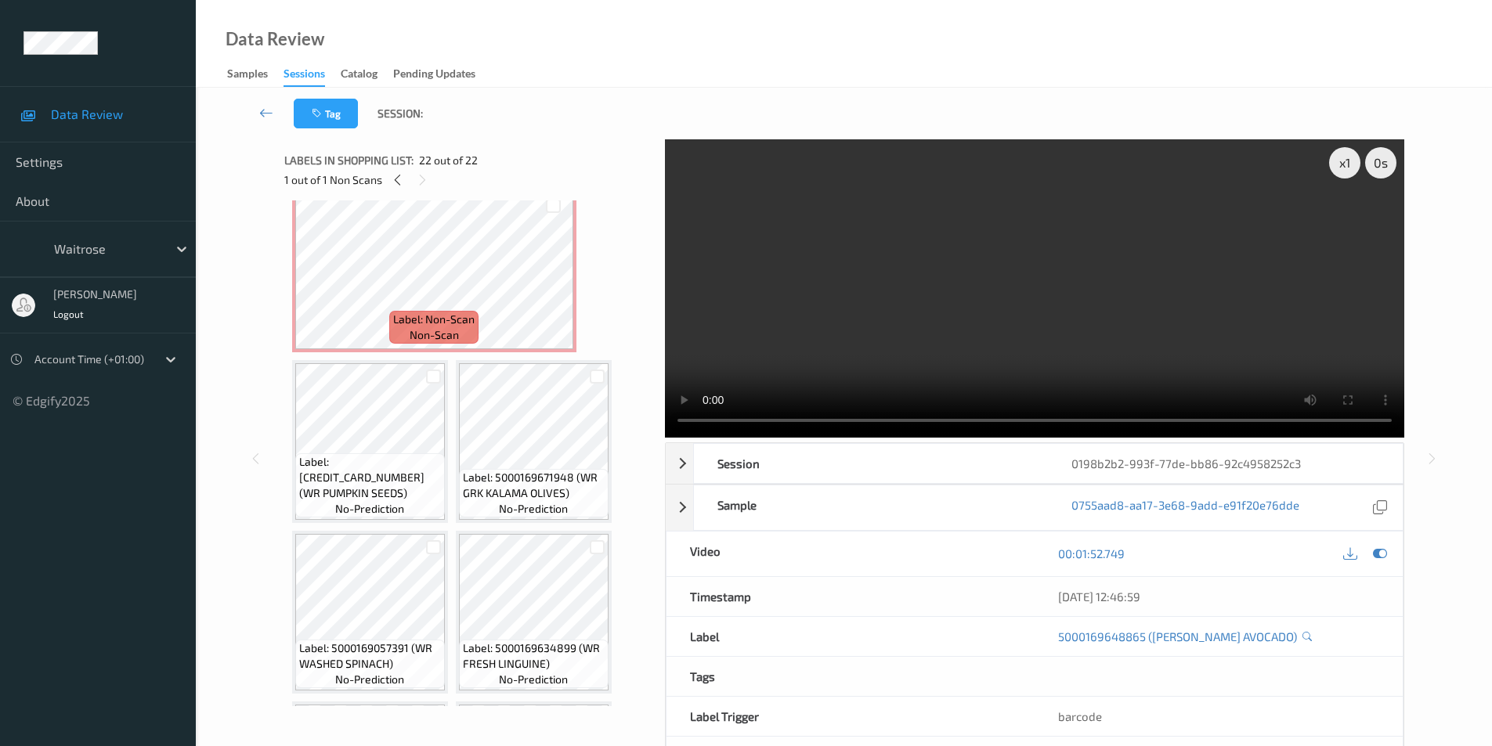
scroll to position [768, 0]
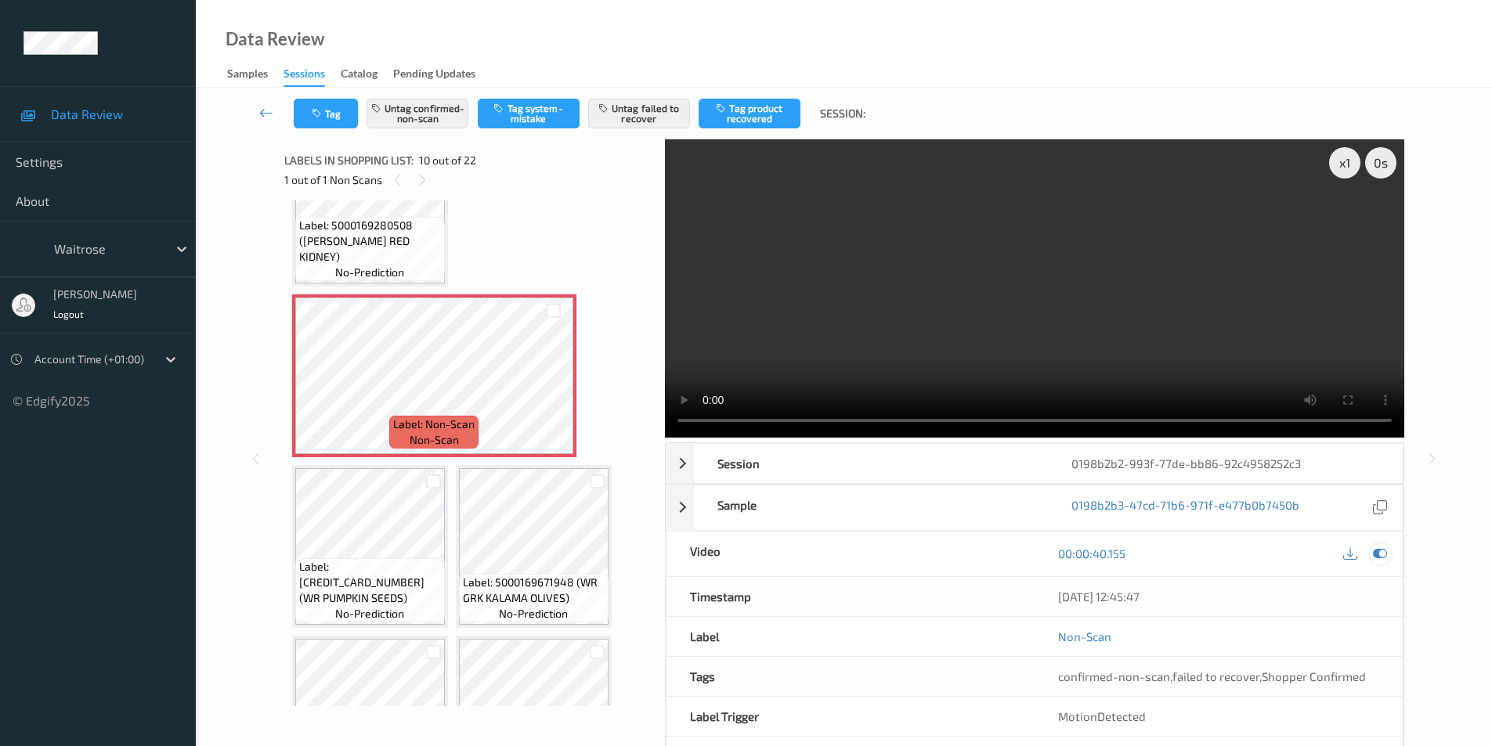
click at [1382, 555] on icon at bounding box center [1380, 554] width 14 height 14
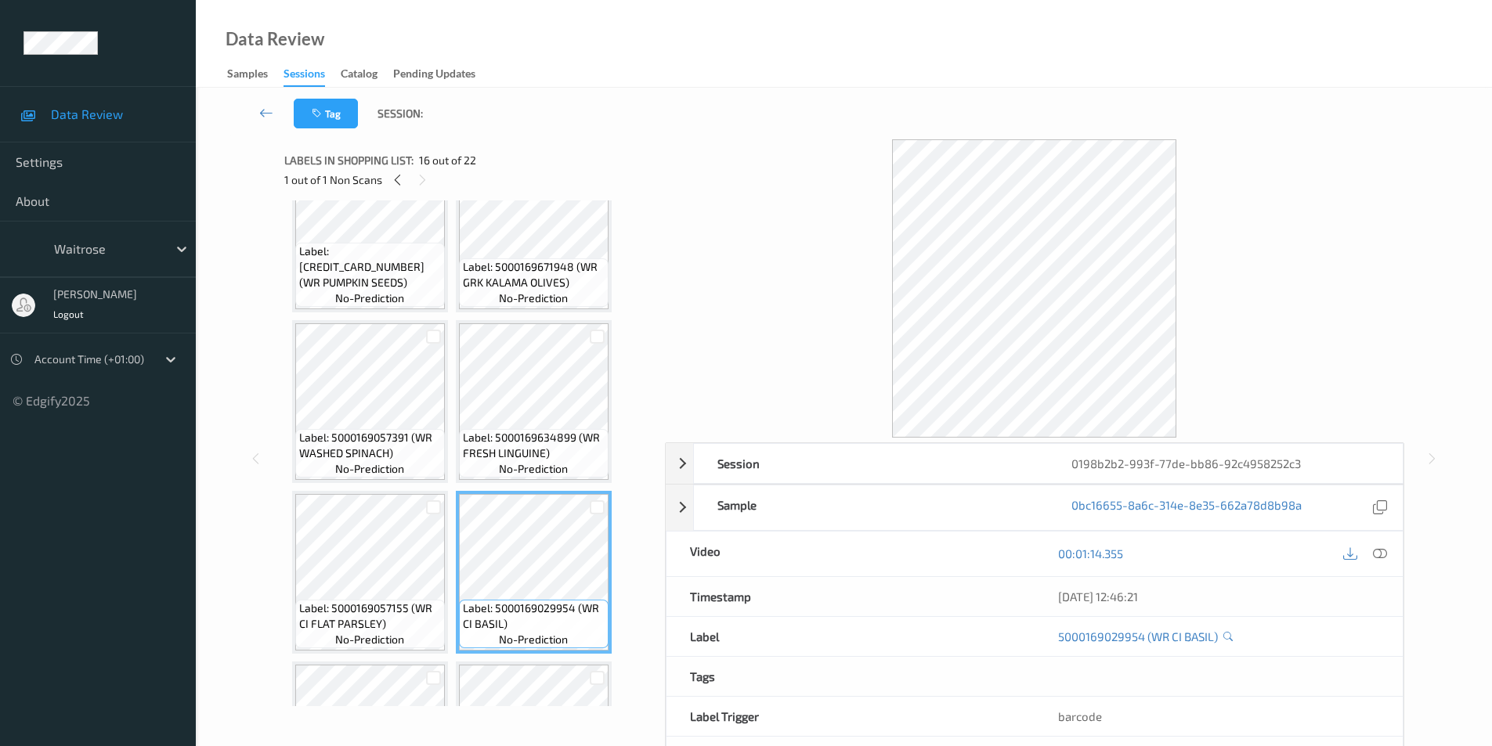
scroll to position [1081, 0]
click at [1379, 551] on icon at bounding box center [1380, 554] width 14 height 14
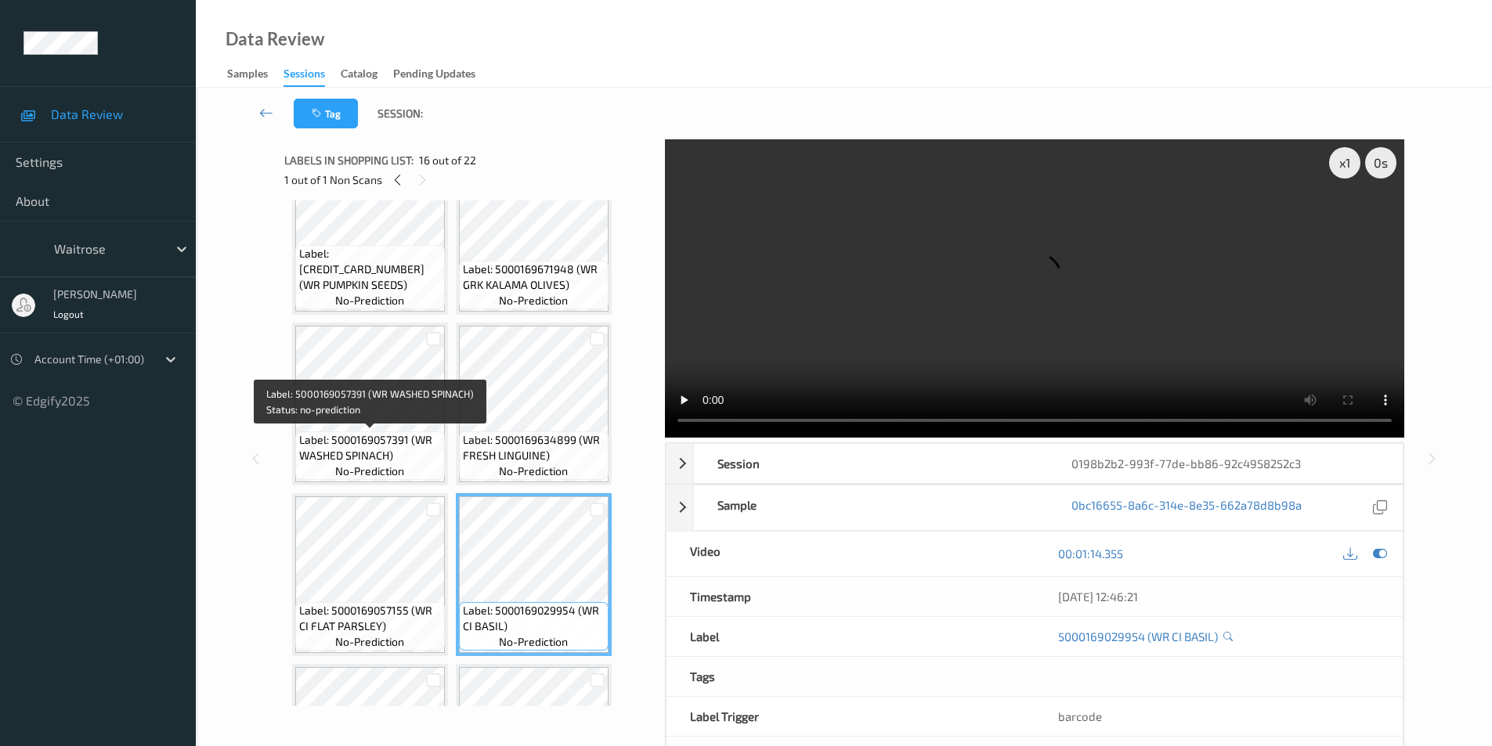
scroll to position [846, 0]
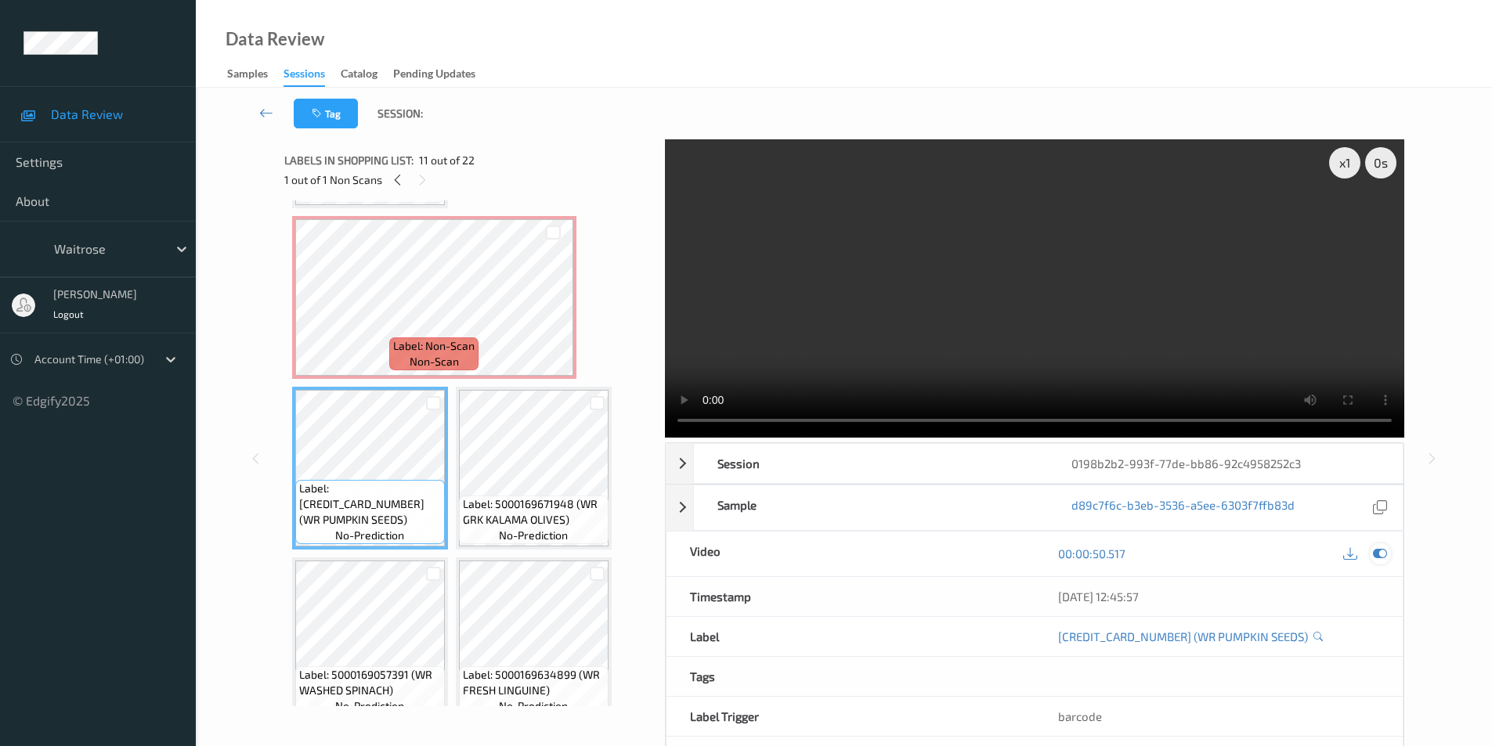
click at [1374, 555] on icon at bounding box center [1380, 554] width 14 height 14
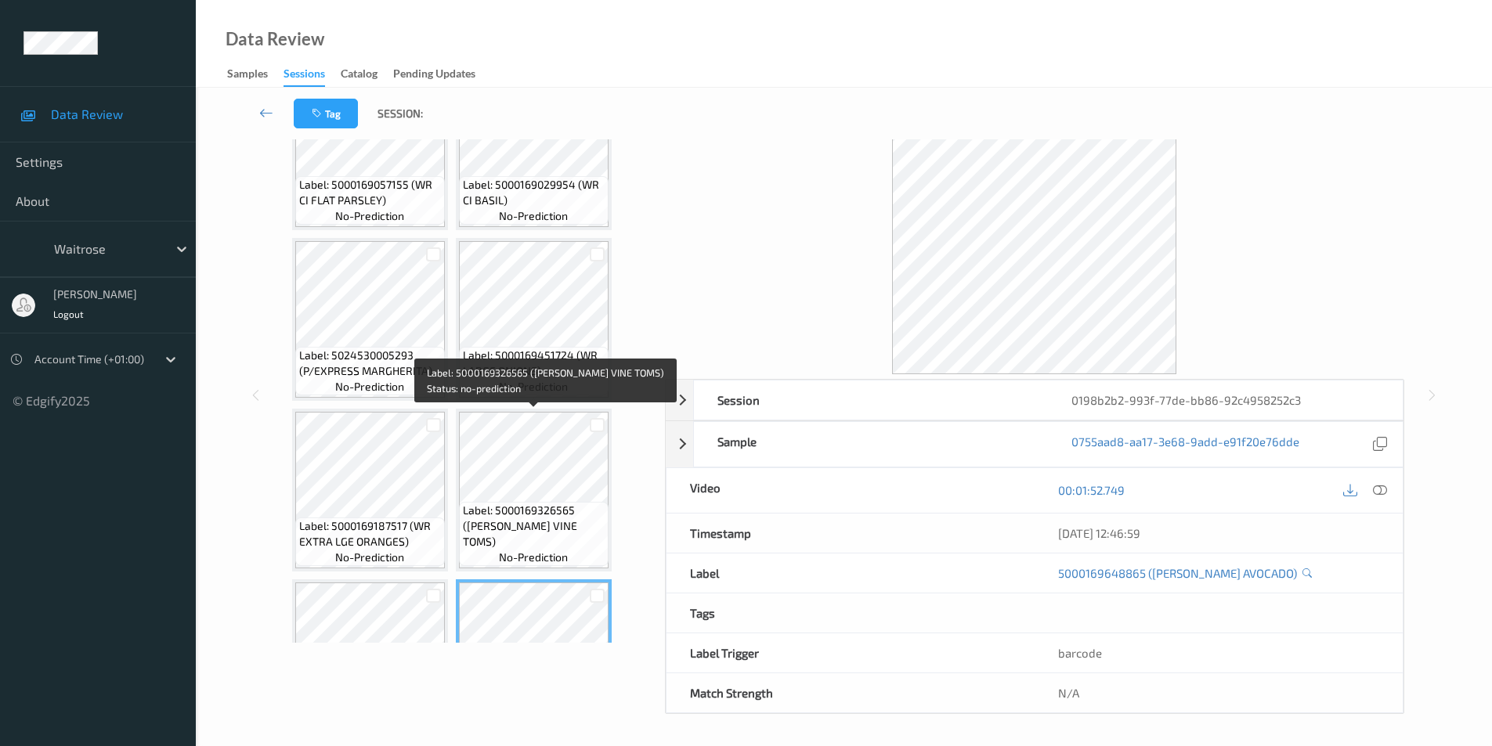
scroll to position [1551, 0]
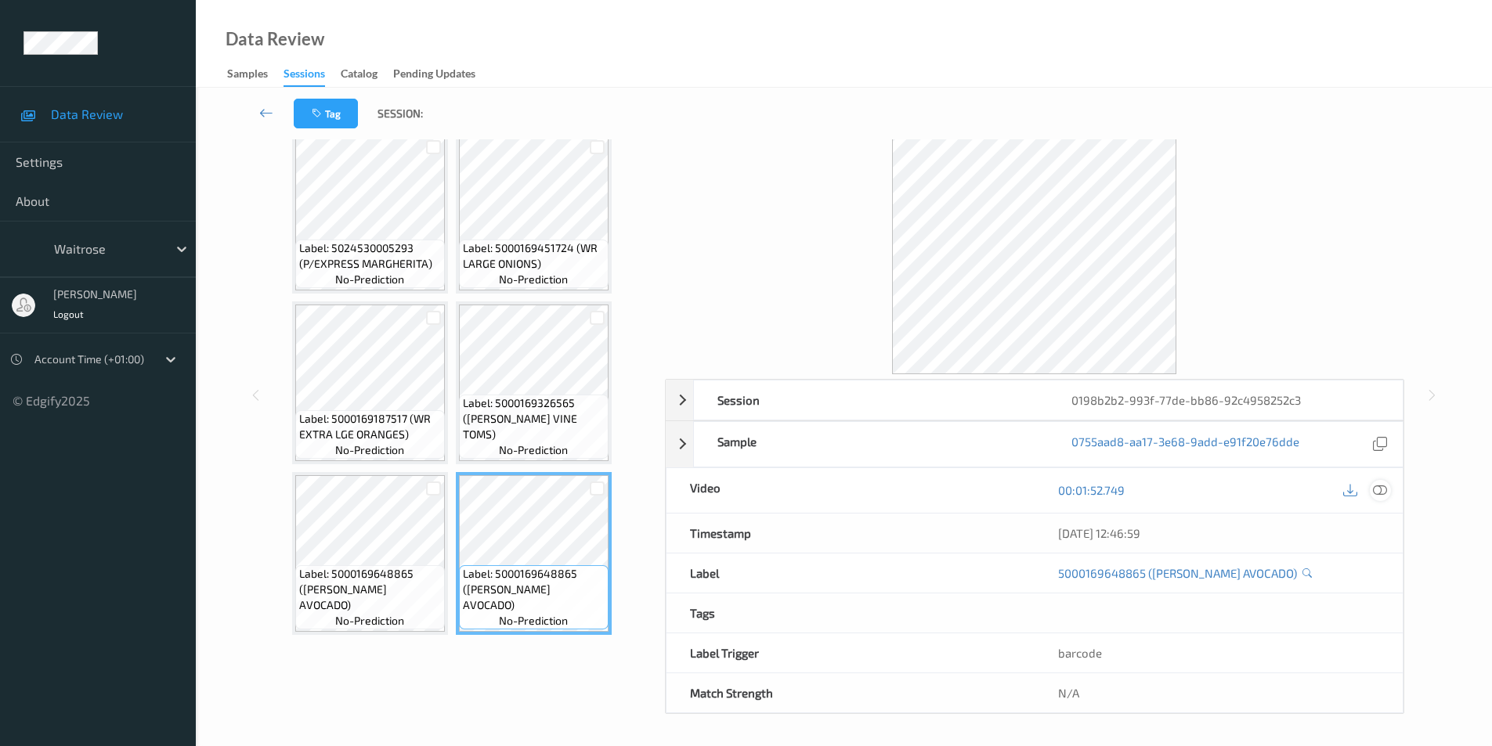
click at [1382, 488] on icon at bounding box center [1380, 490] width 14 height 14
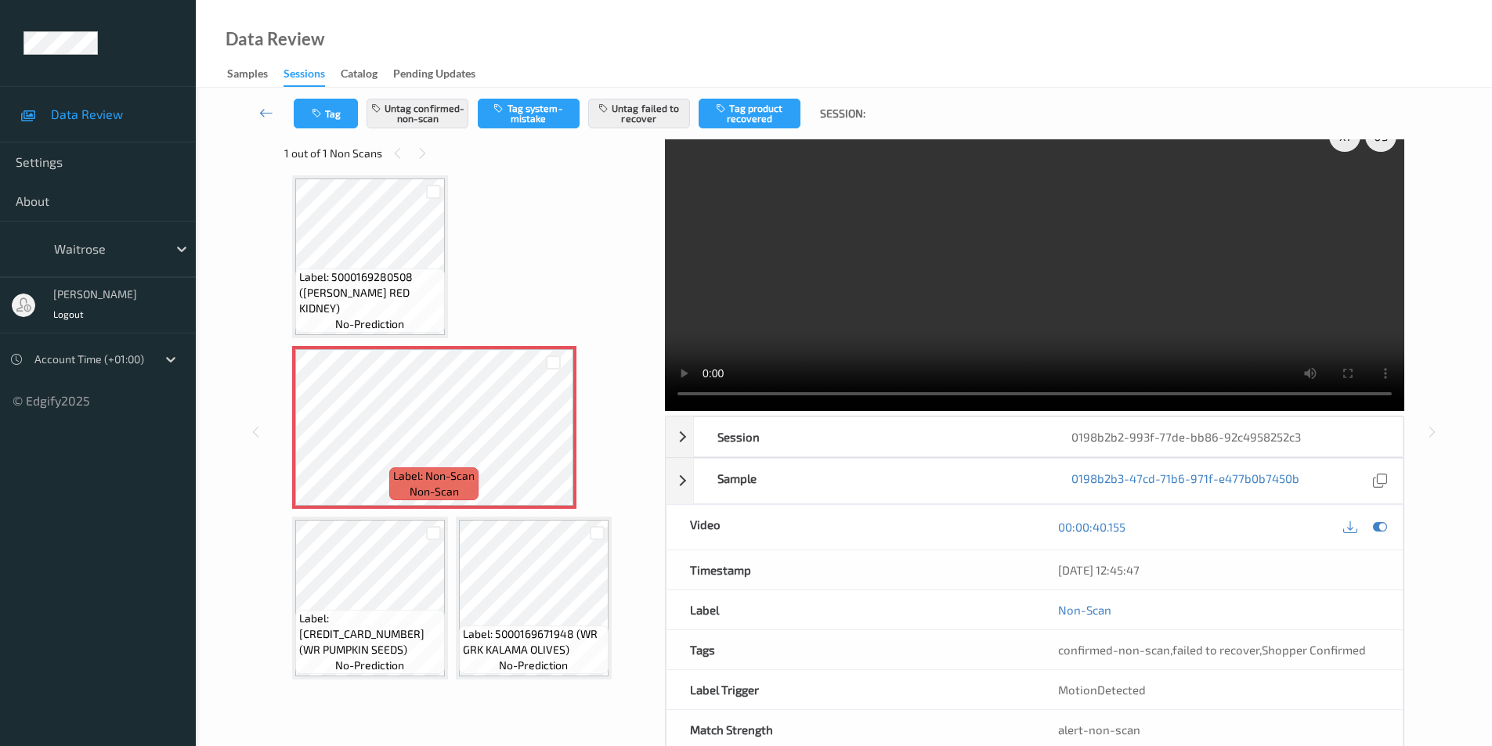
scroll to position [0, 0]
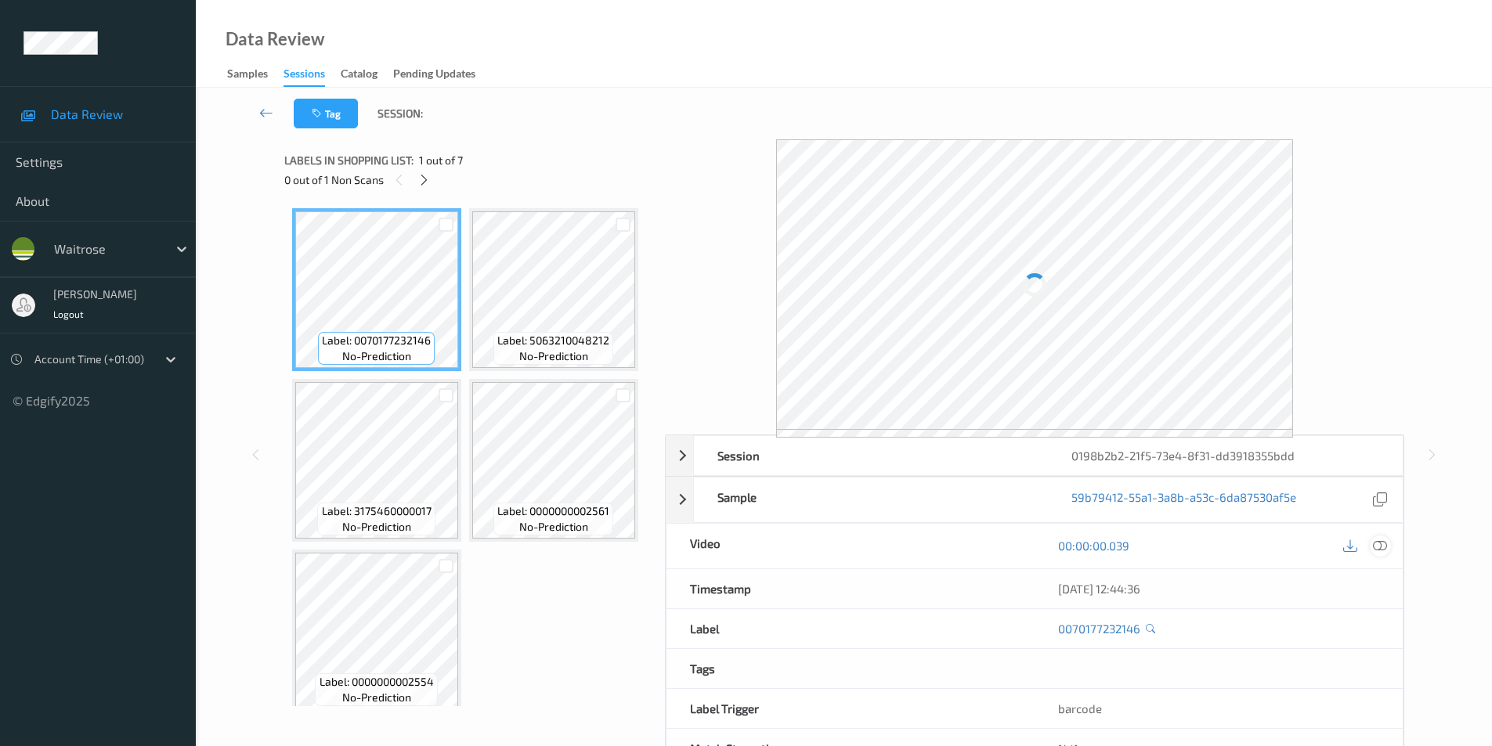
click at [1386, 544] on icon at bounding box center [1380, 546] width 14 height 14
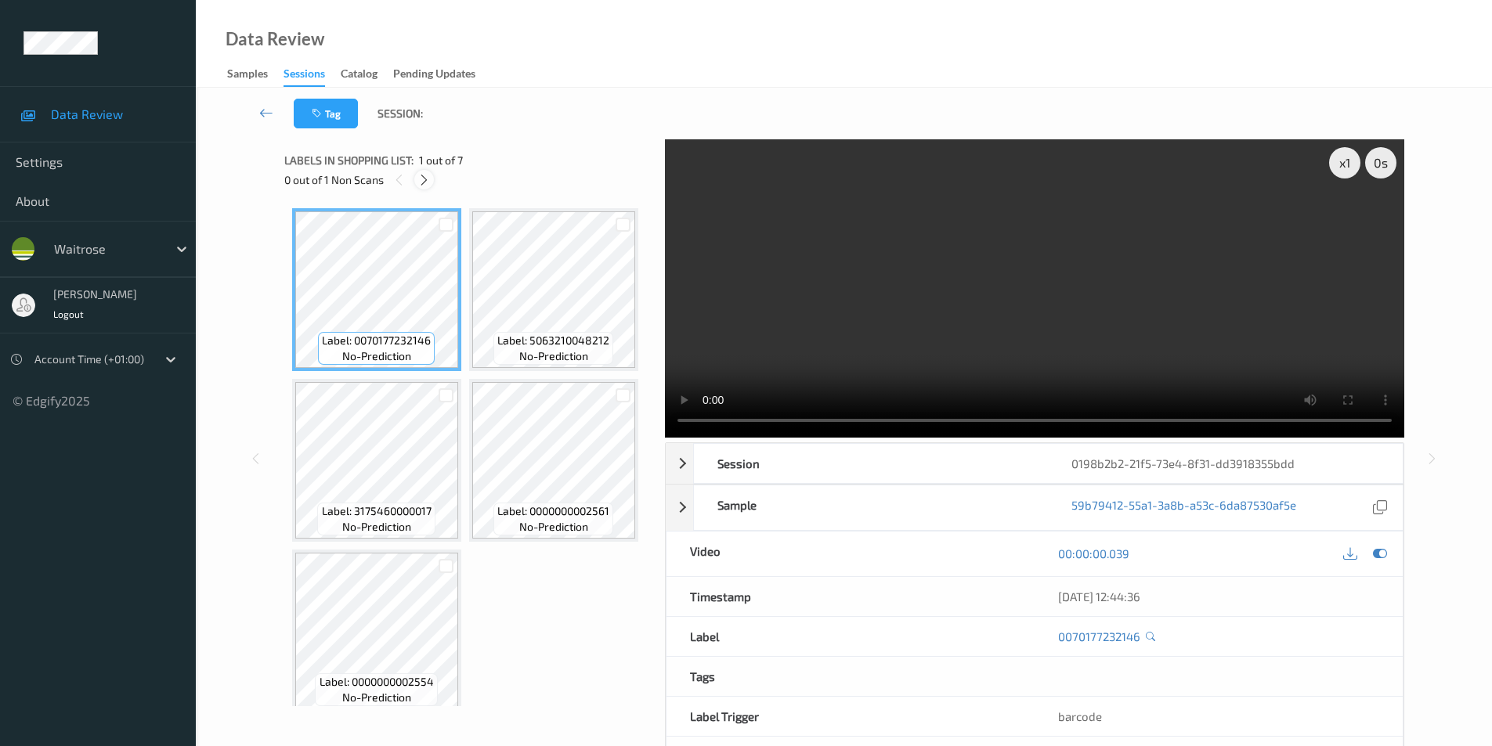
click at [424, 182] on icon at bounding box center [423, 180] width 13 height 14
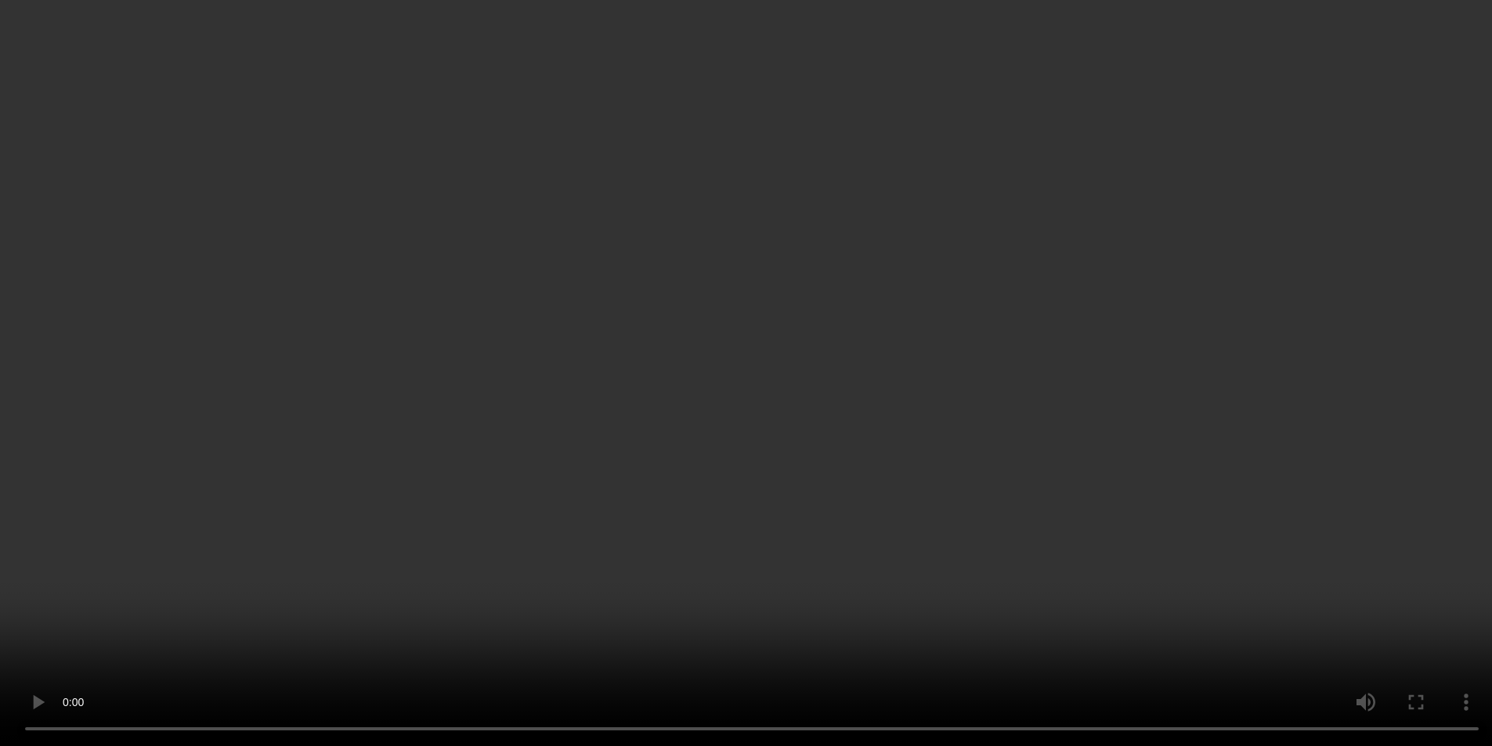
scroll to position [356, 0]
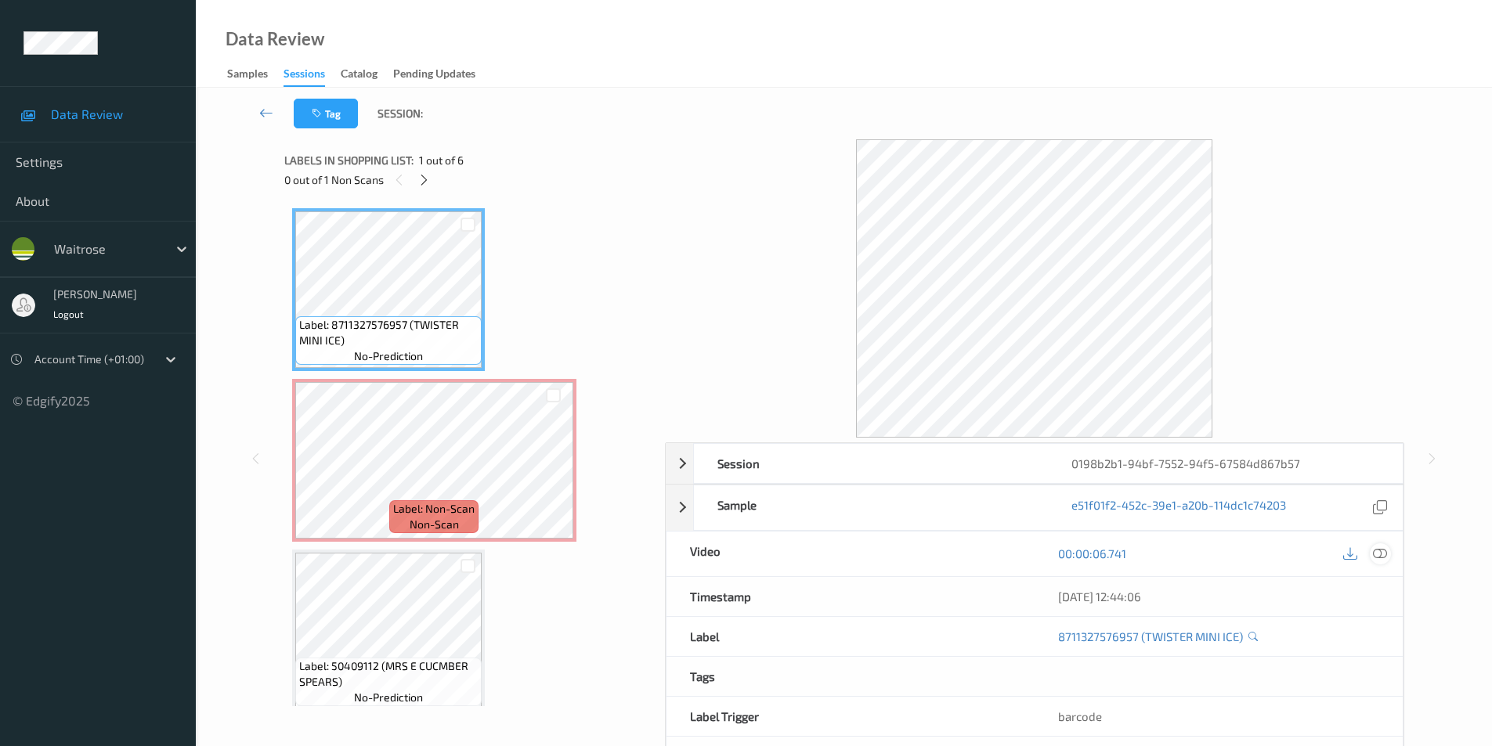
click at [1382, 554] on icon at bounding box center [1380, 554] width 14 height 14
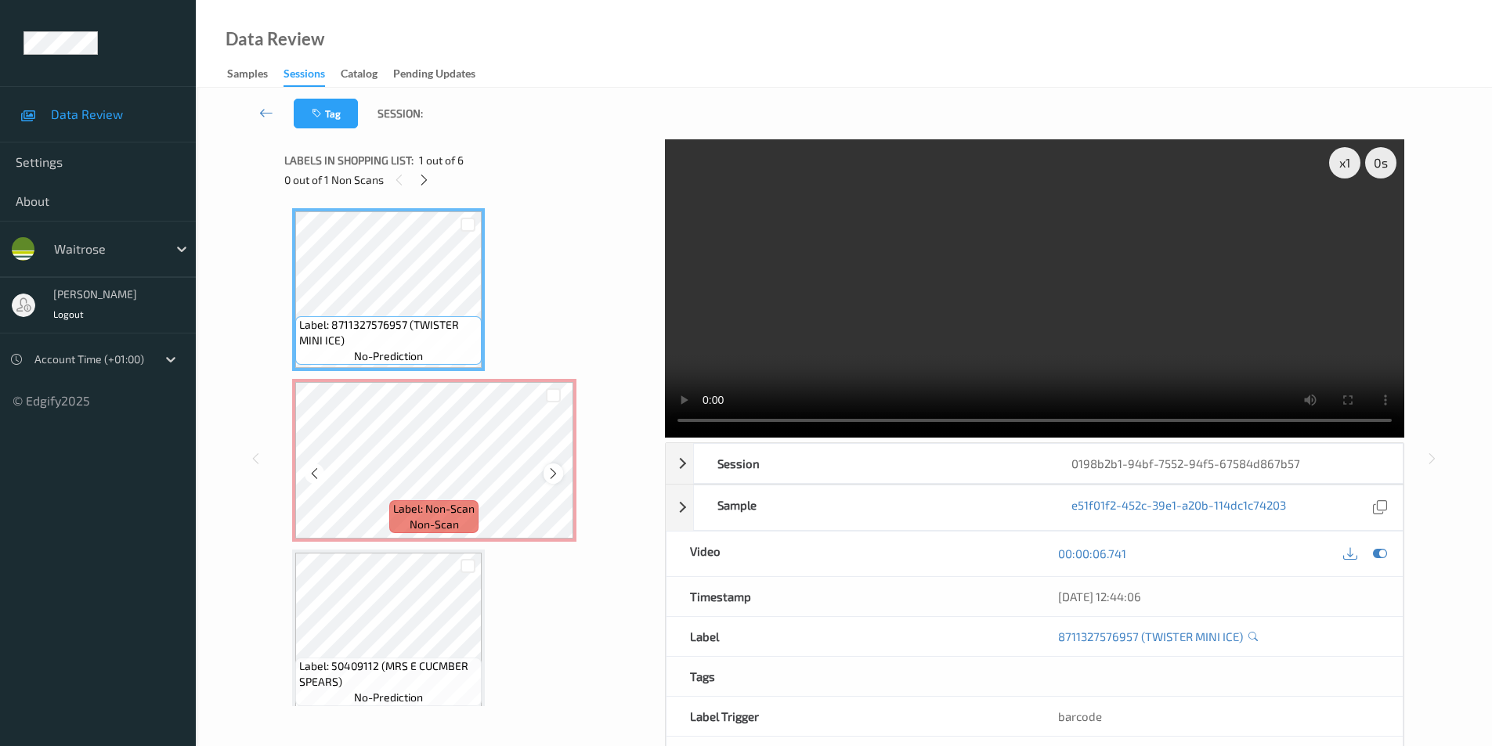
click at [553, 474] on icon at bounding box center [553, 474] width 13 height 14
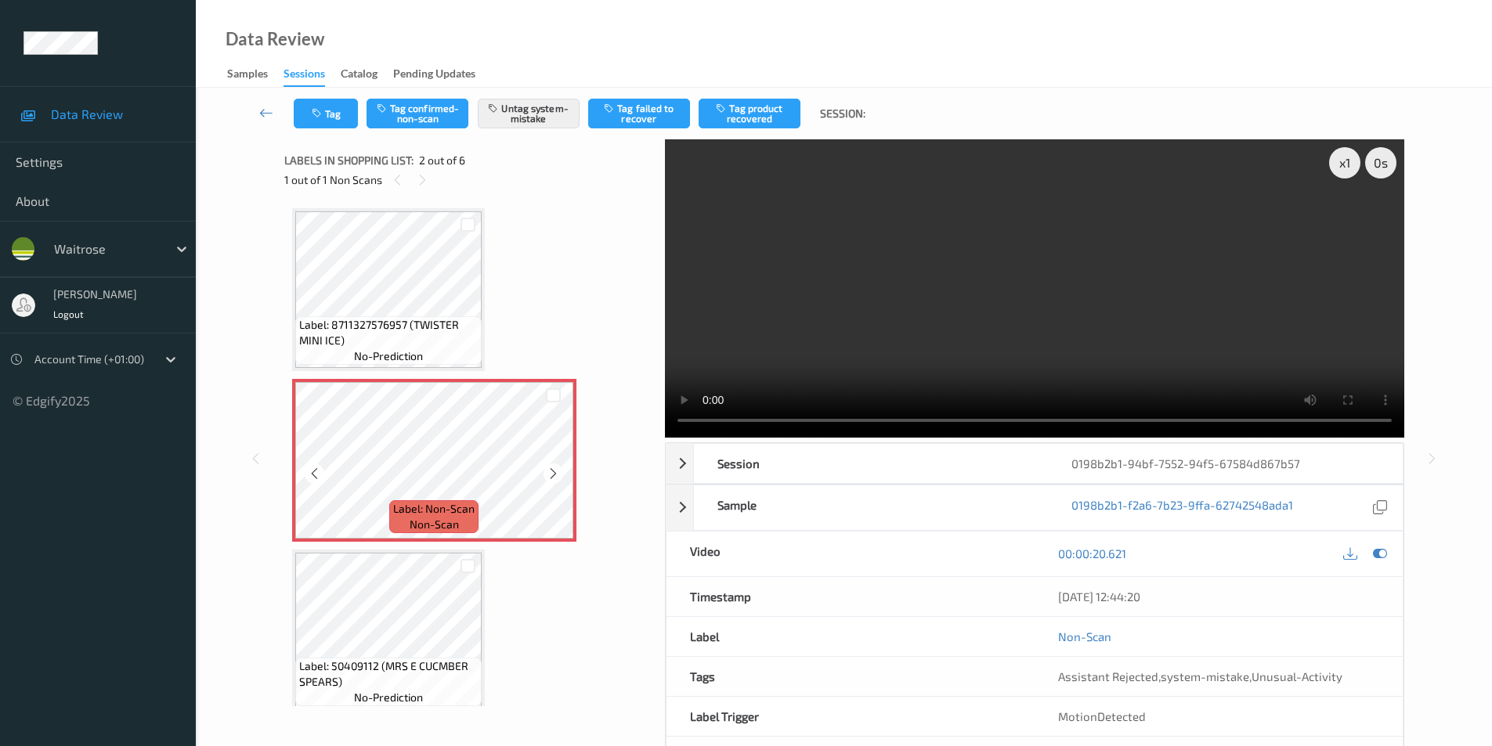
click at [553, 474] on icon at bounding box center [553, 474] width 13 height 14
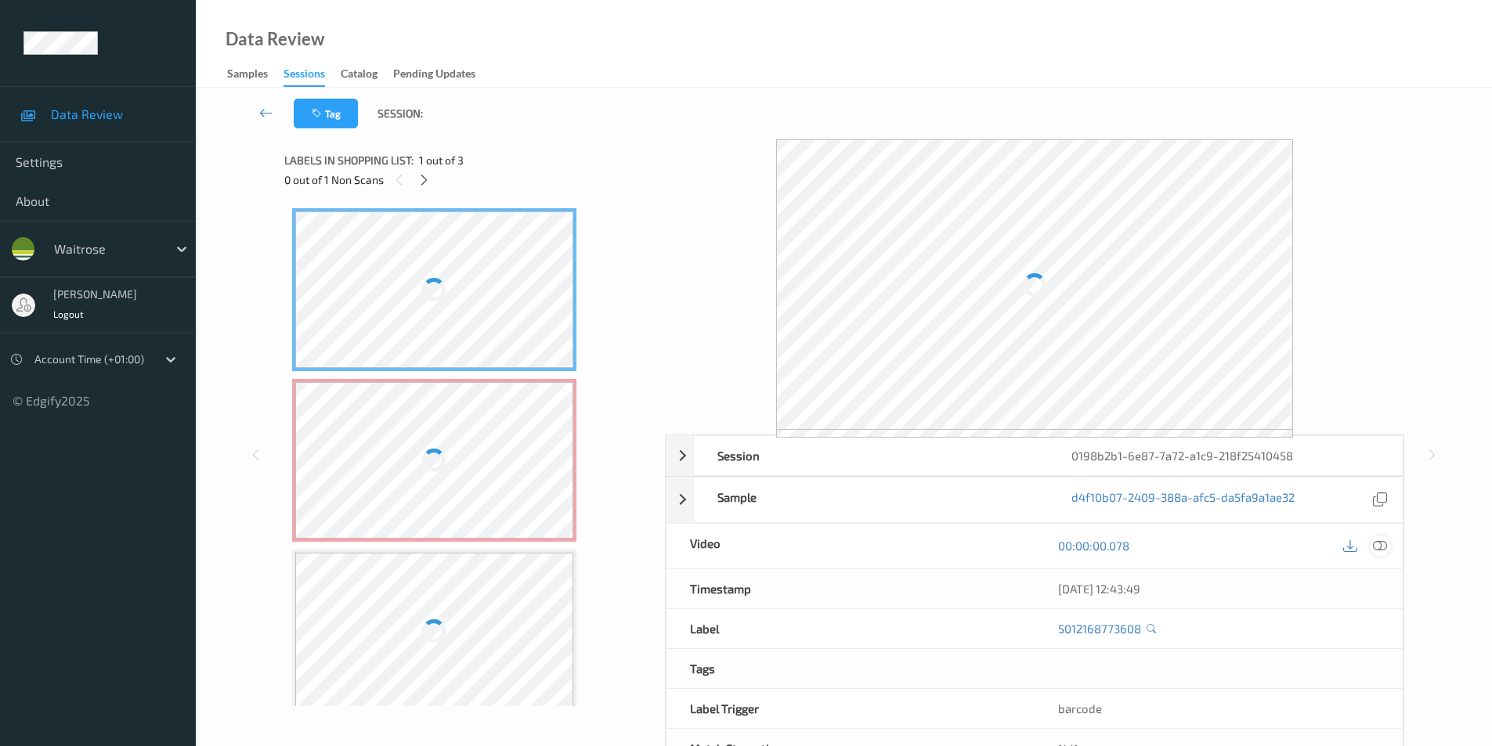
click at [1378, 544] on icon at bounding box center [1380, 546] width 14 height 14
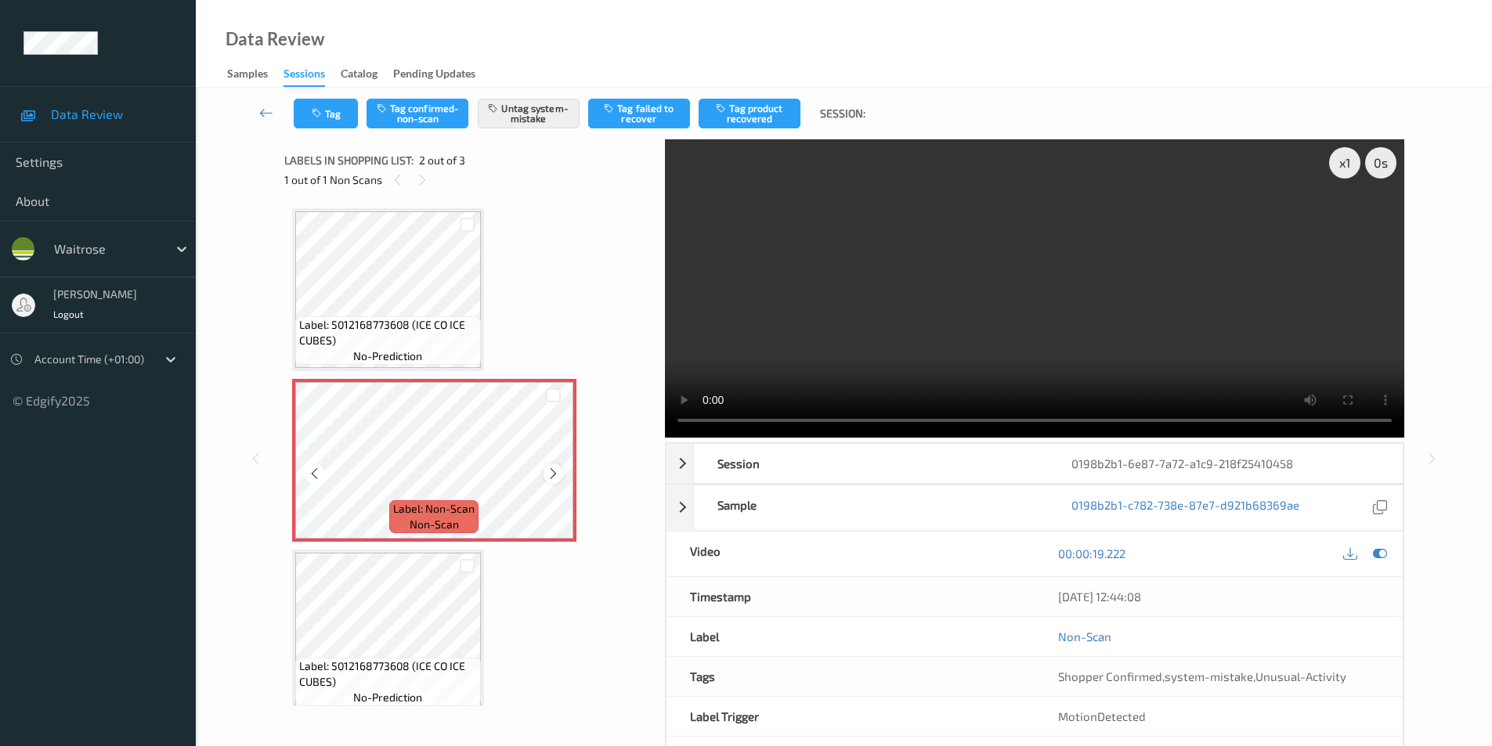
click at [552, 472] on icon at bounding box center [553, 474] width 13 height 14
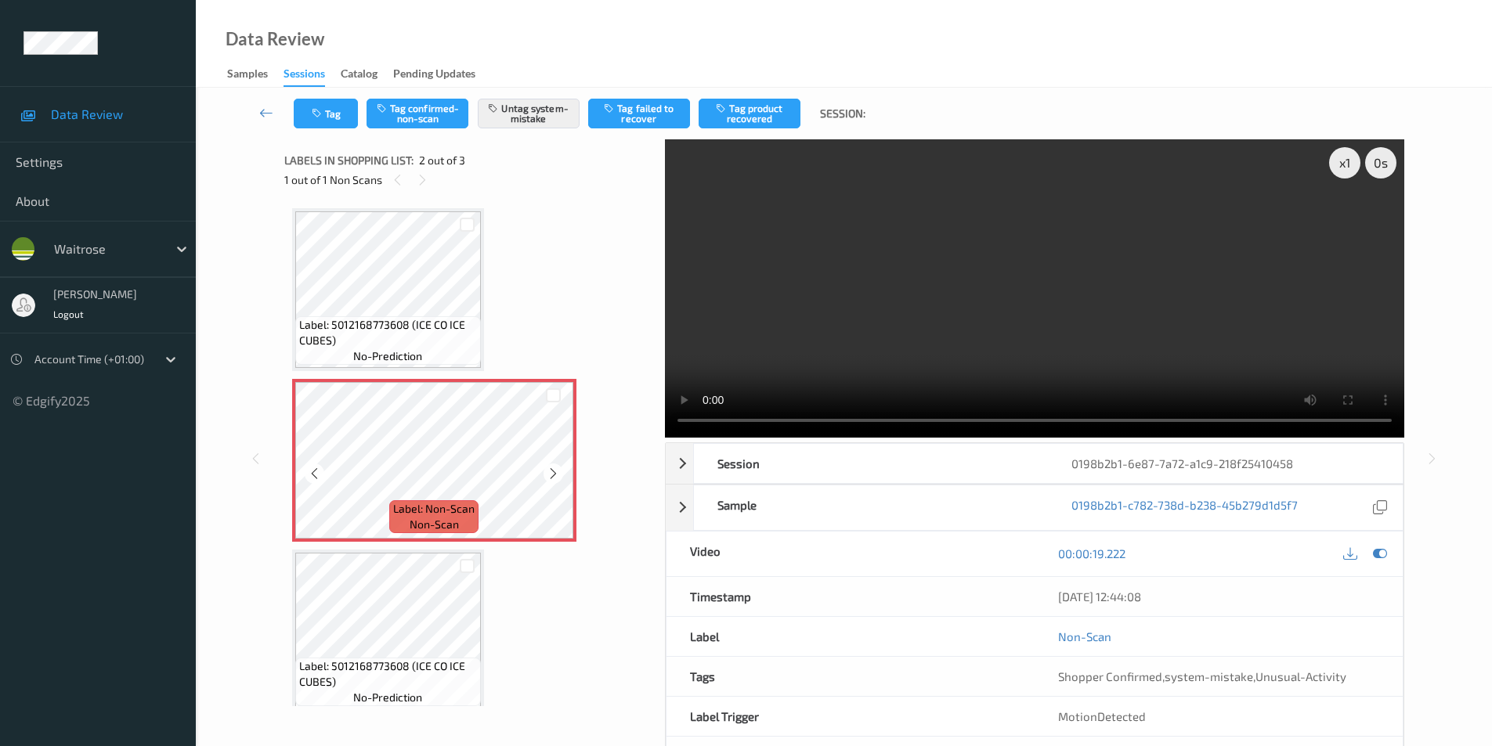
click at [552, 472] on icon at bounding box center [553, 474] width 13 height 14
click at [557, 468] on icon at bounding box center [553, 474] width 13 height 14
click at [556, 468] on icon at bounding box center [553, 474] width 13 height 14
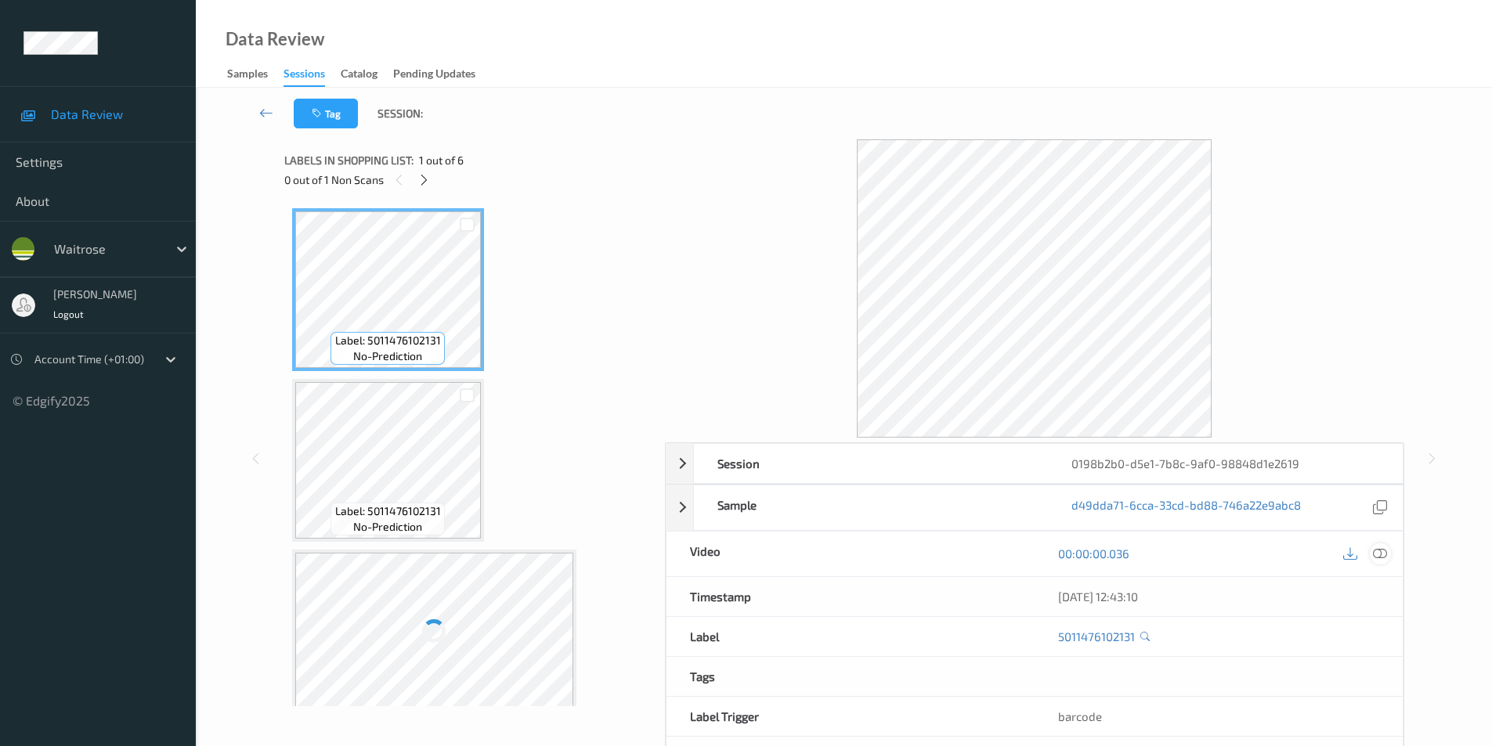
click at [1377, 555] on icon at bounding box center [1380, 554] width 14 height 14
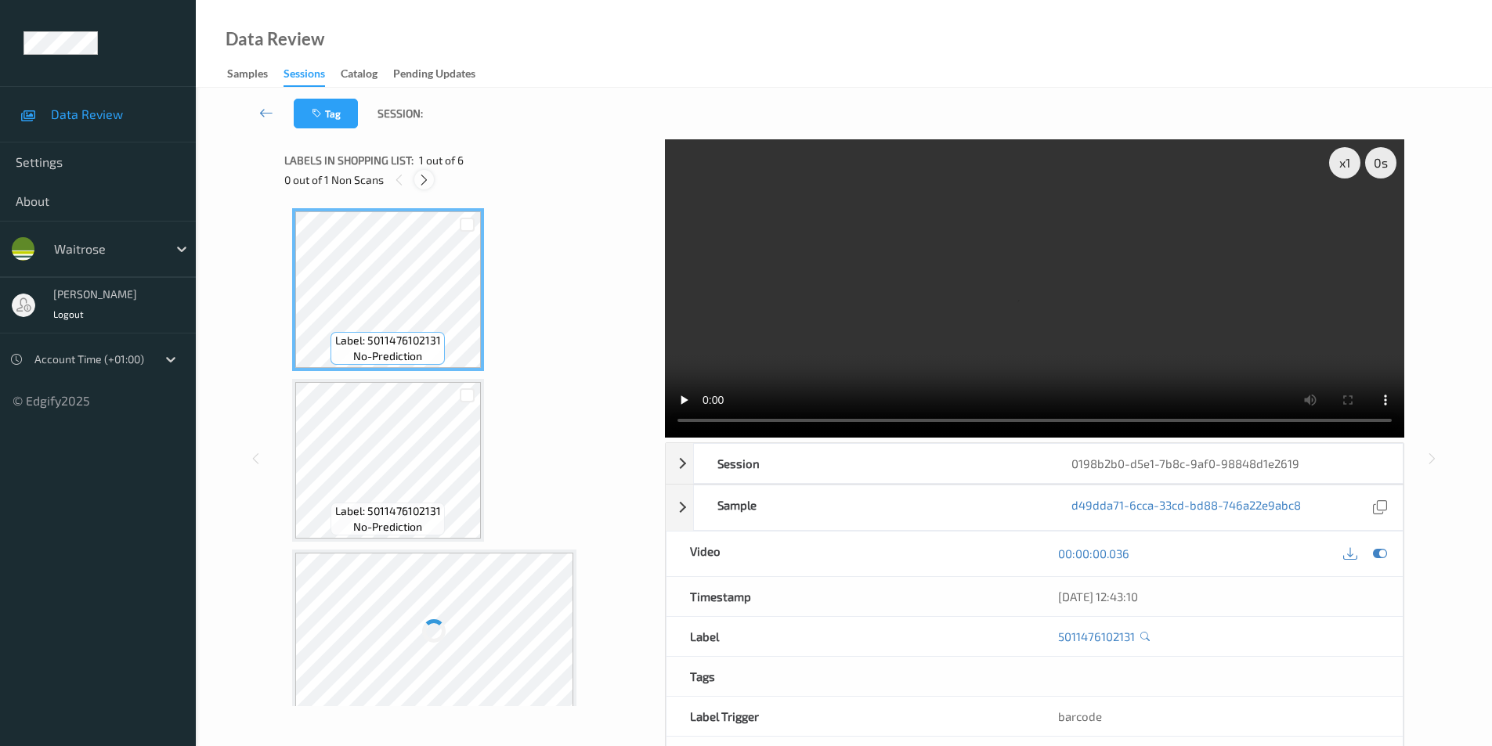
click at [429, 181] on icon at bounding box center [423, 180] width 13 height 14
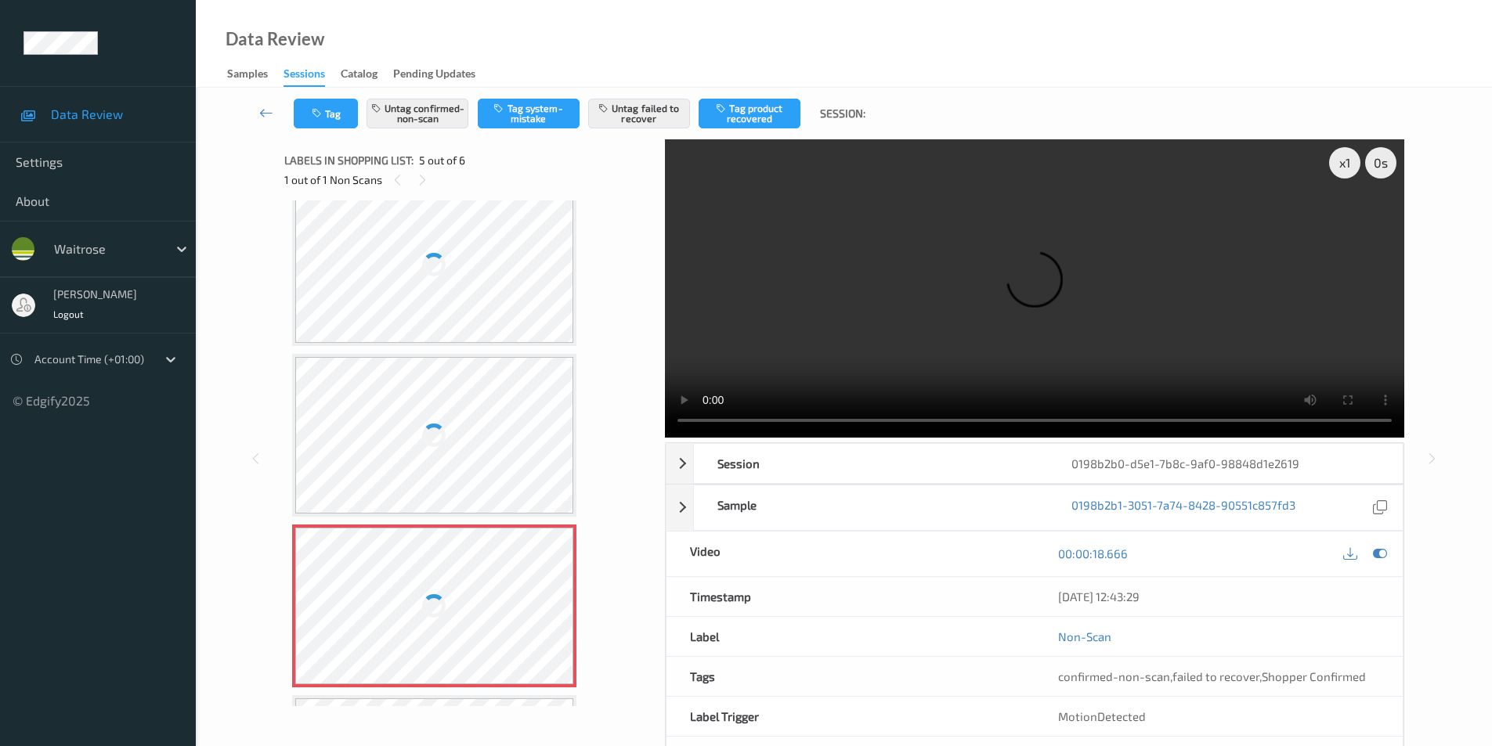
scroll to position [363, 0]
click at [428, 239] on div at bounding box center [434, 268] width 279 height 157
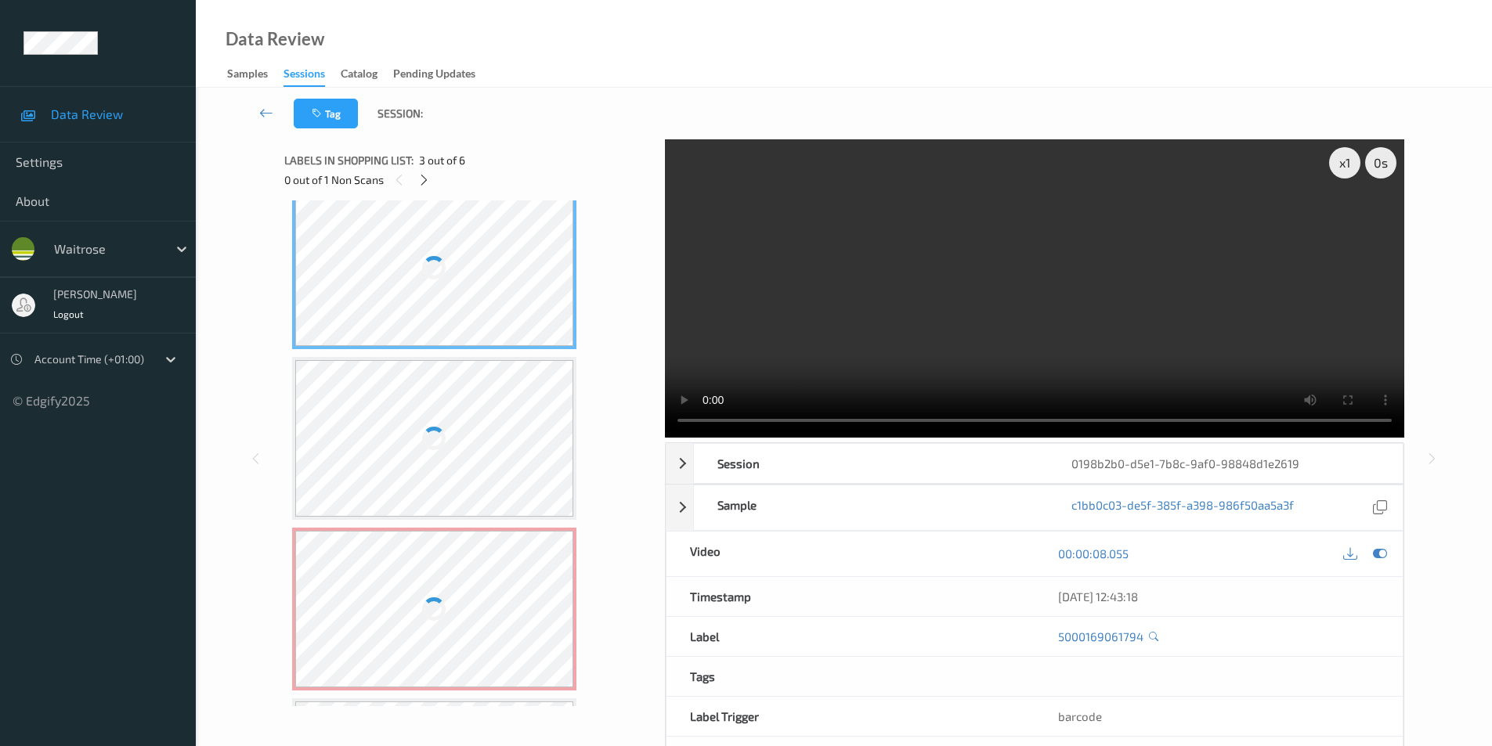
click at [428, 239] on div at bounding box center [434, 268] width 279 height 157
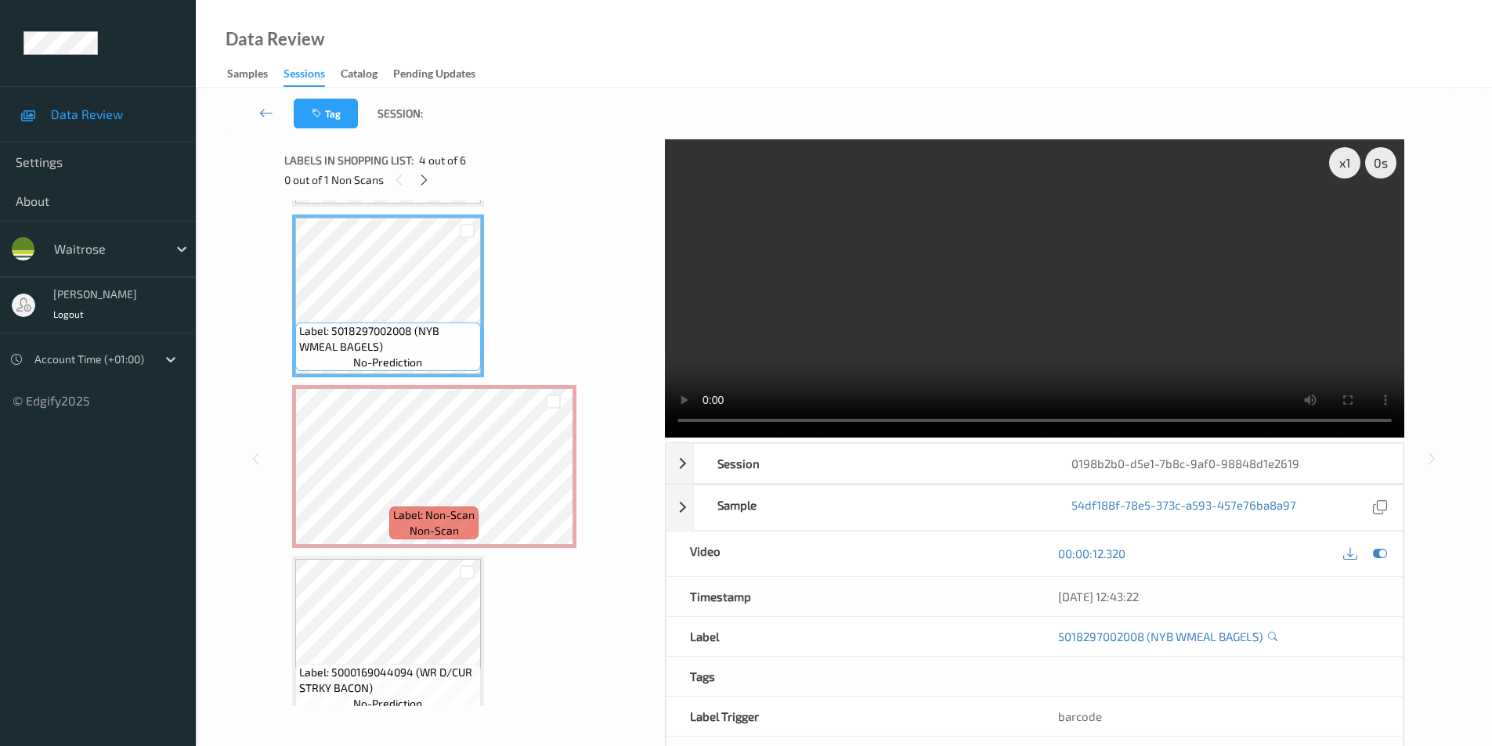
scroll to position [526, 0]
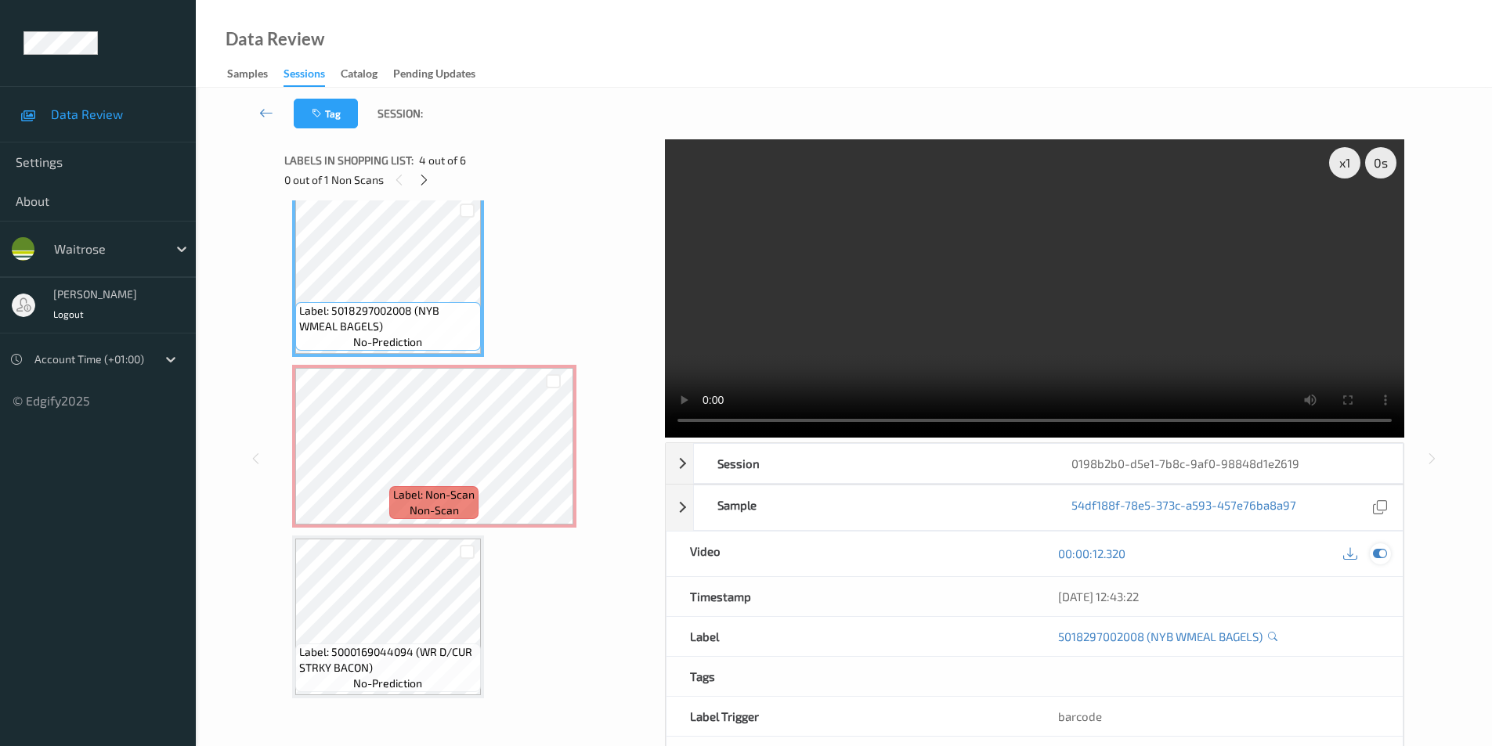
click at [1373, 553] on icon at bounding box center [1380, 554] width 14 height 14
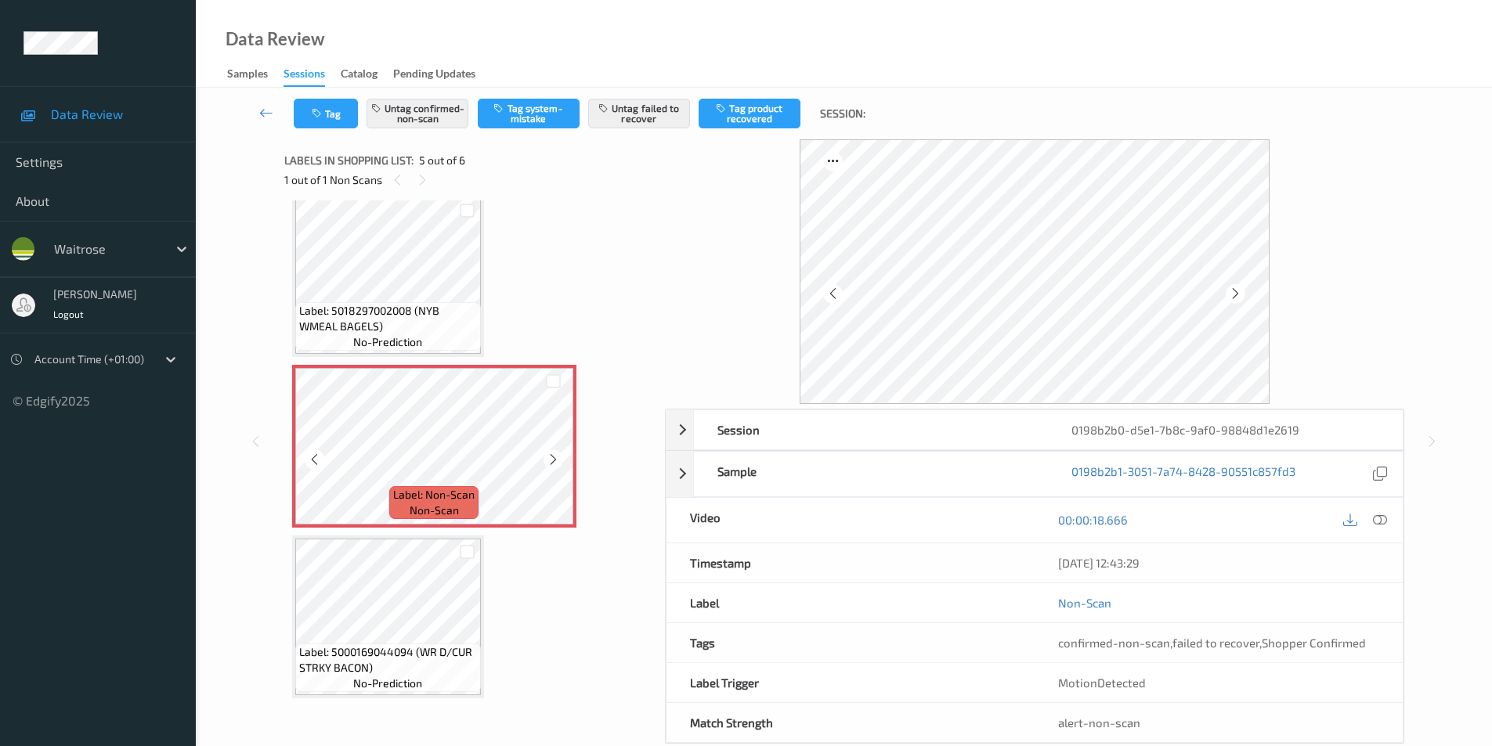
scroll to position [30, 0]
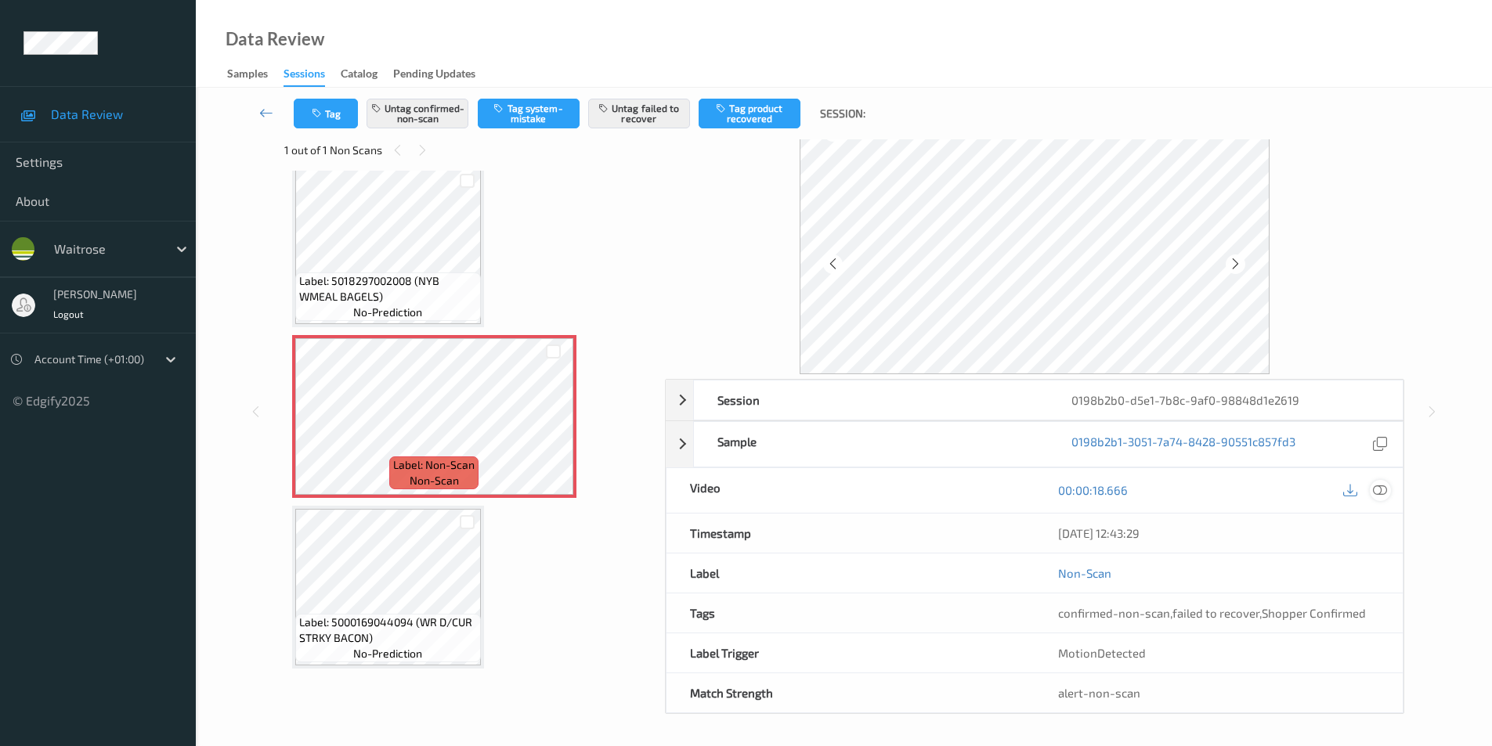
click at [1380, 492] on icon at bounding box center [1380, 490] width 14 height 14
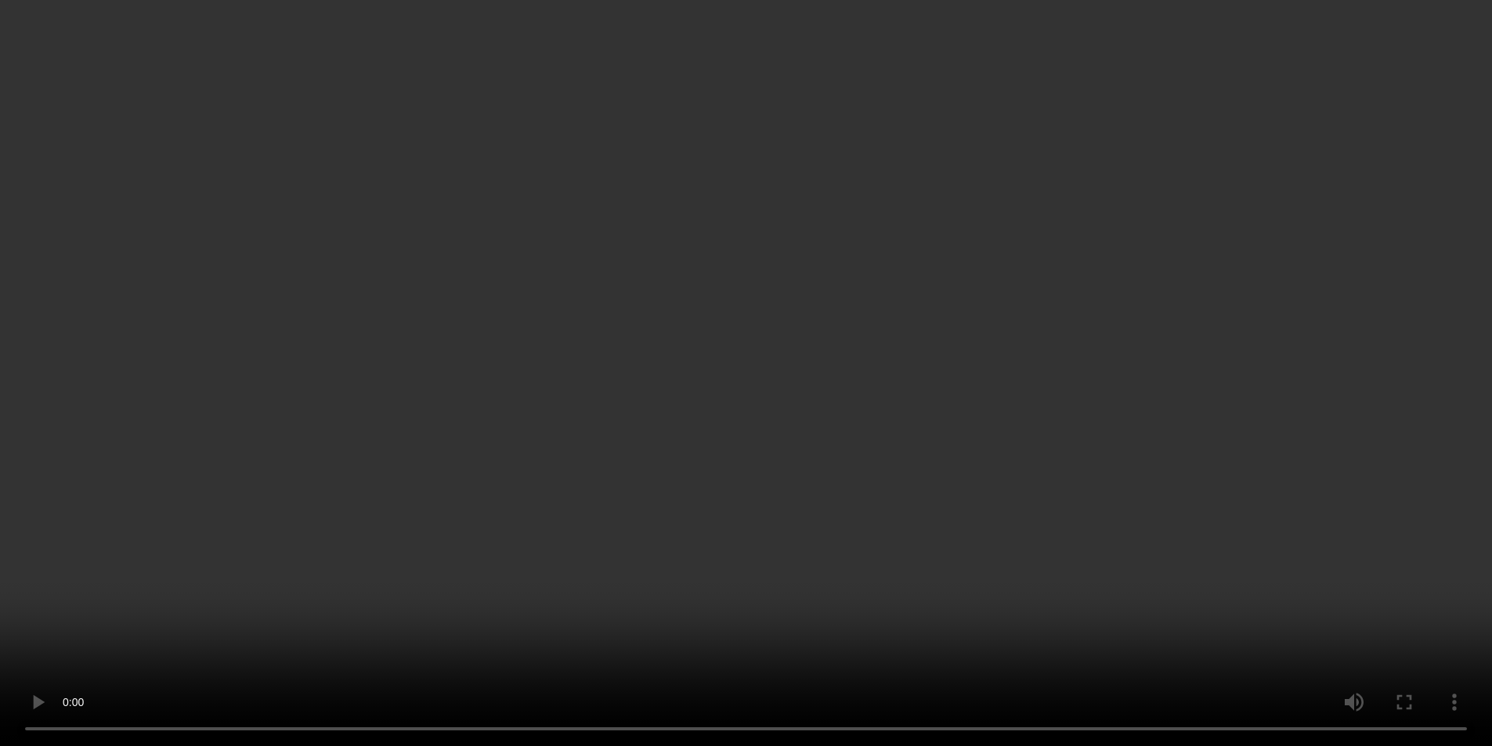
scroll to position [526, 0]
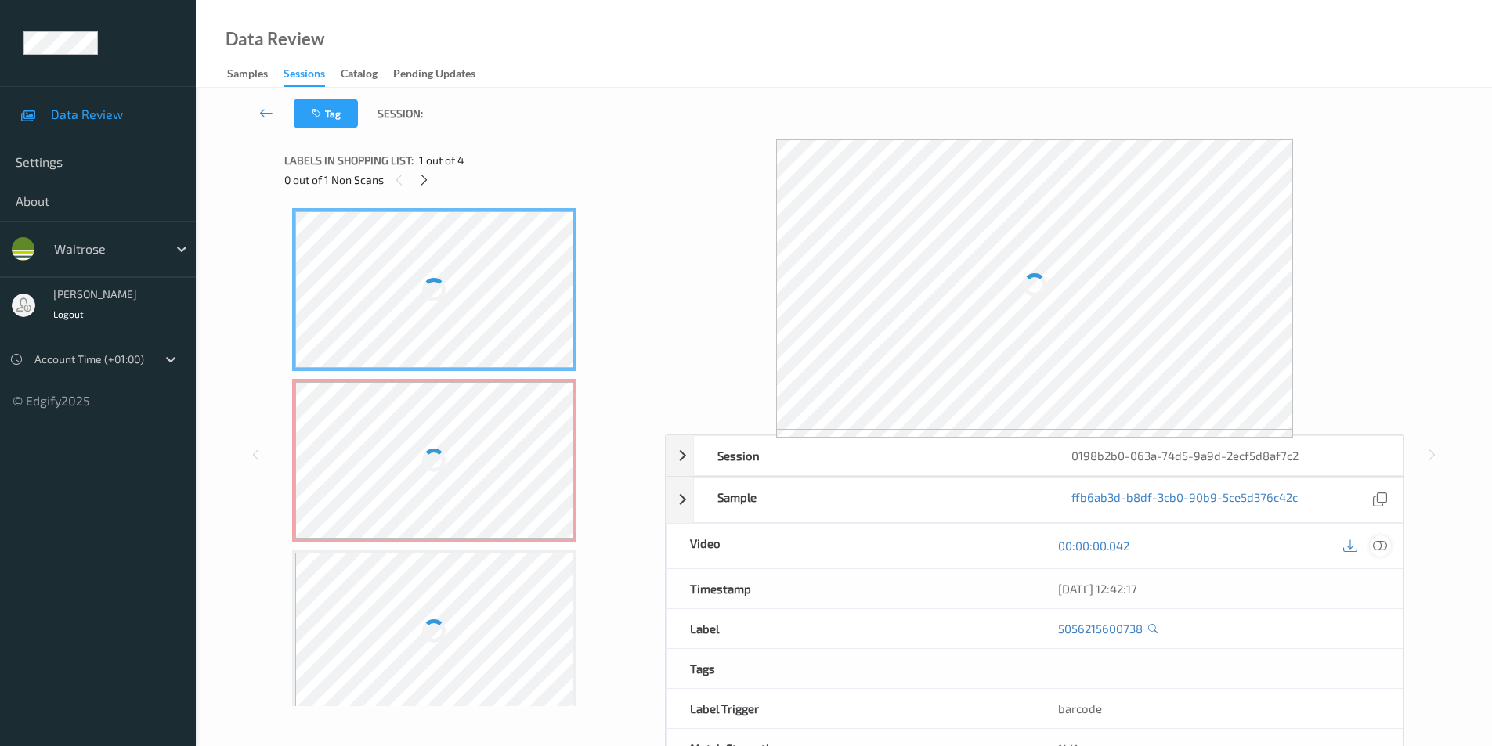
click at [1383, 545] on icon at bounding box center [1380, 546] width 14 height 14
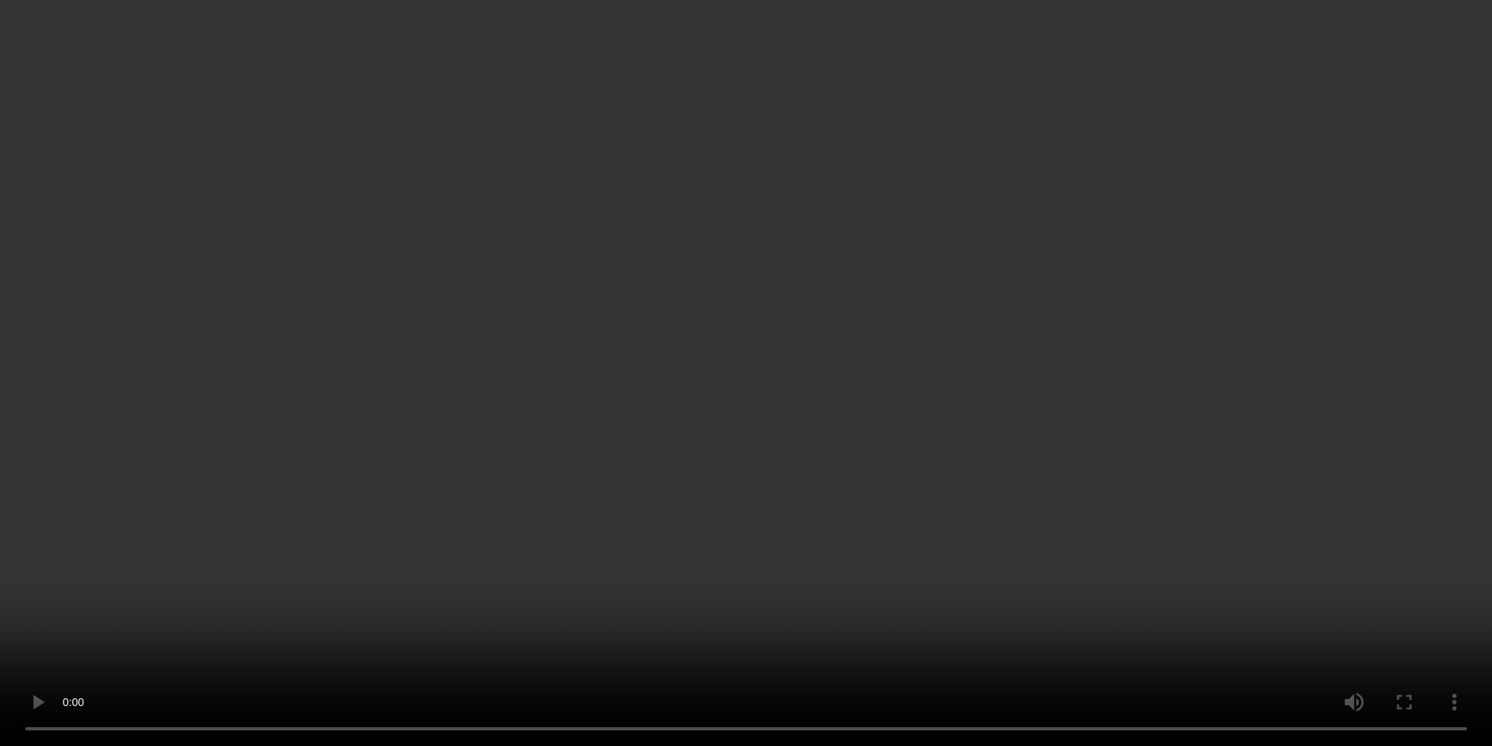
scroll to position [157, 0]
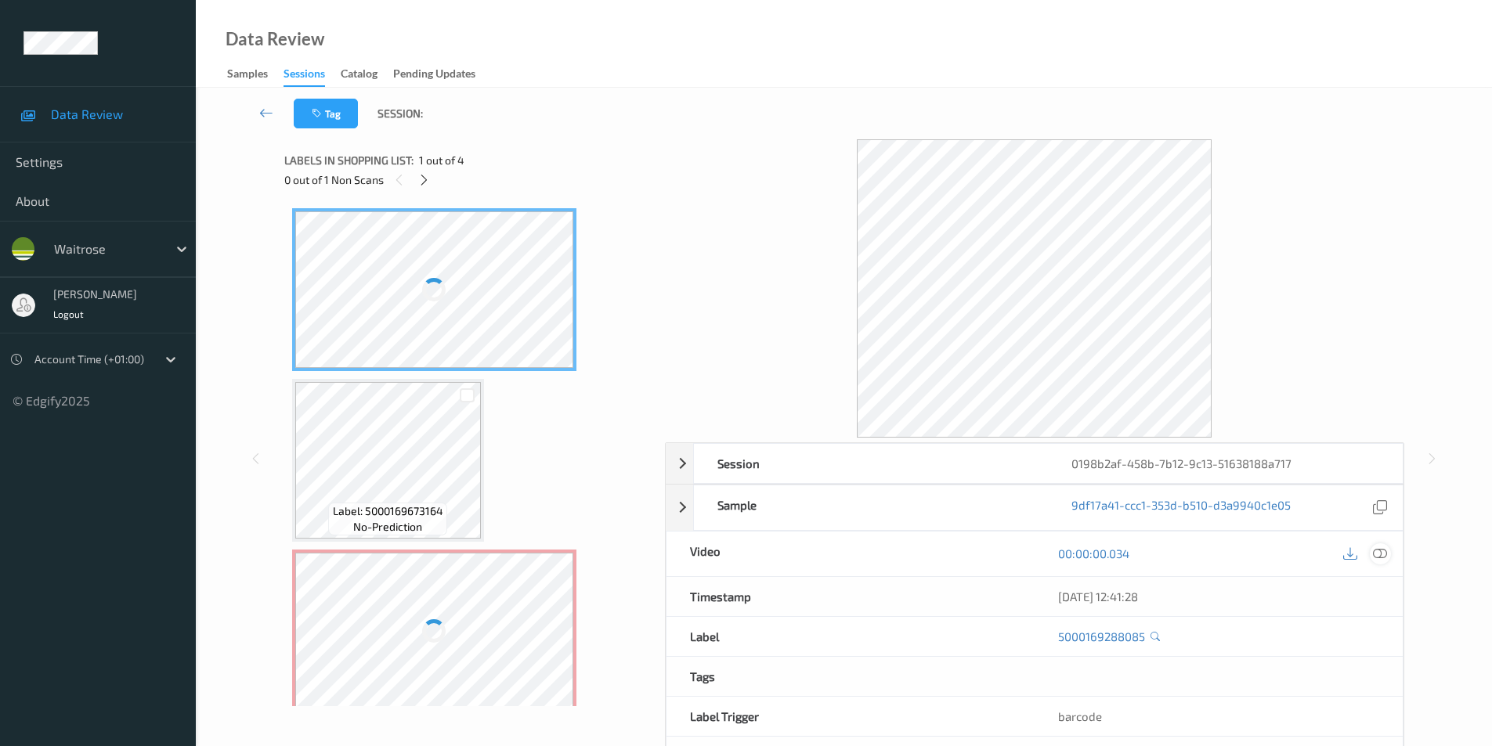
click at [1379, 554] on icon at bounding box center [1380, 554] width 14 height 14
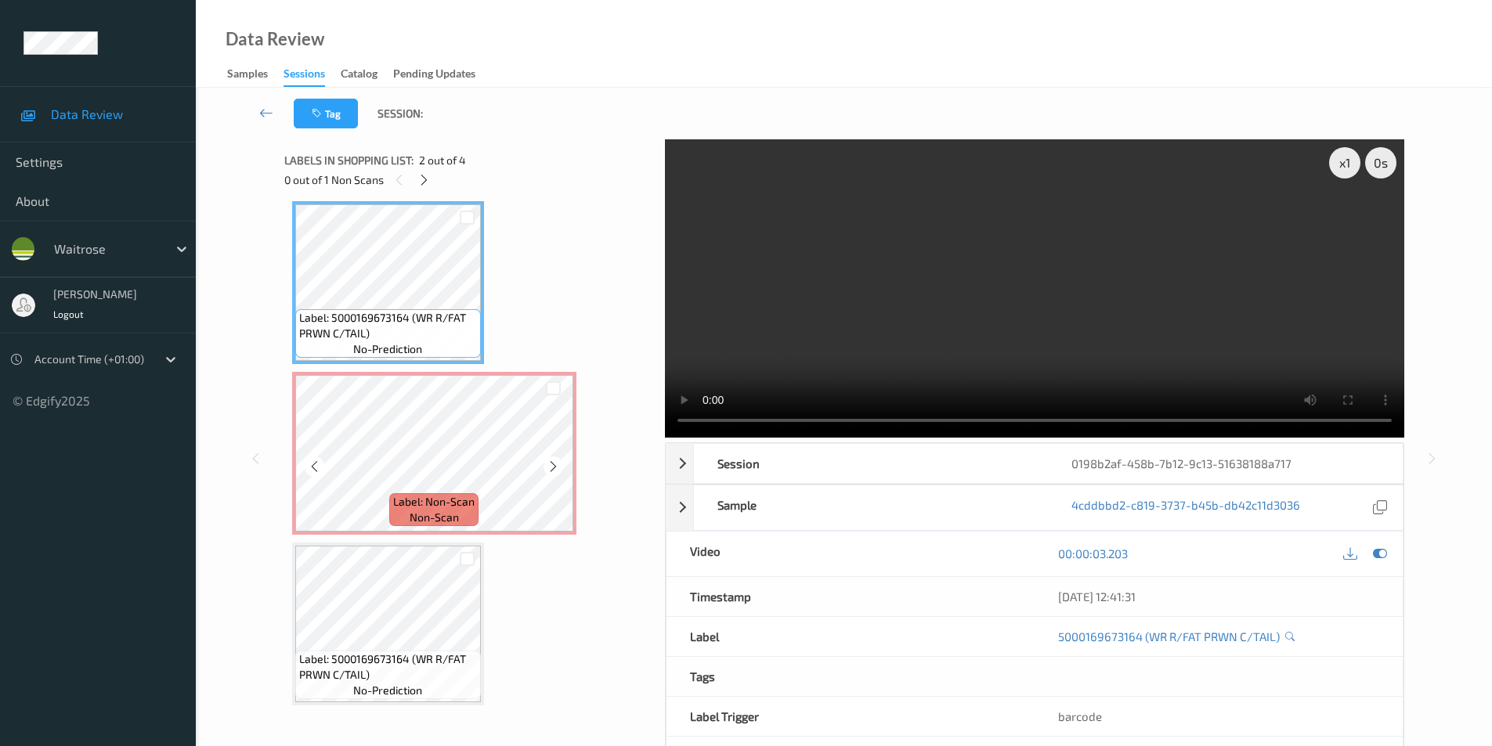
scroll to position [185, 0]
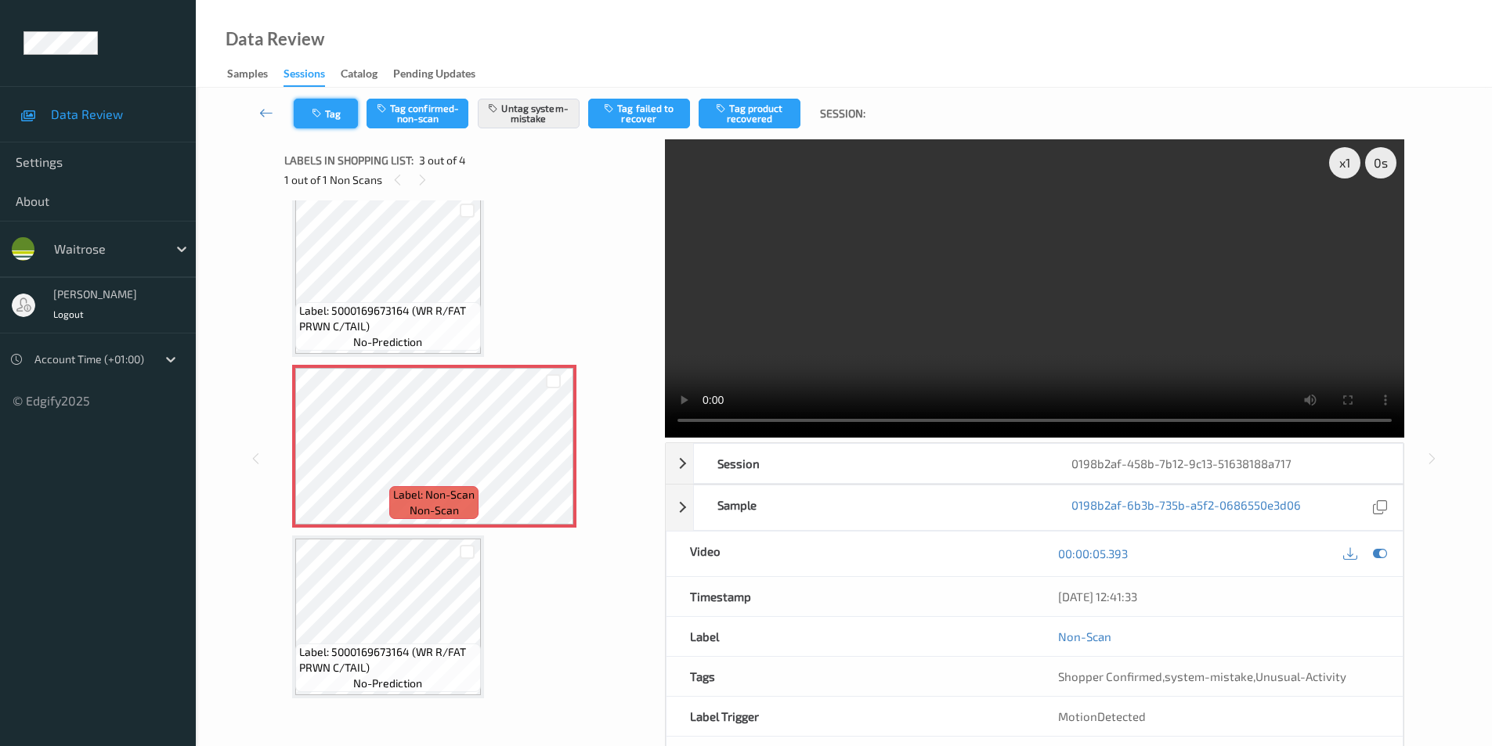
click at [336, 114] on button "Tag" at bounding box center [326, 114] width 64 height 30
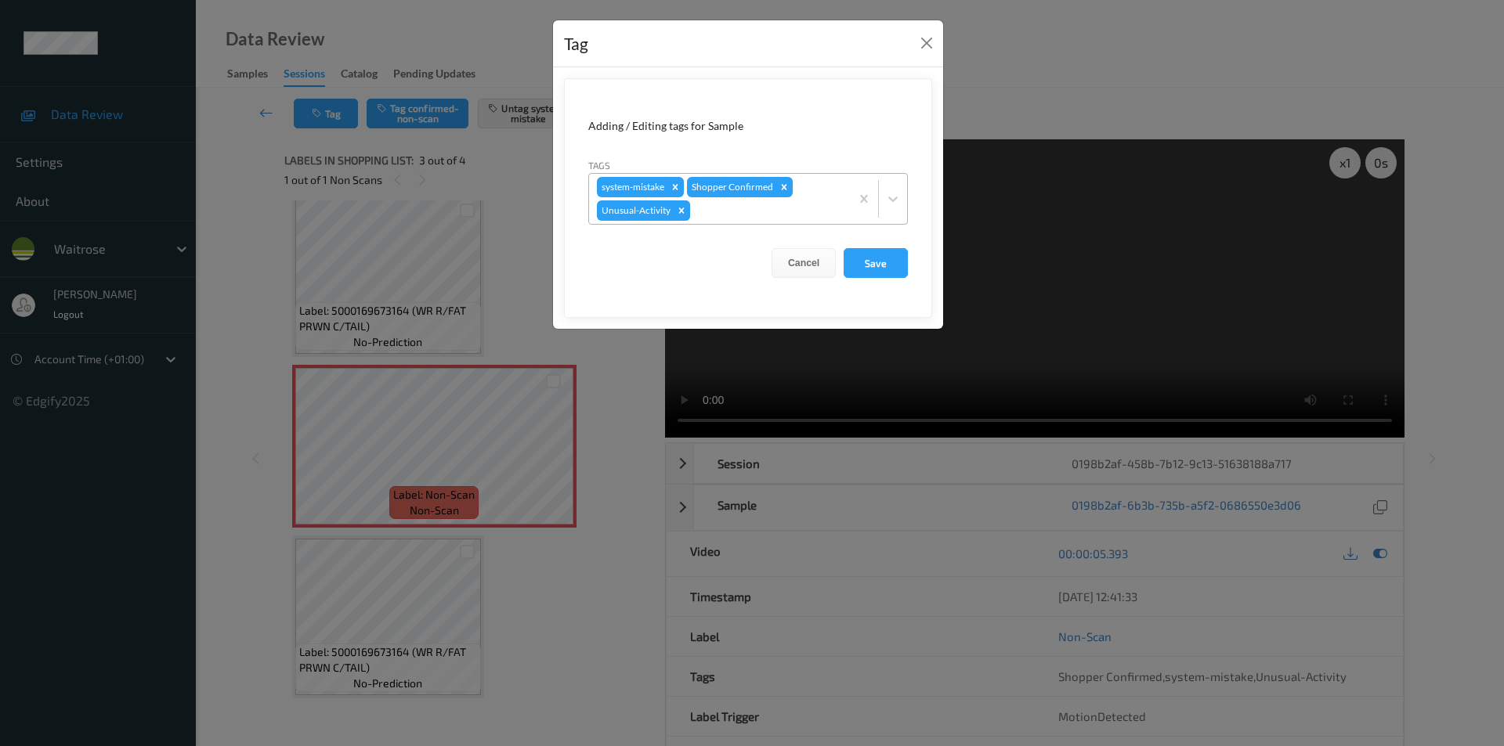
click at [683, 211] on icon "Remove Unusual-Activity" at bounding box center [681, 210] width 11 height 11
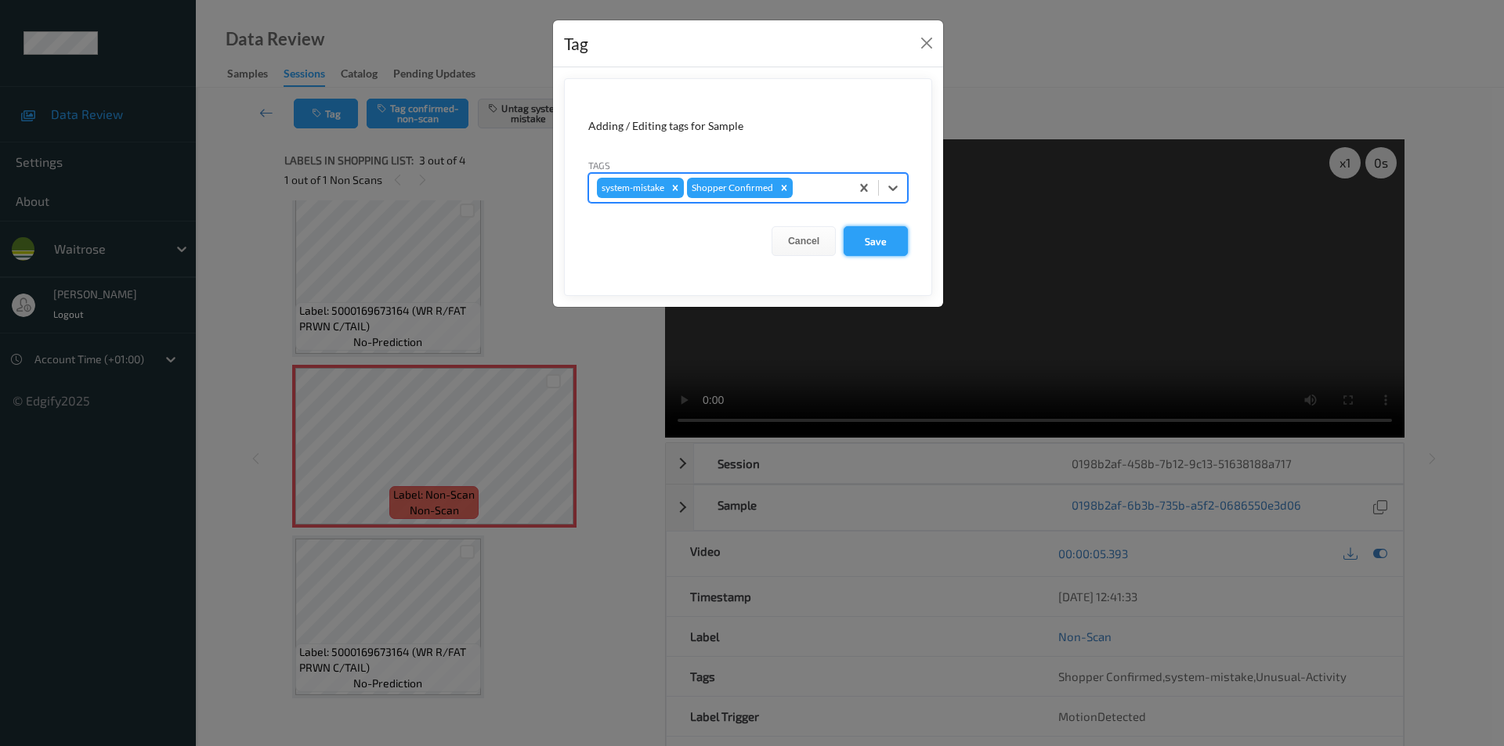
click at [873, 244] on button "Save" at bounding box center [876, 241] width 64 height 30
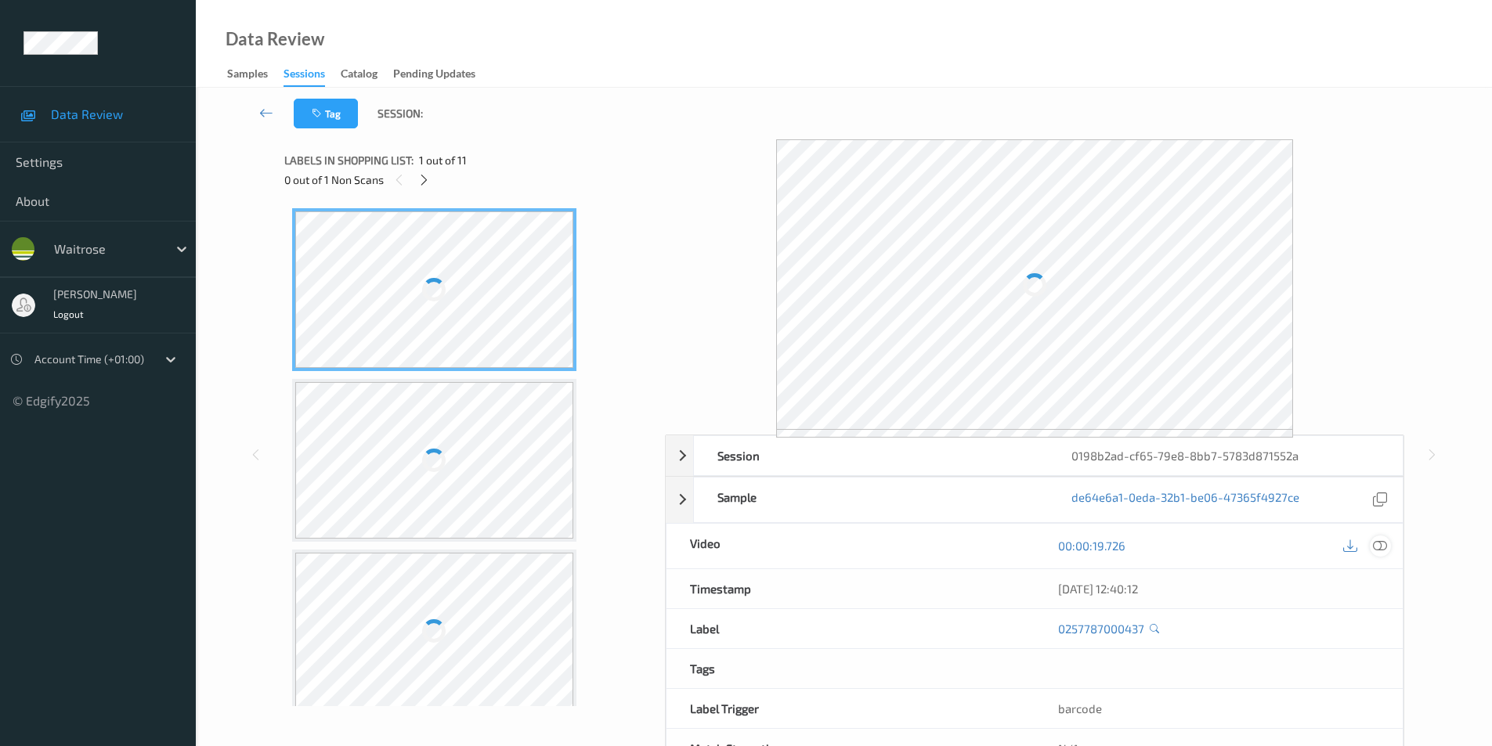
click at [1378, 546] on icon at bounding box center [1380, 546] width 14 height 14
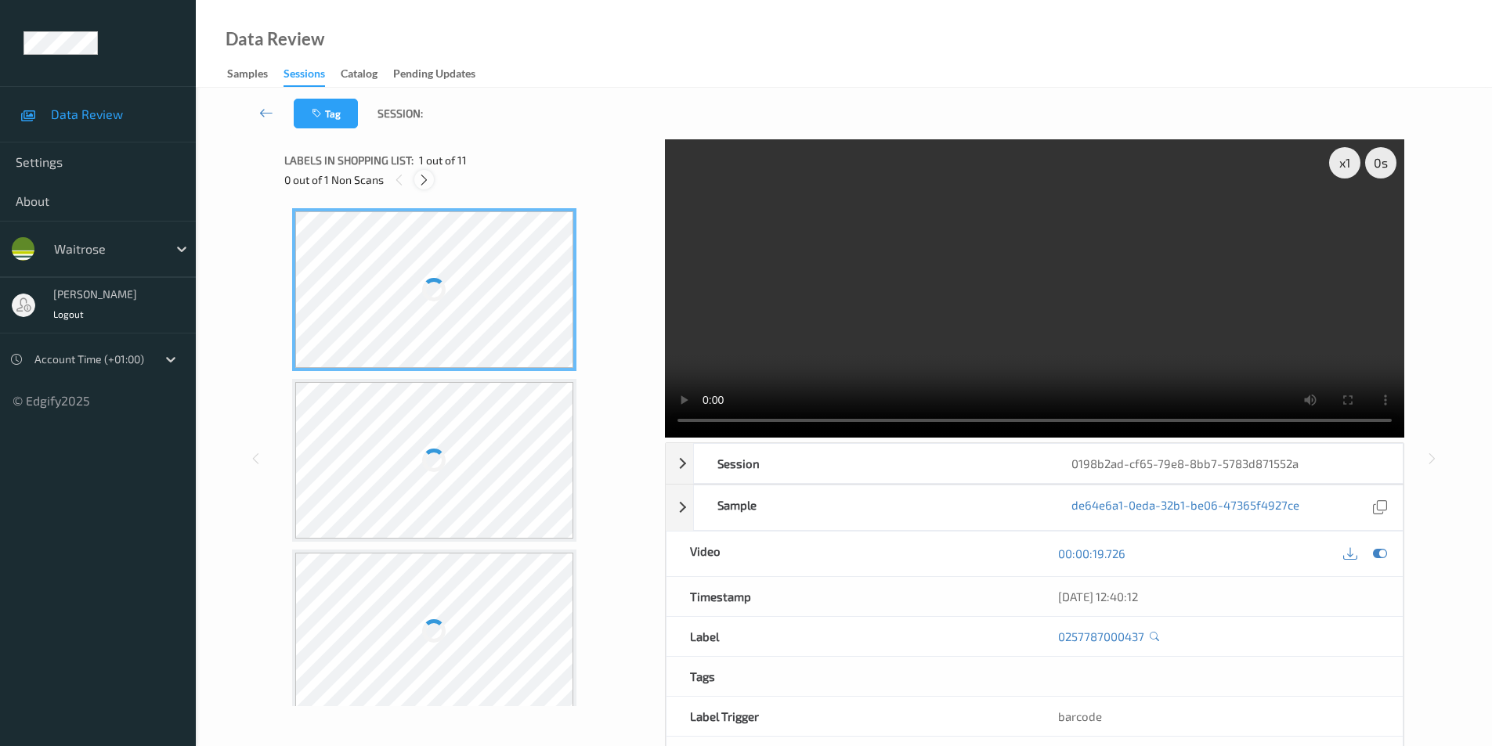
click at [418, 179] on icon at bounding box center [423, 180] width 13 height 14
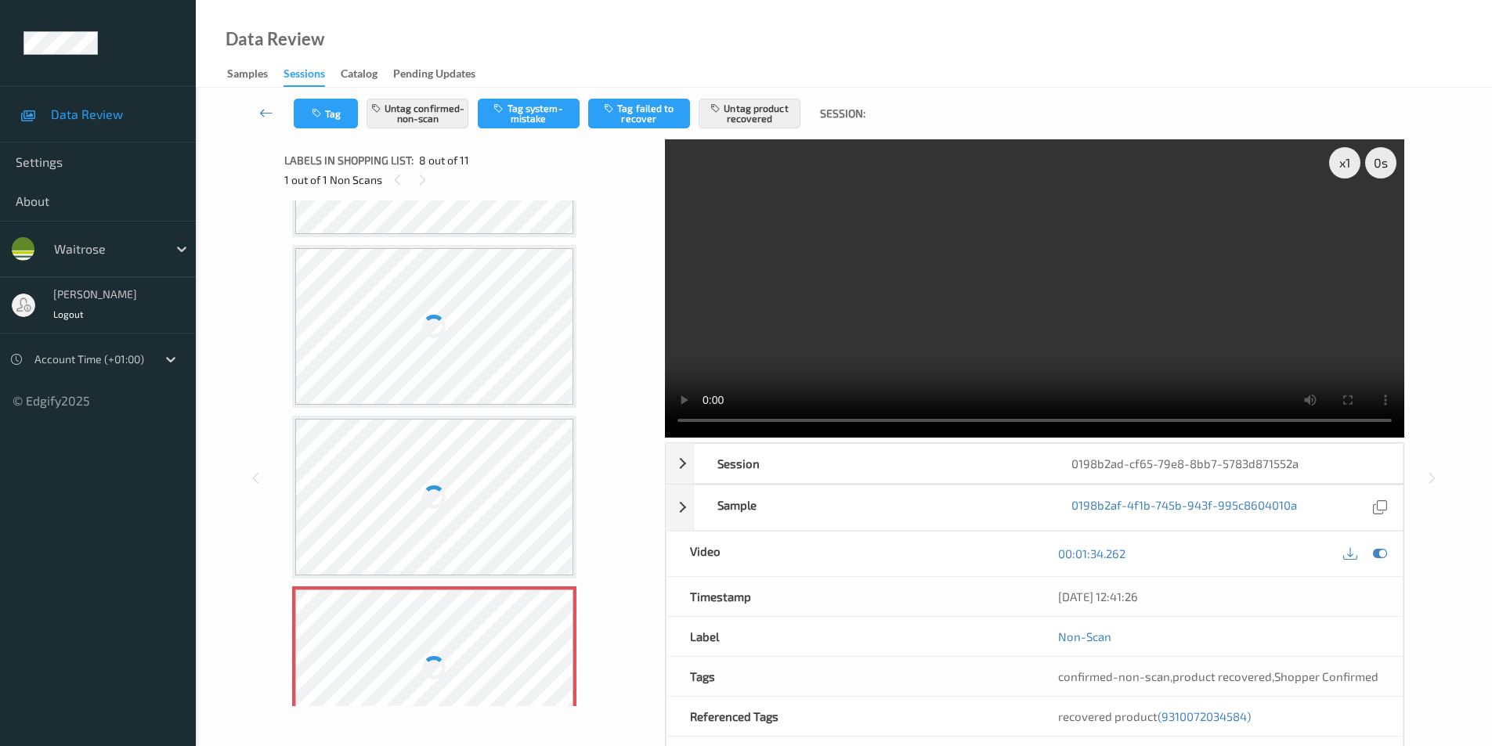
scroll to position [797, 0]
click at [461, 308] on div at bounding box center [434, 346] width 279 height 157
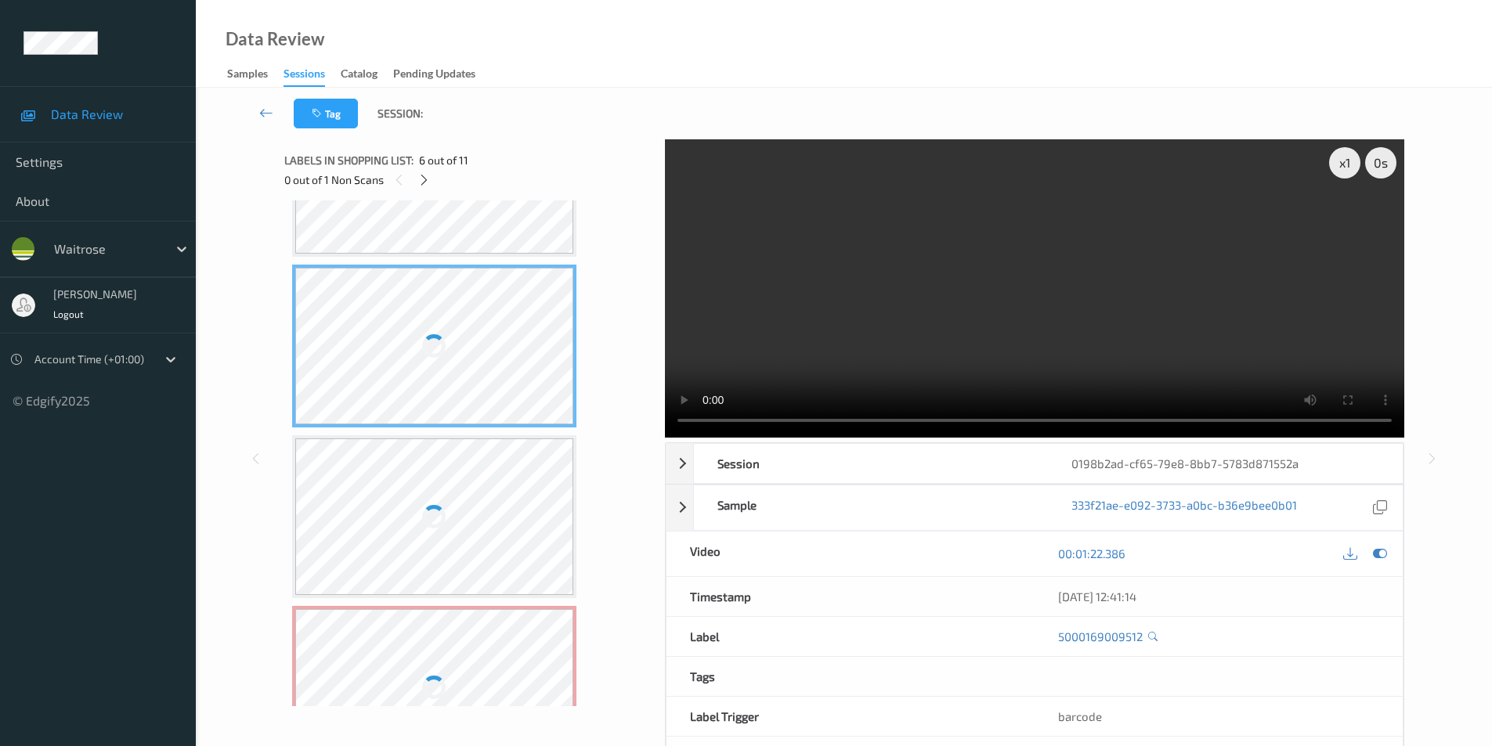
click at [461, 308] on div at bounding box center [434, 346] width 279 height 157
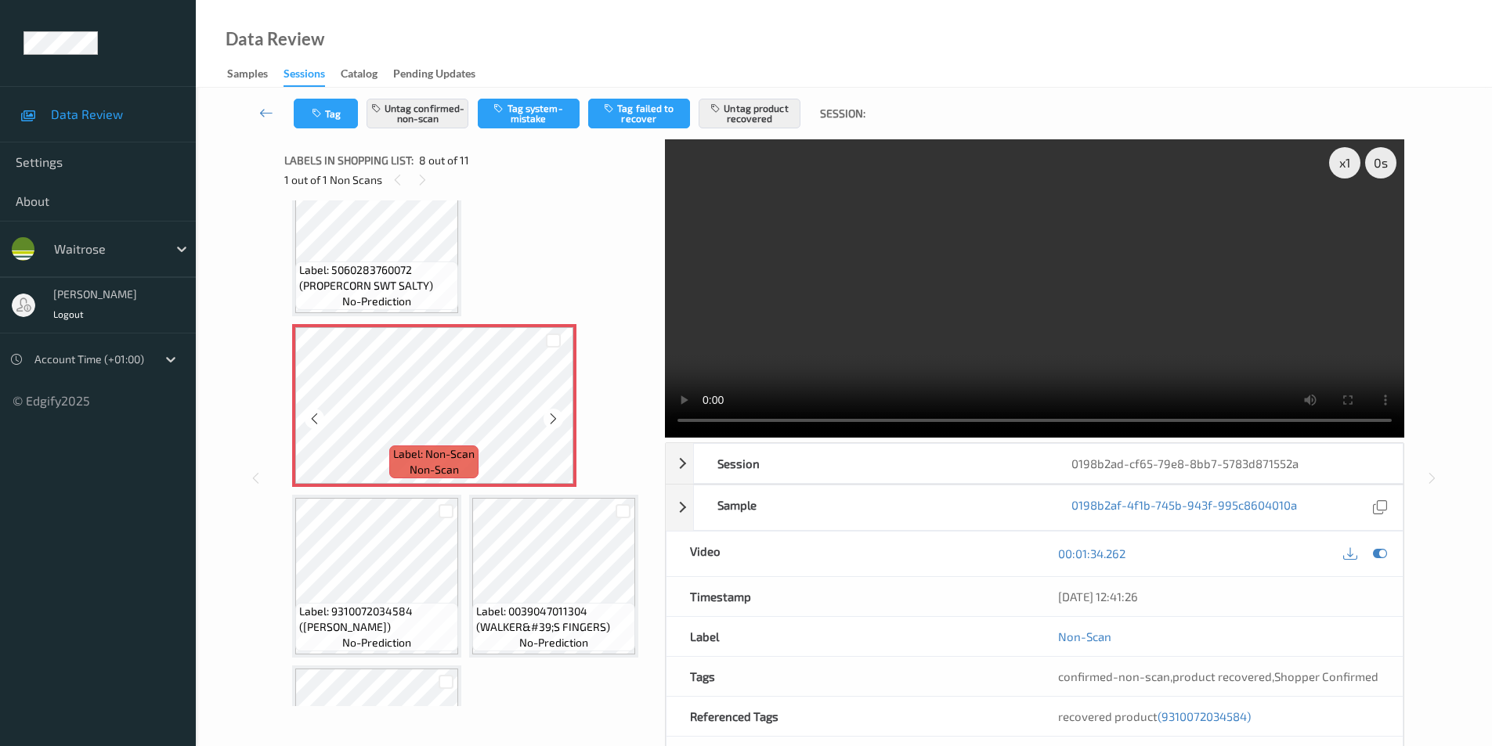
scroll to position [521, 0]
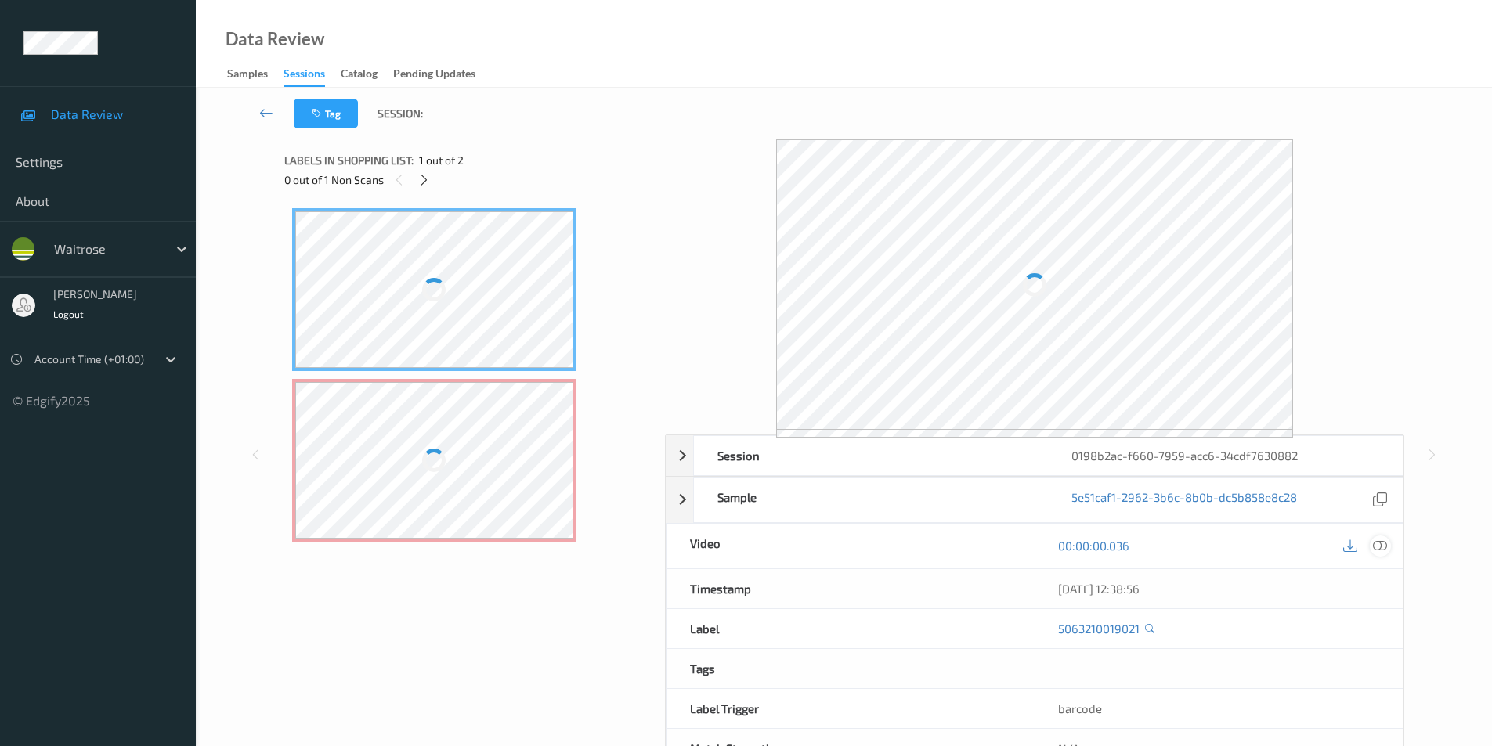
click at [1380, 548] on icon at bounding box center [1380, 546] width 14 height 14
click at [1379, 543] on icon at bounding box center [1380, 546] width 14 height 14
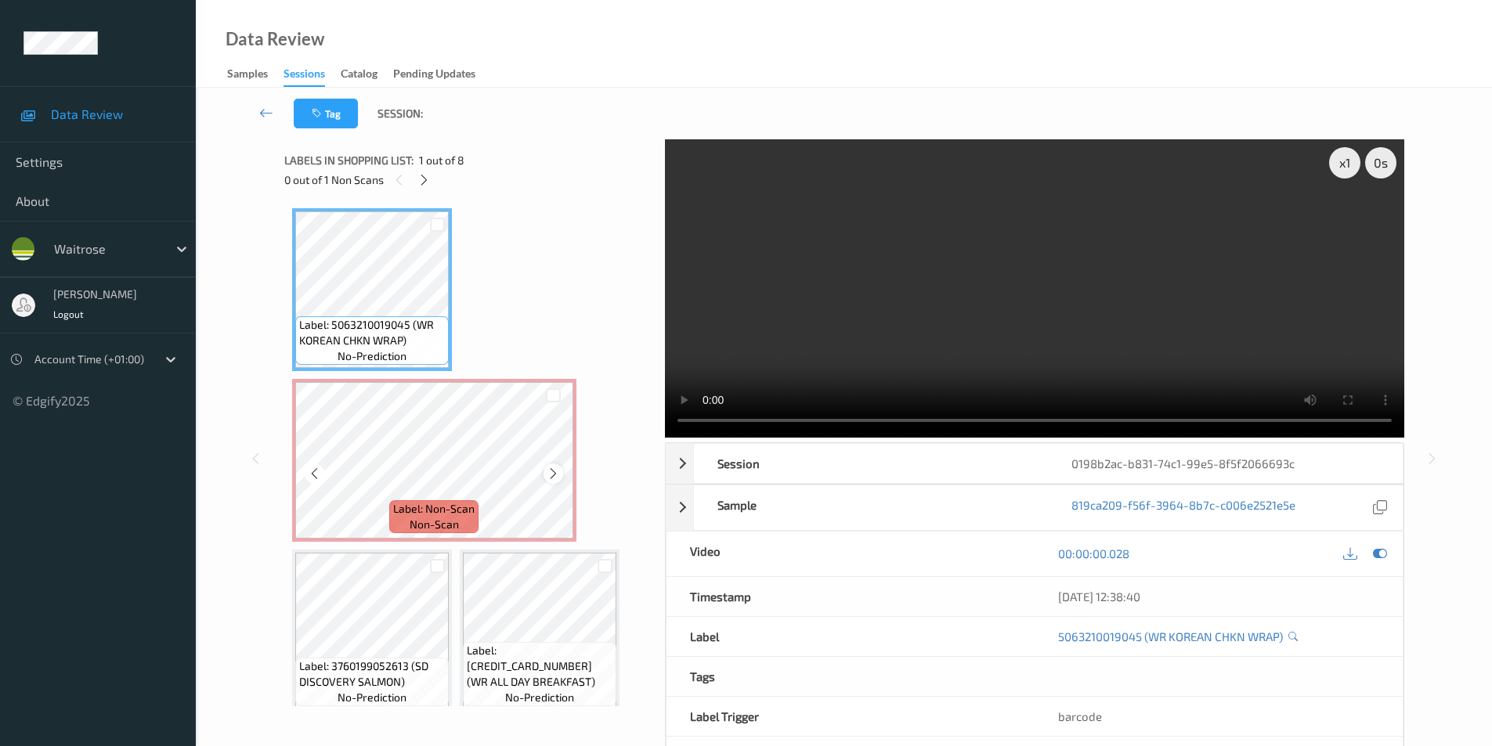
click at [551, 475] on icon at bounding box center [553, 474] width 13 height 14
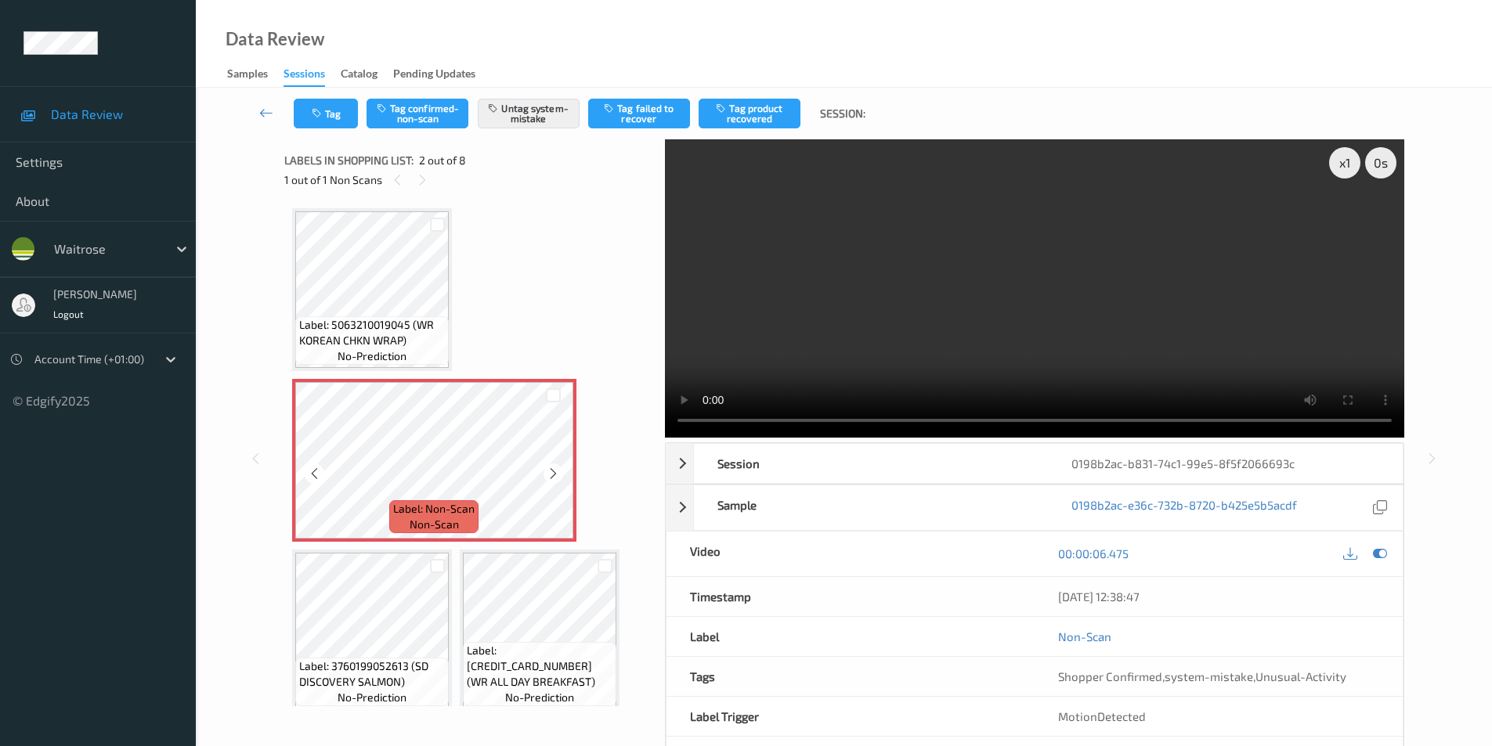
click at [551, 475] on icon at bounding box center [553, 474] width 13 height 14
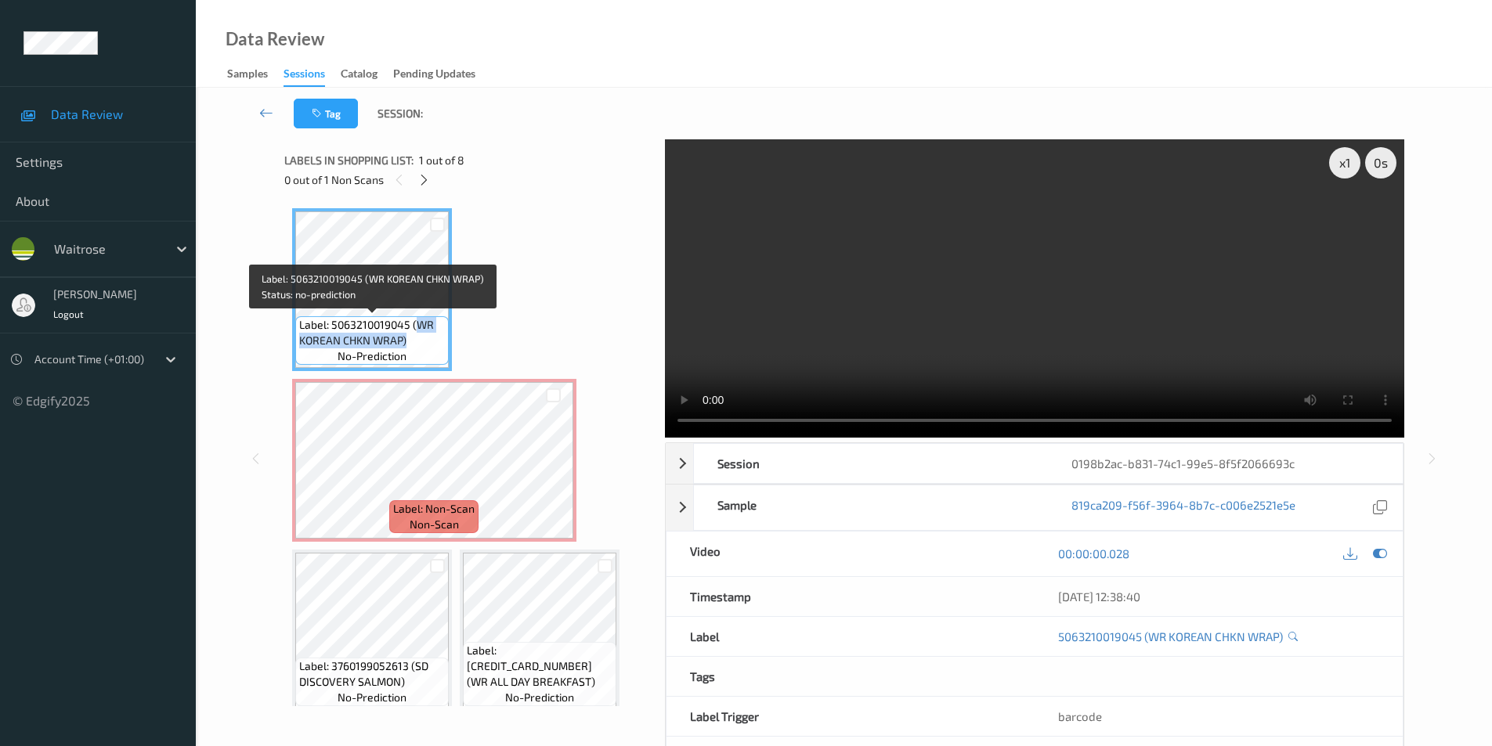
drag, startPoint x: 417, startPoint y: 320, endPoint x: 416, endPoint y: 336, distance: 15.7
click at [416, 336] on span "Label: 5063210019045 (WR KOREAN CHKN WRAP)" at bounding box center [372, 332] width 146 height 31
copy span "WR KOREAN CHKN WRAP)"
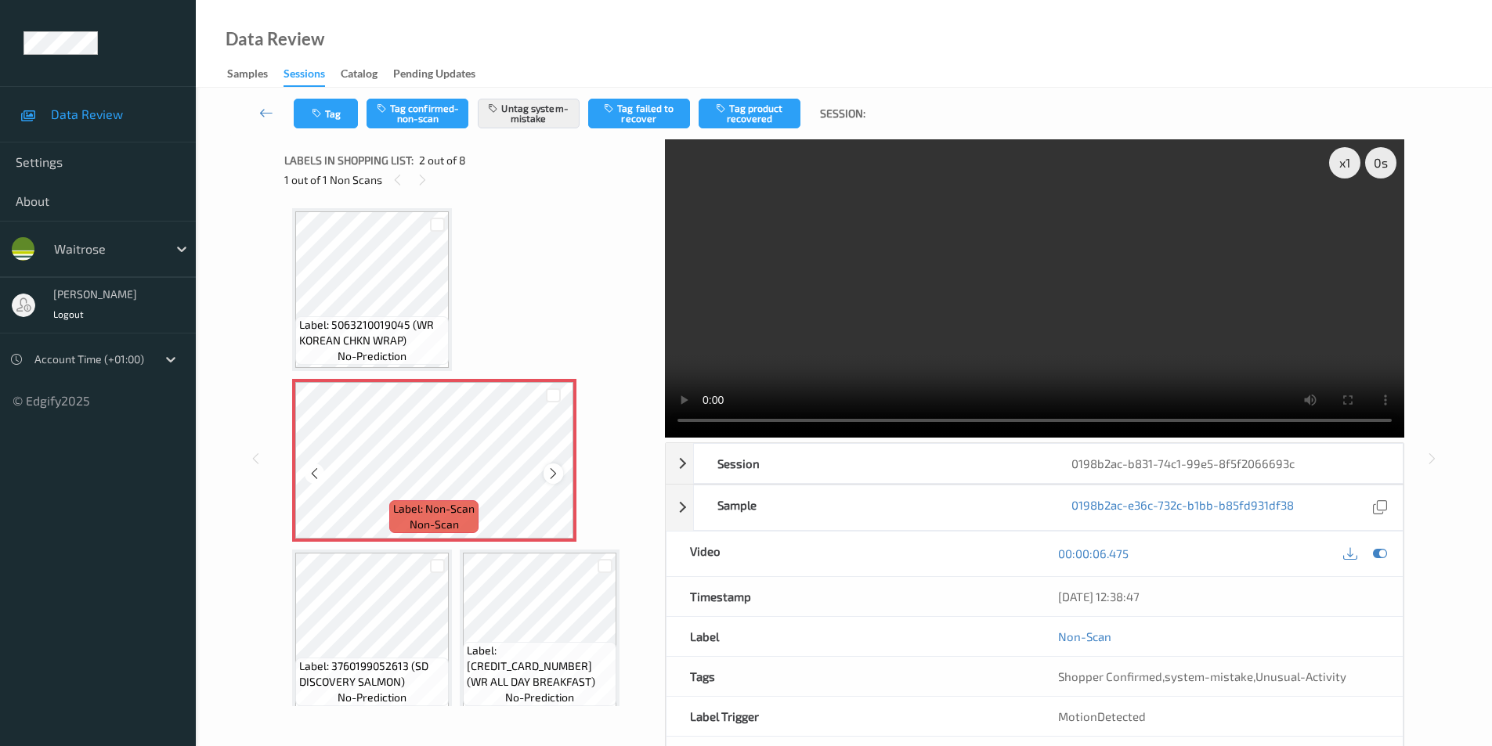
click at [547, 466] on div at bounding box center [554, 474] width 20 height 20
click at [548, 468] on icon at bounding box center [553, 474] width 13 height 14
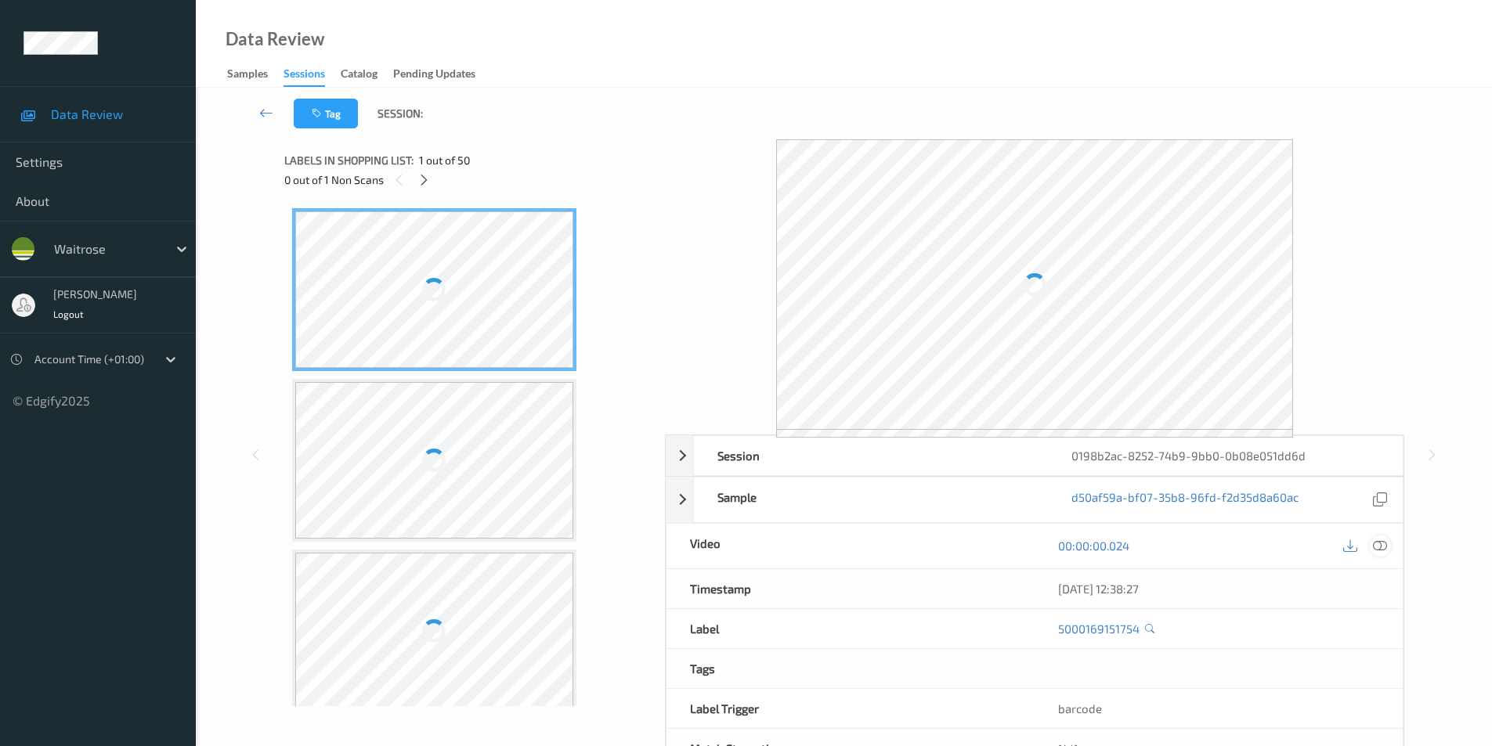
click at [1382, 549] on icon at bounding box center [1380, 546] width 14 height 14
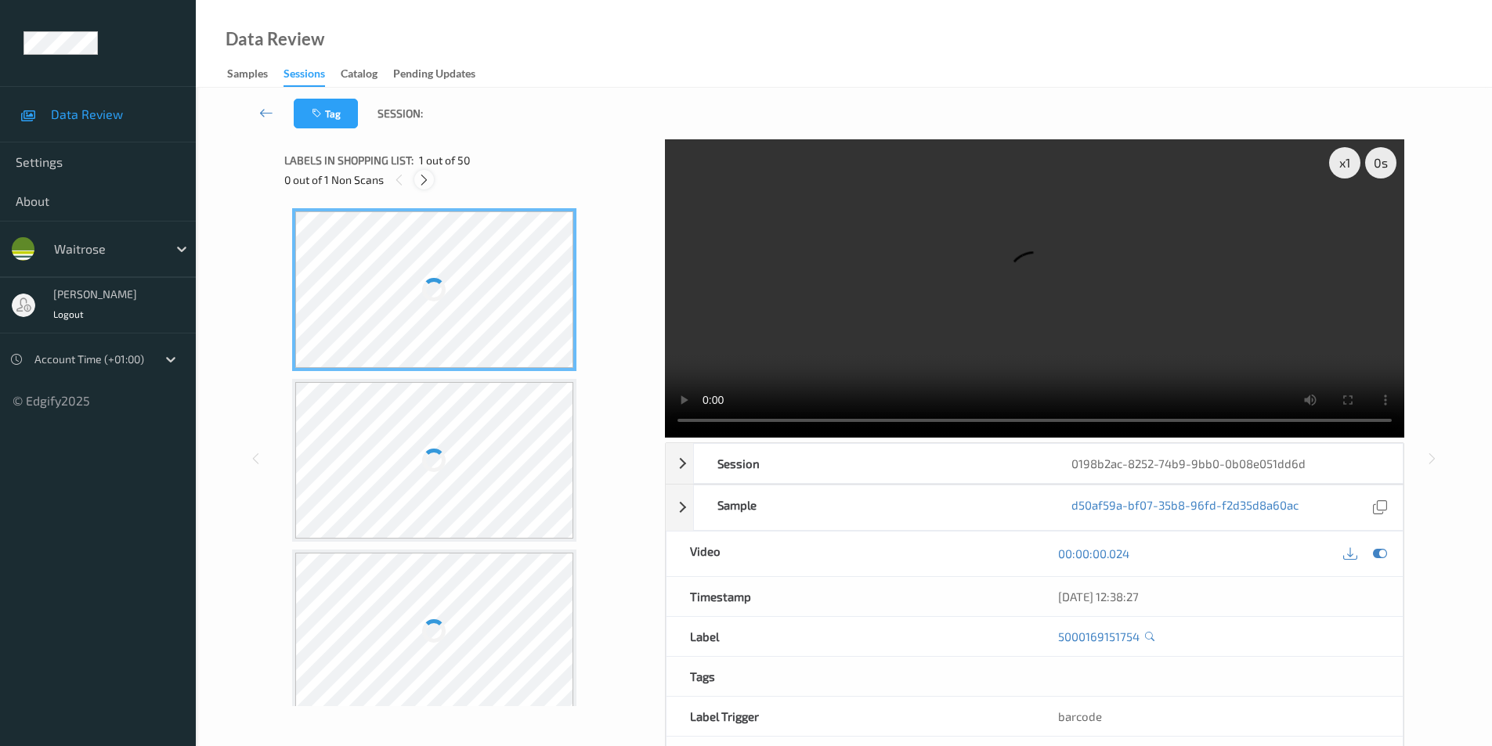
click at [431, 179] on icon at bounding box center [423, 180] width 13 height 14
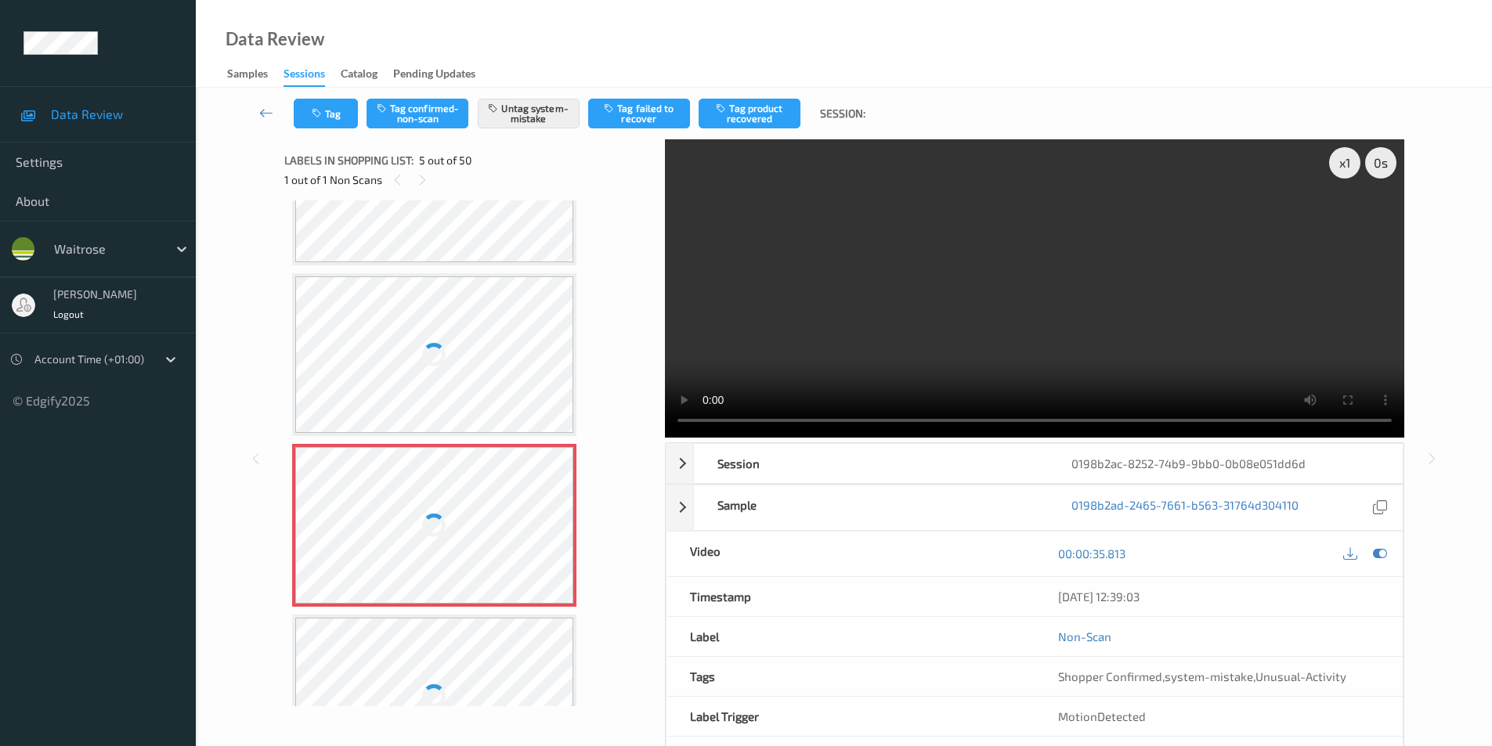
scroll to position [363, 0]
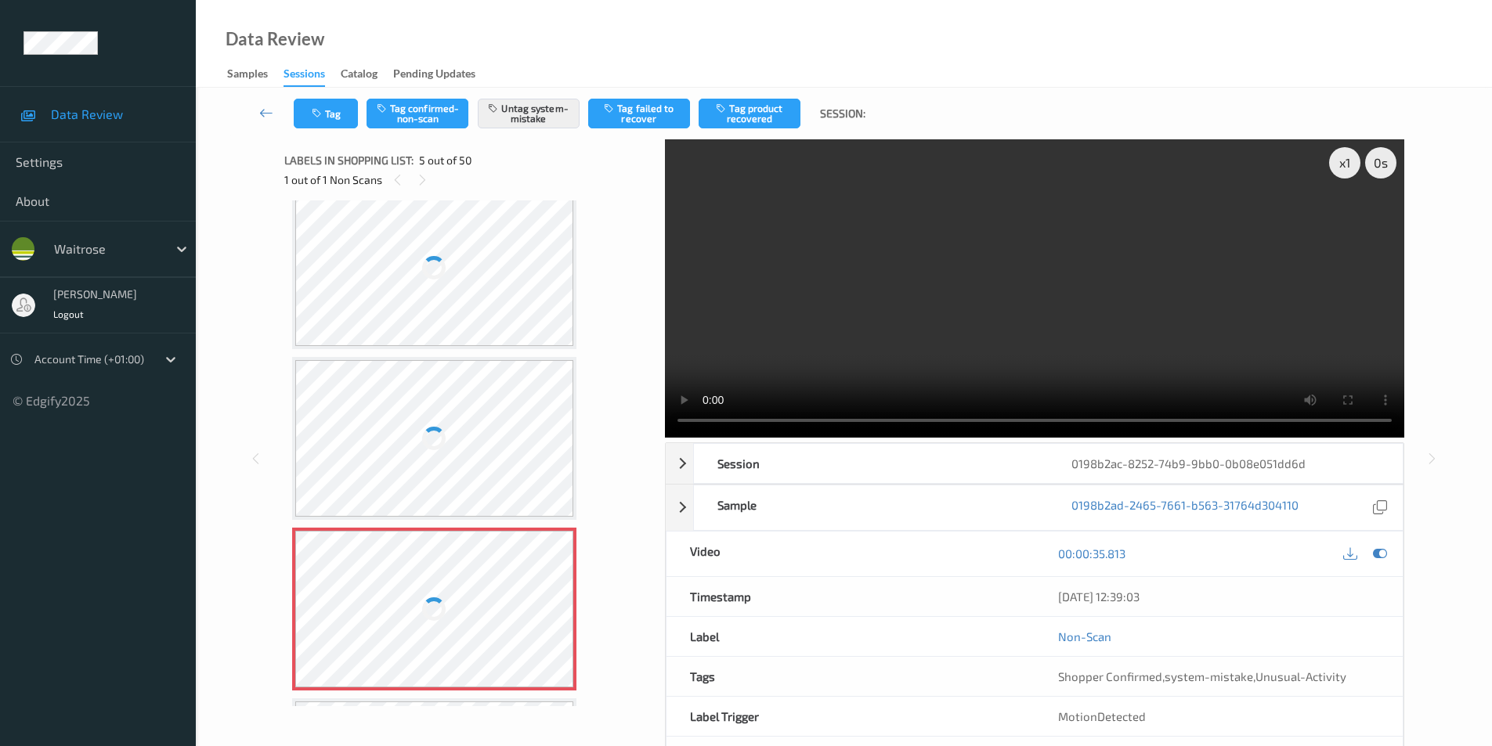
click at [445, 280] on div at bounding box center [434, 268] width 279 height 157
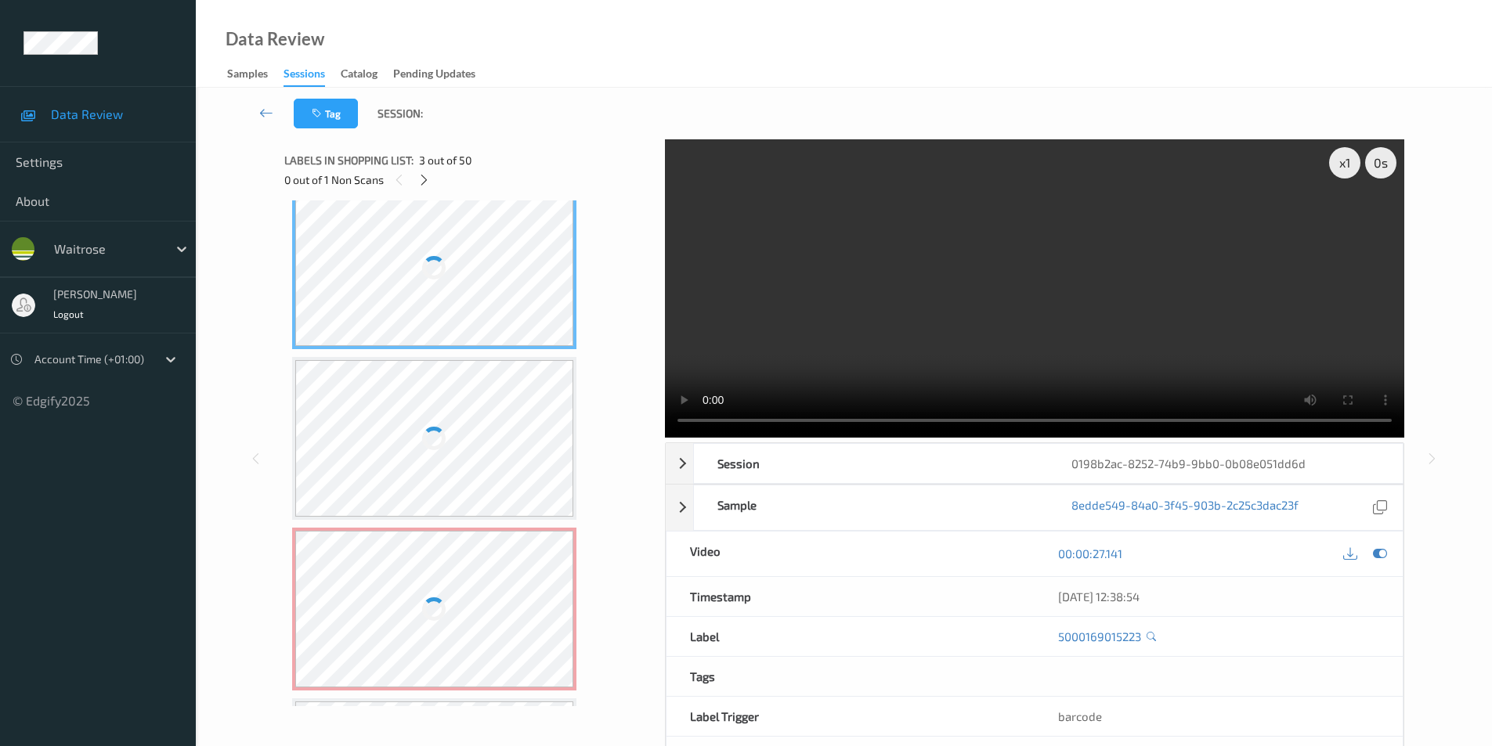
click at [445, 280] on div at bounding box center [434, 268] width 279 height 157
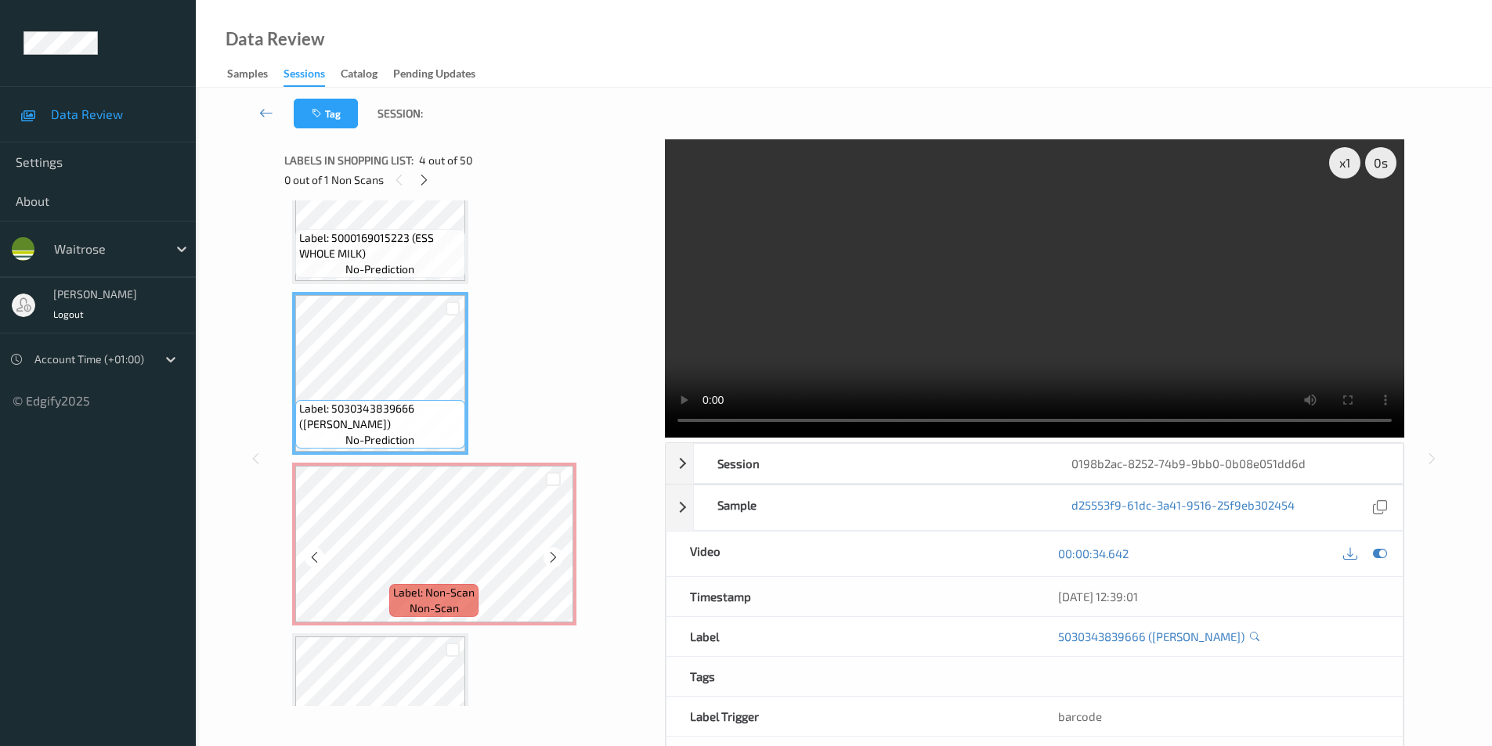
scroll to position [350, 0]
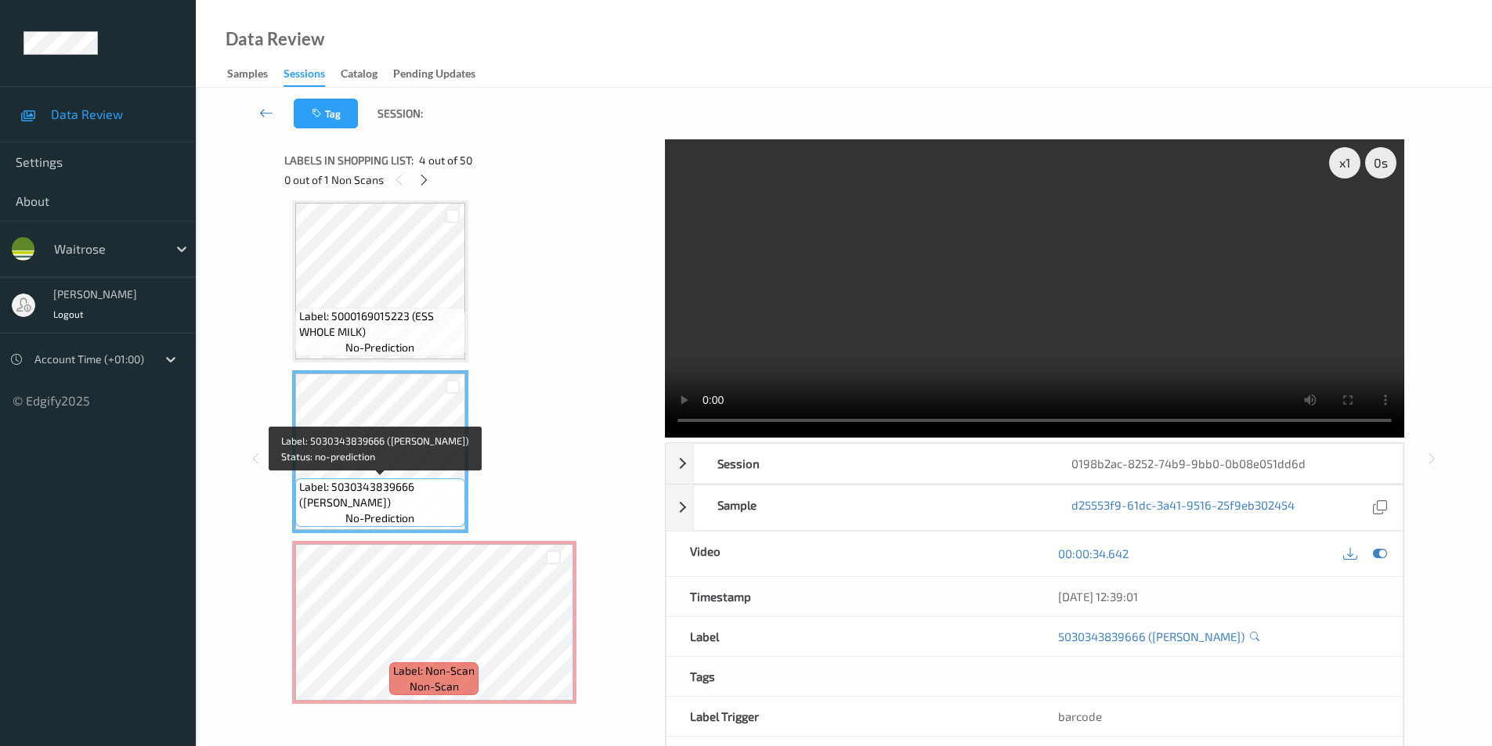
drag, startPoint x: 420, startPoint y: 487, endPoint x: 416, endPoint y: 497, distance: 10.2
click at [416, 497] on span "Label: 5030343839666 ([PERSON_NAME])" at bounding box center [380, 494] width 162 height 31
copy span "[PERSON_NAME])"
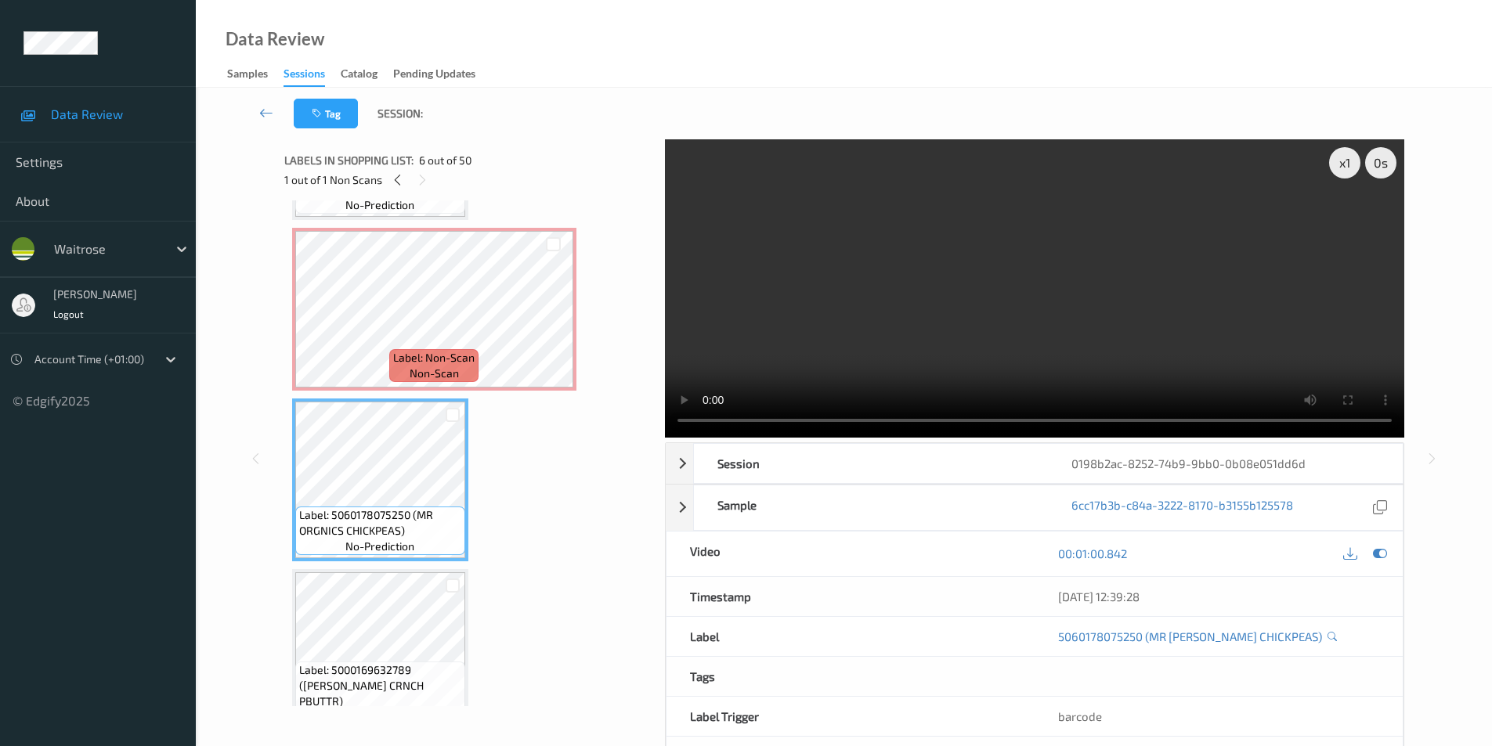
scroll to position [585, 0]
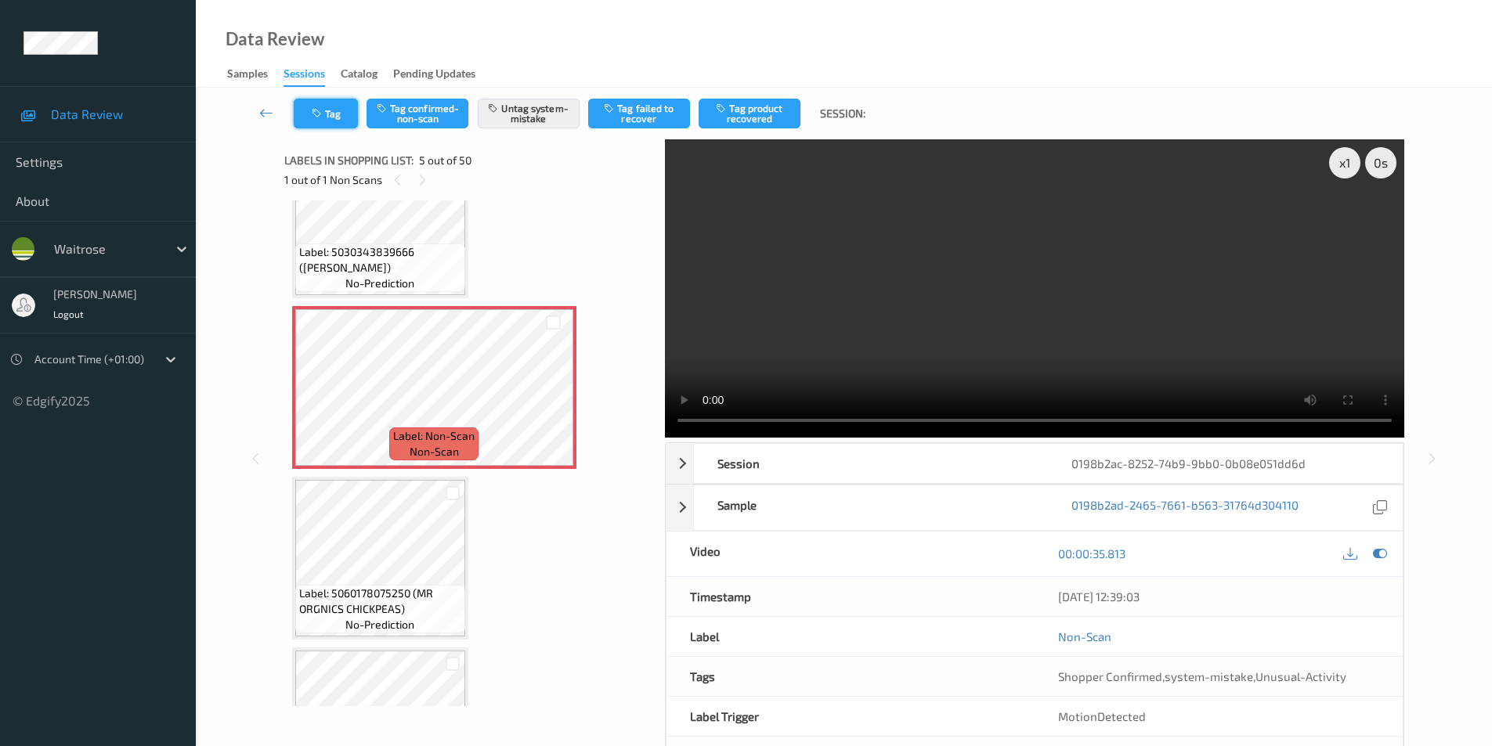
click at [312, 115] on icon "button" at bounding box center [318, 113] width 13 height 11
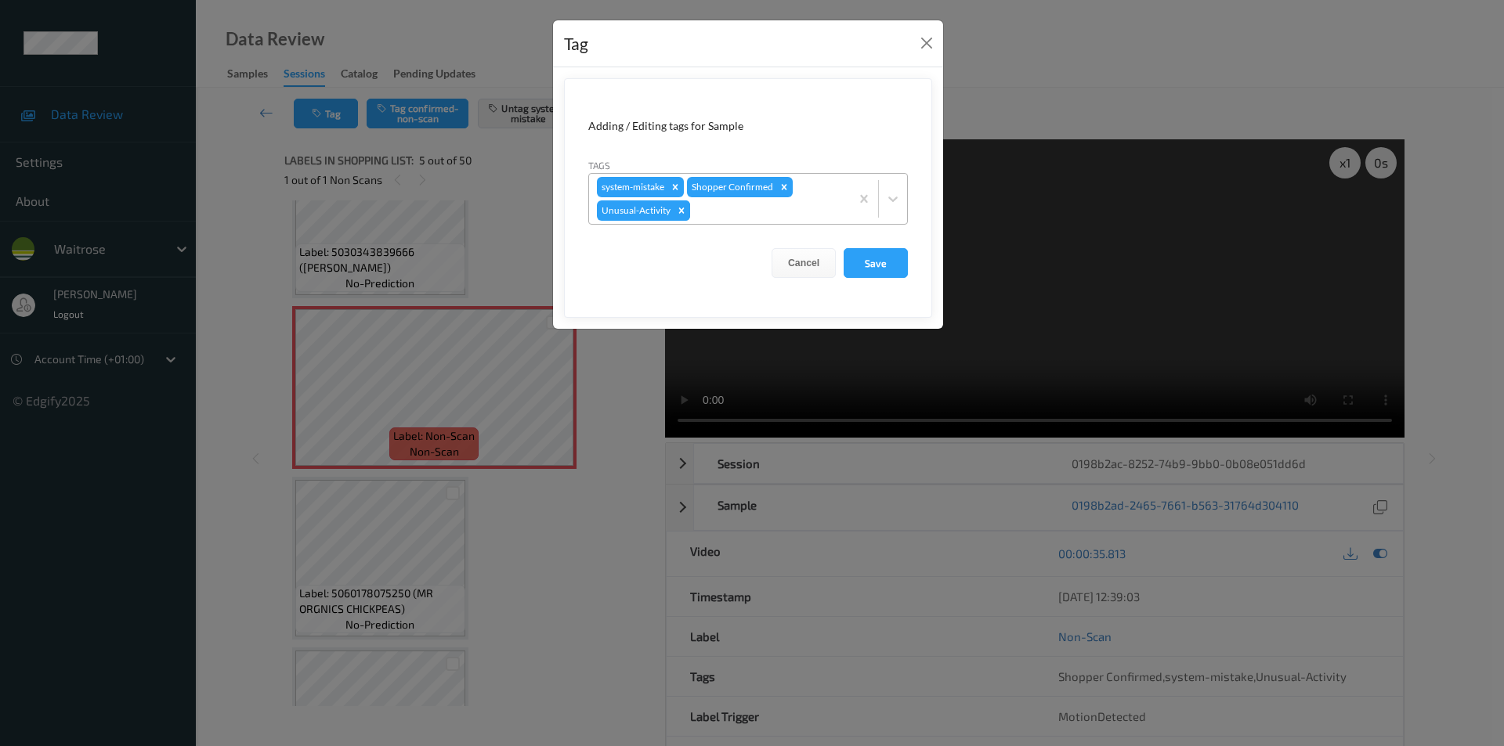
click at [683, 211] on icon "Remove Unusual-Activity" at bounding box center [681, 210] width 11 height 11
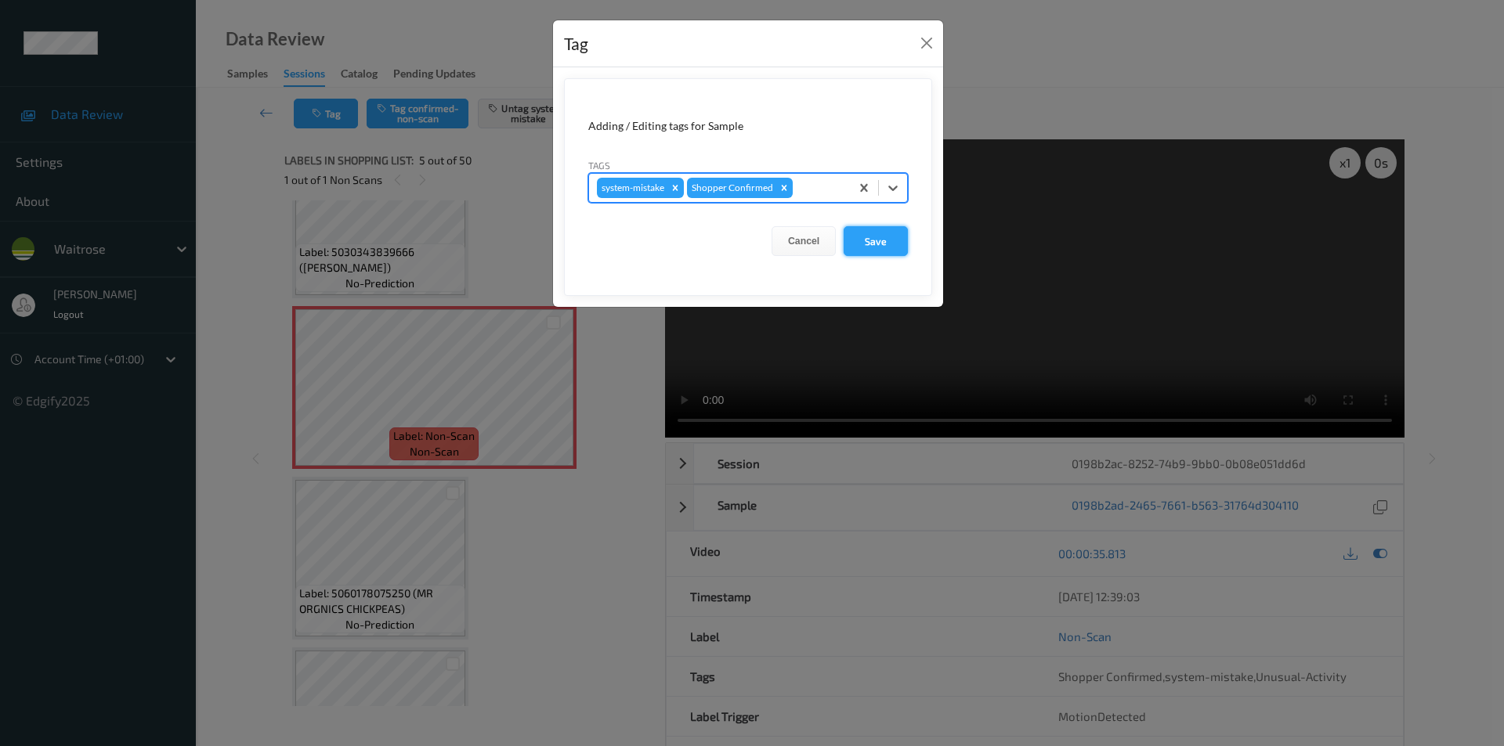
click at [860, 242] on button "Save" at bounding box center [876, 241] width 64 height 30
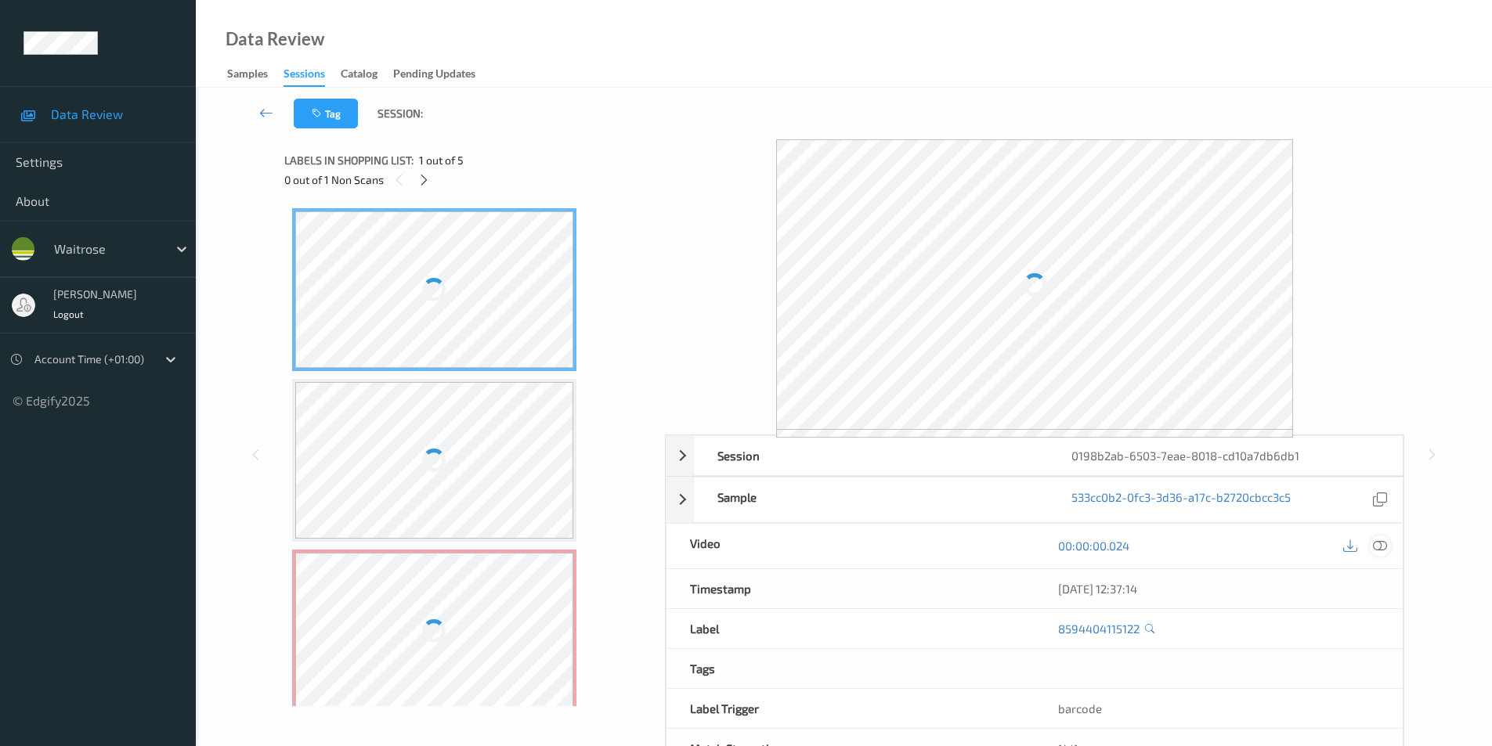
click at [1376, 544] on icon at bounding box center [1380, 546] width 14 height 14
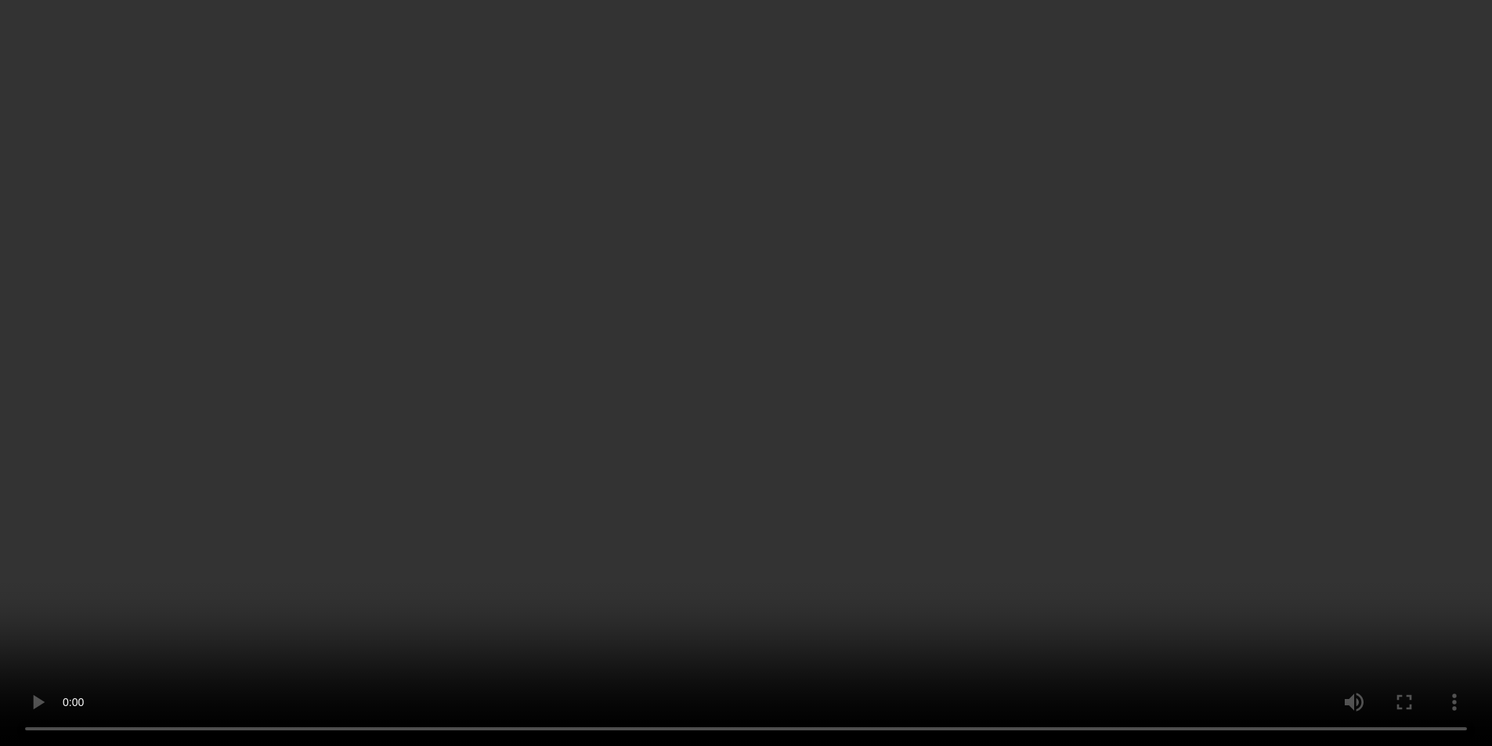
scroll to position [157, 0]
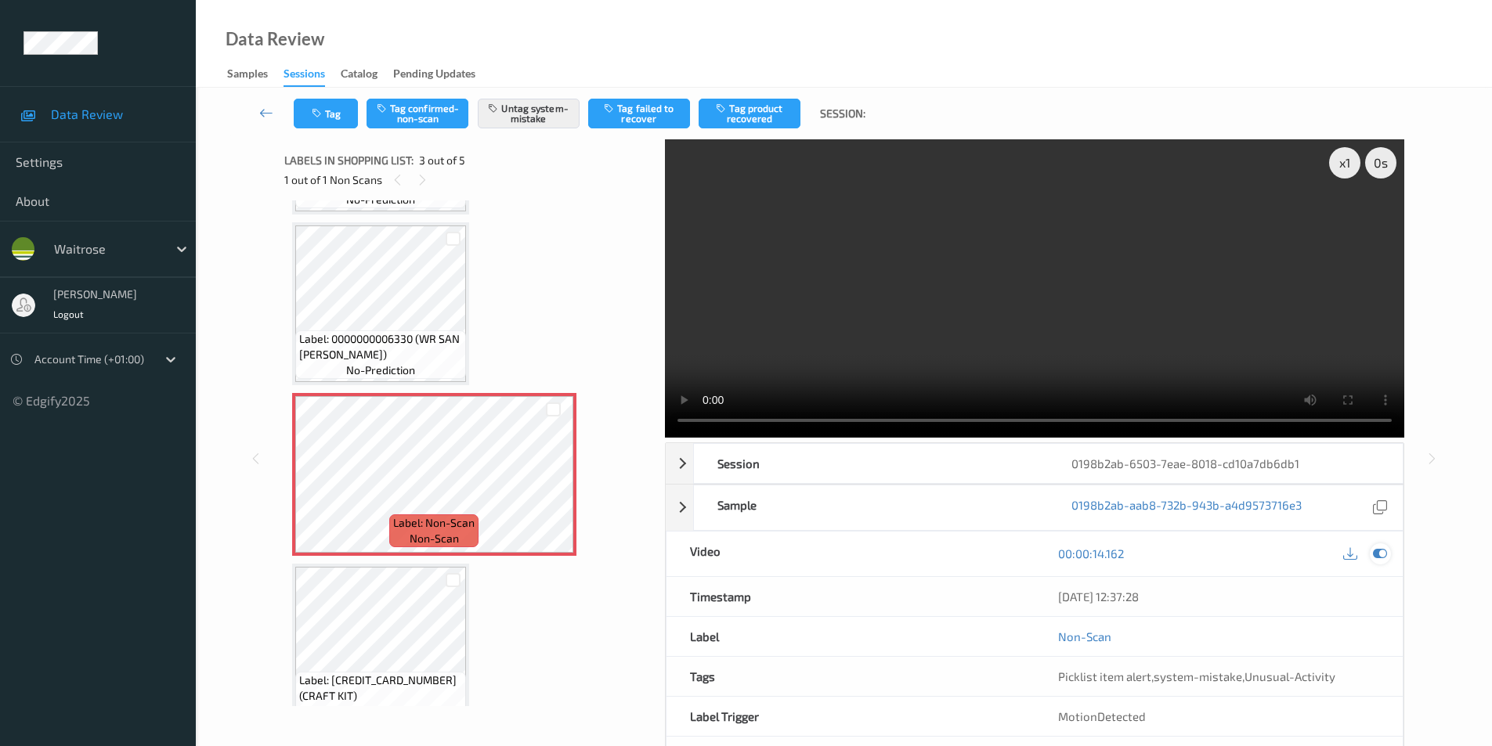
click at [1377, 552] on icon at bounding box center [1380, 554] width 14 height 14
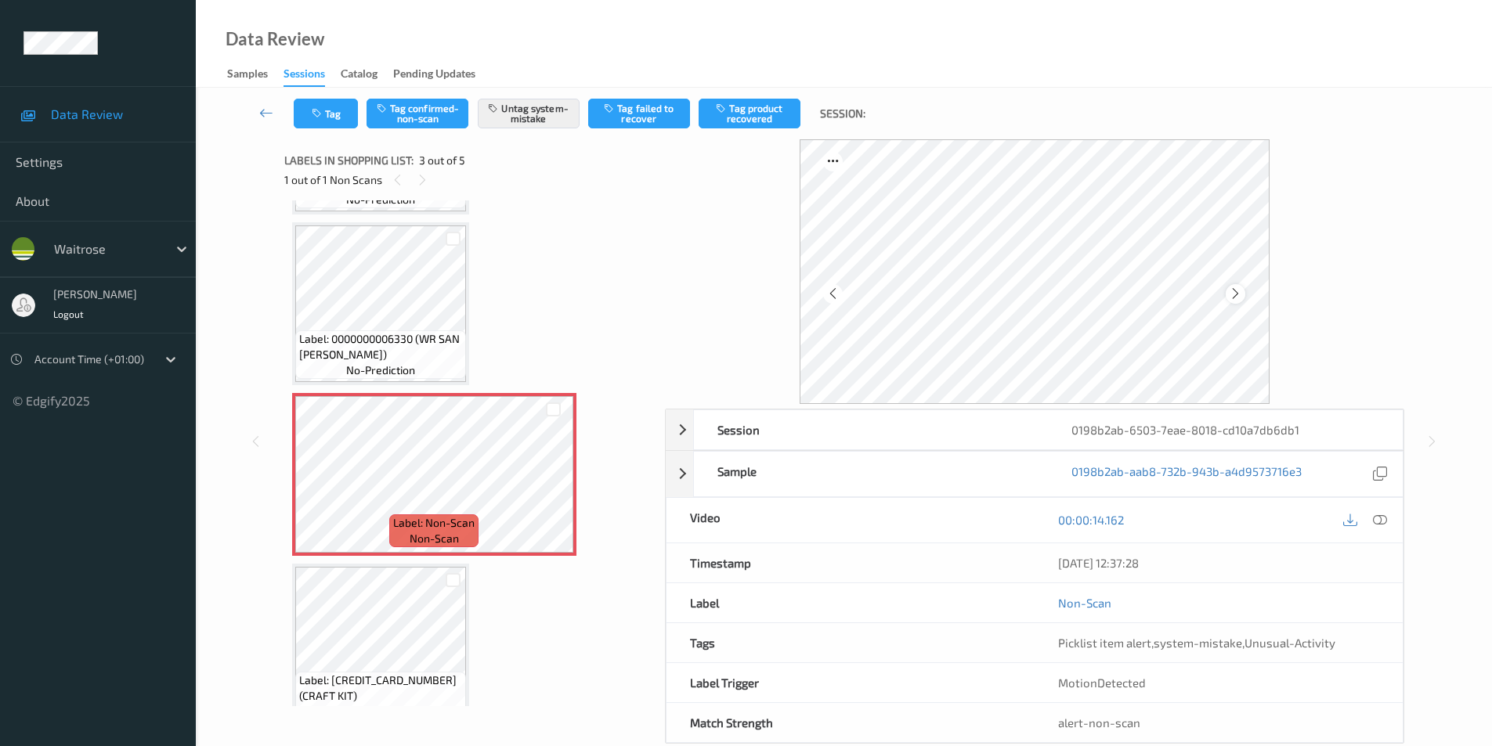
click at [1237, 291] on icon at bounding box center [1235, 294] width 13 height 14
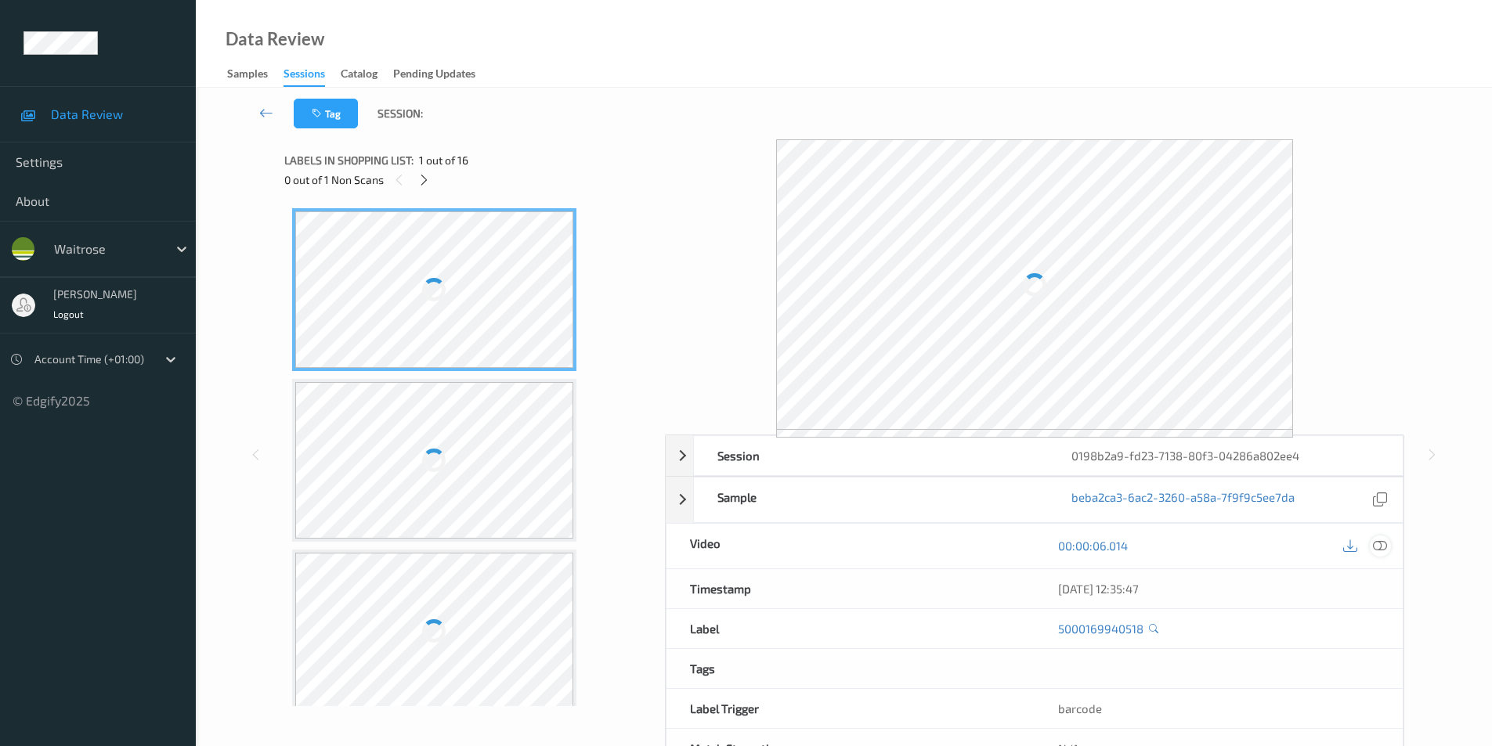
click at [1381, 543] on icon at bounding box center [1380, 546] width 14 height 14
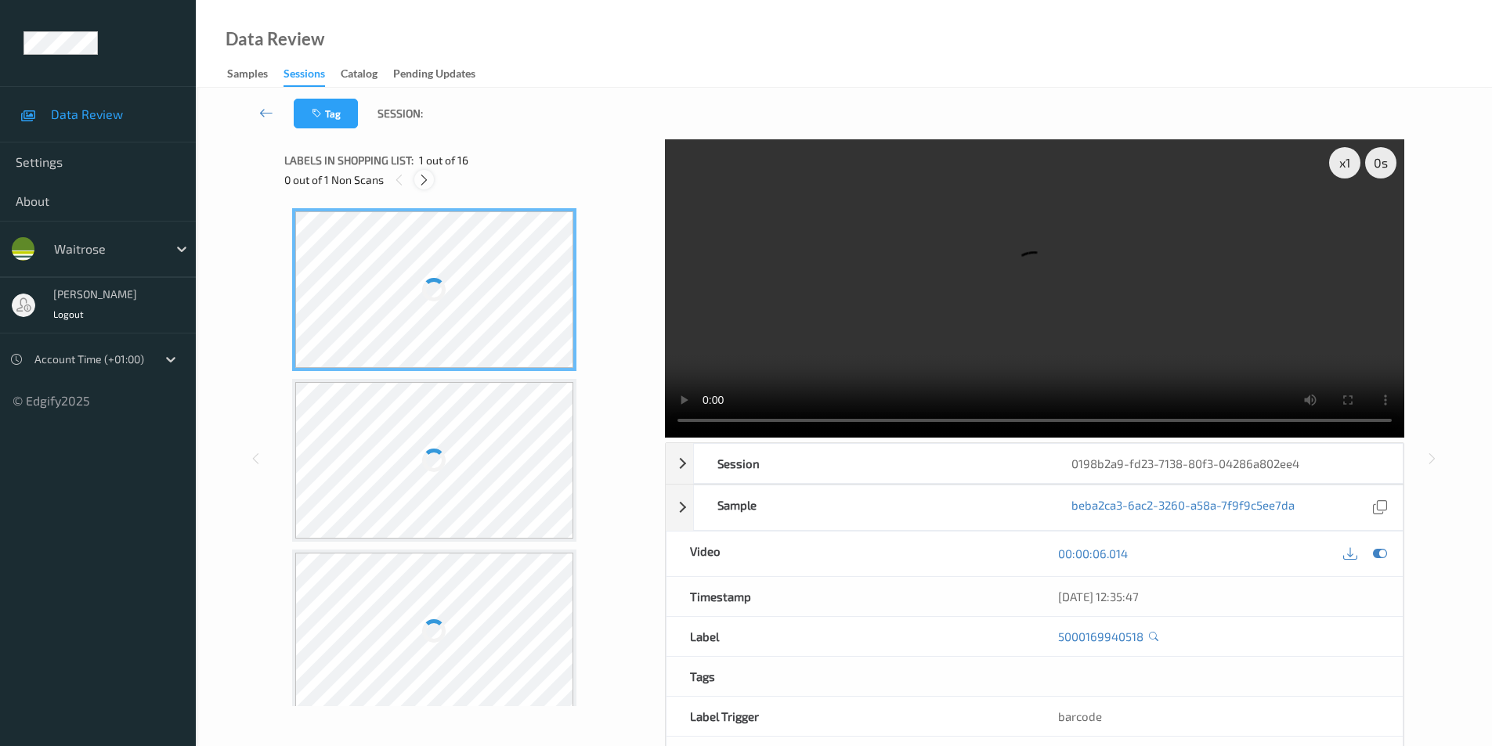
click at [418, 179] on icon at bounding box center [423, 180] width 13 height 14
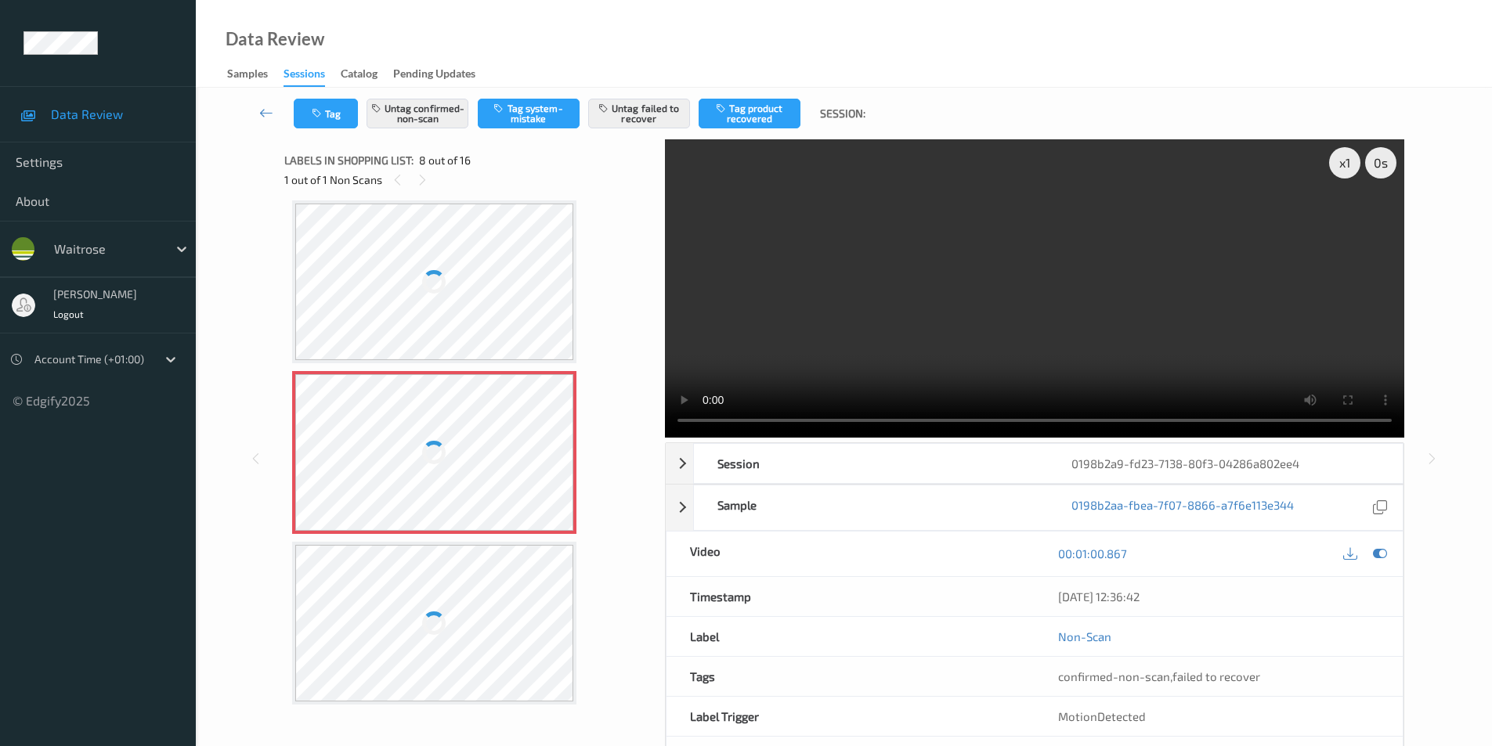
scroll to position [797, 0]
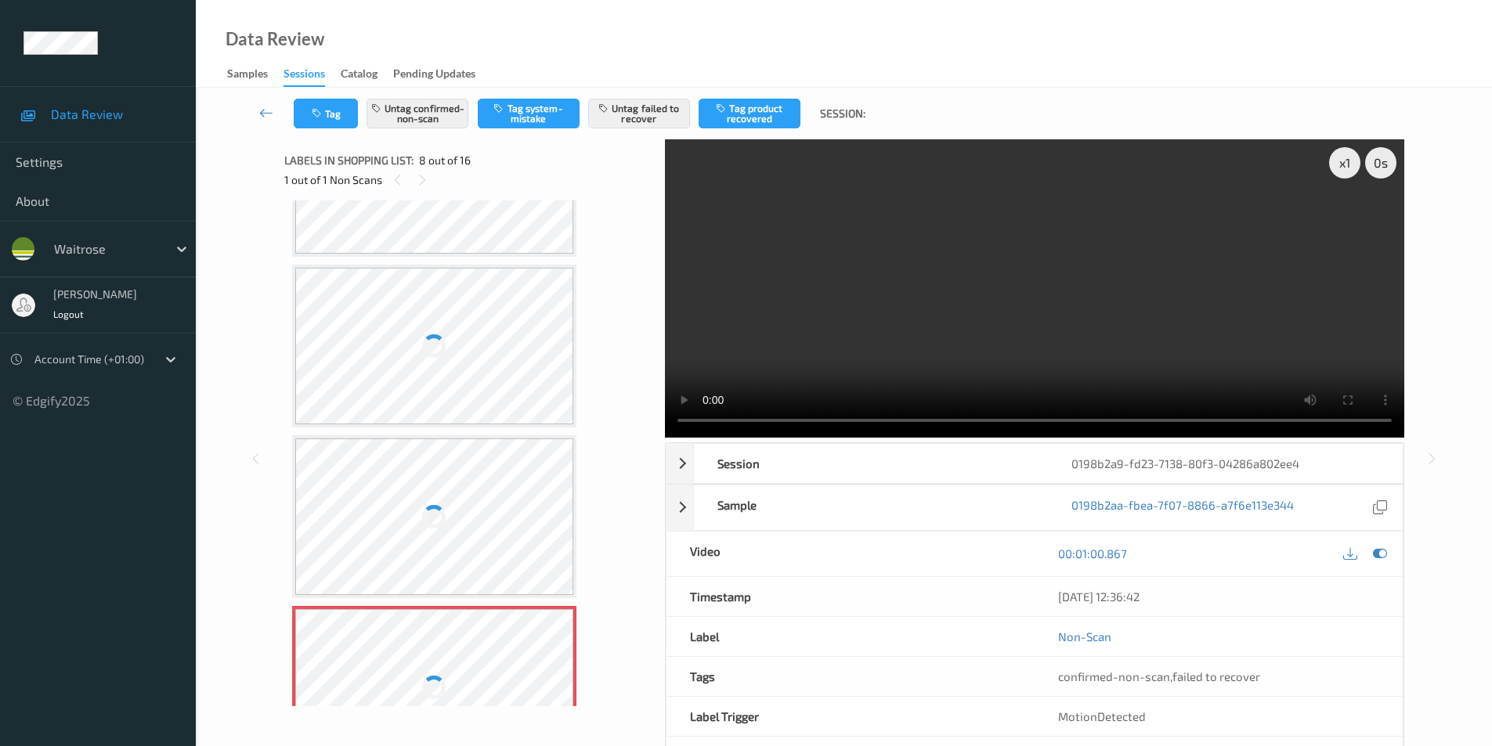
click at [461, 330] on div at bounding box center [434, 346] width 279 height 157
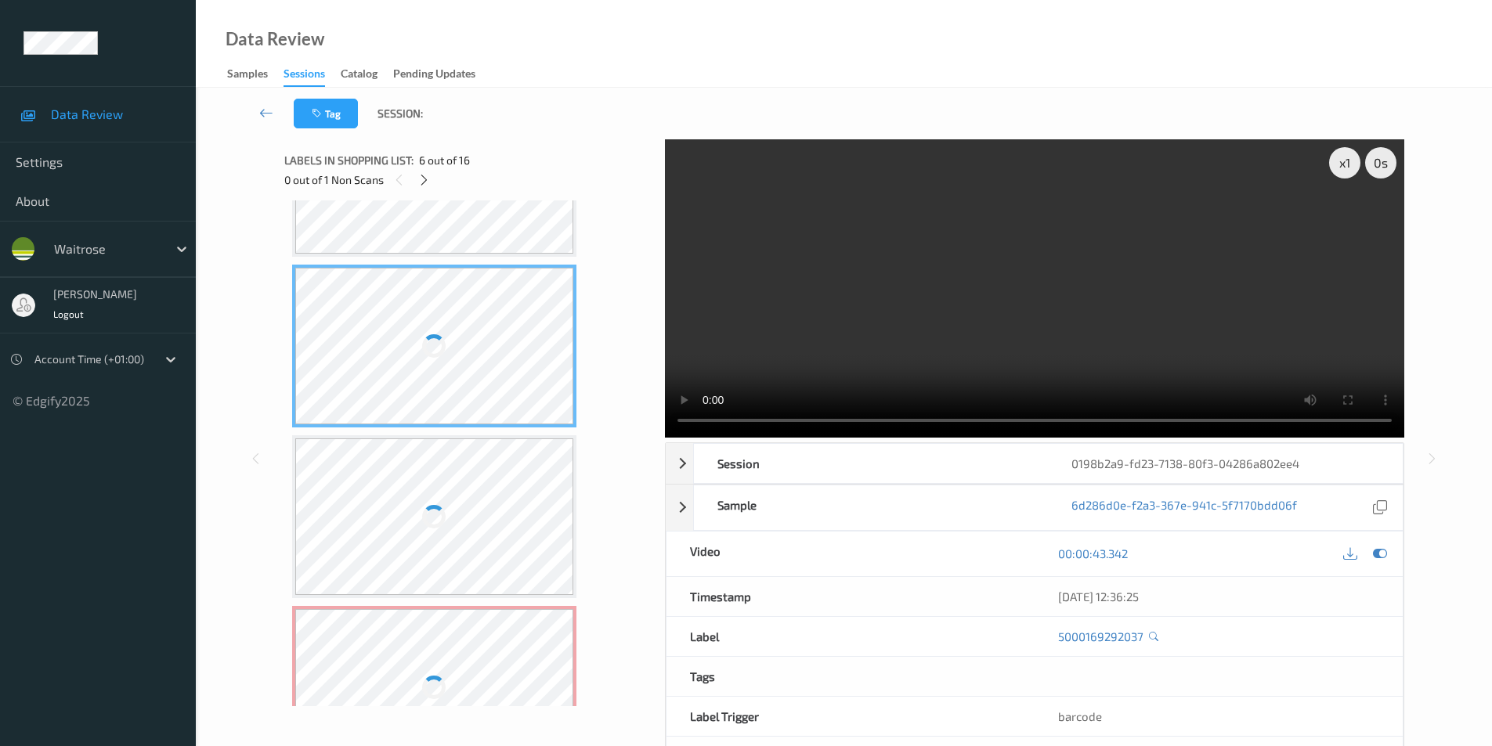
click at [461, 330] on div at bounding box center [434, 346] width 279 height 157
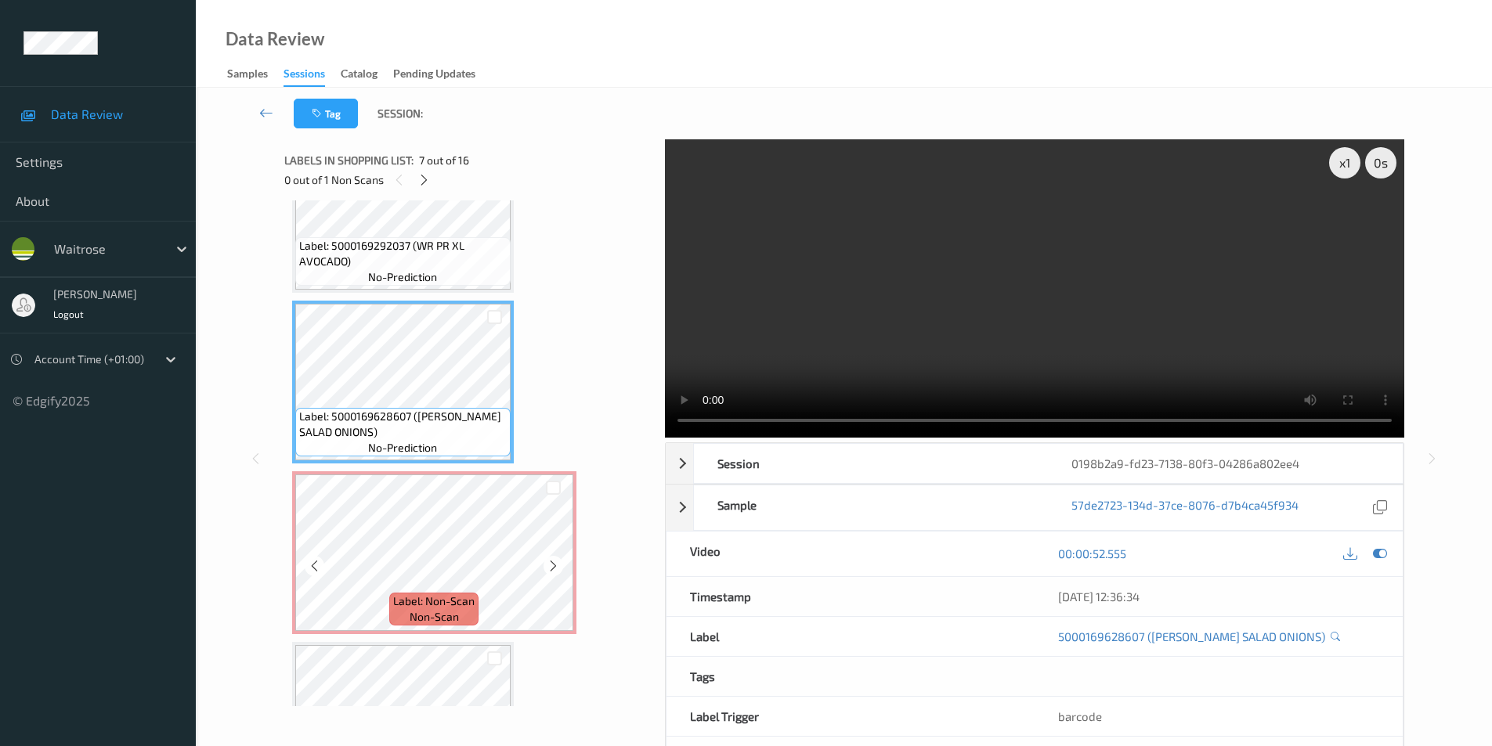
scroll to position [940, 0]
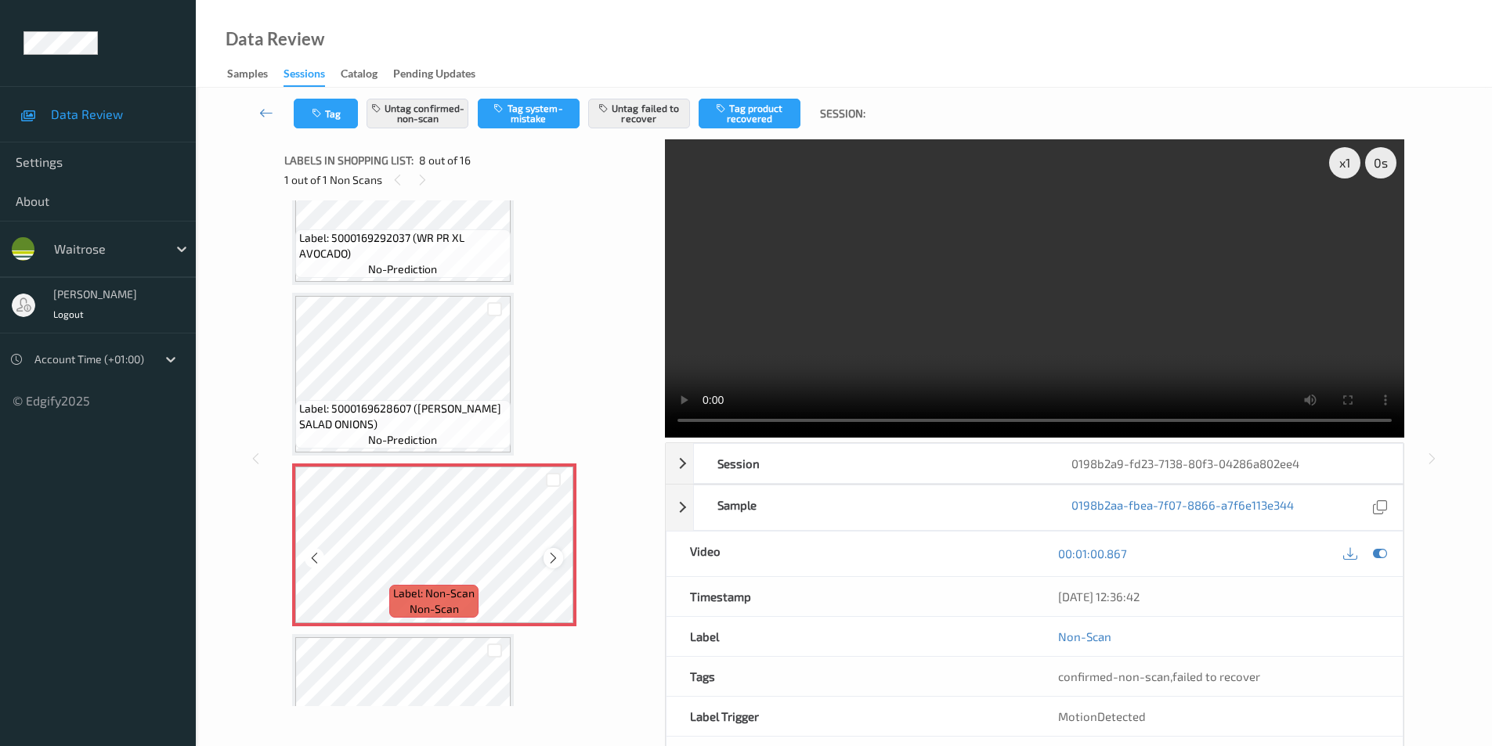
click at [556, 556] on icon at bounding box center [553, 558] width 13 height 14
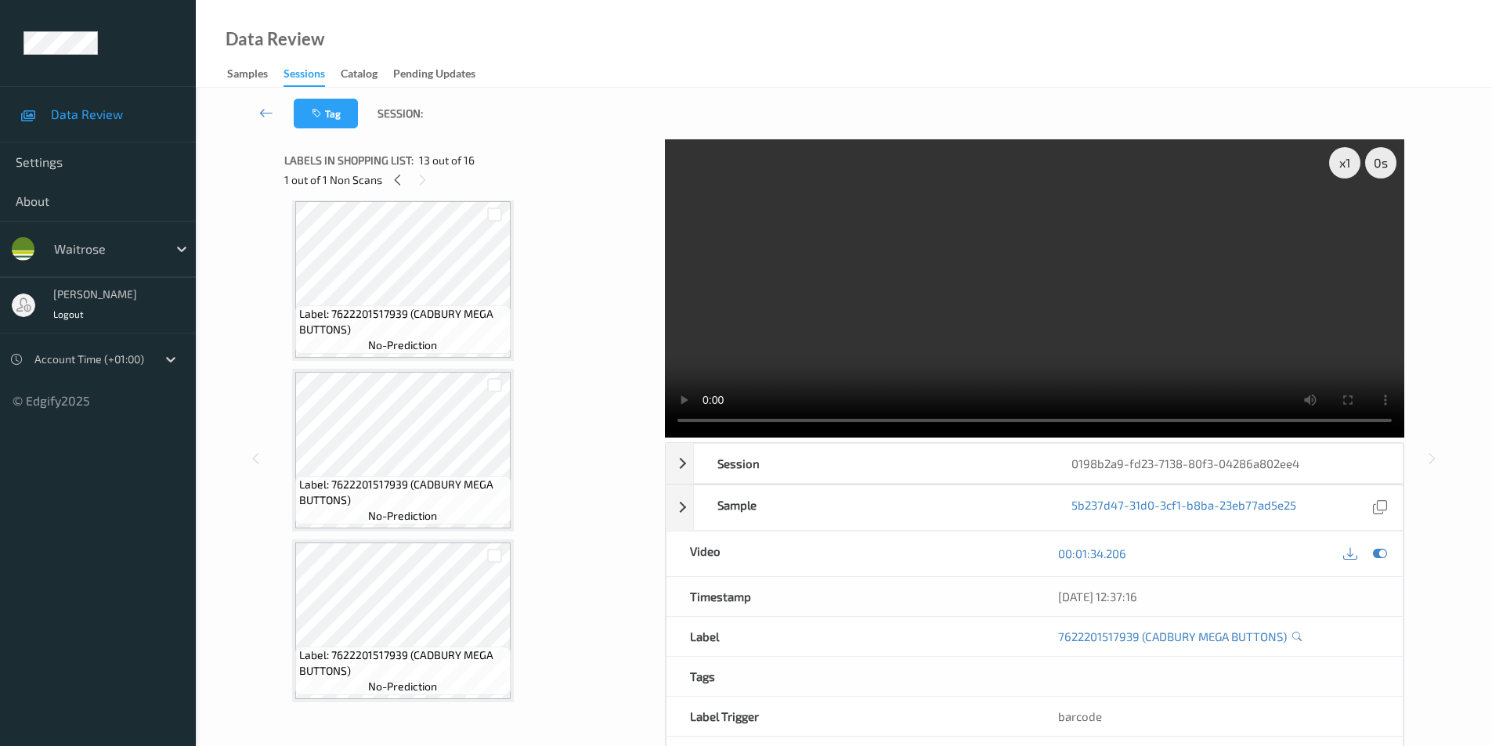
scroll to position [2234, 0]
click at [1378, 556] on icon at bounding box center [1380, 554] width 14 height 14
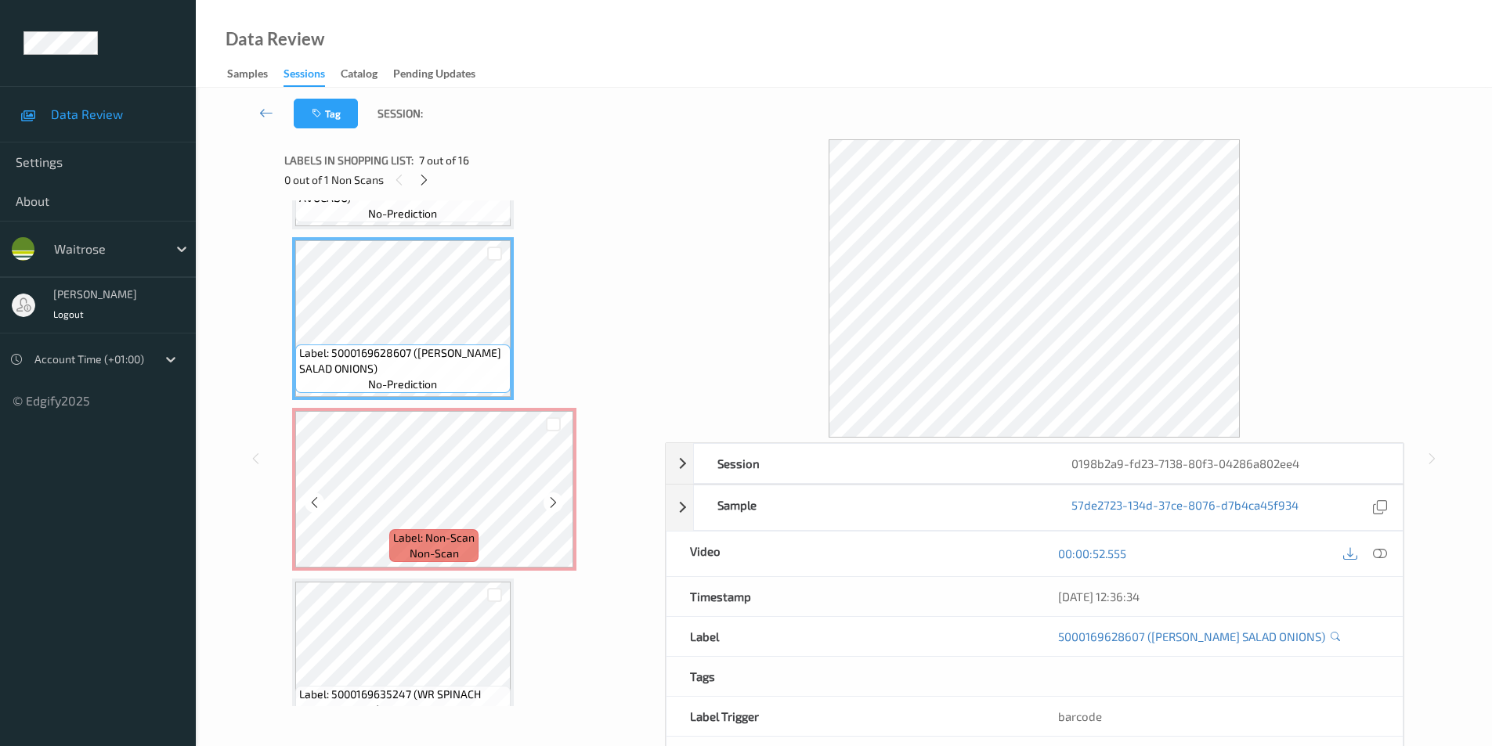
scroll to position [1137, 0]
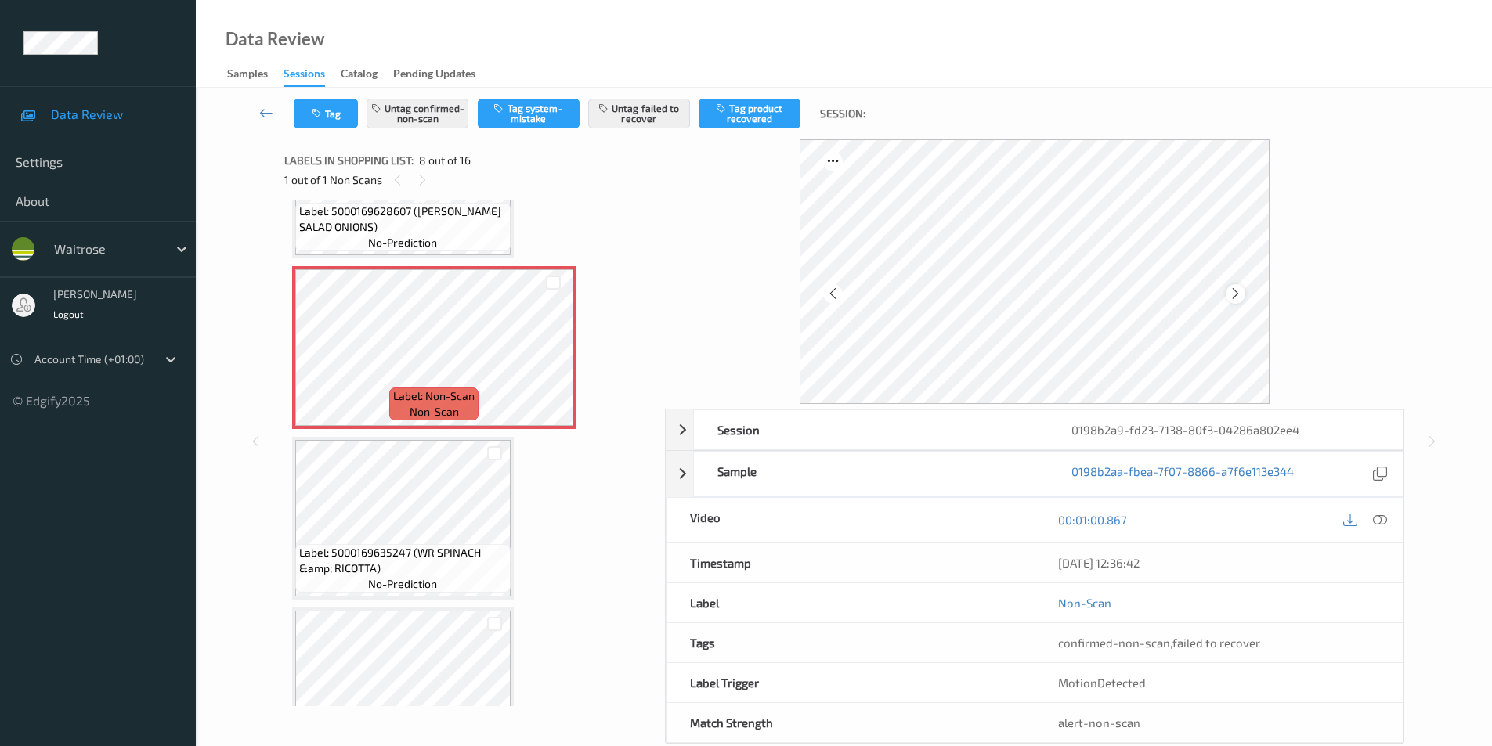
click at [1238, 295] on icon at bounding box center [1235, 294] width 13 height 14
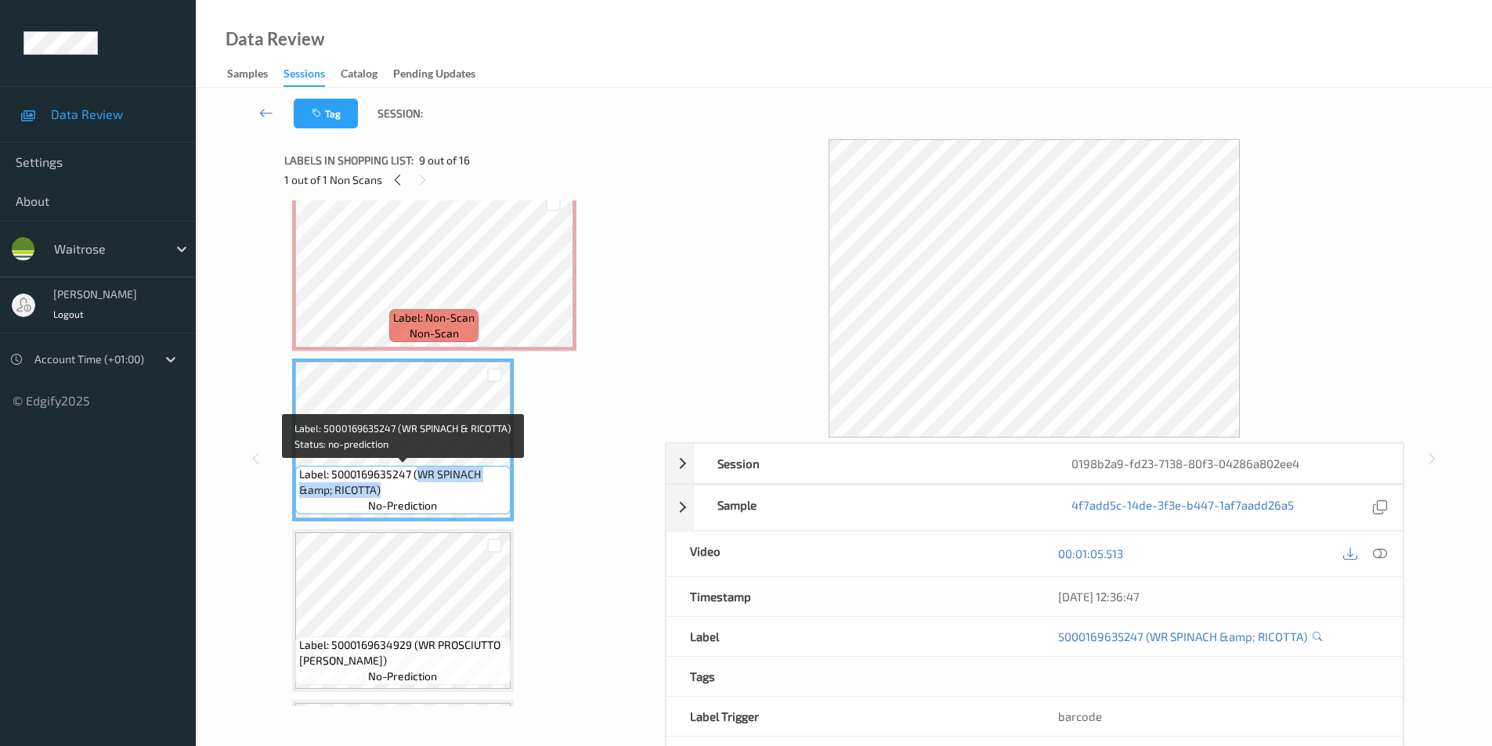
drag, startPoint x: 417, startPoint y: 470, endPoint x: 411, endPoint y: 485, distance: 15.9
click at [411, 485] on span "Label: 5000169635247 (WR SPINACH &amp; RICOTTA)" at bounding box center [403, 482] width 208 height 31
copy span "WR SPINACH &amp; RICOTTA)"
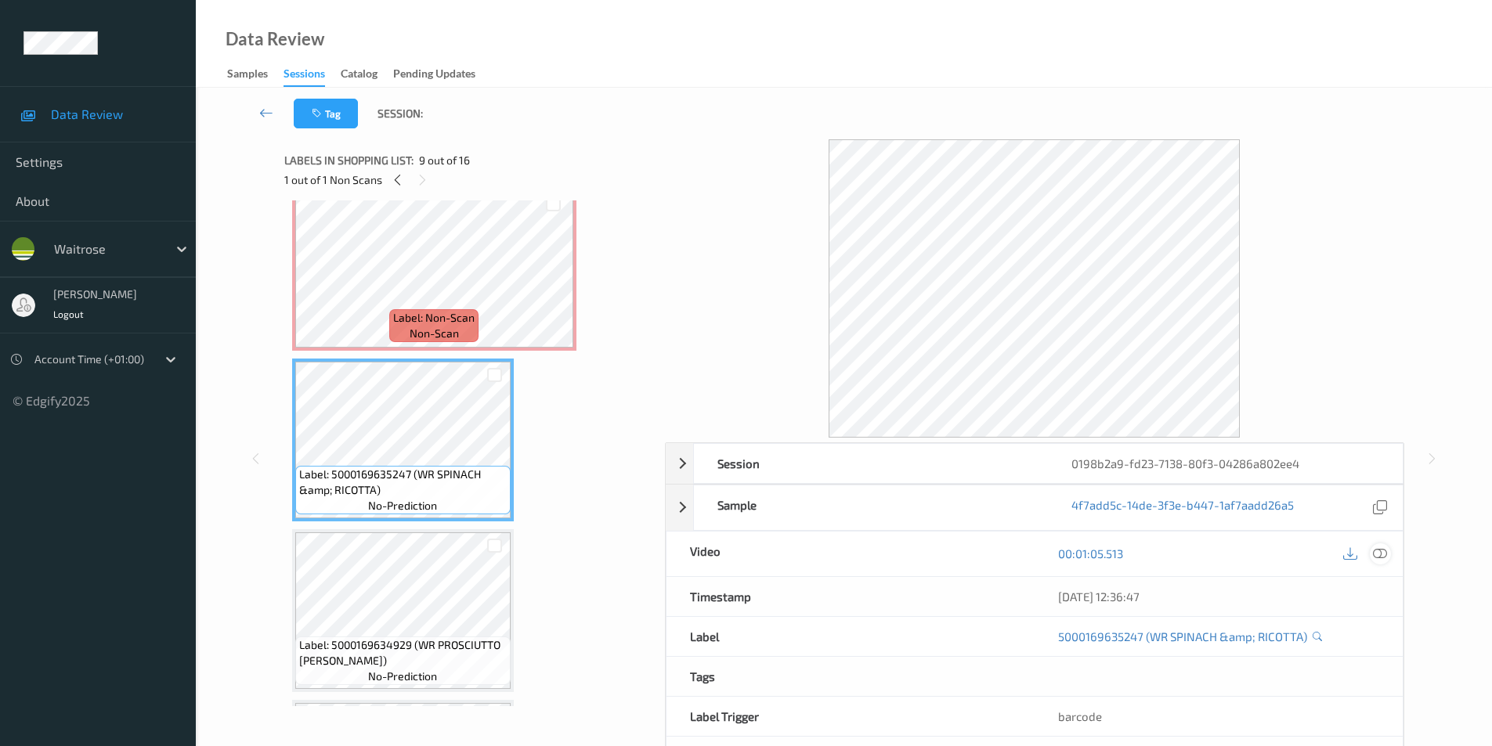
click at [1379, 558] on icon at bounding box center [1380, 554] width 14 height 14
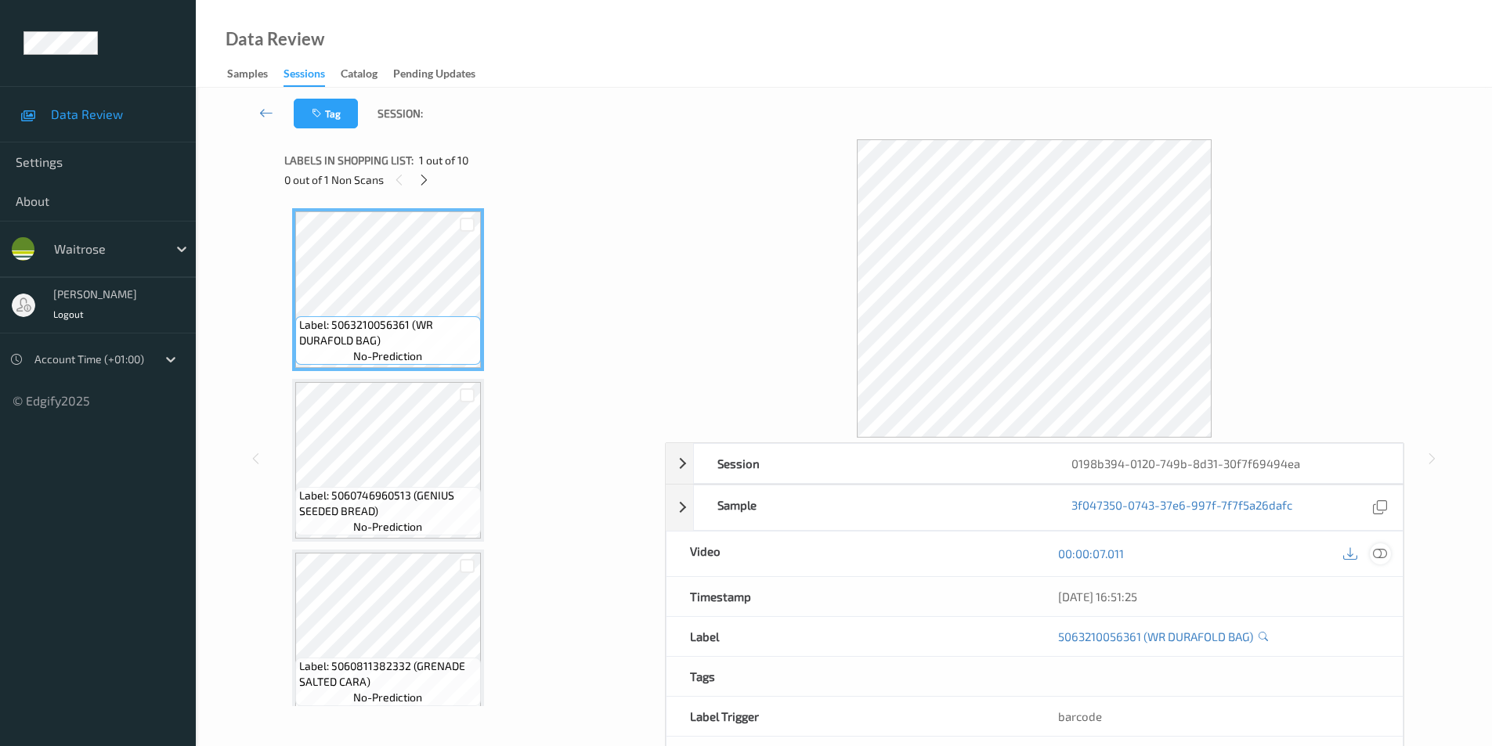
click at [1378, 554] on icon at bounding box center [1380, 554] width 14 height 14
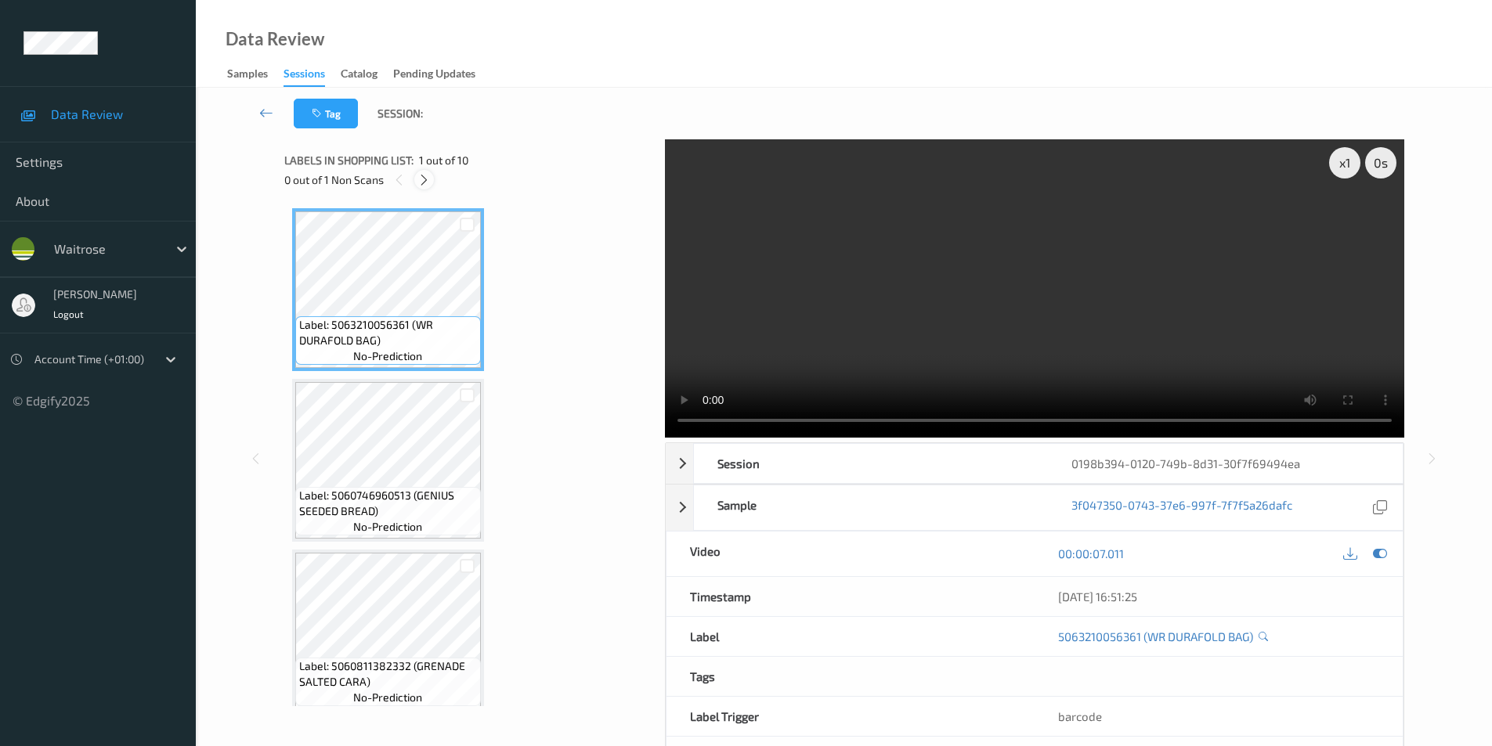
click at [423, 183] on icon at bounding box center [423, 180] width 13 height 14
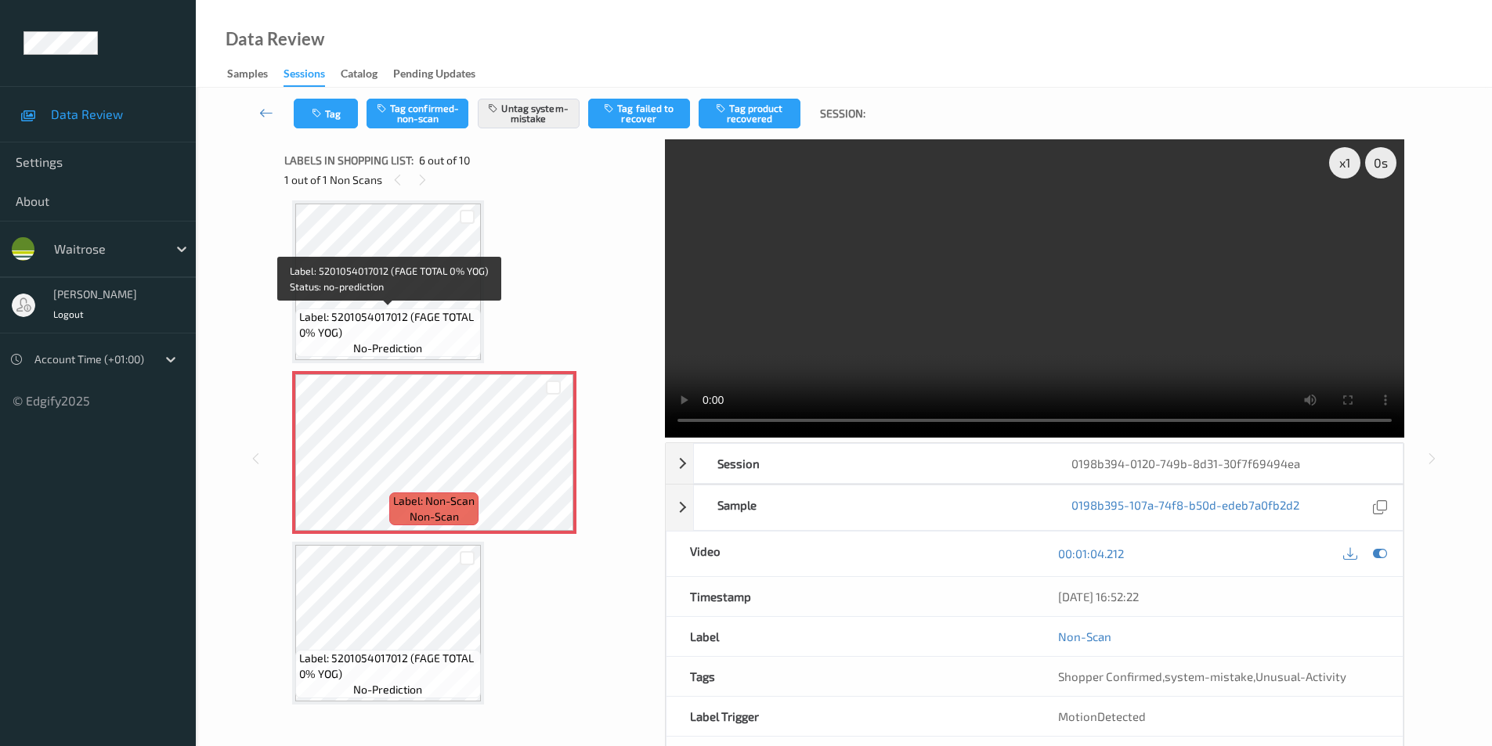
scroll to position [534, 0]
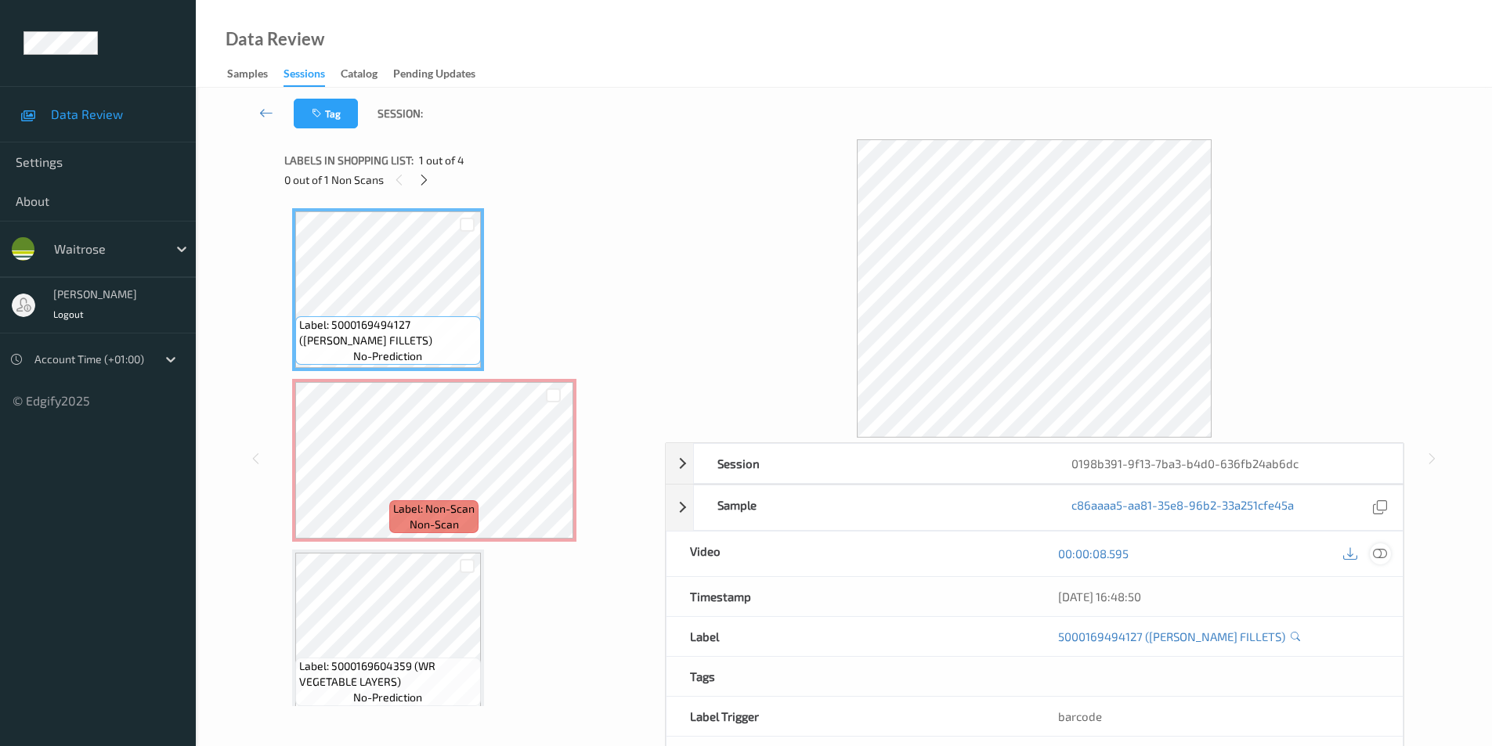
click at [1379, 555] on icon at bounding box center [1380, 554] width 14 height 14
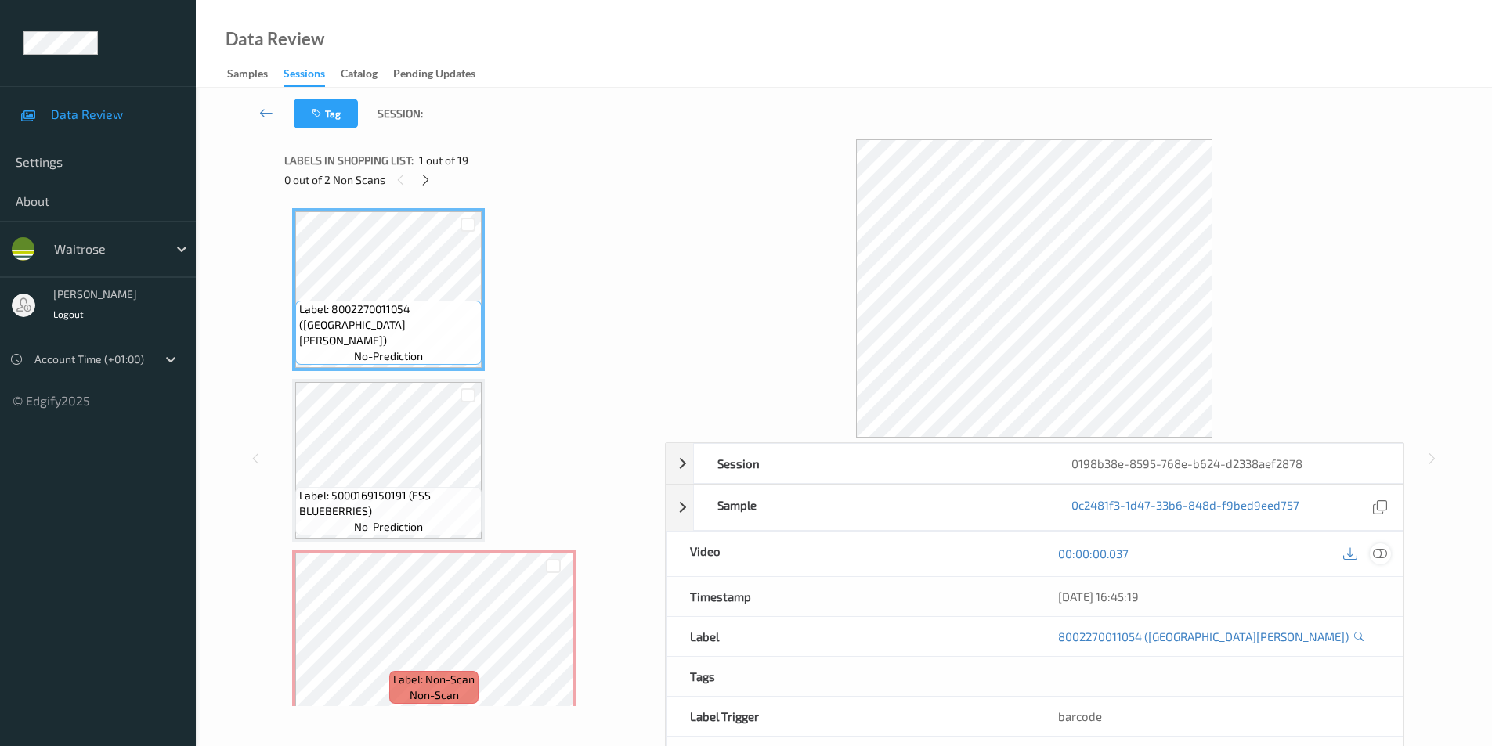
click at [1383, 553] on icon at bounding box center [1380, 554] width 14 height 14
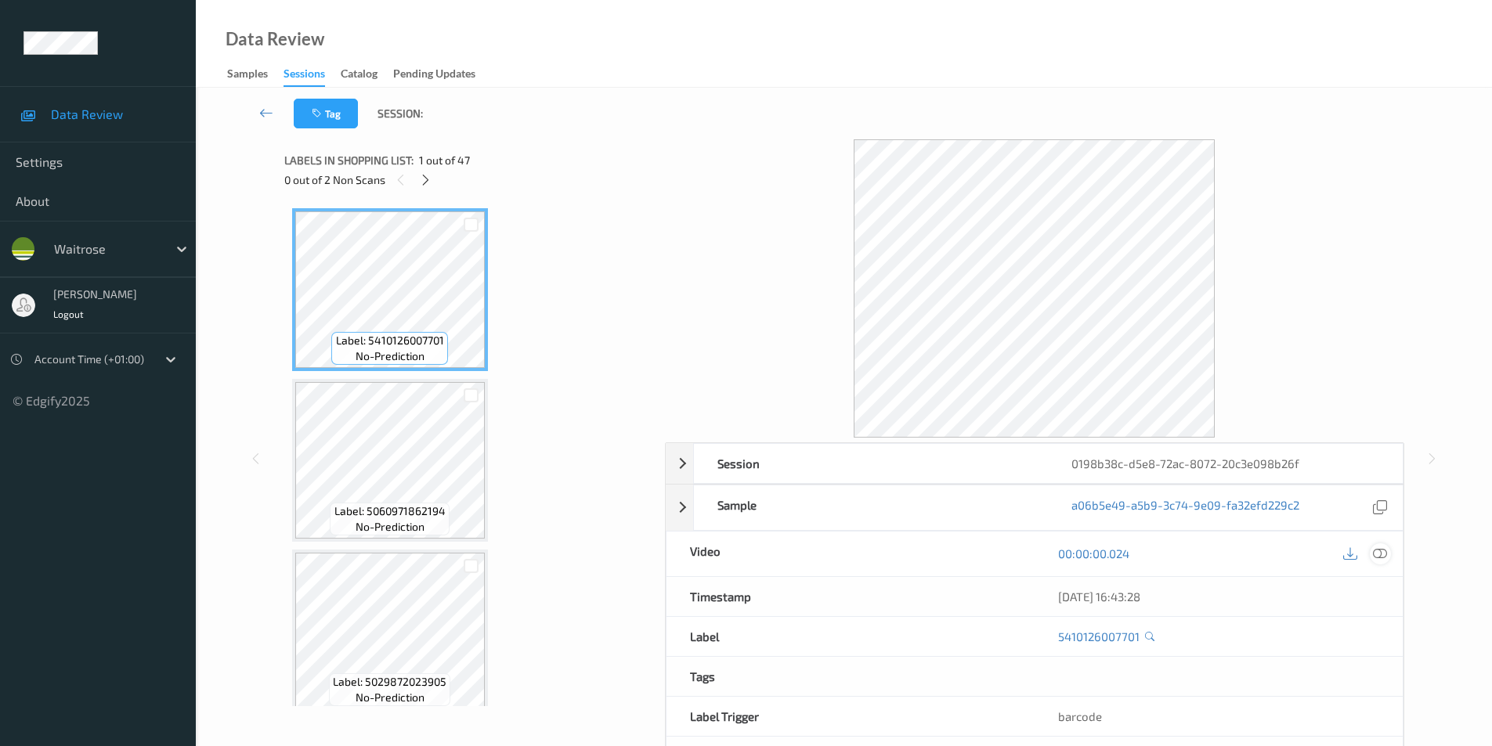
drag, startPoint x: 1382, startPoint y: 553, endPoint x: 1372, endPoint y: 546, distance: 12.4
click at [1382, 552] on icon at bounding box center [1380, 554] width 14 height 14
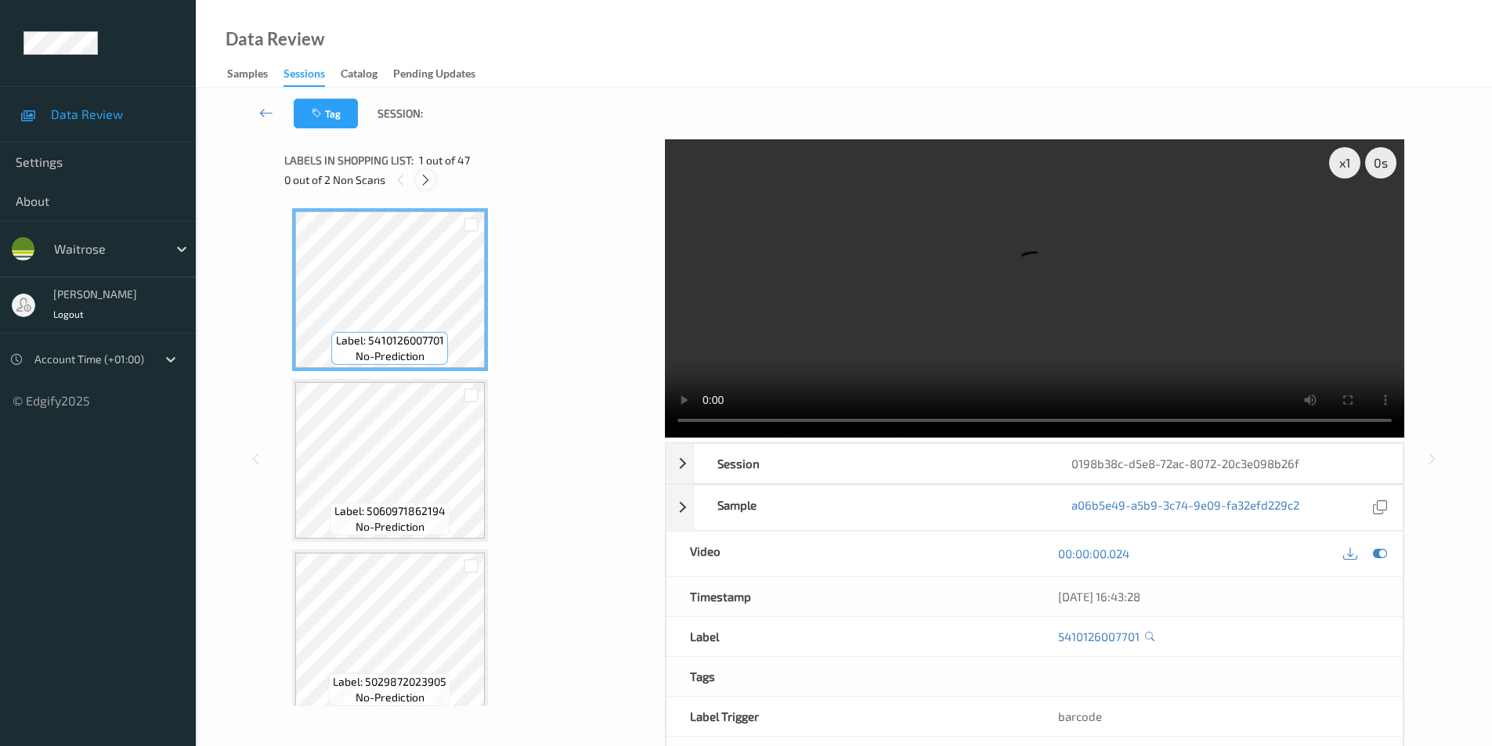
click at [422, 180] on icon at bounding box center [425, 180] width 13 height 14
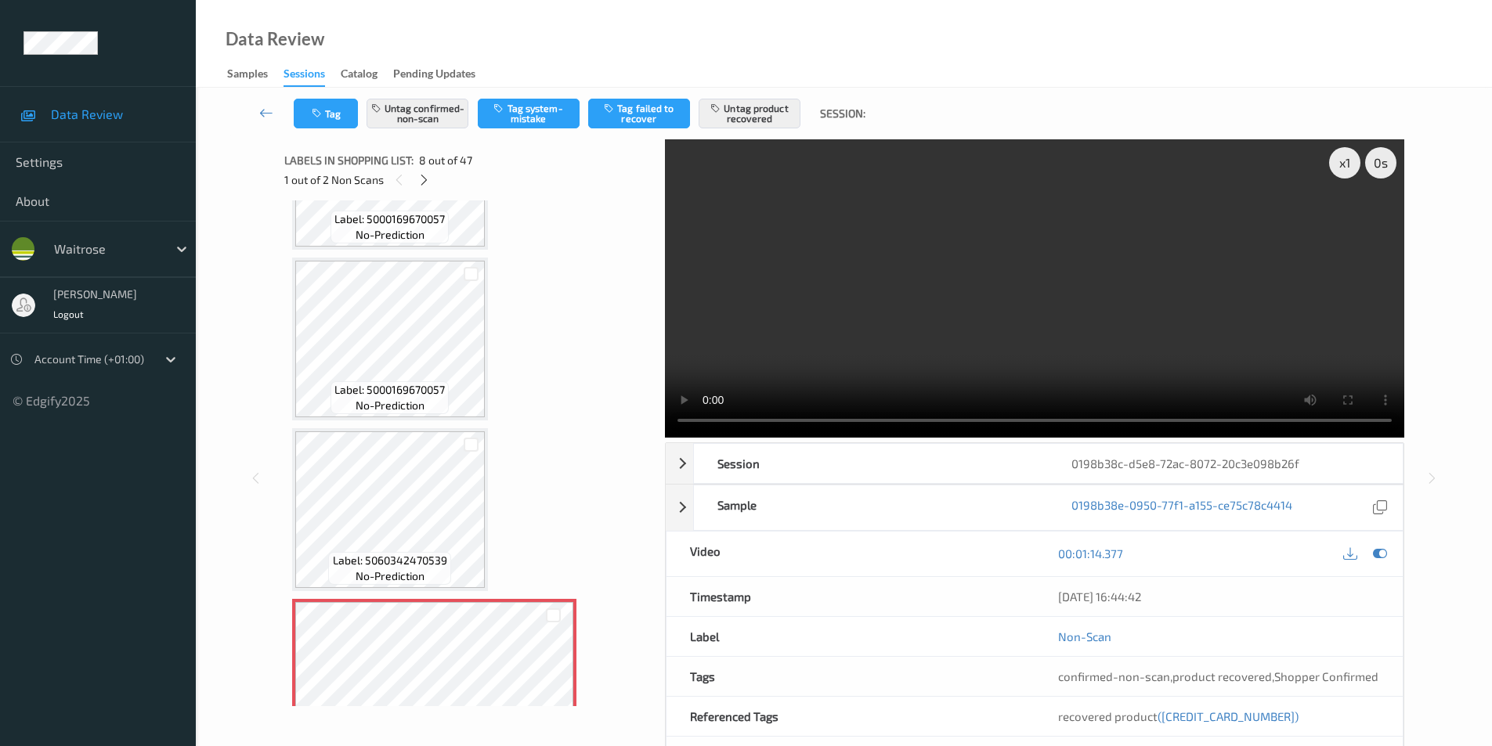
scroll to position [797, 0]
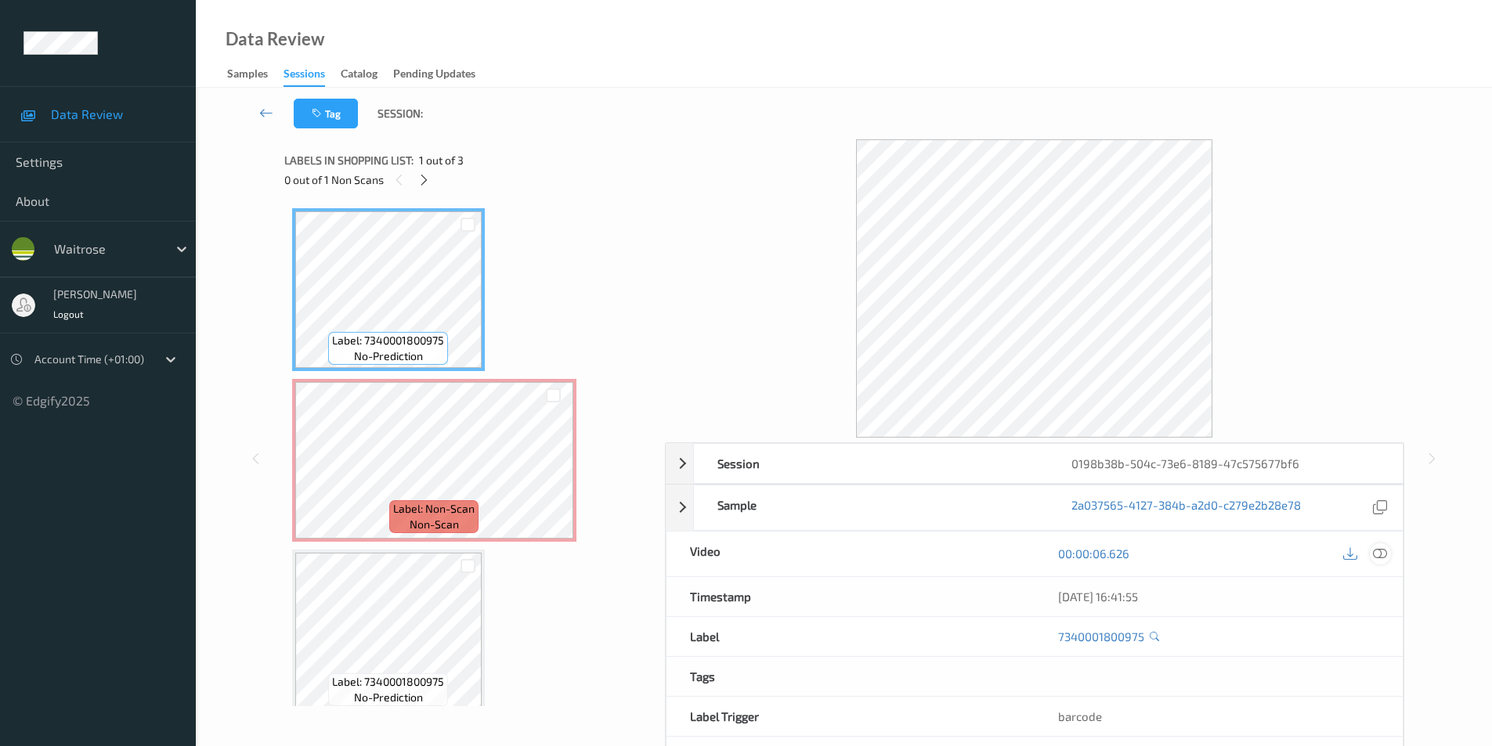
click at [1378, 558] on icon at bounding box center [1380, 554] width 14 height 14
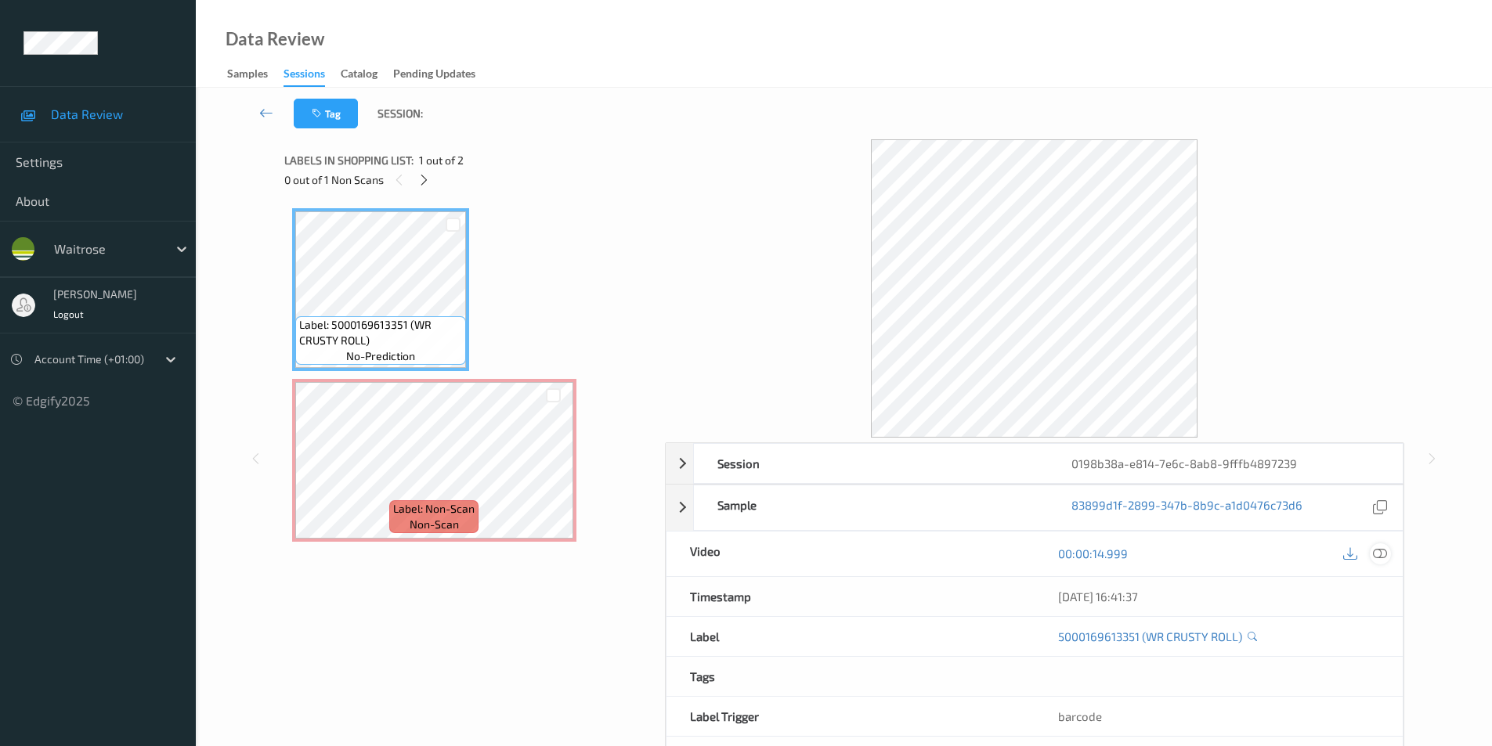
click at [1376, 550] on icon at bounding box center [1380, 554] width 14 height 14
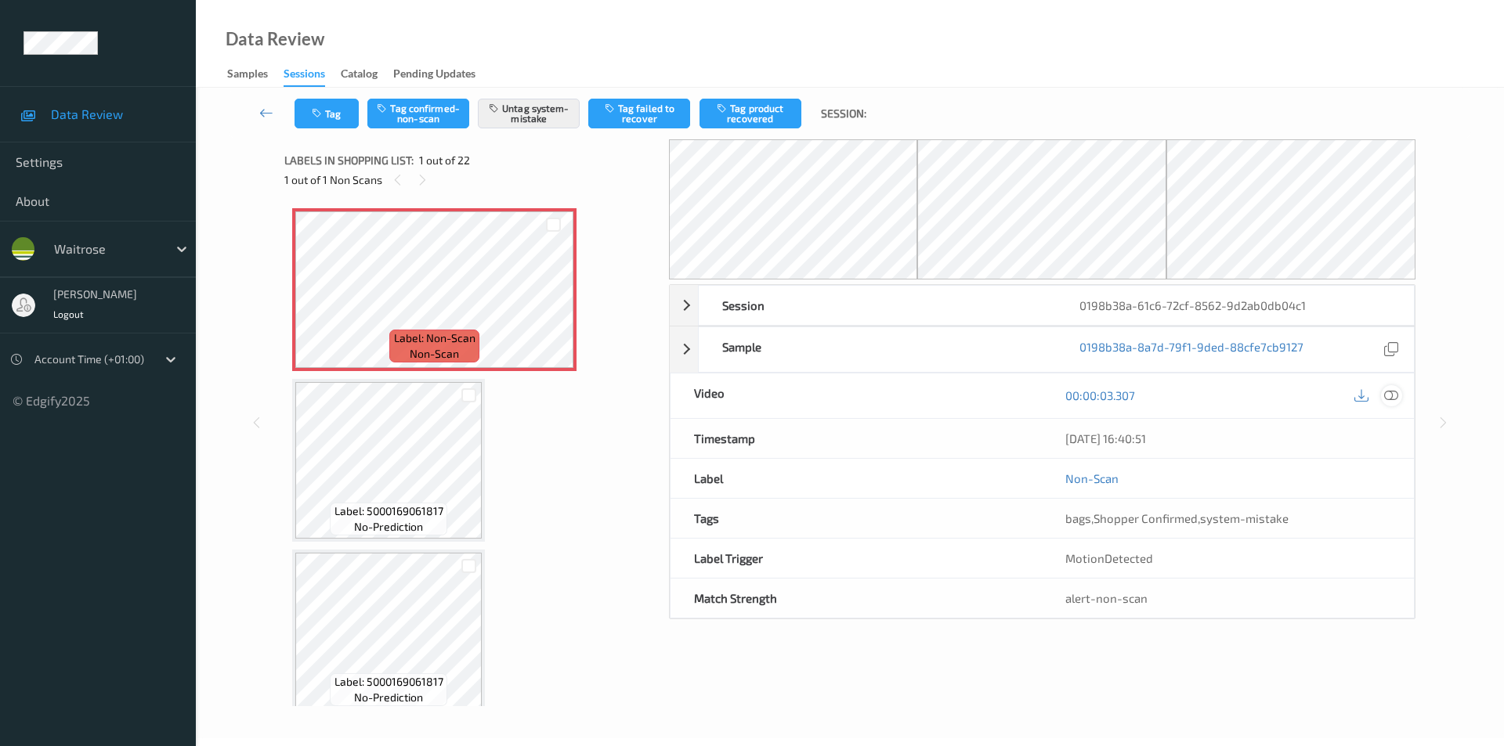
click at [1388, 396] on icon at bounding box center [1391, 396] width 14 height 14
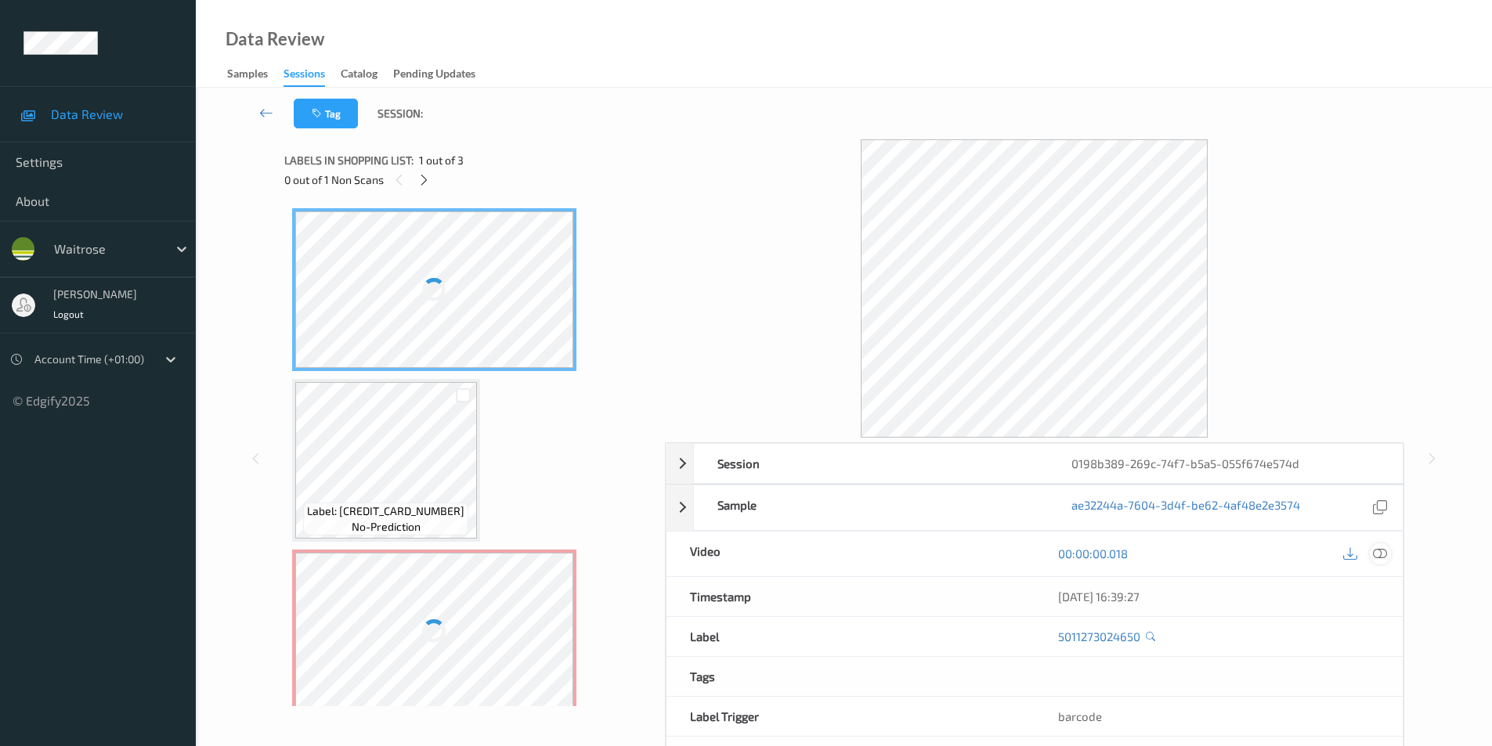
click at [1379, 554] on icon at bounding box center [1380, 554] width 14 height 14
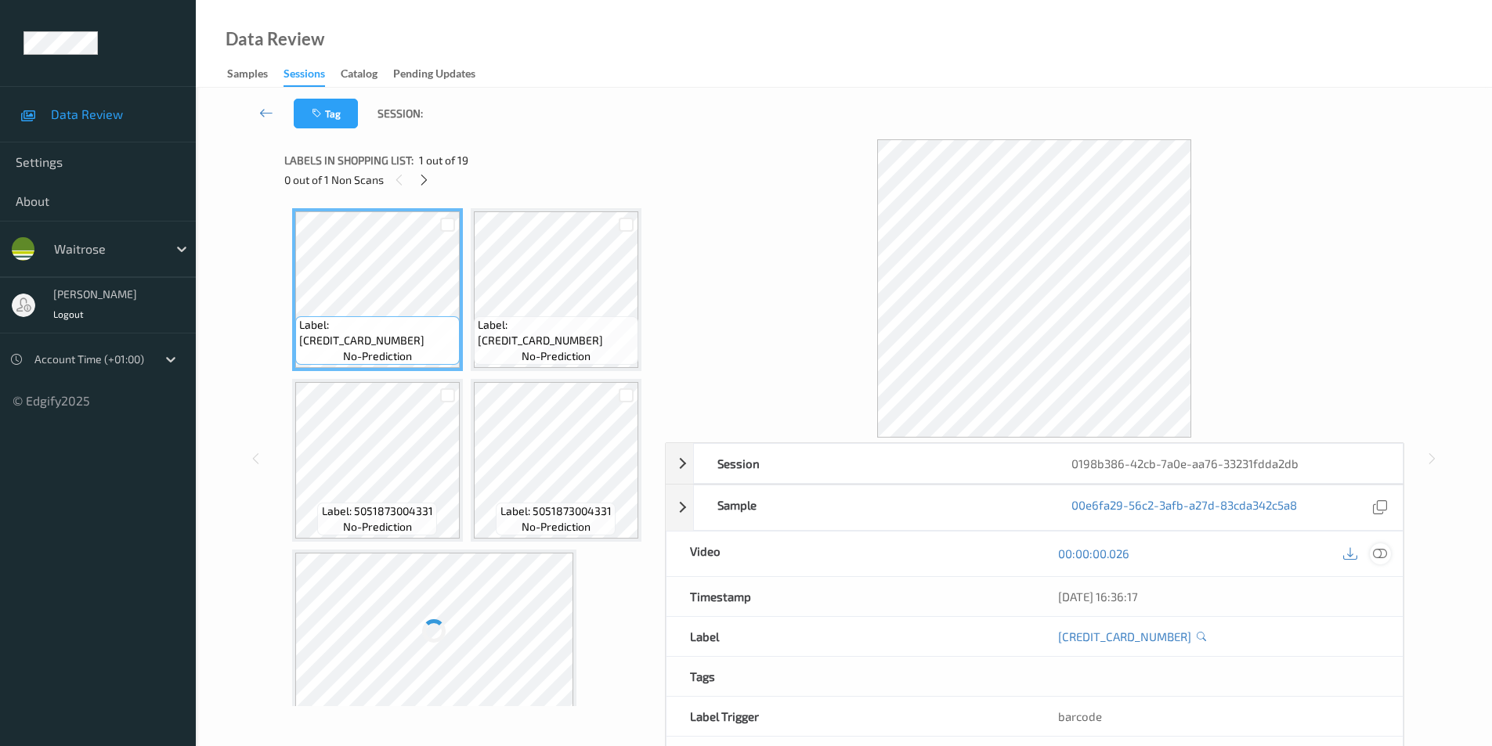
click at [1382, 553] on icon at bounding box center [1380, 554] width 14 height 14
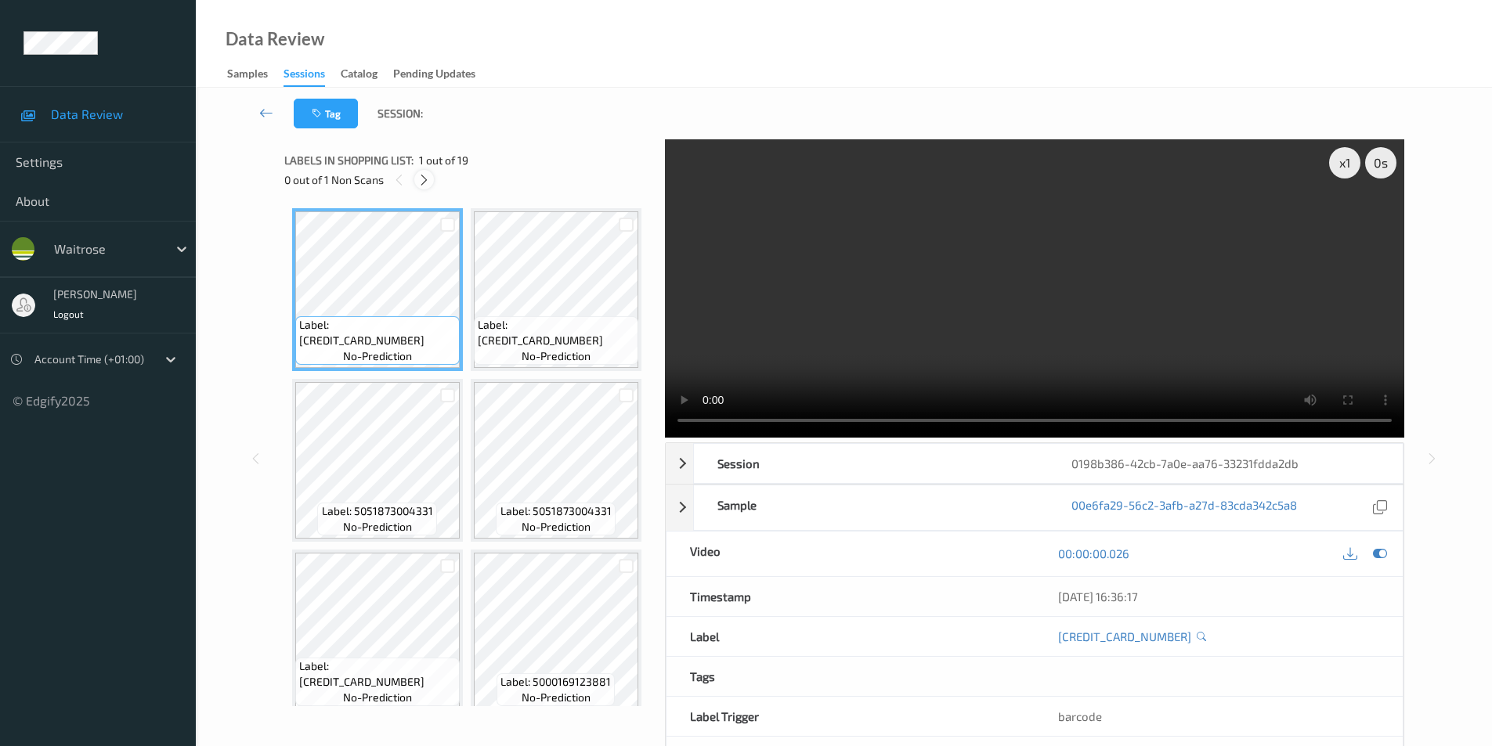
click at [425, 175] on icon at bounding box center [423, 180] width 13 height 14
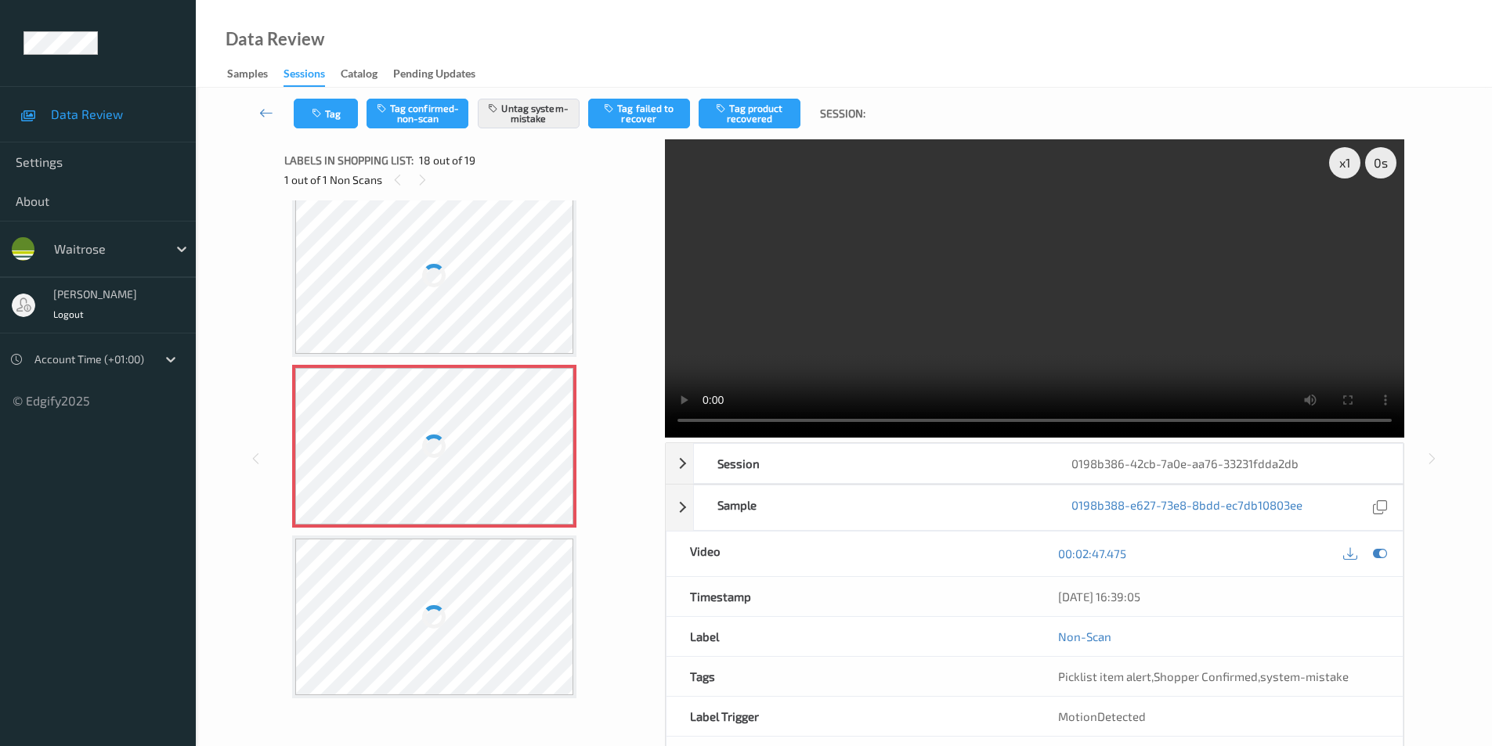
scroll to position [2583, 0]
click at [454, 183] on div at bounding box center [434, 105] width 279 height 157
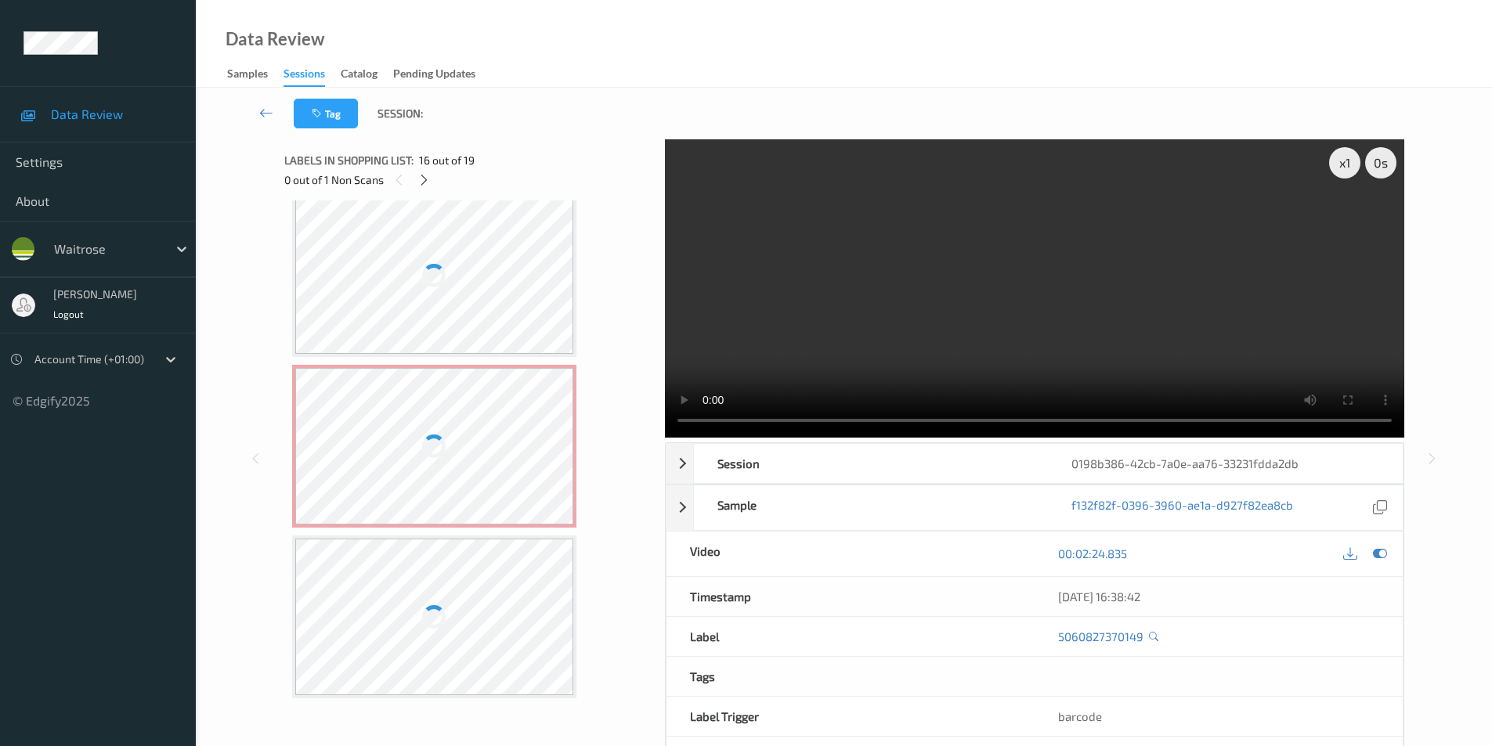
click at [454, 183] on div at bounding box center [434, 105] width 279 height 157
drag, startPoint x: 454, startPoint y: 266, endPoint x: 873, endPoint y: 65, distance: 465.3
click at [458, 183] on div at bounding box center [434, 105] width 279 height 157
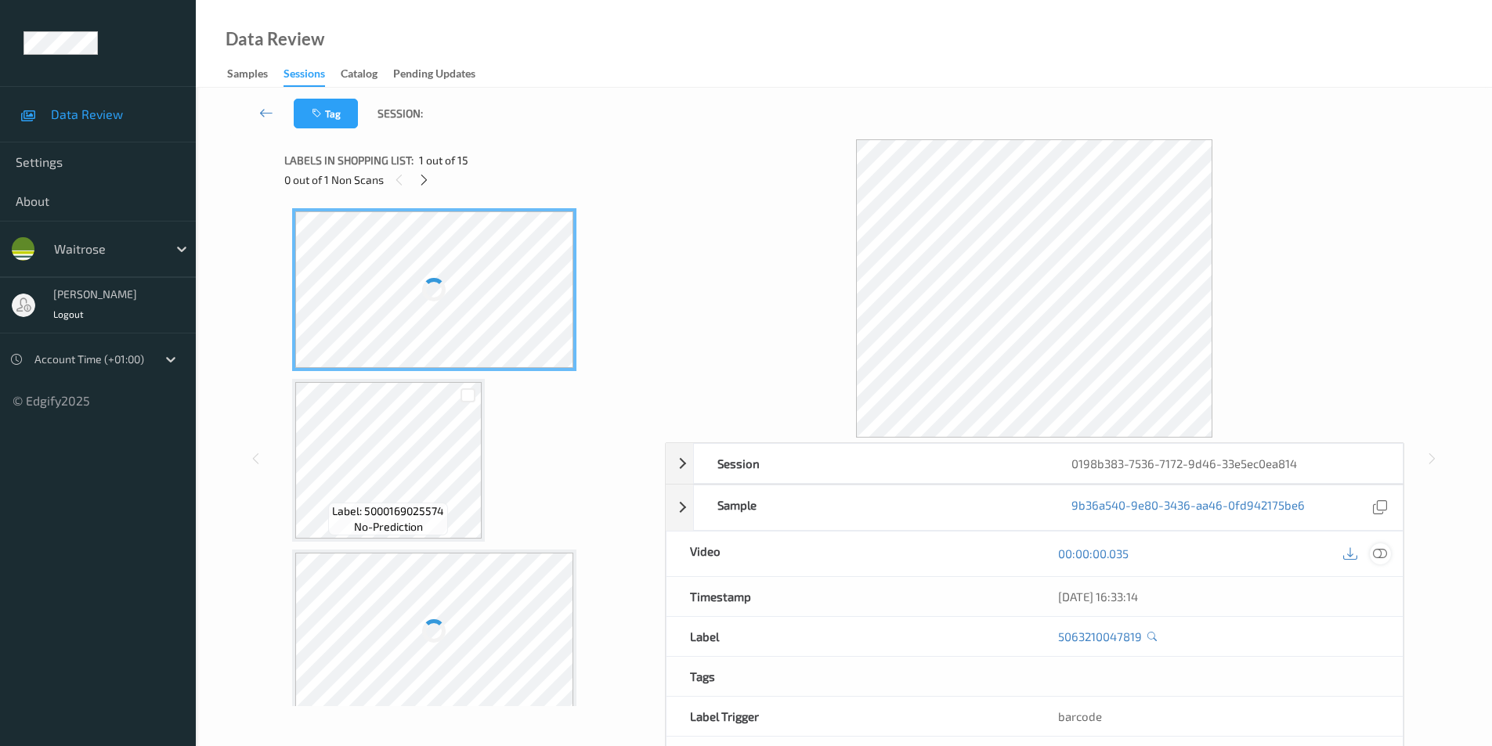
click at [1379, 553] on icon at bounding box center [1380, 554] width 14 height 14
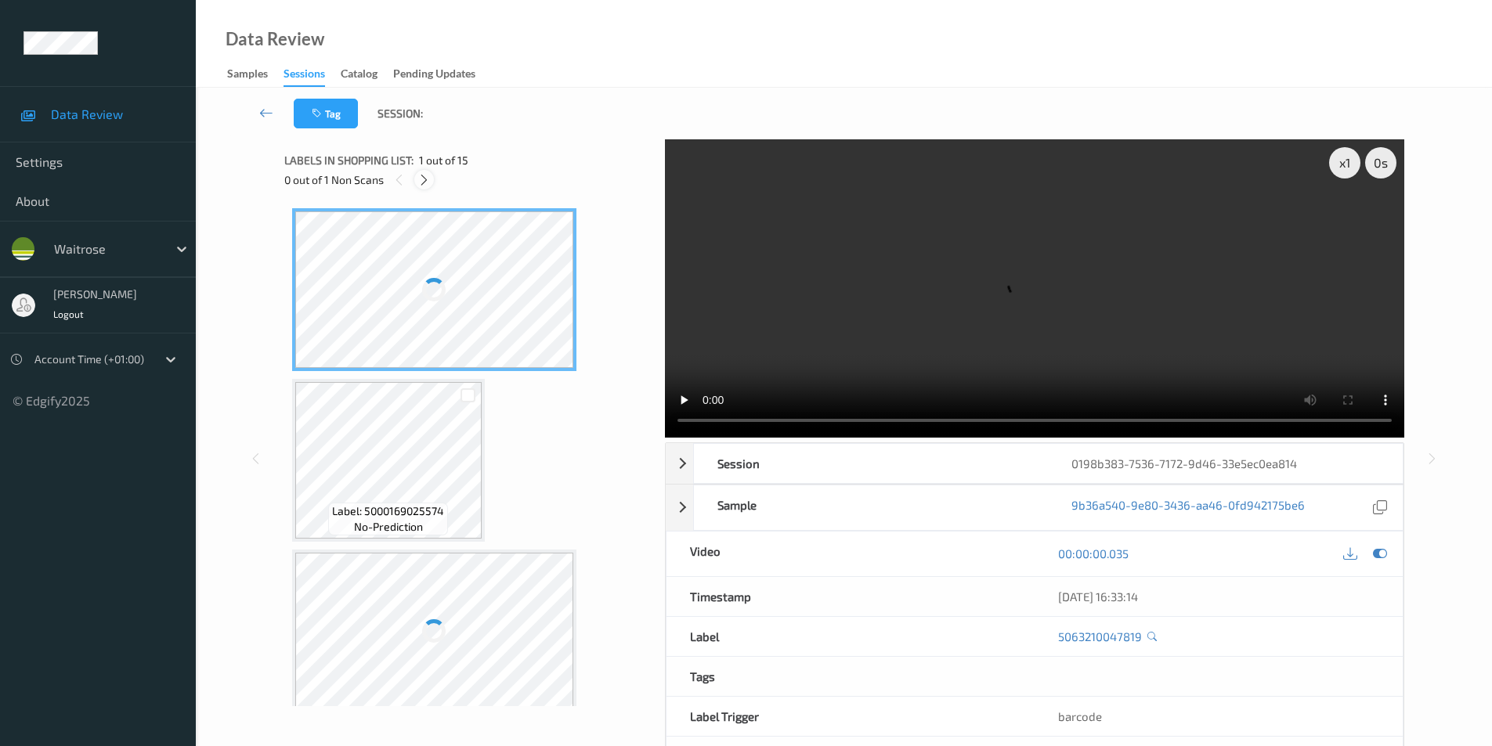
click at [423, 181] on icon at bounding box center [423, 180] width 13 height 14
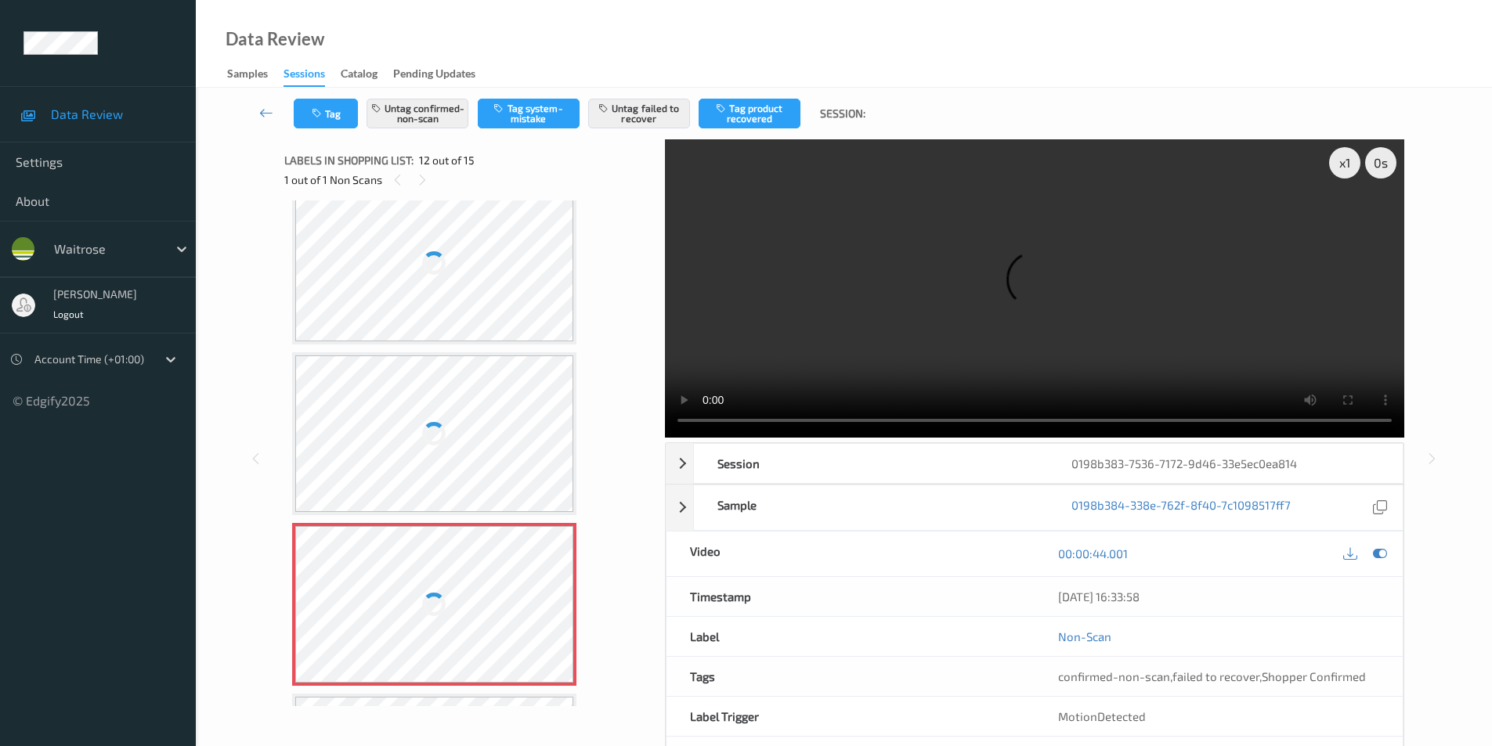
scroll to position [1559, 0]
click at [444, 288] on div at bounding box center [434, 268] width 279 height 157
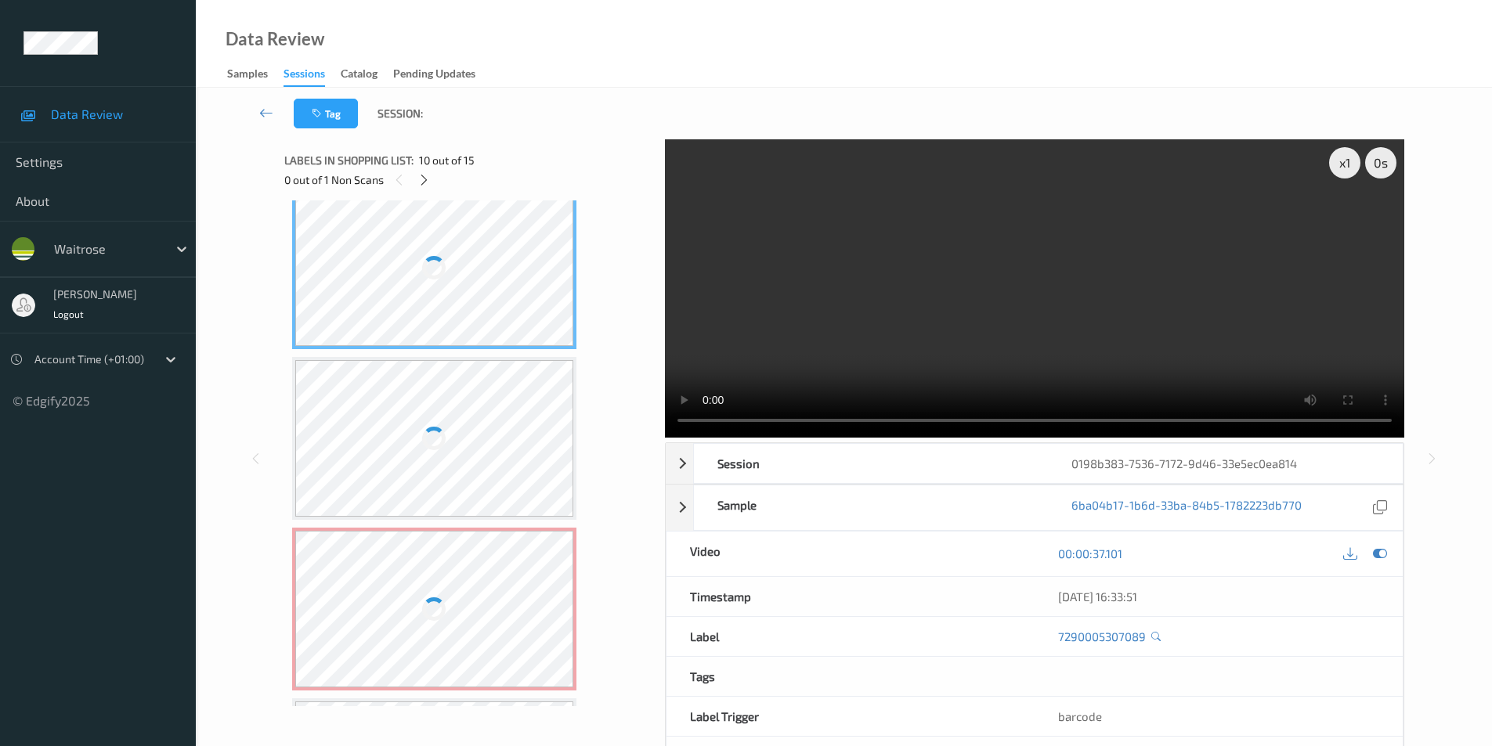
click at [444, 288] on div at bounding box center [434, 268] width 279 height 157
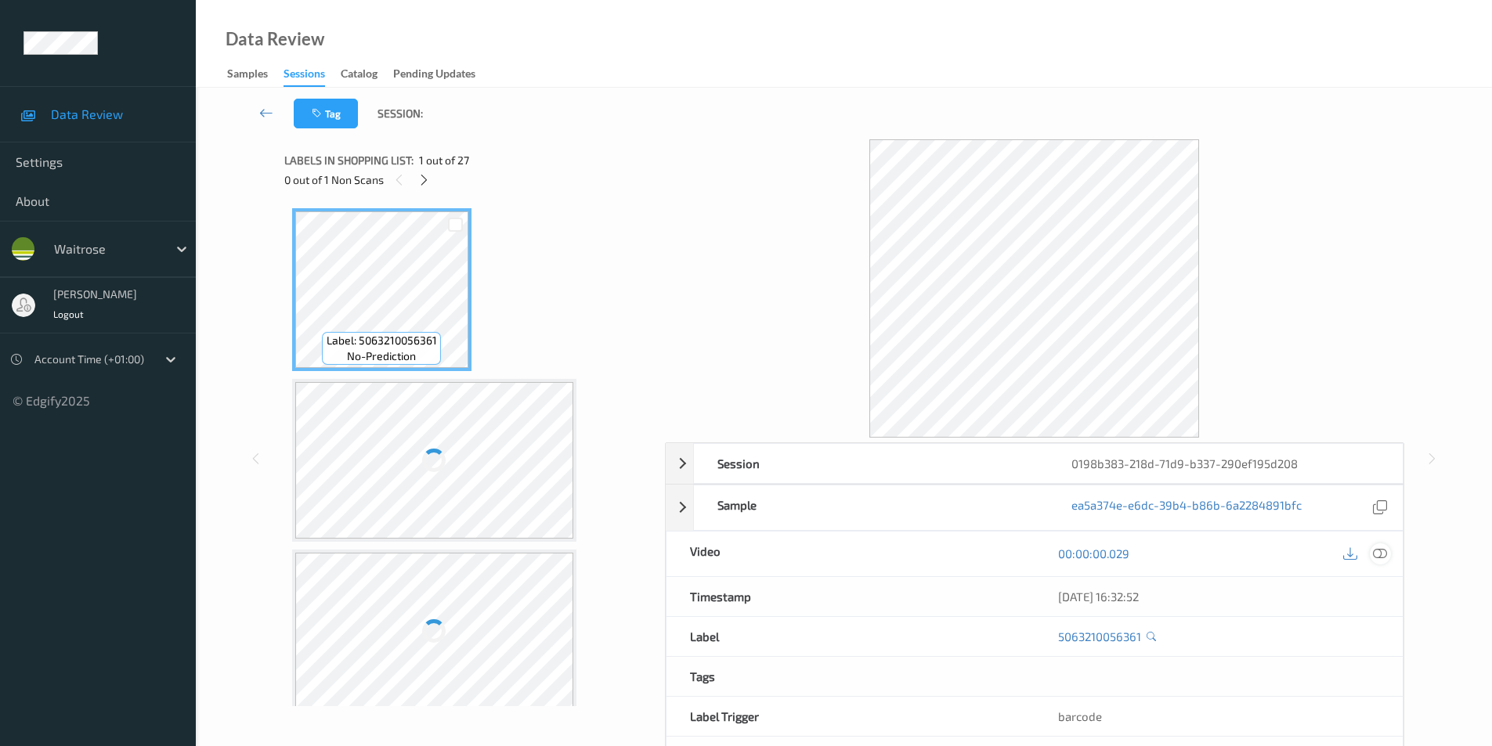
click at [1386, 555] on icon at bounding box center [1380, 554] width 14 height 14
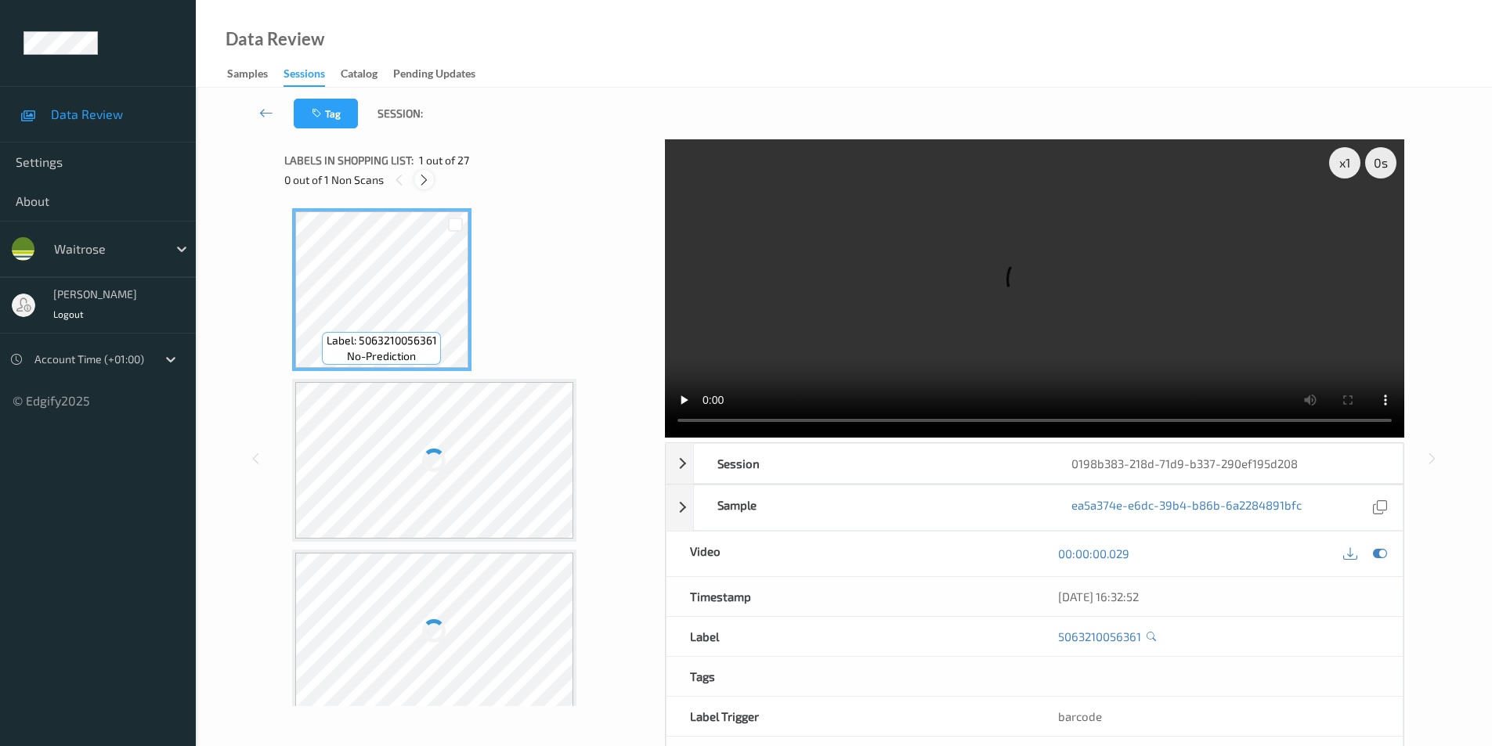
click at [418, 181] on icon at bounding box center [423, 180] width 13 height 14
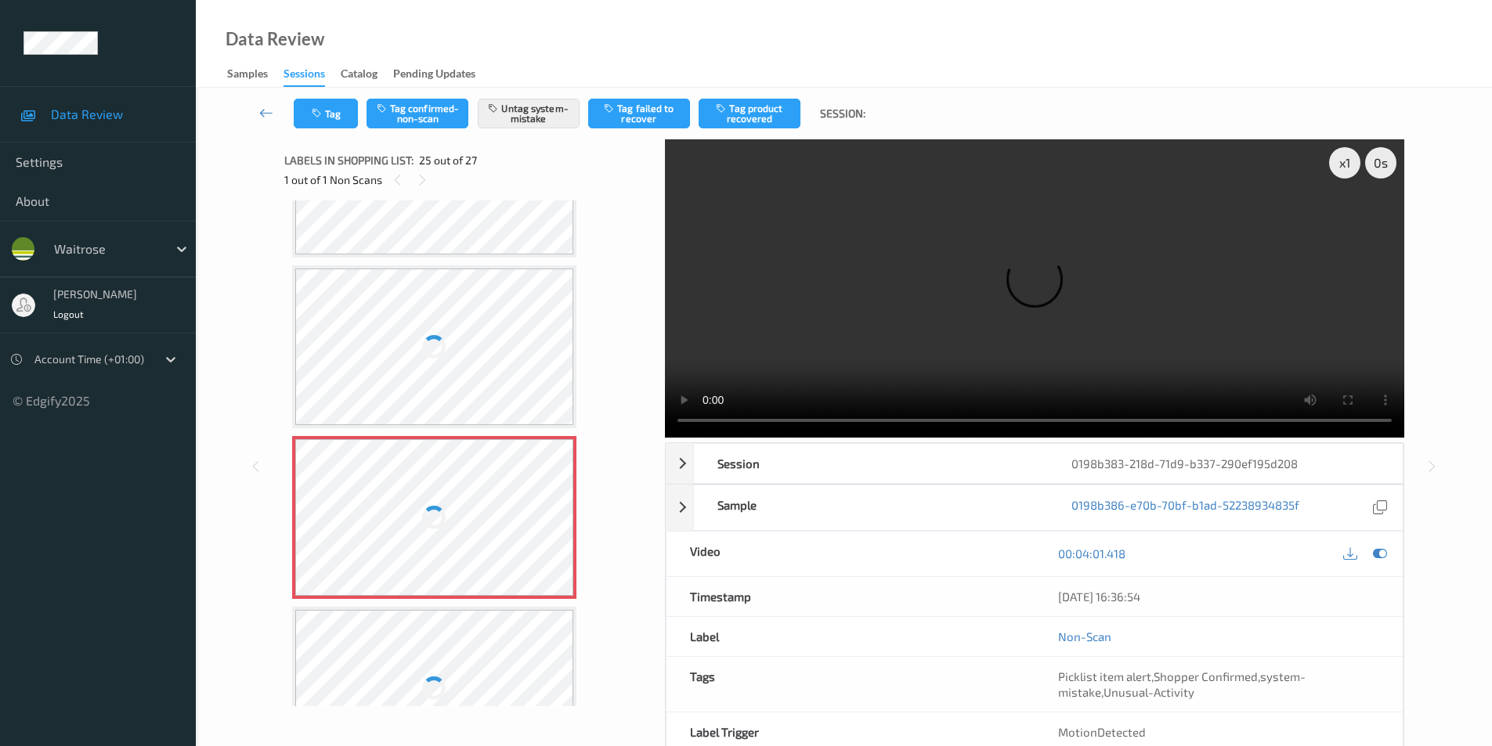
scroll to position [3779, 0]
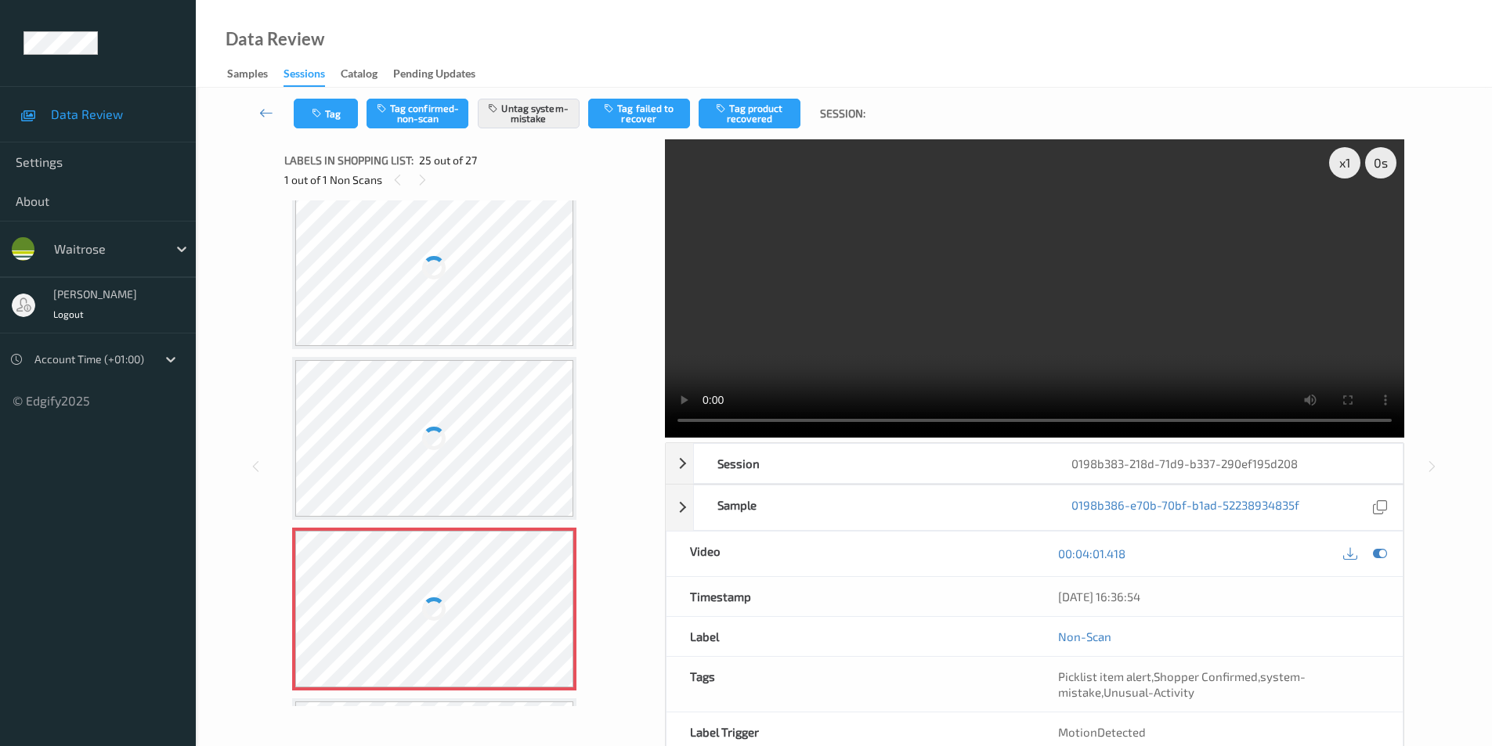
click at [486, 282] on div at bounding box center [434, 268] width 279 height 157
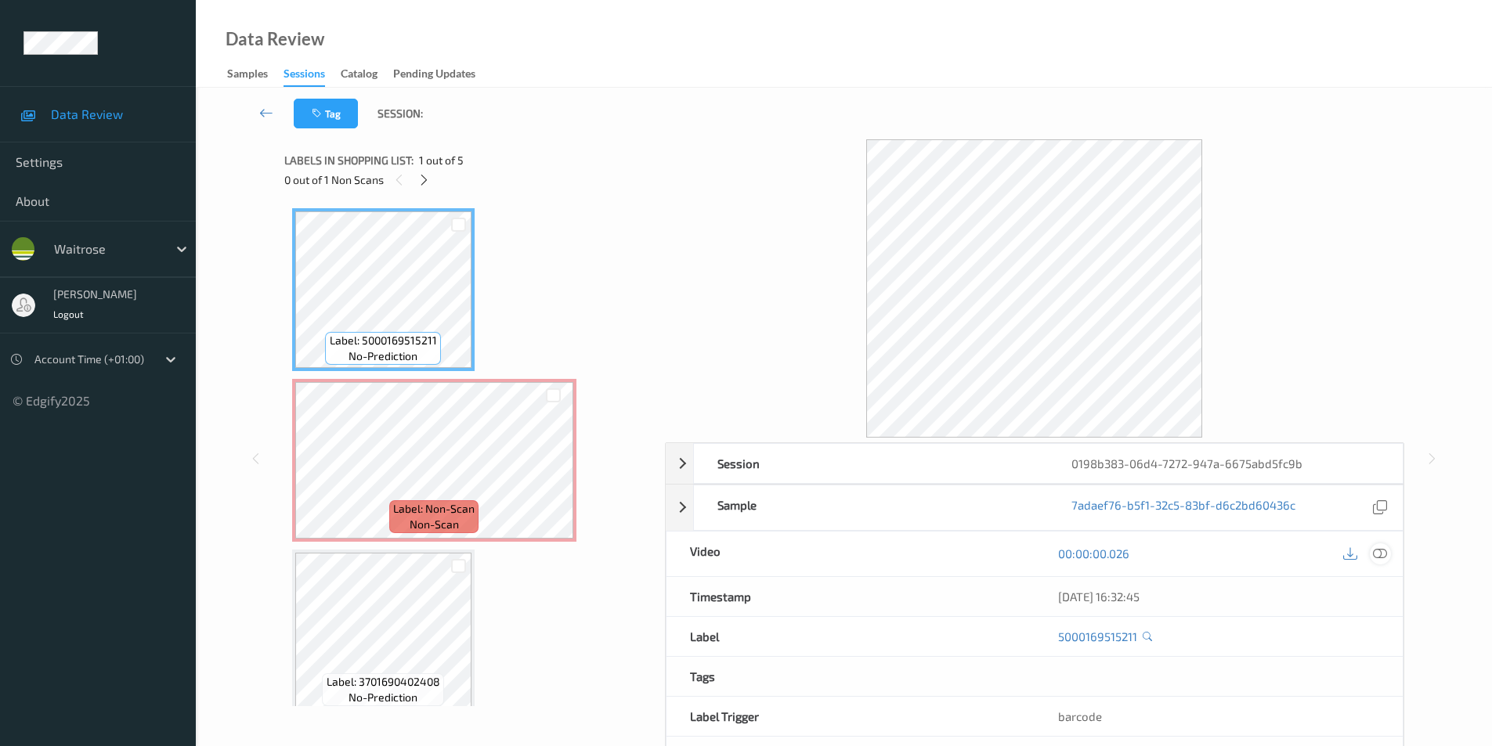
click at [1382, 551] on icon at bounding box center [1380, 554] width 14 height 14
click at [1386, 557] on icon at bounding box center [1380, 554] width 14 height 14
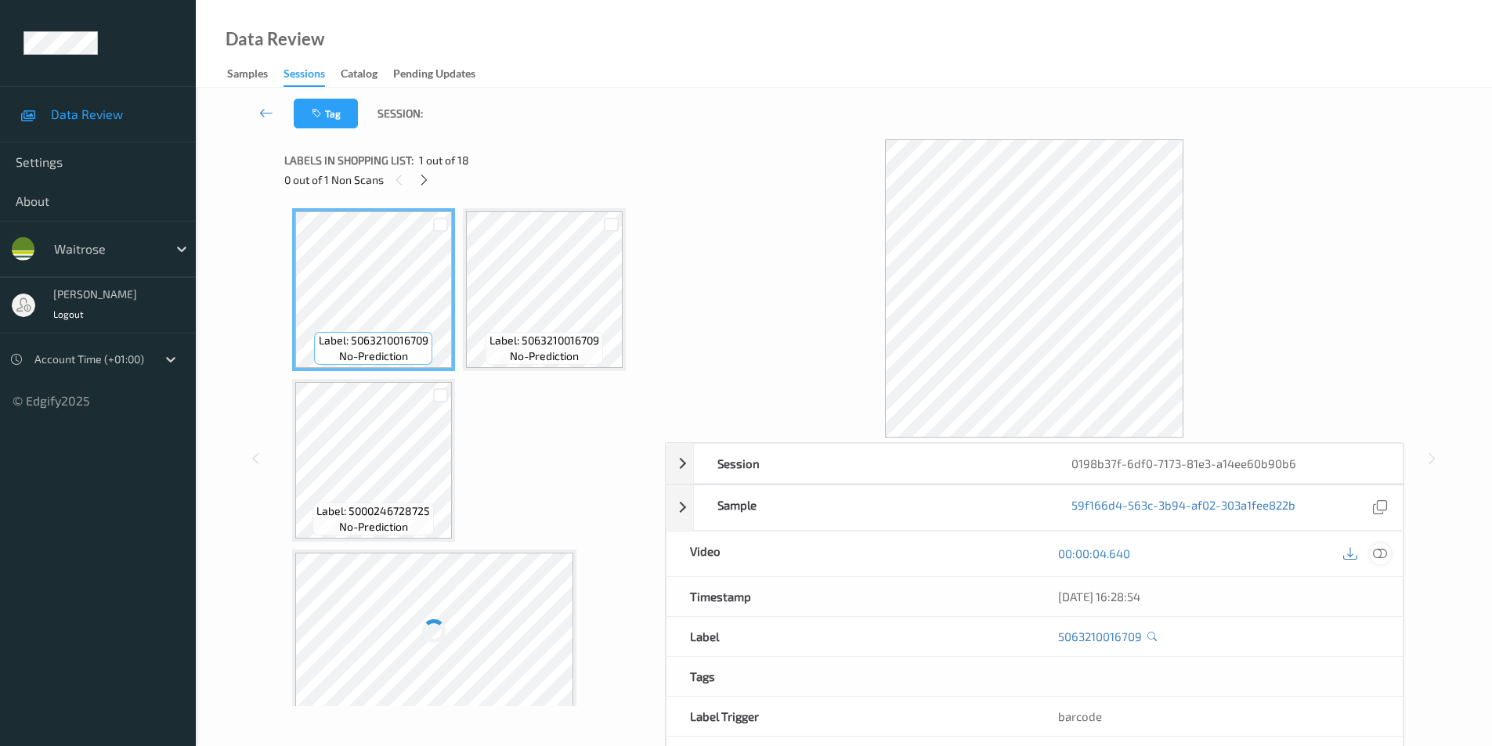
click at [1386, 552] on icon at bounding box center [1380, 554] width 14 height 14
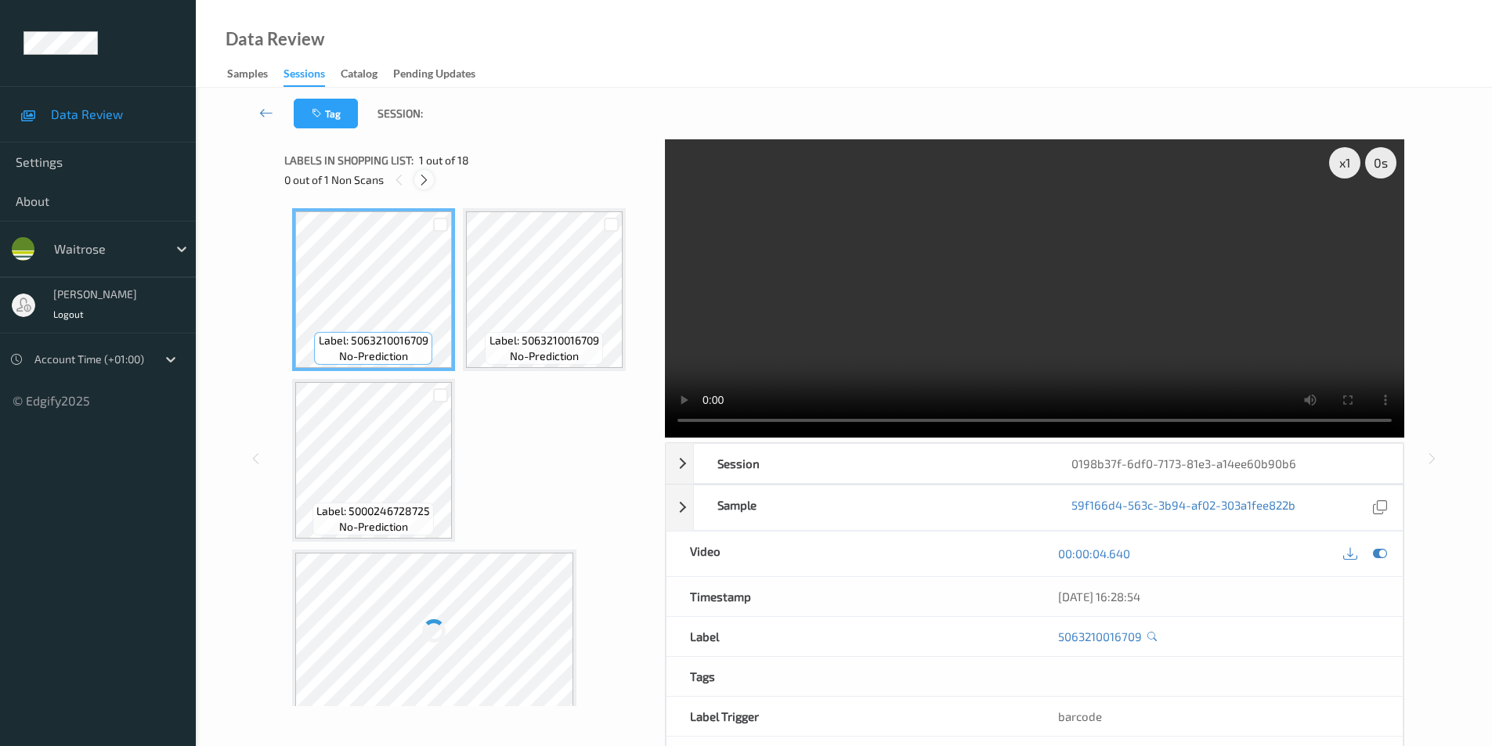
click at [429, 179] on icon at bounding box center [423, 180] width 13 height 14
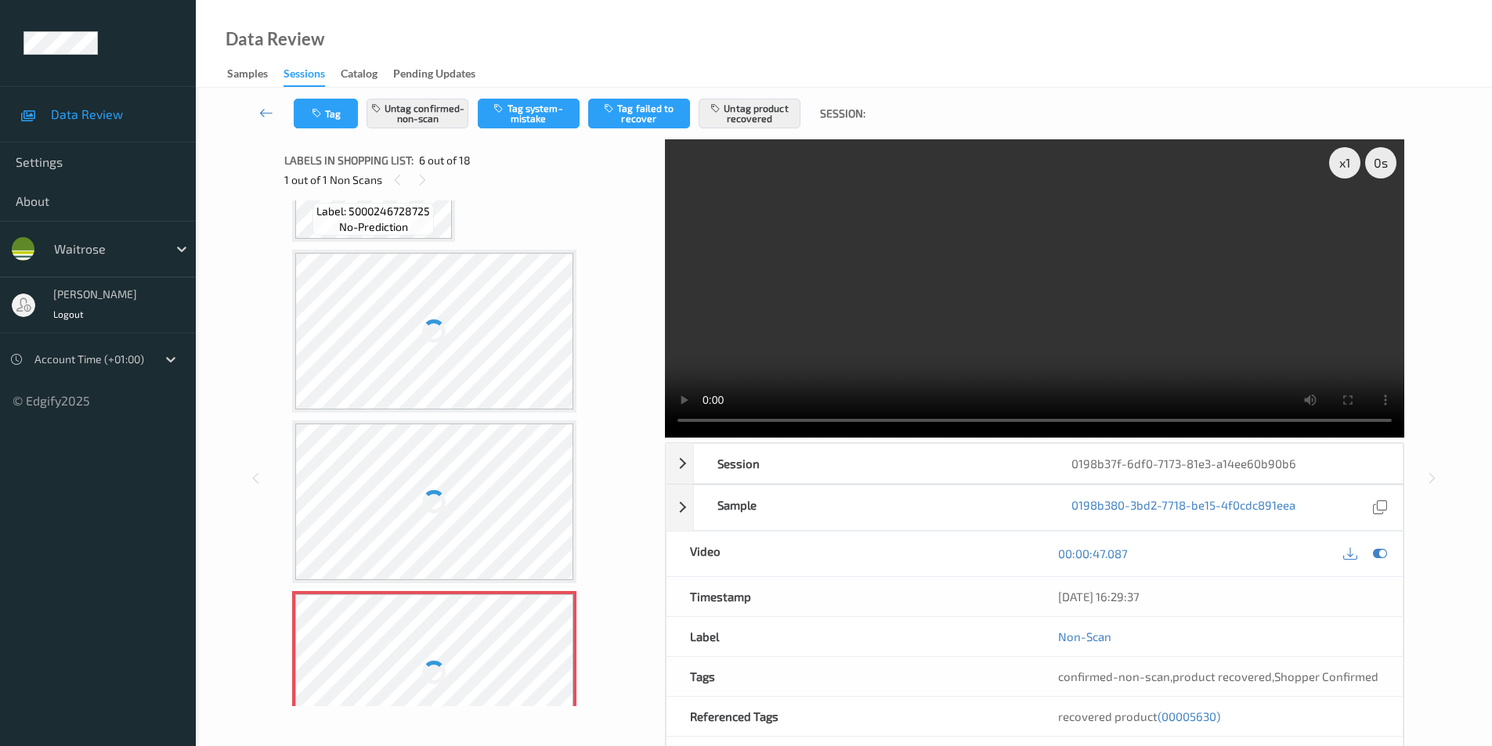
scroll to position [285, 0]
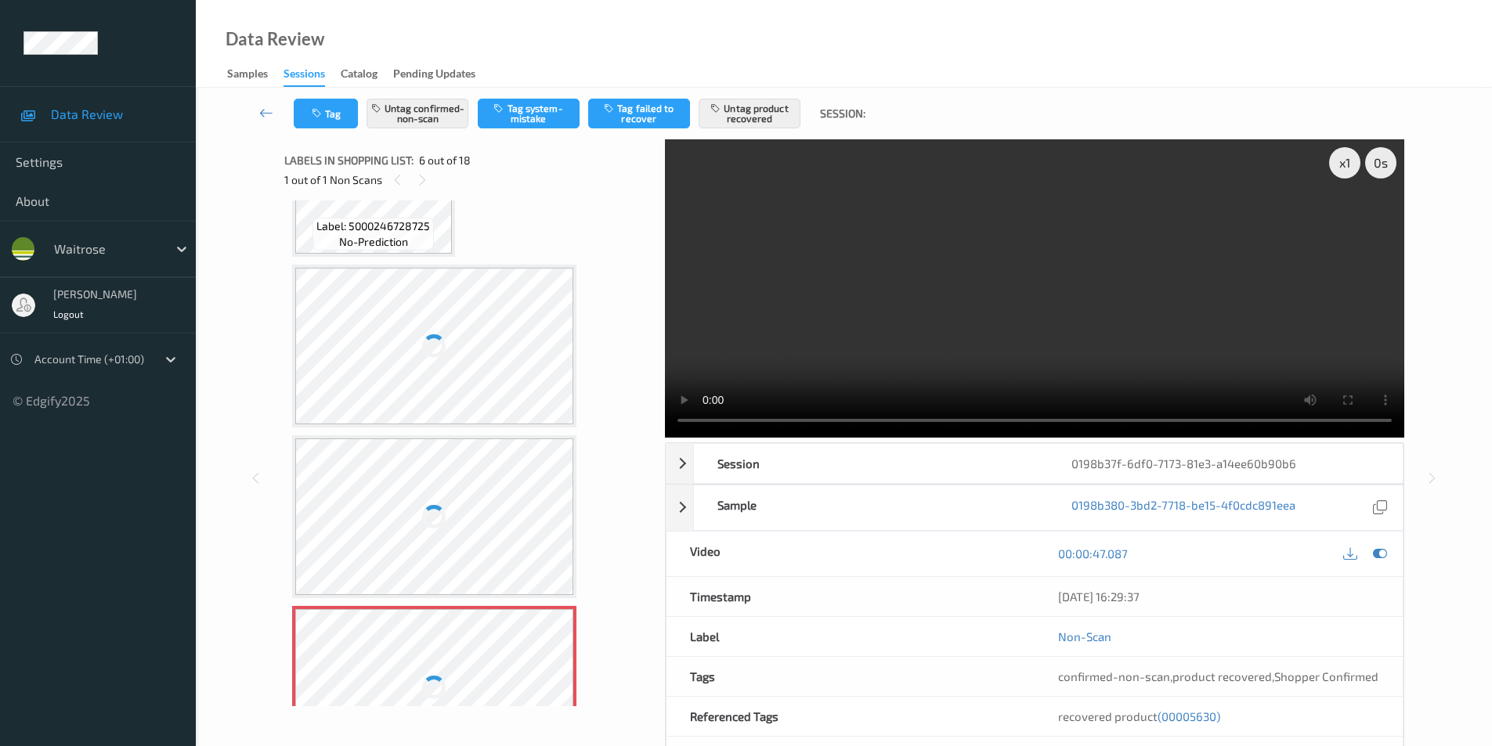
click at [474, 355] on div at bounding box center [434, 346] width 279 height 157
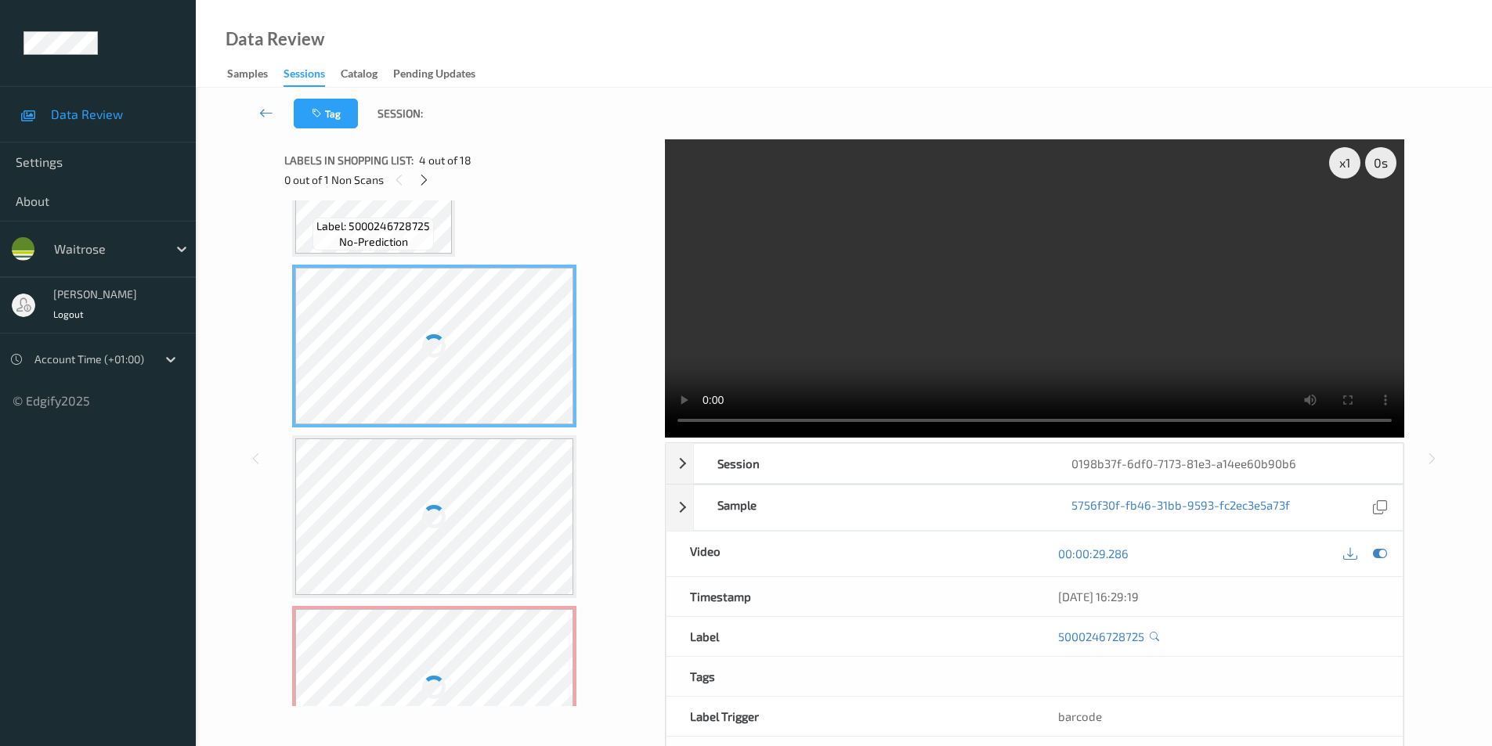
click at [474, 355] on div at bounding box center [434, 346] width 279 height 157
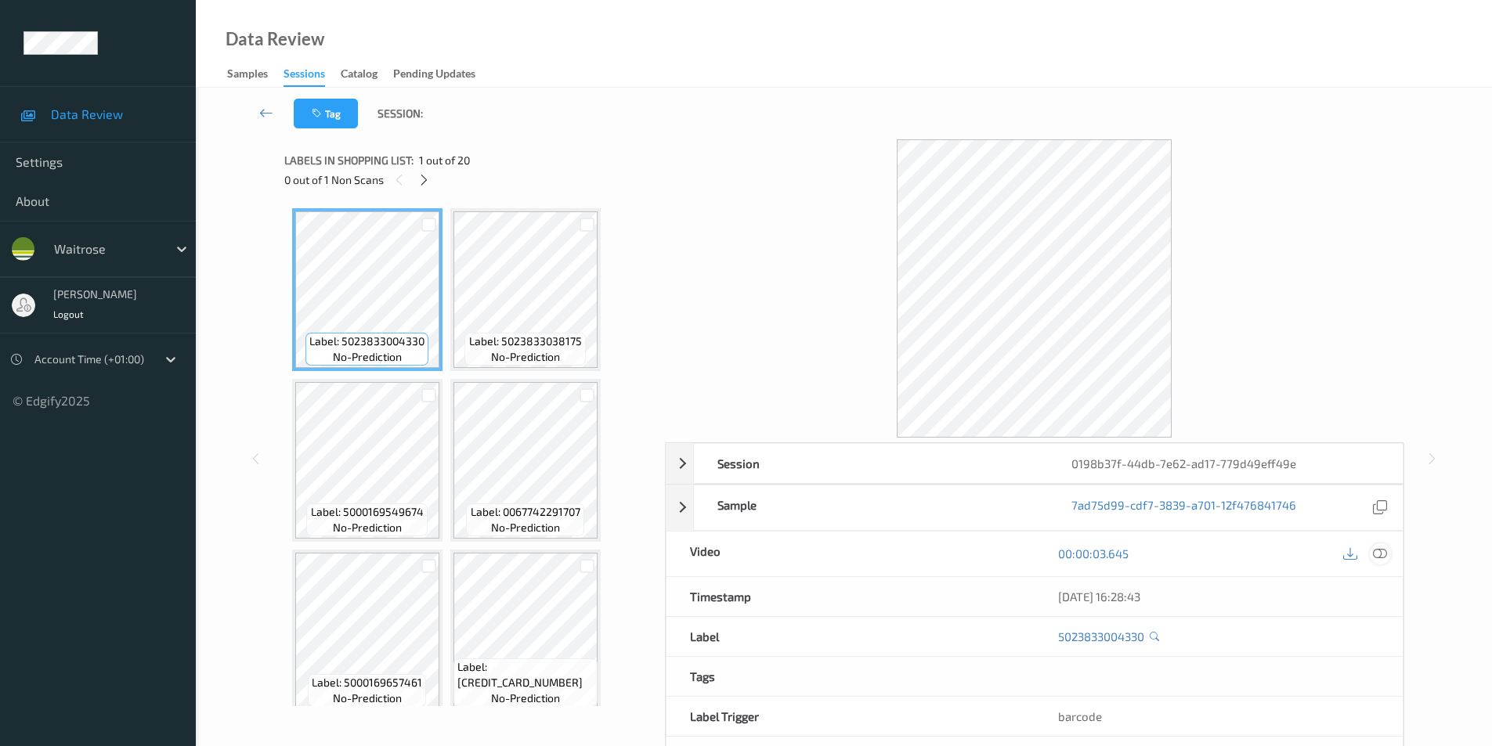
click at [1385, 551] on icon at bounding box center [1380, 554] width 14 height 14
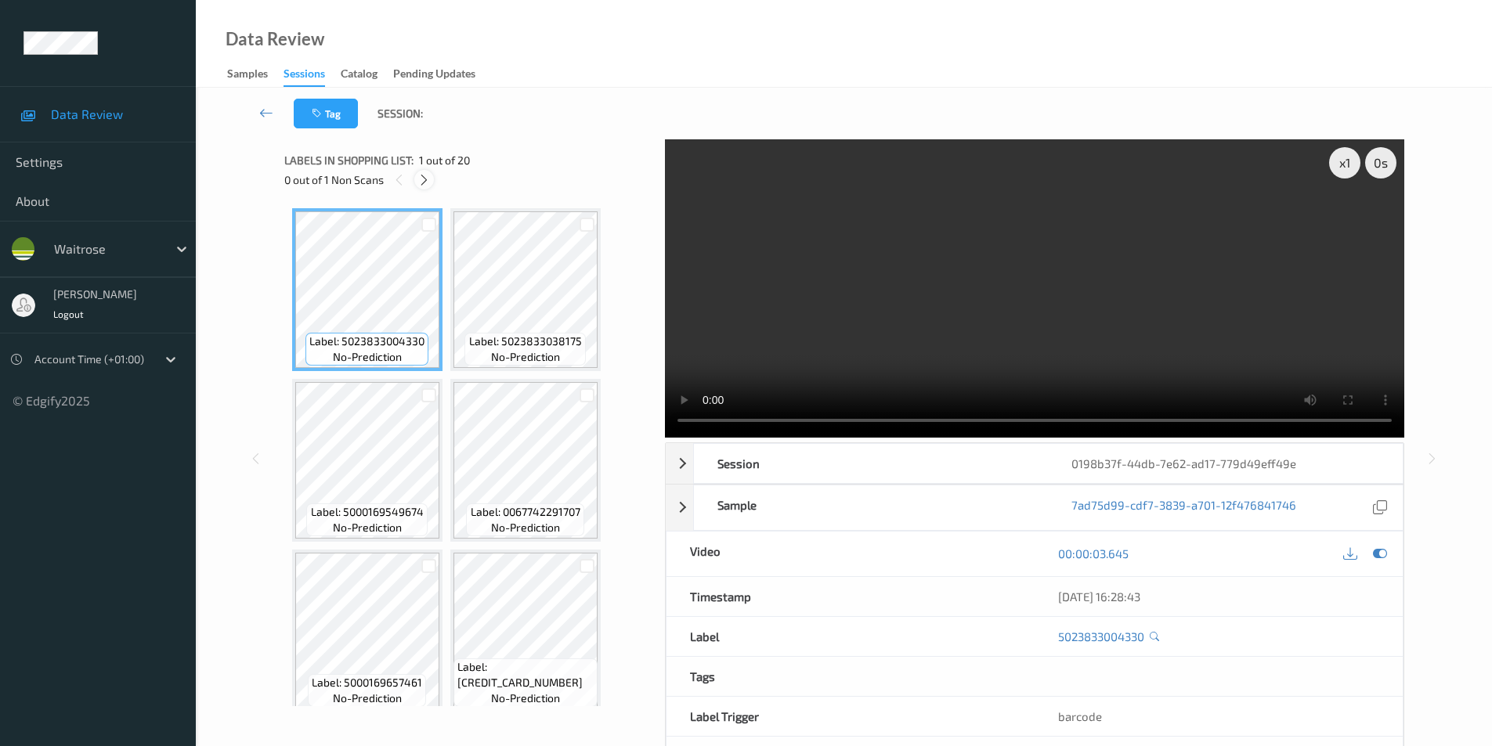
click at [425, 181] on icon at bounding box center [423, 180] width 13 height 14
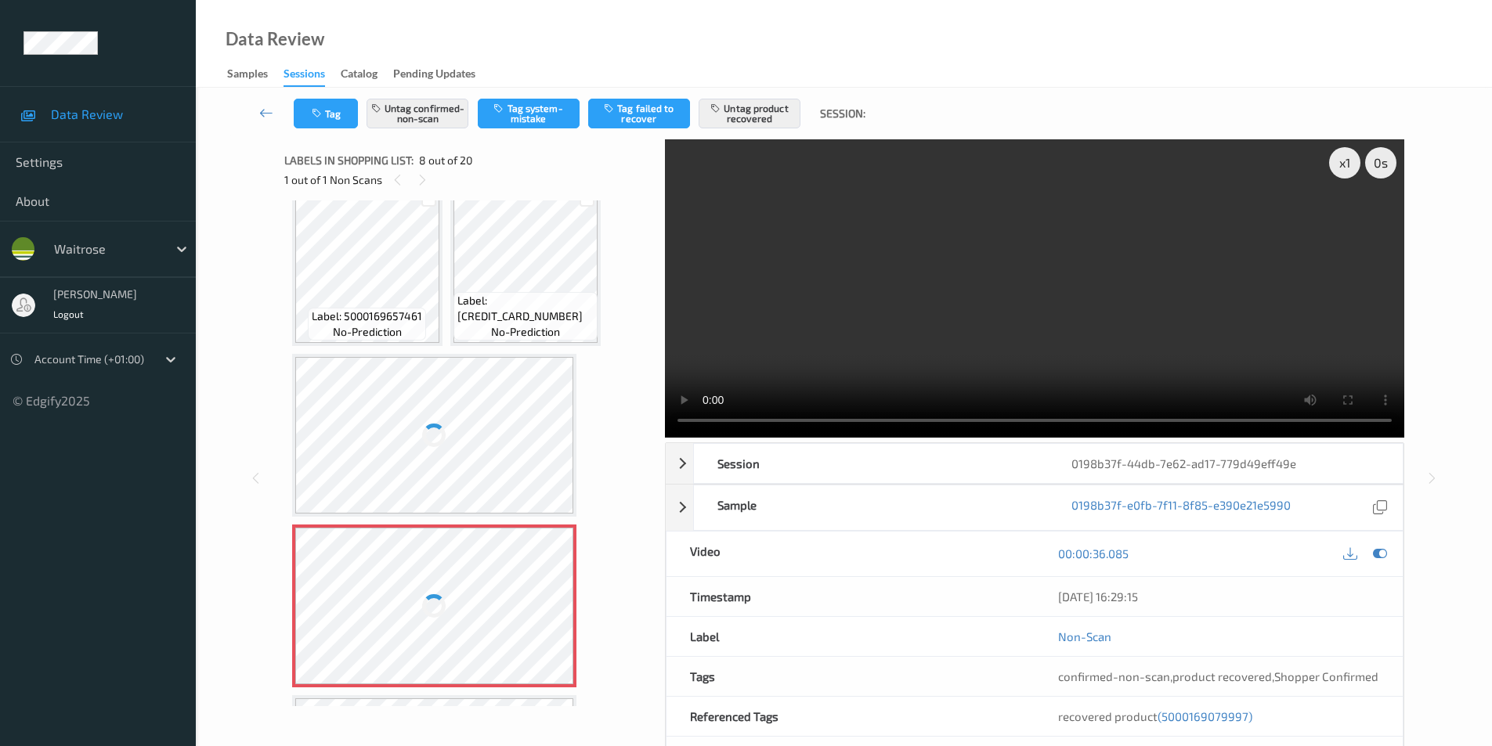
scroll to position [363, 0]
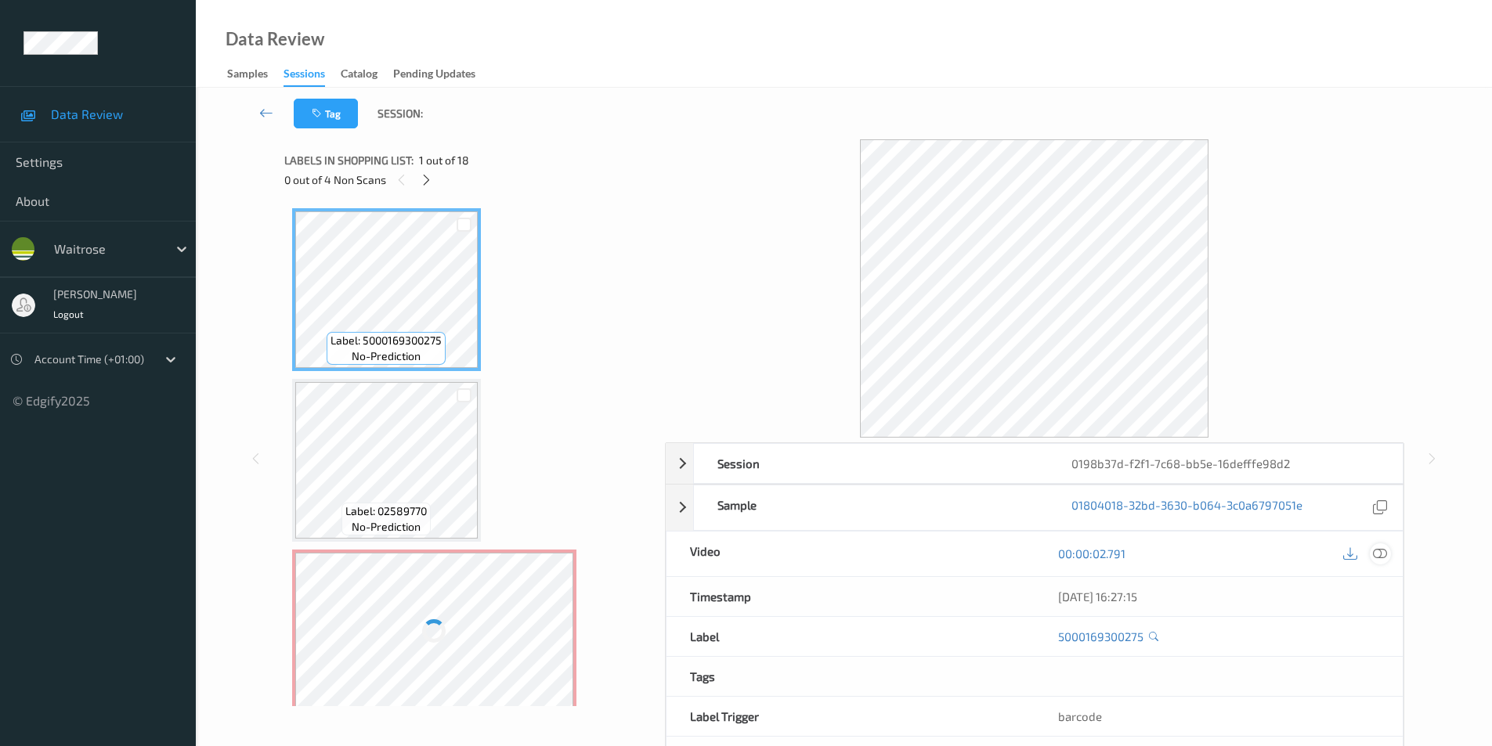
drag, startPoint x: 1382, startPoint y: 549, endPoint x: 471, endPoint y: 177, distance: 984.0
click at [1373, 547] on icon at bounding box center [1380, 554] width 14 height 14
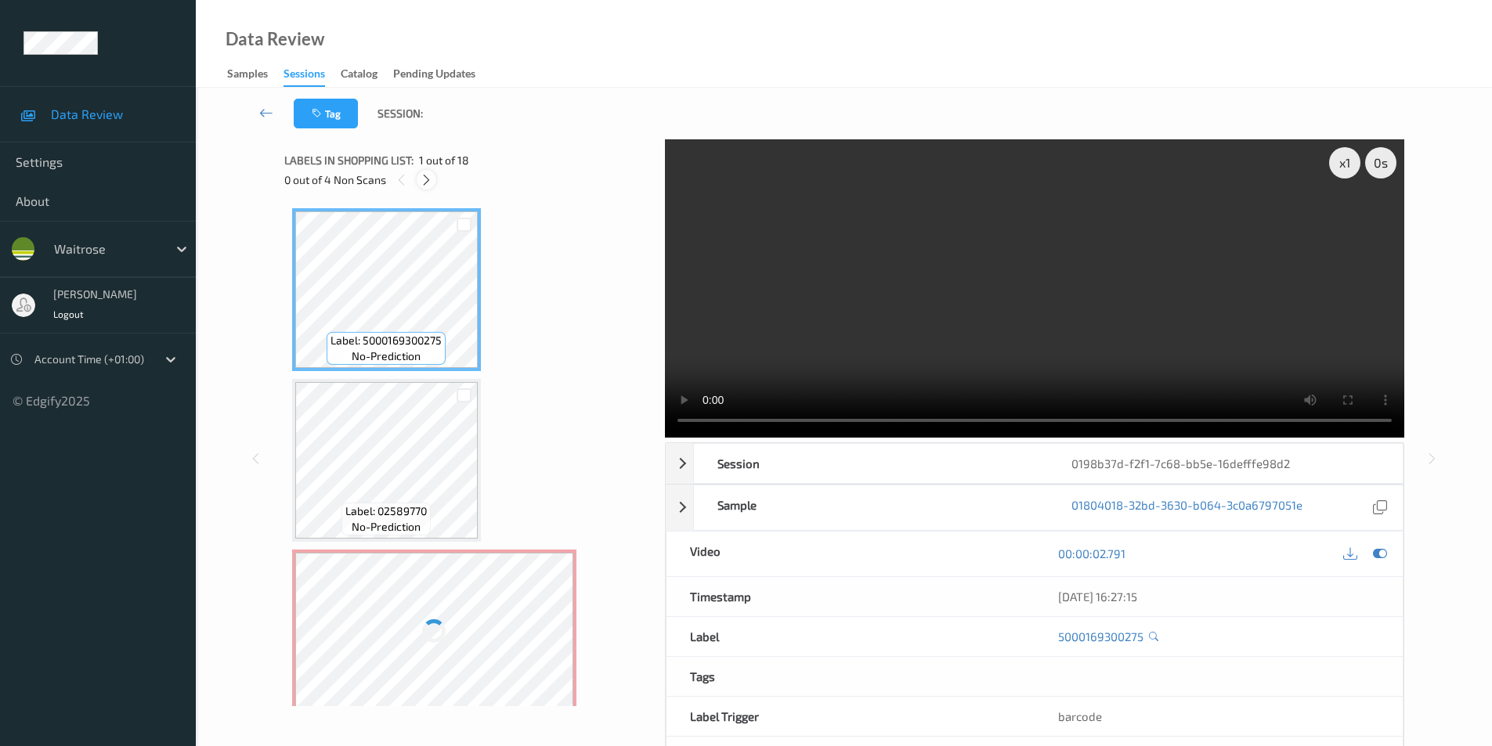
click at [429, 180] on icon at bounding box center [426, 180] width 13 height 14
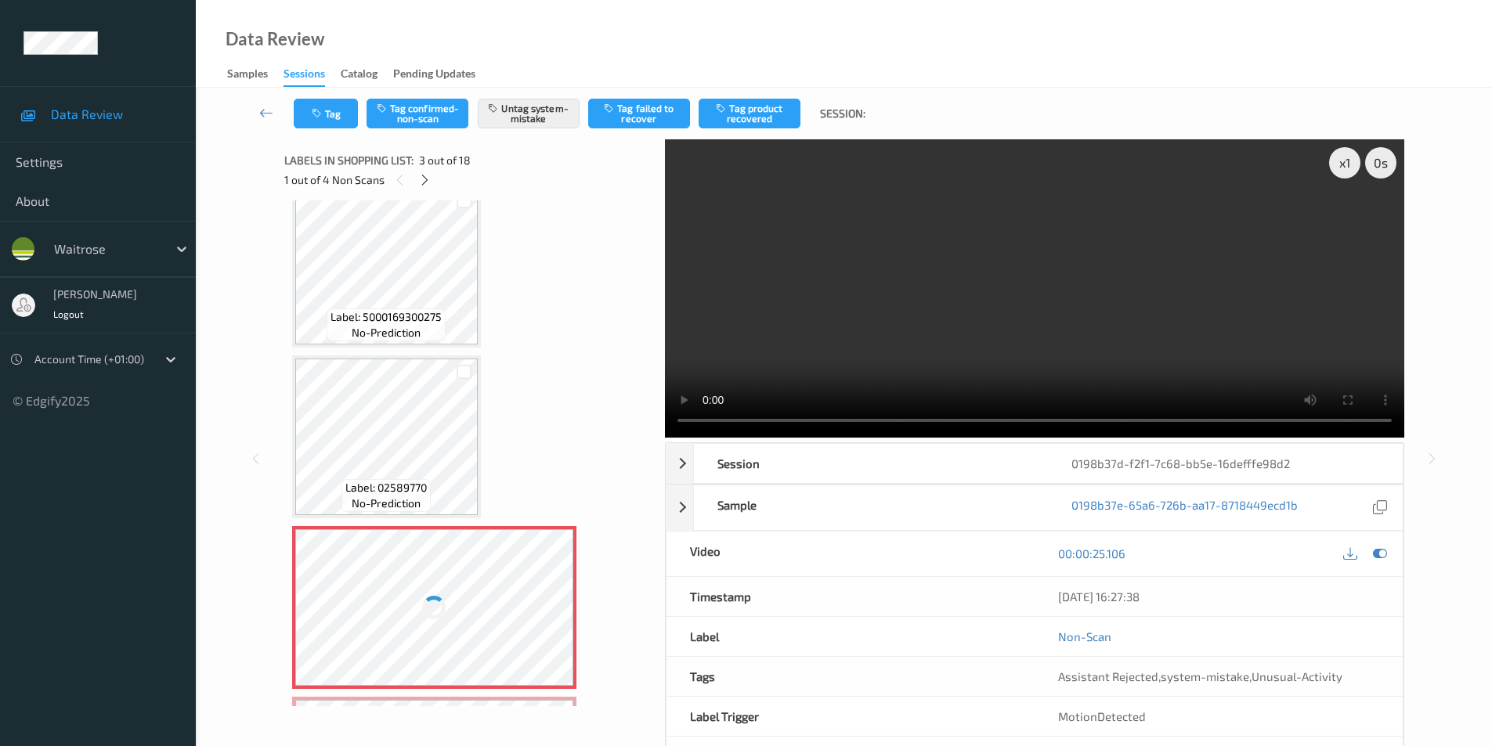
scroll to position [22, 0]
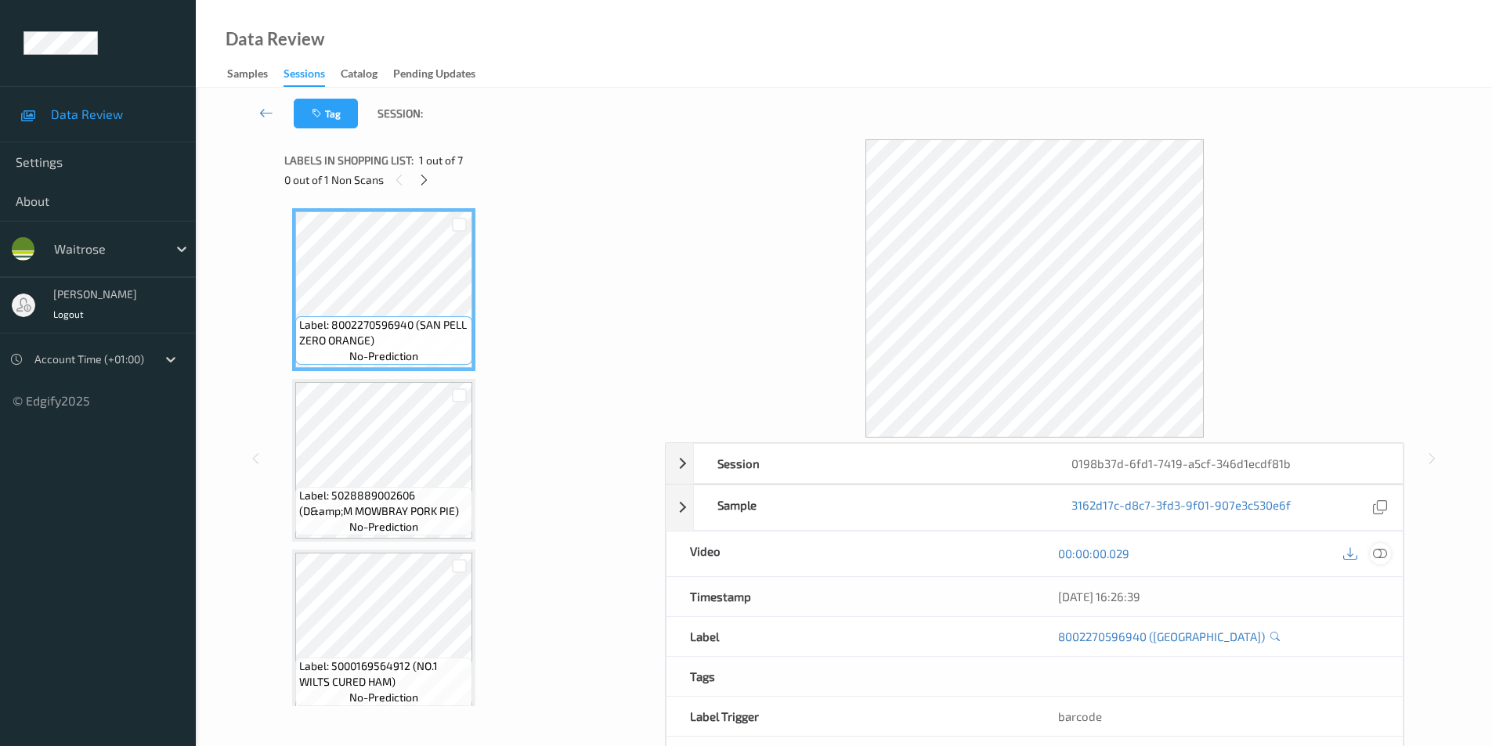
click at [1379, 554] on icon at bounding box center [1380, 554] width 14 height 14
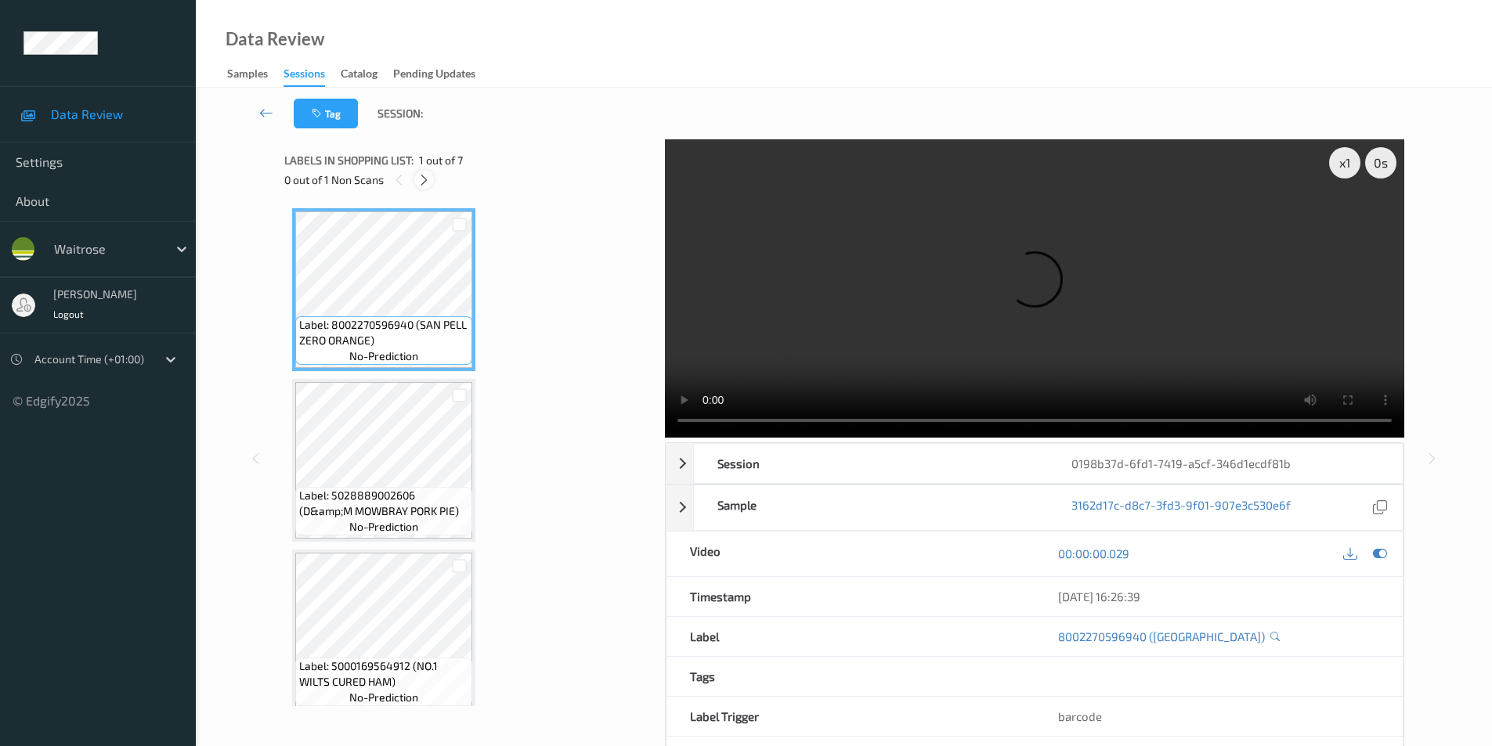
click at [423, 183] on icon at bounding box center [423, 180] width 13 height 14
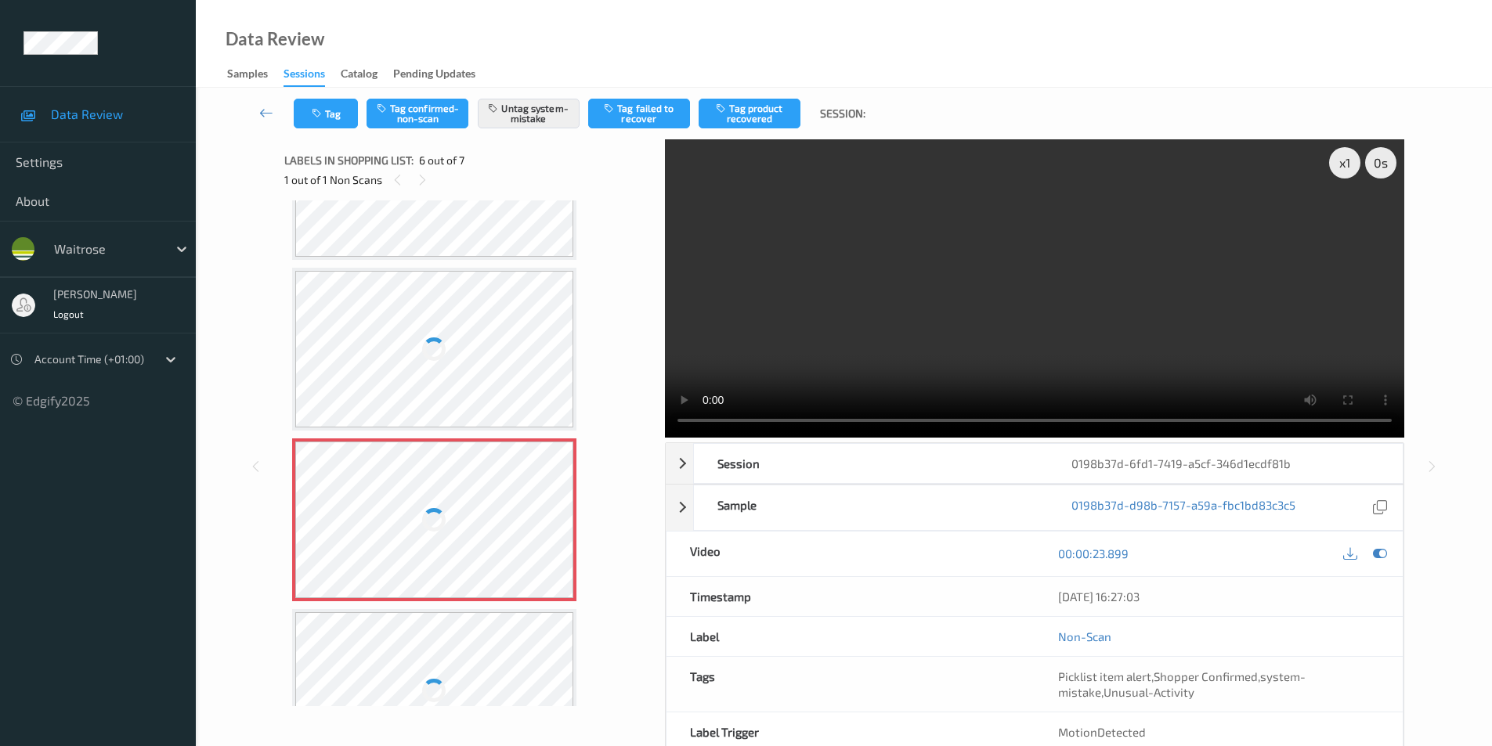
scroll to position [534, 0]
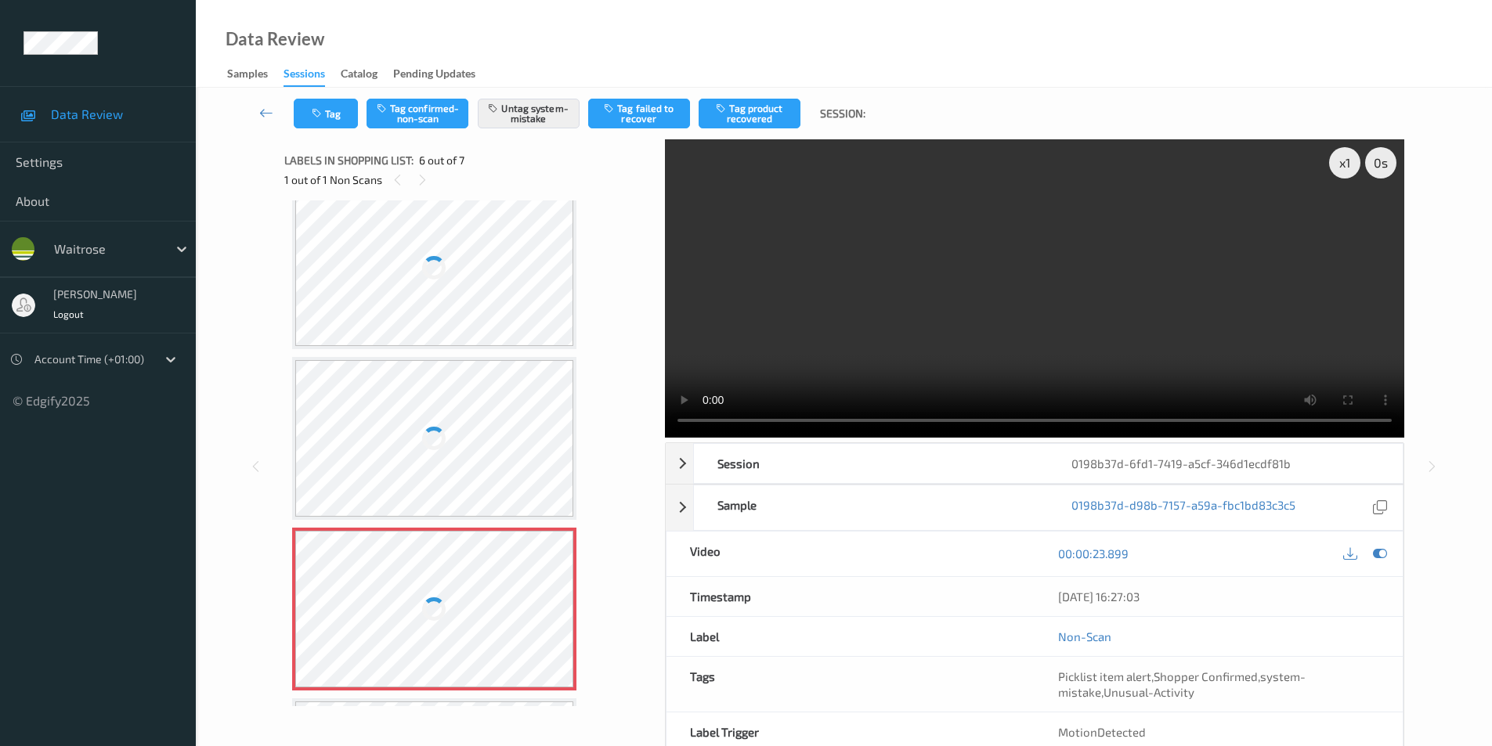
click at [455, 296] on div at bounding box center [434, 268] width 279 height 157
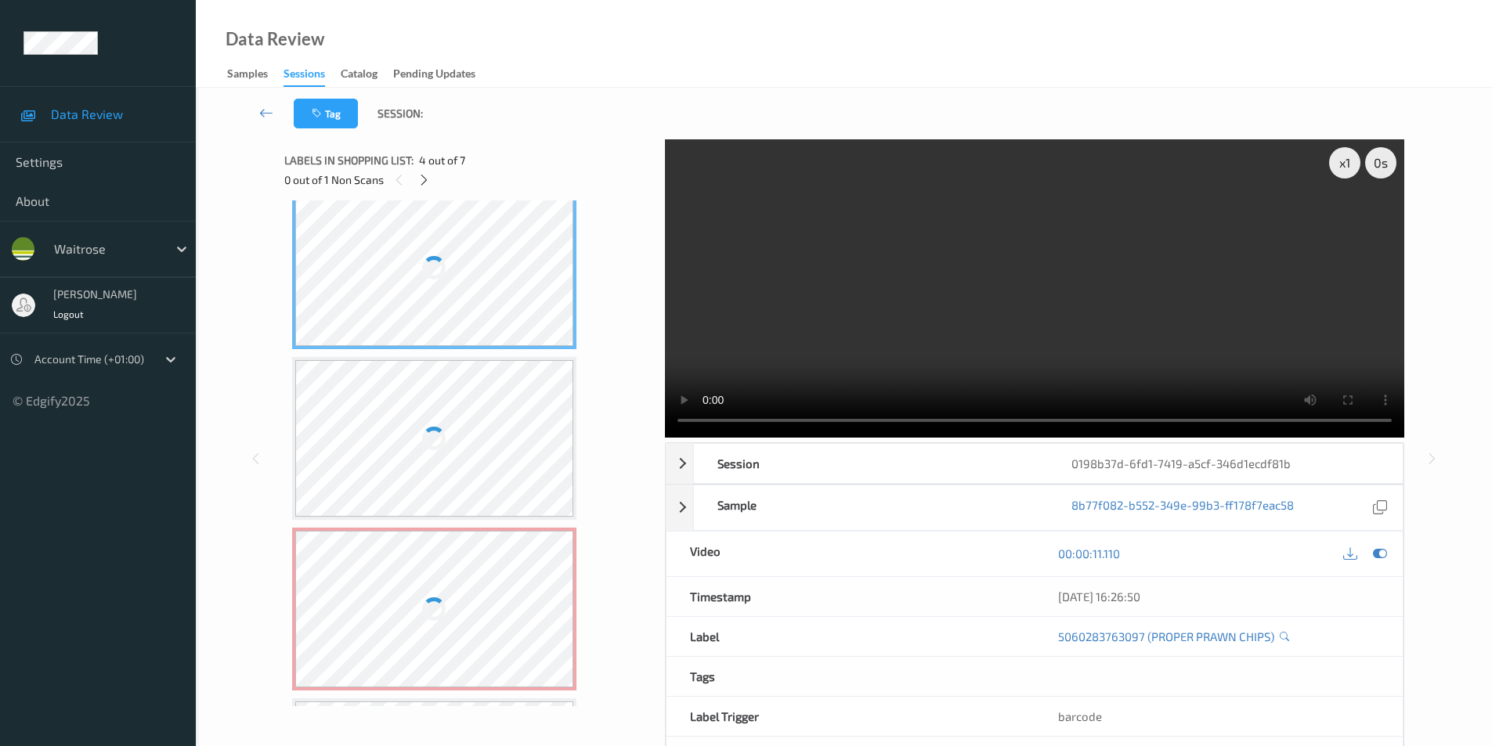
click at [455, 296] on div at bounding box center [434, 268] width 279 height 157
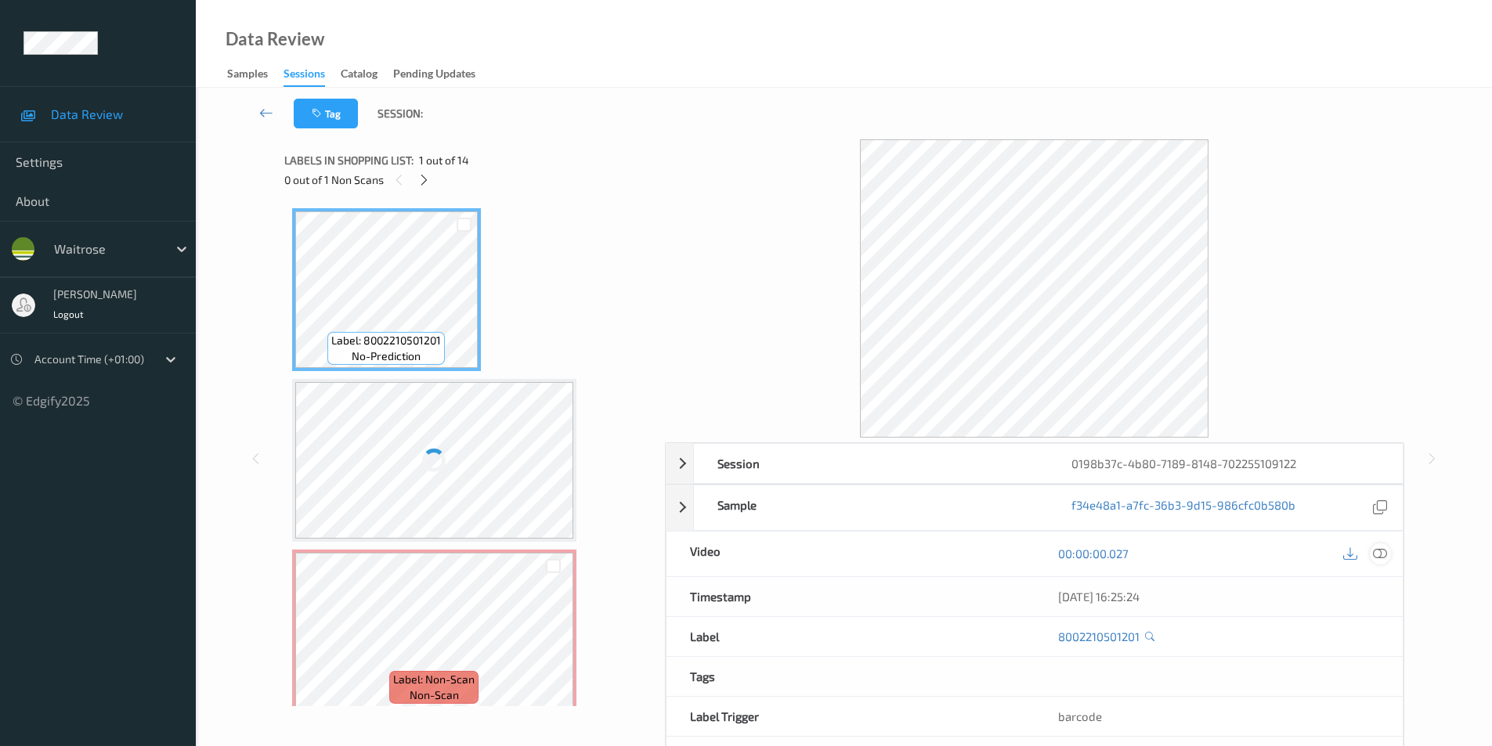
click at [1381, 553] on icon at bounding box center [1380, 554] width 14 height 14
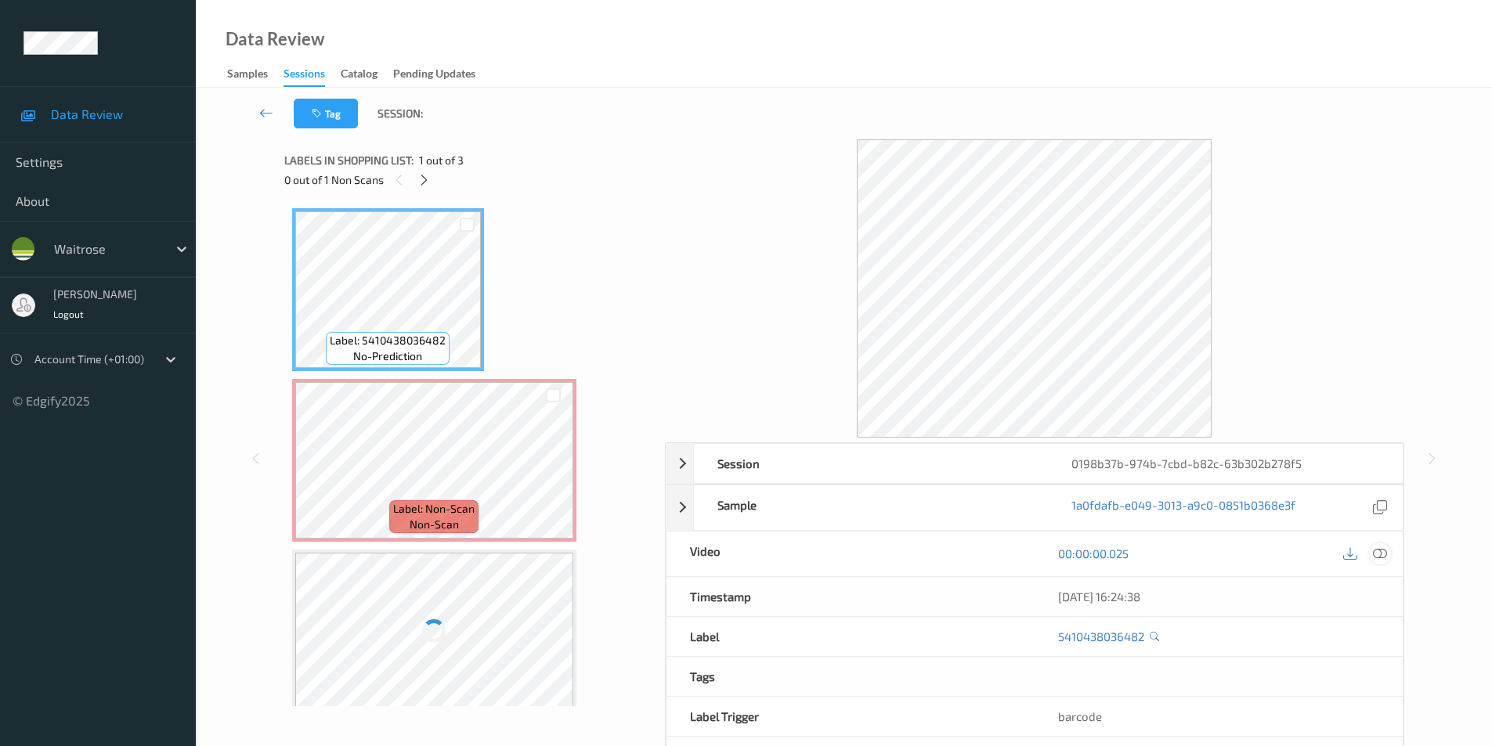
click at [1382, 552] on icon at bounding box center [1380, 554] width 14 height 14
click at [1376, 551] on icon at bounding box center [1380, 554] width 14 height 14
